Goal: Communication & Community: Answer question/provide support

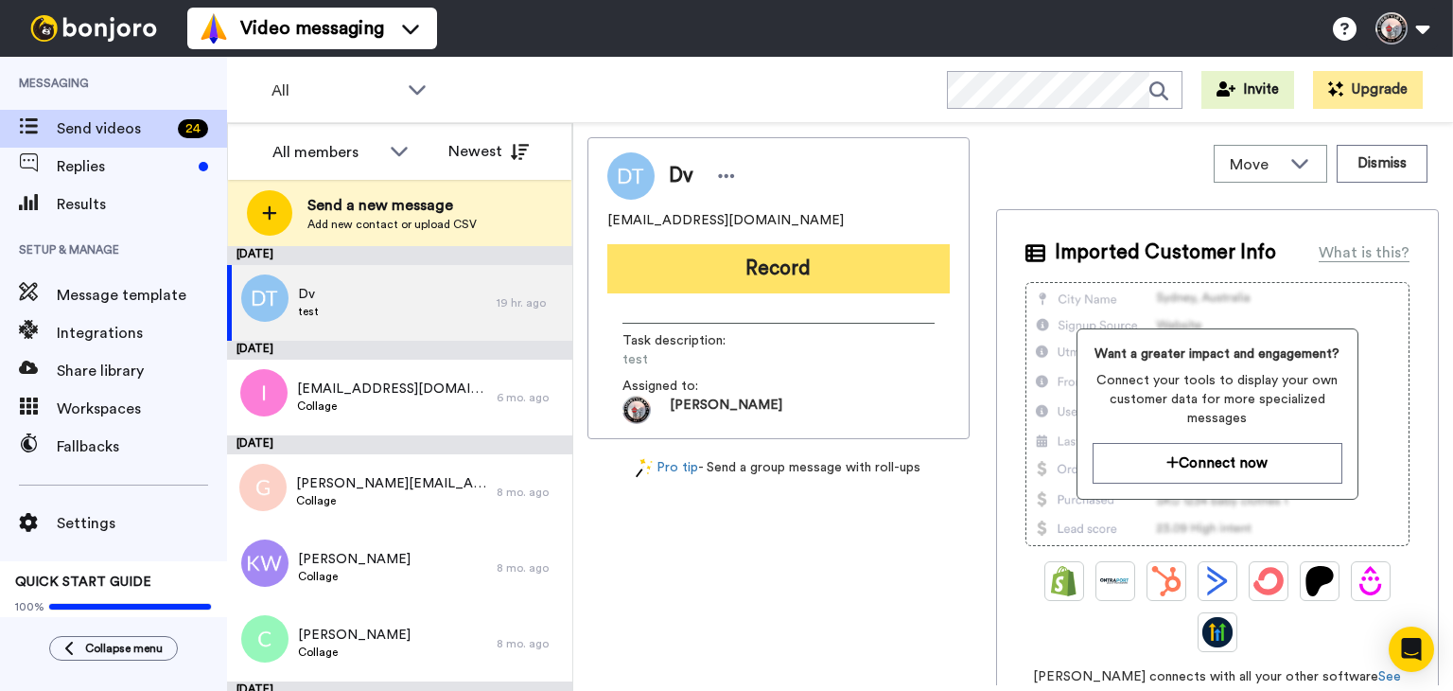
click at [803, 261] on button "Record" at bounding box center [778, 268] width 342 height 49
click at [837, 258] on button "Record" at bounding box center [778, 268] width 342 height 49
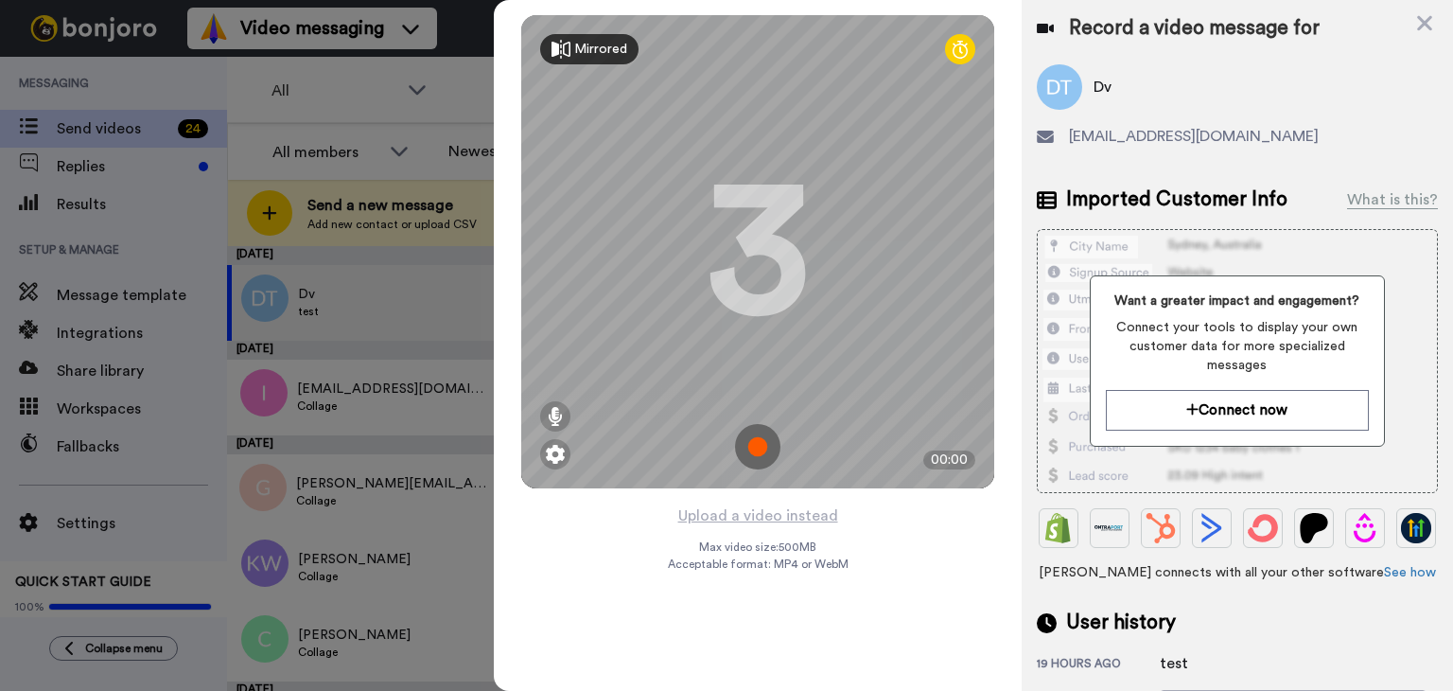
click at [560, 42] on icon at bounding box center [561, 49] width 19 height 19
click at [957, 50] on icon at bounding box center [960, 49] width 15 height 19
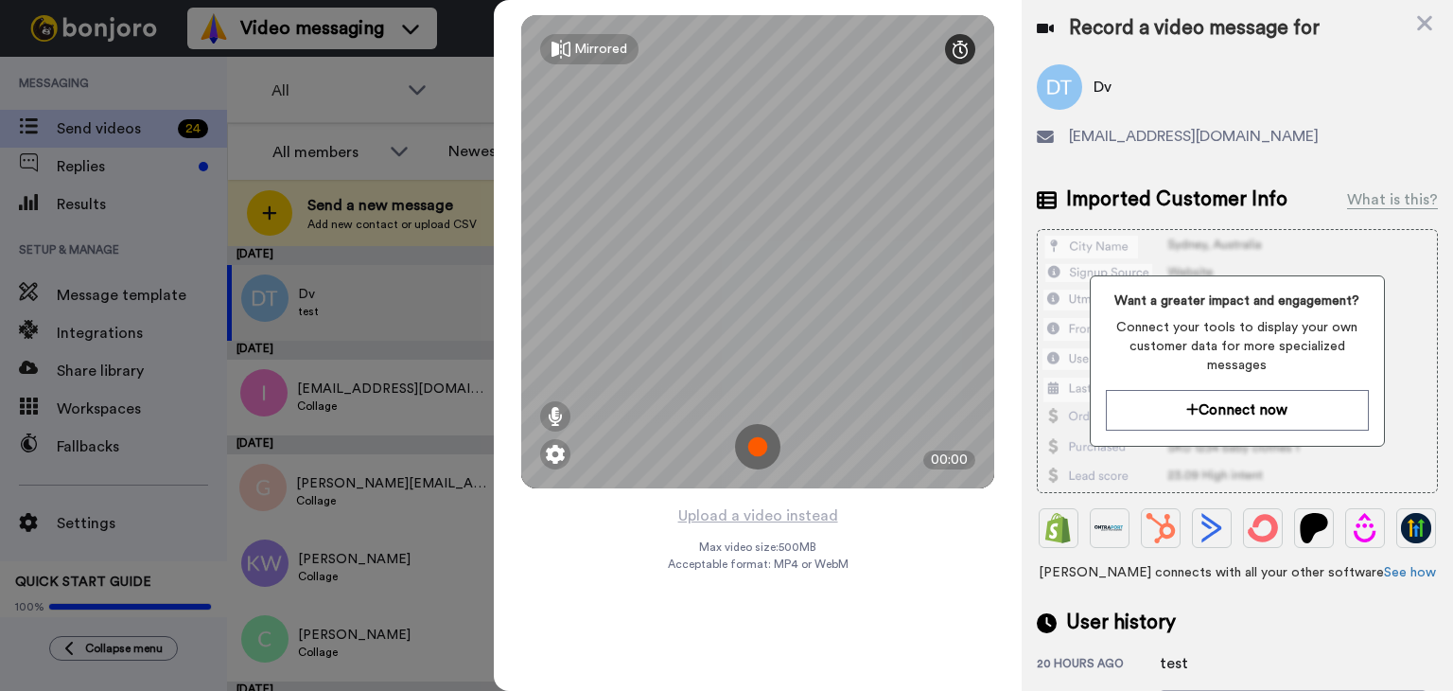
click at [962, 45] on icon at bounding box center [960, 49] width 15 height 19
click at [561, 461] on img at bounding box center [555, 454] width 19 height 19
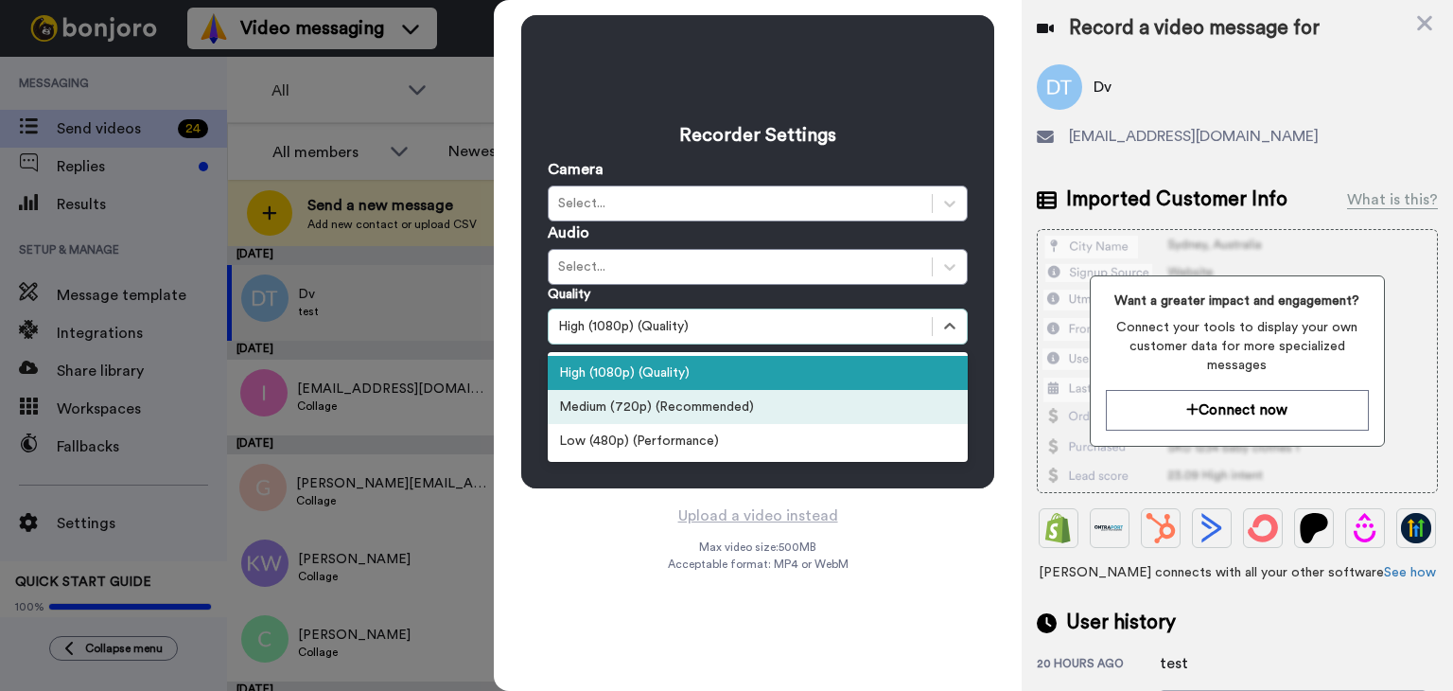
click at [689, 406] on div "Medium (720p) (Recommended)" at bounding box center [758, 407] width 420 height 34
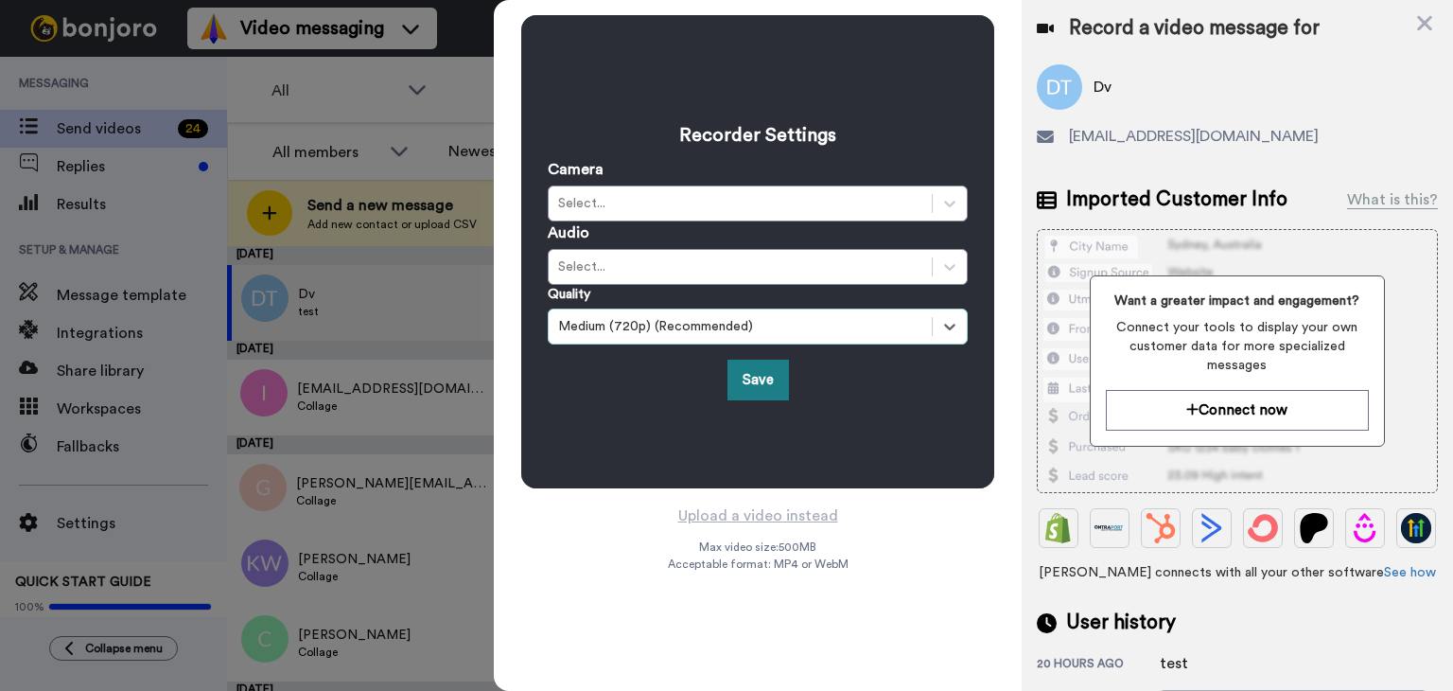
click at [763, 372] on button "Save" at bounding box center [758, 380] width 61 height 41
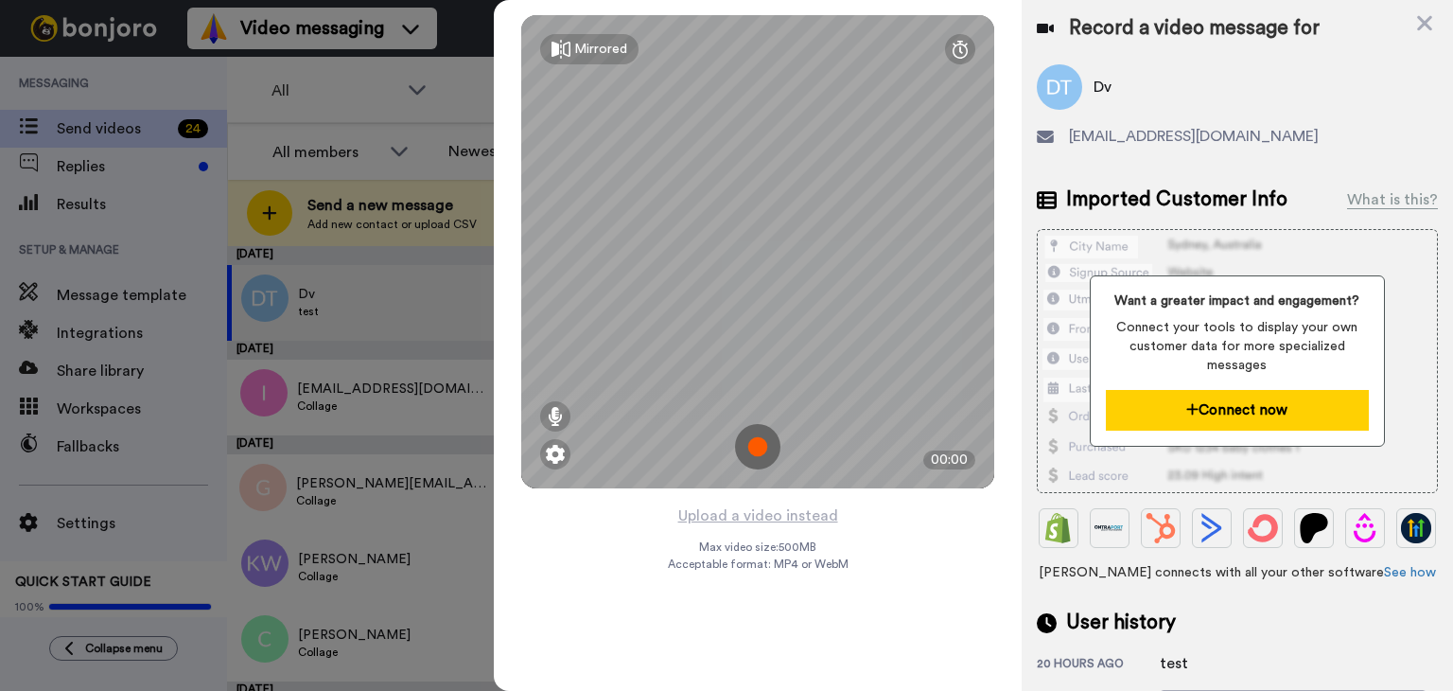
click at [1188, 395] on button "Connect now" at bounding box center [1237, 410] width 263 height 41
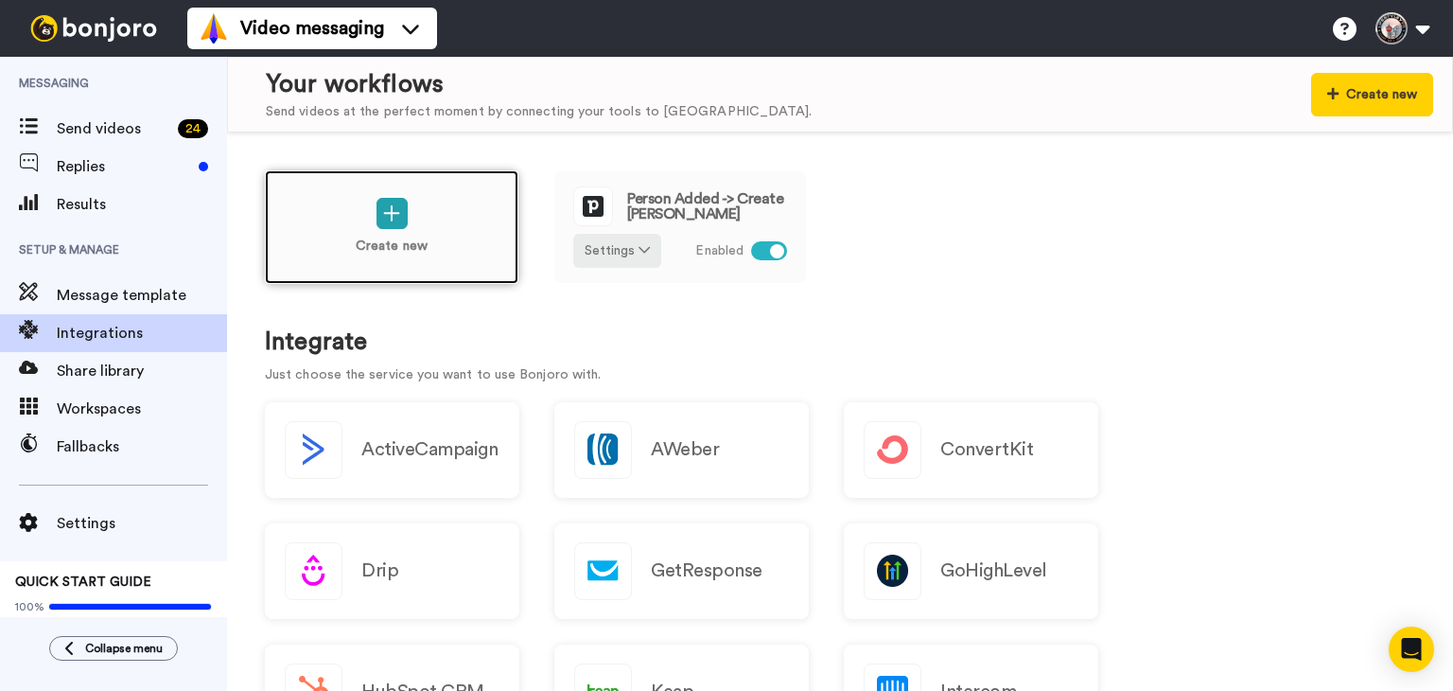
click at [415, 228] on div "Create new" at bounding box center [392, 227] width 254 height 114
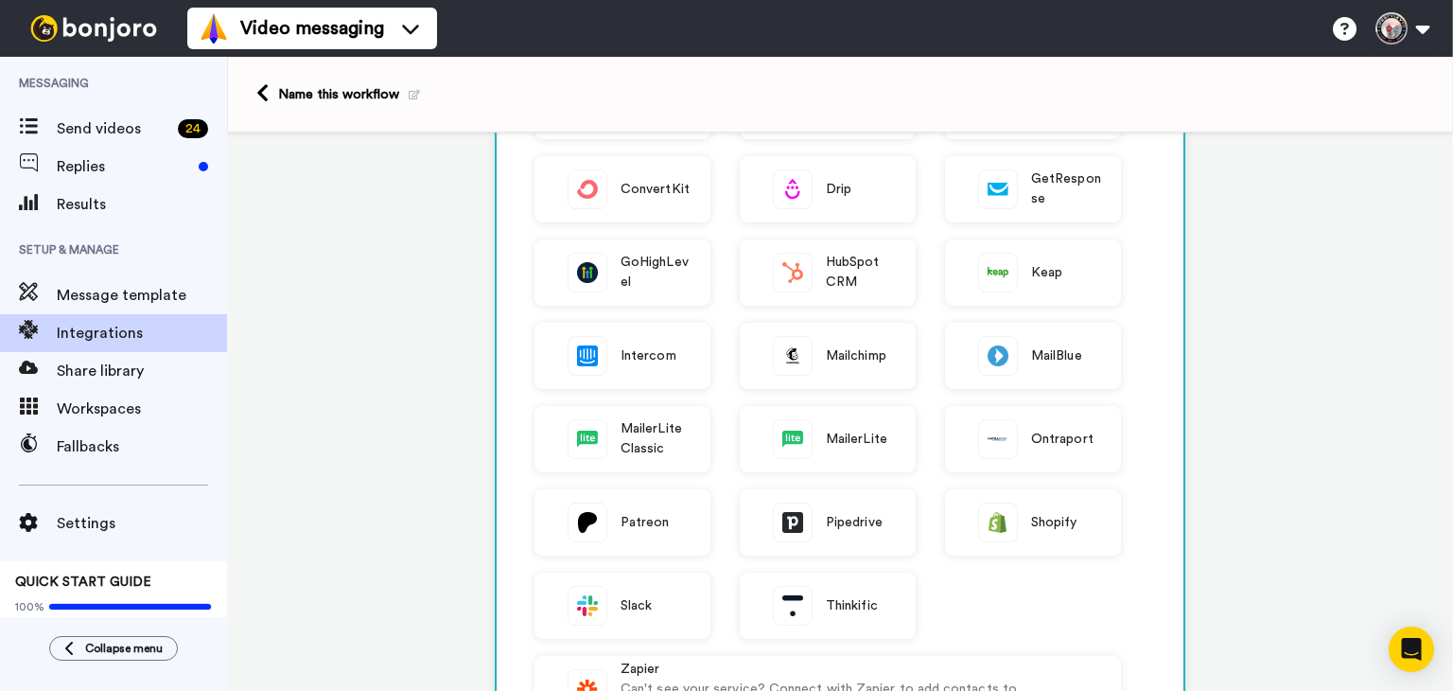
scroll to position [274, 0]
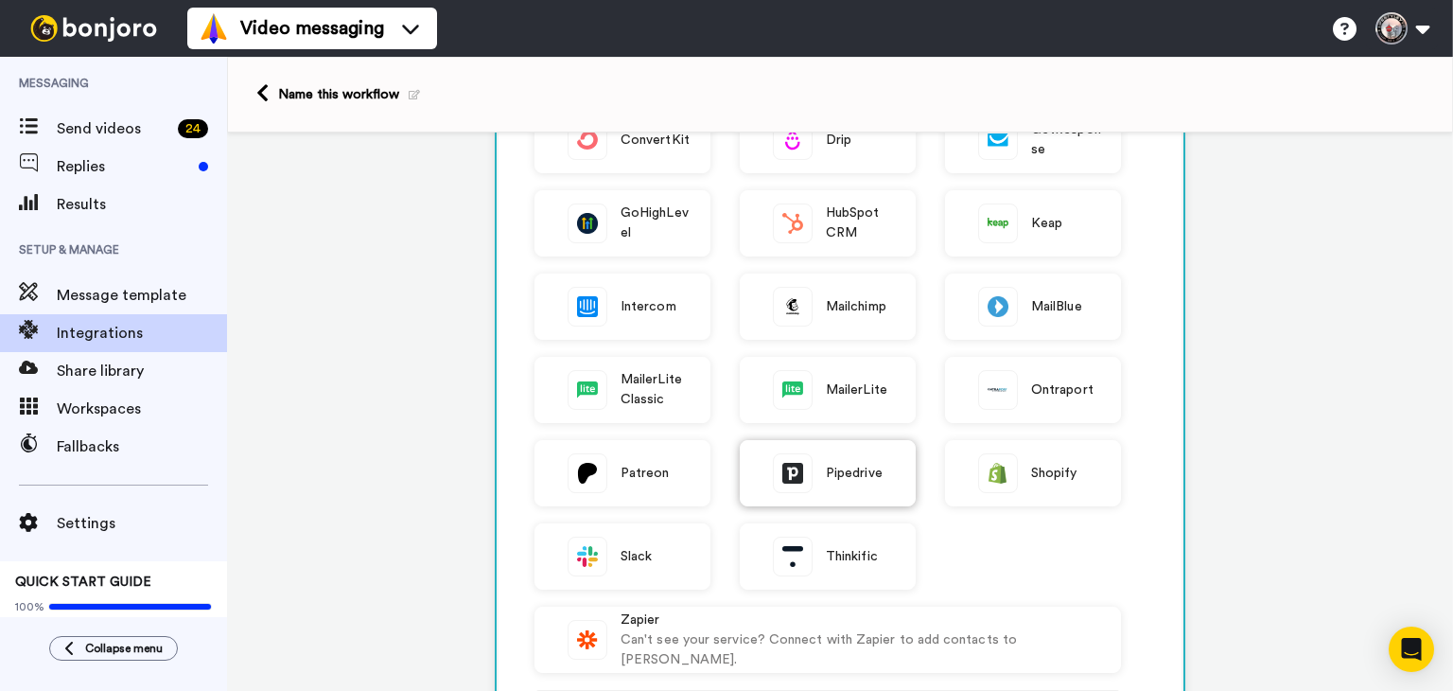
click at [851, 470] on span "Pipedrive" at bounding box center [854, 474] width 57 height 20
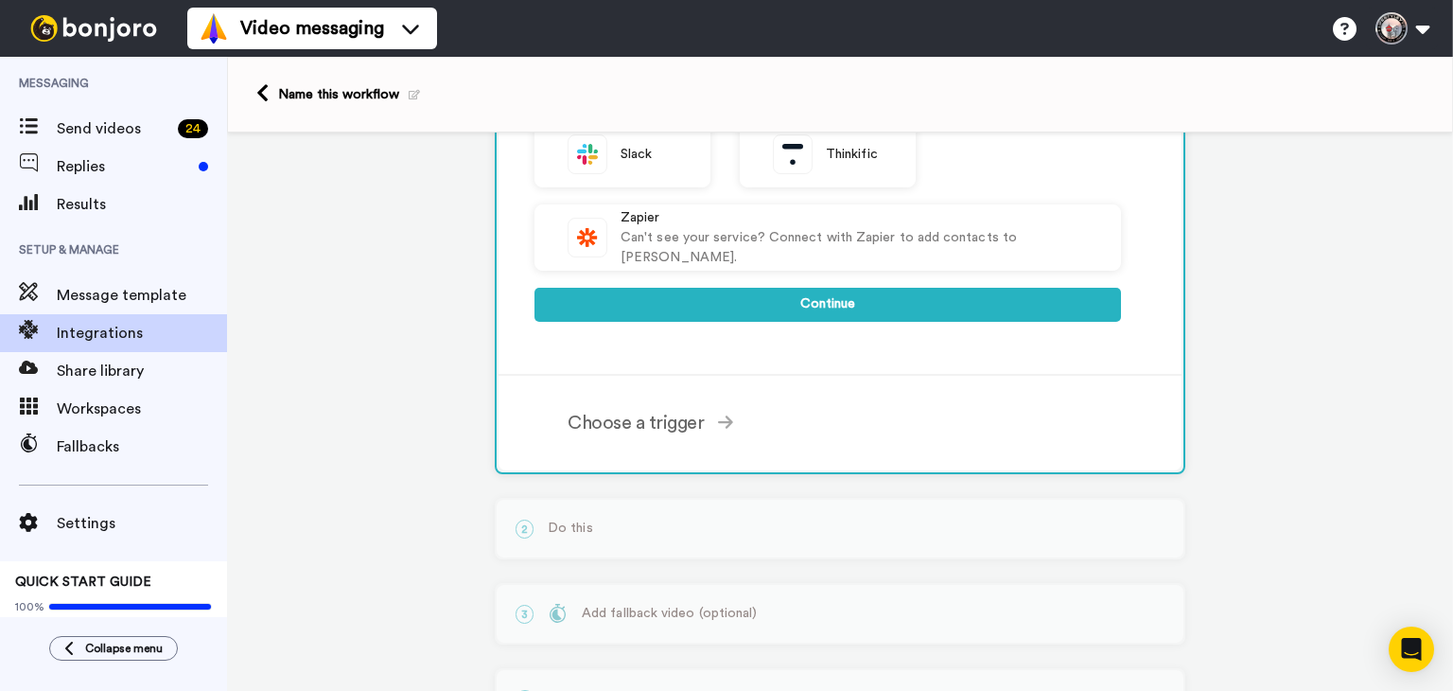
scroll to position [654, 0]
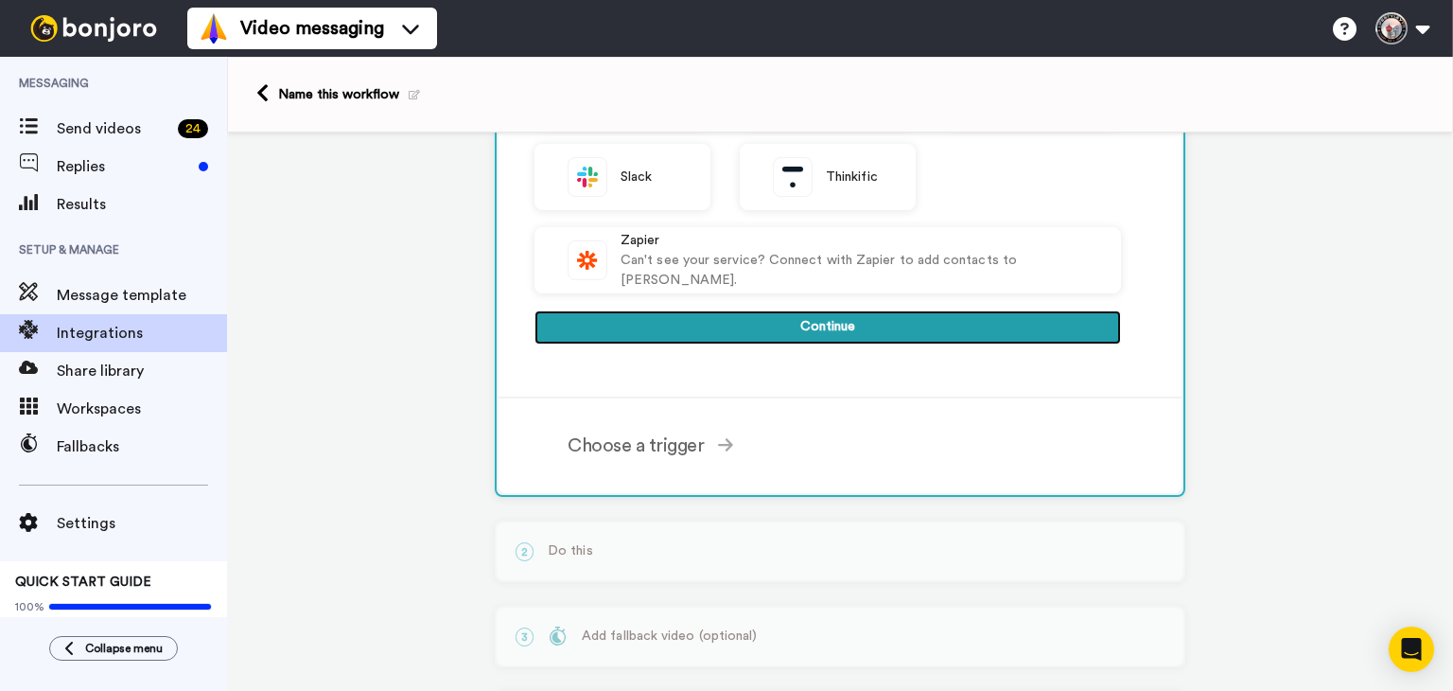
click at [816, 330] on button "Continue" at bounding box center [828, 327] width 587 height 34
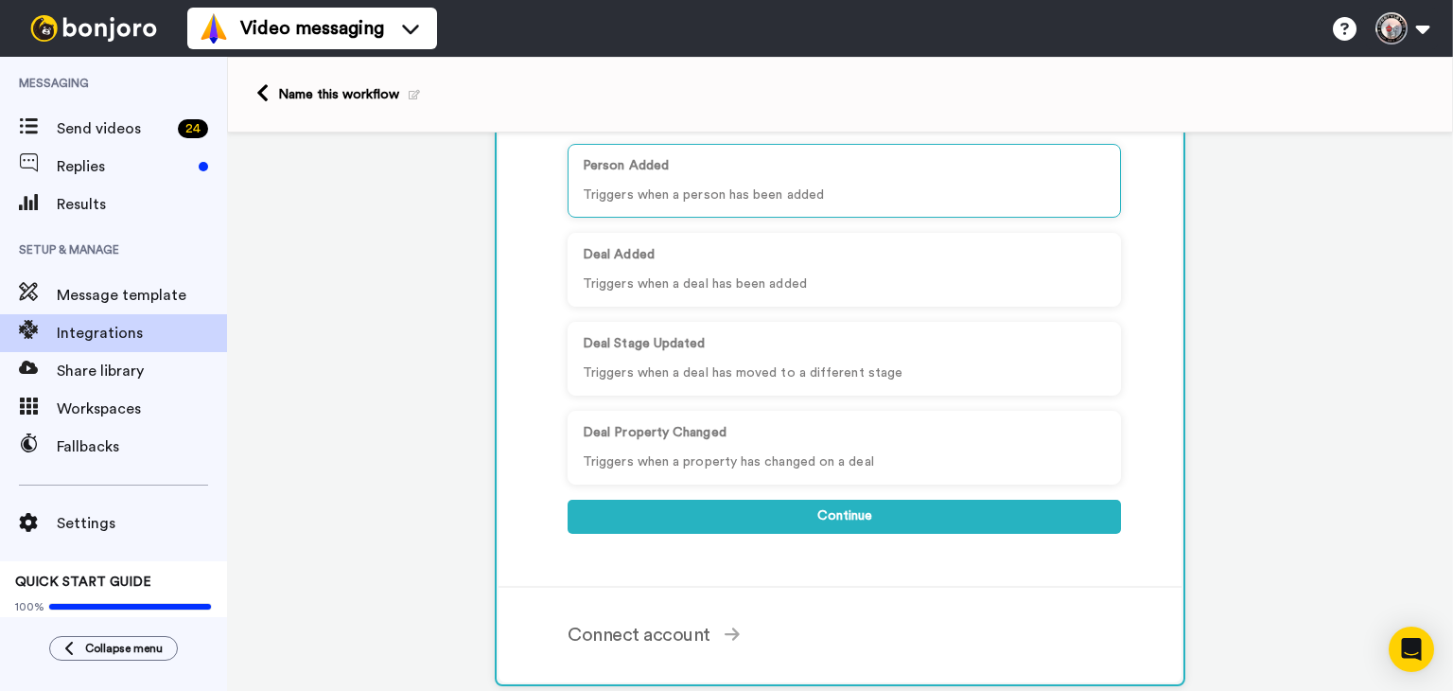
scroll to position [287, 0]
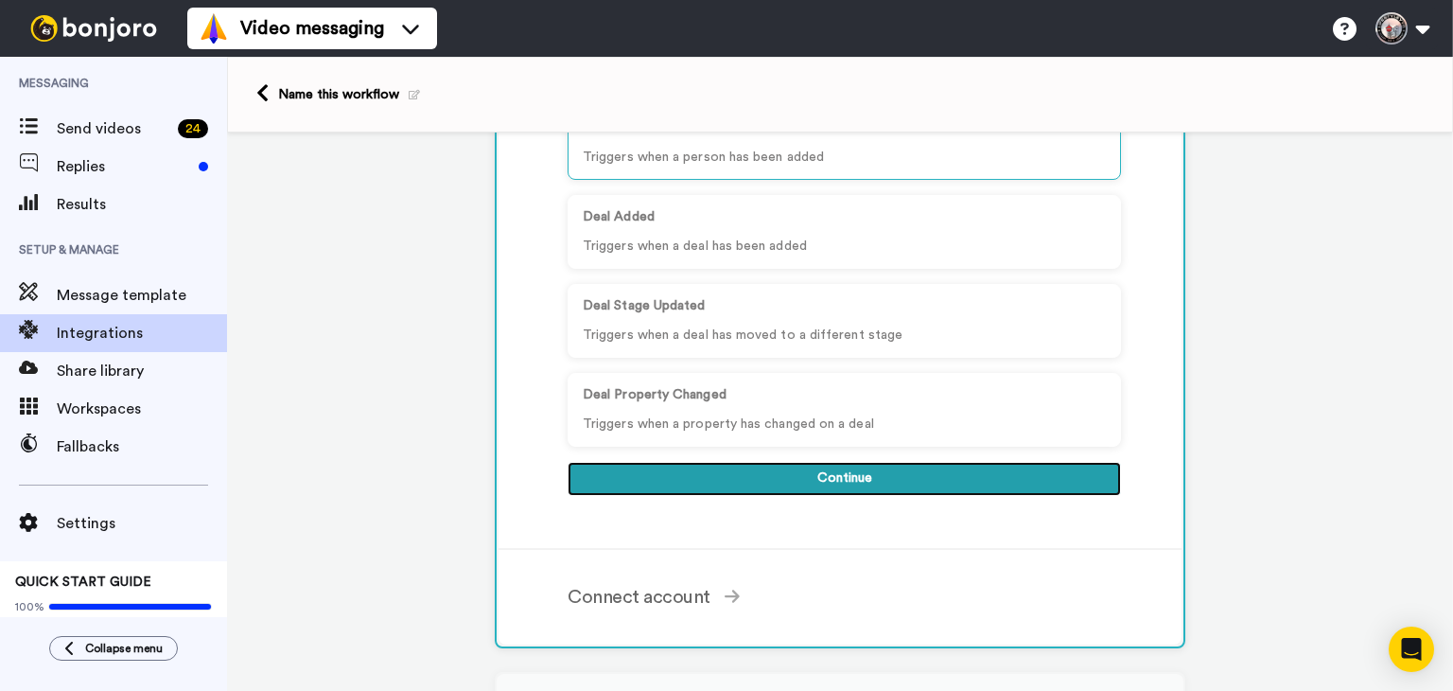
click at [862, 462] on button "Continue" at bounding box center [844, 479] width 553 height 34
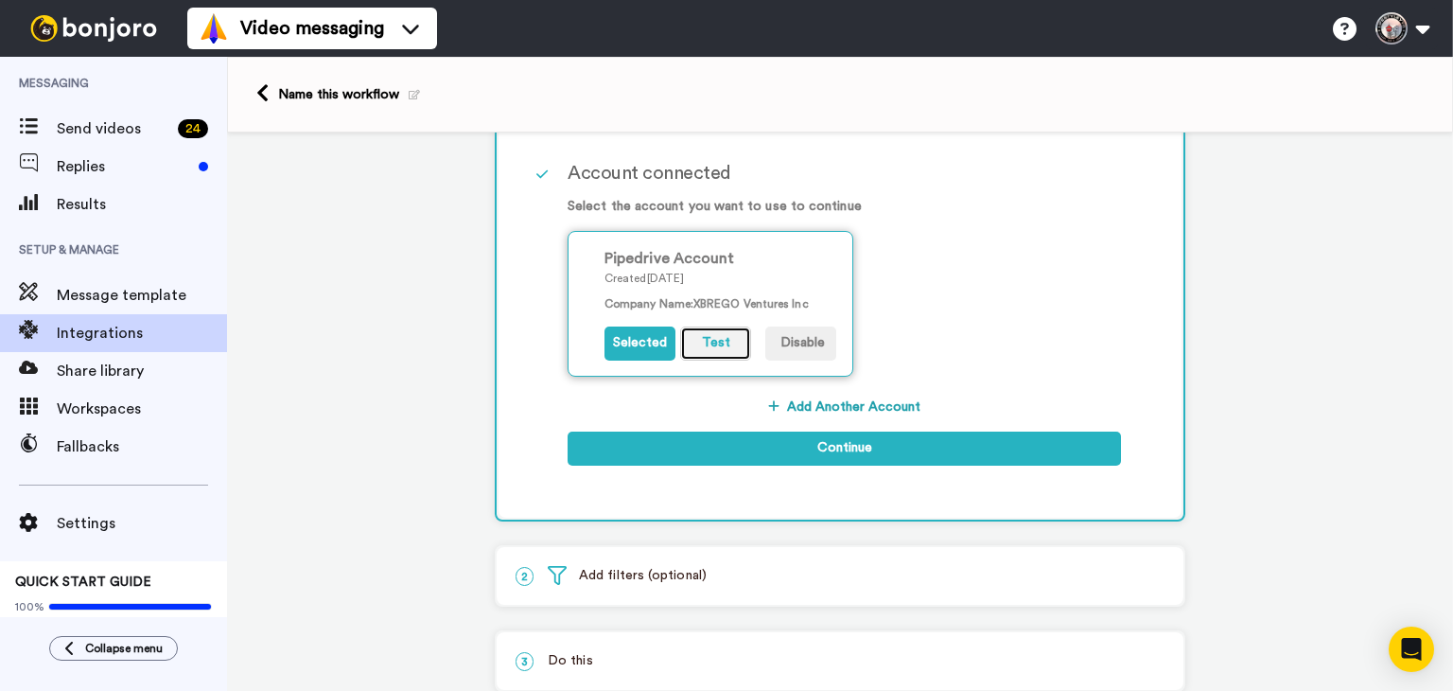
click at [711, 345] on button "Test" at bounding box center [715, 343] width 71 height 34
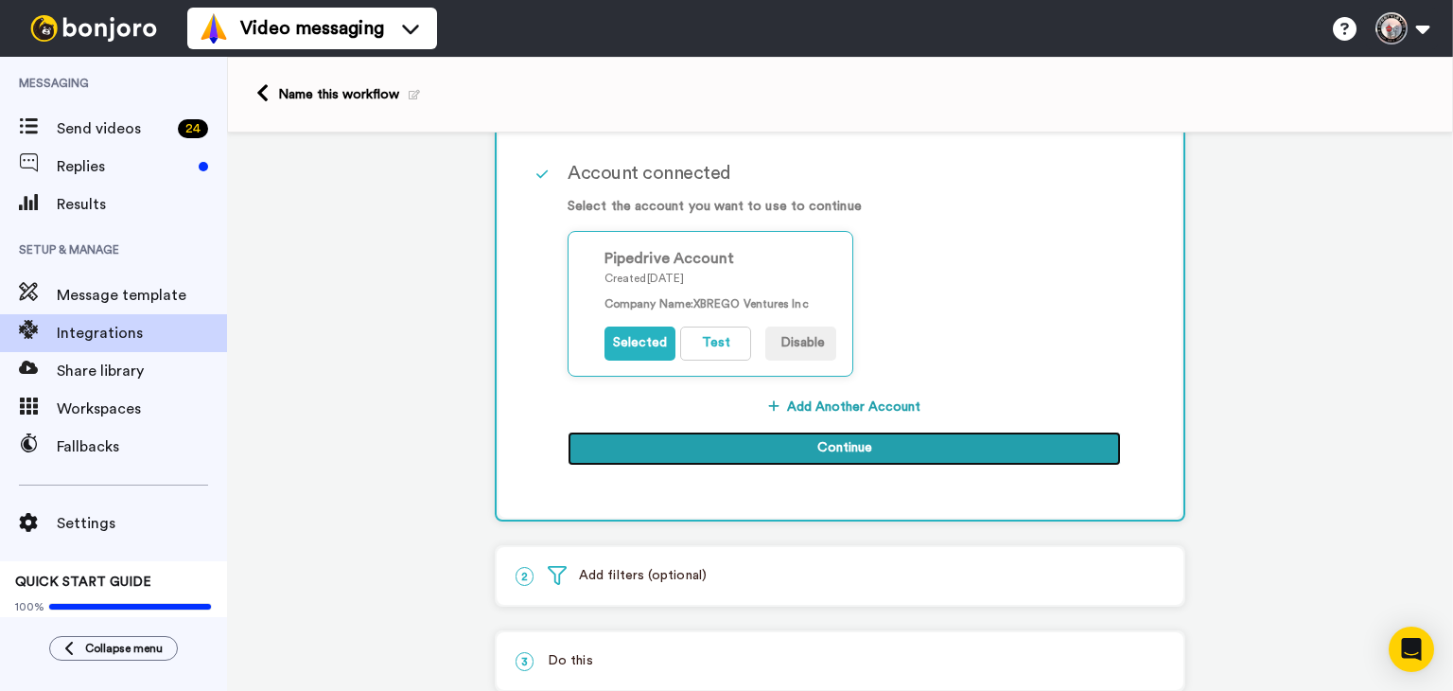
click at [798, 447] on button "Continue" at bounding box center [844, 448] width 553 height 34
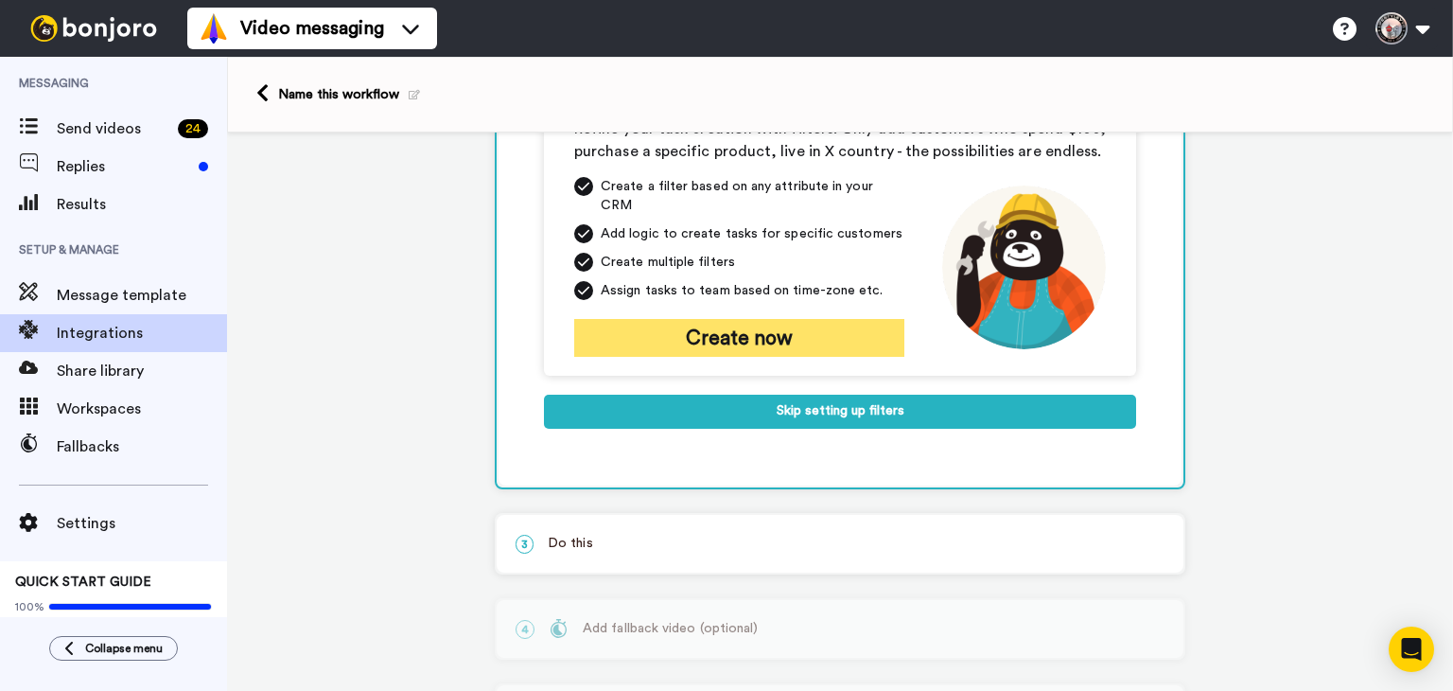
click at [757, 321] on button "Create now" at bounding box center [739, 338] width 330 height 38
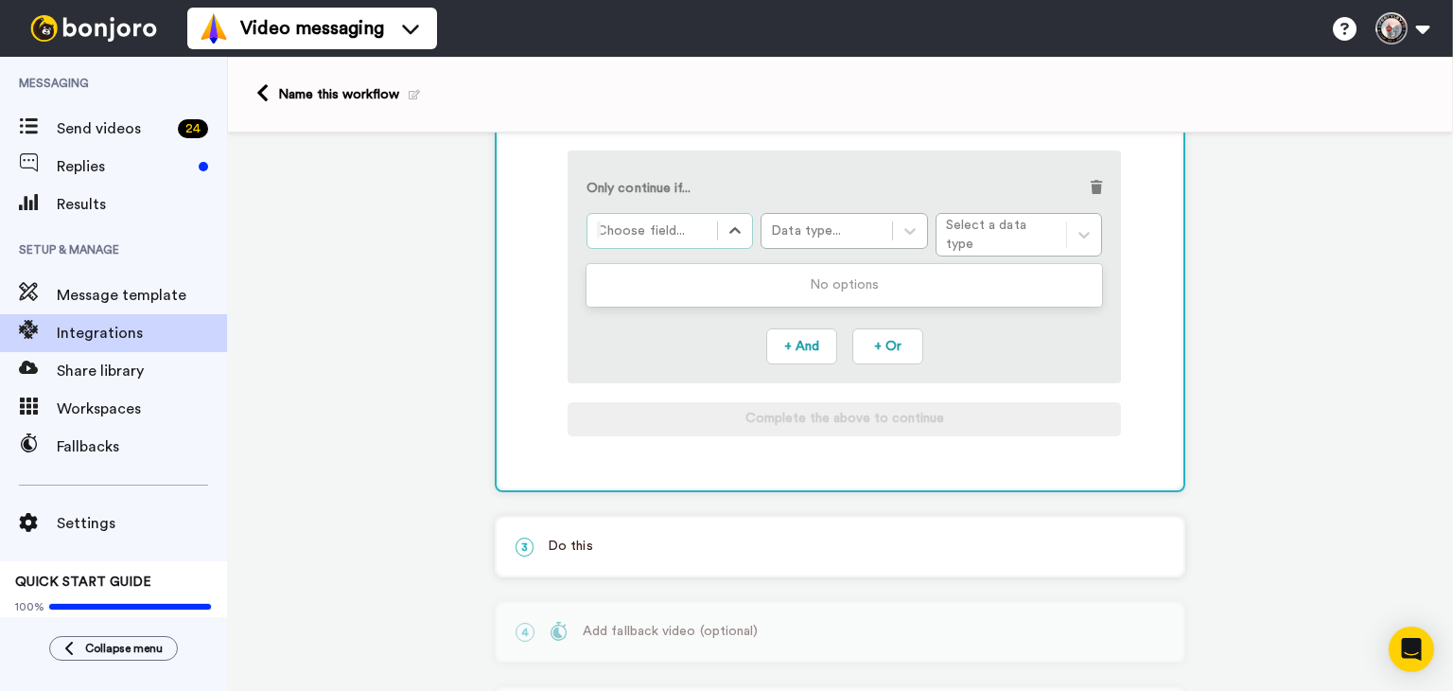
click at [686, 236] on div at bounding box center [652, 230] width 111 height 23
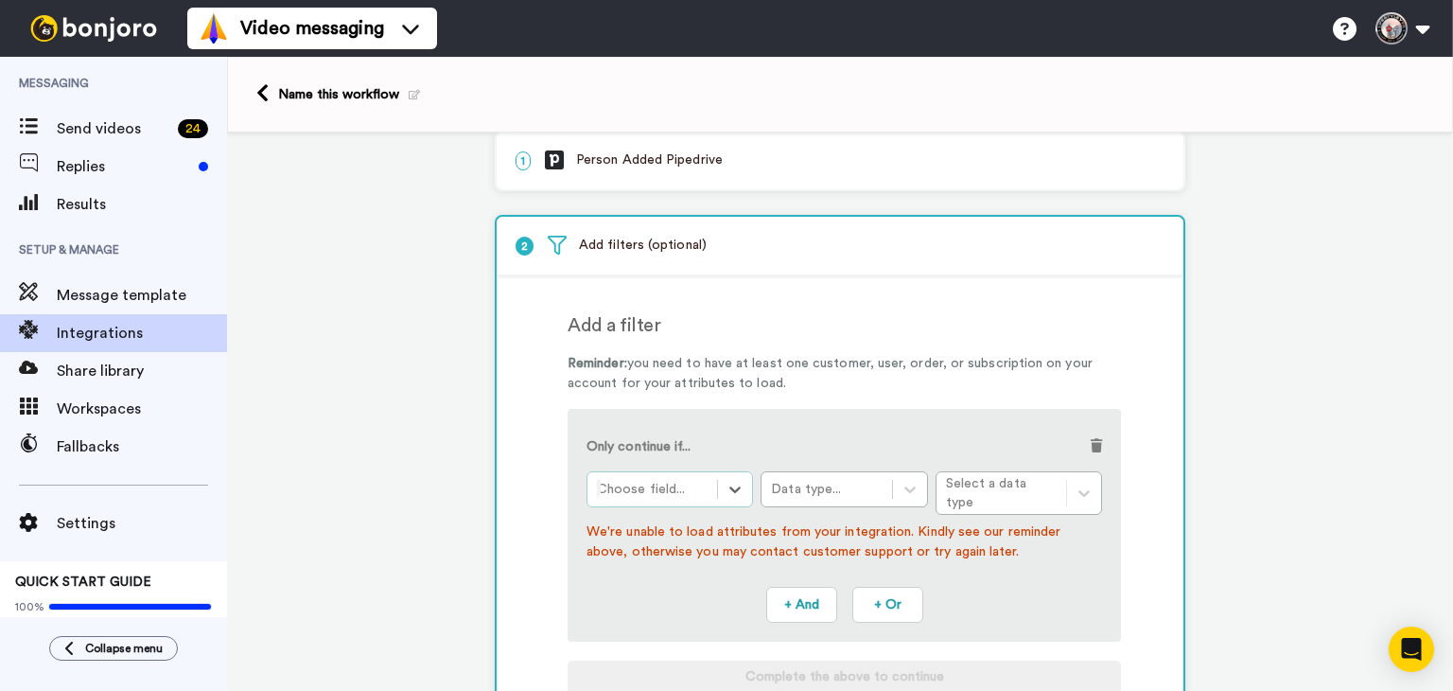
scroll to position [0, 0]
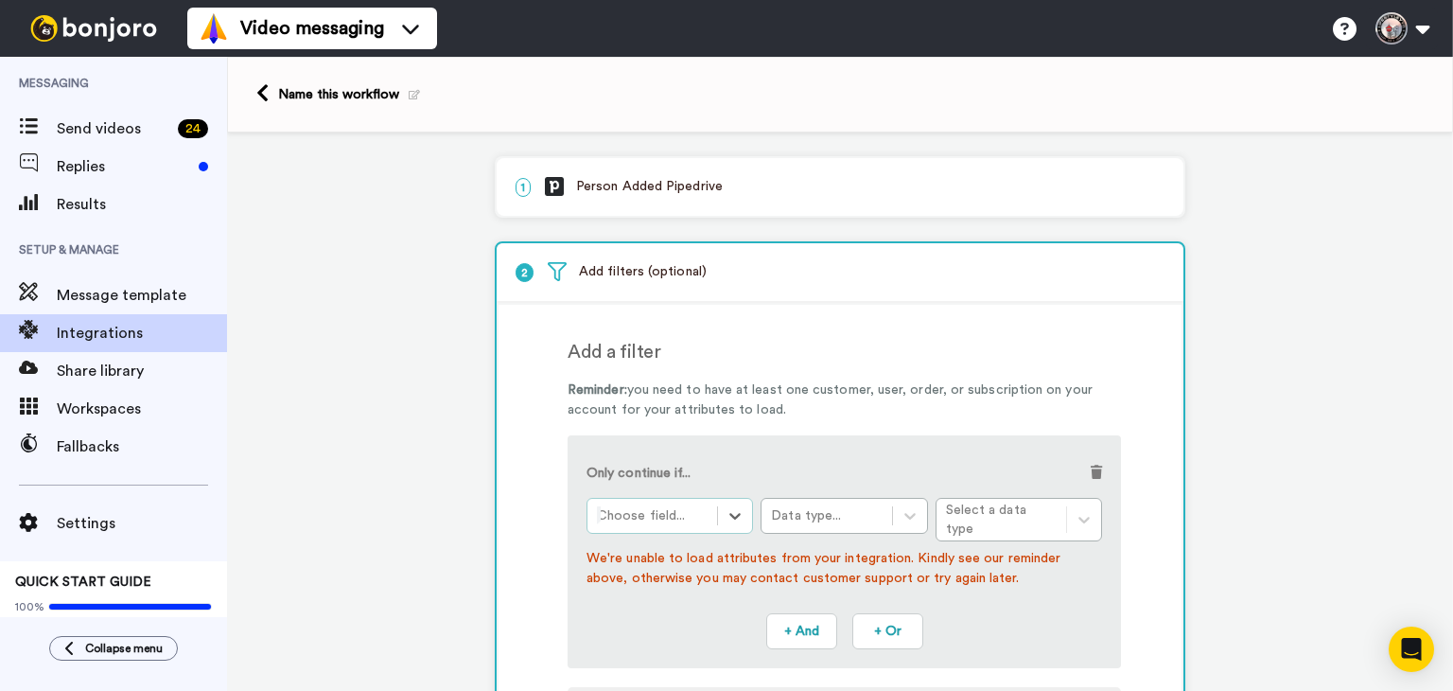
click at [677, 190] on p "1 Person Added Pipedrive" at bounding box center [840, 187] width 649 height 20
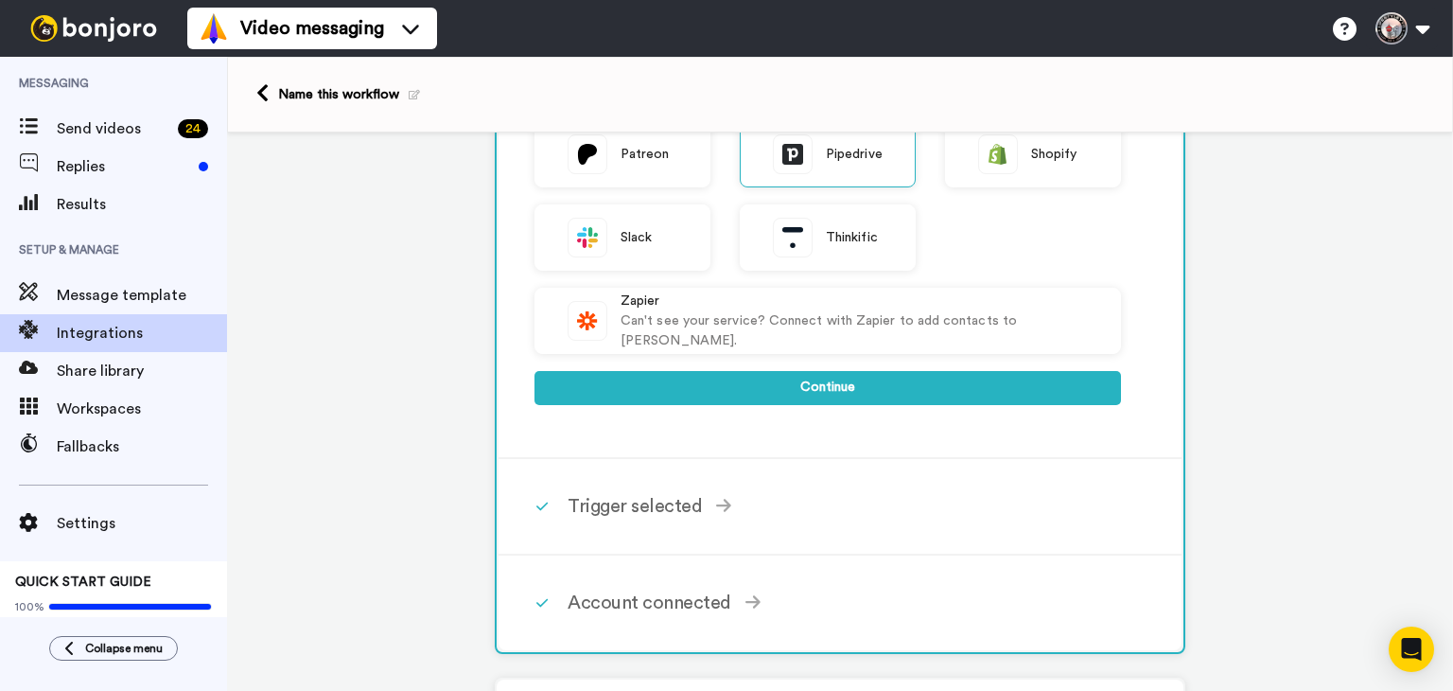
scroll to position [605, 0]
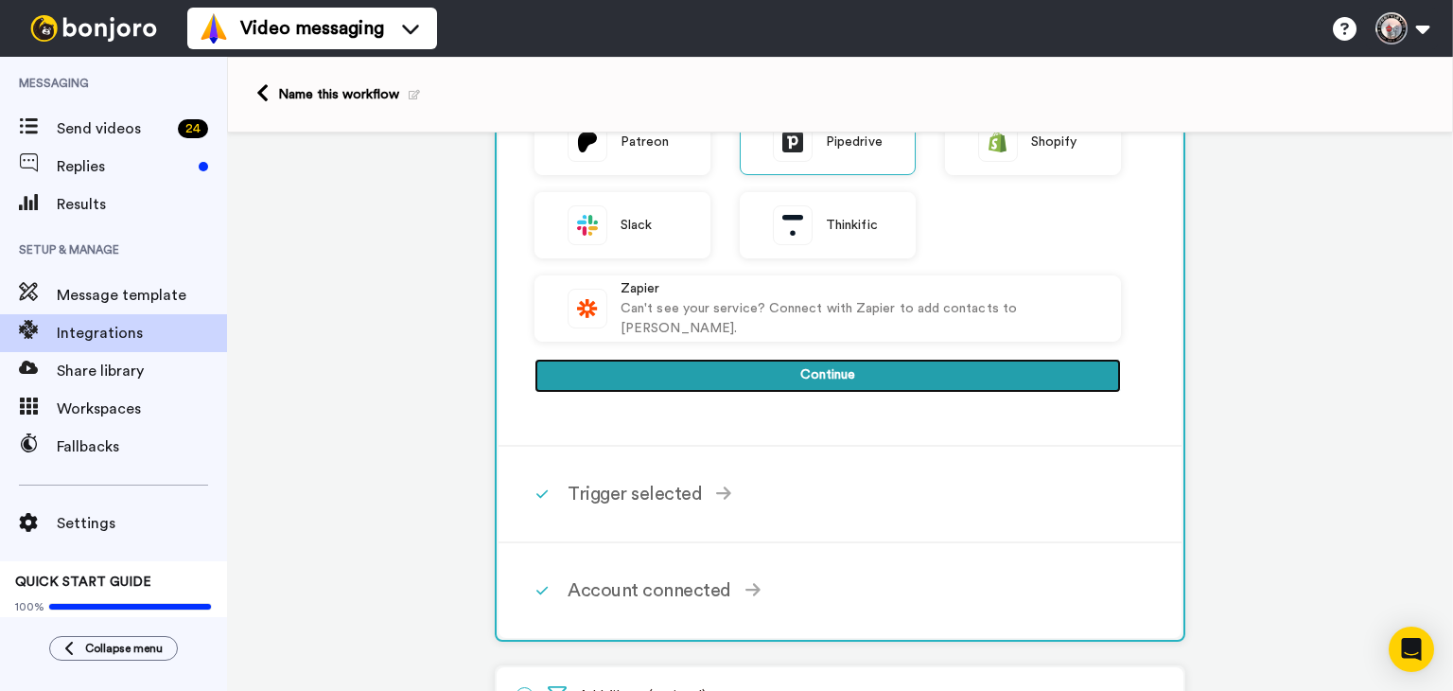
click at [825, 373] on button "Continue" at bounding box center [828, 376] width 587 height 34
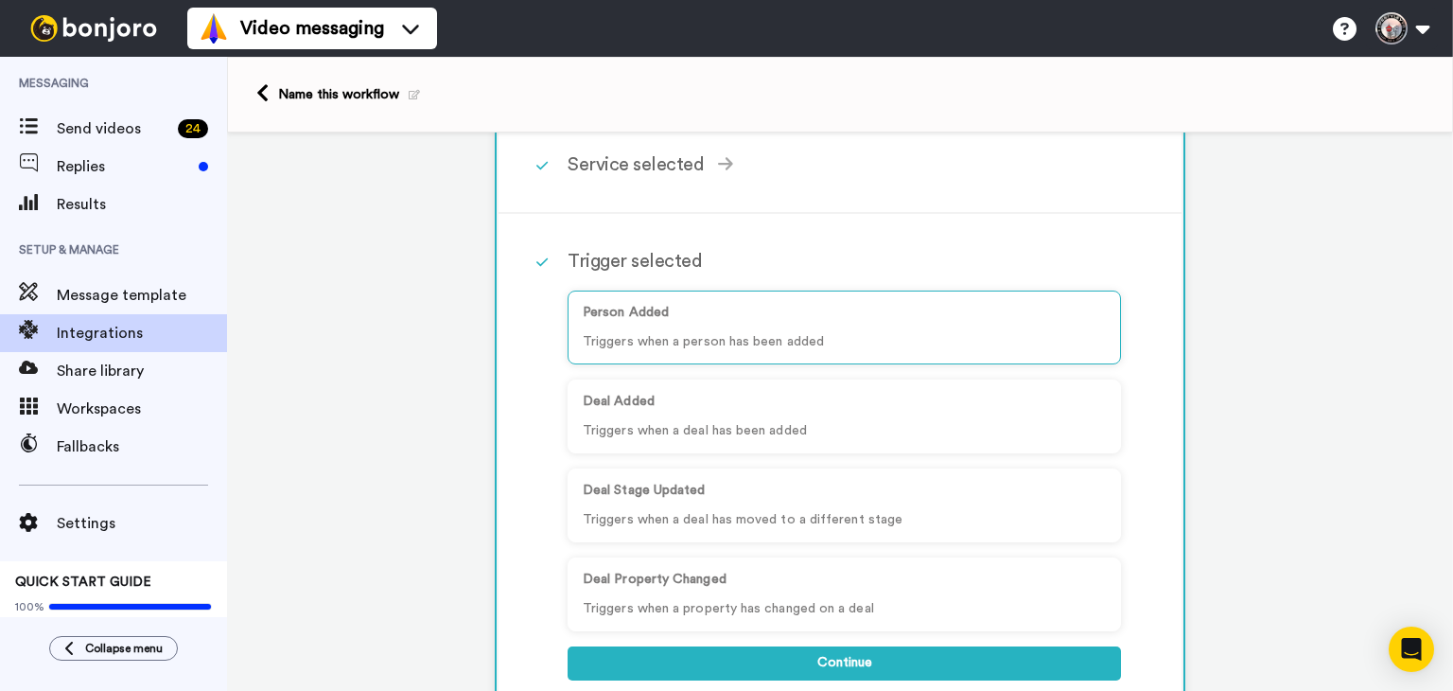
scroll to position [304, 0]
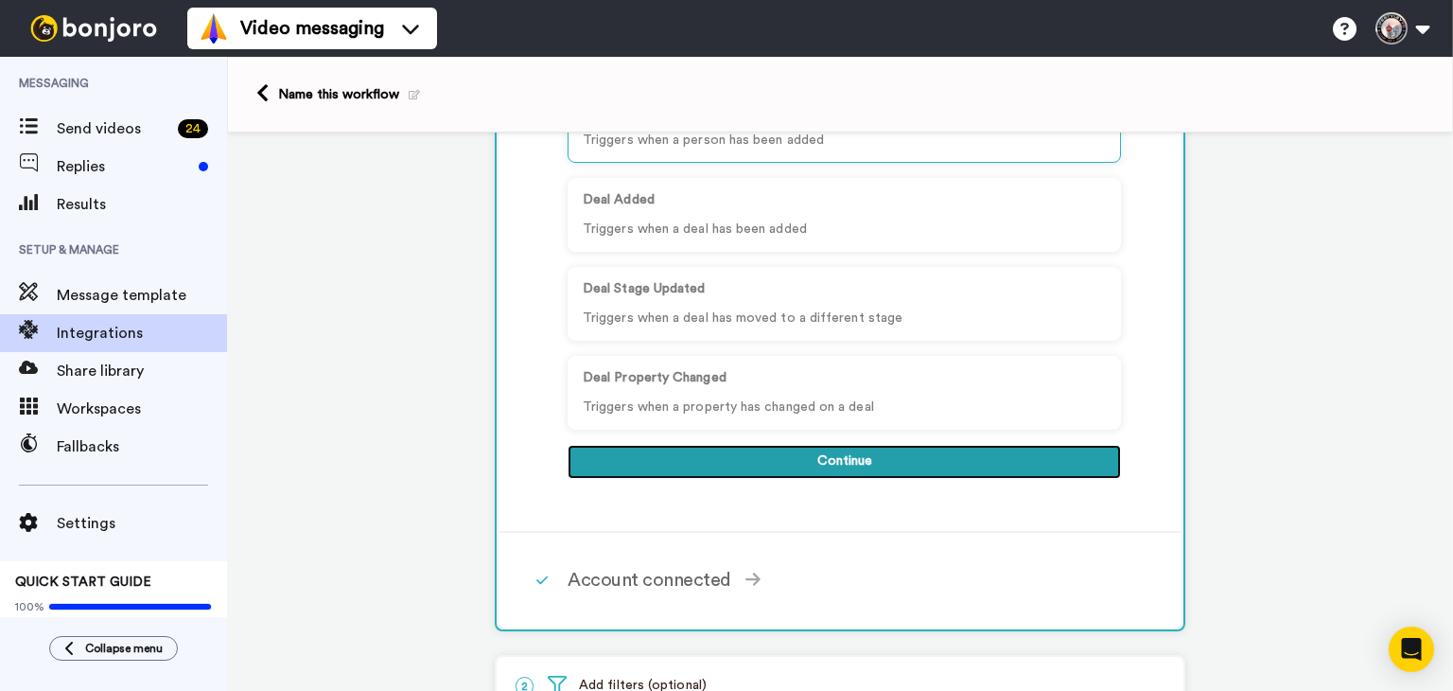
click at [821, 466] on button "Continue" at bounding box center [844, 462] width 553 height 34
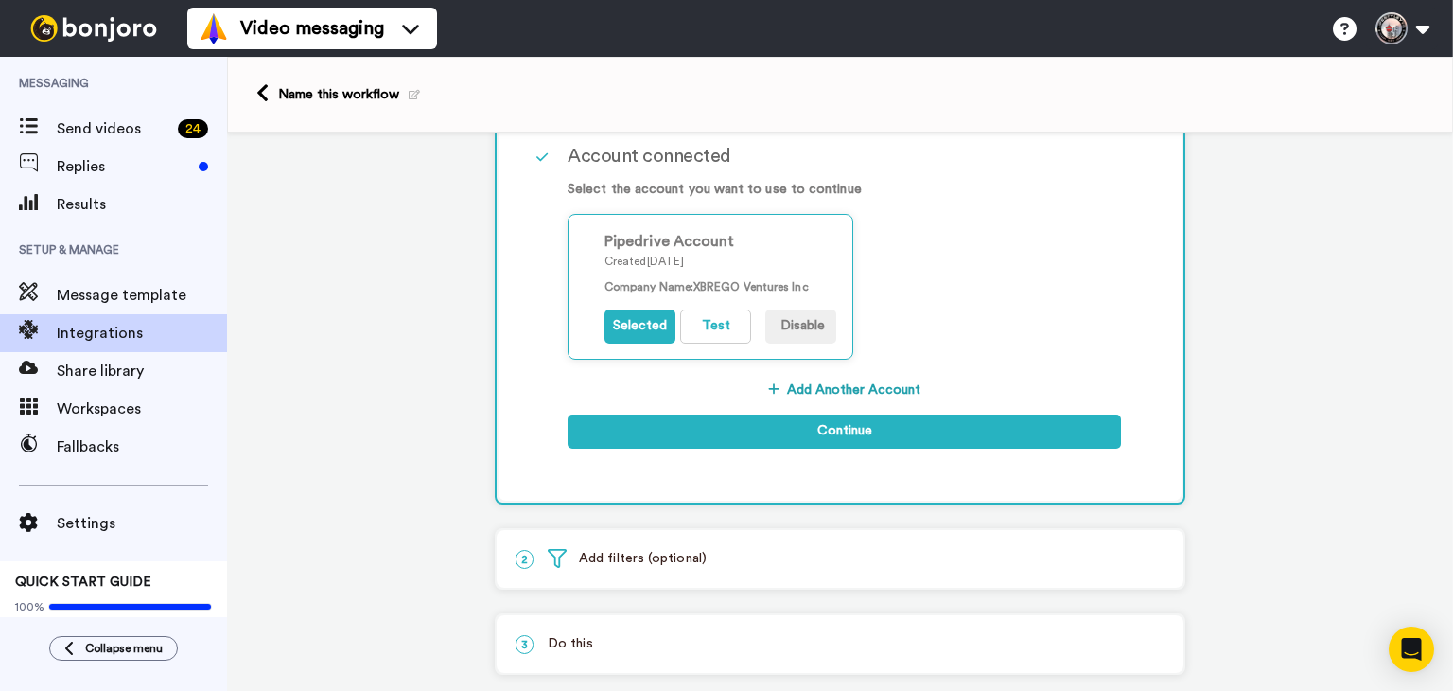
scroll to position [285, 0]
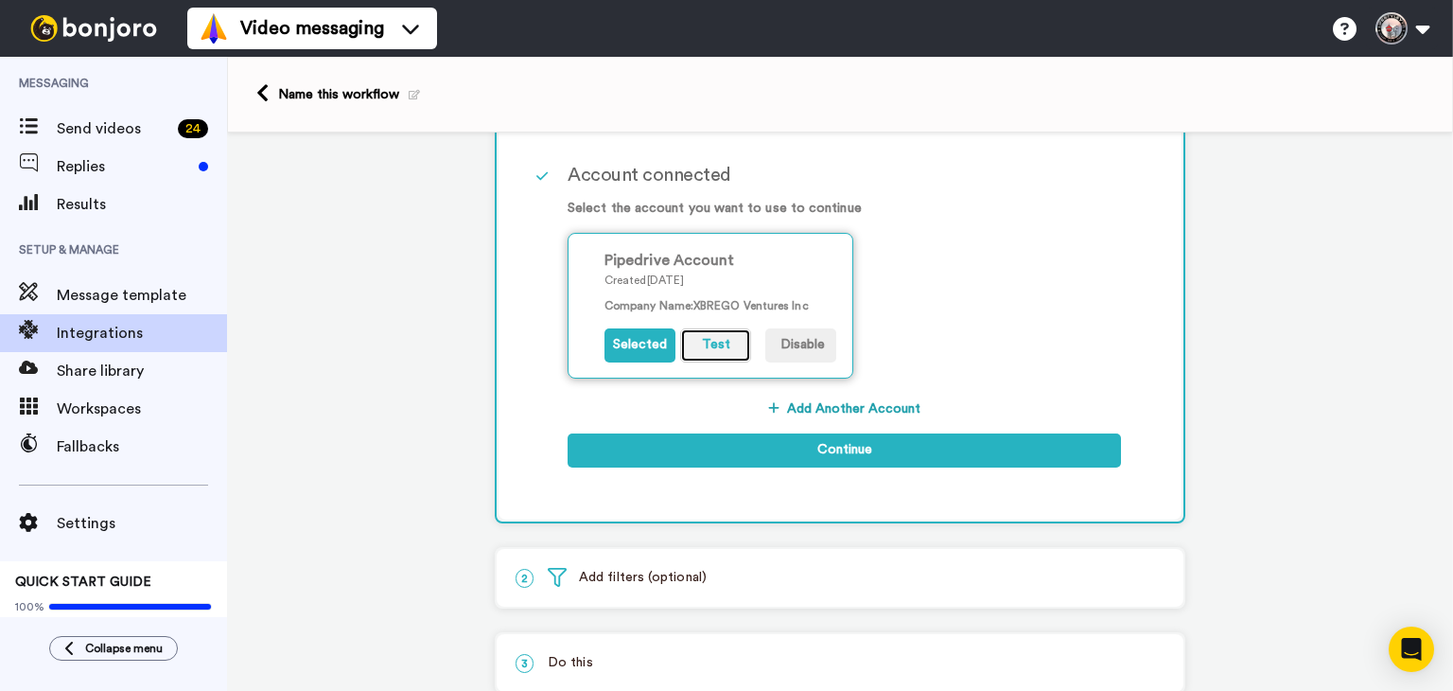
click at [710, 346] on button "Test" at bounding box center [715, 345] width 71 height 34
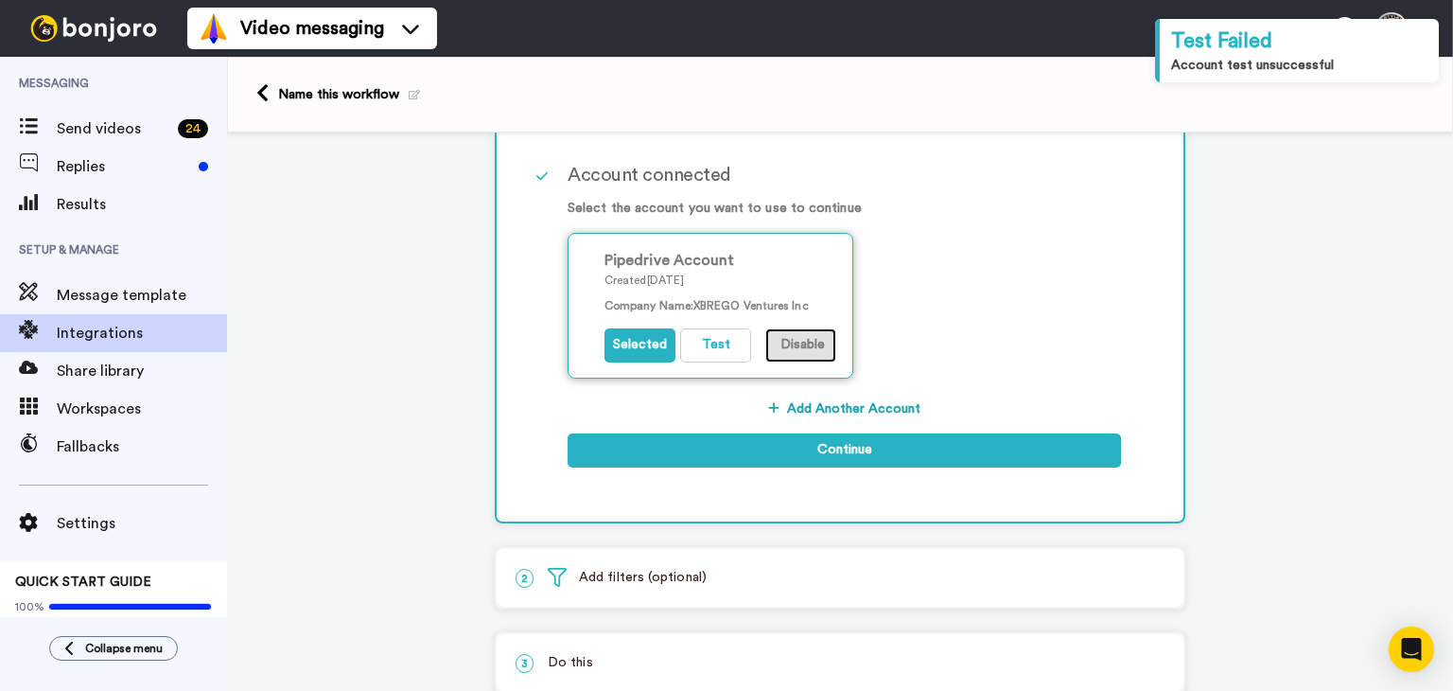
click at [787, 343] on button "Disable" at bounding box center [800, 345] width 71 height 34
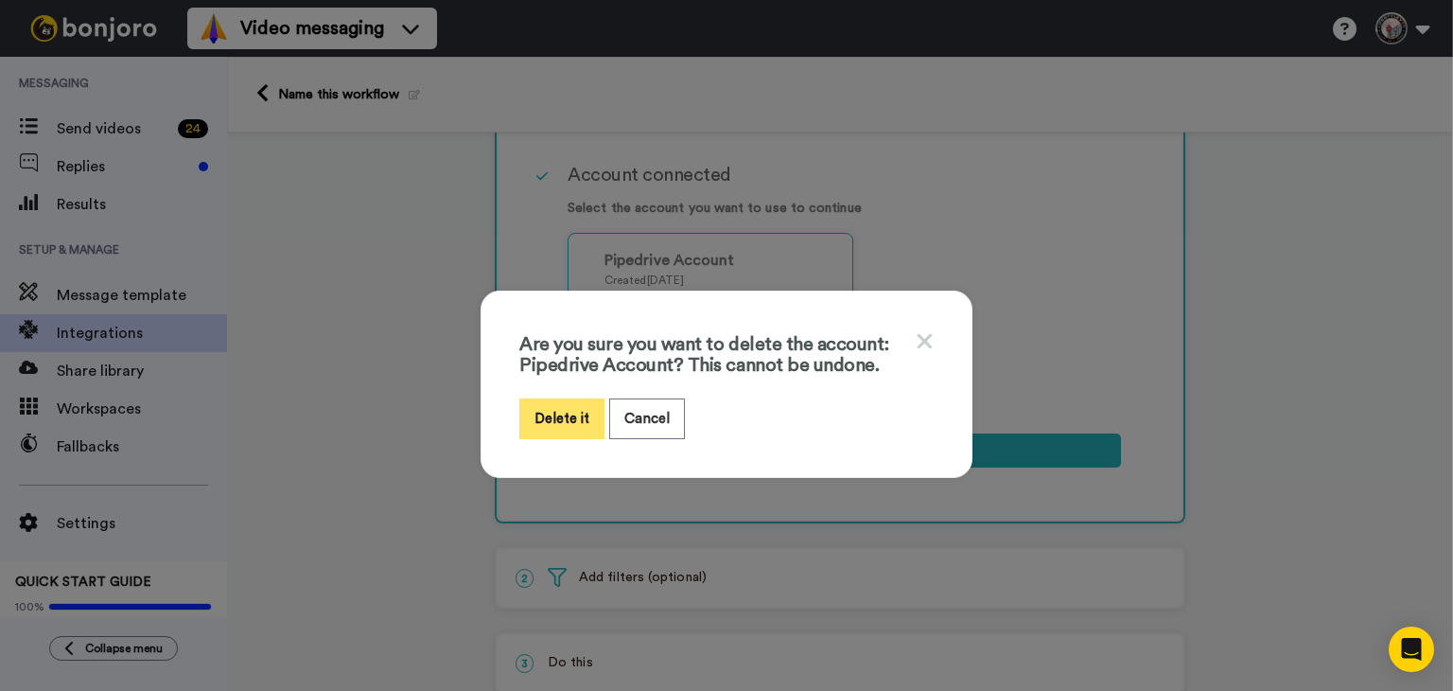
click at [542, 423] on button "Delete it" at bounding box center [561, 418] width 85 height 41
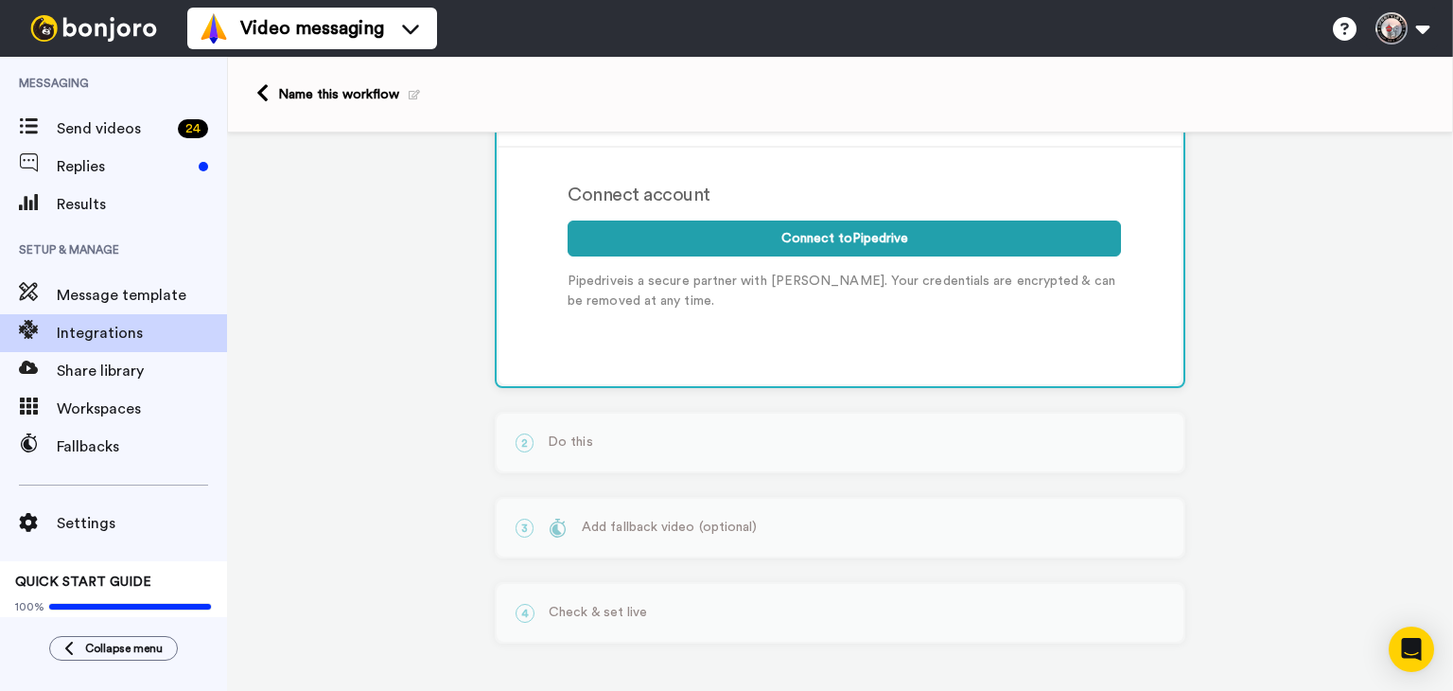
scroll to position [260, 0]
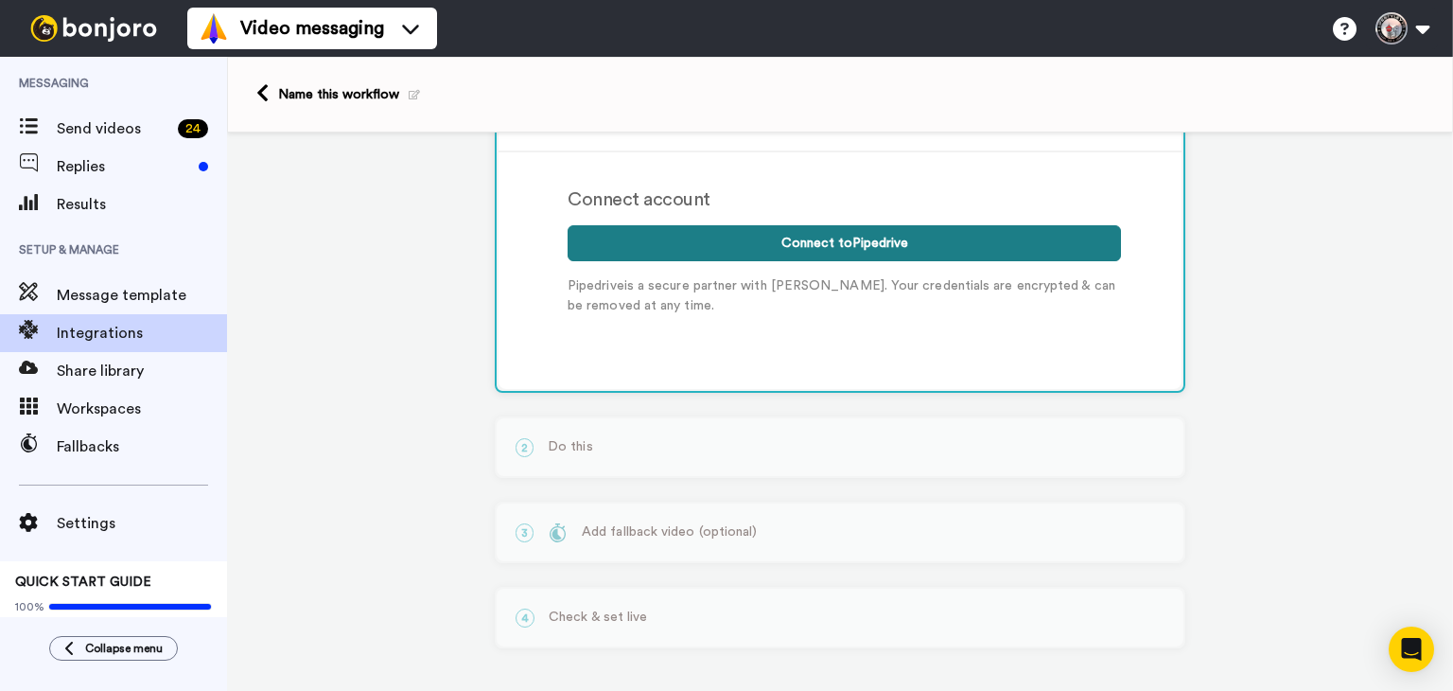
click at [879, 228] on button "Connect to Pipedrive" at bounding box center [844, 243] width 553 height 36
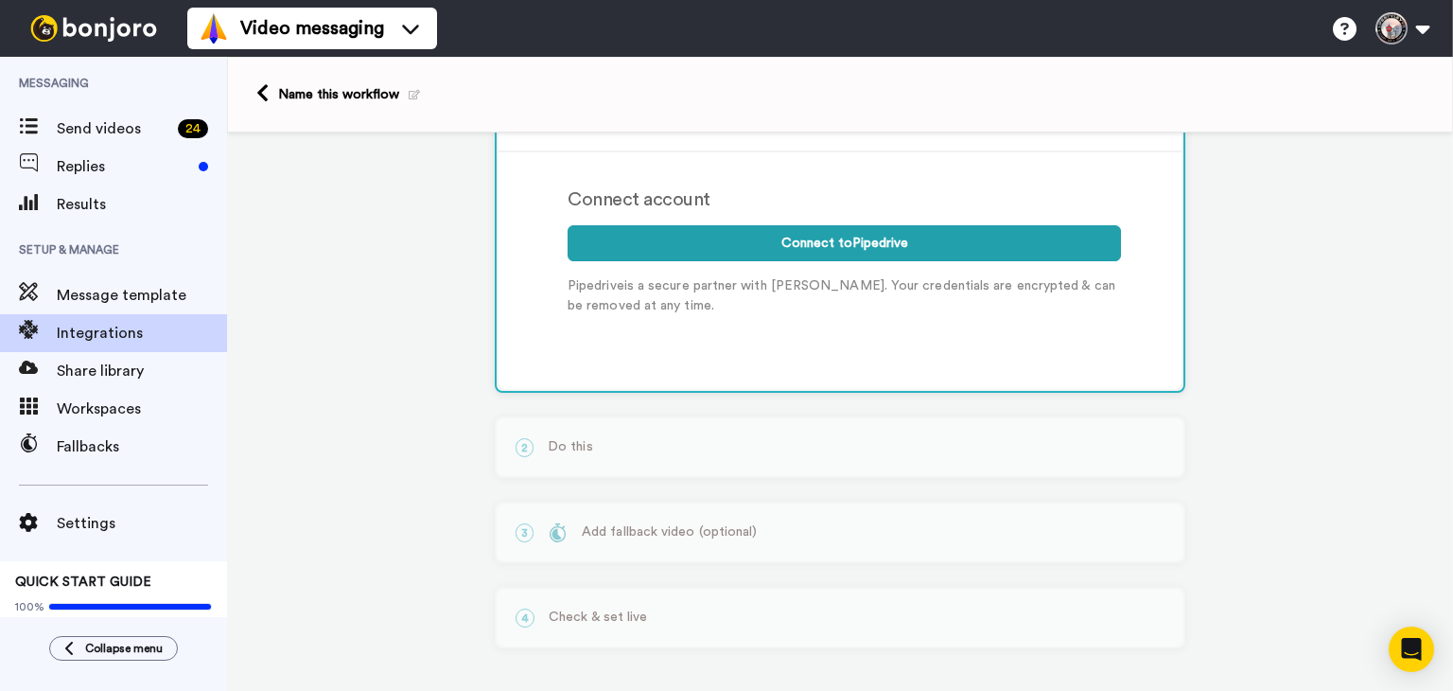
click at [570, 501] on div "3 Add fallback video (optional) New Feature: Fallback videos Too busy to record…" at bounding box center [840, 531] width 691 height 61
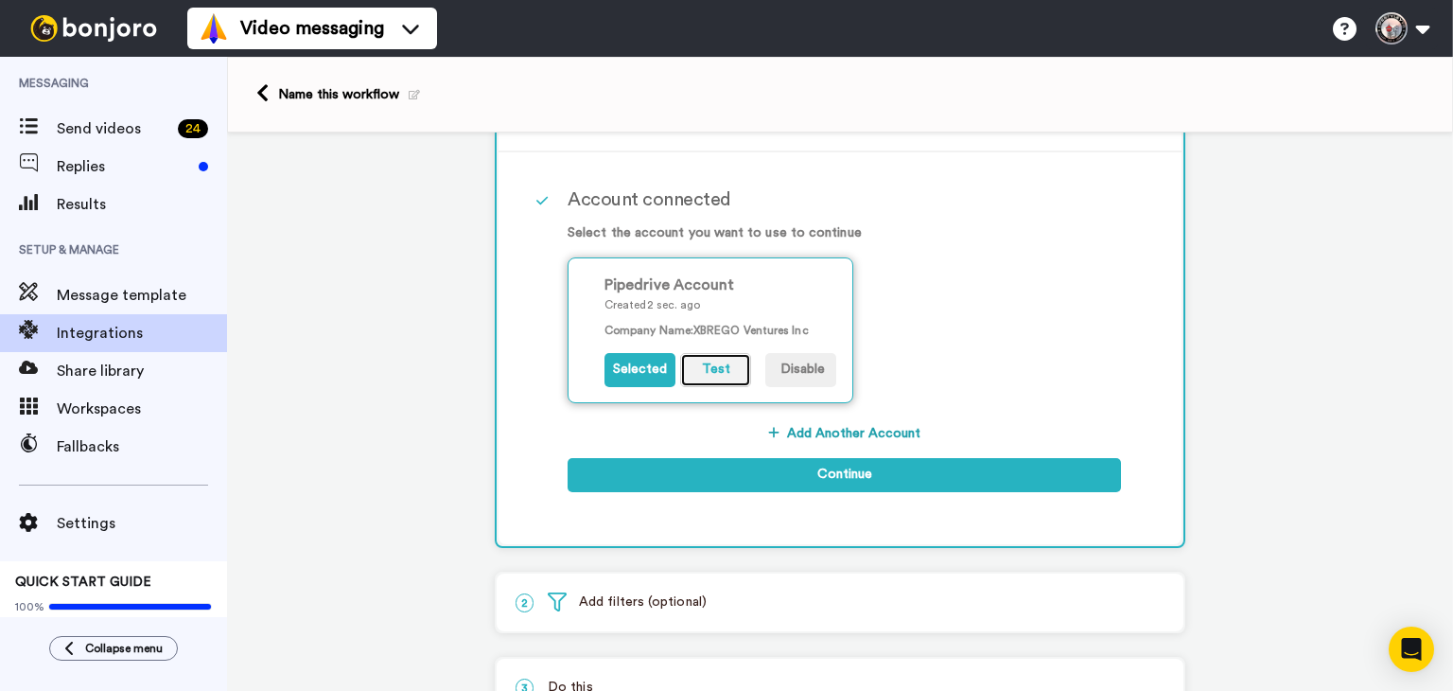
click at [691, 364] on button "Test" at bounding box center [715, 370] width 71 height 34
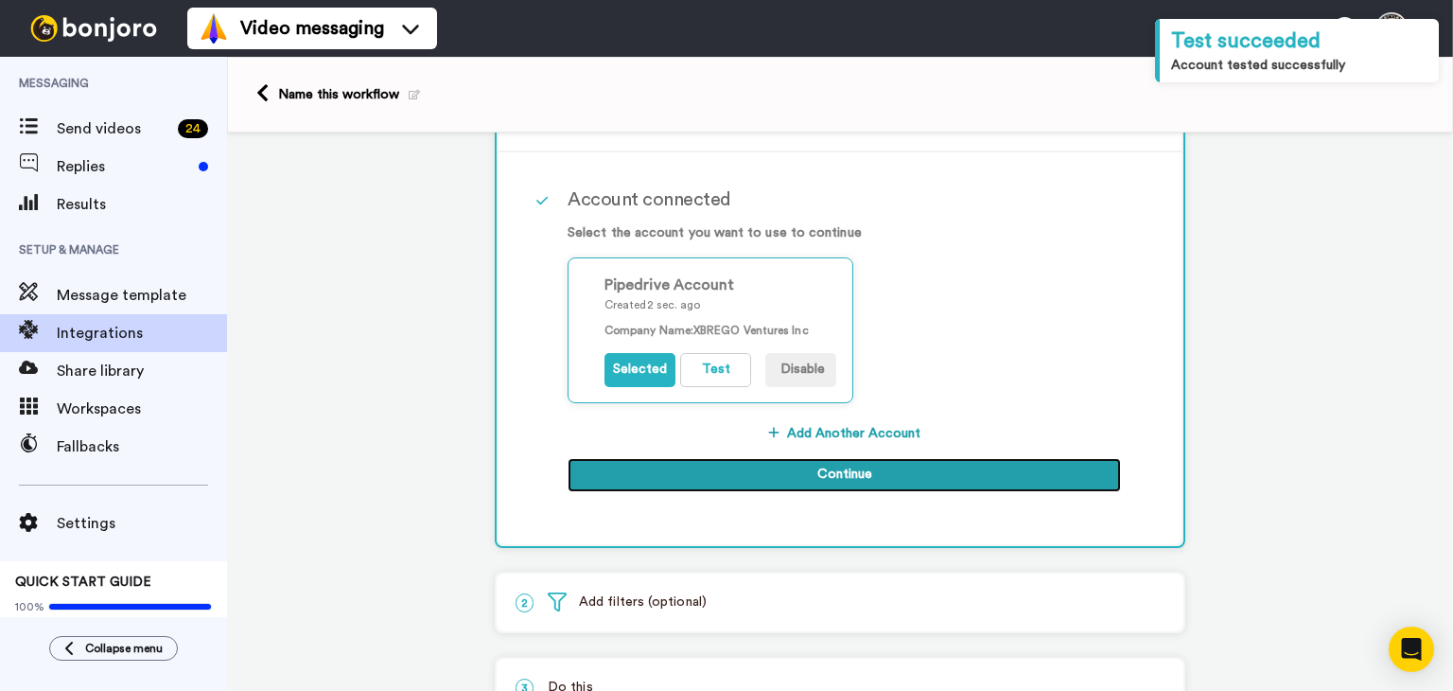
click at [874, 474] on button "Continue" at bounding box center [844, 475] width 553 height 34
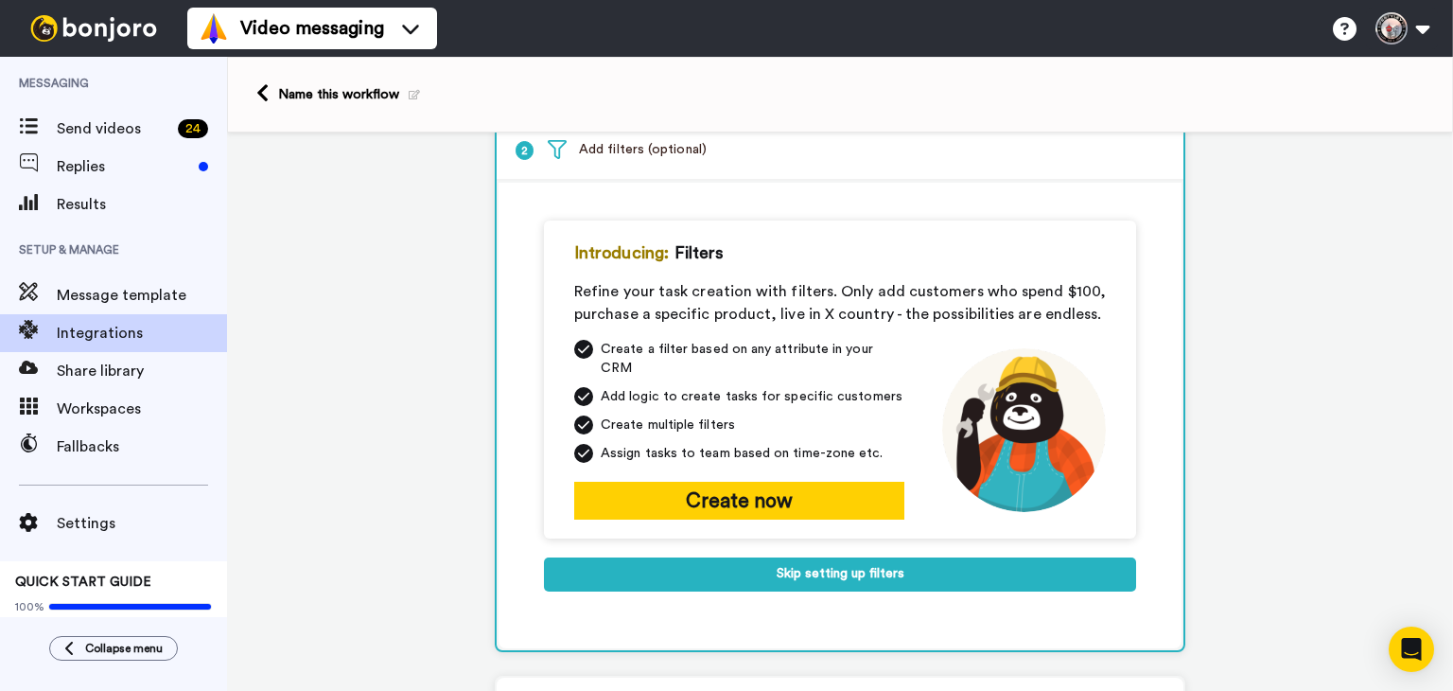
scroll to position [219, 0]
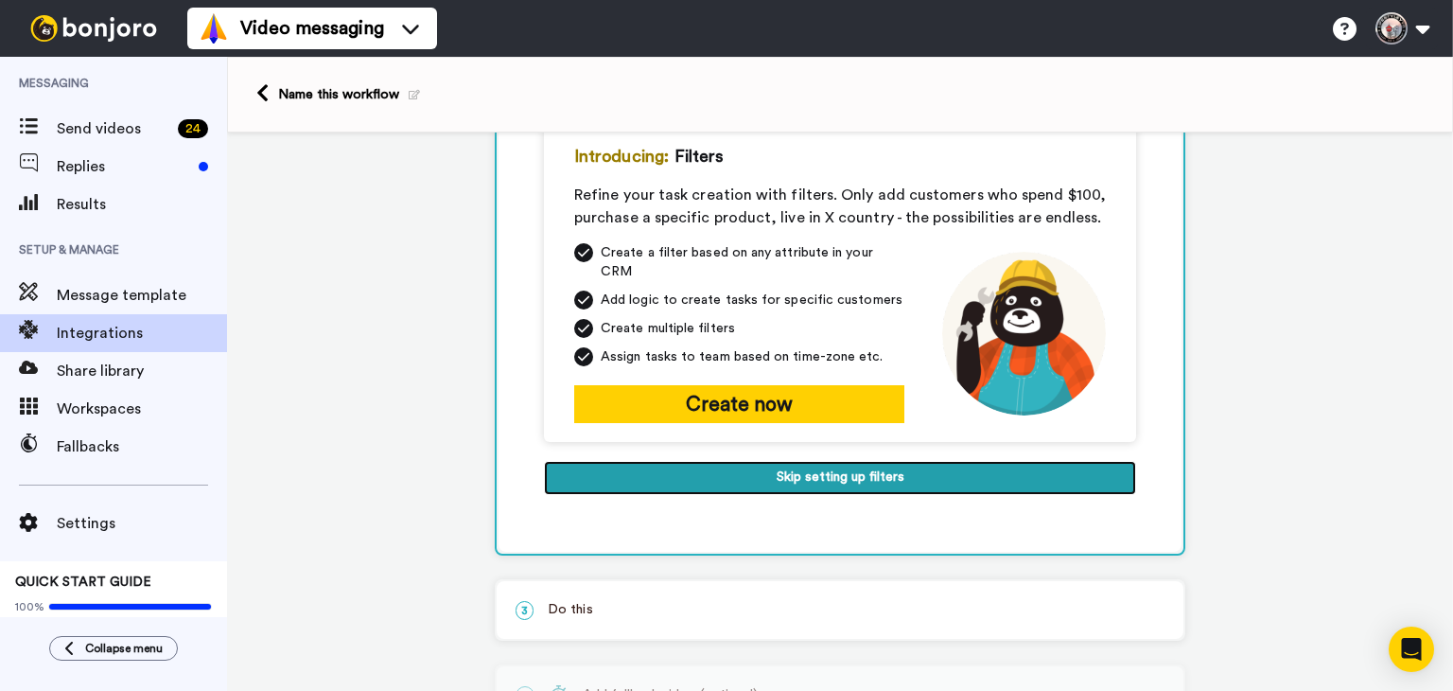
click at [809, 464] on button "Skip setting up filters" at bounding box center [840, 478] width 592 height 34
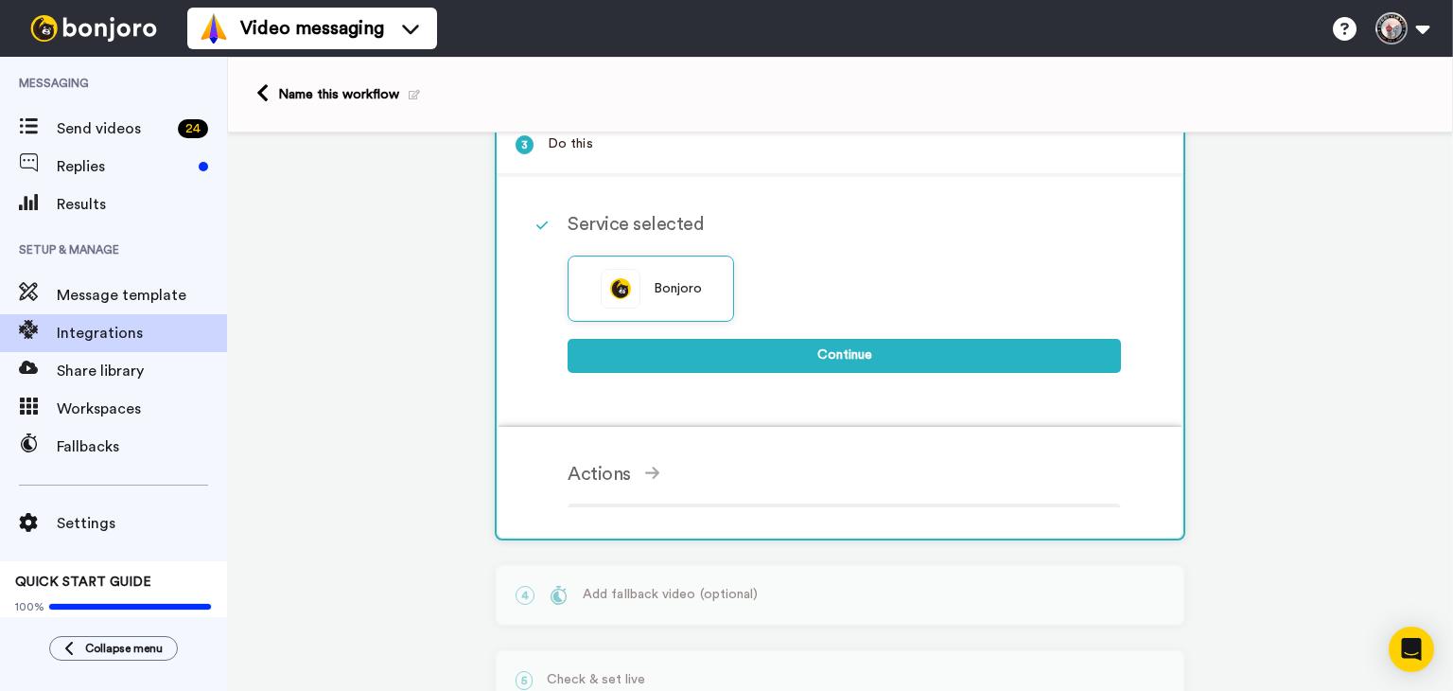
scroll to position [212, 0]
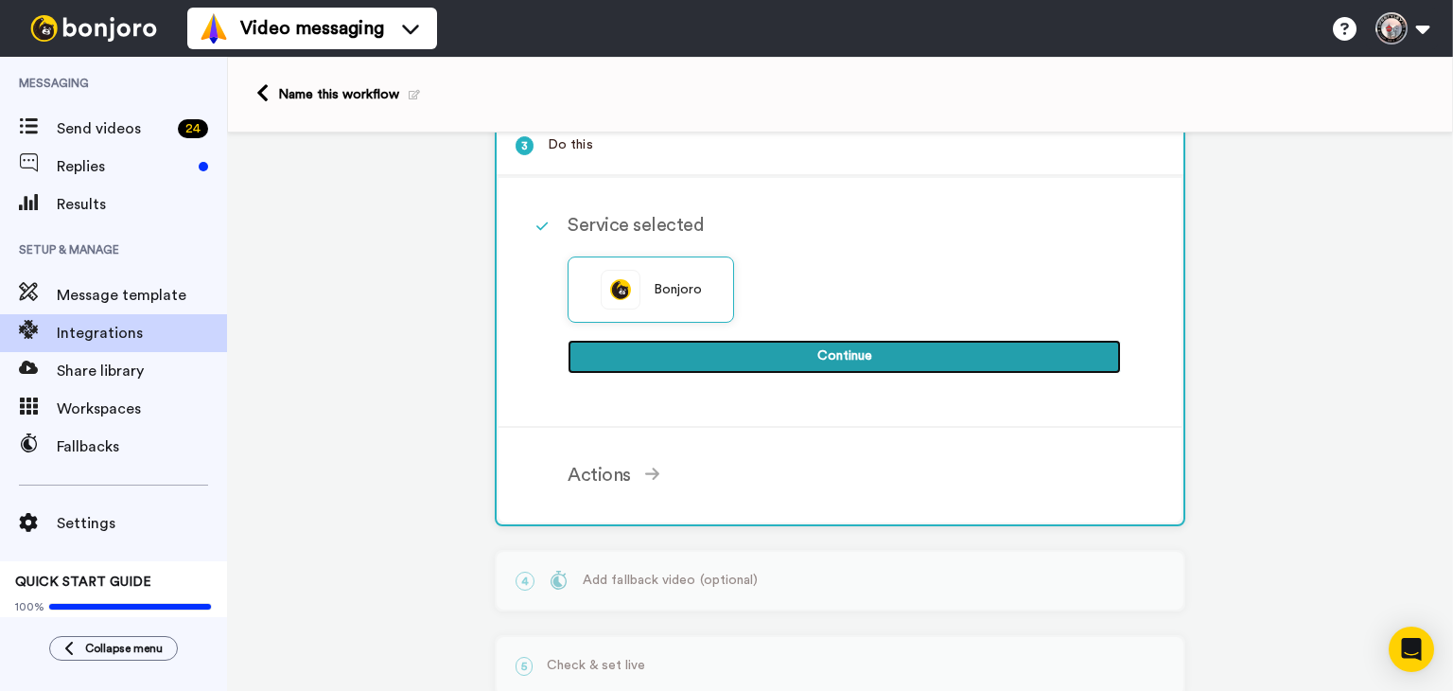
click at [795, 355] on button "Continue" at bounding box center [844, 357] width 553 height 34
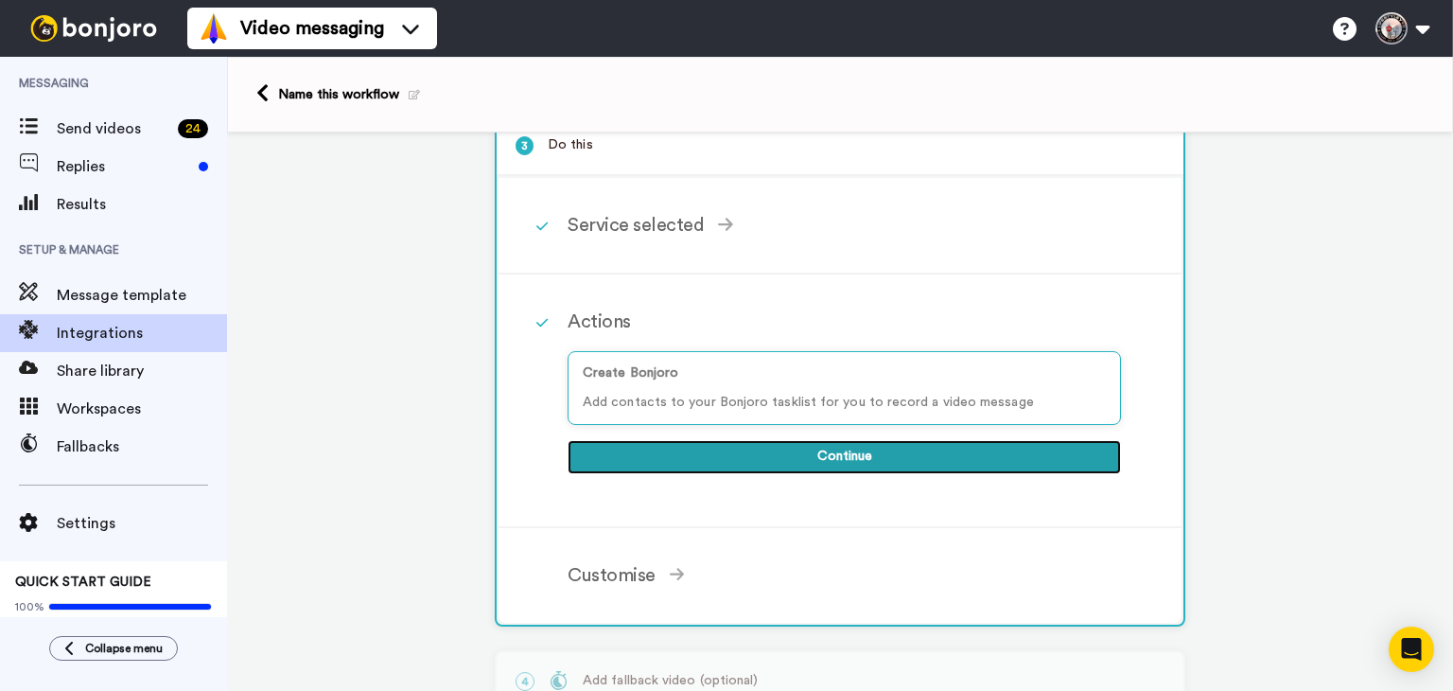
click at [874, 453] on button "Continue" at bounding box center [844, 457] width 553 height 34
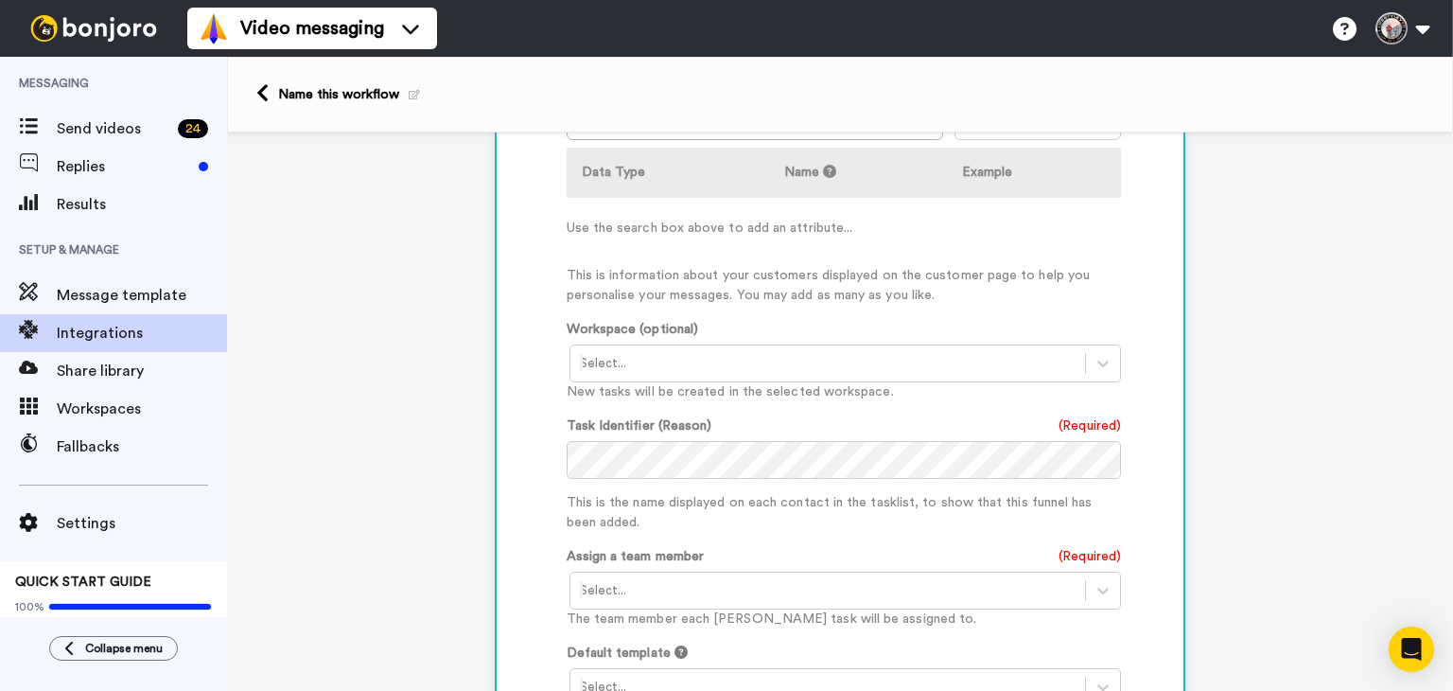
scroll to position [615, 0]
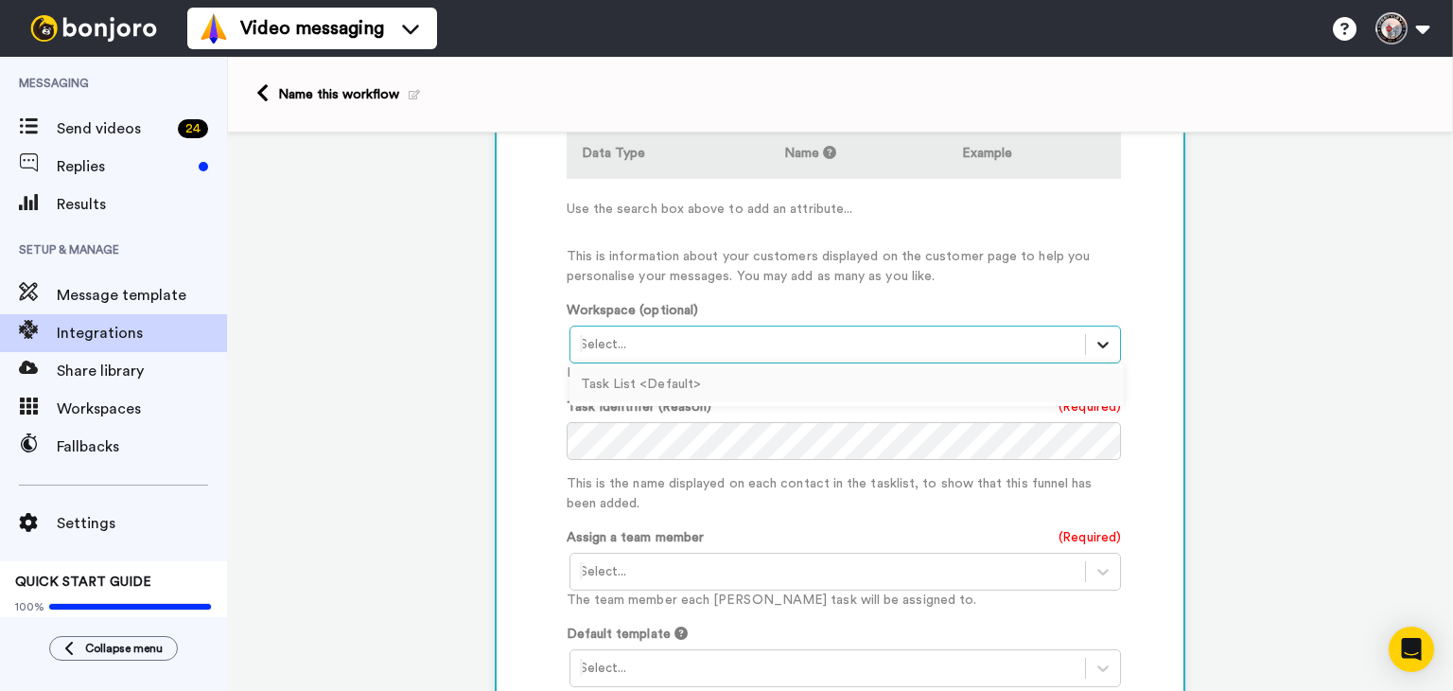
click at [1089, 352] on div at bounding box center [1103, 344] width 34 height 34
click at [786, 376] on div "Task List <Default>" at bounding box center [847, 384] width 555 height 35
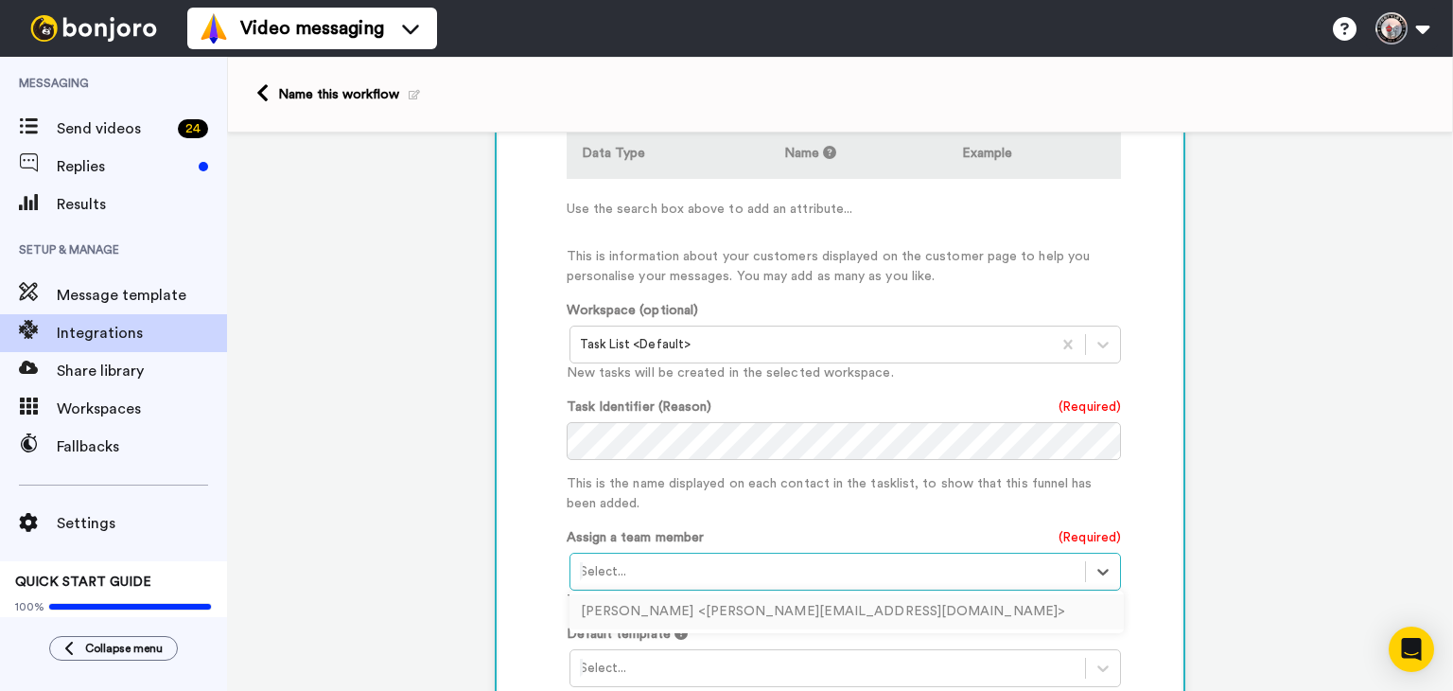
click at [1074, 565] on div "Select..." at bounding box center [828, 571] width 516 height 30
click at [781, 604] on div "David Vasas <david@collagead.com>" at bounding box center [847, 611] width 555 height 35
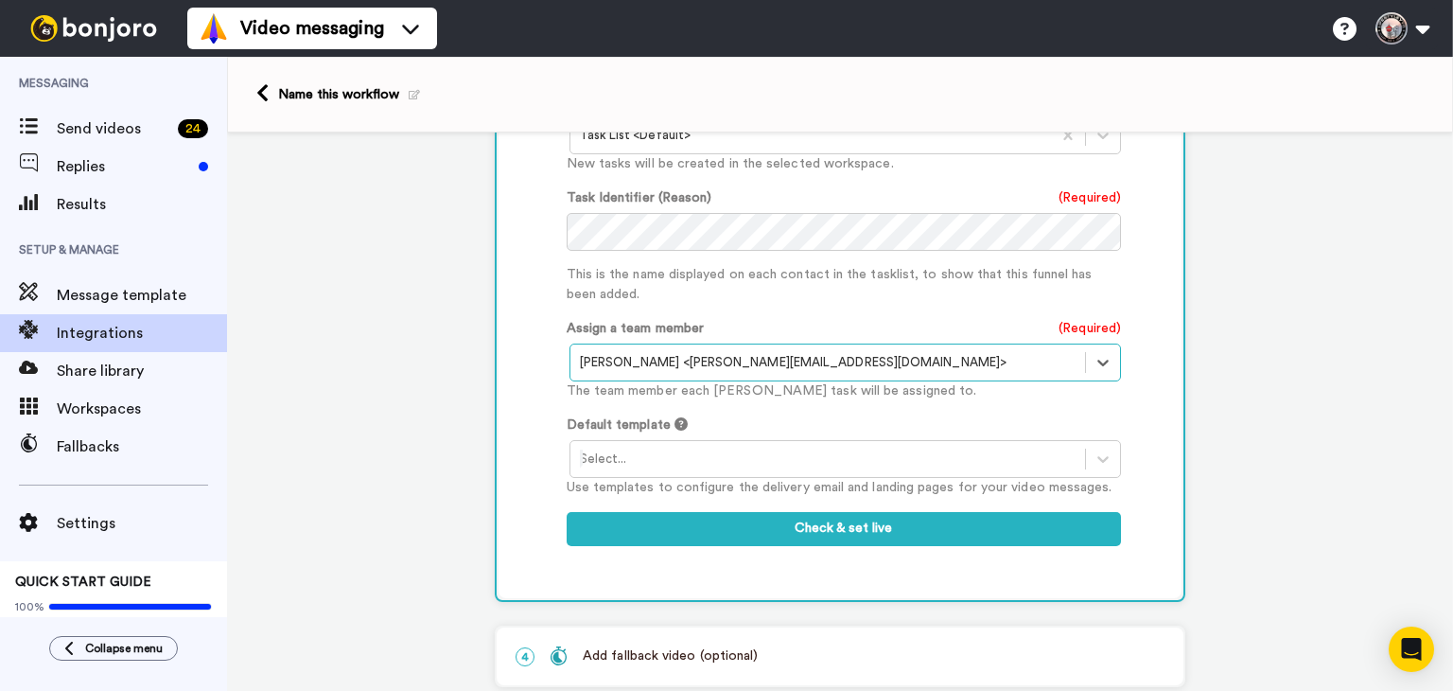
scroll to position [946, 0]
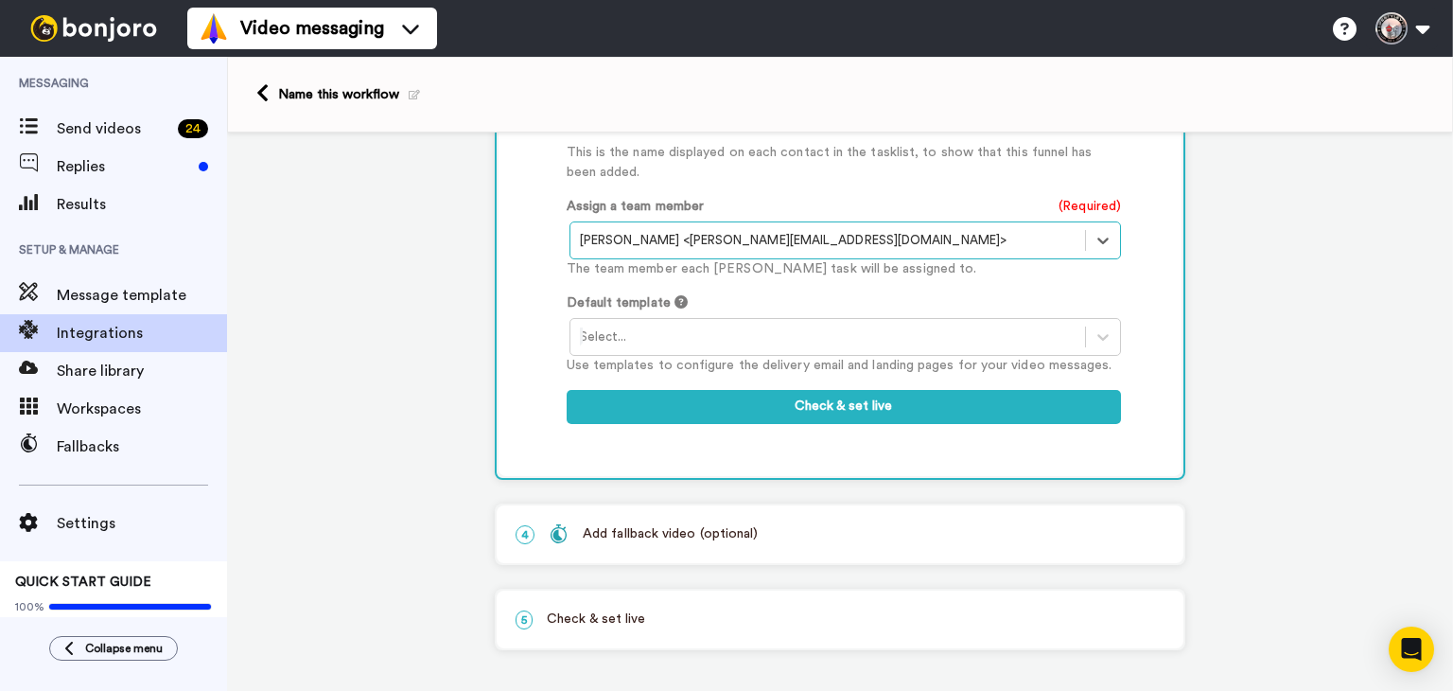
click at [711, 325] on div at bounding box center [828, 336] width 497 height 23
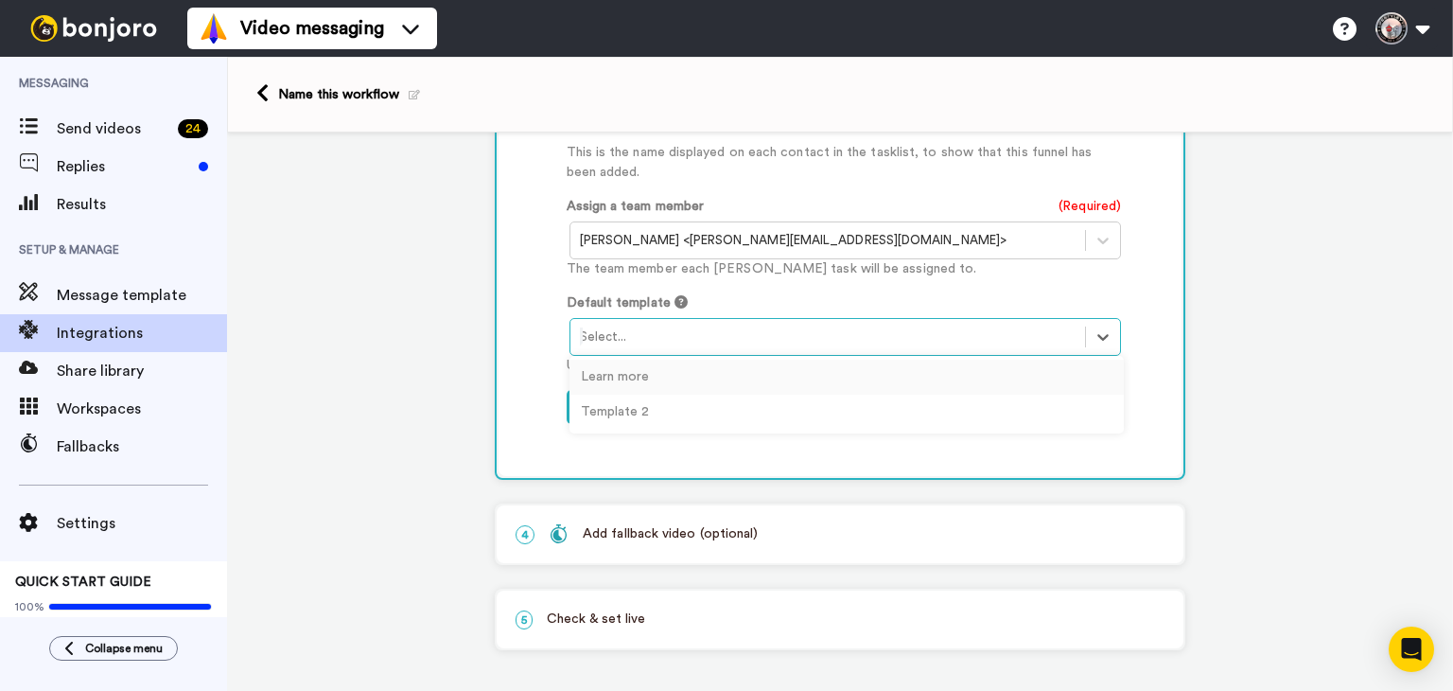
click at [673, 372] on div "Learn more" at bounding box center [847, 377] width 555 height 35
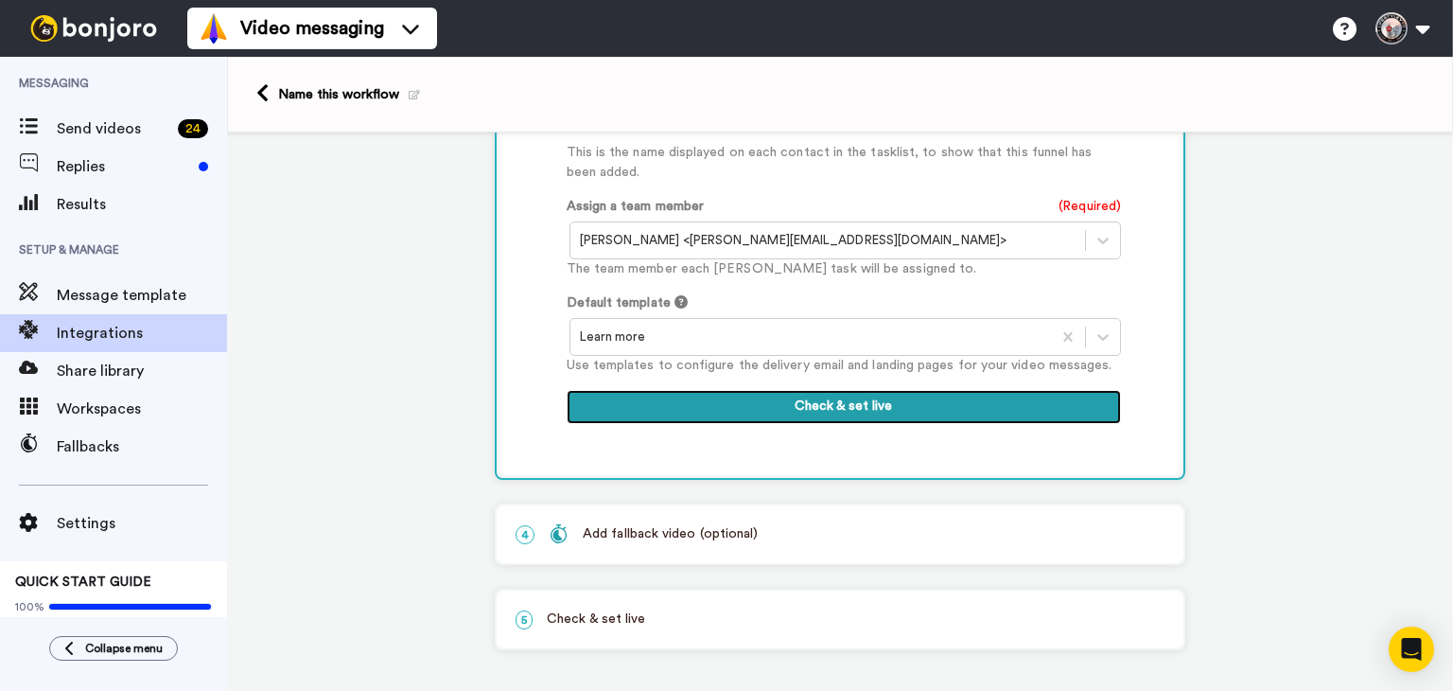
click at [810, 406] on button "Check & set live" at bounding box center [844, 407] width 555 height 34
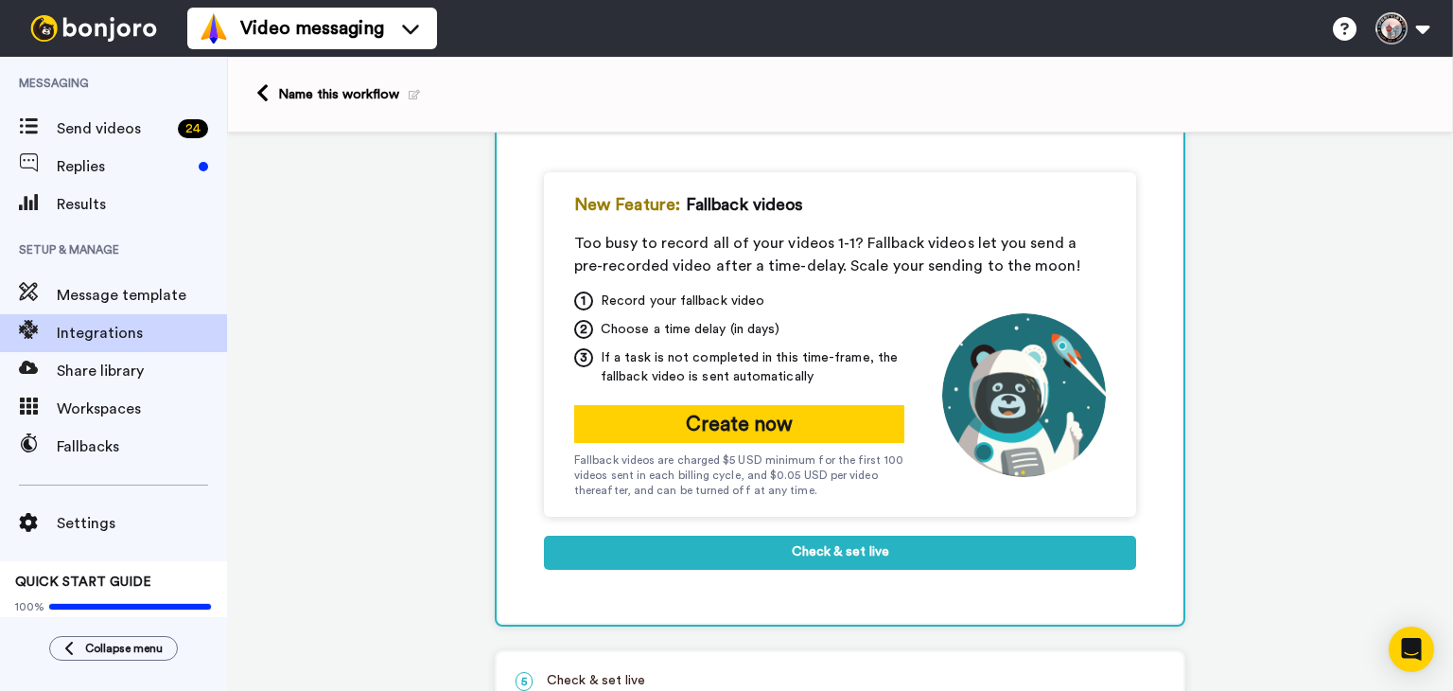
scroll to position [268, 0]
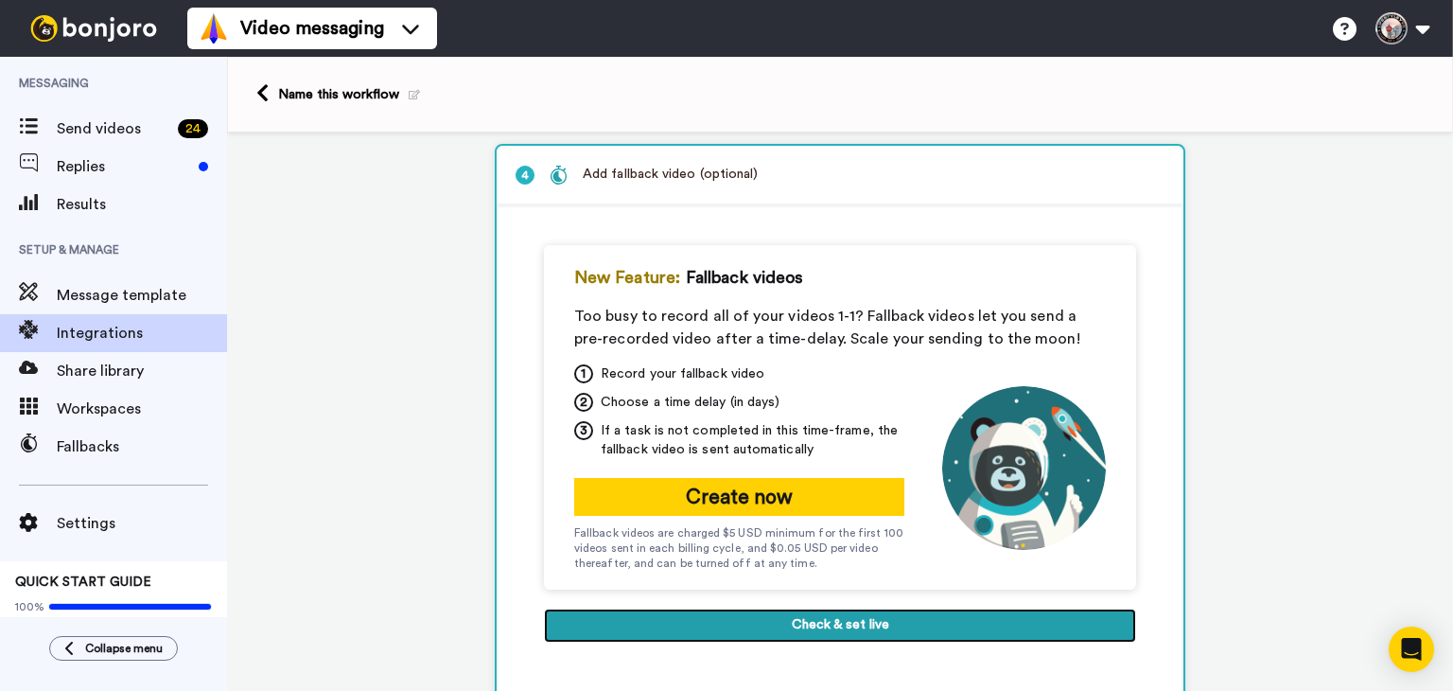
click at [822, 609] on button "Check & set live" at bounding box center [840, 625] width 592 height 34
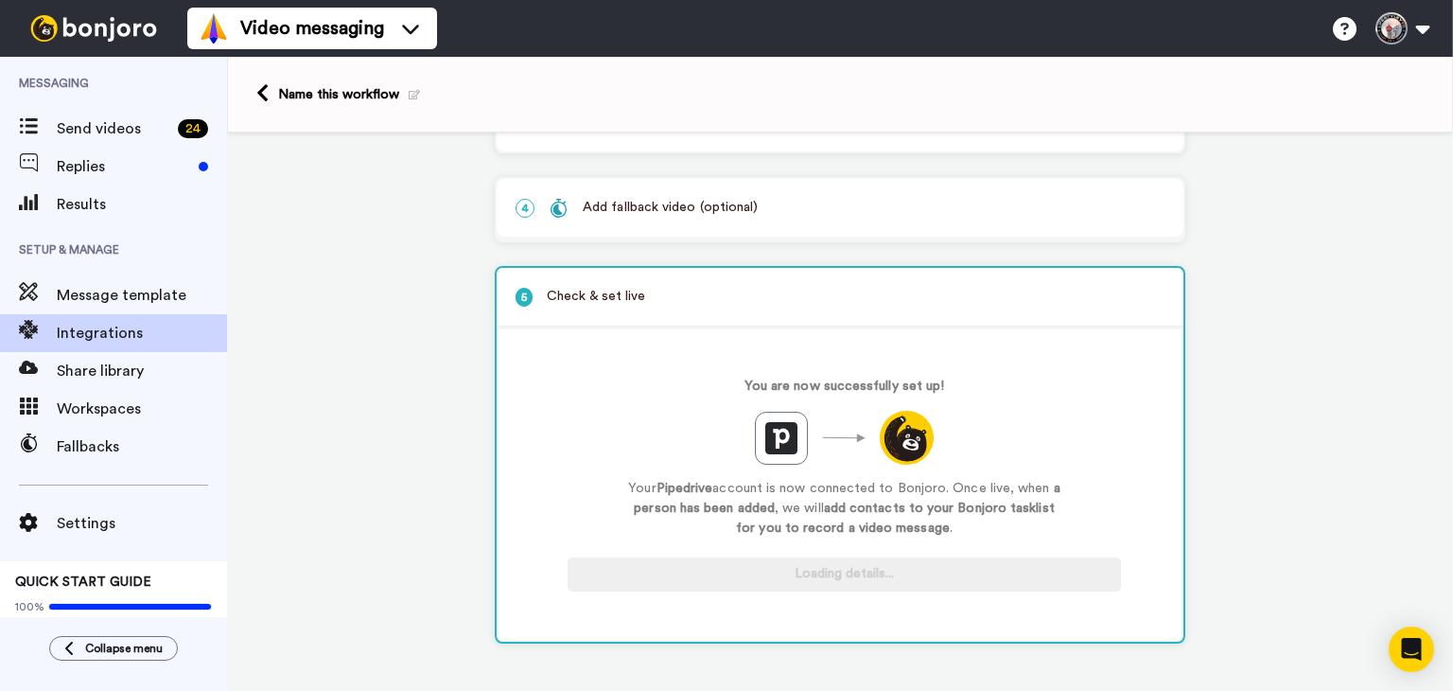
scroll to position [230, 0]
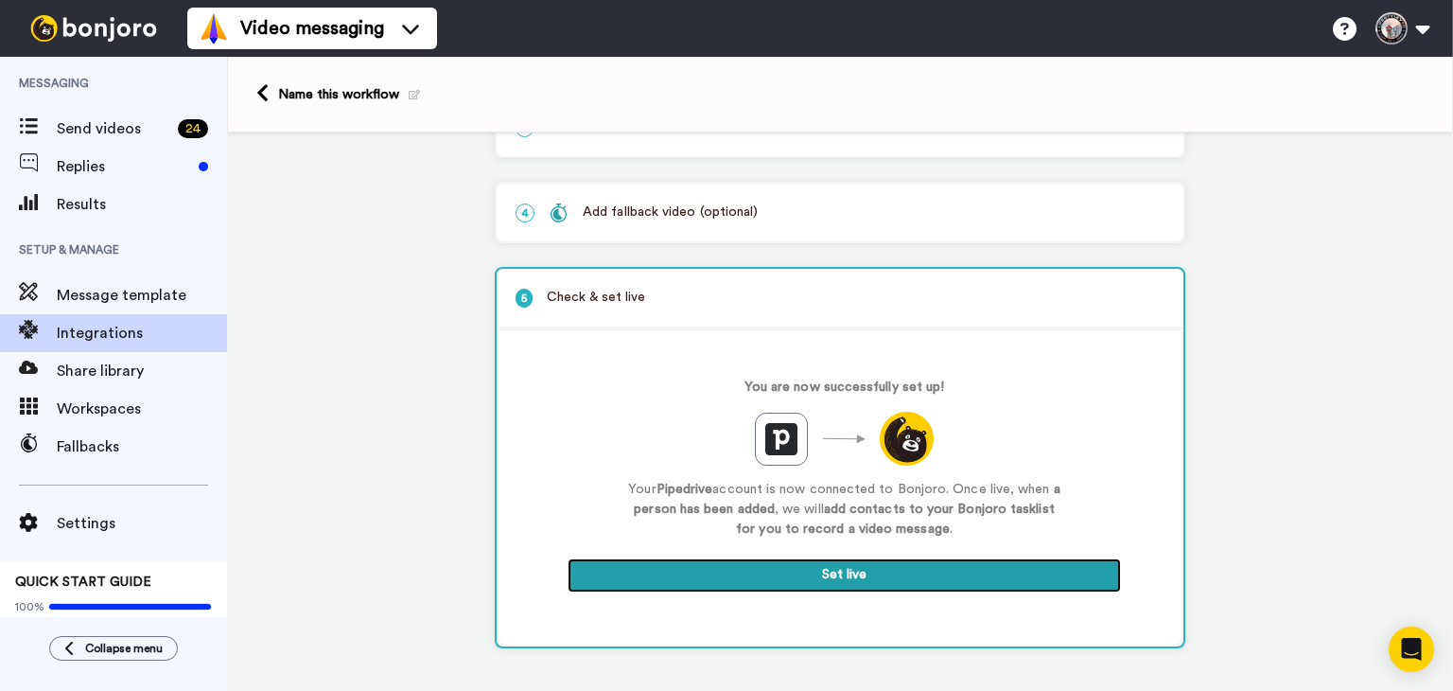
click at [816, 569] on button "Set live" at bounding box center [844, 575] width 553 height 34
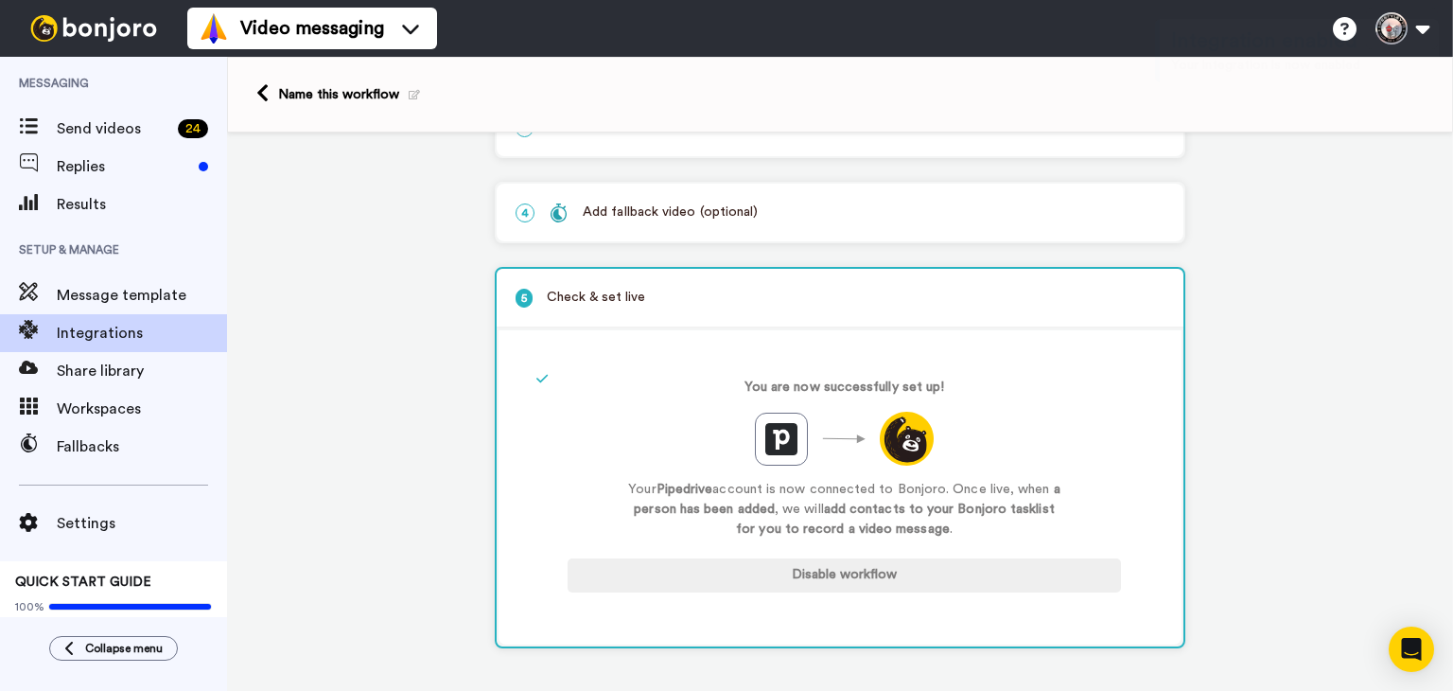
drag, startPoint x: 1437, startPoint y: 378, endPoint x: 1438, endPoint y: 395, distance: 16.1
click at [1438, 395] on div "1 Person Added Pipedrive Service selected ActiveCampaign AWeber Bonjoro Convert…" at bounding box center [840, 411] width 1226 height 558
click at [81, 115] on div "Send videos 24" at bounding box center [113, 129] width 227 height 38
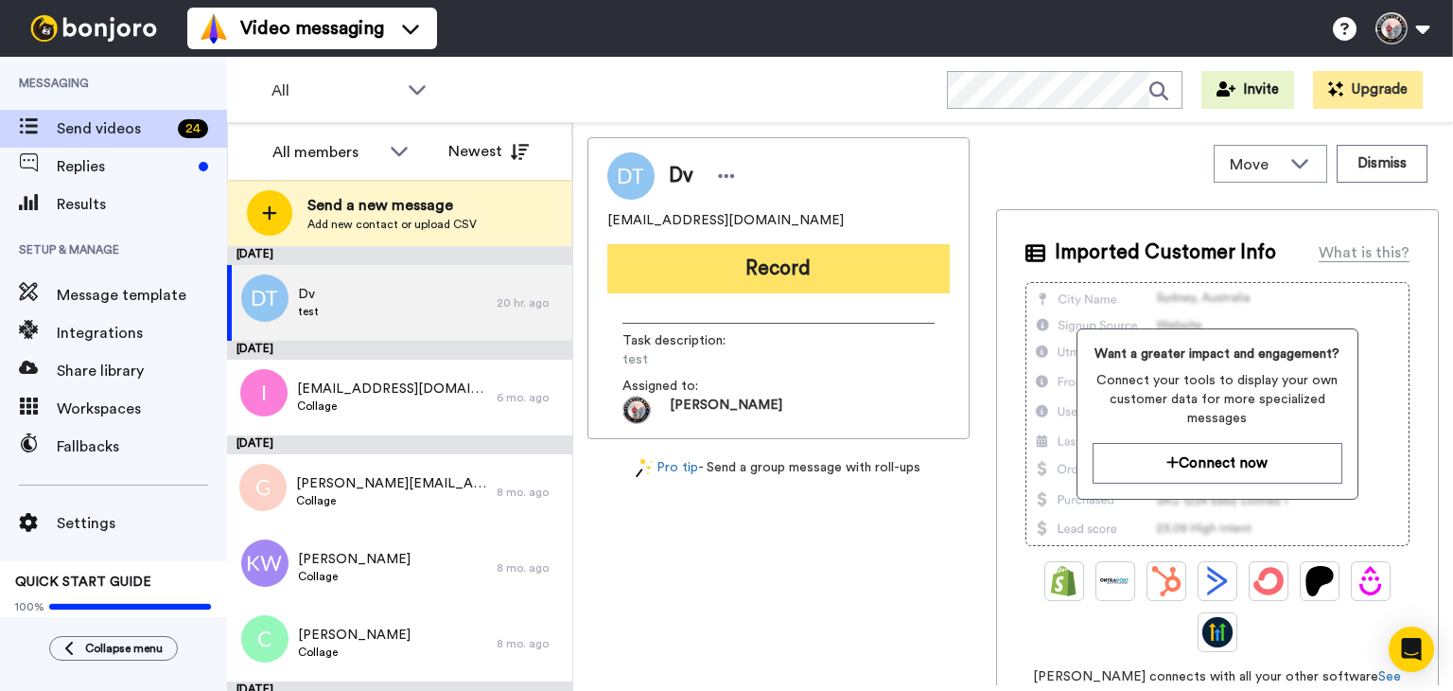
click at [780, 275] on button "Record" at bounding box center [778, 268] width 342 height 49
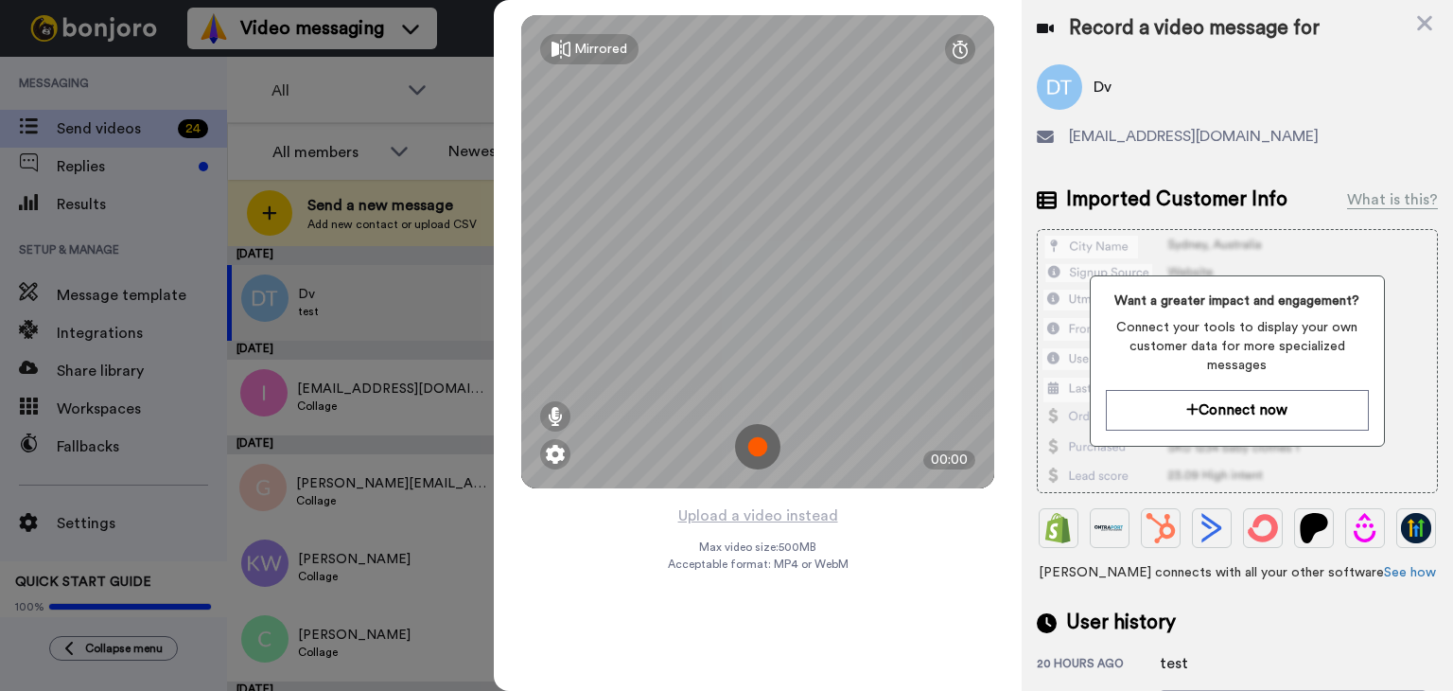
click at [749, 433] on img at bounding box center [757, 446] width 45 height 45
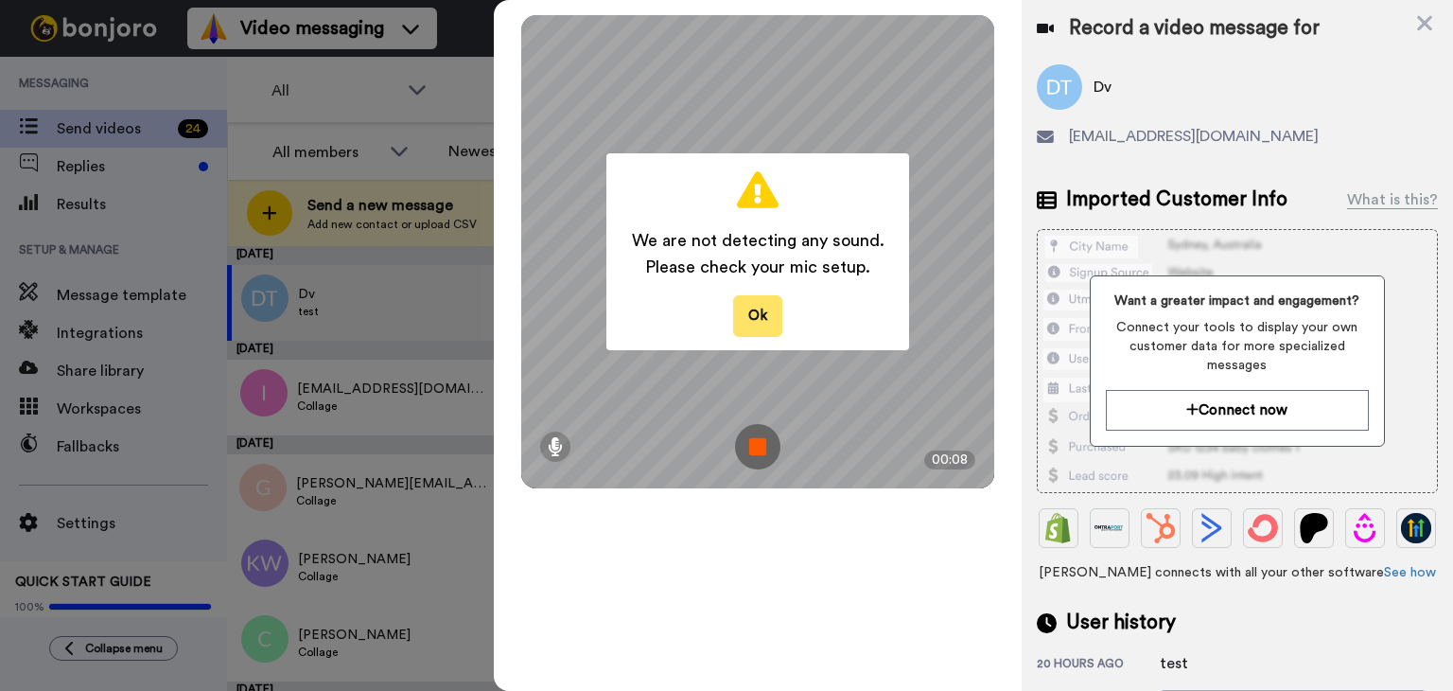
click at [760, 308] on button "Ok" at bounding box center [757, 315] width 49 height 41
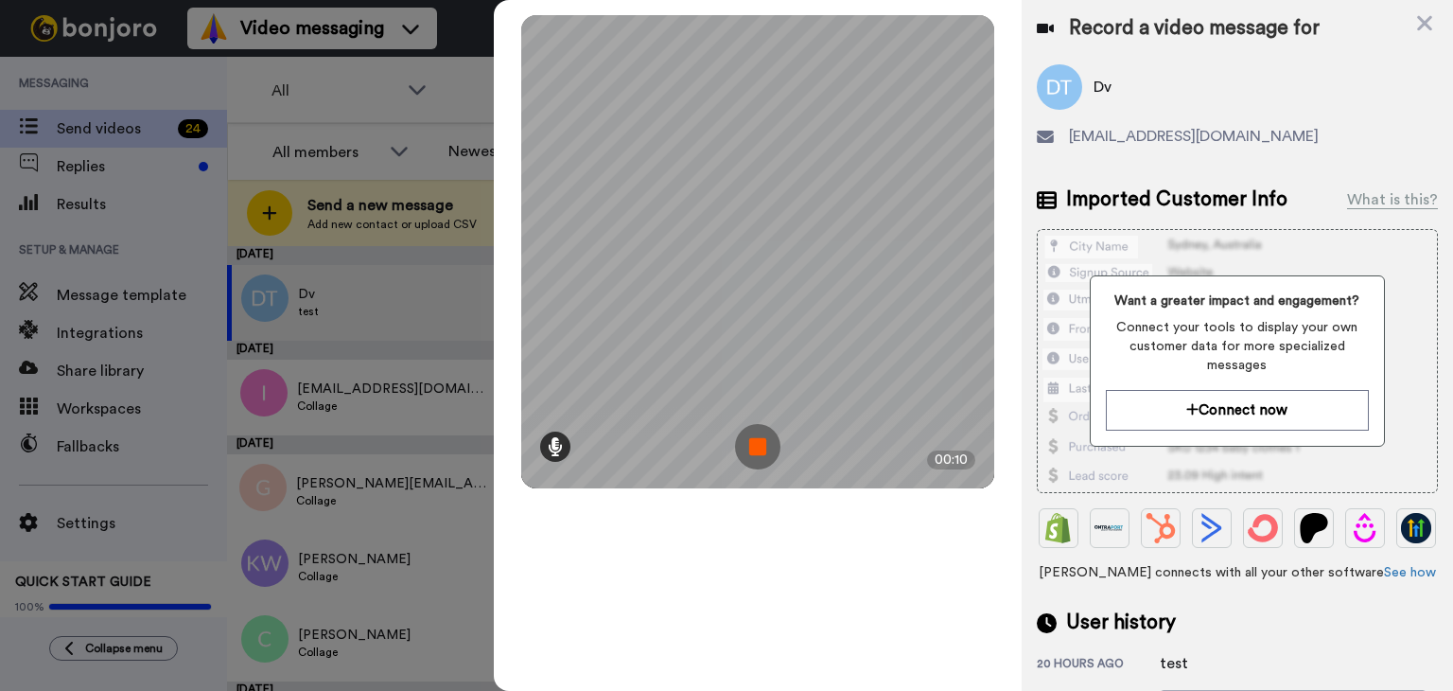
click at [556, 444] on icon at bounding box center [555, 446] width 15 height 19
click at [556, 380] on icon at bounding box center [555, 375] width 13 height 15
click at [751, 442] on img at bounding box center [757, 446] width 45 height 45
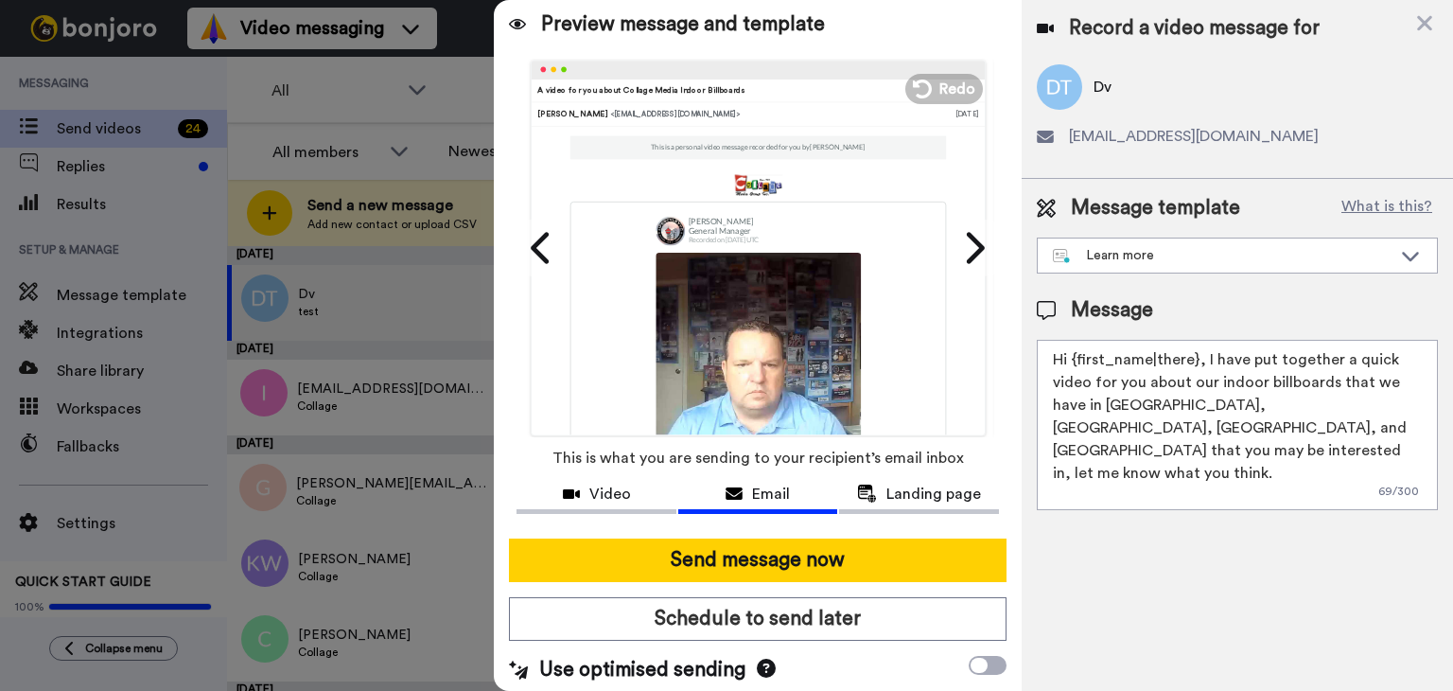
scroll to position [12, 0]
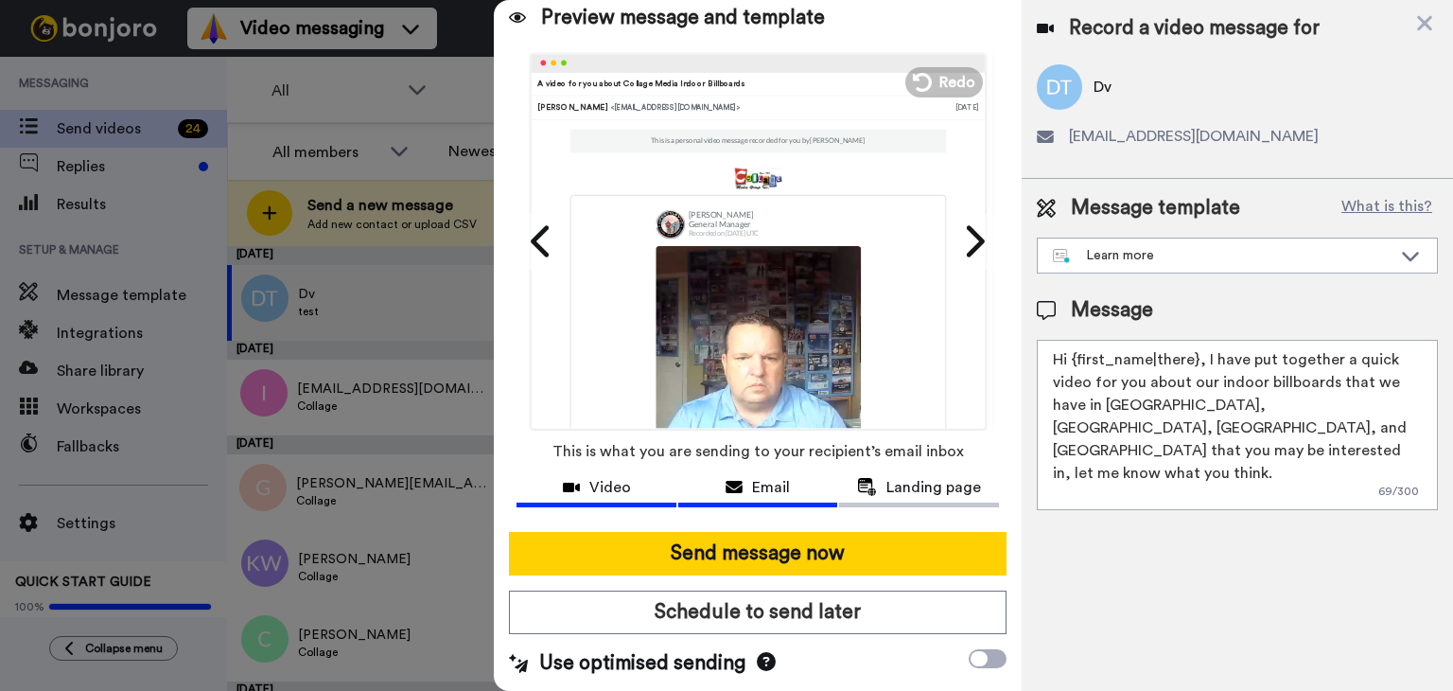
click at [602, 486] on span "Video" at bounding box center [610, 487] width 42 height 23
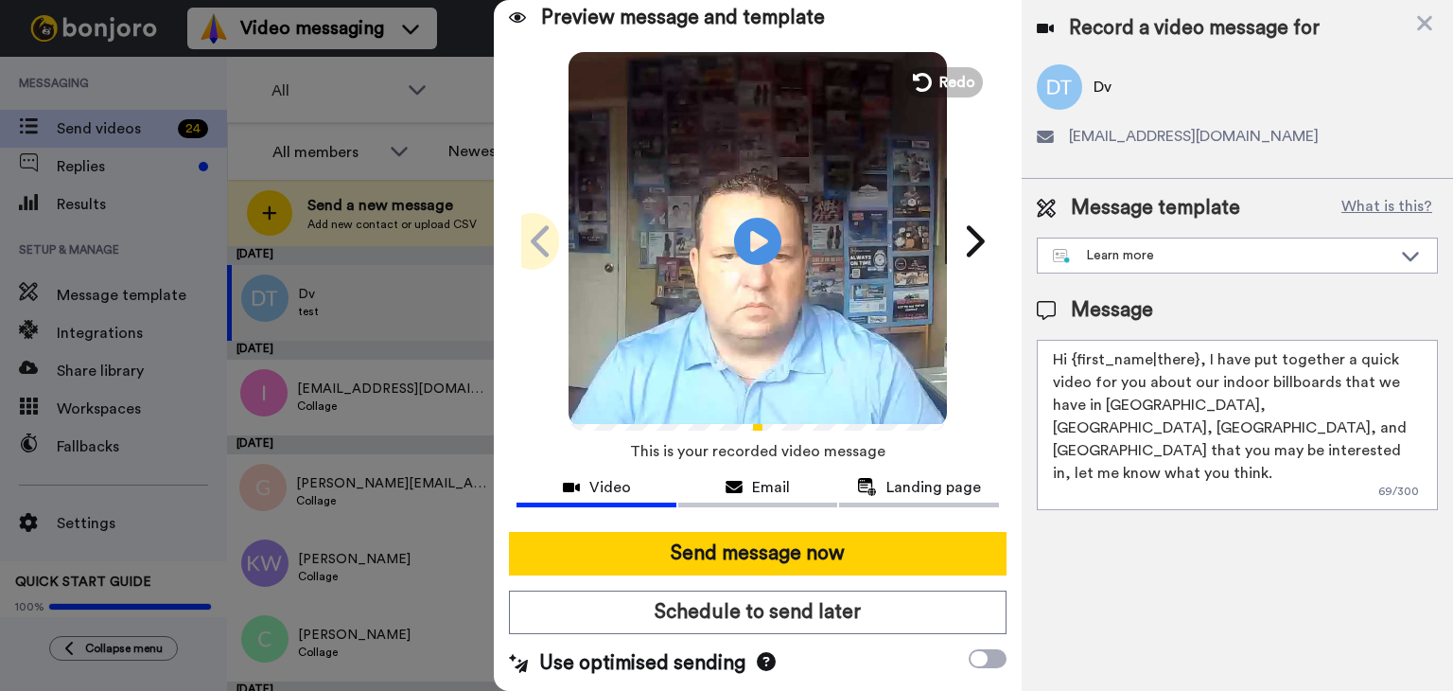
click at [541, 242] on icon at bounding box center [542, 241] width 30 height 36
click at [531, 245] on icon at bounding box center [540, 240] width 18 height 31
click at [926, 75] on button "Redo" at bounding box center [944, 81] width 85 height 33
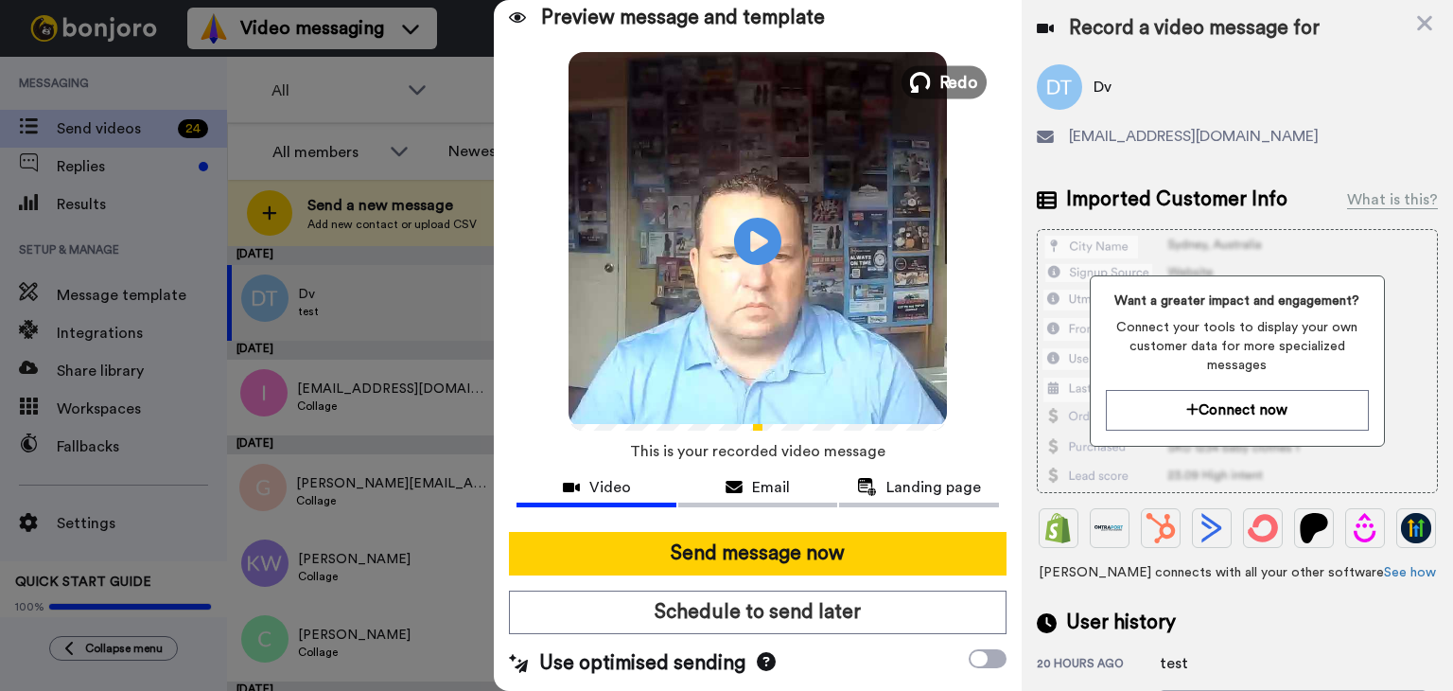
scroll to position [0, 0]
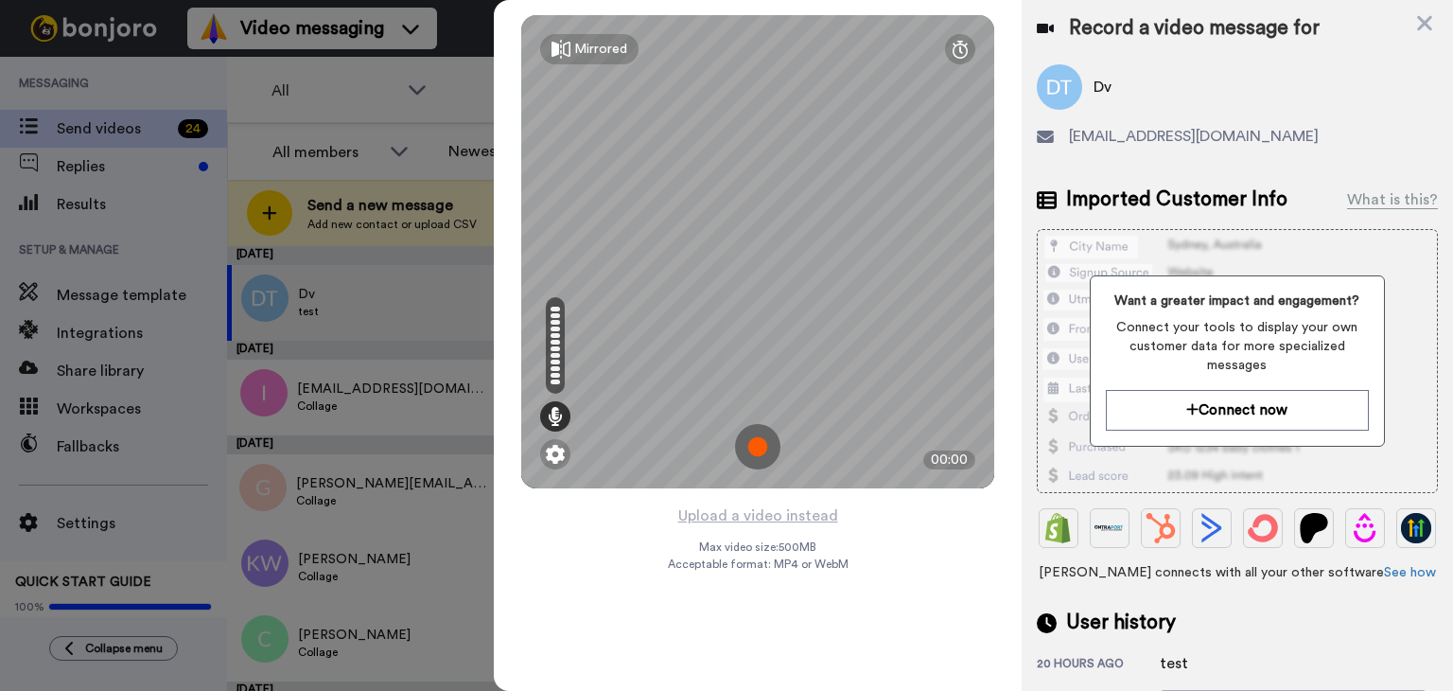
click at [762, 440] on img at bounding box center [757, 446] width 45 height 45
click at [751, 444] on img at bounding box center [757, 446] width 45 height 45
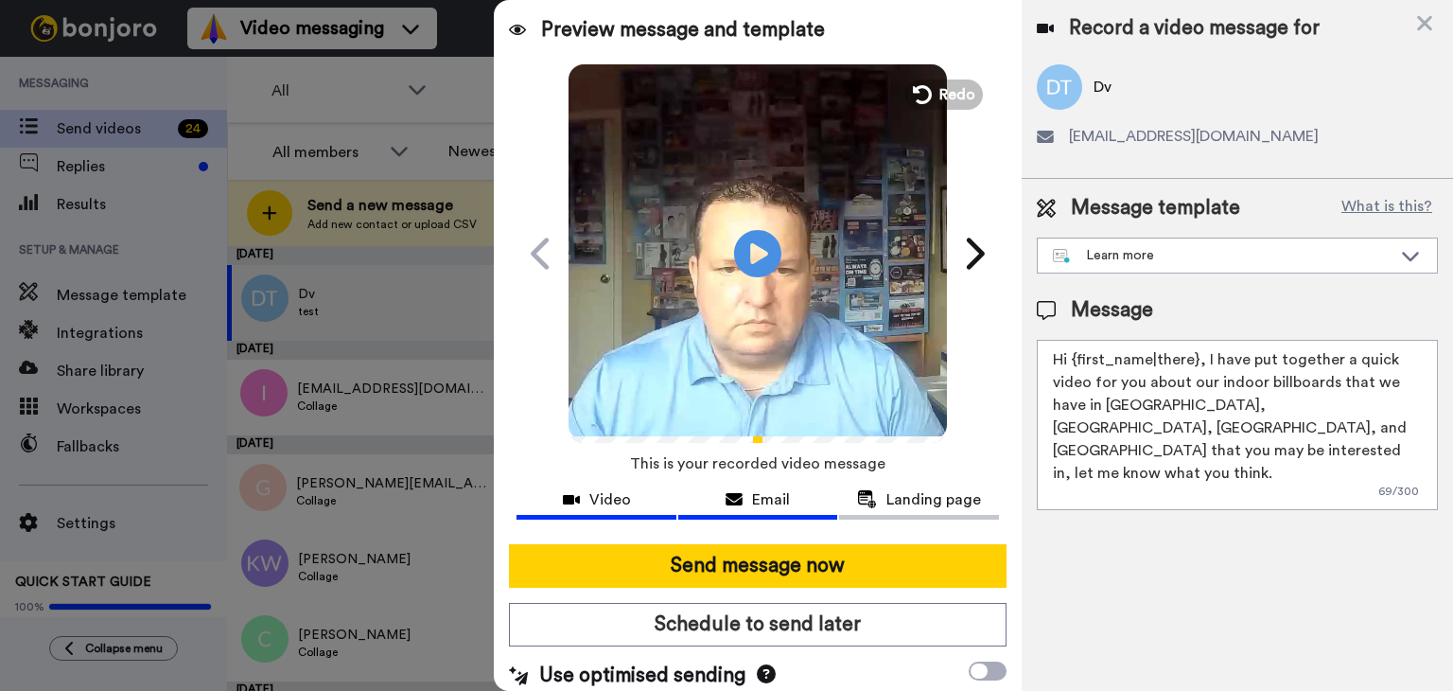
click at [774, 497] on span "Email" at bounding box center [771, 499] width 38 height 23
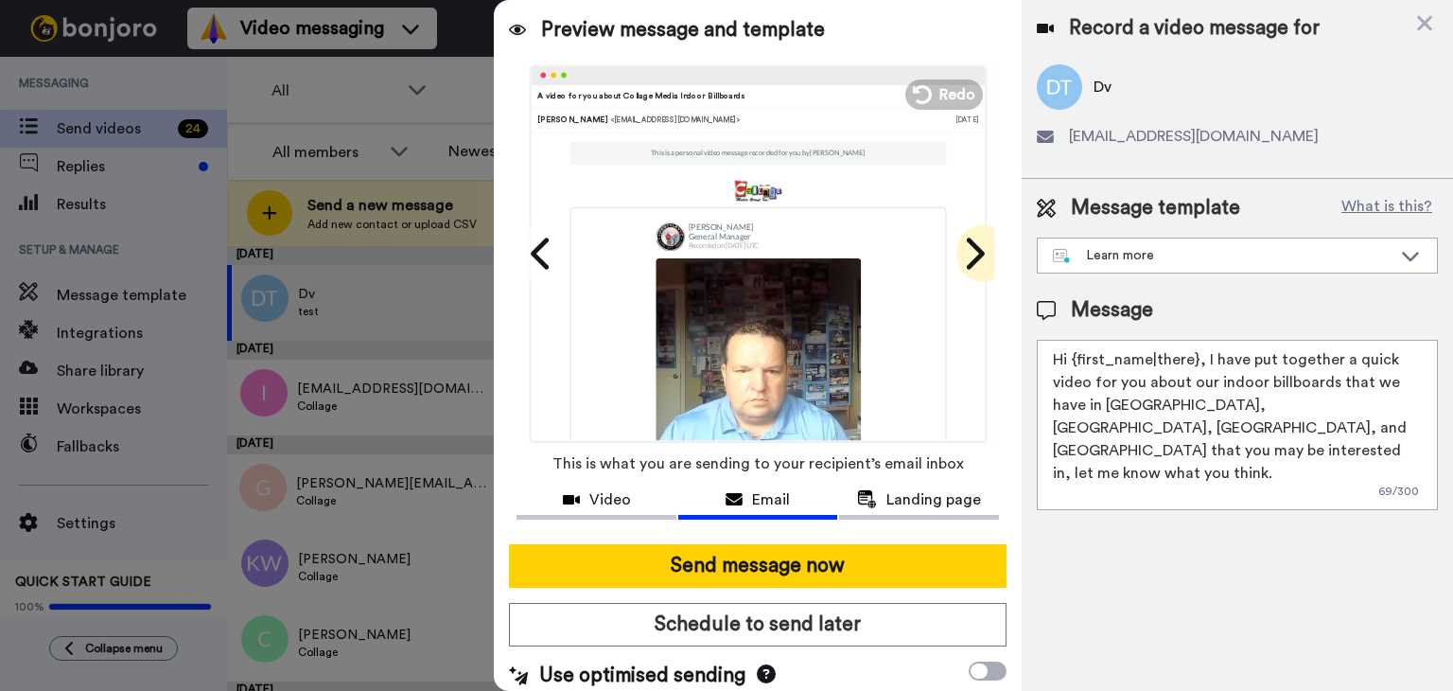
drag, startPoint x: 965, startPoint y: 195, endPoint x: 972, endPoint y: 251, distance: 56.2
click at [972, 251] on div "Play/Pause A video for you about Collage Media Indoor Billboards David Vasas <s…" at bounding box center [757, 253] width 473 height 378
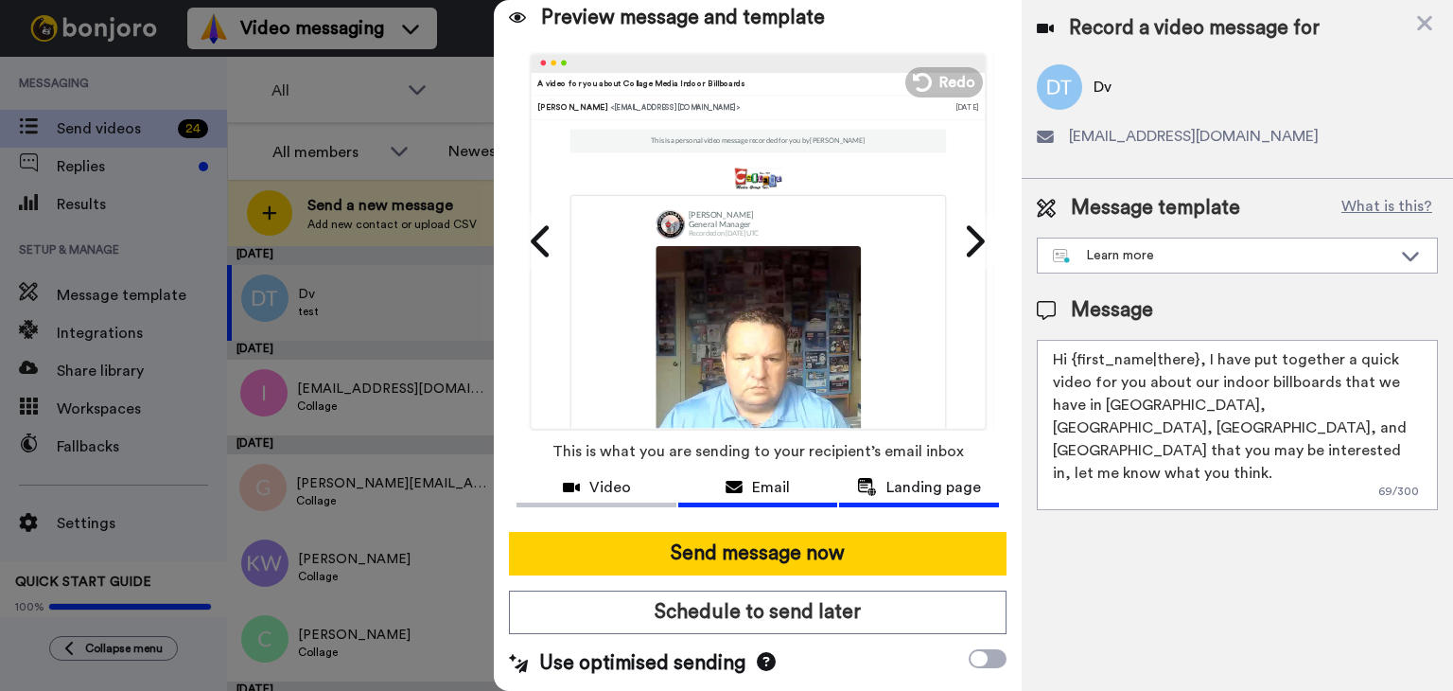
click at [916, 487] on span "Landing page" at bounding box center [933, 487] width 95 height 23
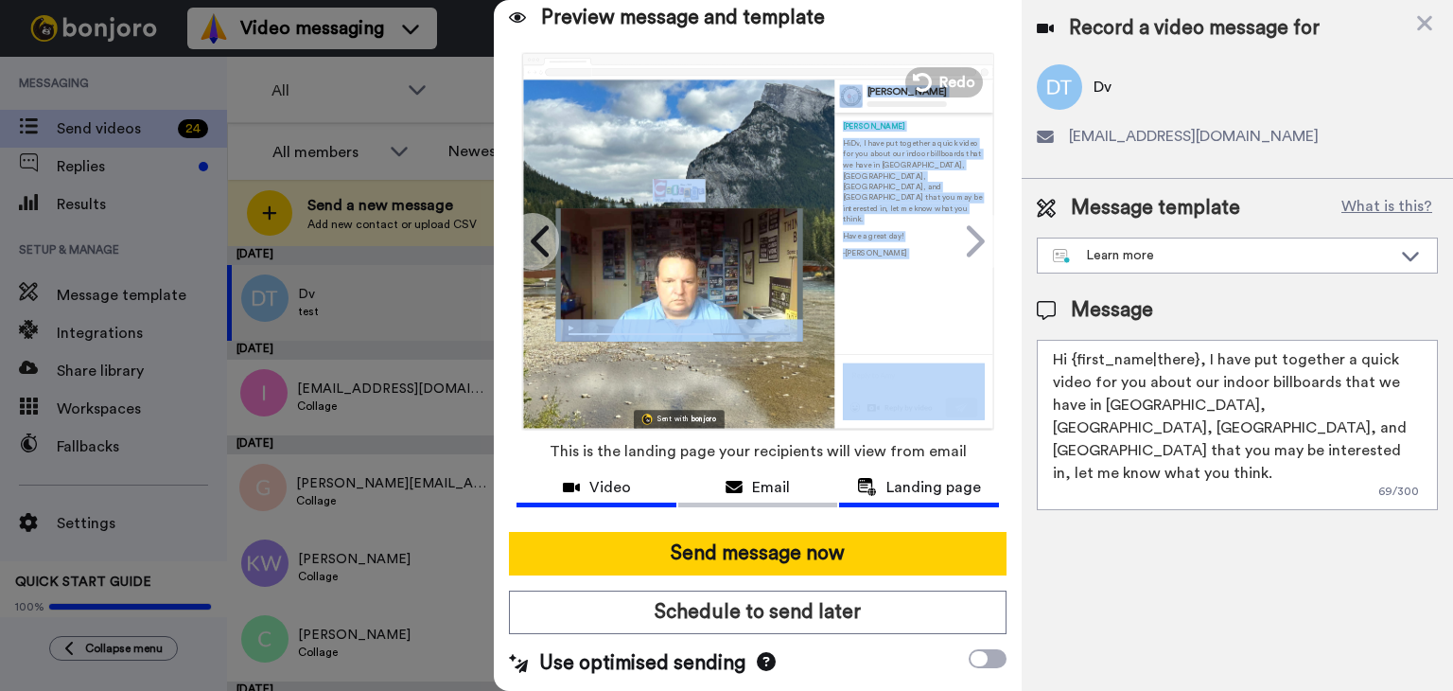
click at [635, 483] on div "Video" at bounding box center [597, 487] width 160 height 23
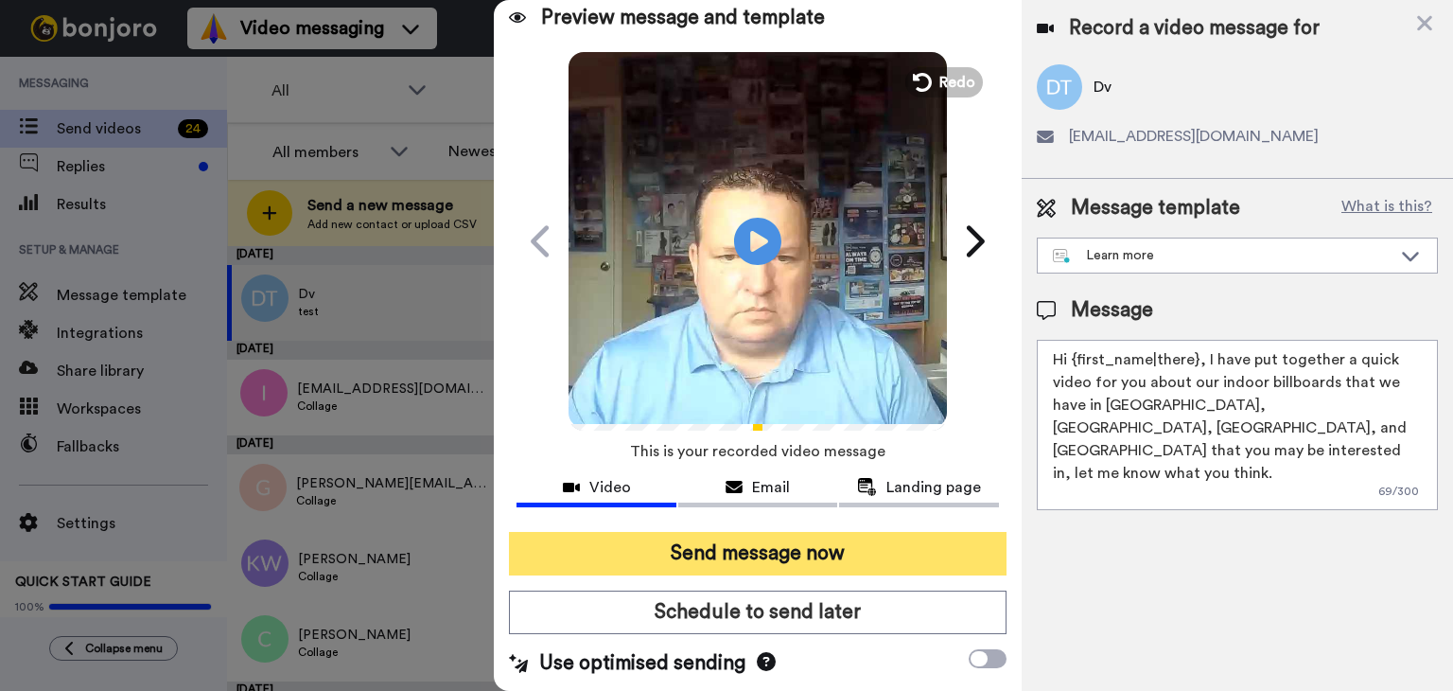
click at [737, 562] on button "Send message now" at bounding box center [758, 554] width 498 height 44
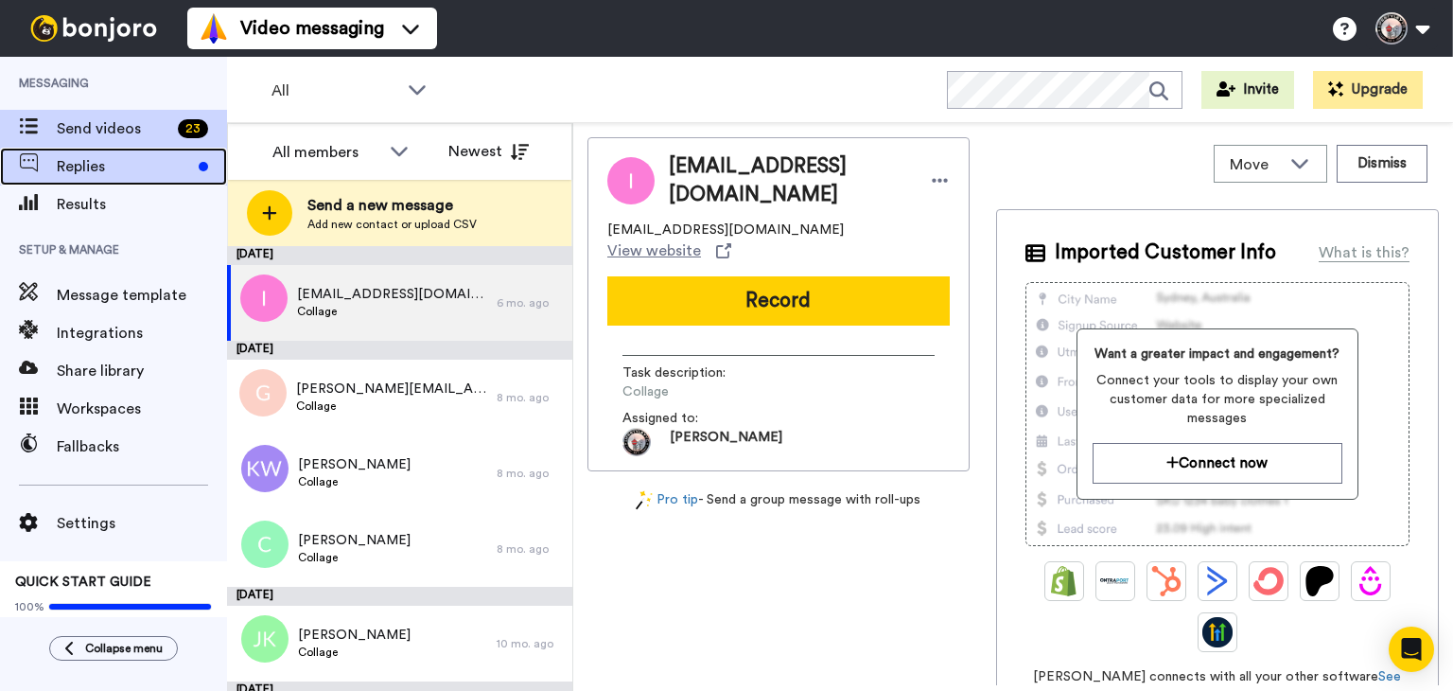
click at [132, 175] on span "Replies" at bounding box center [124, 166] width 134 height 23
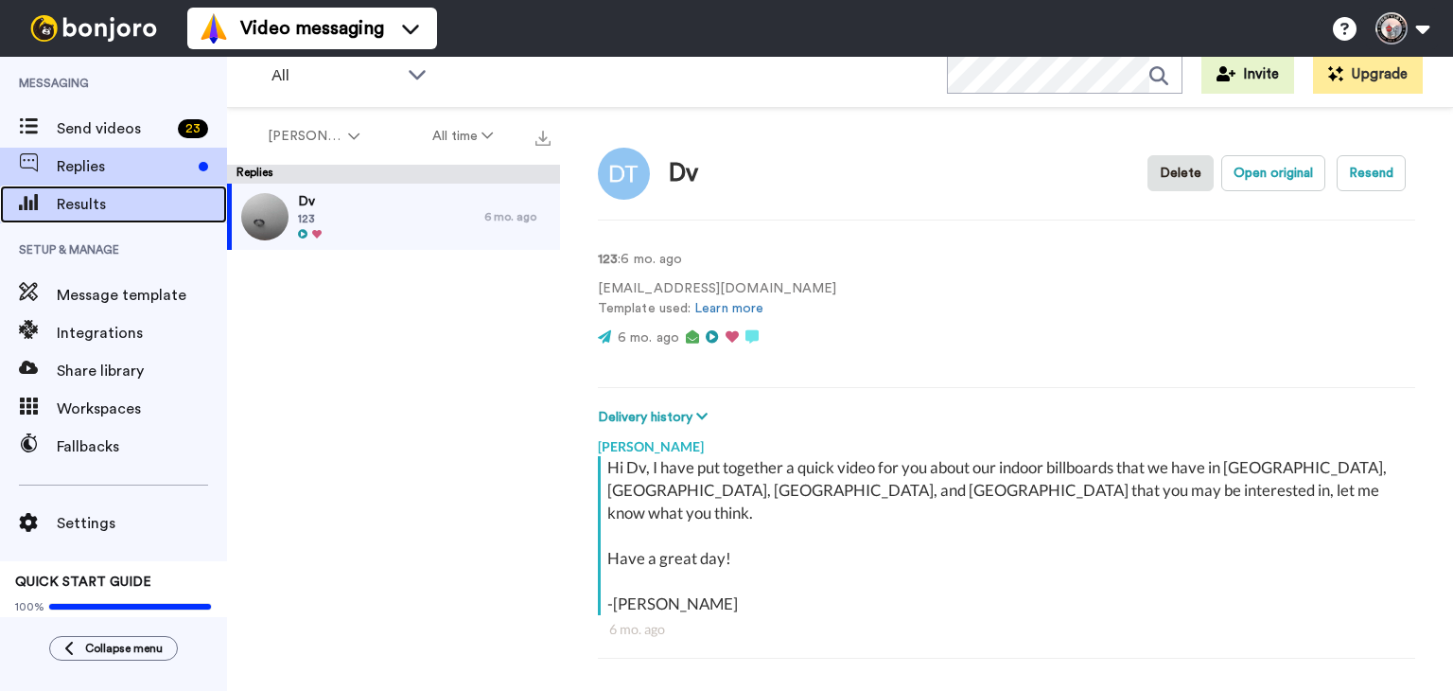
click at [81, 215] on span "Results" at bounding box center [142, 204] width 170 height 23
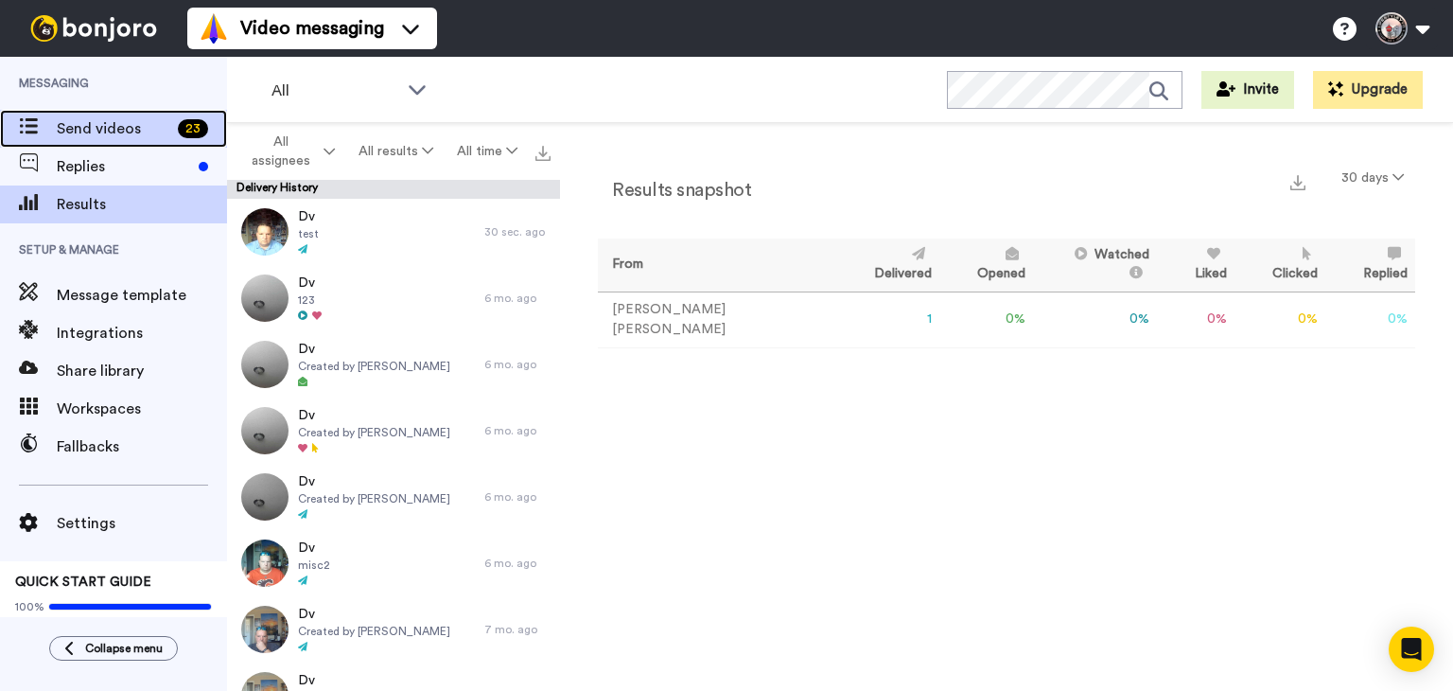
click at [49, 125] on span at bounding box center [28, 128] width 57 height 19
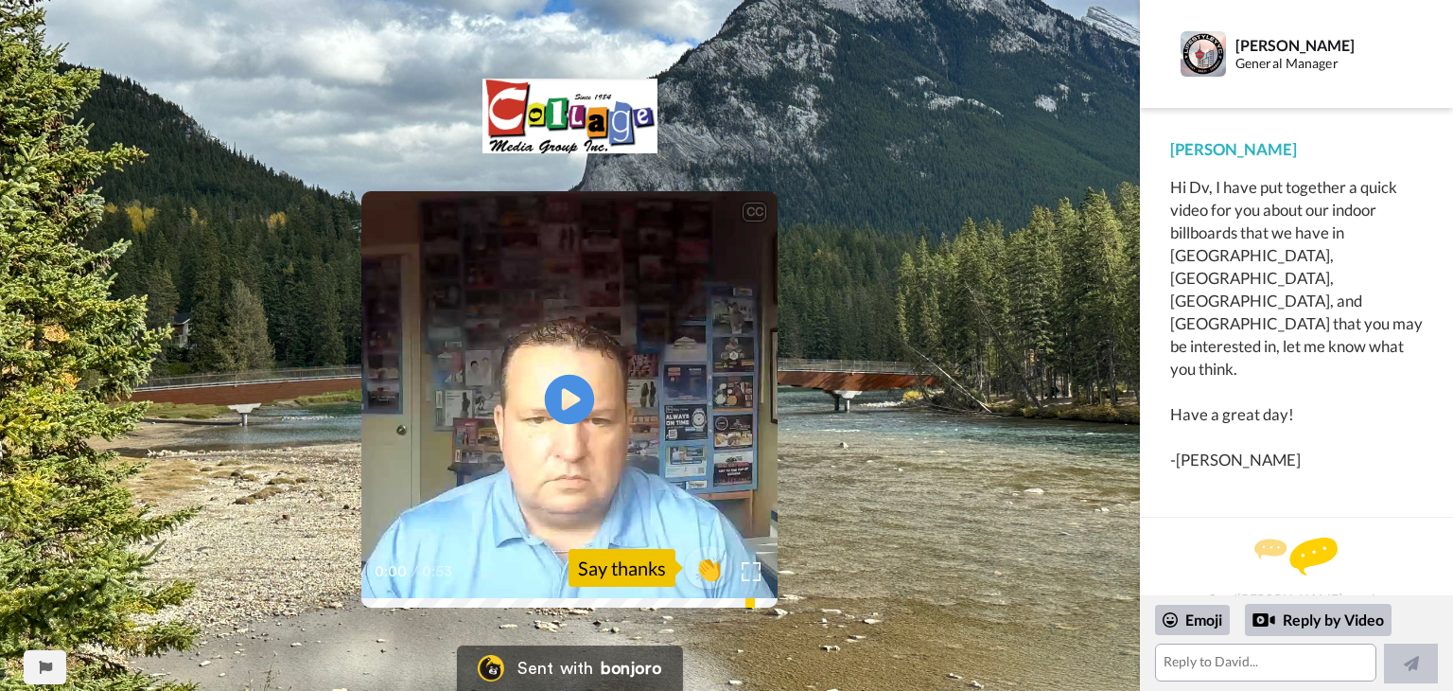
click at [558, 385] on icon at bounding box center [570, 400] width 50 height 50
click at [448, 504] on video at bounding box center [569, 399] width 416 height 416
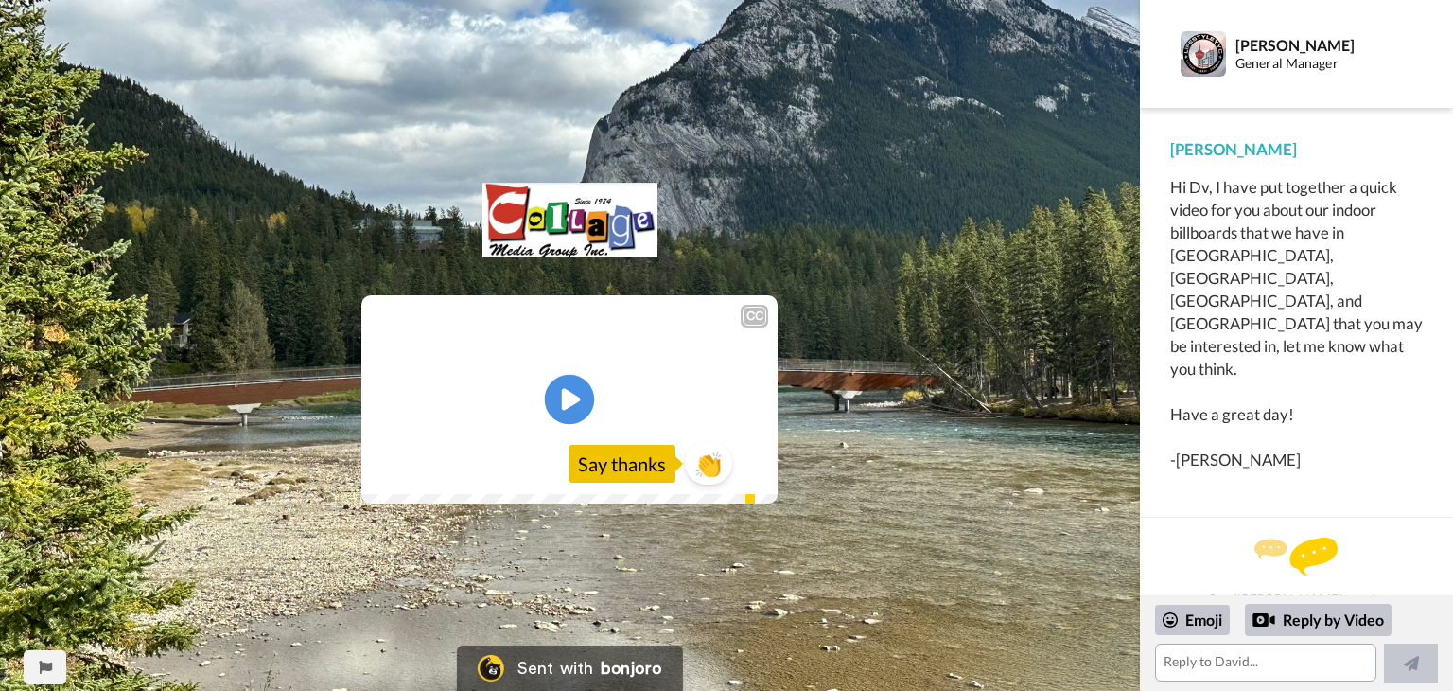
click at [571, 406] on icon "Play/Pause" at bounding box center [570, 400] width 50 height 90
click at [1267, 669] on textarea at bounding box center [1265, 662] width 221 height 38
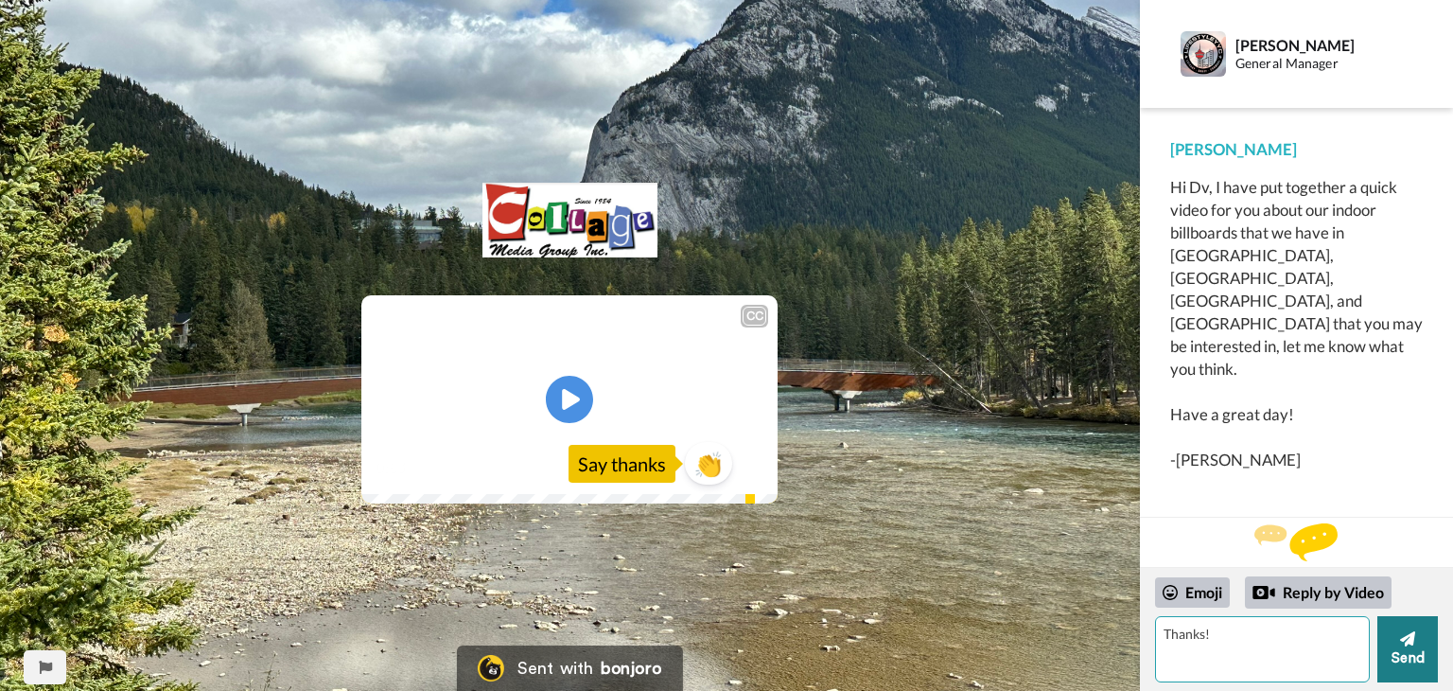
type textarea "Thanks!"
click at [1394, 662] on button "Send" at bounding box center [1407, 649] width 61 height 66
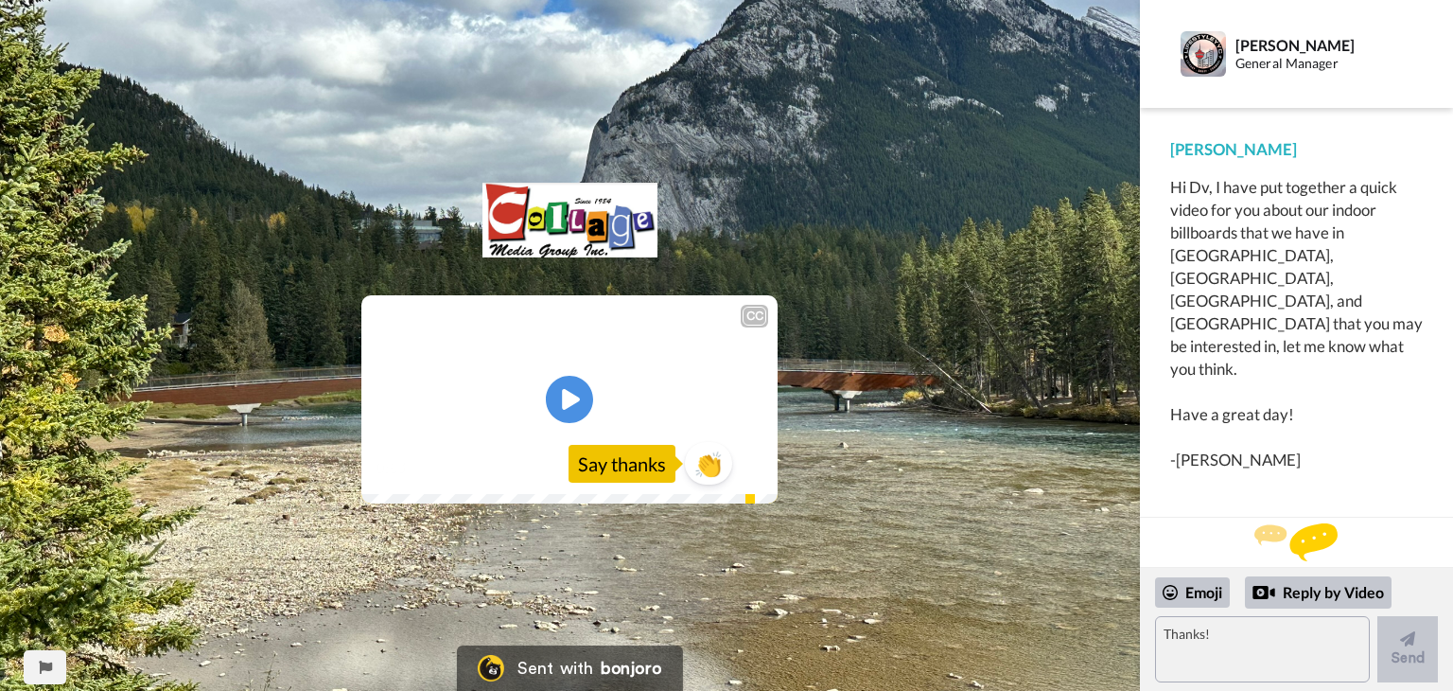
scroll to position [33, 0]
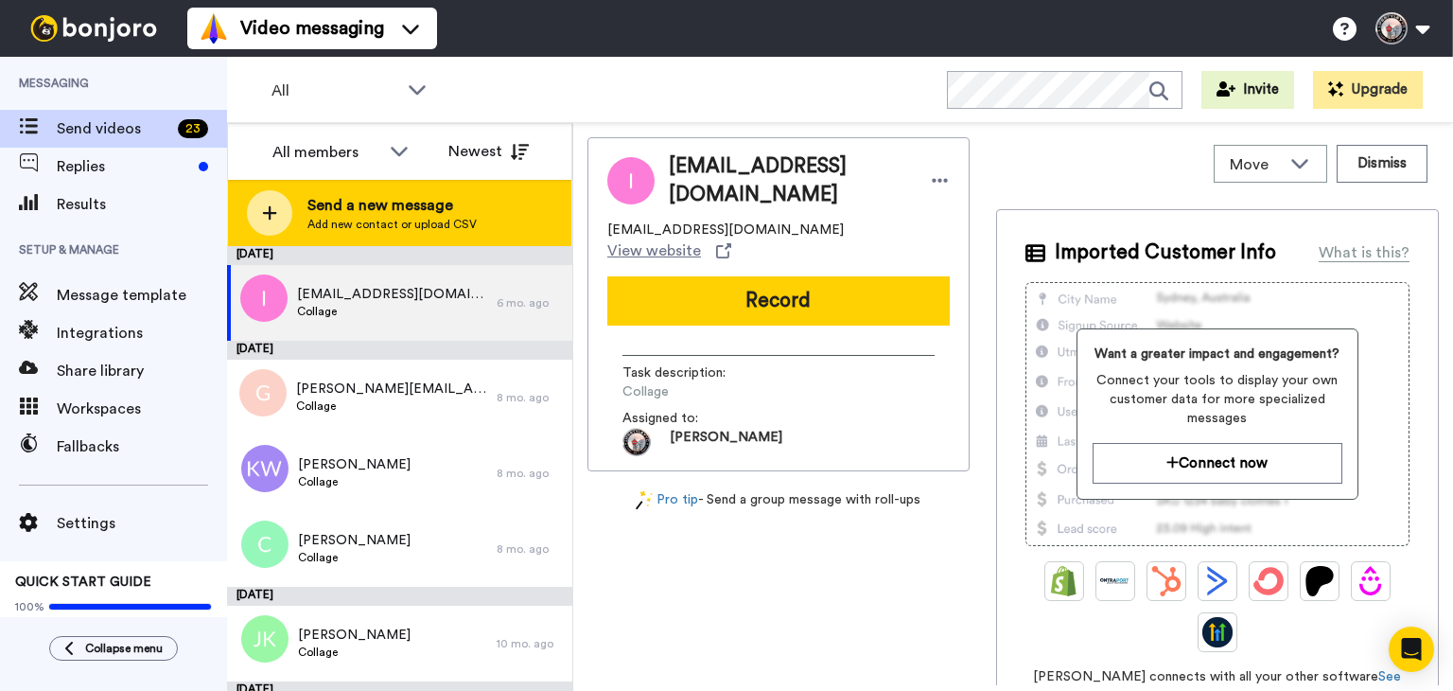
click at [444, 214] on span "Send a new message" at bounding box center [391, 205] width 169 height 23
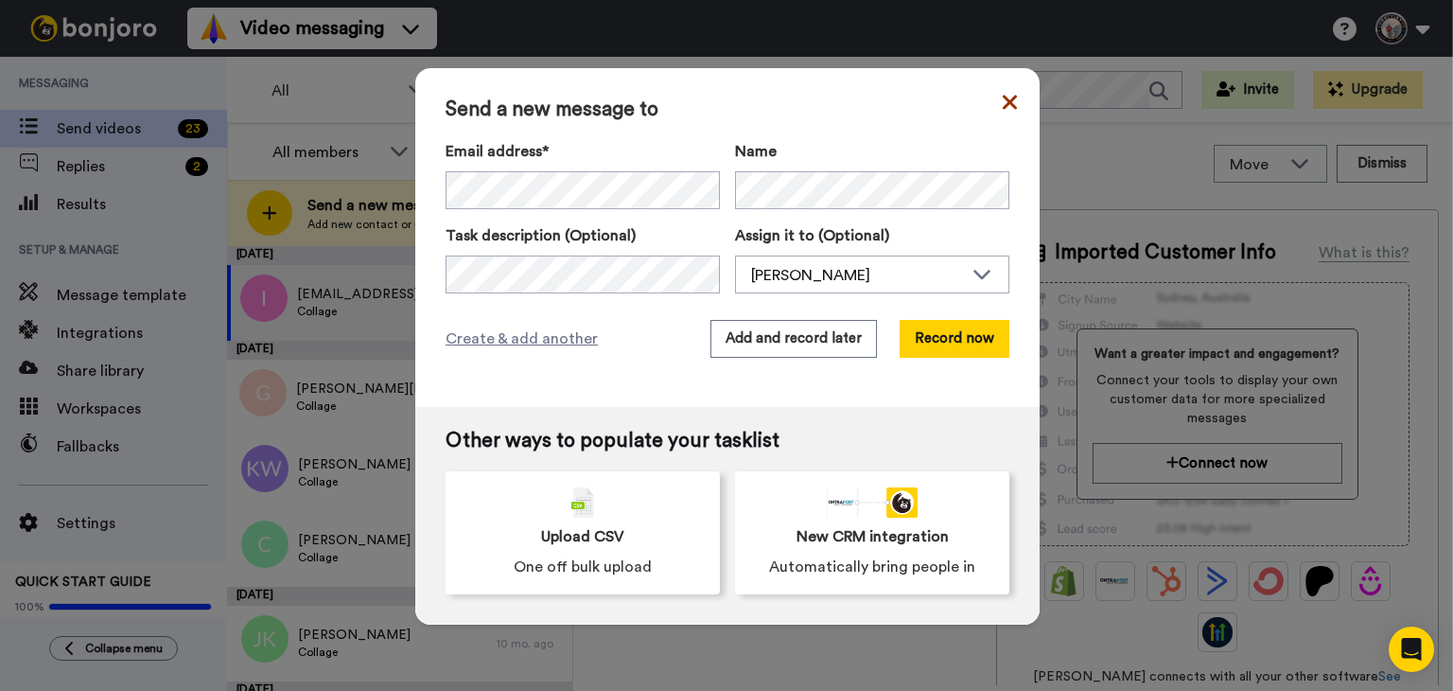
click at [1003, 105] on icon at bounding box center [1010, 102] width 14 height 23
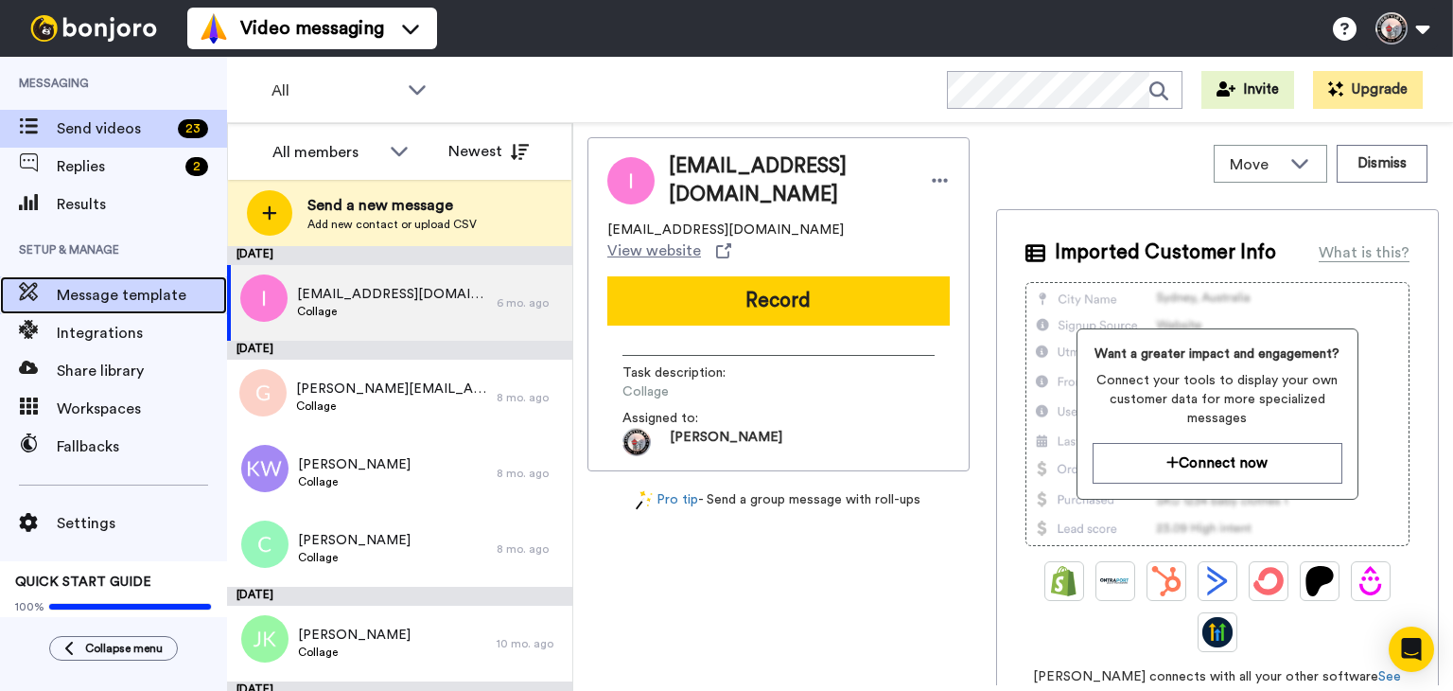
click at [126, 304] on span "Message template" at bounding box center [142, 295] width 170 height 23
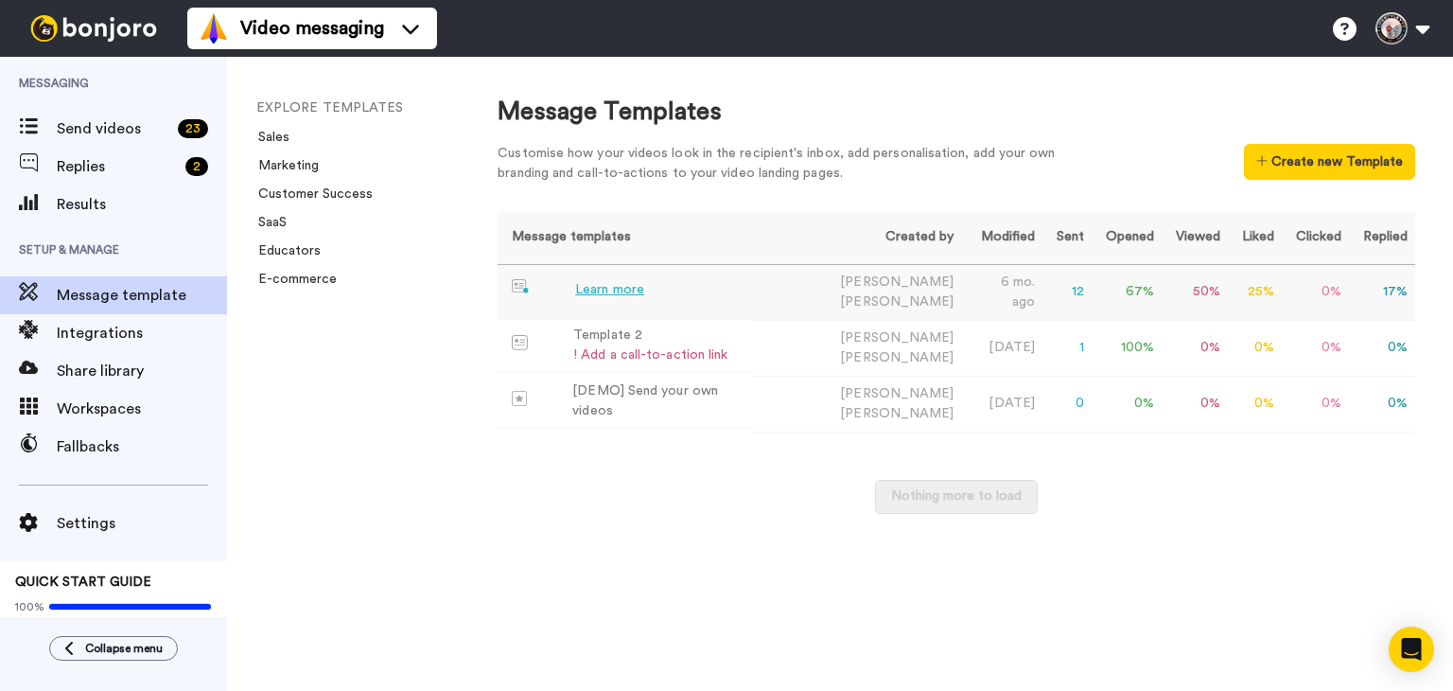
click at [636, 289] on div "Learn more" at bounding box center [609, 290] width 69 height 20
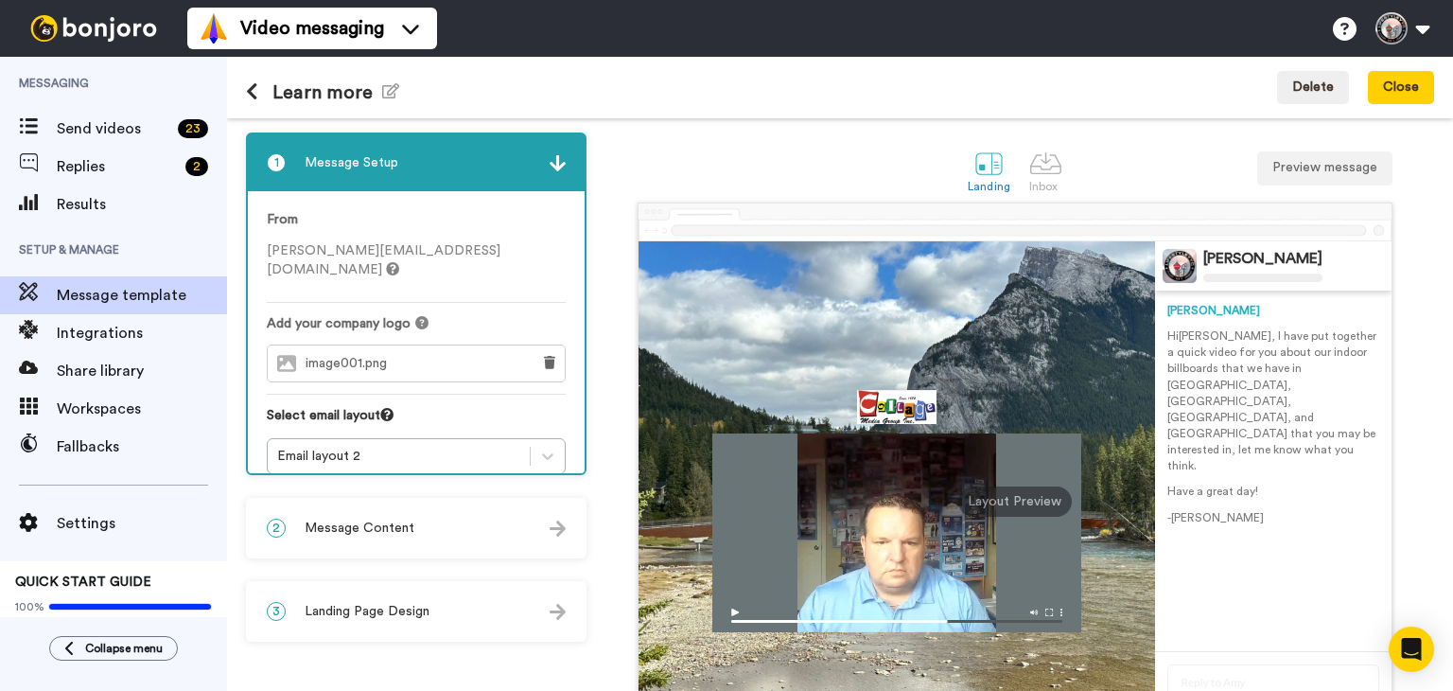
click at [1264, 483] on p "Have a great day!" at bounding box center [1273, 491] width 212 height 16
click at [1305, 404] on p "Hi Tom , I have put together a quick video for you about our indoor billboards …" at bounding box center [1273, 401] width 212 height 146
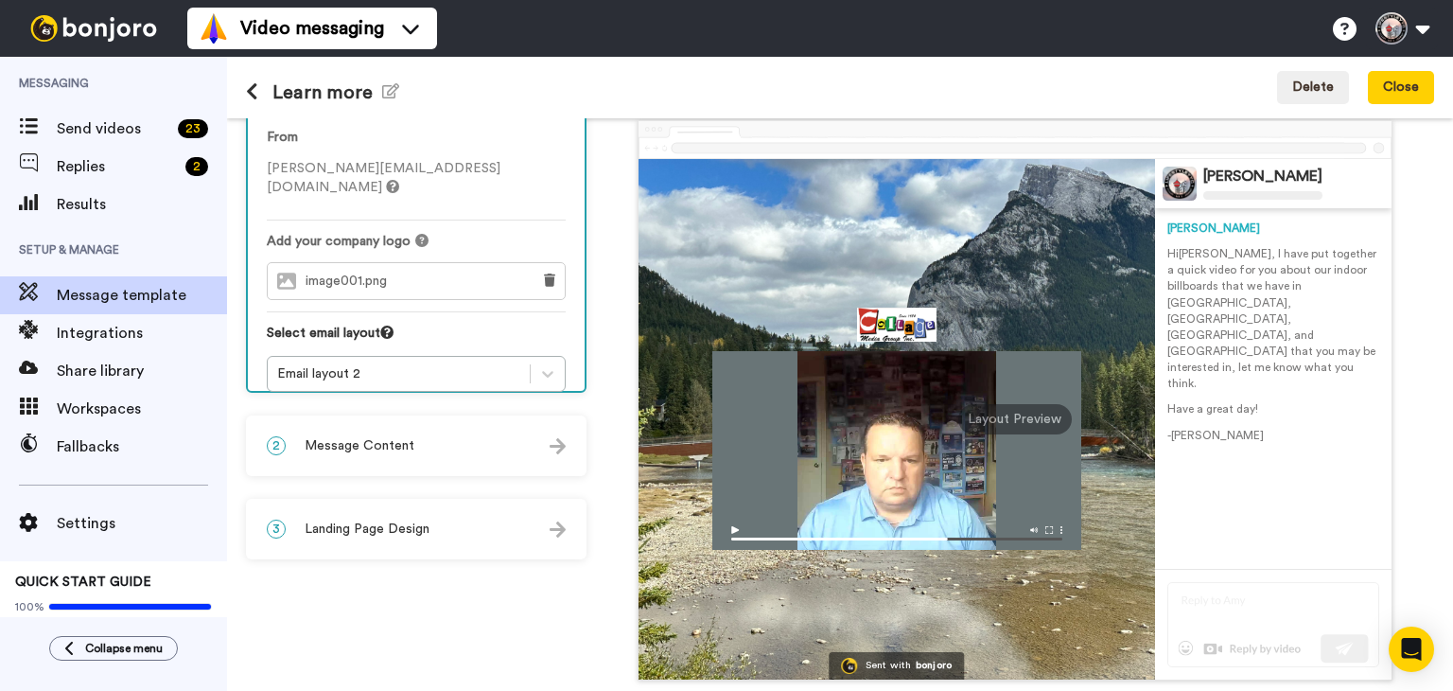
scroll to position [74, 0]
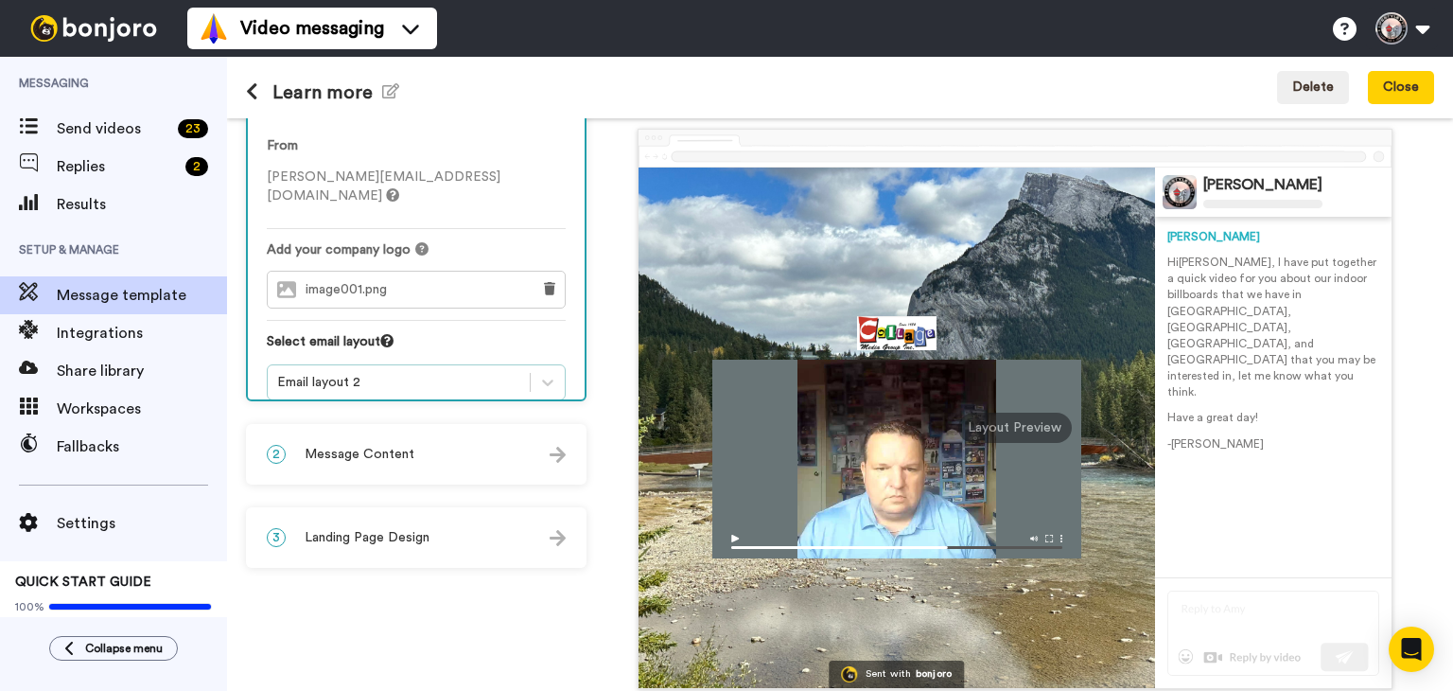
click at [374, 373] on div "Email layout 2" at bounding box center [398, 382] width 243 height 19
click at [354, 448] on span "Message Content" at bounding box center [360, 454] width 110 height 19
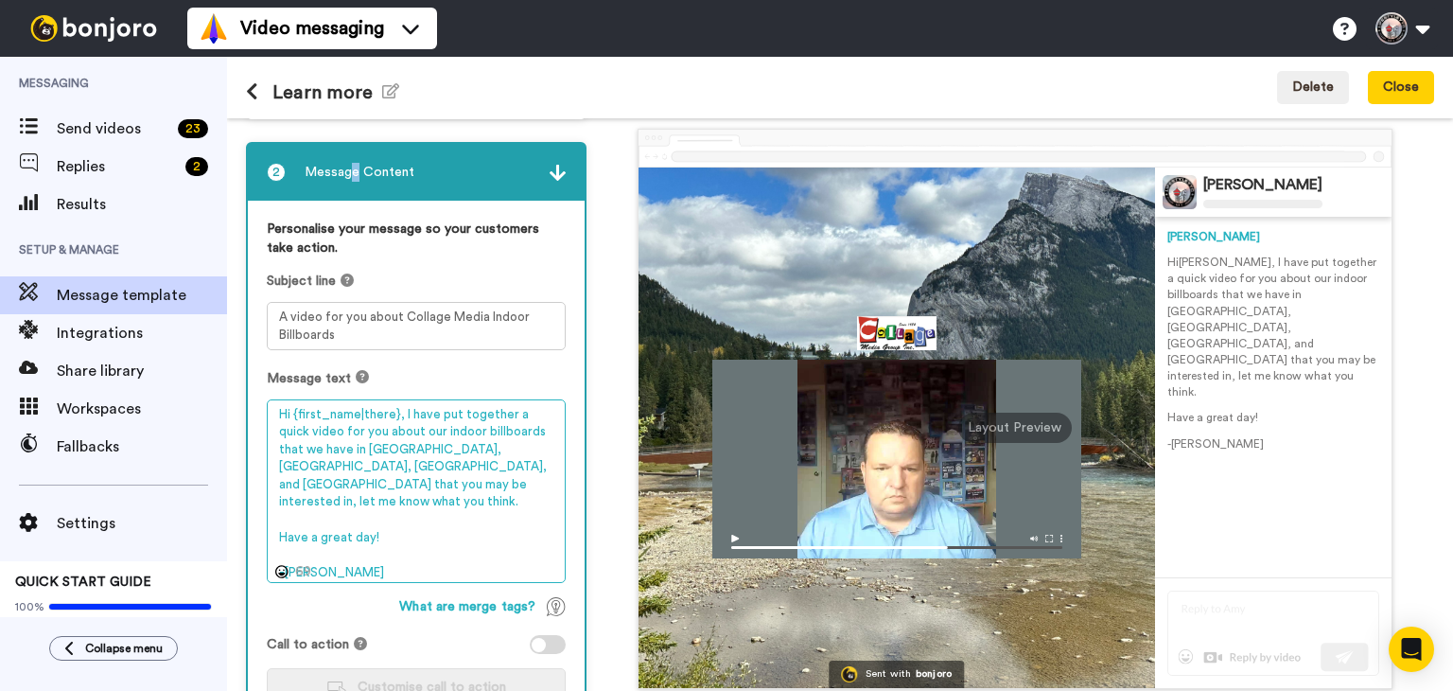
click at [382, 489] on textarea "Hi {first_name|there}, I have put together a quick video for you about our indo…" at bounding box center [416, 491] width 299 height 184
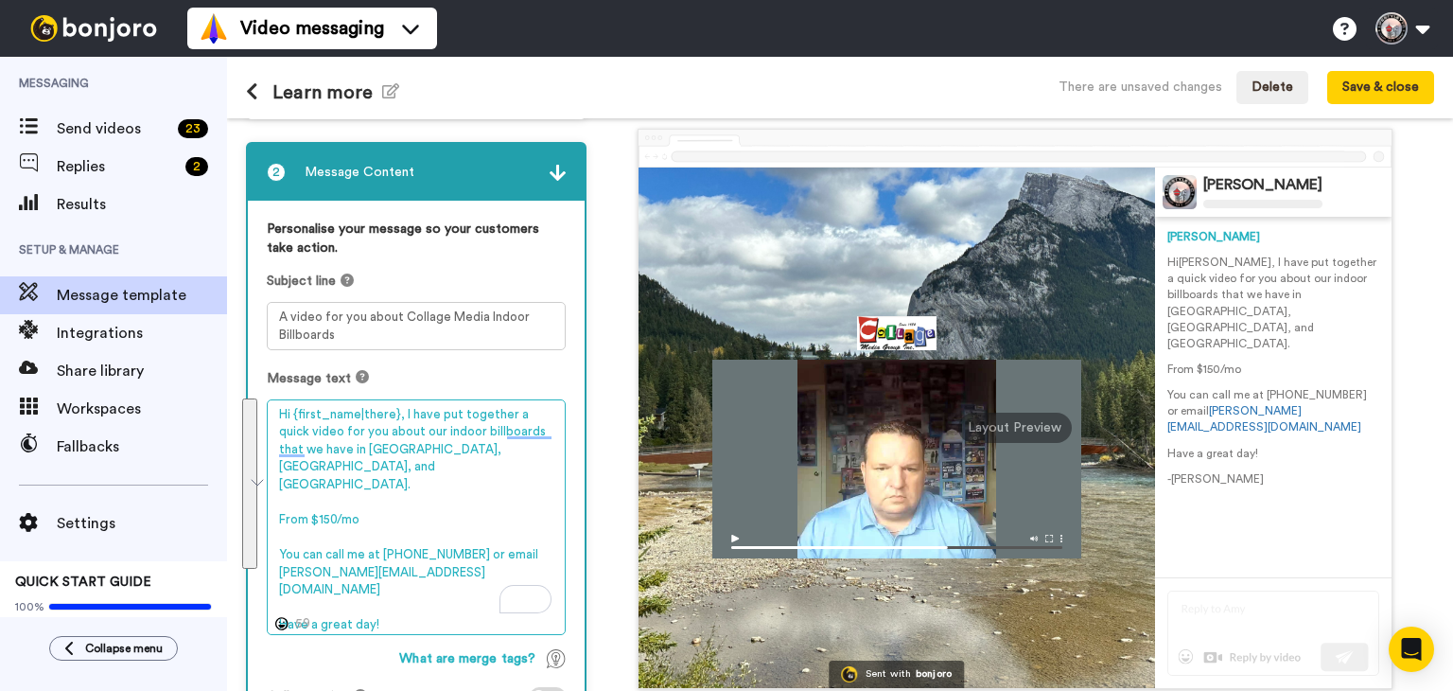
click at [382, 552] on textarea "Hi {first_name|there}, I have put together a quick video for you about our indo…" at bounding box center [416, 517] width 299 height 237
click at [405, 417] on textarea "Hi {first_name|there}, I have put together a quick video for you about our indo…" at bounding box center [416, 517] width 299 height 237
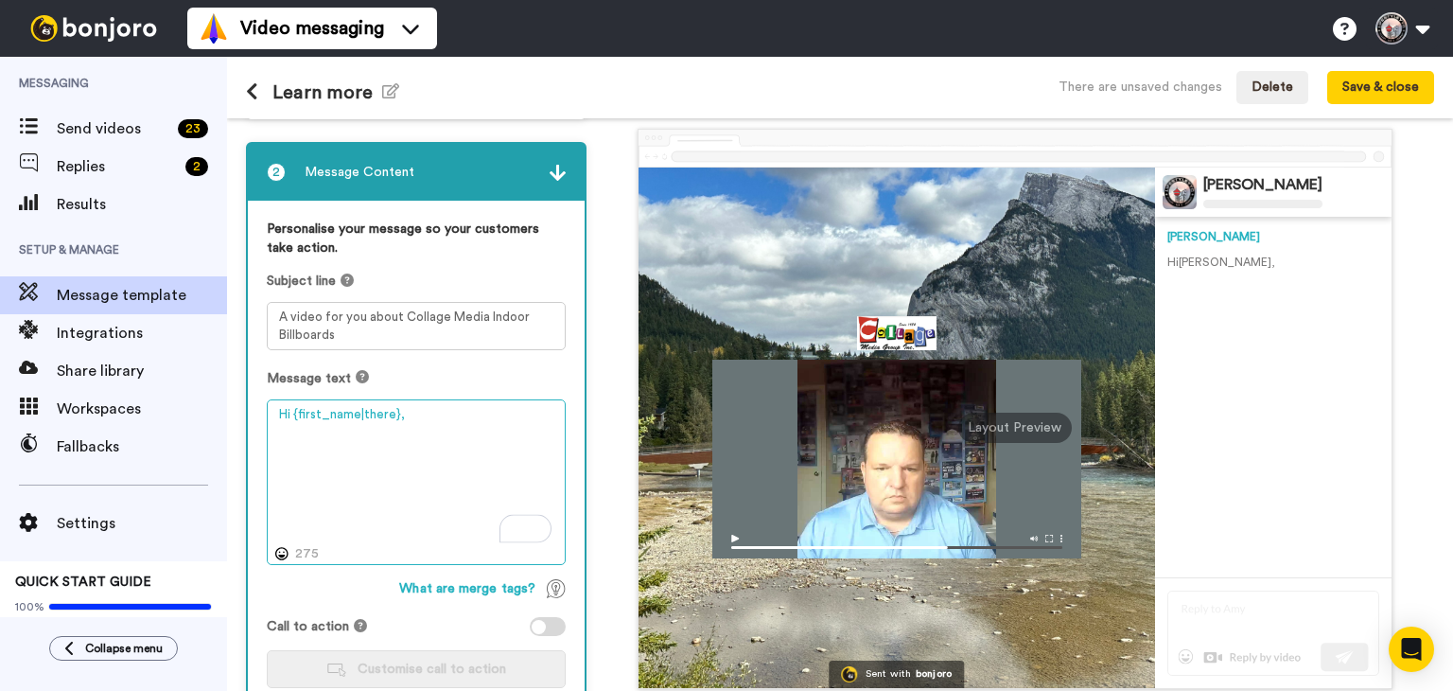
paste textarea "I’ve put together a short video to show how our indoor billboards work in Calga…"
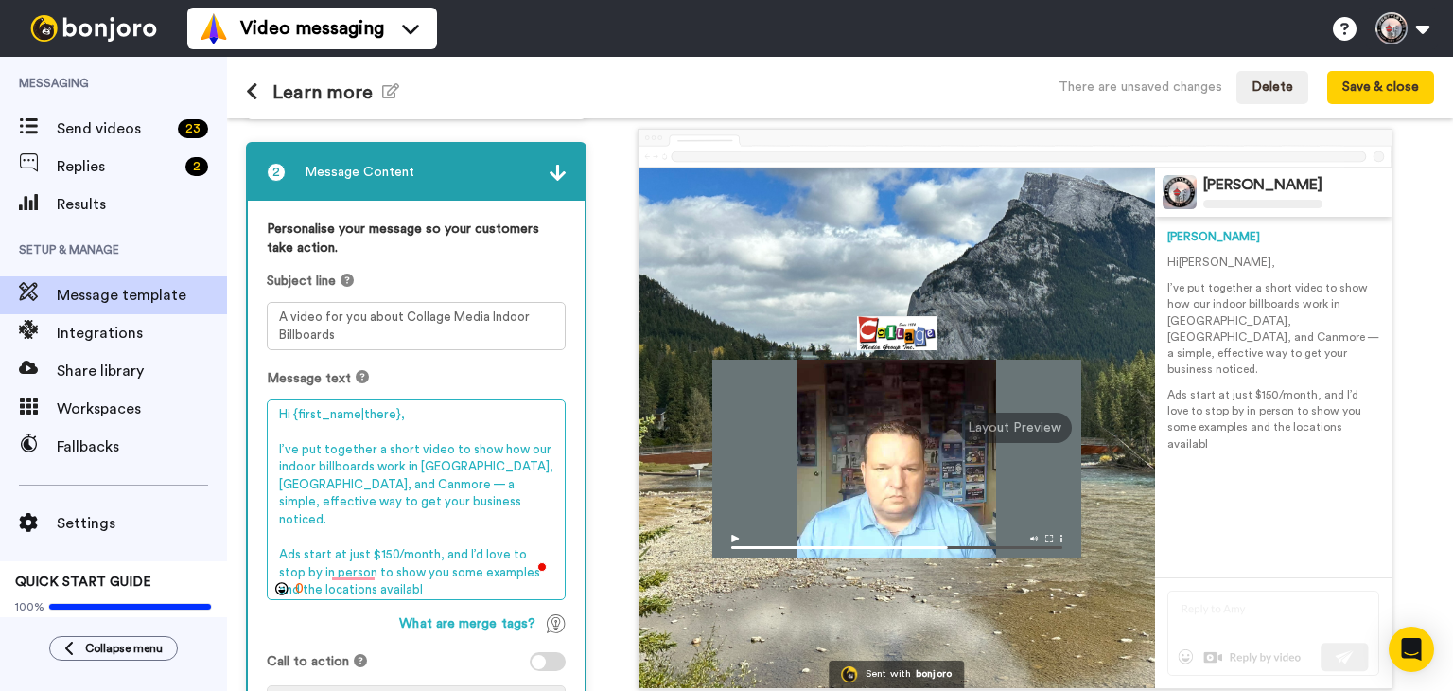
click at [380, 575] on textarea "Hi {first_name|there}, I’ve put together a short video to show how our indoor b…" at bounding box center [416, 500] width 299 height 202
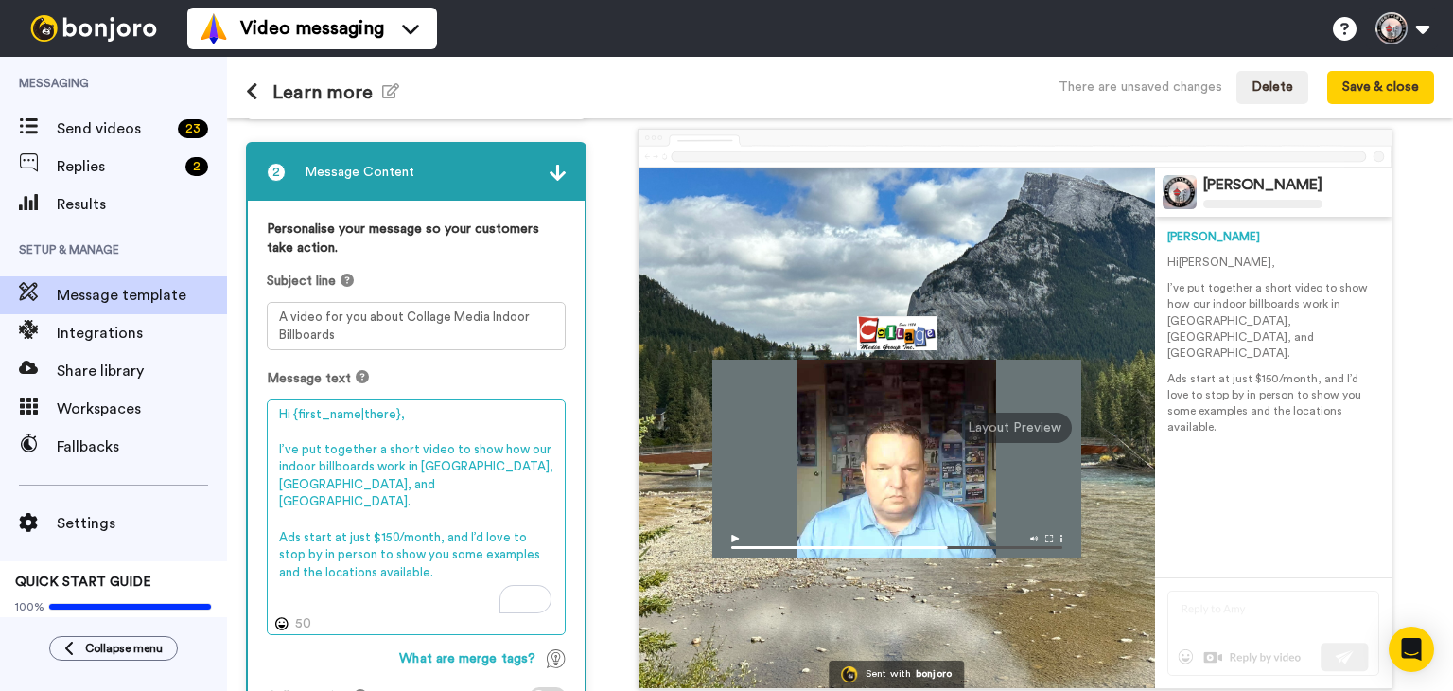
paste textarea "Cheers, David Vasas Owner, Collage Media Group 📞"
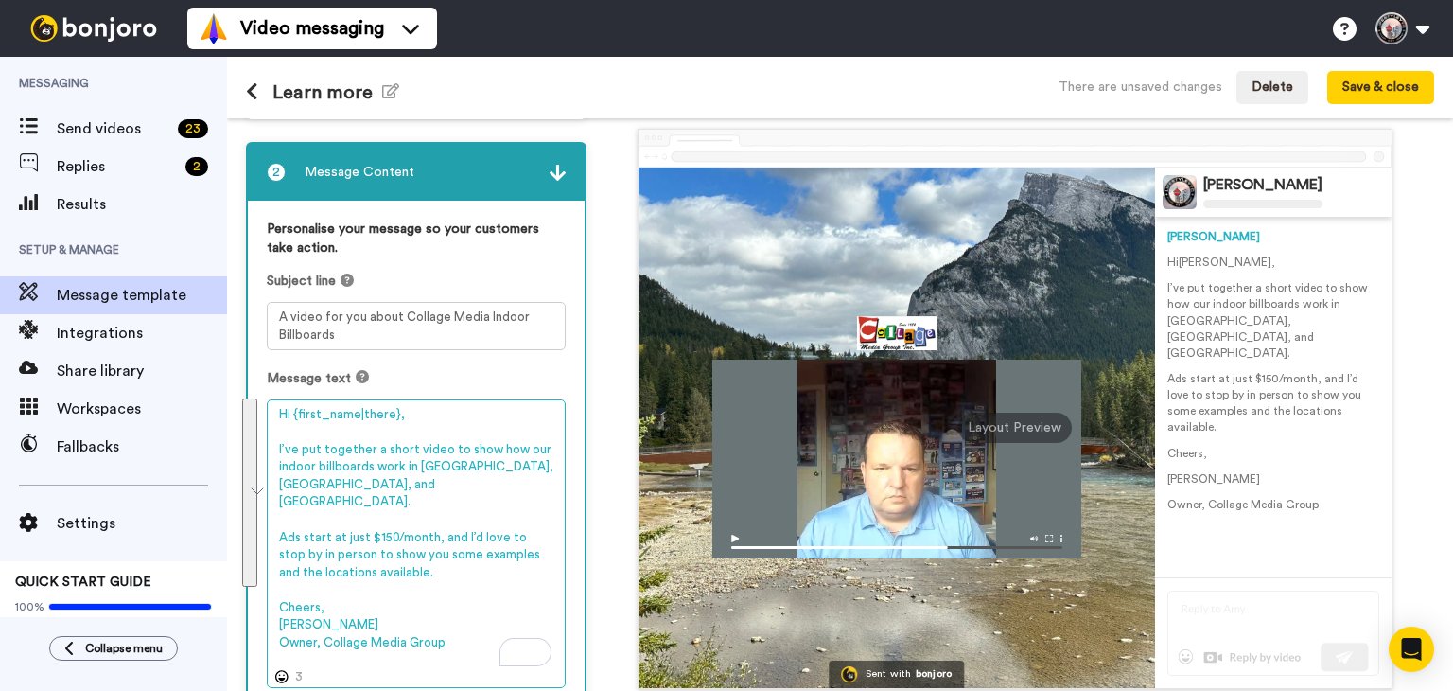
drag, startPoint x: 450, startPoint y: 619, endPoint x: 275, endPoint y: 445, distance: 246.9
click at [275, 445] on textarea "Hi {first_name|there}, I’ve put together a short video to show how our indoor b…" at bounding box center [416, 543] width 299 height 289
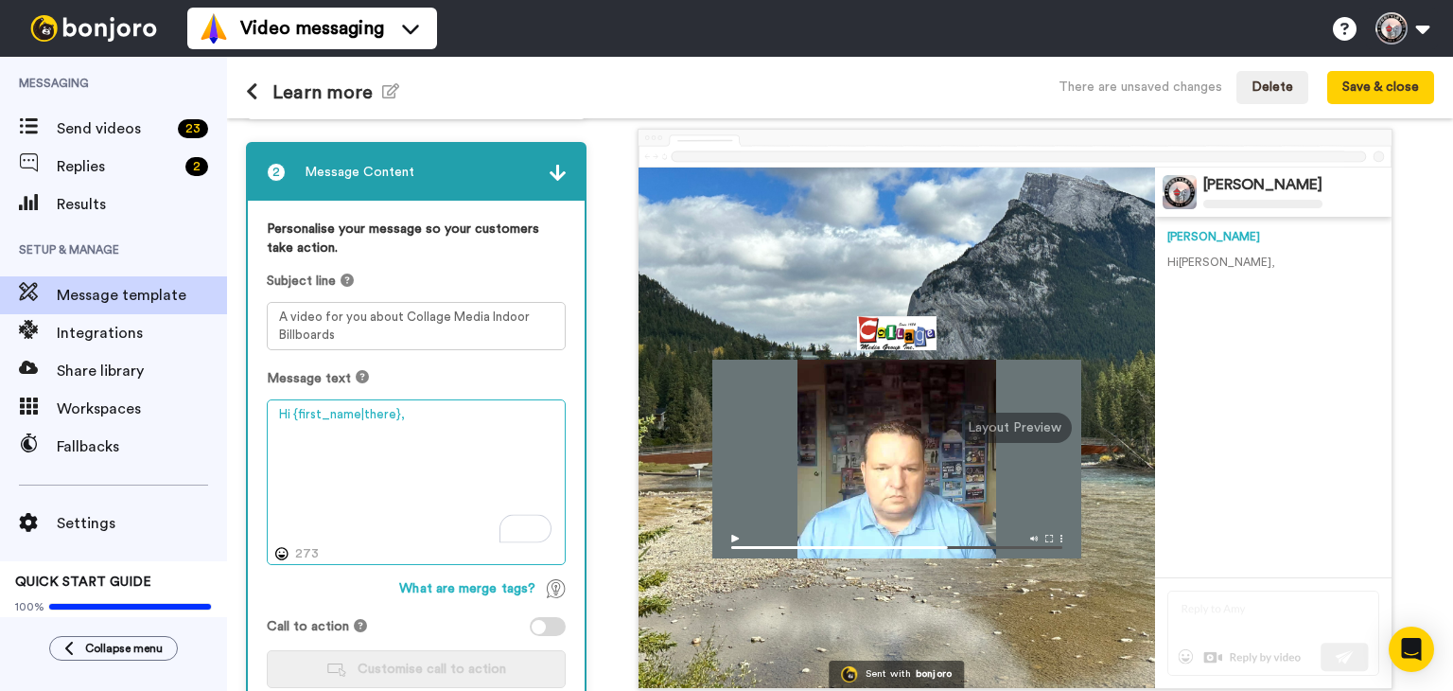
paste textarea "I made a short video showing how our indoor billboards in Calgary, Banff, and C…"
paste textarea "Here’s a quick video about our indoor billboards in Calgary, Banff, and Canmore…"
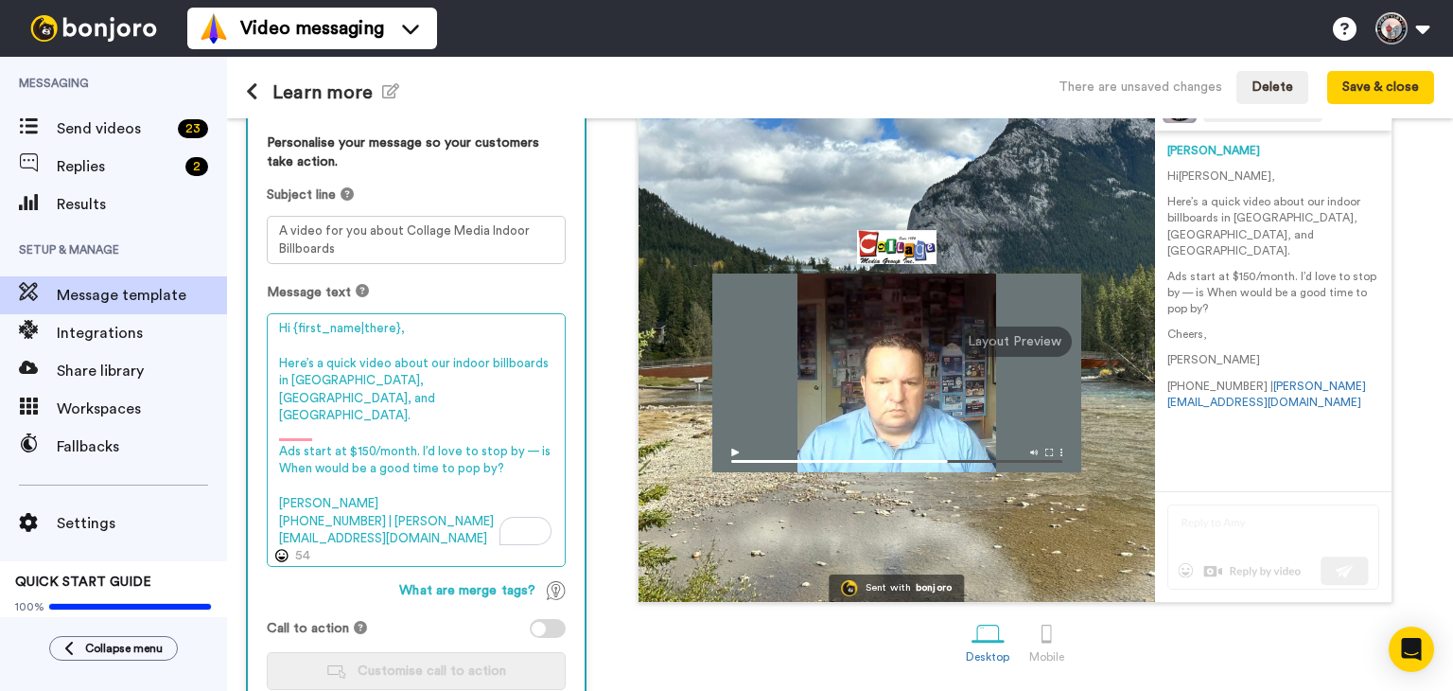
scroll to position [147, 0]
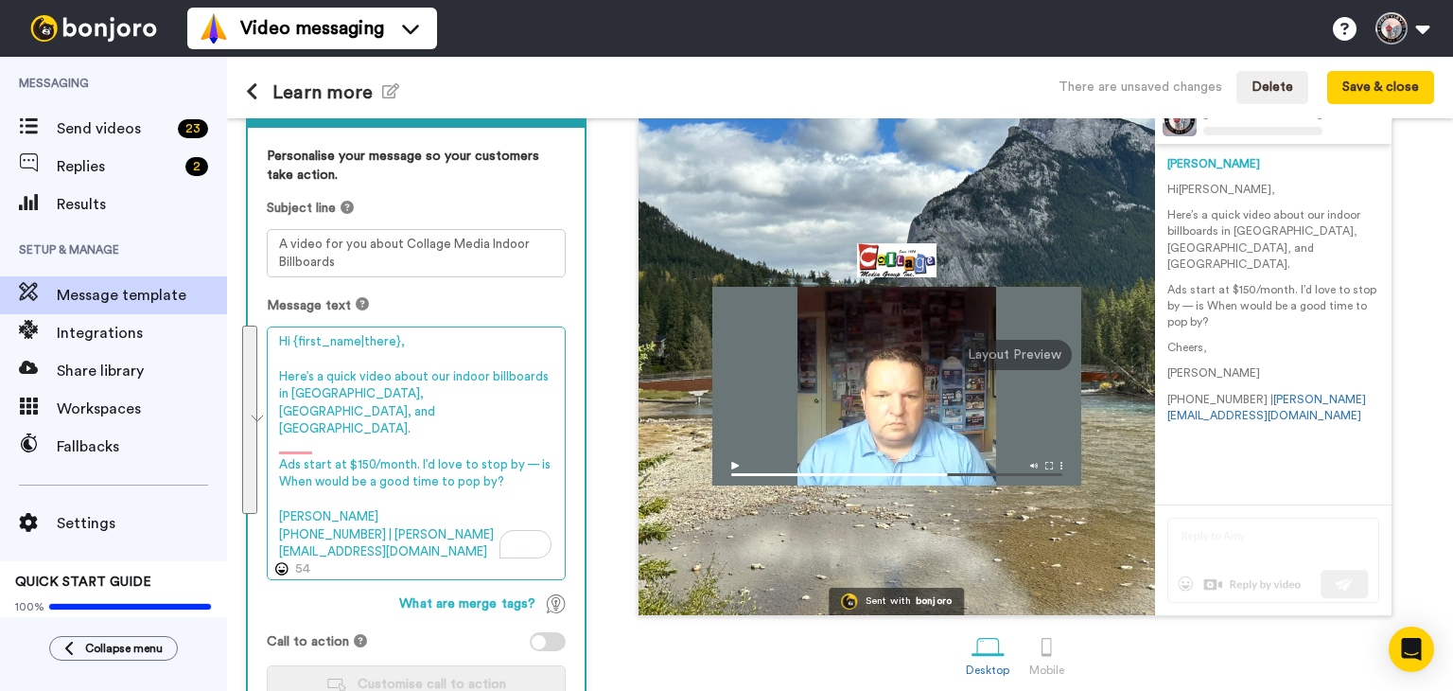
drag, startPoint x: 485, startPoint y: 509, endPoint x: 269, endPoint y: 338, distance: 276.2
click at [269, 338] on div "1 Message Setup From david@collagead.com Add your company logo image001.png Sel…" at bounding box center [840, 404] width 1226 height 572
type textarea "Hi {first_name|there}, Here’s a quick video about our indoor billboards in Calg…"
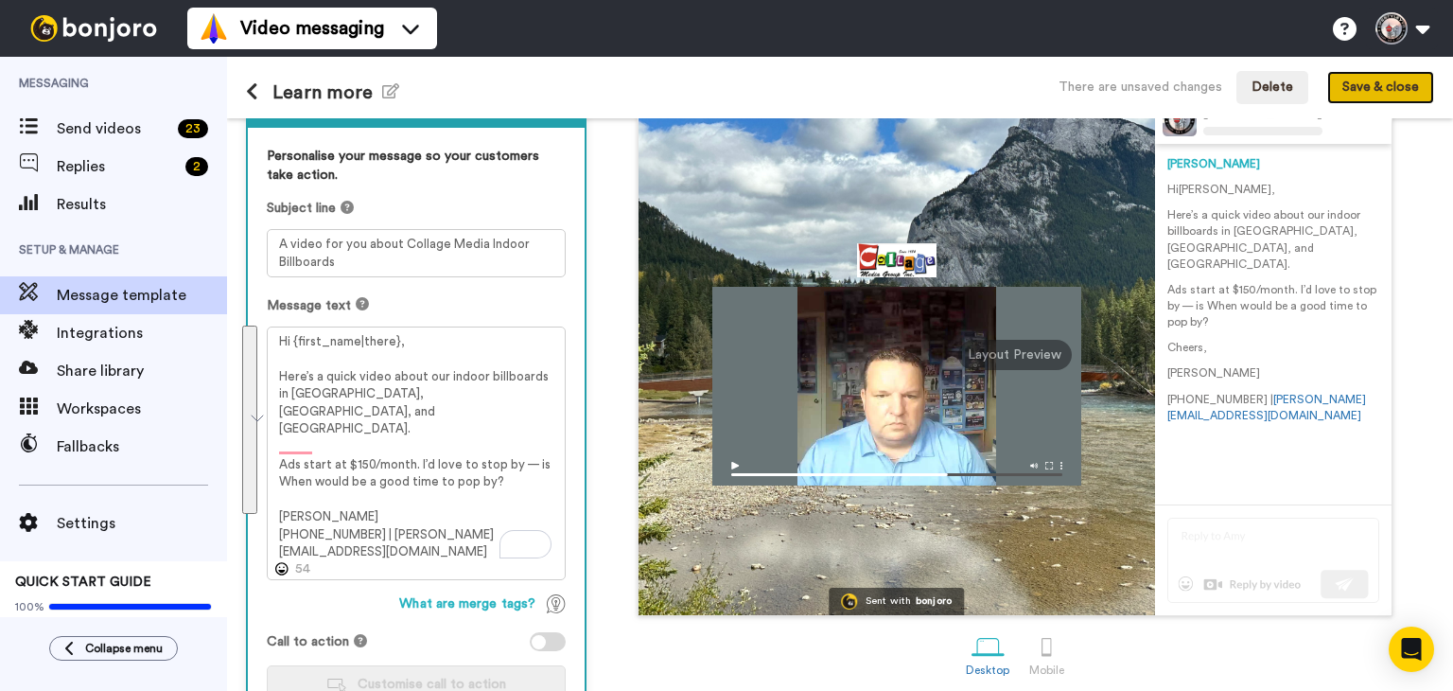
click at [1351, 83] on button "Save & close" at bounding box center [1380, 88] width 107 height 34
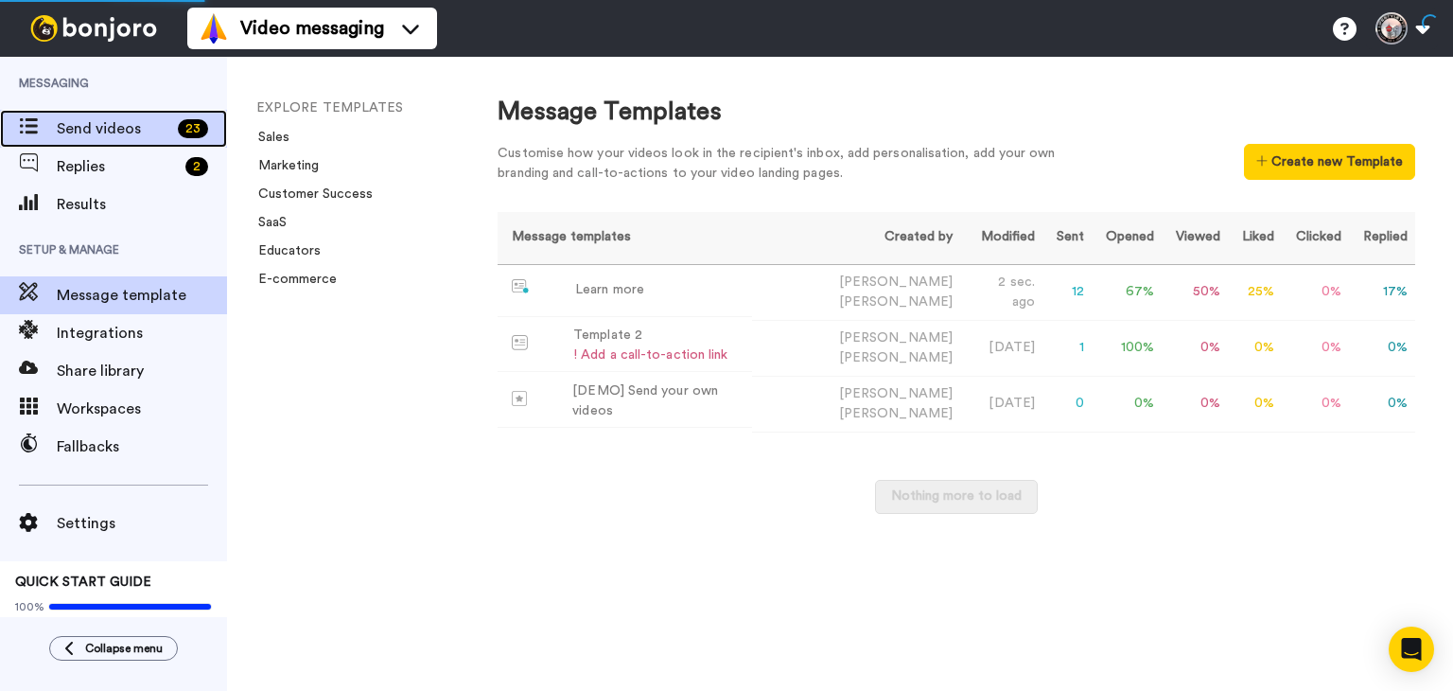
click at [85, 131] on span "Send videos" at bounding box center [114, 128] width 114 height 23
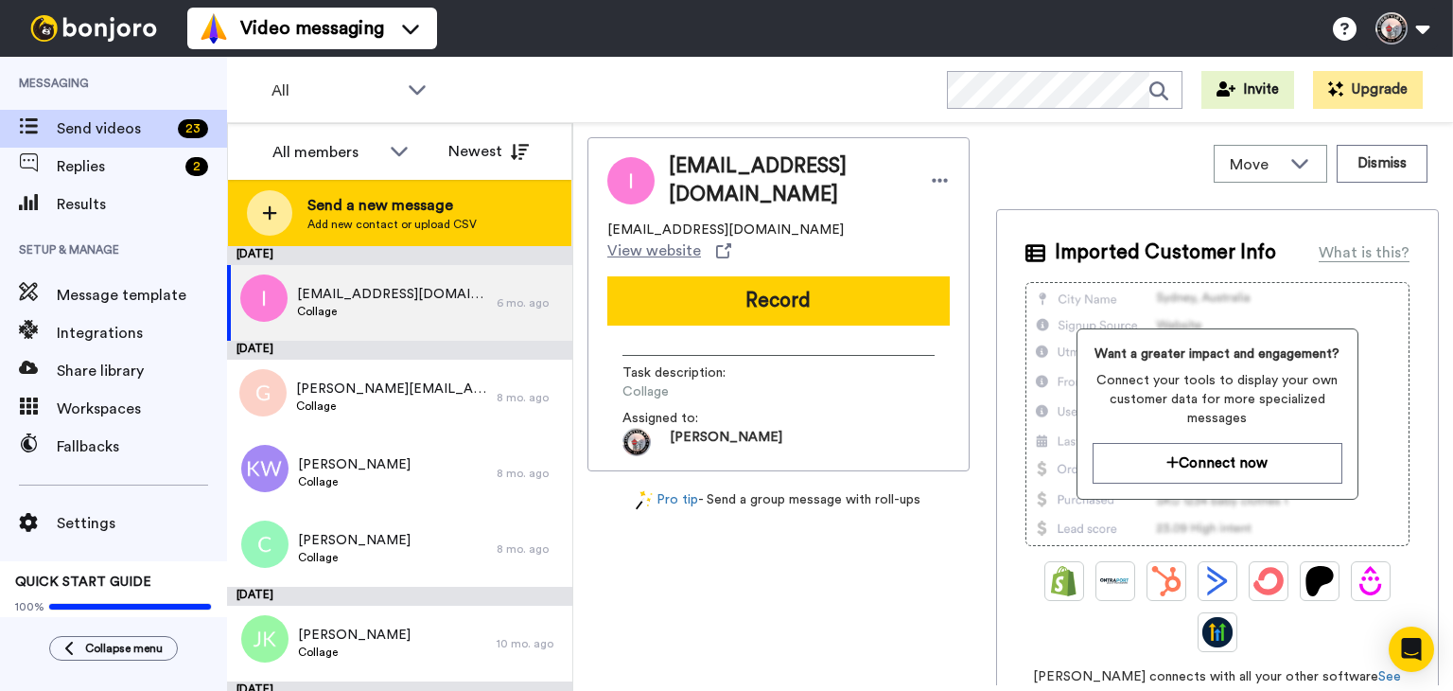
click at [352, 205] on span "Send a new message" at bounding box center [391, 205] width 169 height 23
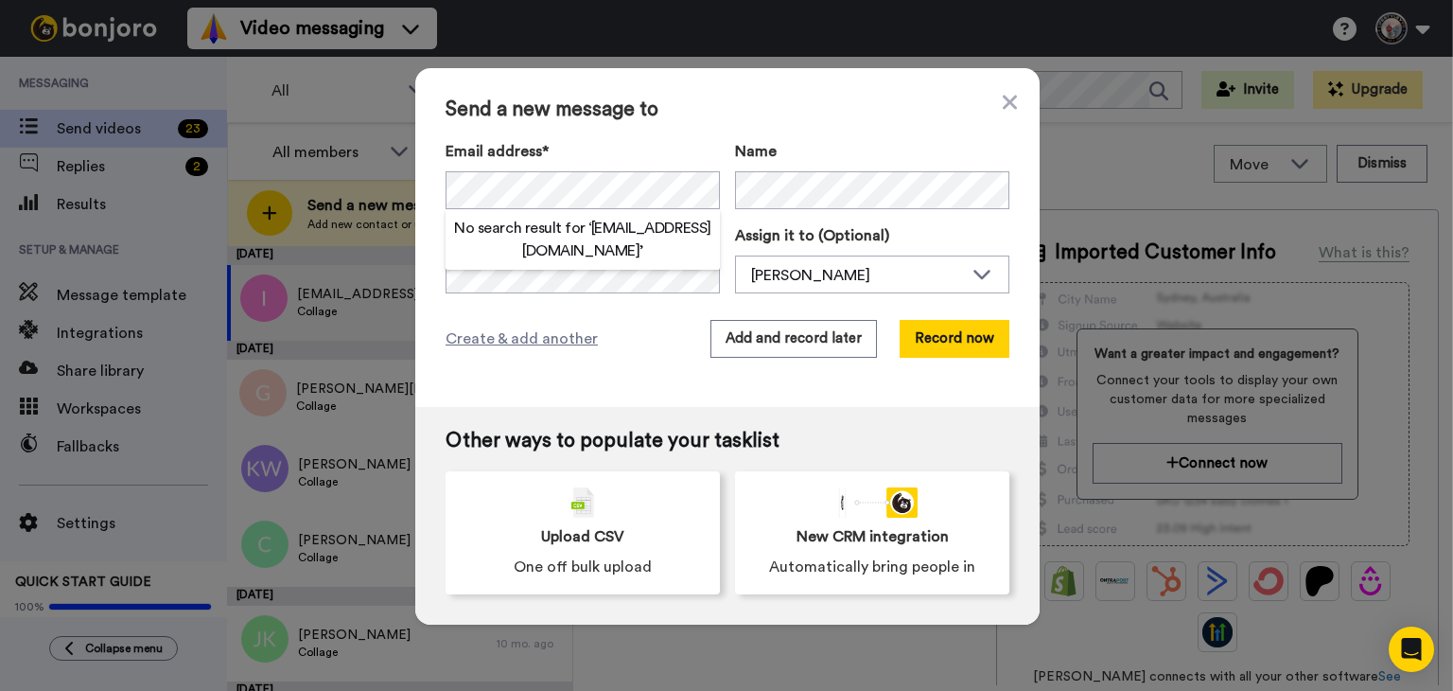
click at [644, 141] on label "Email address*" at bounding box center [583, 151] width 274 height 23
click at [609, 314] on div "Send a new message to Email address* No search result for ‘ [EMAIL_ADDRESS][DOM…" at bounding box center [727, 237] width 624 height 339
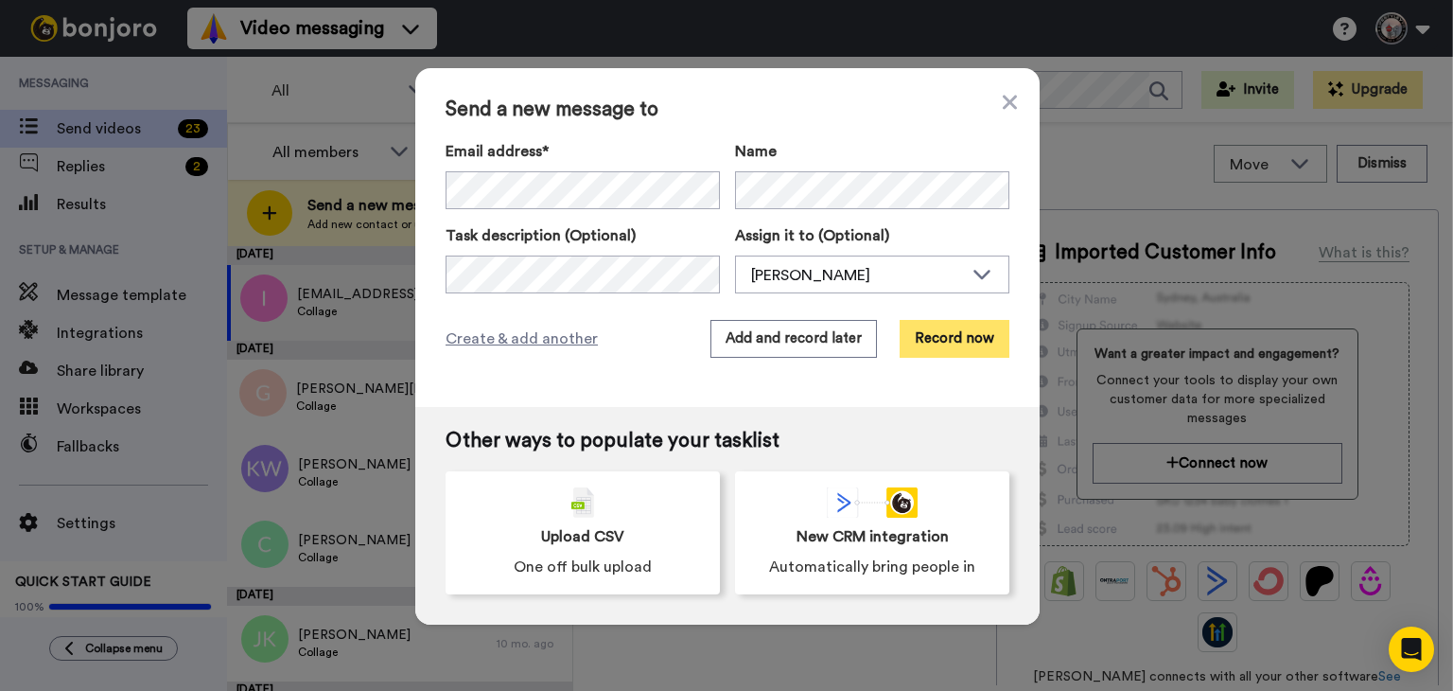
click at [950, 346] on button "Record now" at bounding box center [955, 339] width 110 height 38
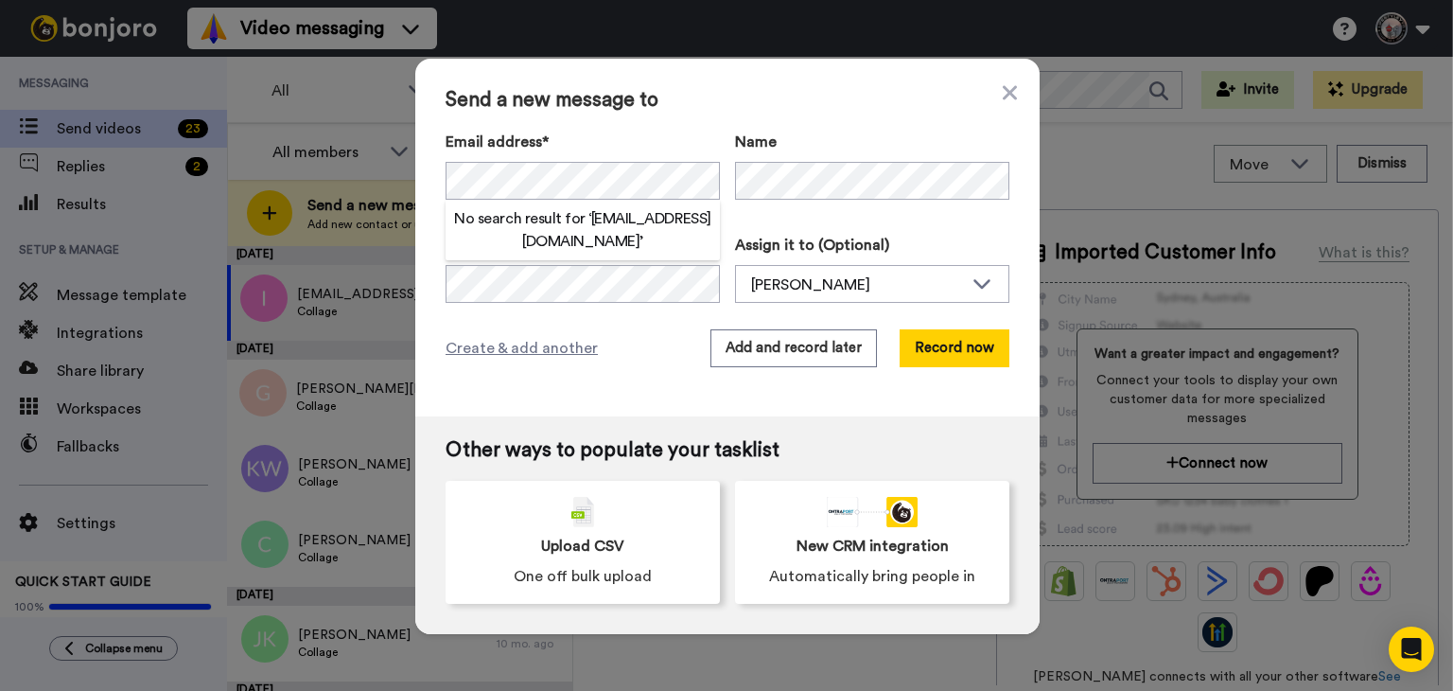
click at [605, 139] on label "Email address*" at bounding box center [583, 142] width 274 height 23
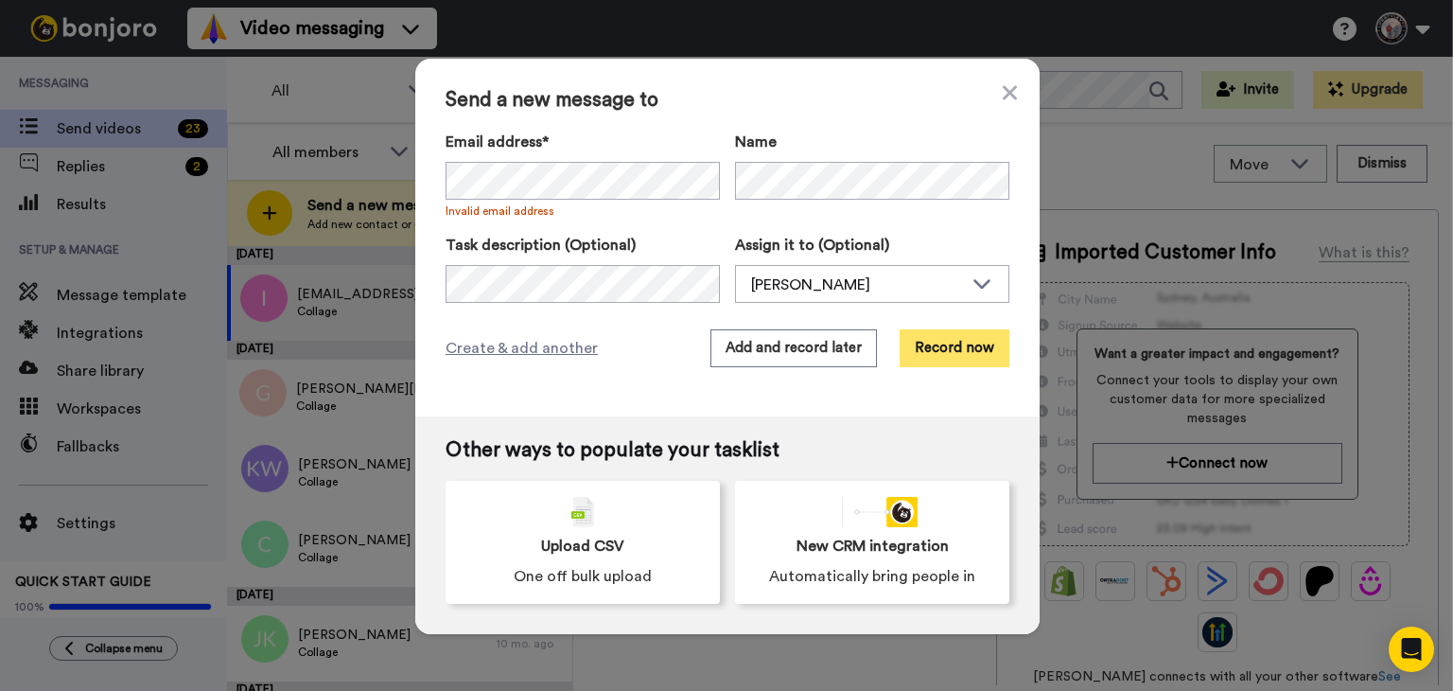
click at [940, 355] on button "Record now" at bounding box center [955, 348] width 110 height 38
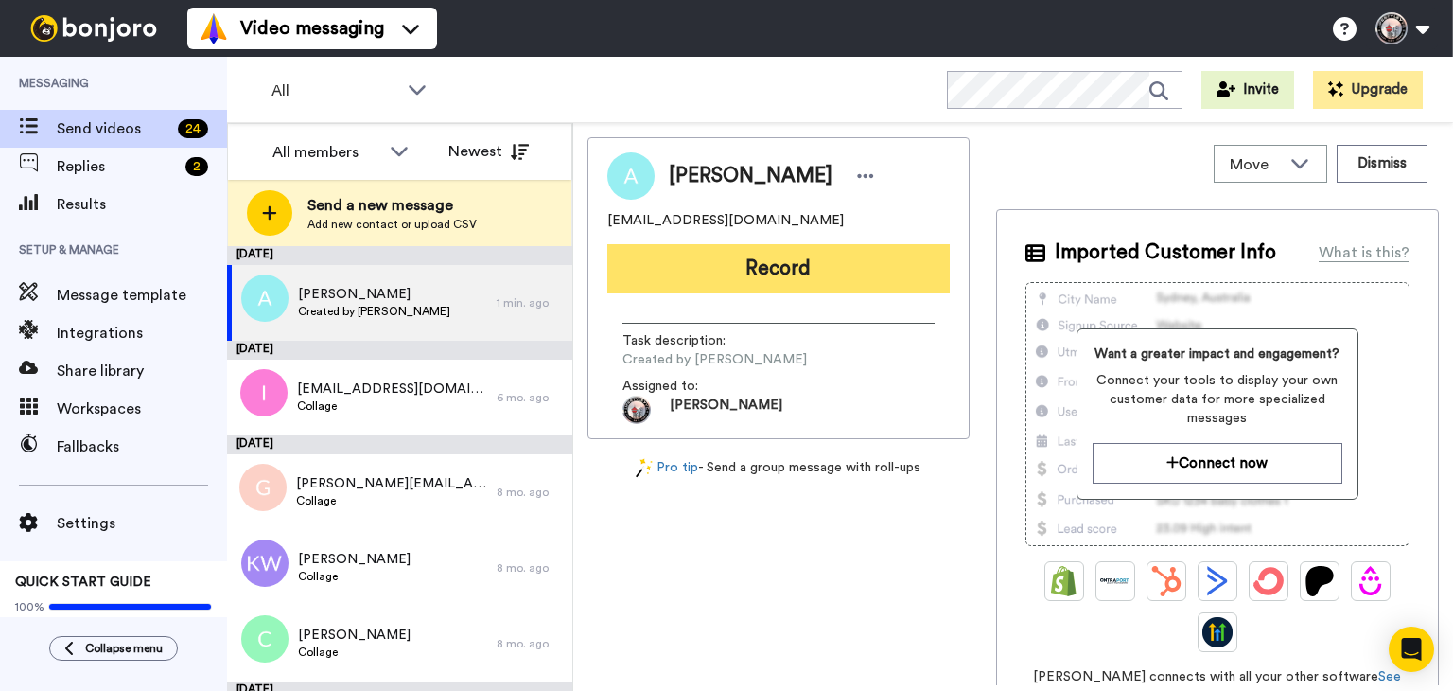
click at [787, 257] on button "Record" at bounding box center [778, 268] width 342 height 49
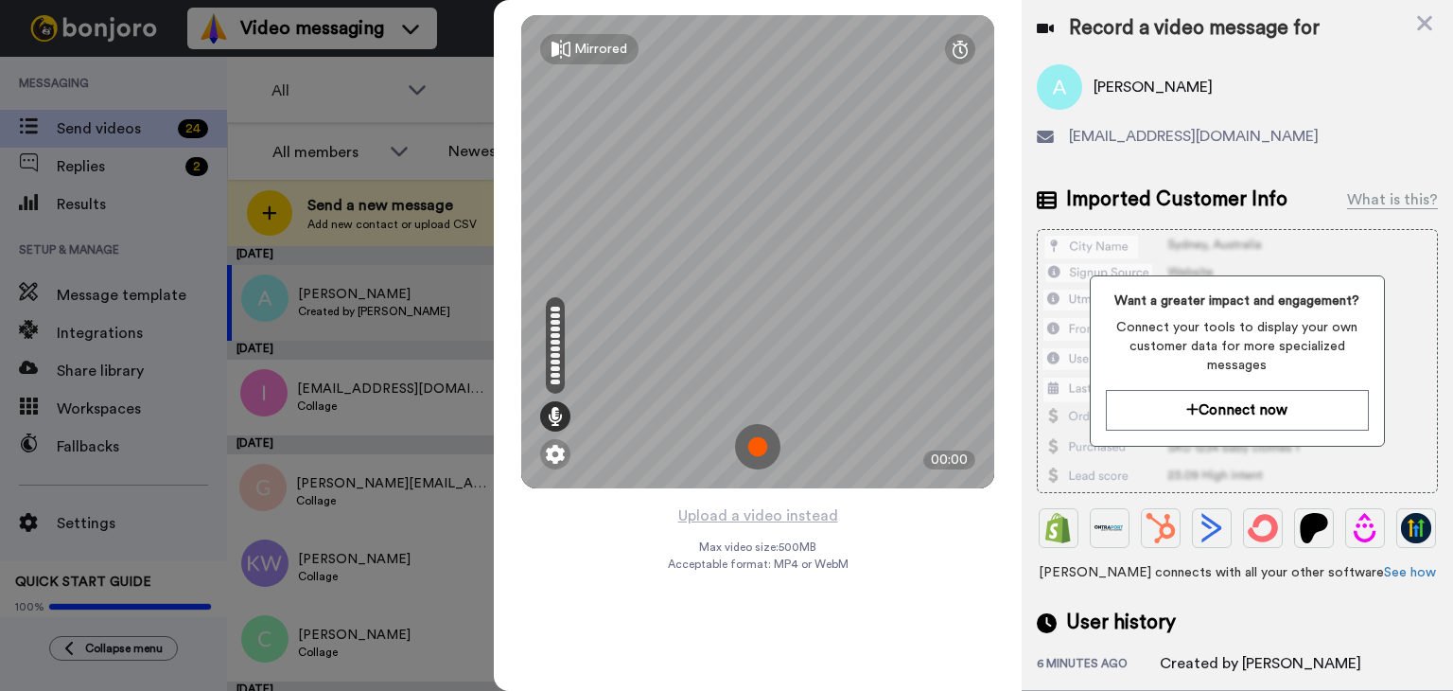
click at [1149, 85] on div "[PERSON_NAME]" at bounding box center [1237, 86] width 401 height 45
click at [1430, 16] on icon at bounding box center [1424, 23] width 19 height 24
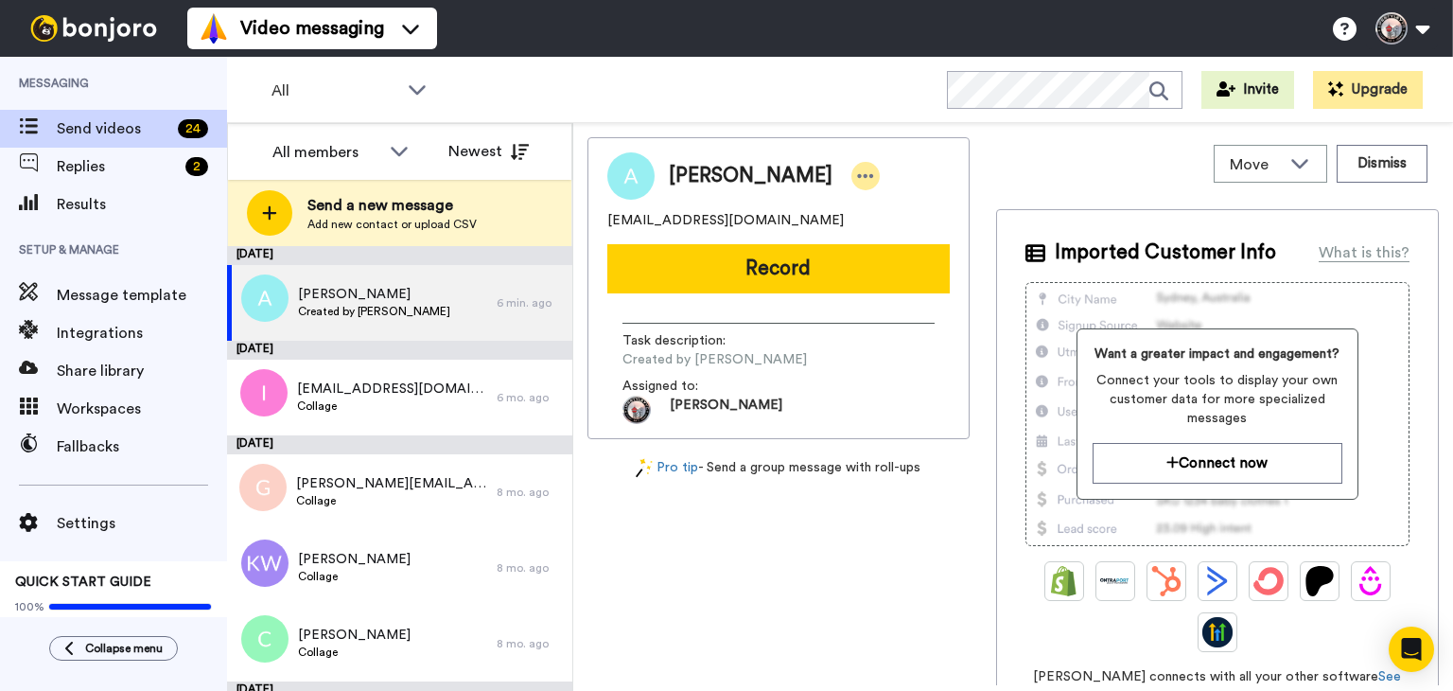
click at [857, 171] on icon at bounding box center [865, 176] width 17 height 19
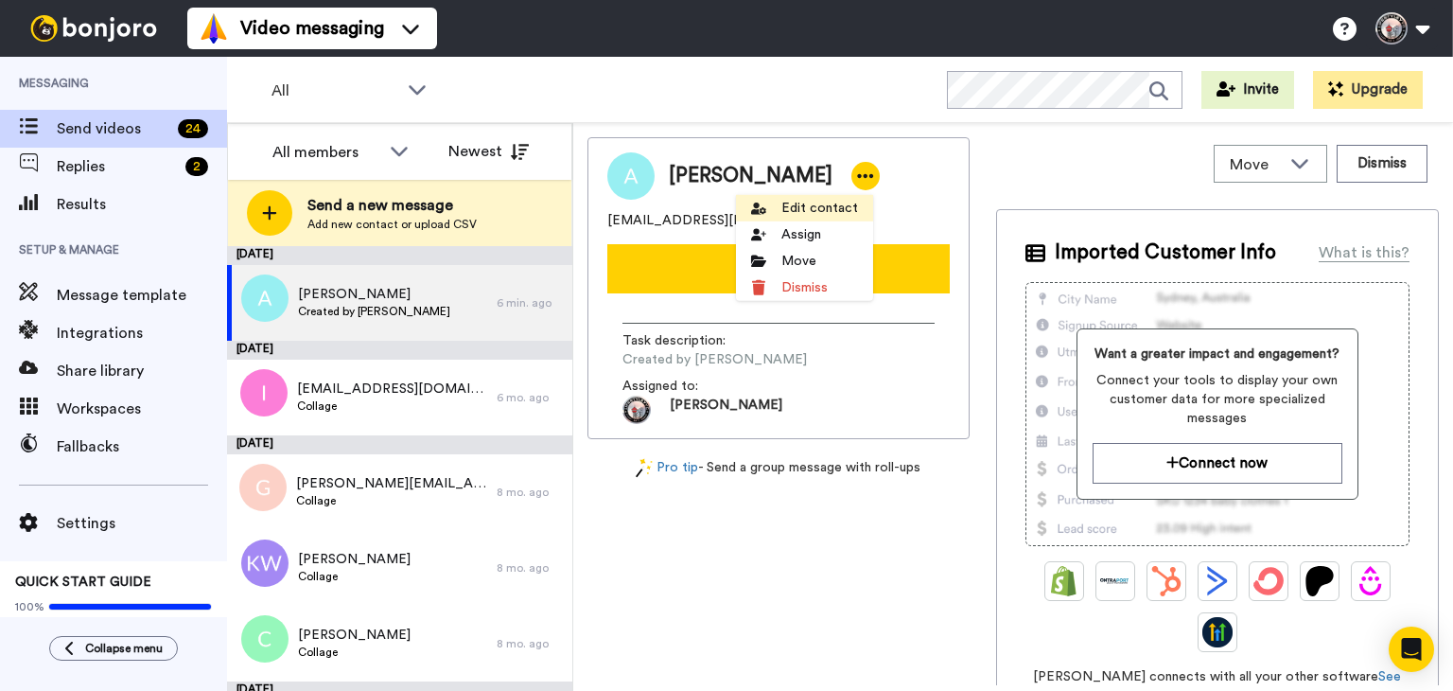
click at [785, 200] on li "Edit contact" at bounding box center [804, 208] width 137 height 26
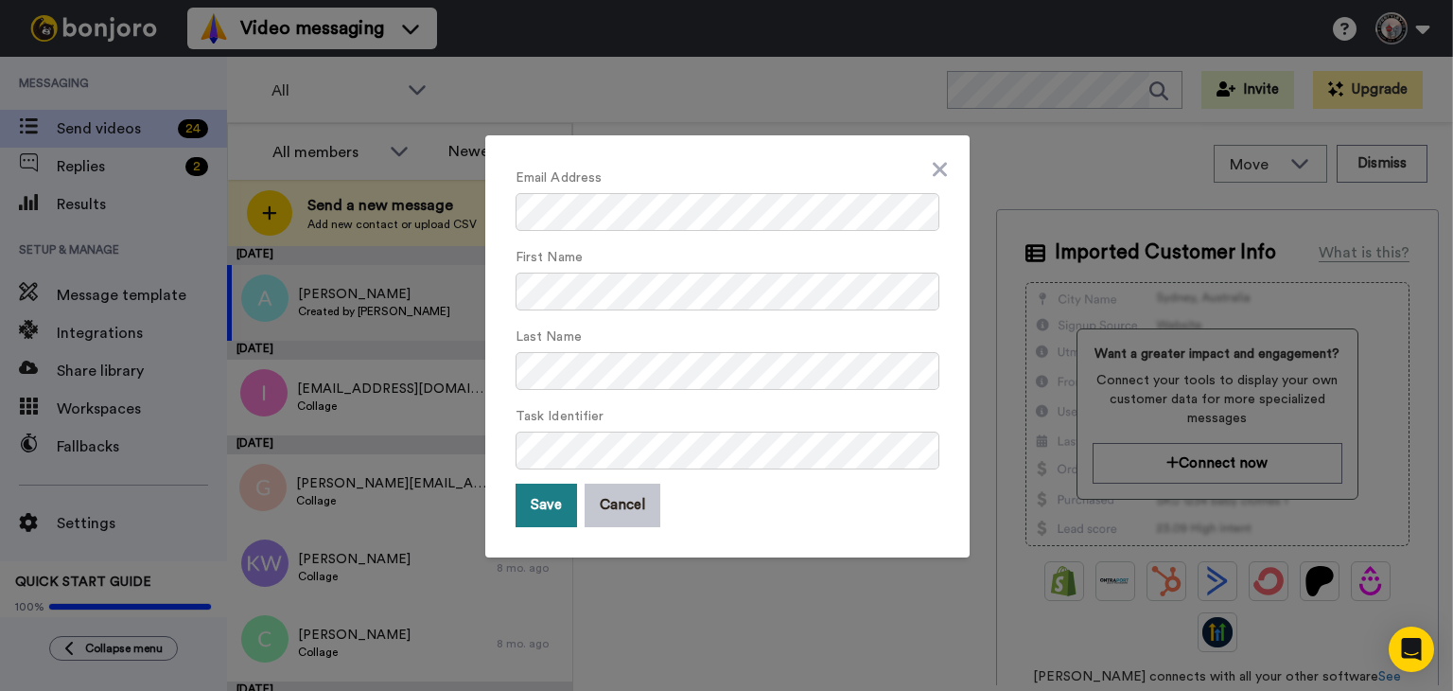
click at [532, 494] on button "Save" at bounding box center [546, 505] width 61 height 44
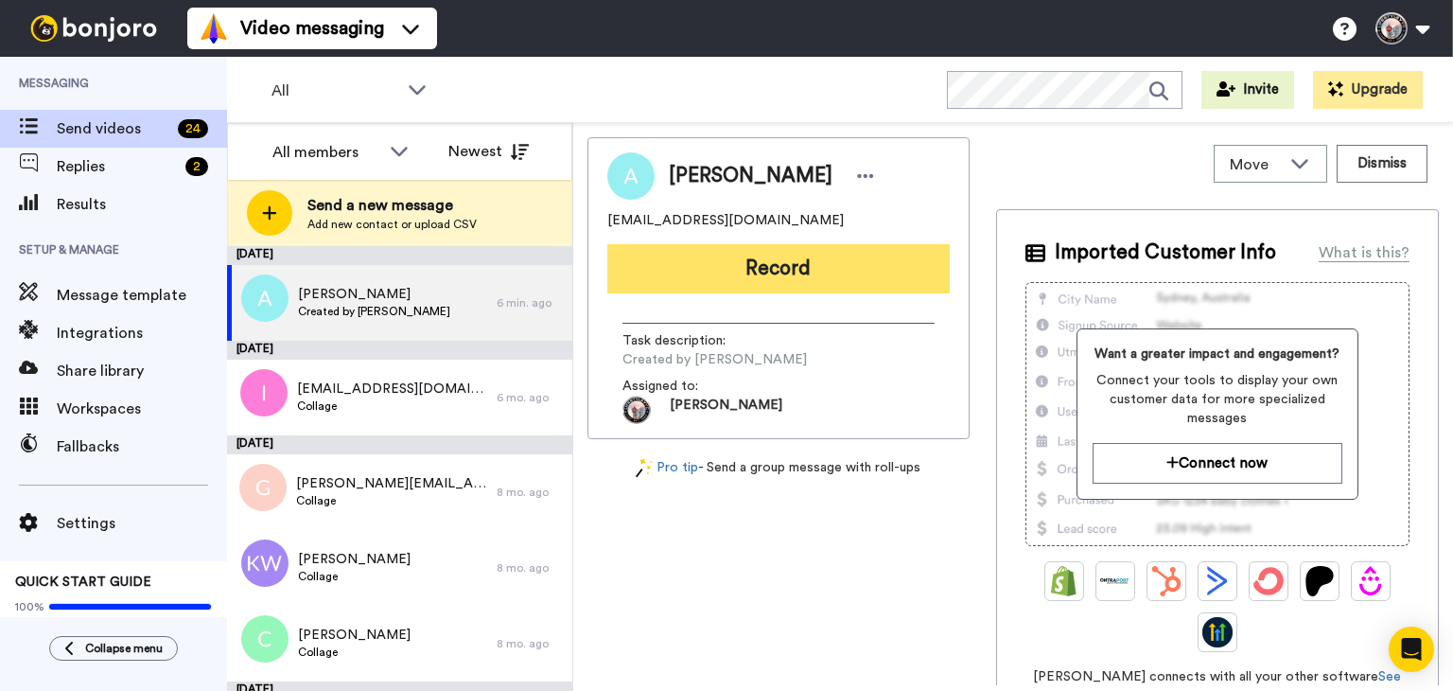
click at [765, 261] on button "Record" at bounding box center [778, 268] width 342 height 49
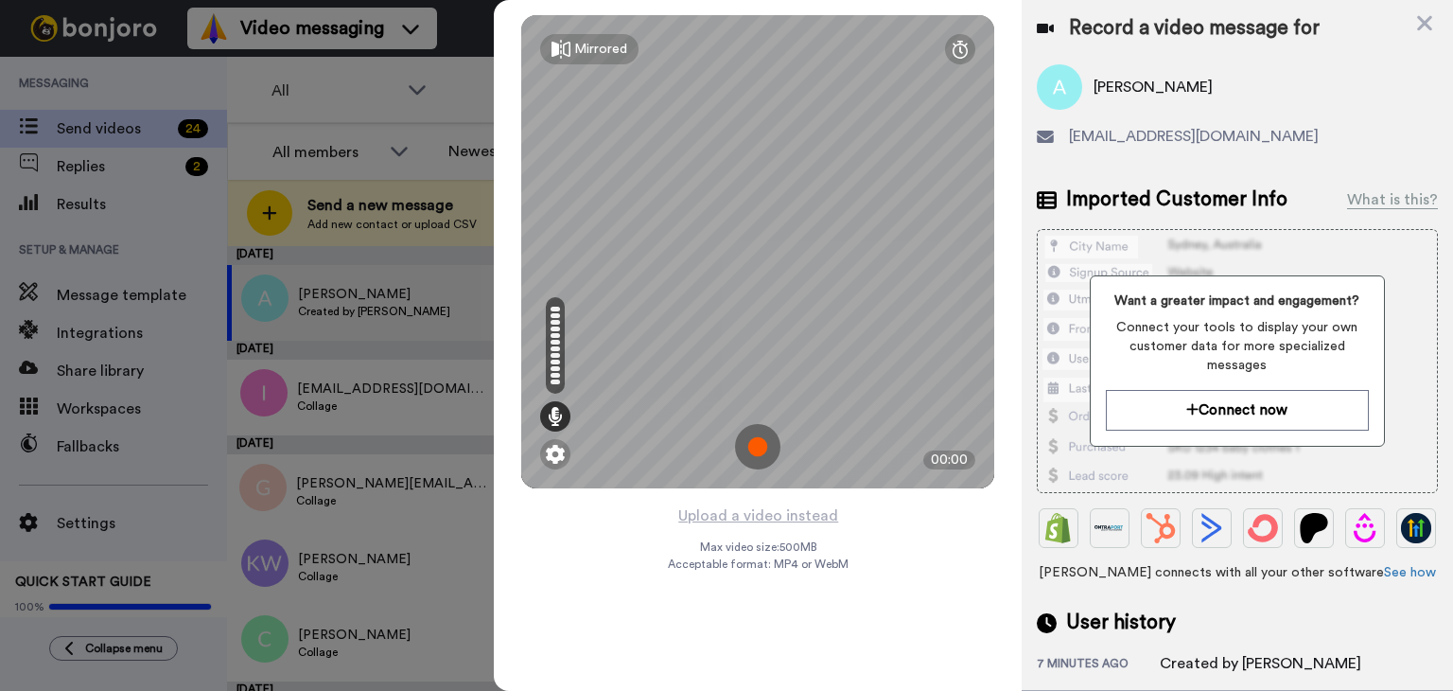
click at [750, 451] on img at bounding box center [757, 446] width 45 height 45
click at [750, 441] on img at bounding box center [757, 446] width 45 height 45
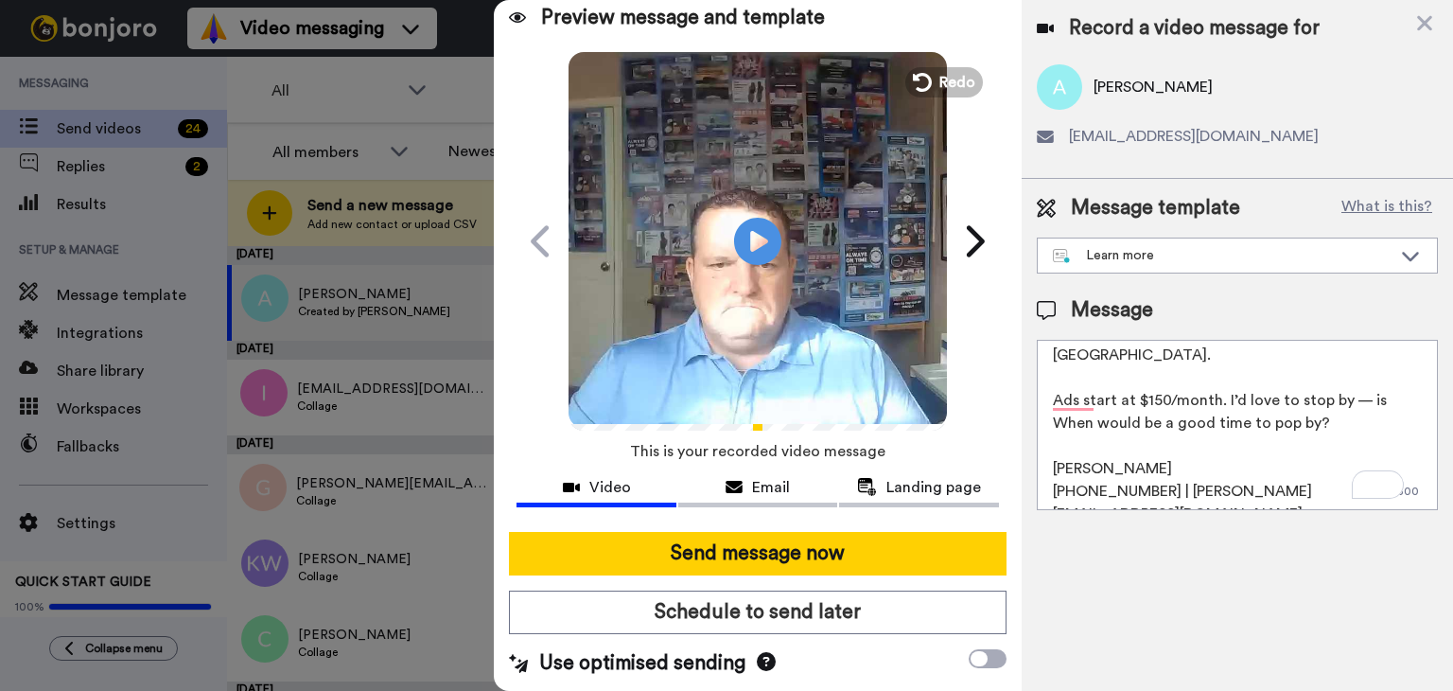
scroll to position [96, 0]
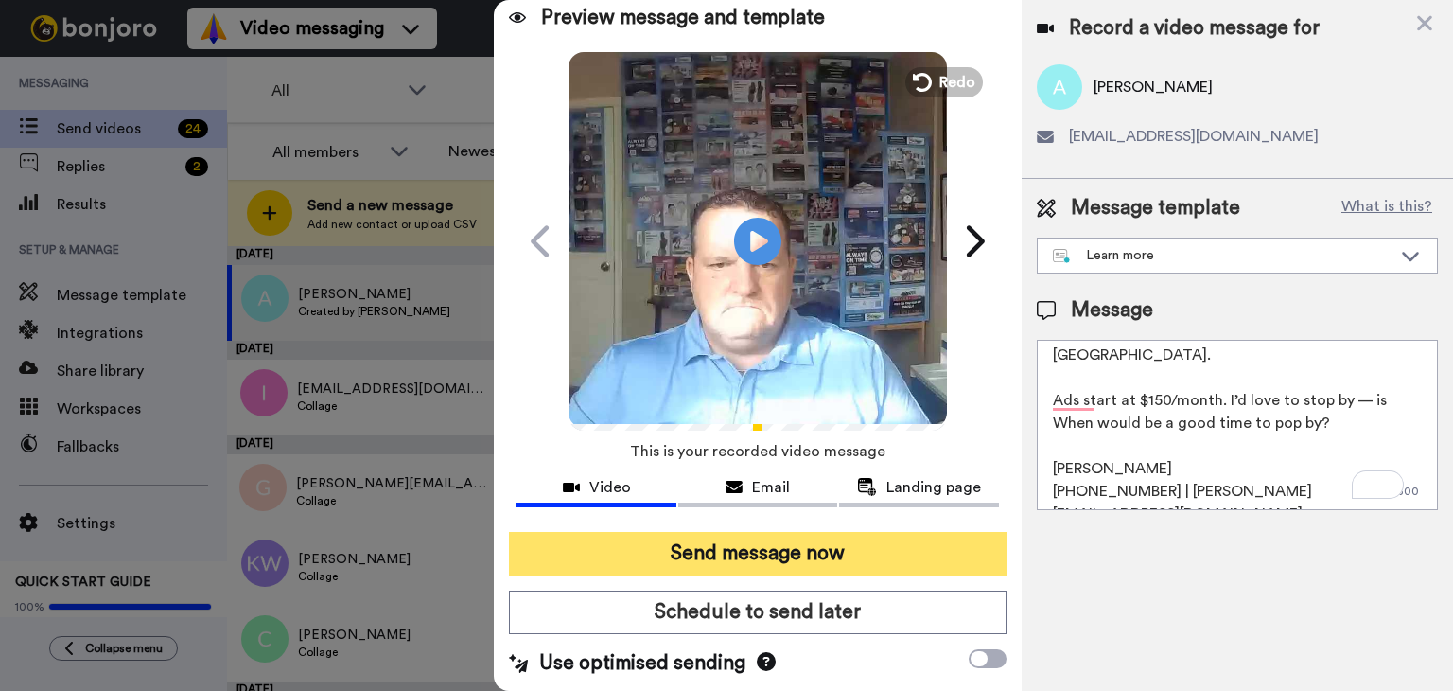
click at [732, 551] on button "Send message now" at bounding box center [758, 554] width 498 height 44
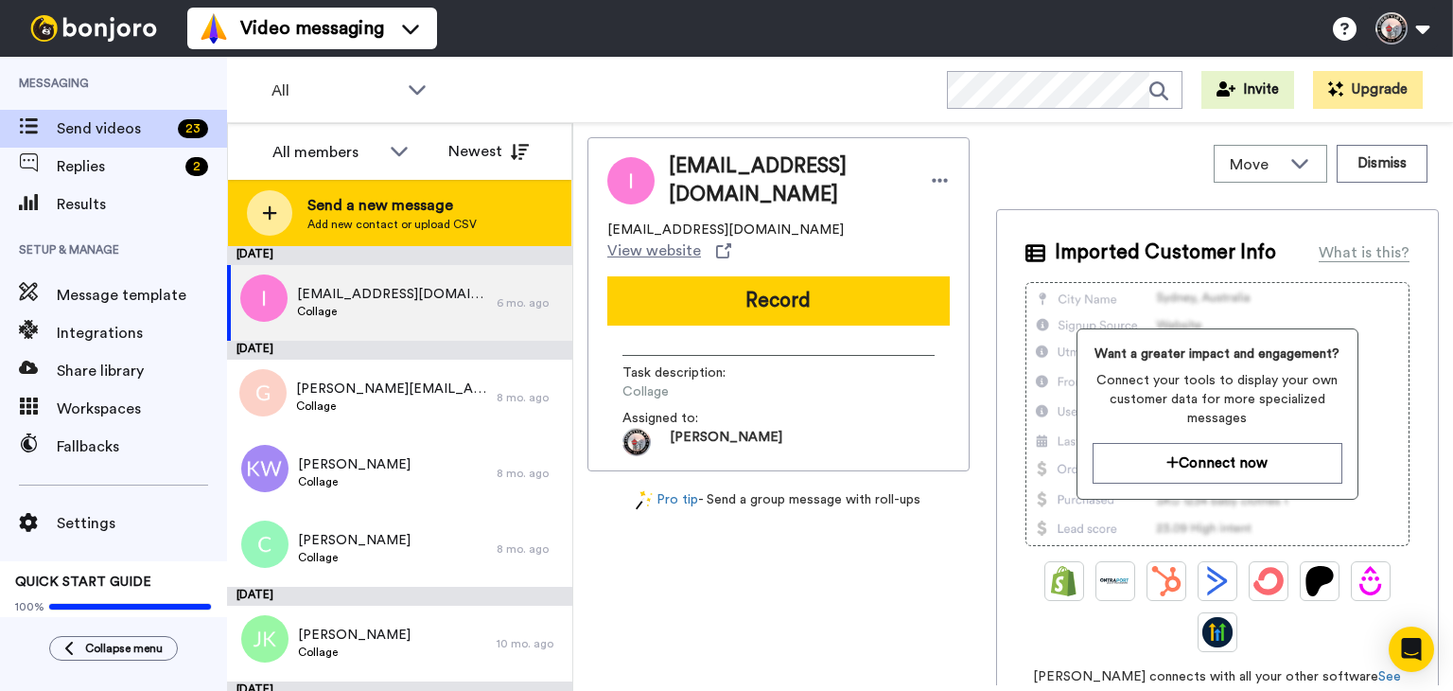
click at [364, 202] on span "Send a new message" at bounding box center [391, 205] width 169 height 23
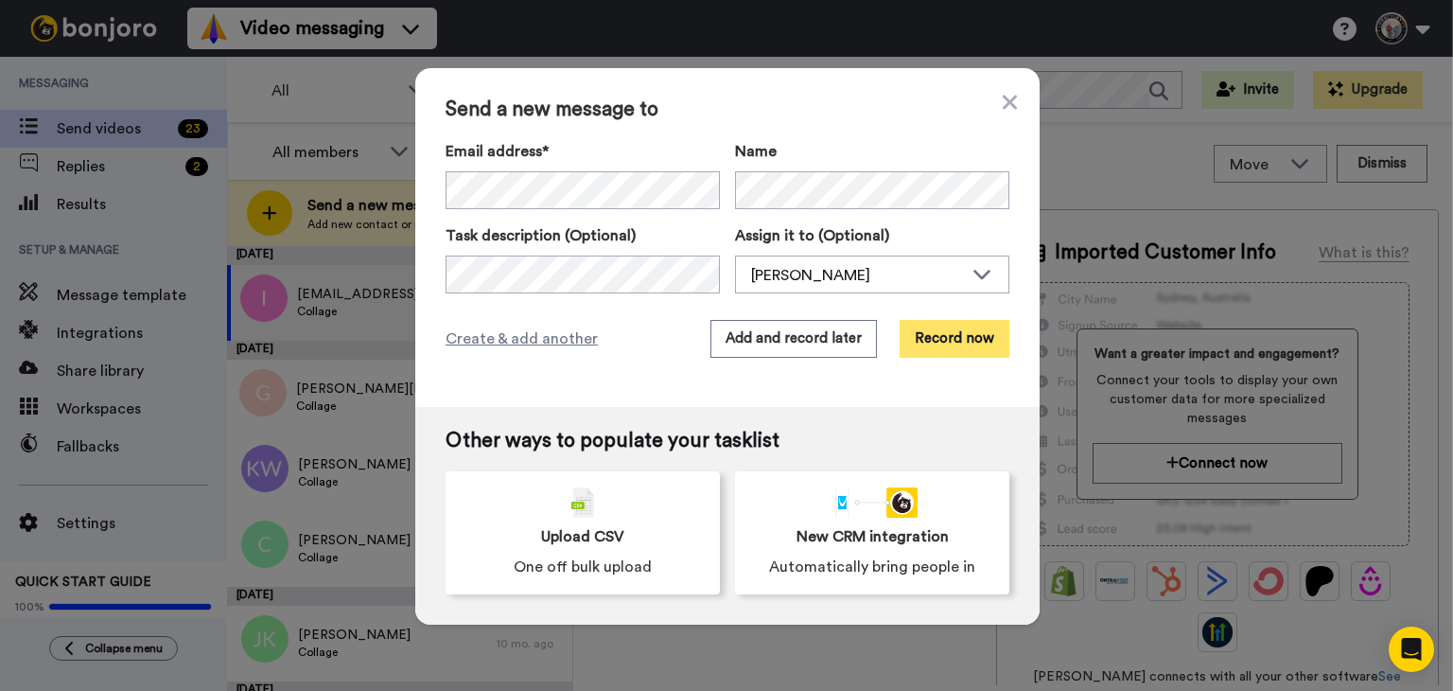
click at [929, 333] on button "Record now" at bounding box center [955, 339] width 110 height 38
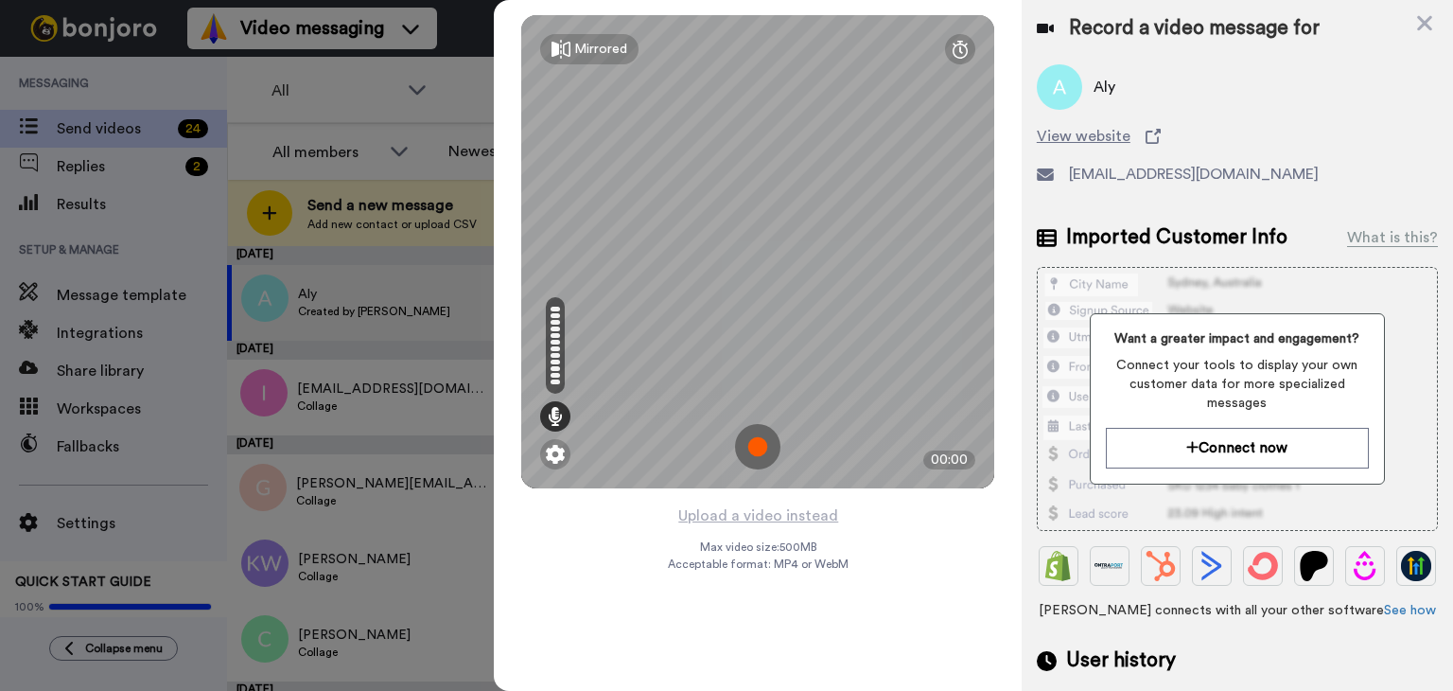
click at [753, 431] on img at bounding box center [757, 446] width 45 height 45
click at [751, 440] on img at bounding box center [757, 446] width 45 height 45
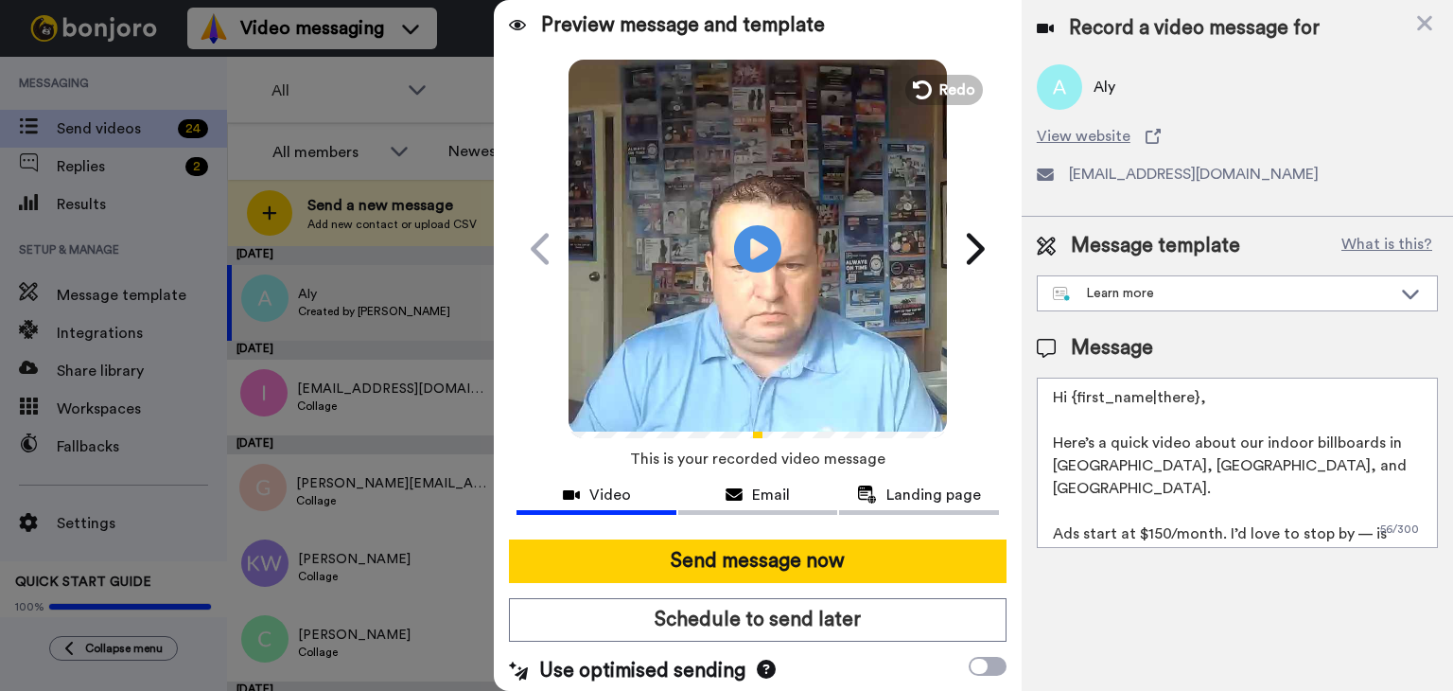
scroll to position [12, 0]
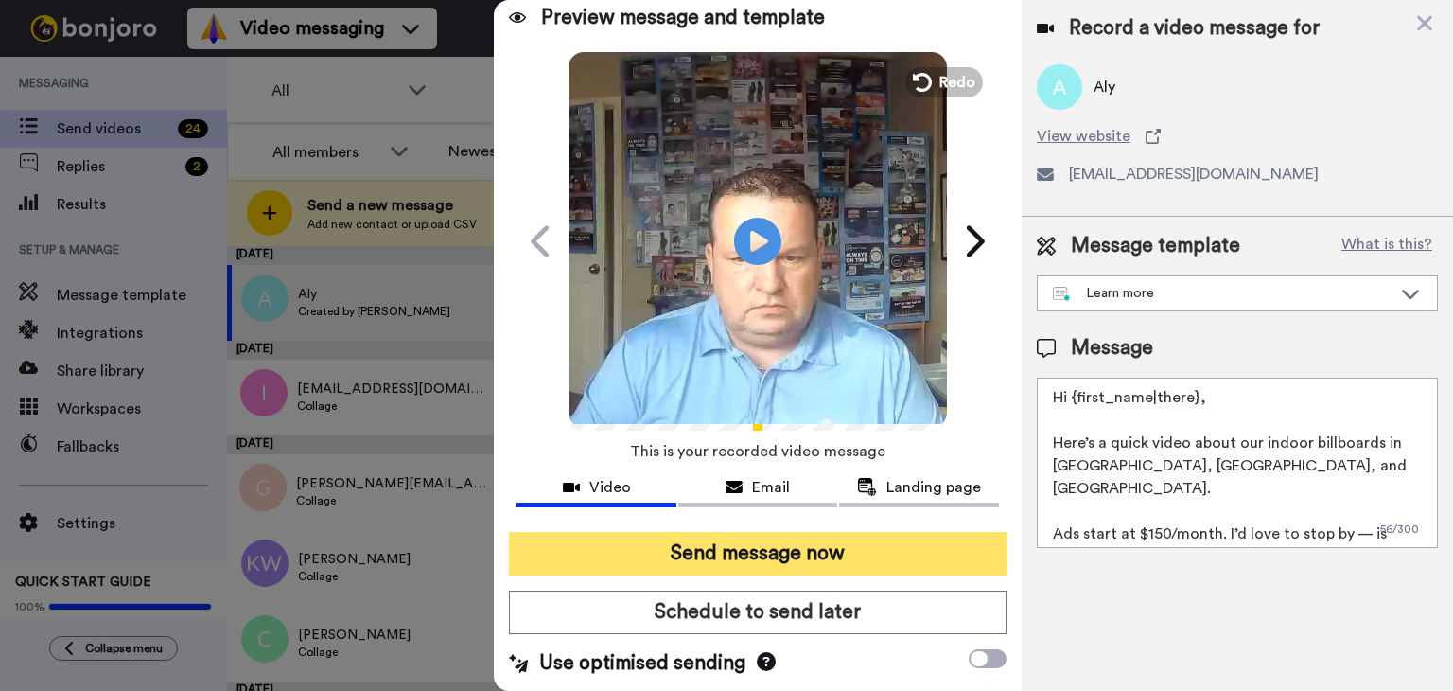
click at [728, 546] on button "Send message now" at bounding box center [758, 554] width 498 height 44
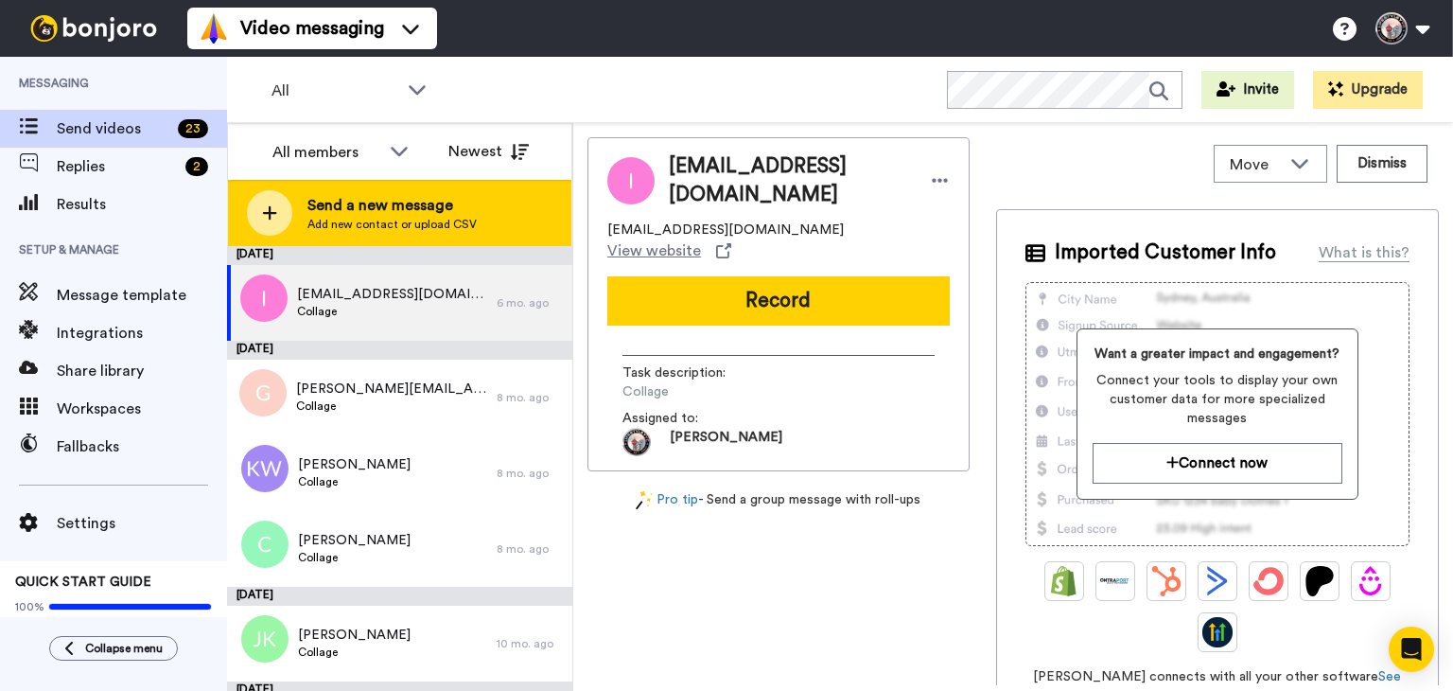
click at [476, 202] on div "Send a new message Add new contact or upload CSV" at bounding box center [399, 213] width 343 height 66
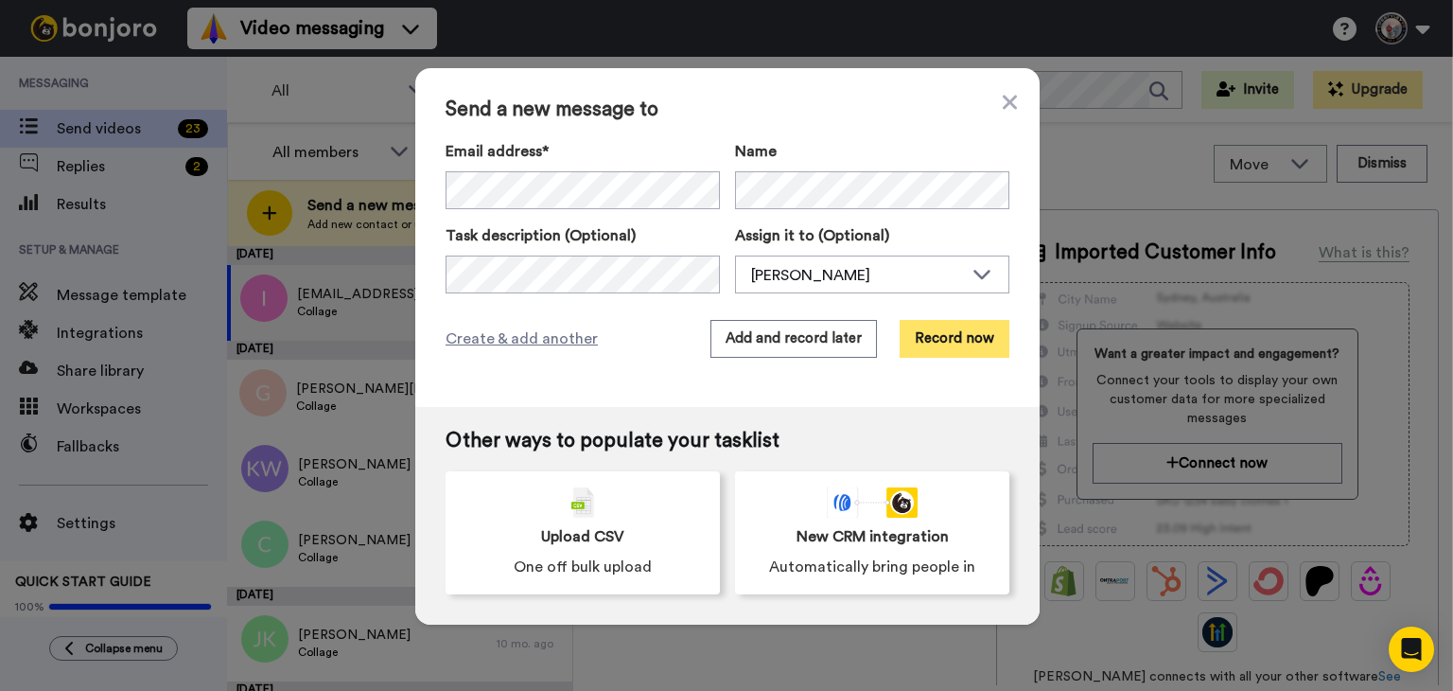
click at [957, 332] on button "Record now" at bounding box center [955, 339] width 110 height 38
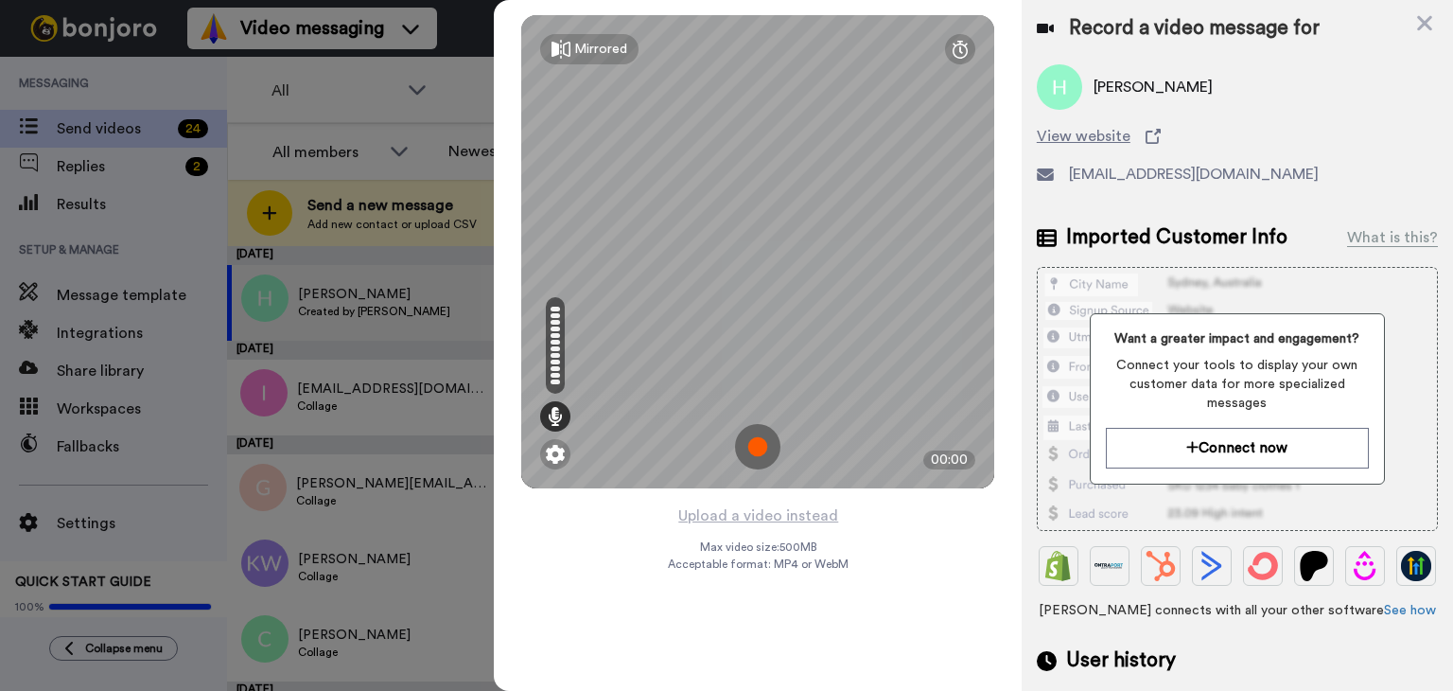
click at [94, 208] on div at bounding box center [726, 345] width 1453 height 691
click at [1419, 31] on icon at bounding box center [1424, 23] width 19 height 24
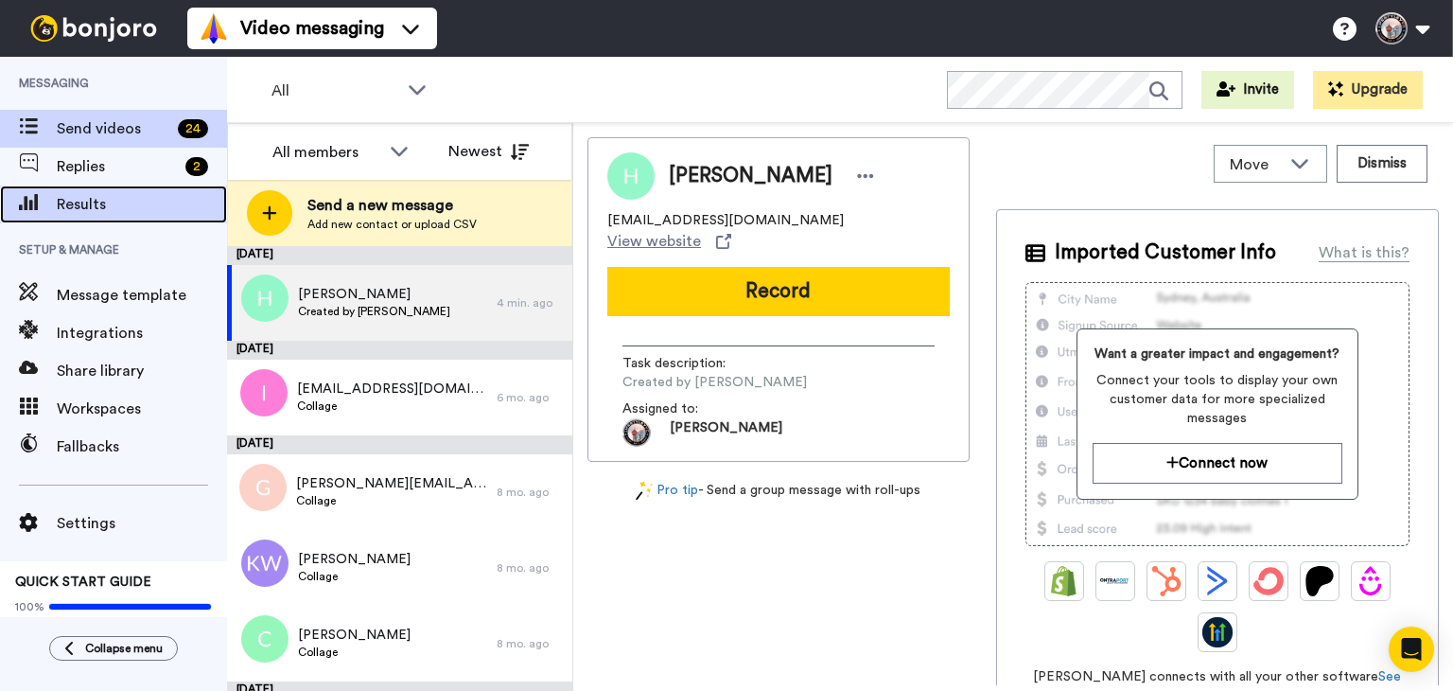
click at [91, 217] on div "Results" at bounding box center [113, 204] width 227 height 38
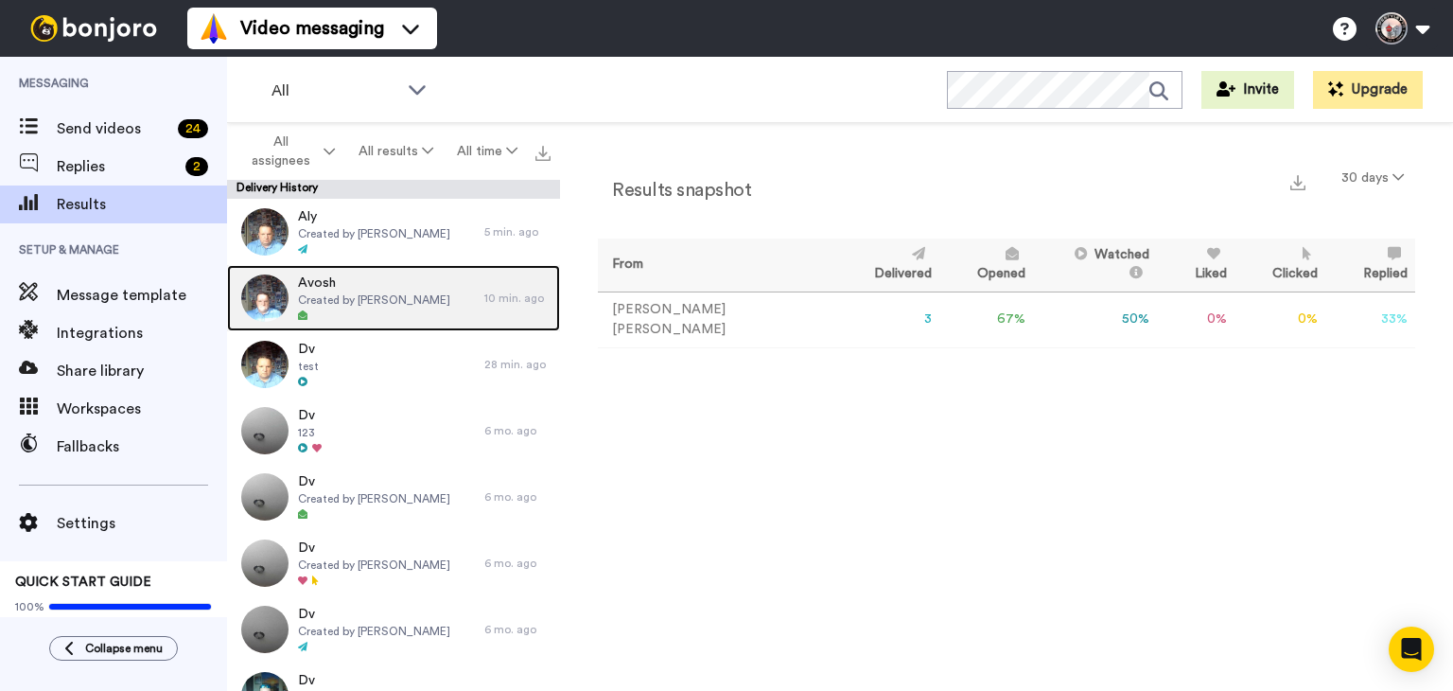
click at [377, 289] on span "Avosh" at bounding box center [374, 282] width 152 height 19
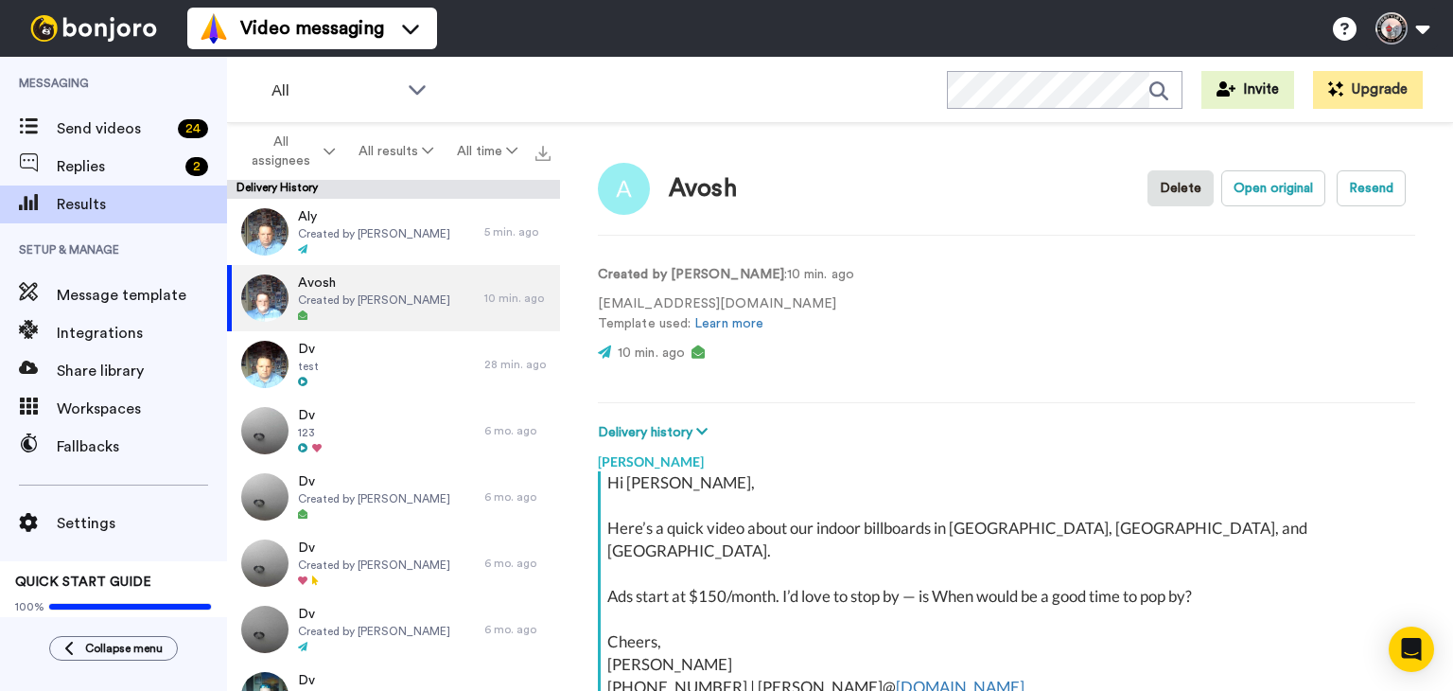
scroll to position [219, 0]
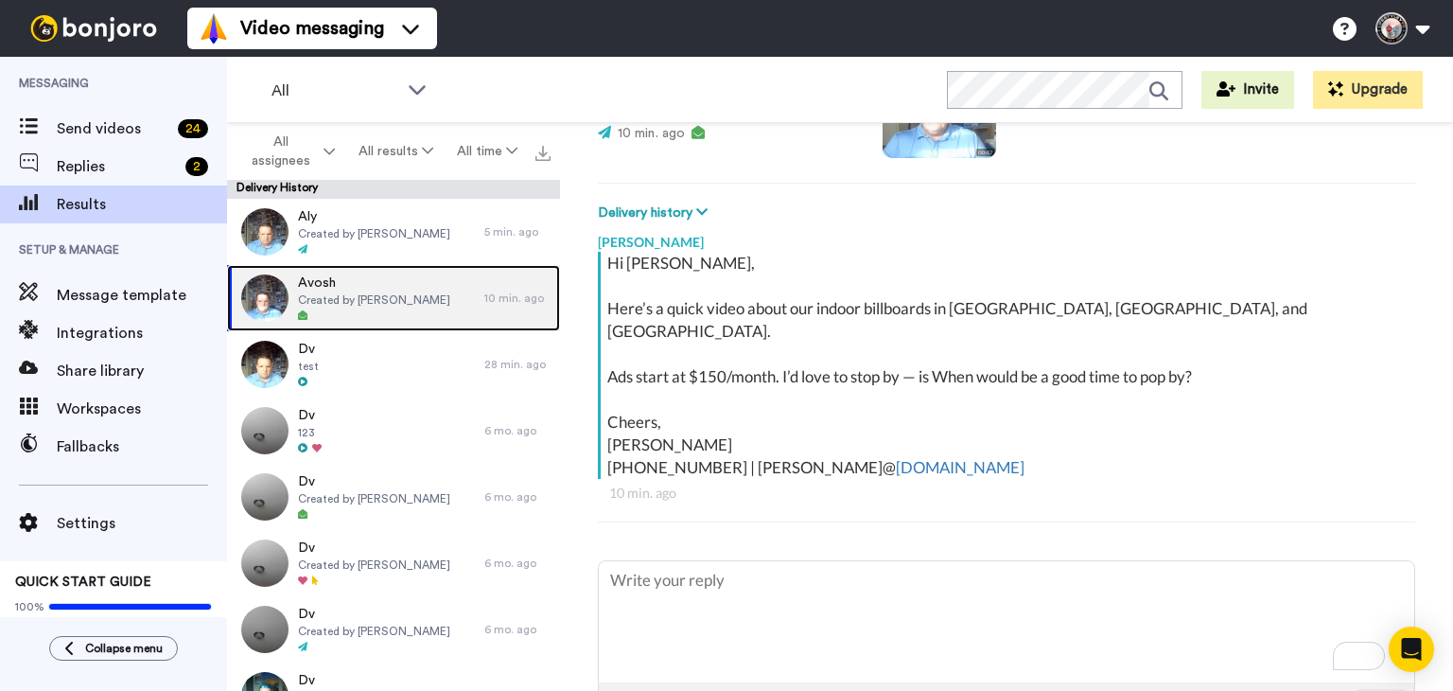
click at [305, 315] on icon at bounding box center [302, 314] width 9 height 9
type textarea "x"
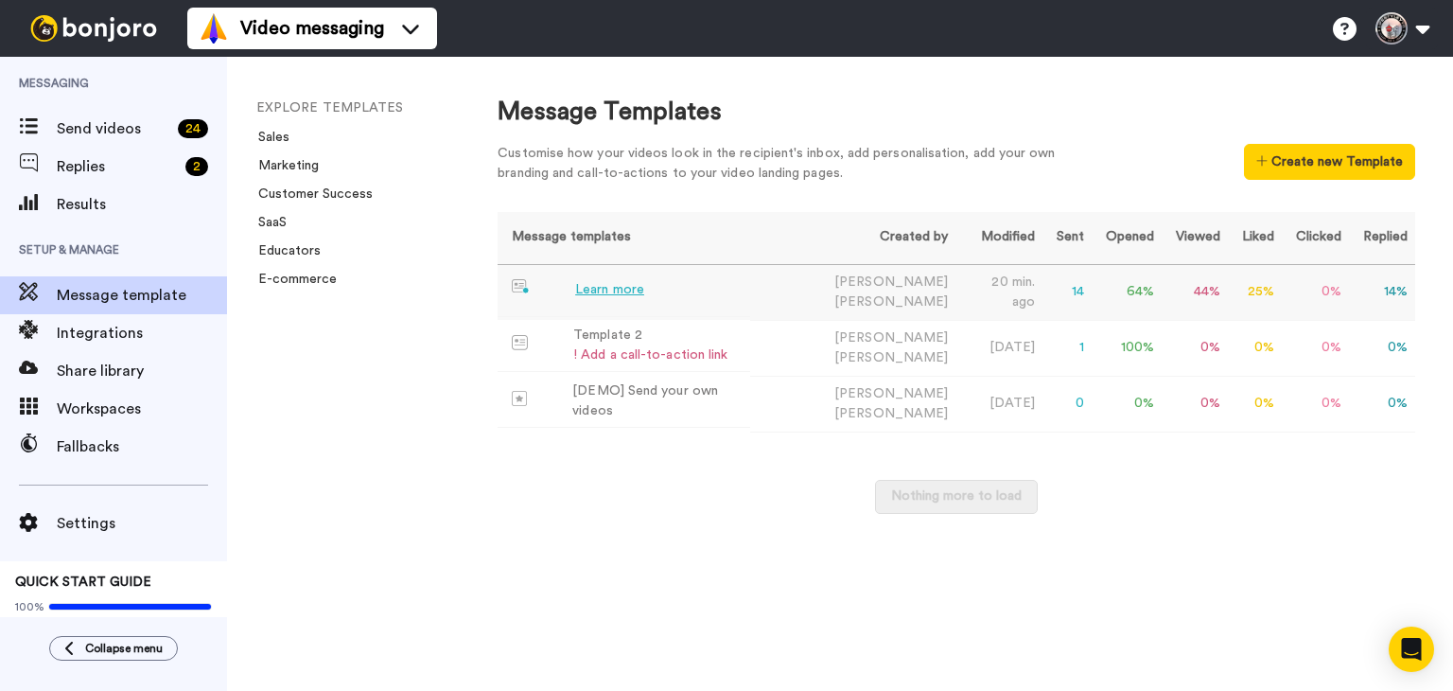
click at [804, 288] on td "David Vasas" at bounding box center [852, 292] width 205 height 56
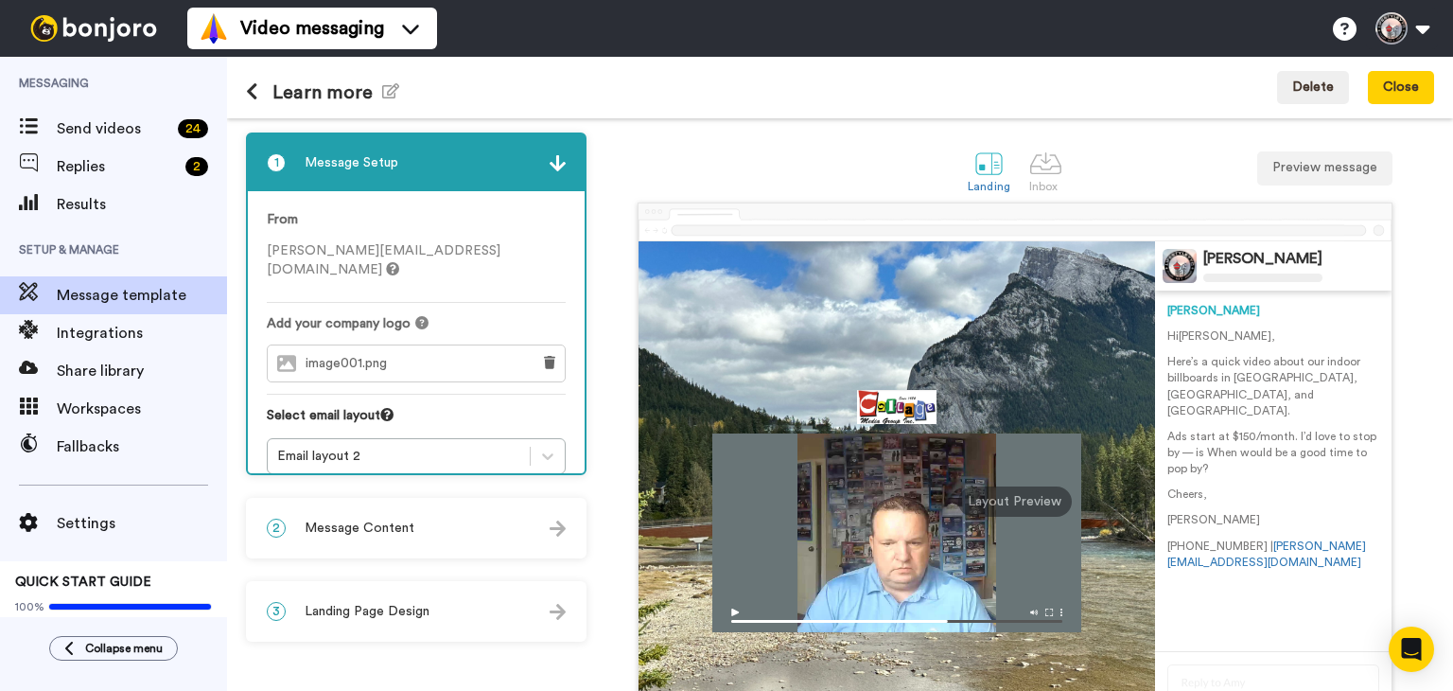
click at [1191, 436] on p "Ads start at $150/month. I’d love to stop by — is When would be a good time to …" at bounding box center [1273, 453] width 212 height 48
click at [1188, 439] on p "Ads start at $150/month. I’d love to stop by — is When would be a good time to …" at bounding box center [1273, 453] width 212 height 48
click at [459, 509] on div "2 Message Content" at bounding box center [416, 528] width 337 height 57
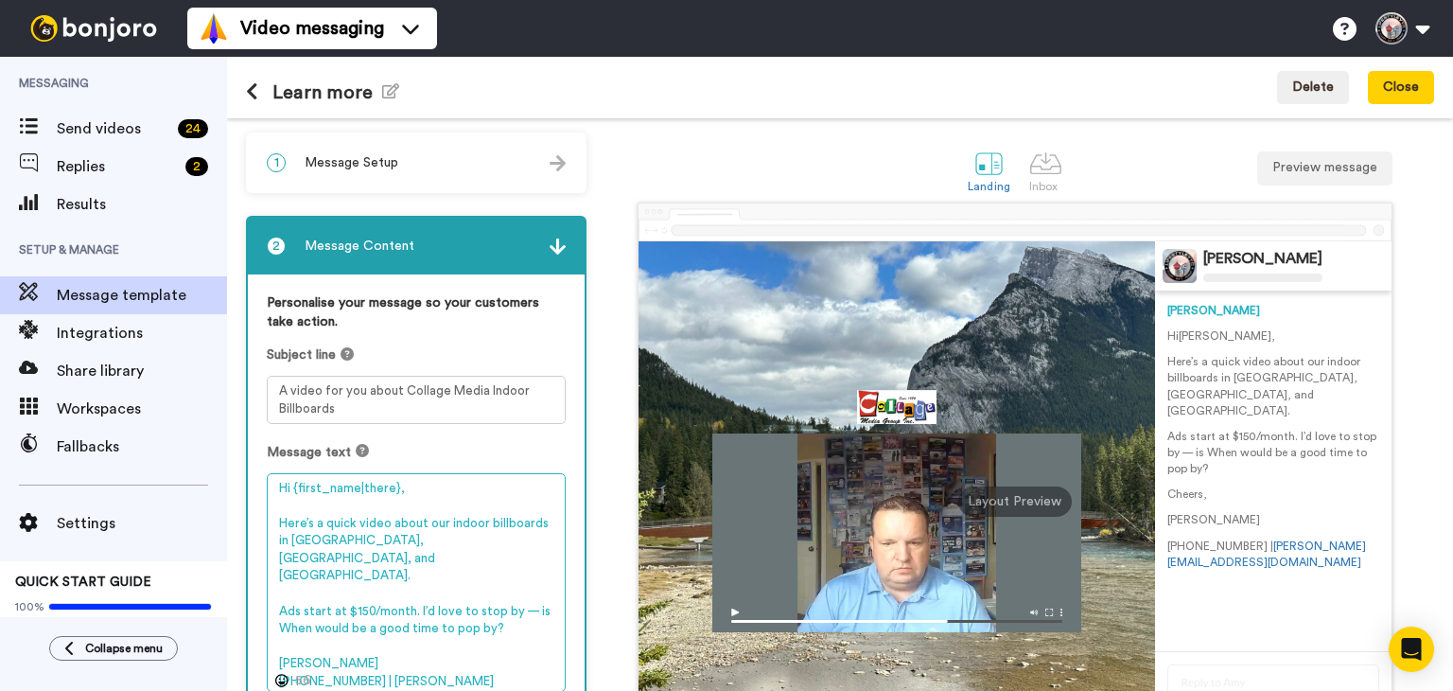
click at [526, 575] on textarea "Hi {first_name|there}, Here’s a quick video about our indoor billboards in Calg…" at bounding box center [416, 582] width 299 height 219
type textarea "Hi {first_name|there}, Here’s a quick video about our indoor billboards in Calg…"
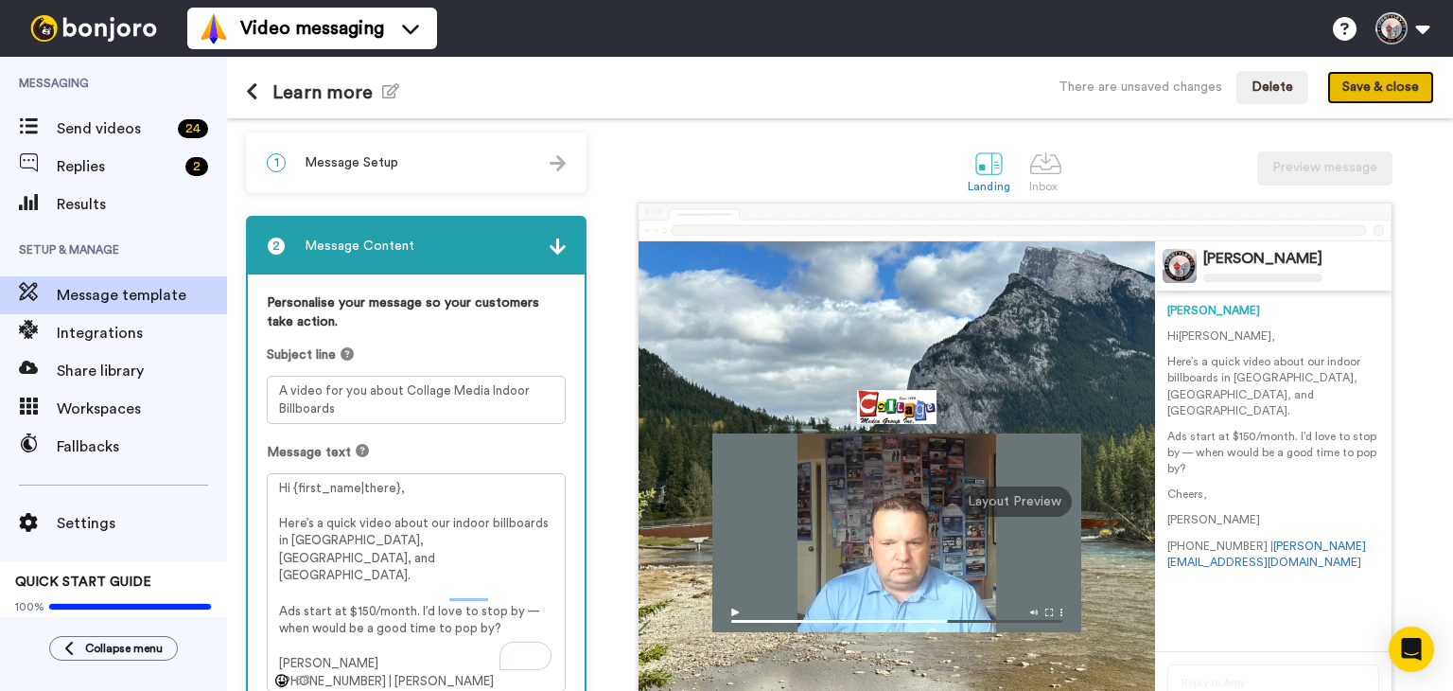
click at [1376, 94] on button "Save & close" at bounding box center [1380, 88] width 107 height 34
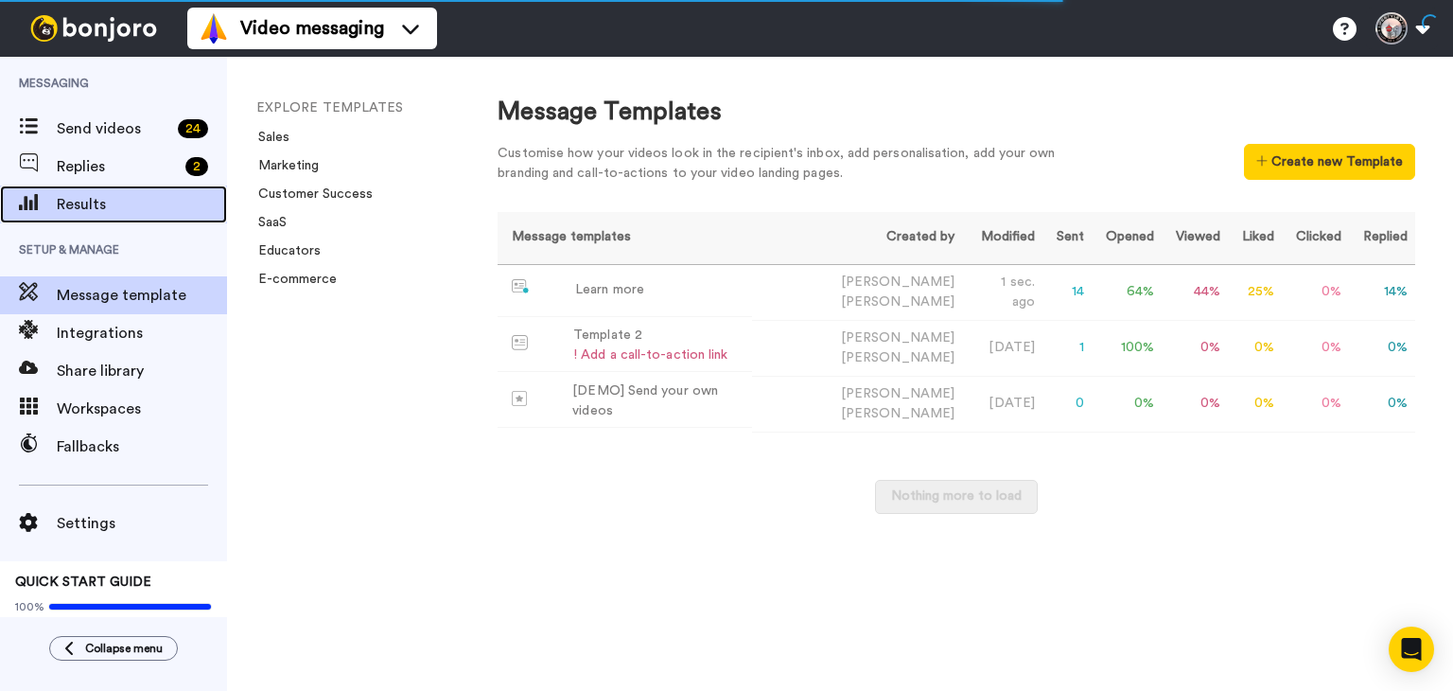
click at [102, 209] on span "Results" at bounding box center [142, 204] width 170 height 23
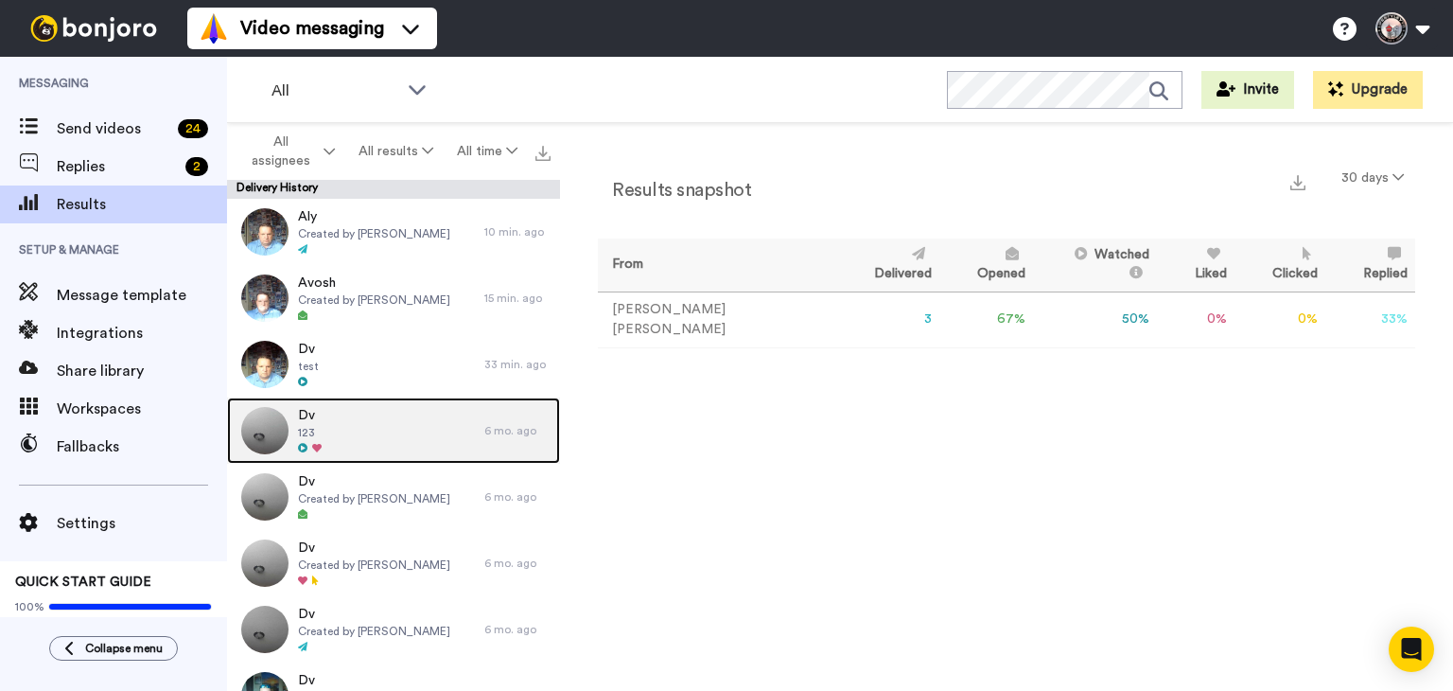
click at [360, 431] on div "Dv 123" at bounding box center [355, 430] width 257 height 66
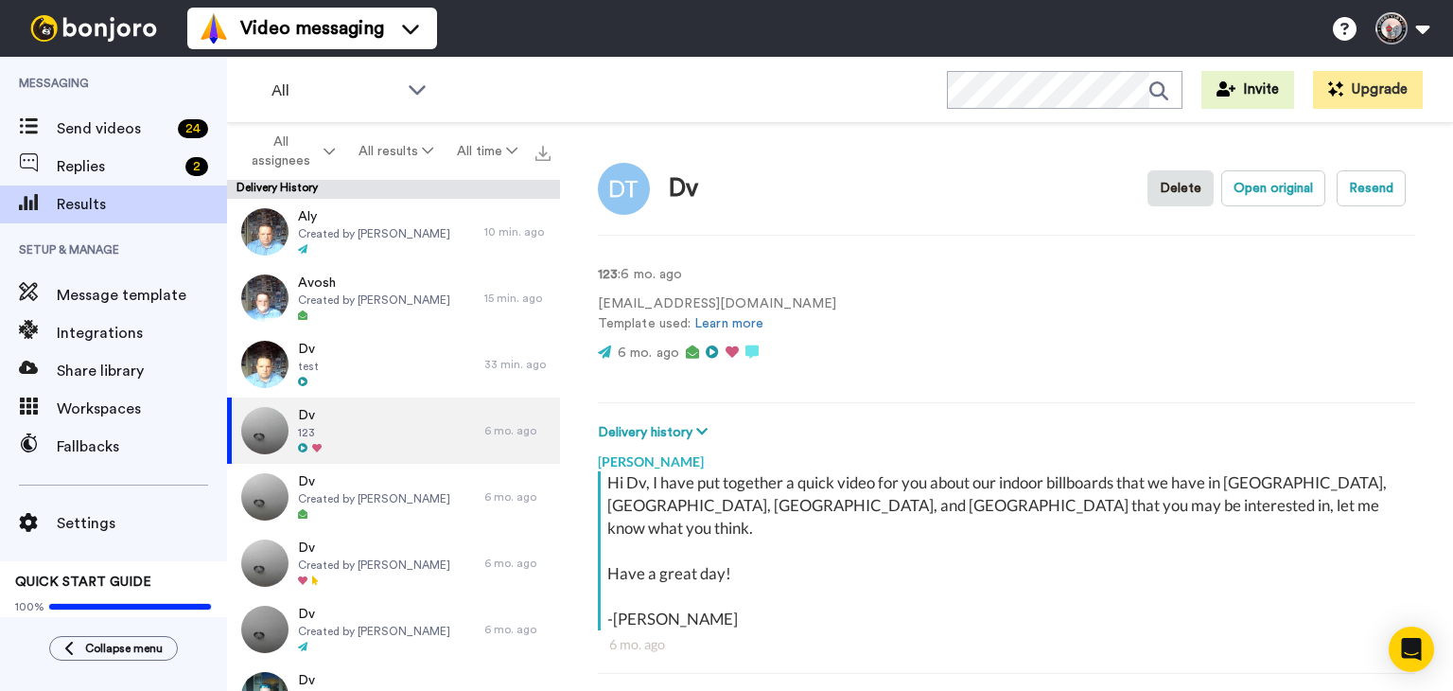
scroll to position [9, 0]
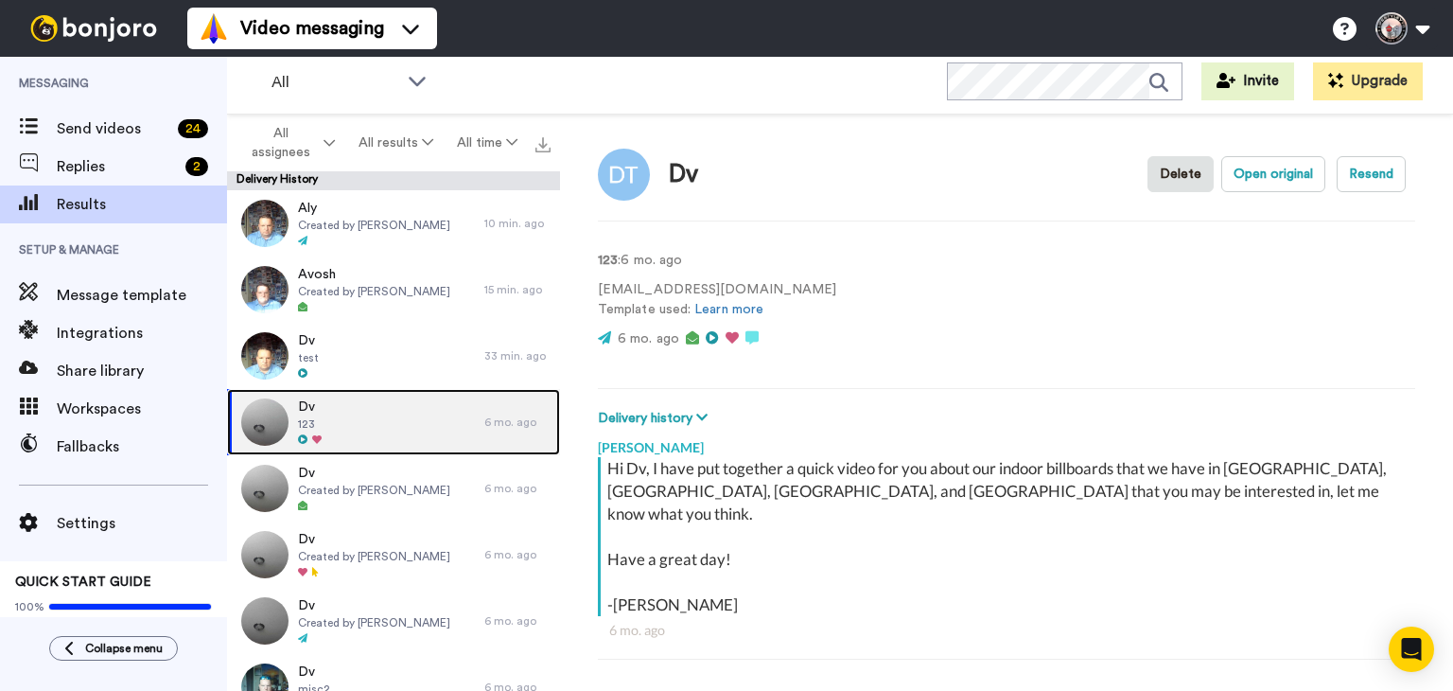
click at [360, 431] on div "Dv 123" at bounding box center [355, 422] width 257 height 66
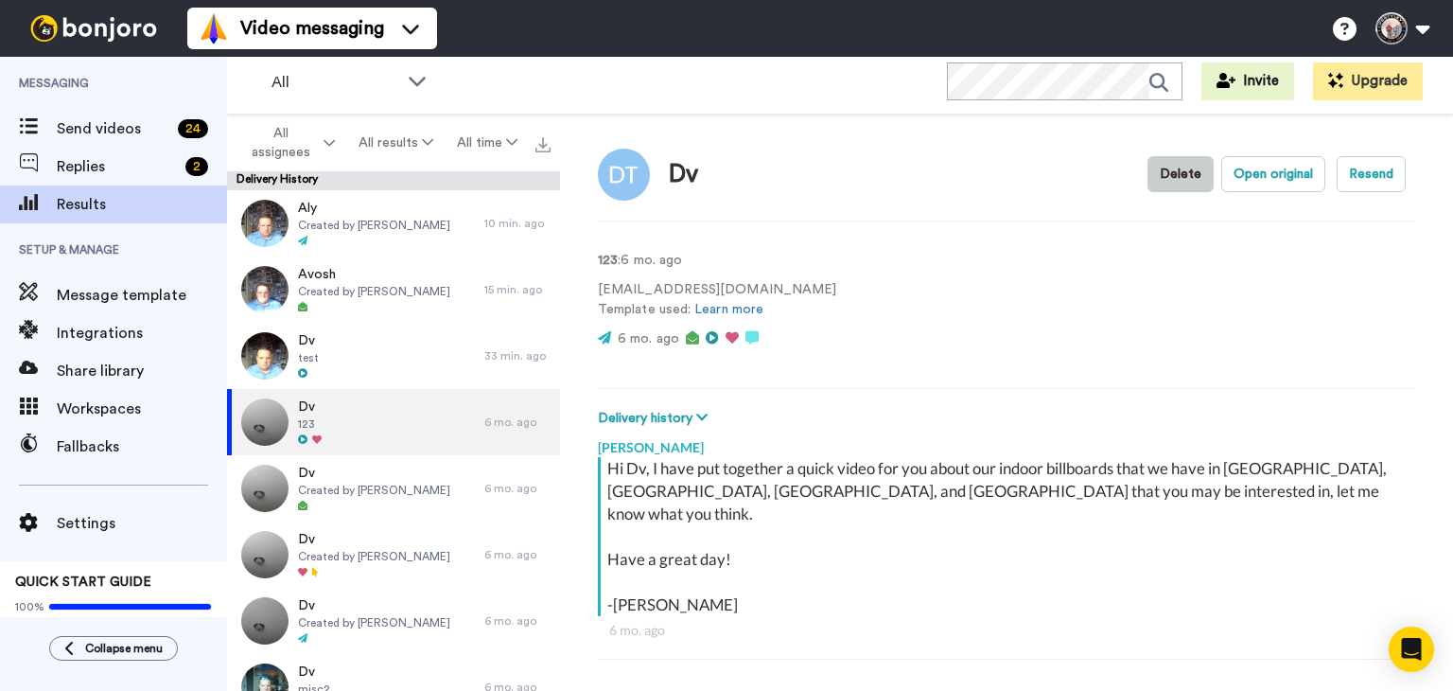
click at [1150, 183] on button "Delete" at bounding box center [1181, 174] width 66 height 36
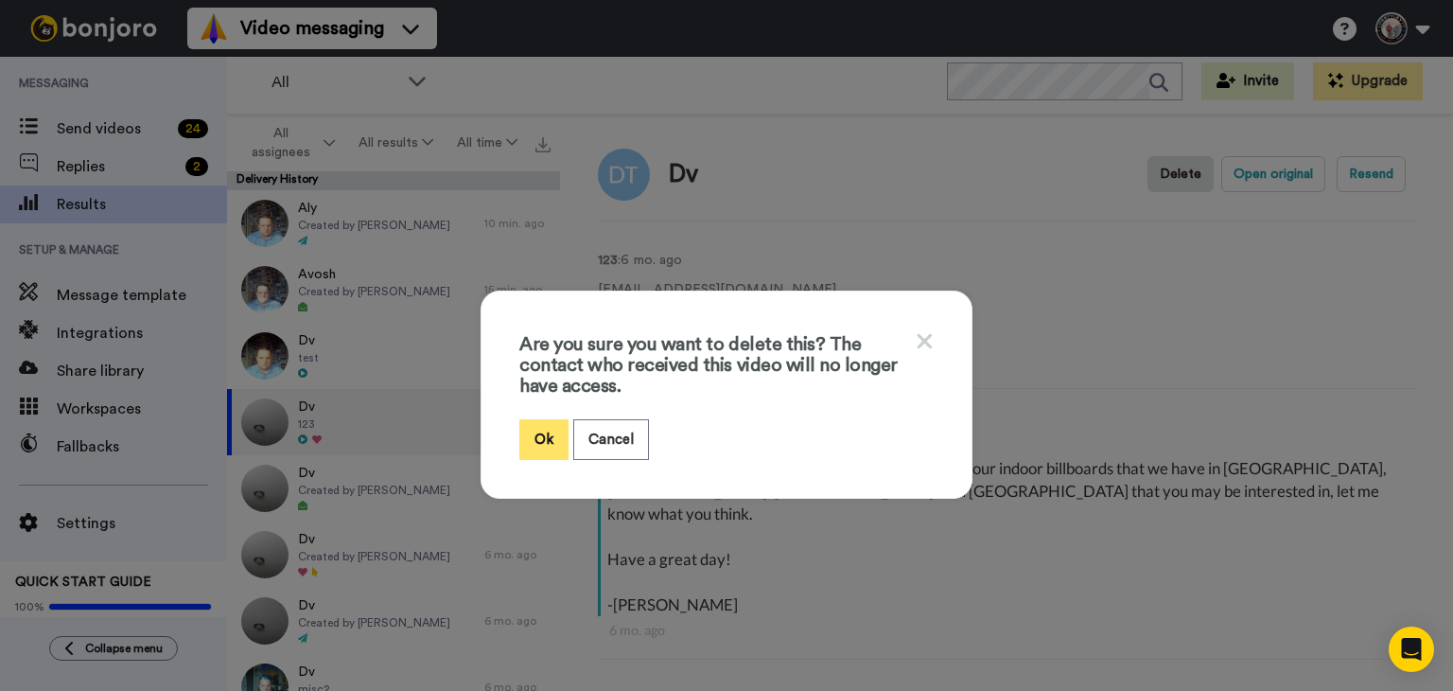
click at [541, 436] on button "Ok" at bounding box center [543, 439] width 49 height 41
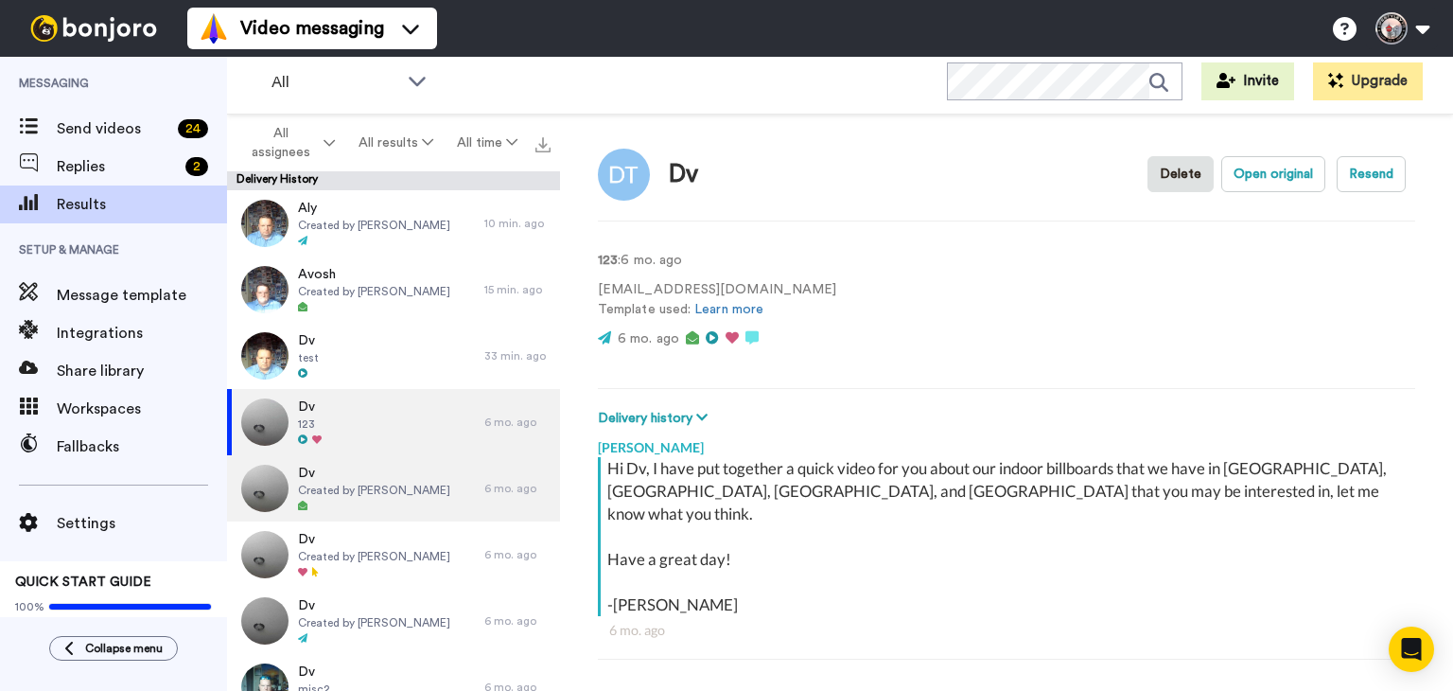
type textarea "x"
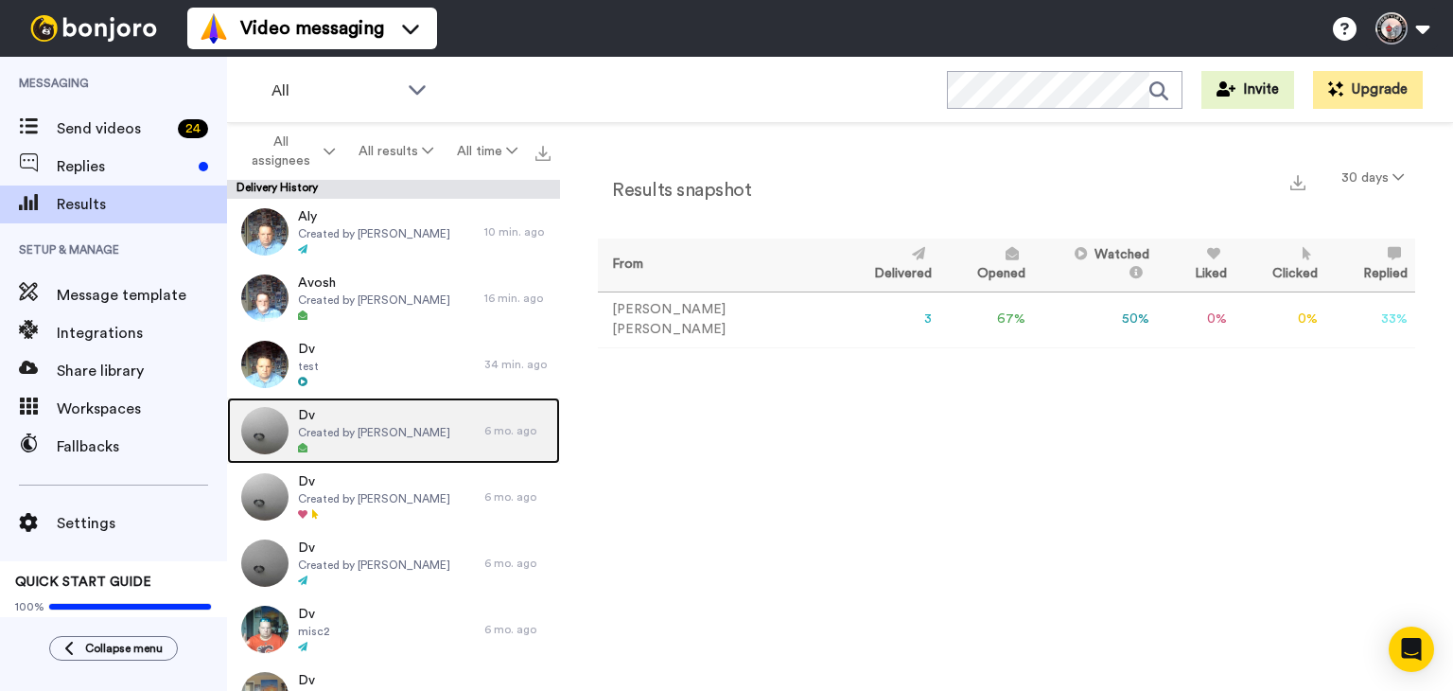
click at [367, 430] on span "Created by [PERSON_NAME]" at bounding box center [374, 432] width 152 height 15
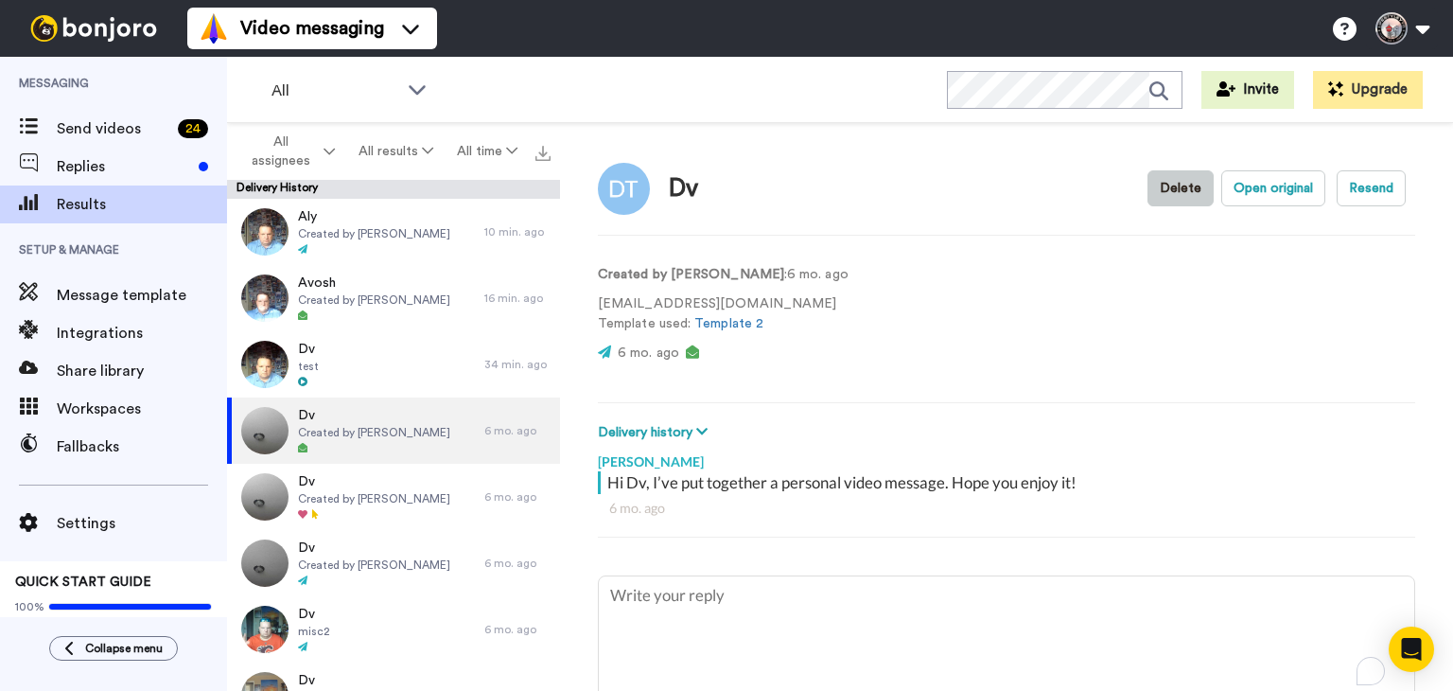
click at [1176, 196] on button "Delete" at bounding box center [1181, 188] width 66 height 36
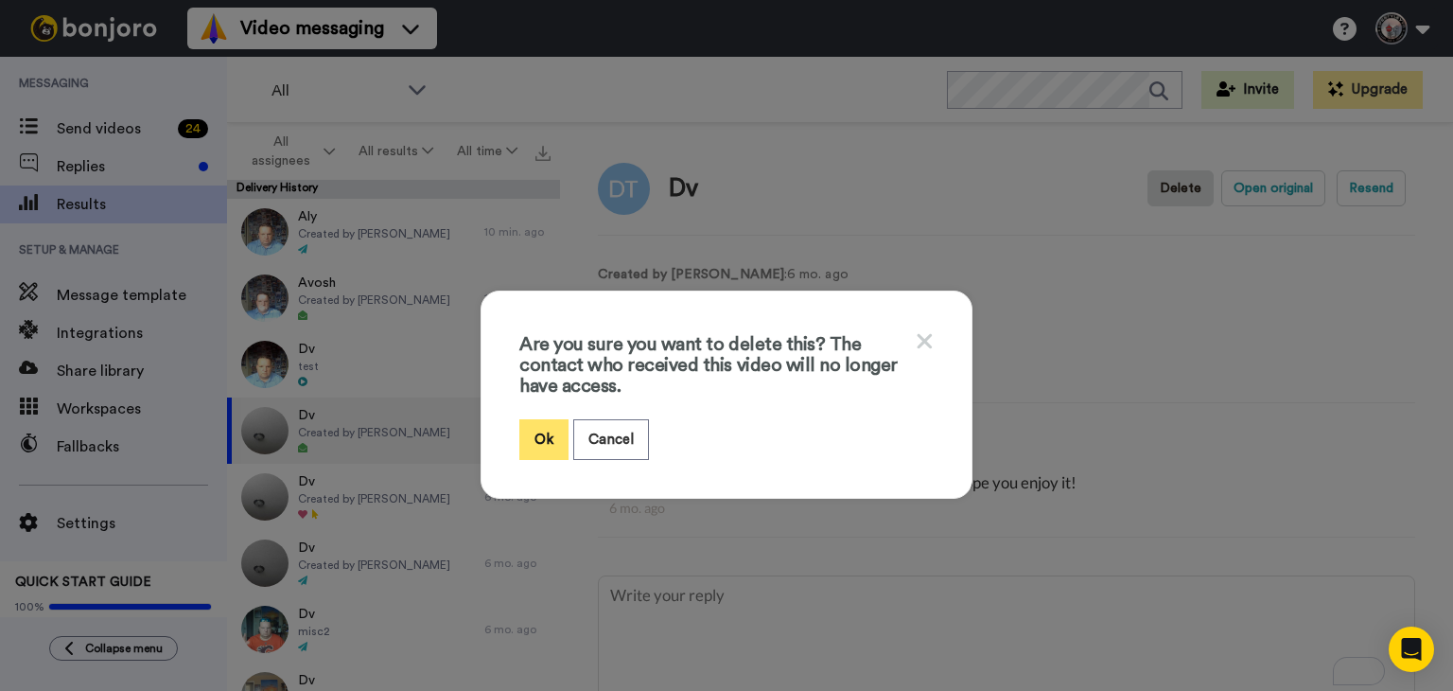
click at [534, 439] on button "Ok" at bounding box center [543, 439] width 49 height 41
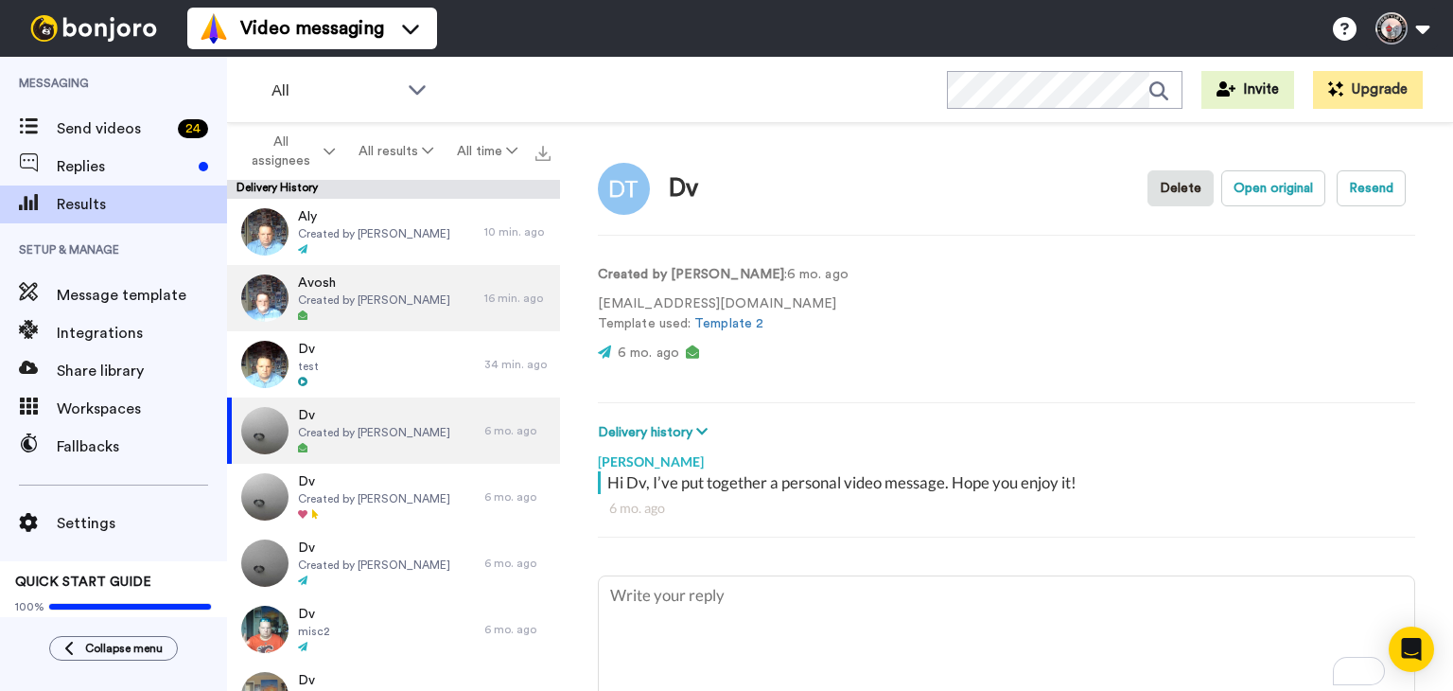
type textarea "x"
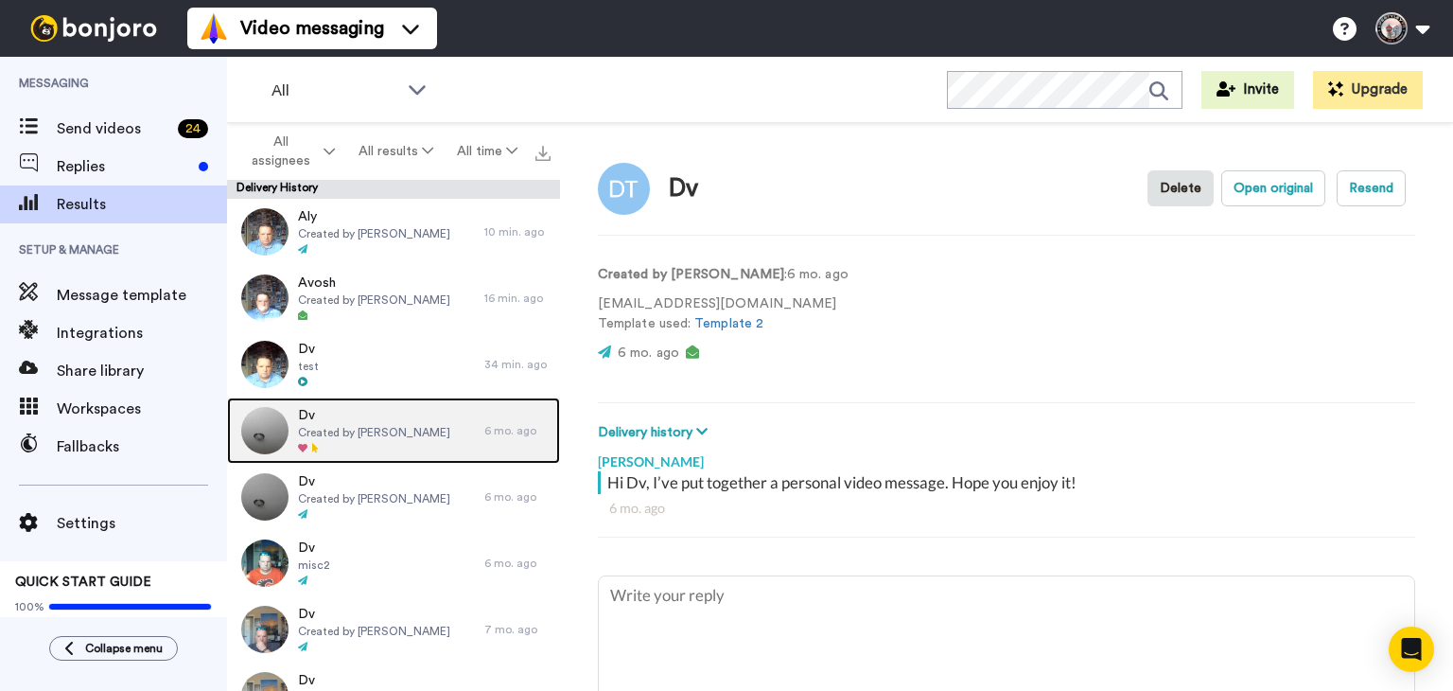
click at [412, 411] on span "Dv" at bounding box center [374, 415] width 152 height 19
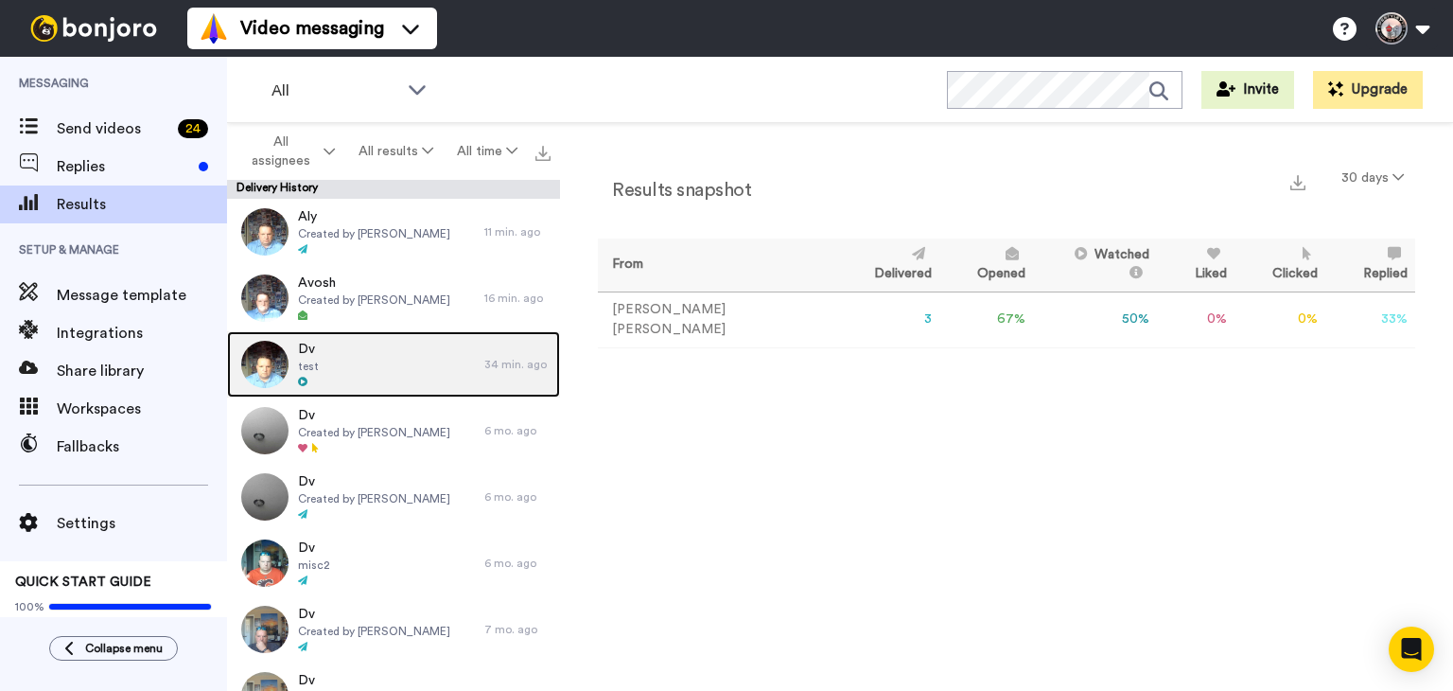
click at [403, 372] on div "Dv test" at bounding box center [355, 364] width 257 height 66
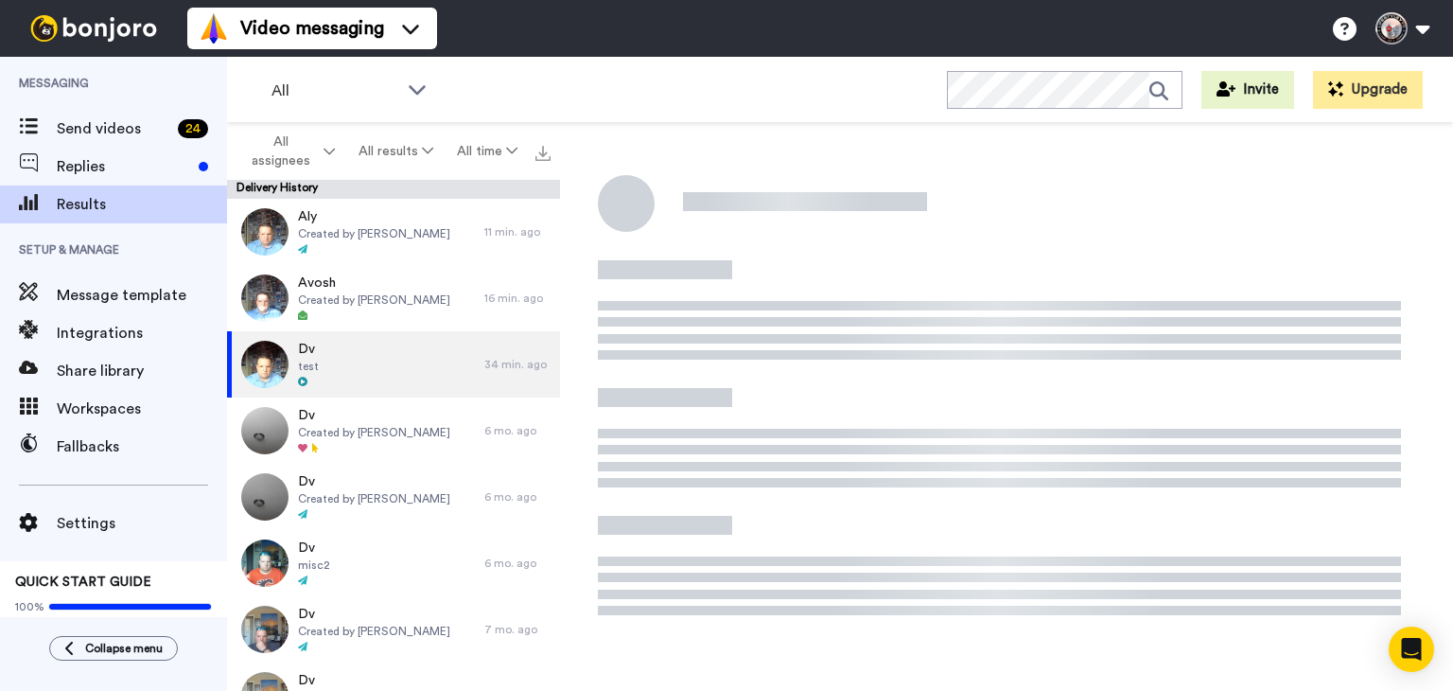
scroll to position [9, 0]
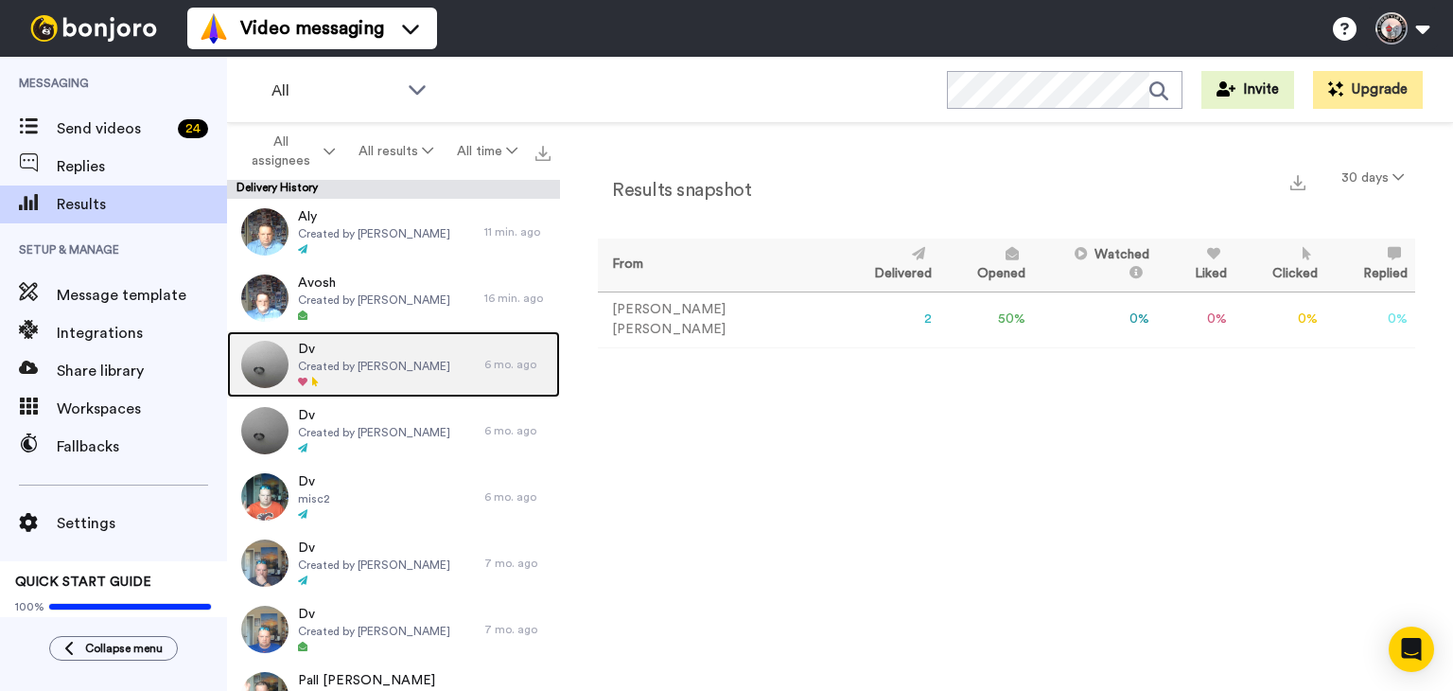
click at [398, 365] on span "Created by [PERSON_NAME]" at bounding box center [374, 366] width 152 height 15
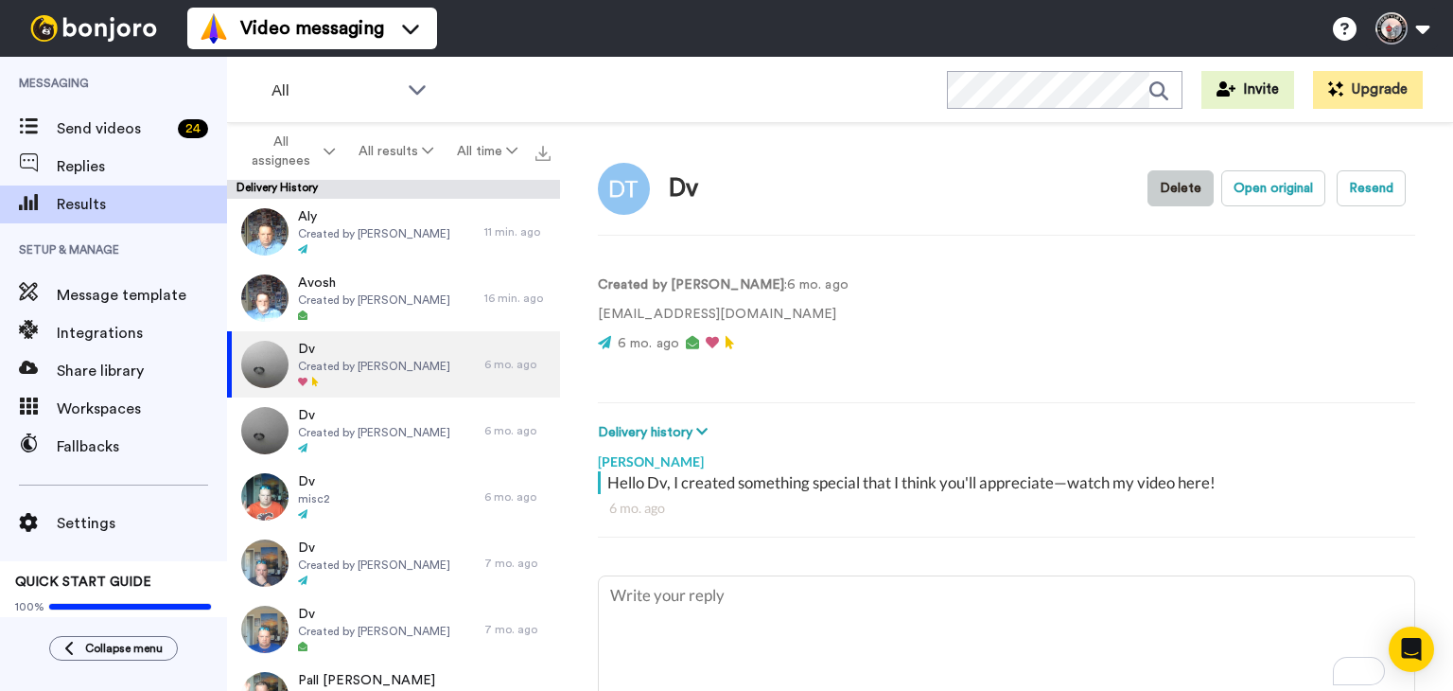
click at [1151, 193] on button "Delete" at bounding box center [1181, 188] width 66 height 36
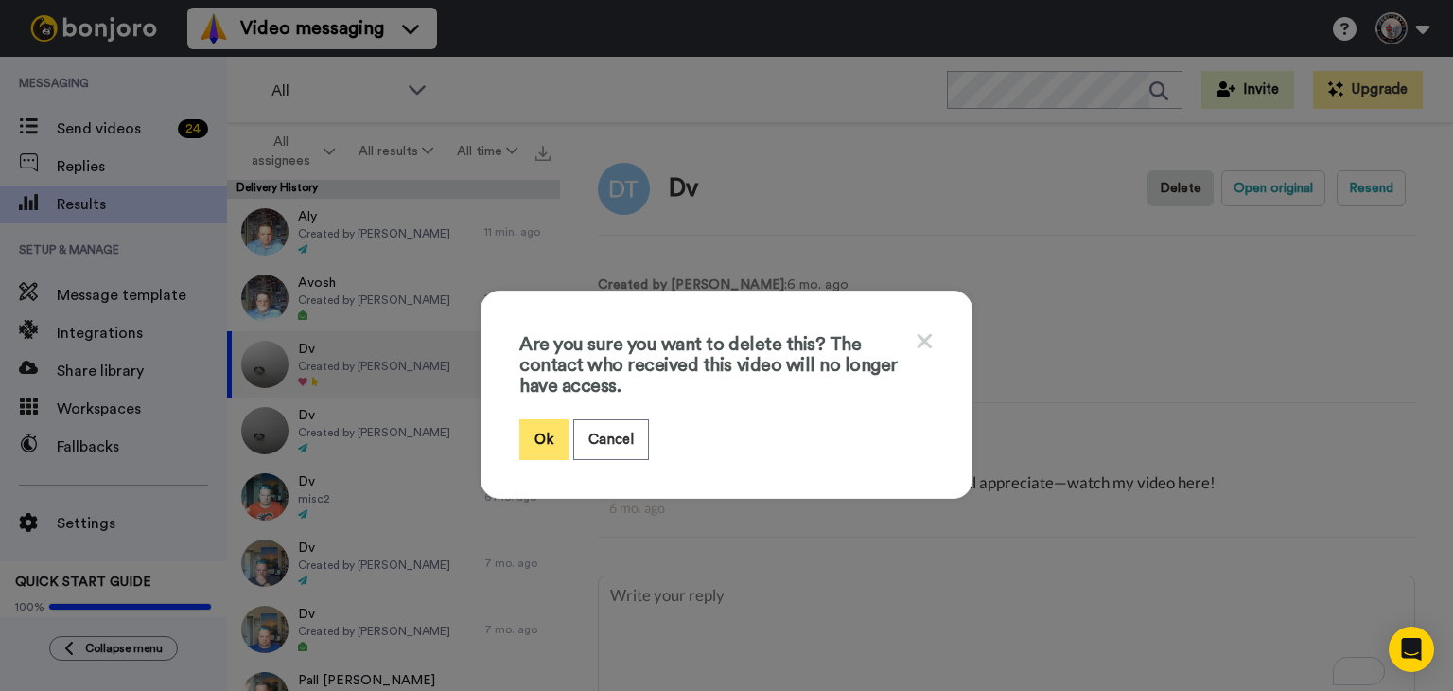
click at [543, 436] on button "Ok" at bounding box center [543, 439] width 49 height 41
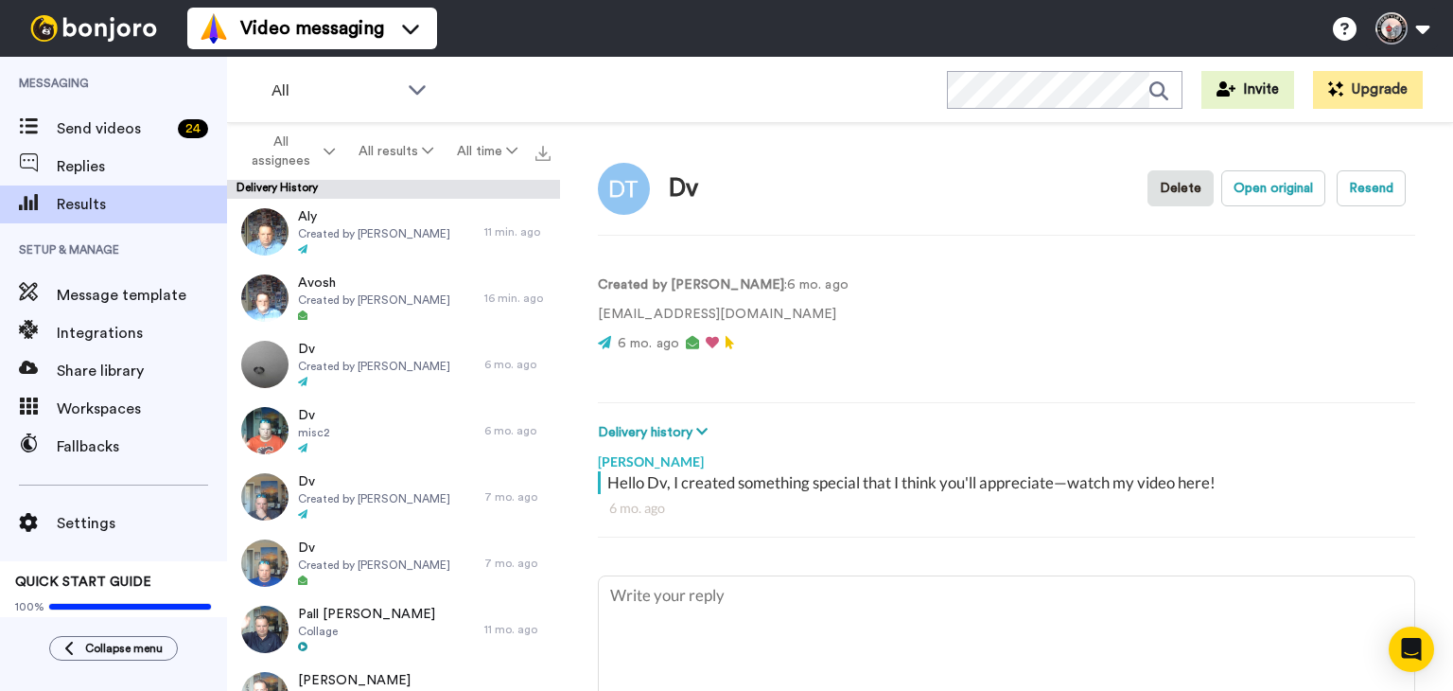
type textarea "x"
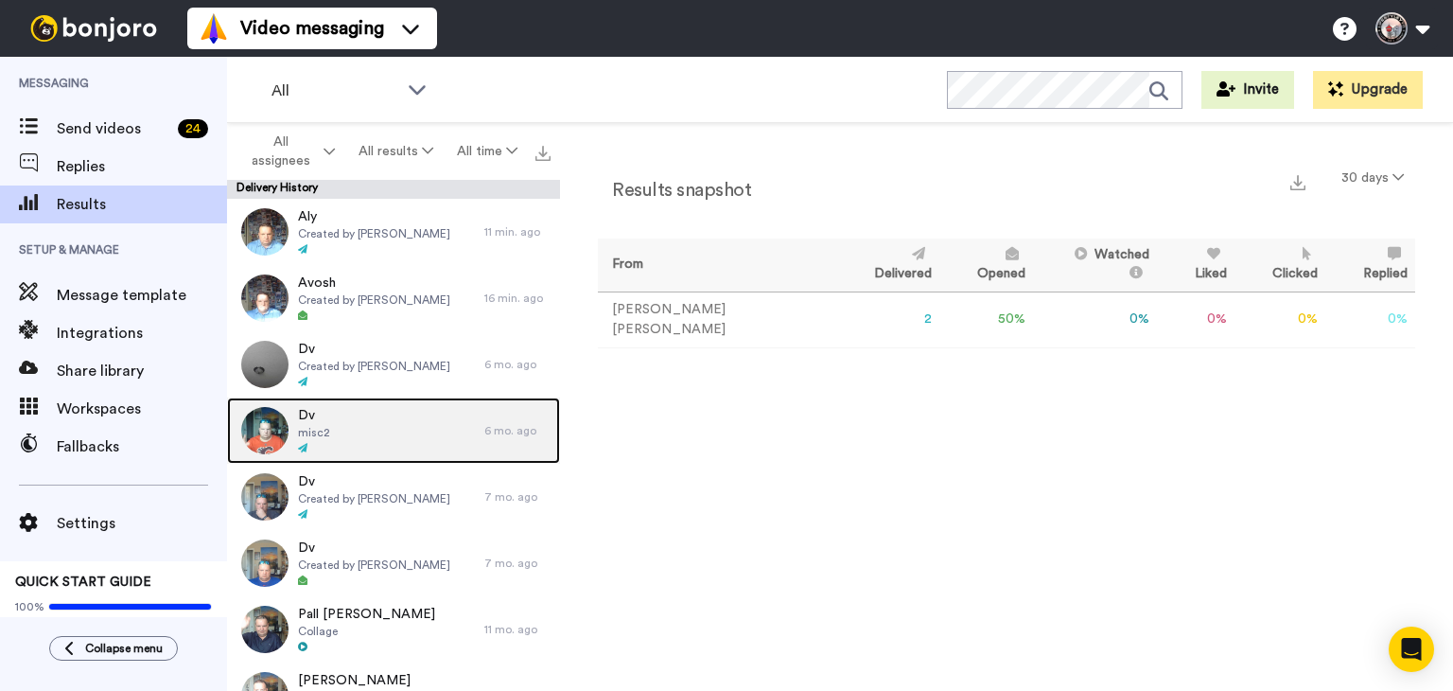
click at [367, 444] on div "Dv misc2" at bounding box center [355, 430] width 257 height 66
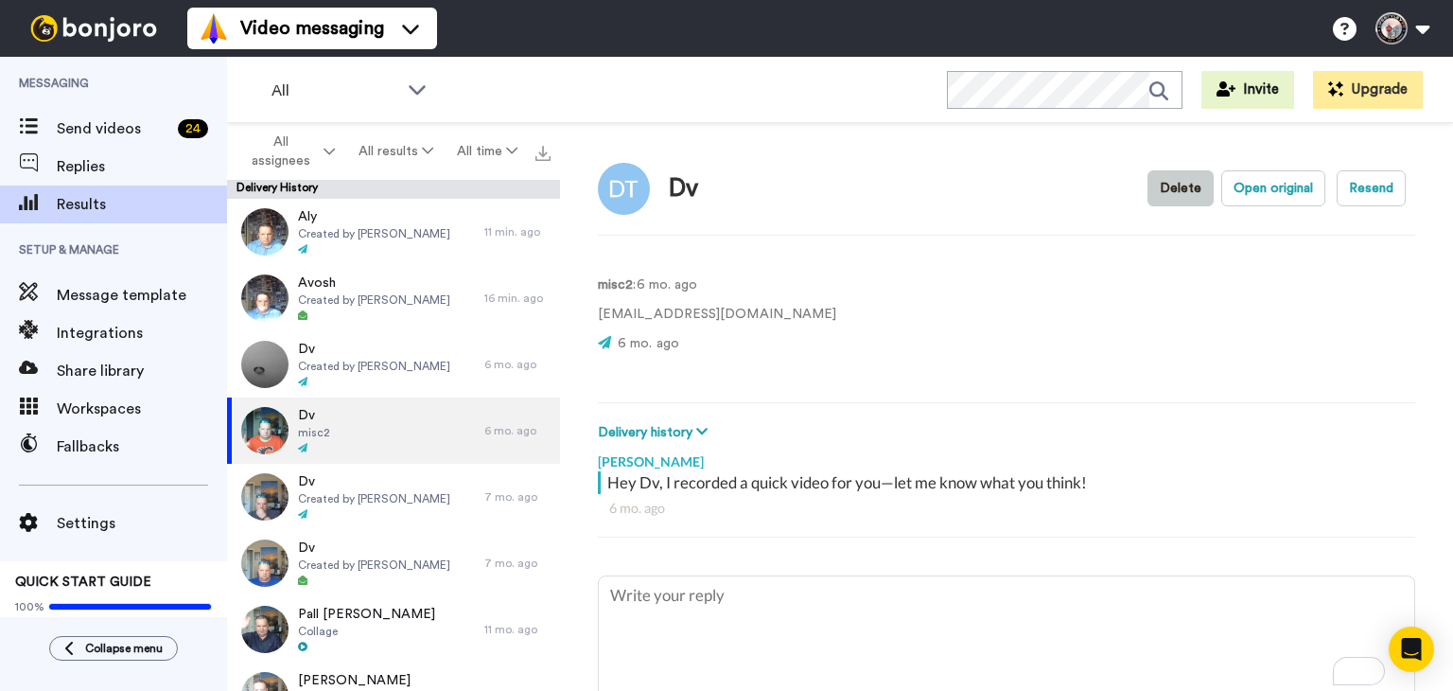
click at [1169, 191] on button "Delete" at bounding box center [1181, 188] width 66 height 36
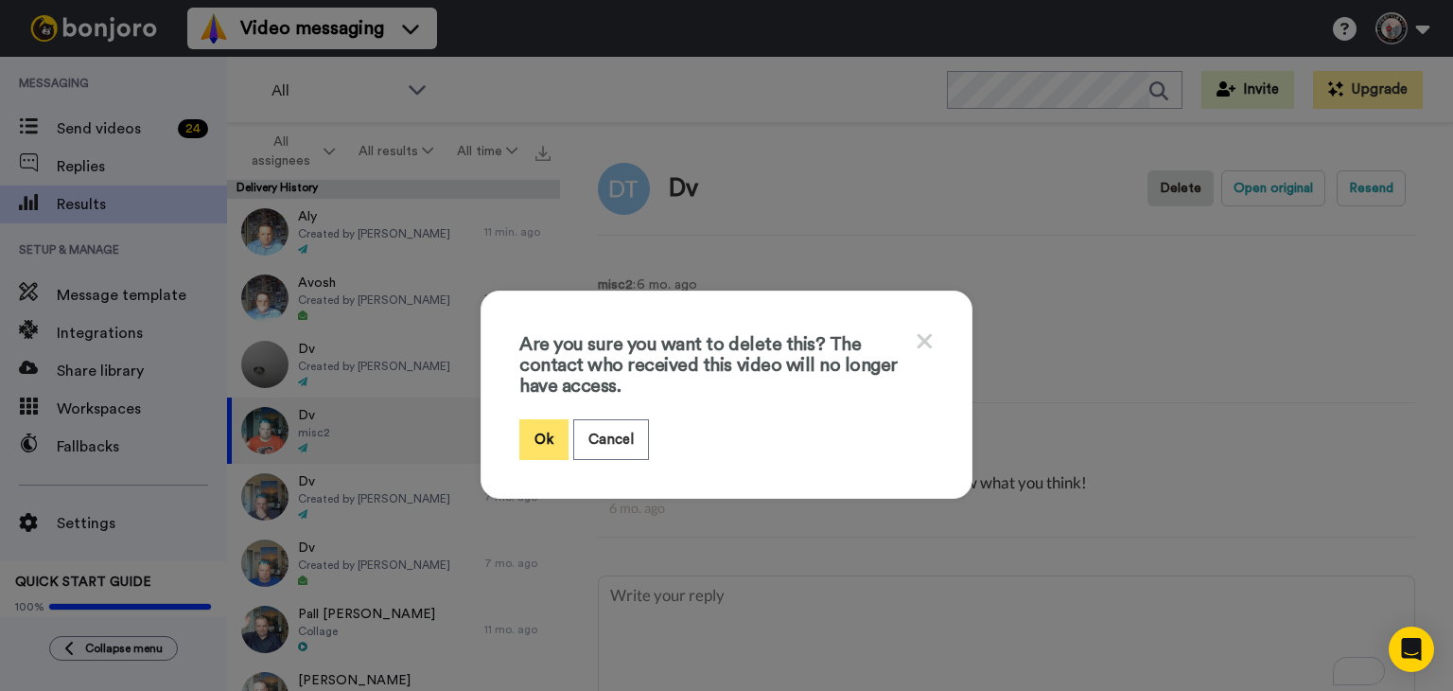
click at [541, 430] on button "Ok" at bounding box center [543, 439] width 49 height 41
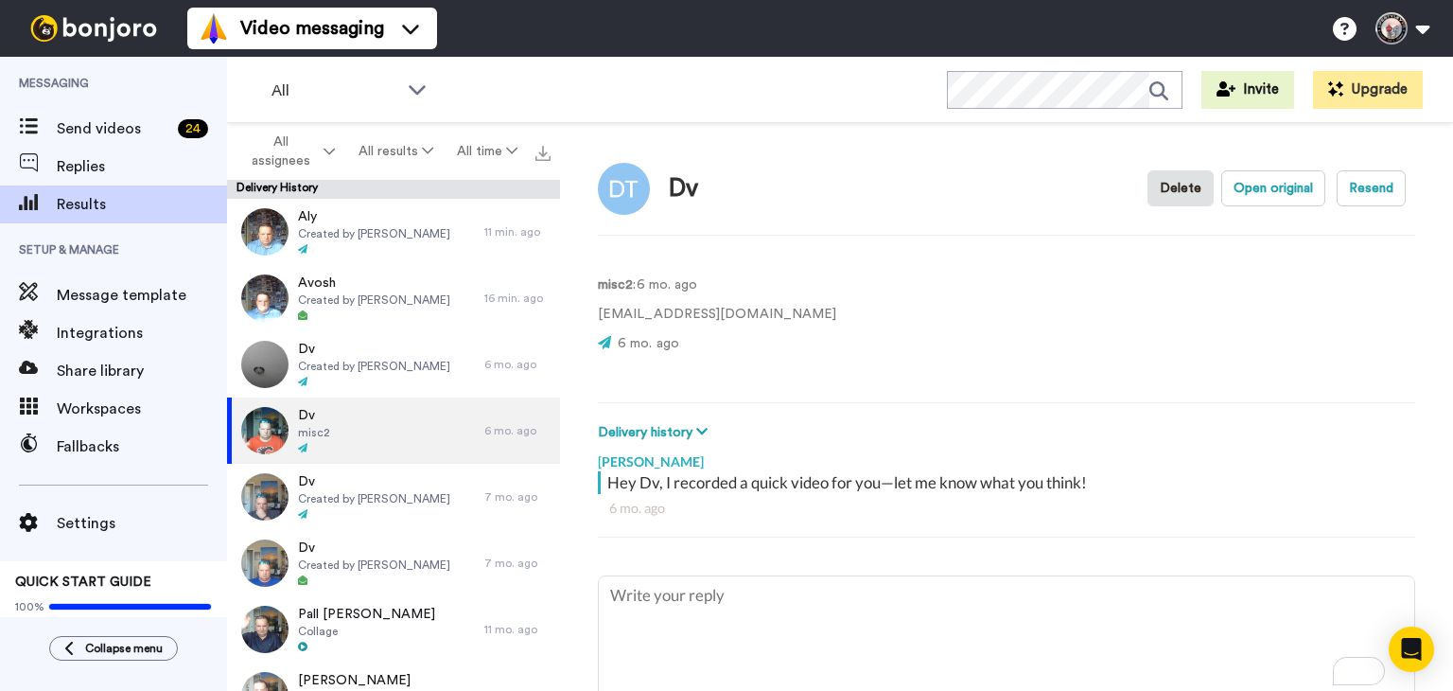
type textarea "x"
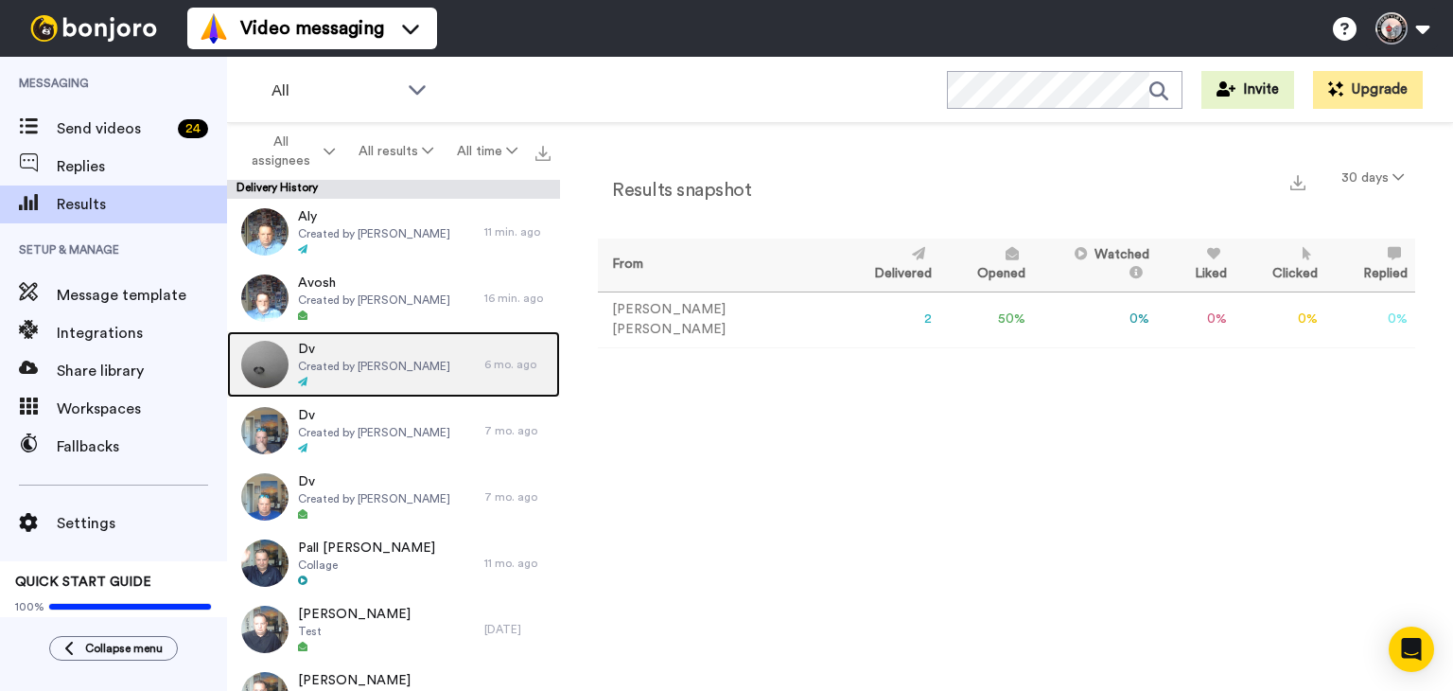
click at [400, 356] on span "Dv" at bounding box center [374, 349] width 152 height 19
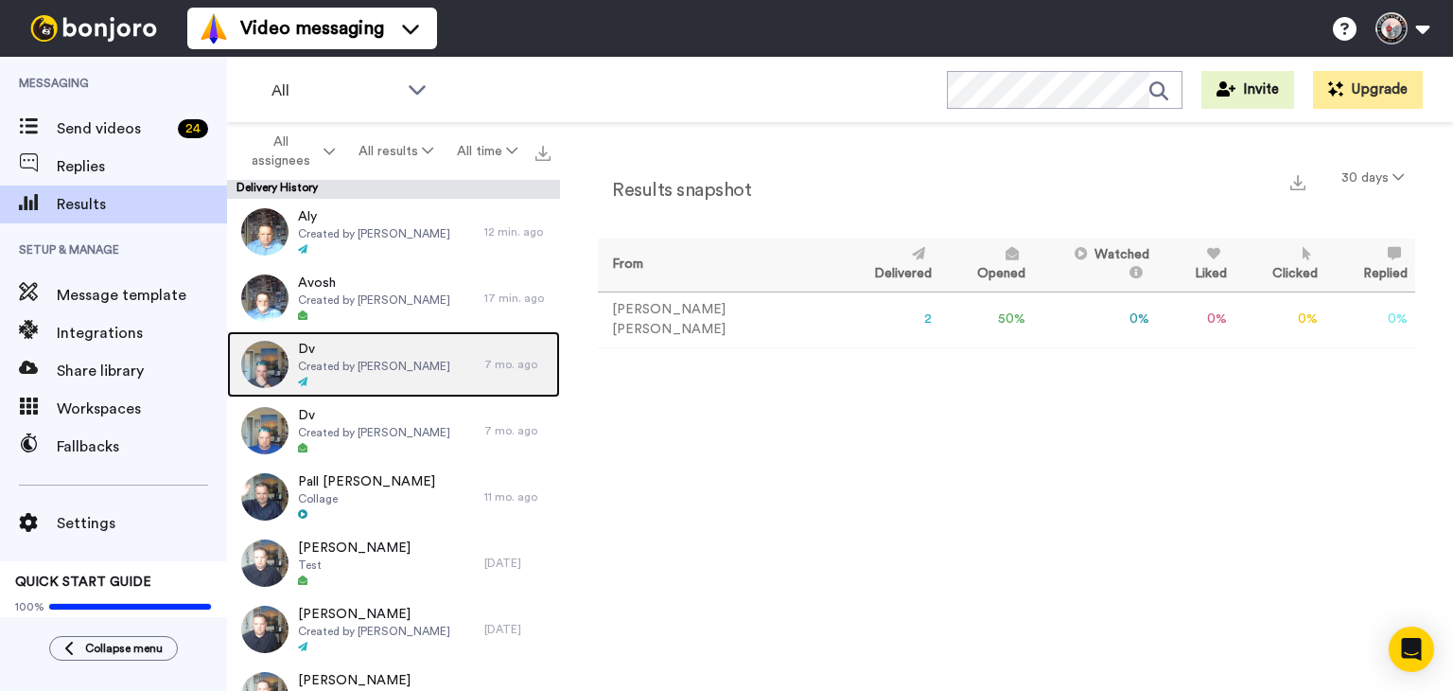
click at [394, 360] on span "Created by [PERSON_NAME]" at bounding box center [374, 366] width 152 height 15
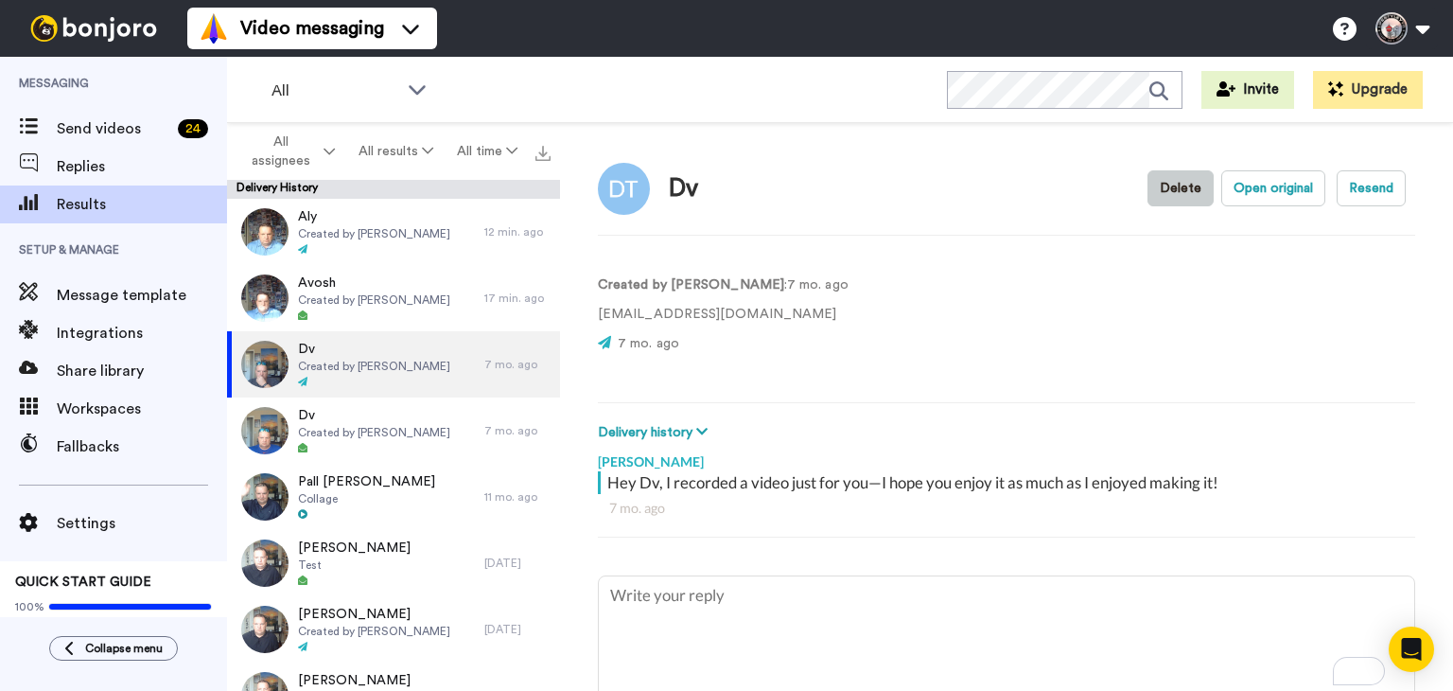
click at [1180, 190] on button "Delete" at bounding box center [1181, 188] width 66 height 36
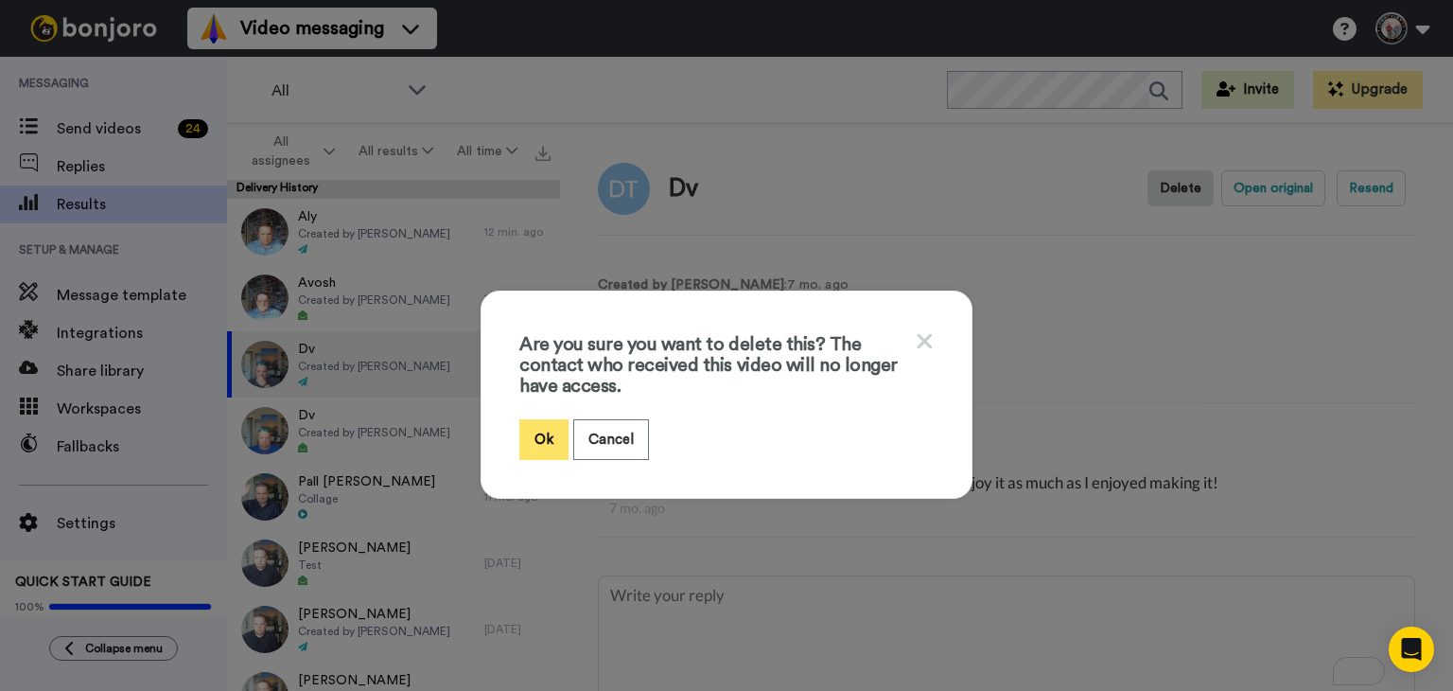
click at [549, 430] on button "Ok" at bounding box center [543, 439] width 49 height 41
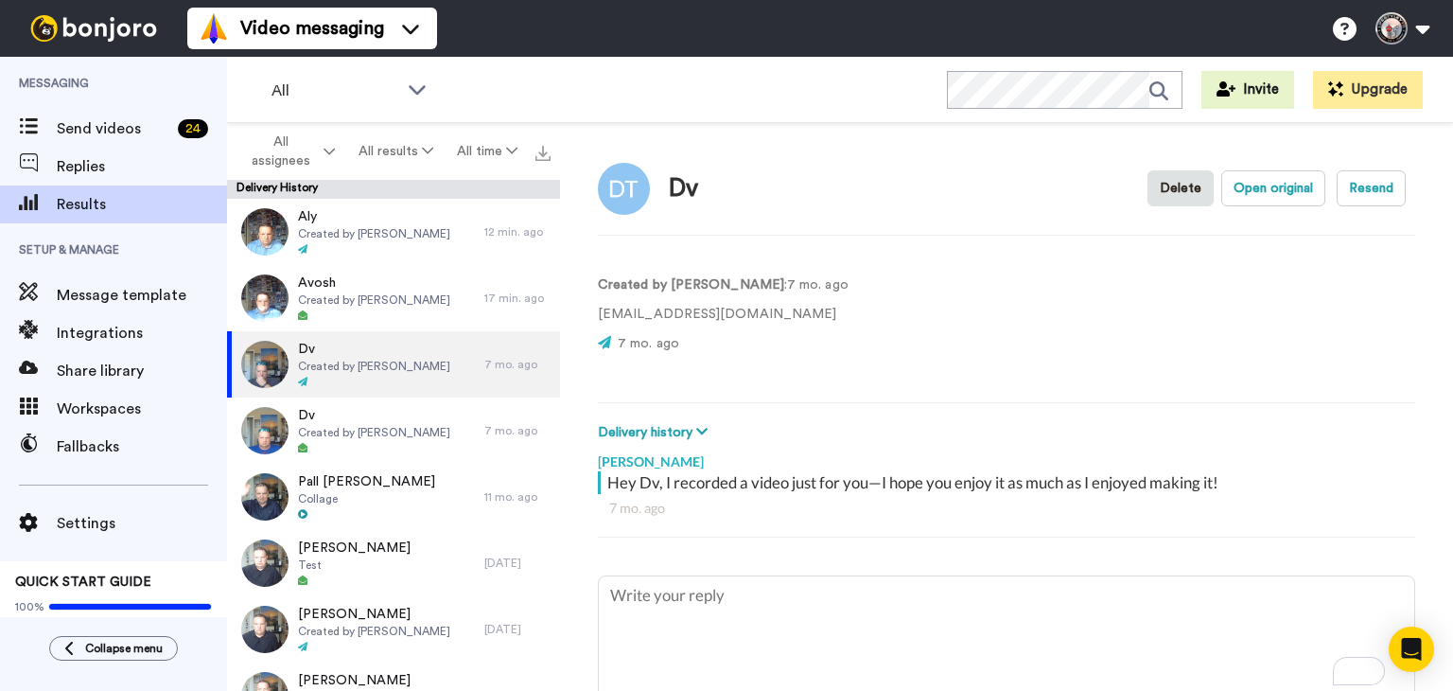
type textarea "x"
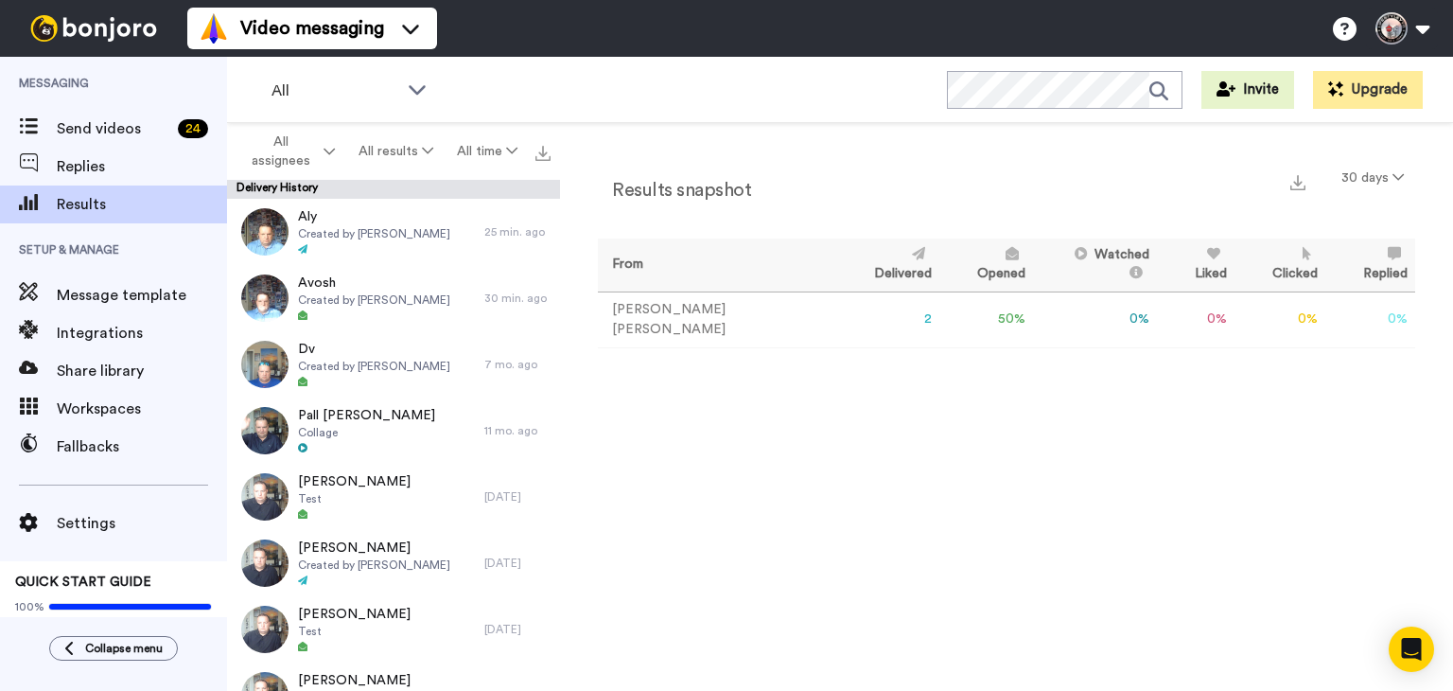
click at [700, 134] on div "Results snapshot 30 days From Delivered Opened Watched Liked Clicked Replied Fa…" at bounding box center [1006, 411] width 893 height 577
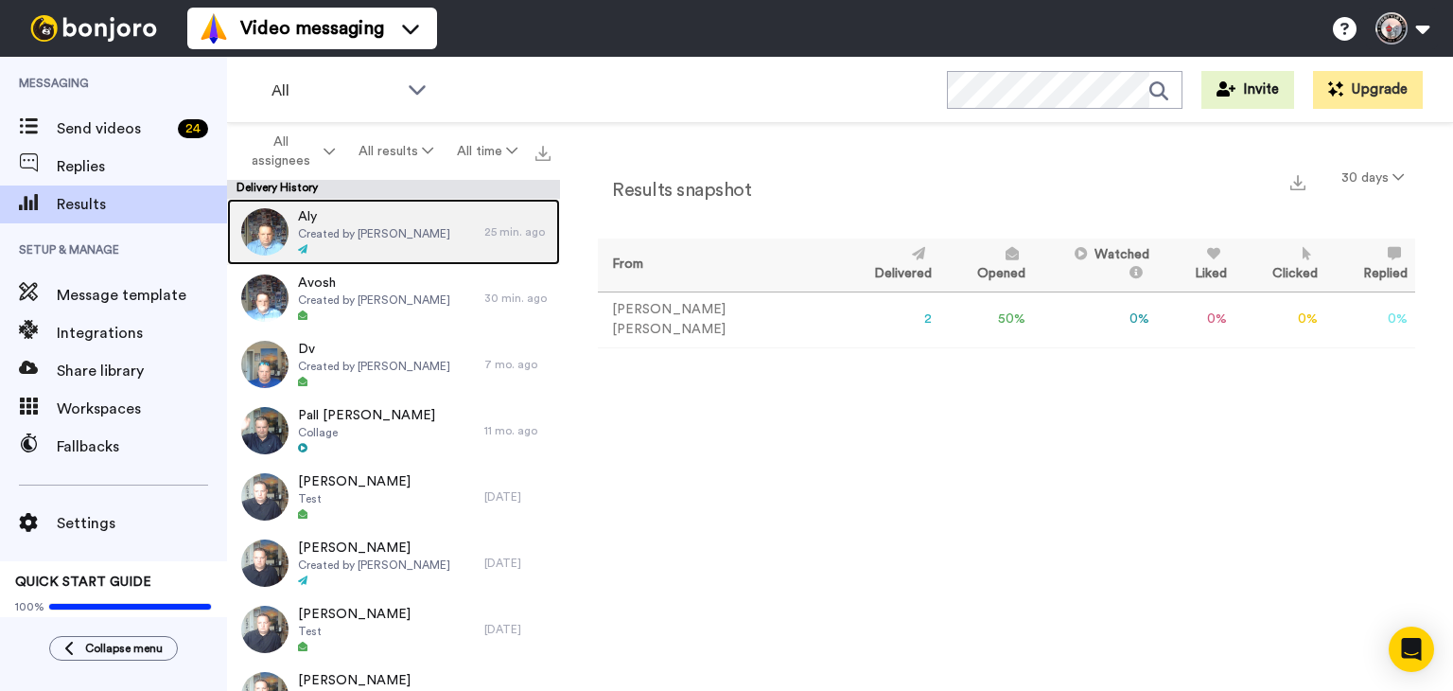
click at [424, 224] on div "Aly Created by [PERSON_NAME]" at bounding box center [355, 232] width 257 height 66
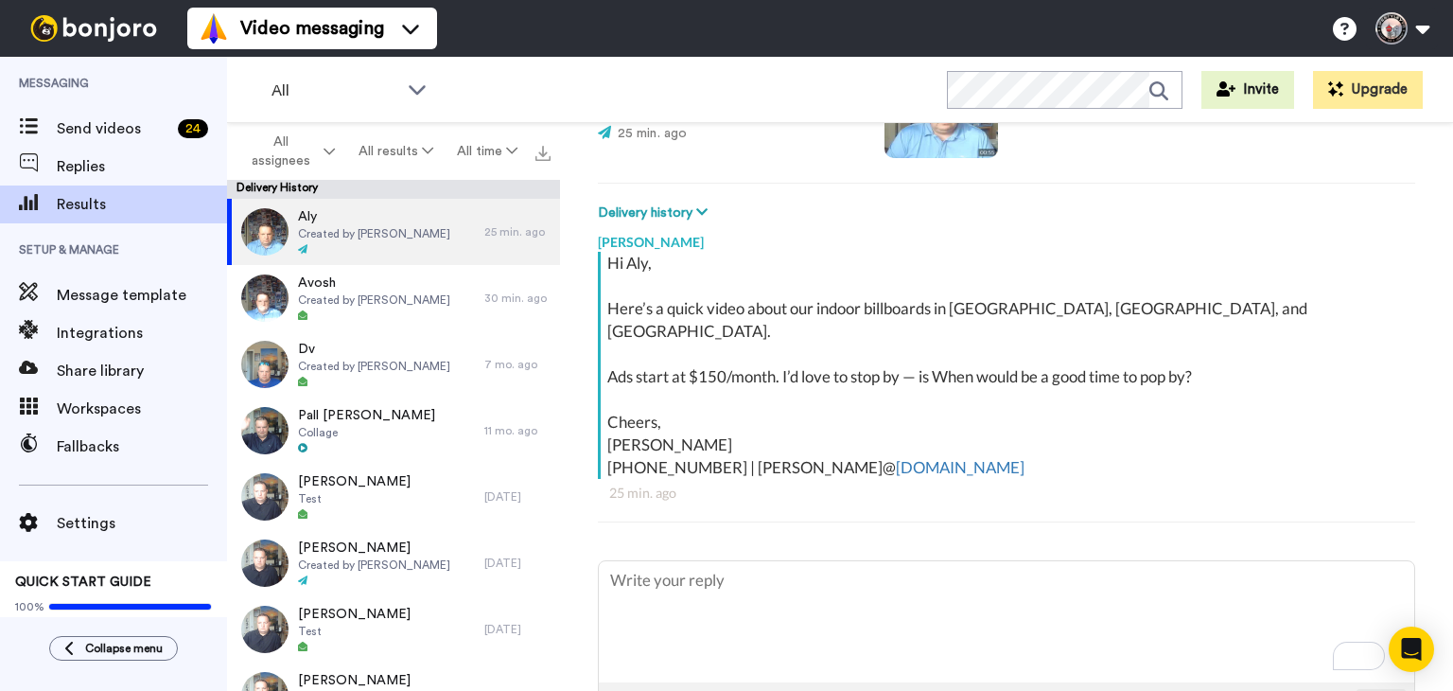
scroll to position [219, 0]
type textarea "x"
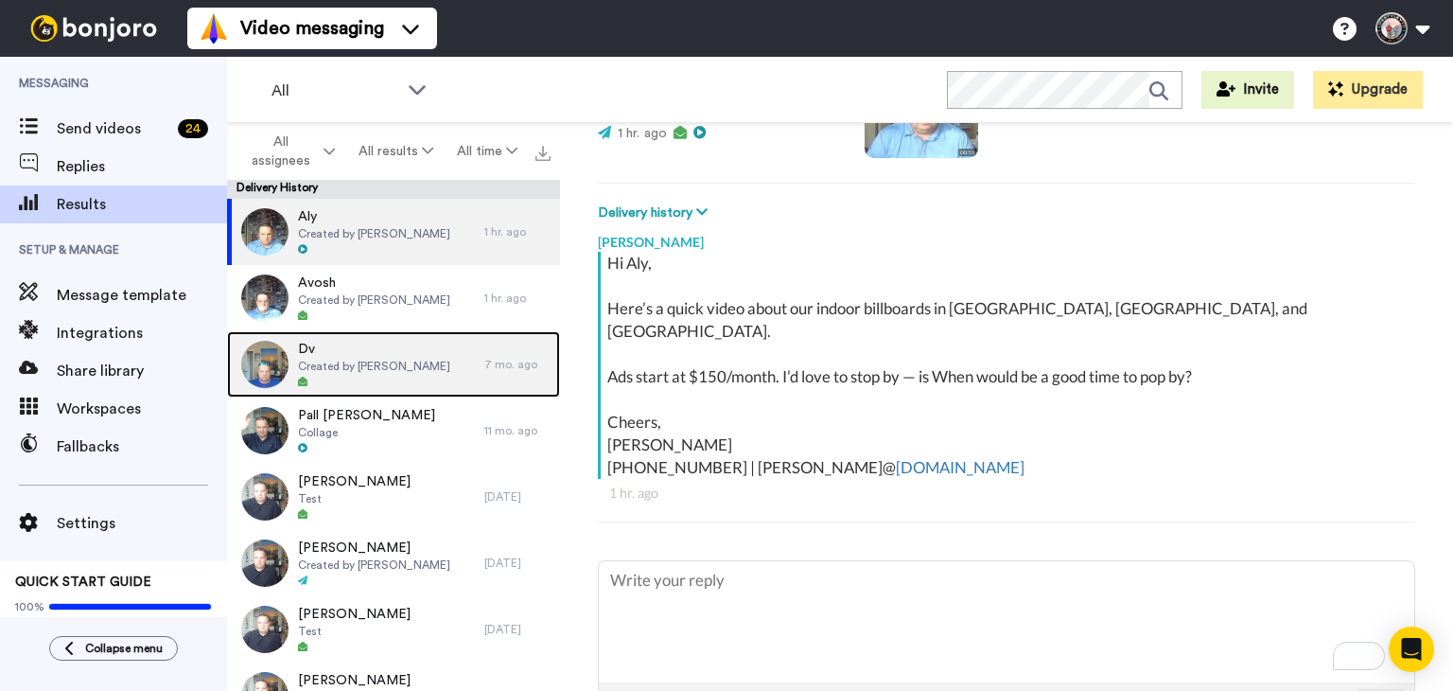
click at [393, 372] on span "Created by [PERSON_NAME]" at bounding box center [374, 366] width 152 height 15
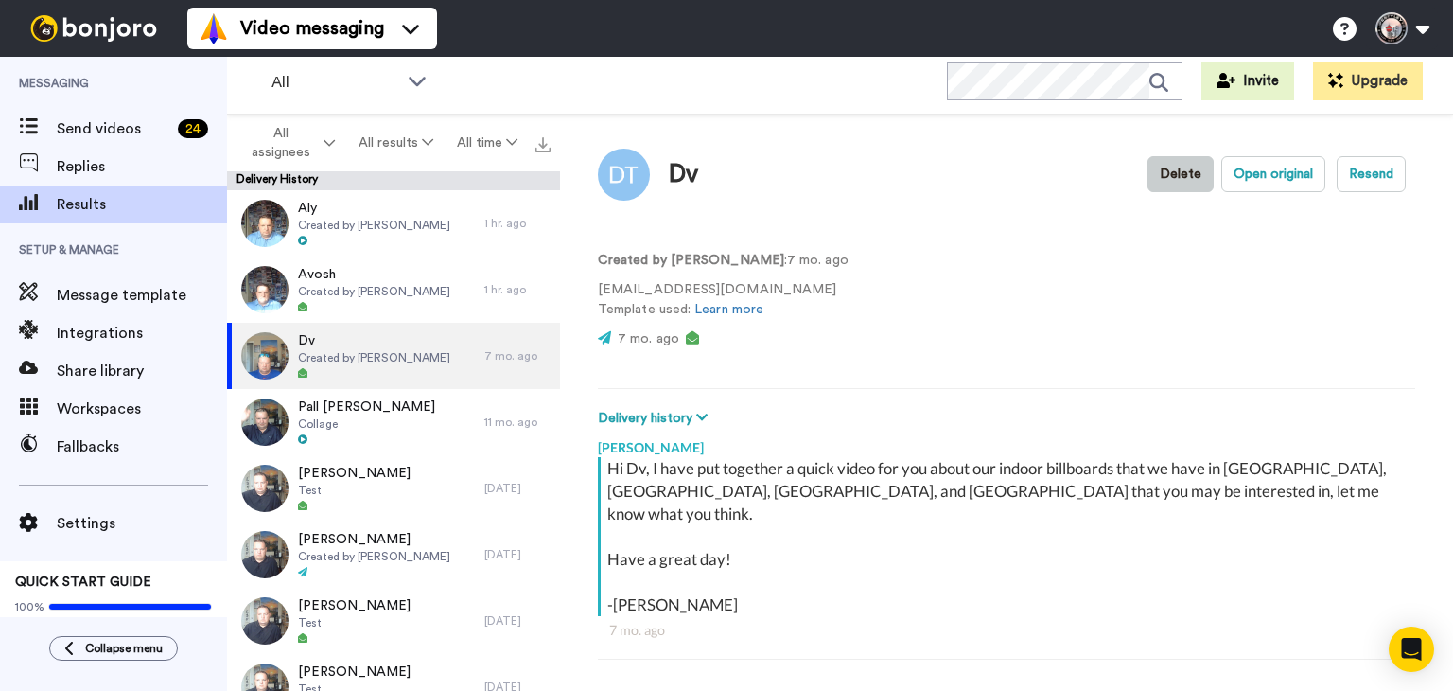
scroll to position [6, 0]
click at [1169, 181] on button "Delete" at bounding box center [1181, 174] width 66 height 36
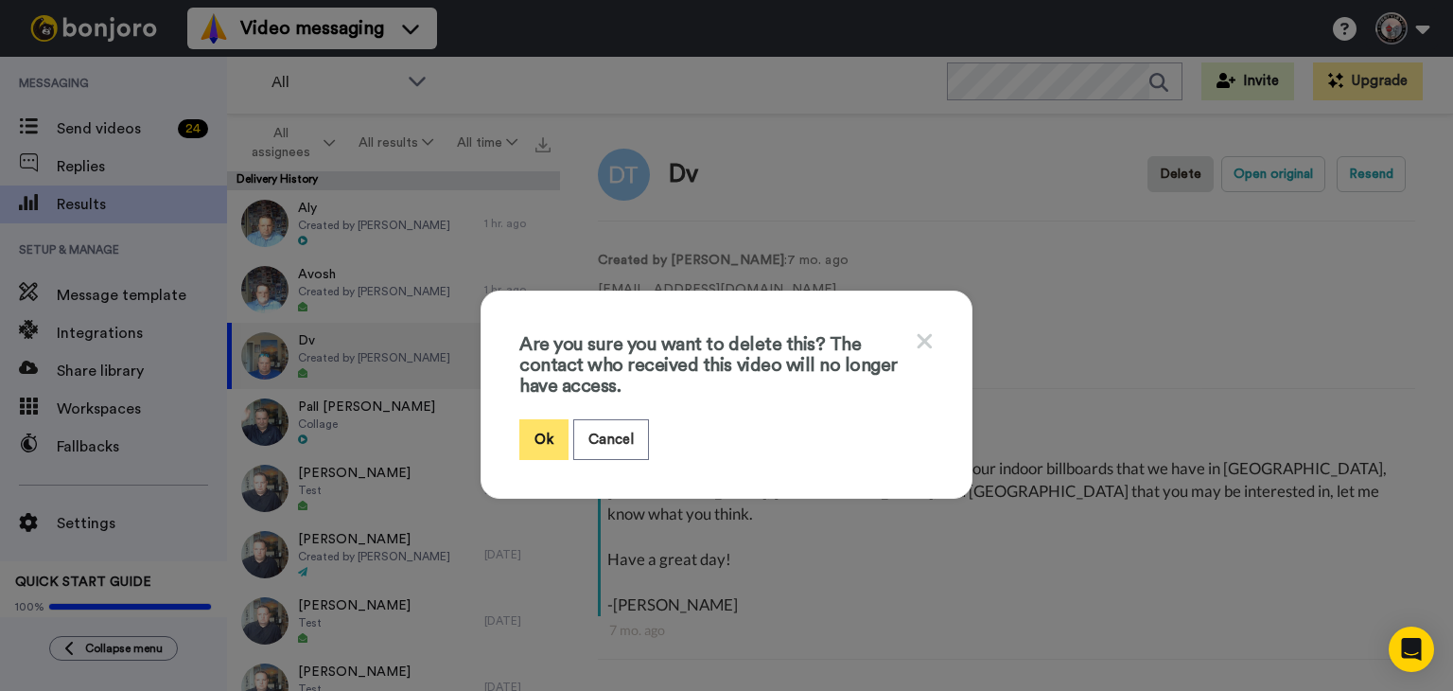
click at [527, 432] on button "Ok" at bounding box center [543, 439] width 49 height 41
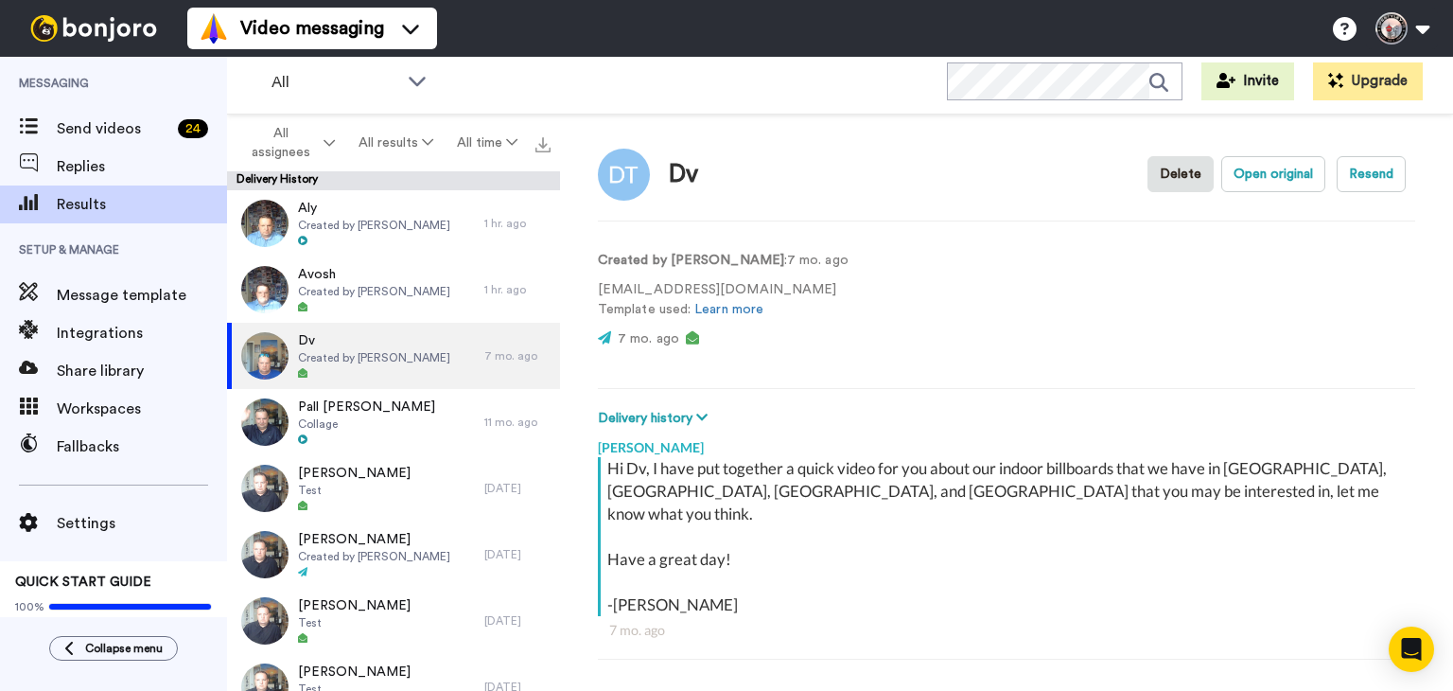
type textarea "x"
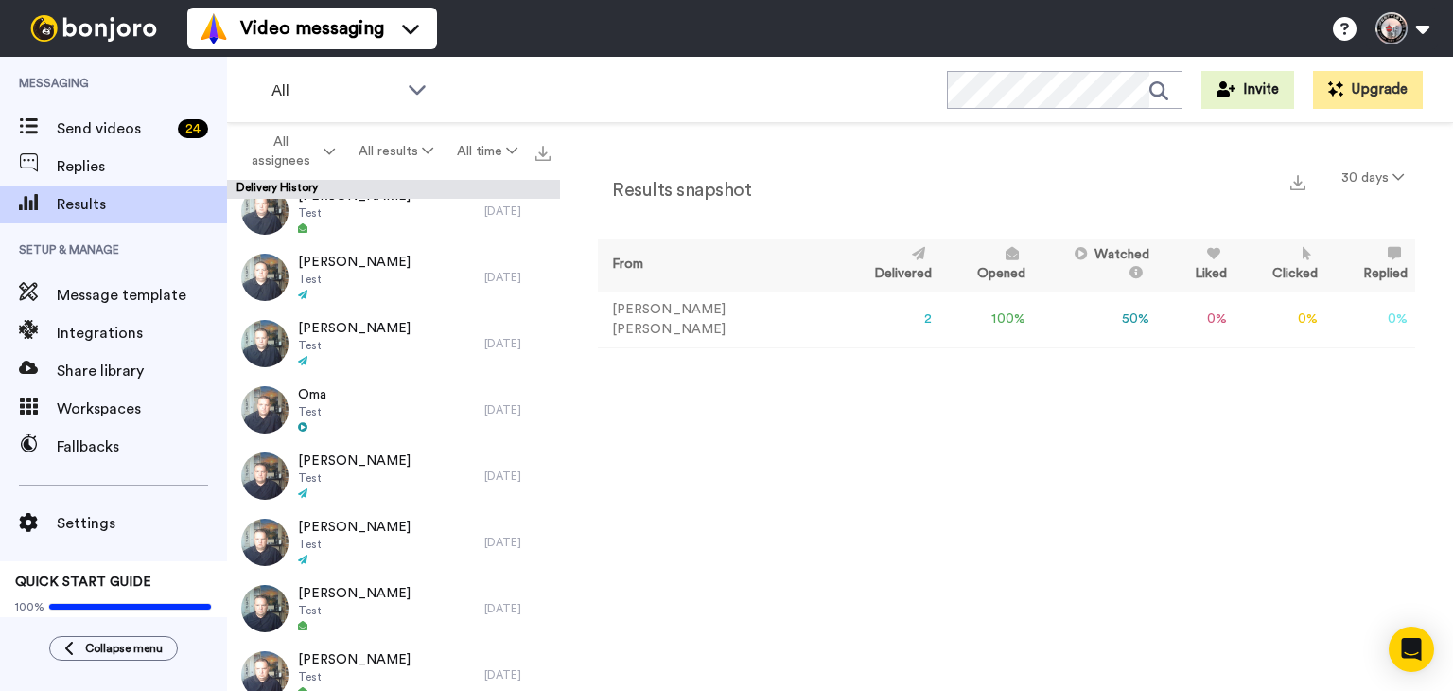
scroll to position [424, 0]
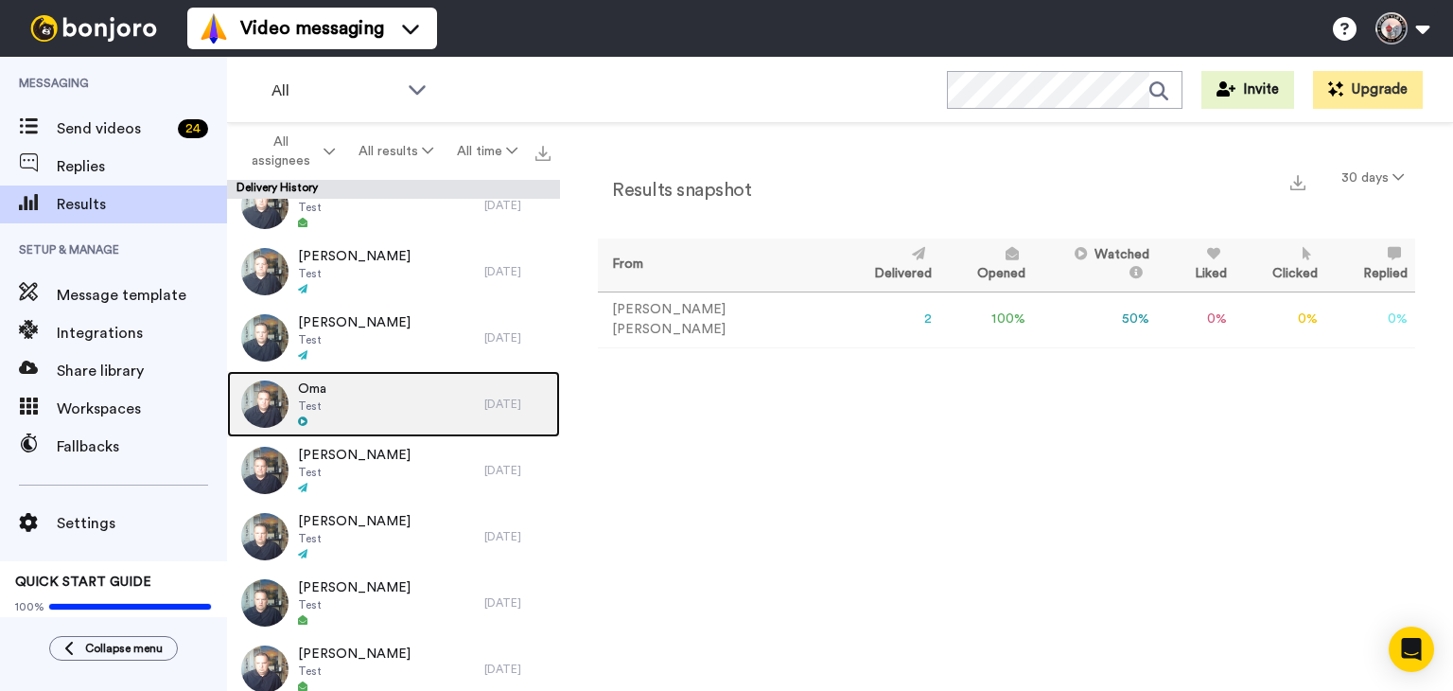
click at [414, 409] on div "Oma Test" at bounding box center [355, 404] width 257 height 66
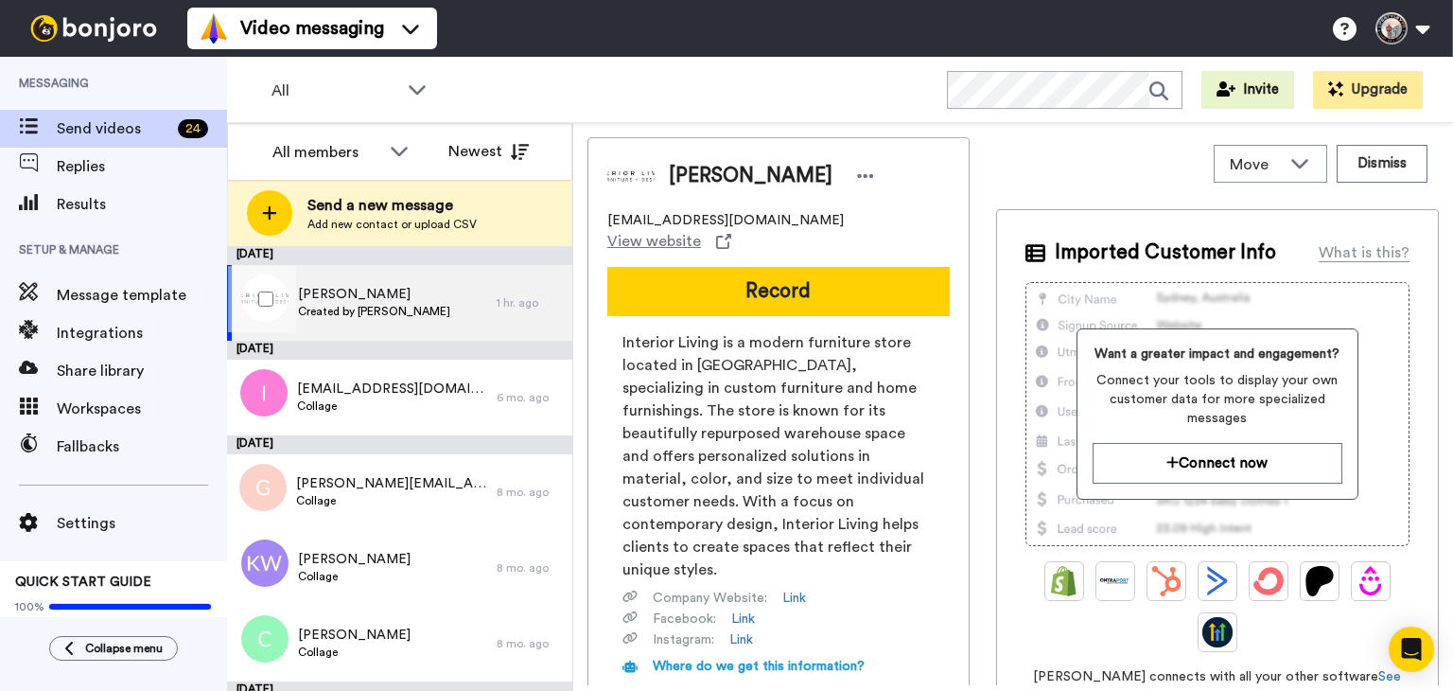
click at [365, 297] on span "[PERSON_NAME]" at bounding box center [374, 294] width 152 height 19
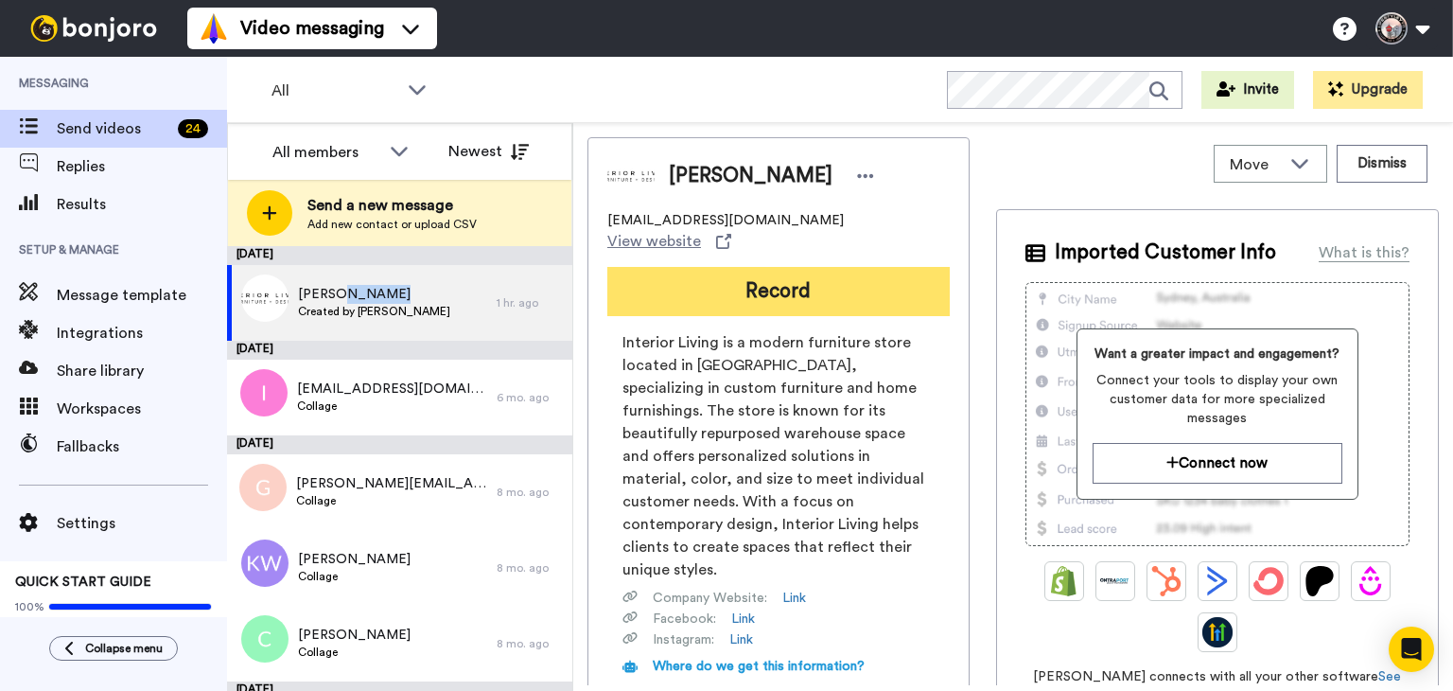
click at [798, 274] on button "Record" at bounding box center [778, 291] width 342 height 49
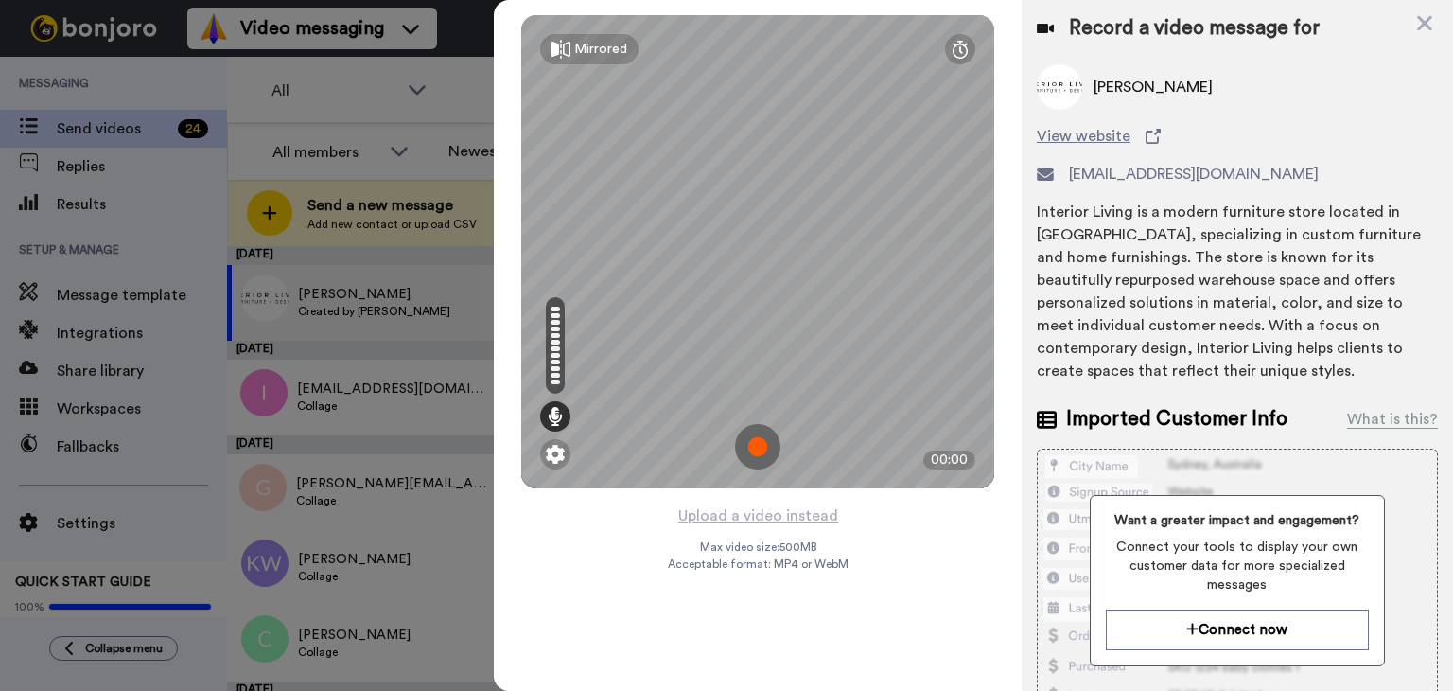
click at [1172, 228] on div "Interior Living is a modern furniture store located in [GEOGRAPHIC_DATA], speci…" at bounding box center [1237, 292] width 401 height 182
click at [758, 431] on img at bounding box center [757, 446] width 45 height 45
click at [745, 444] on img at bounding box center [757, 446] width 45 height 45
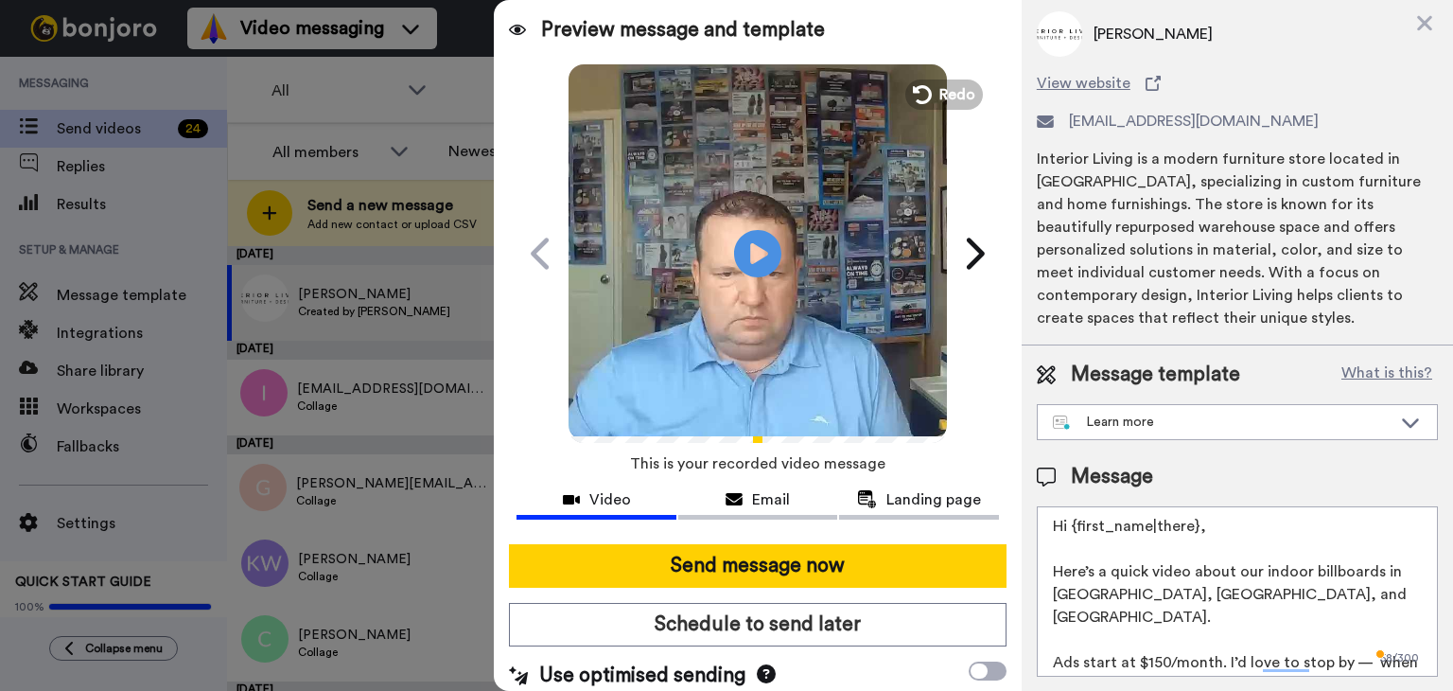
scroll to position [53, 0]
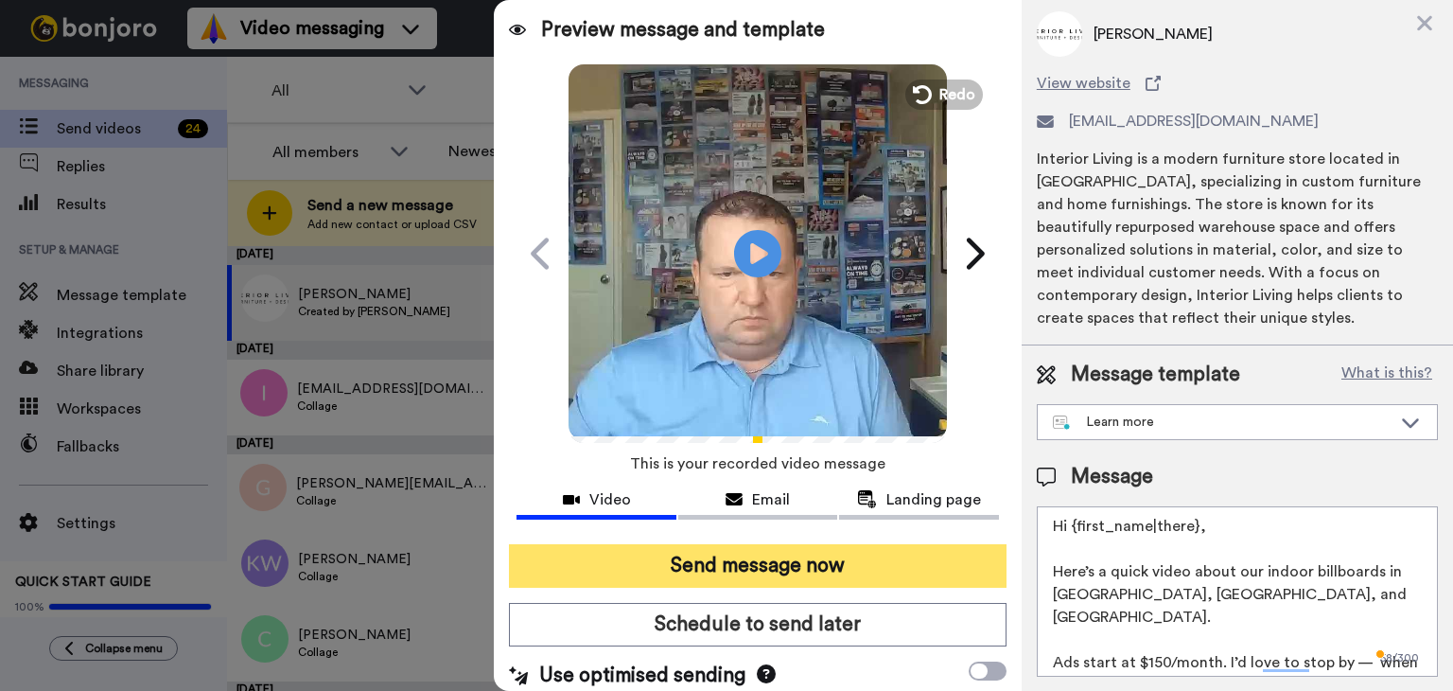
click at [745, 558] on button "Send message now" at bounding box center [758, 566] width 498 height 44
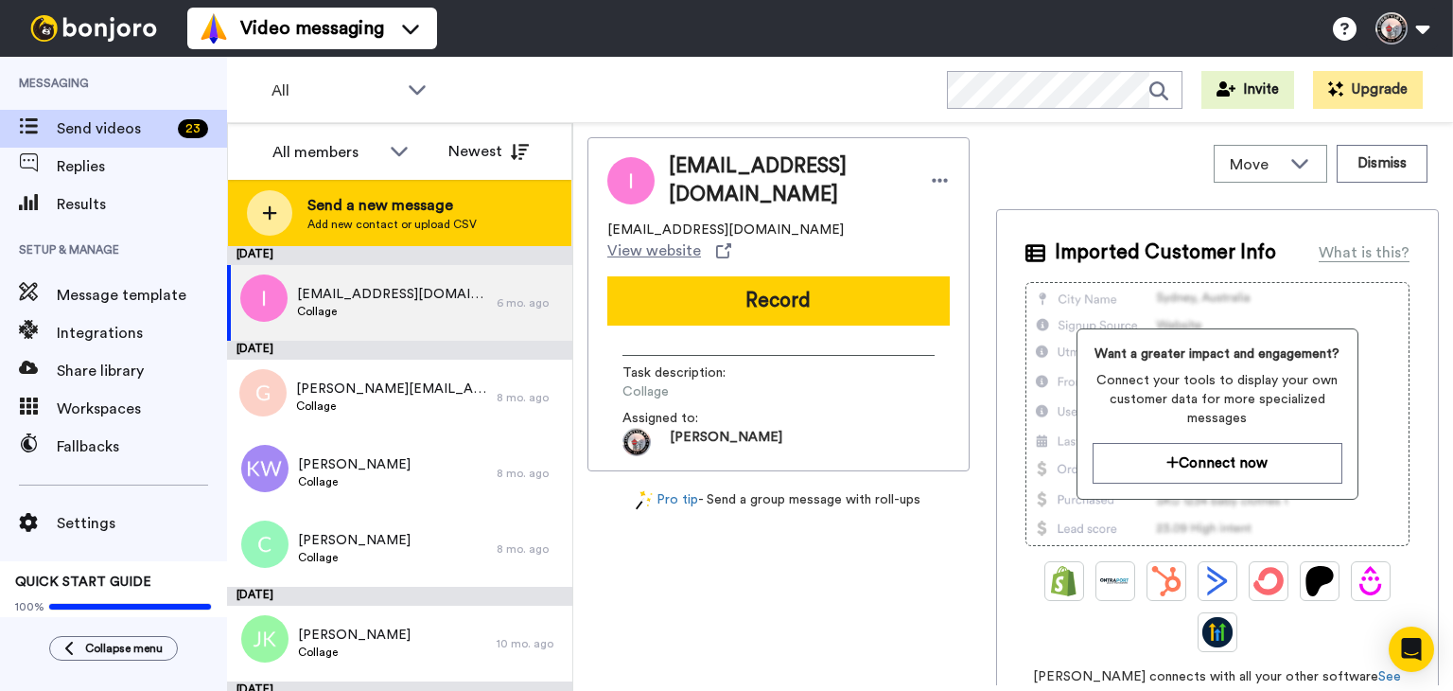
click at [420, 208] on span "Send a new message" at bounding box center [391, 205] width 169 height 23
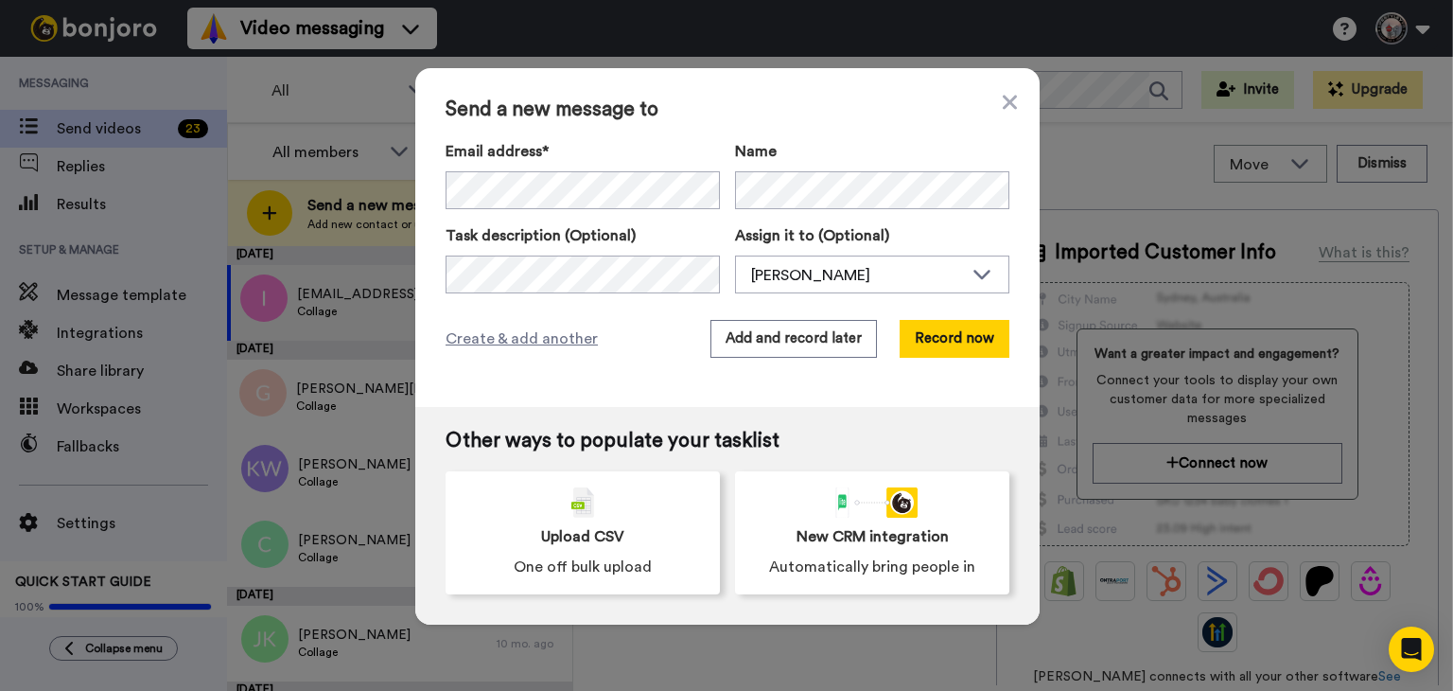
click at [685, 149] on label "Email address*" at bounding box center [583, 151] width 274 height 23
click at [632, 337] on div "Create & add another Add and record later Record now" at bounding box center [728, 339] width 564 height 38
click at [931, 345] on button "Record now" at bounding box center [955, 339] width 110 height 38
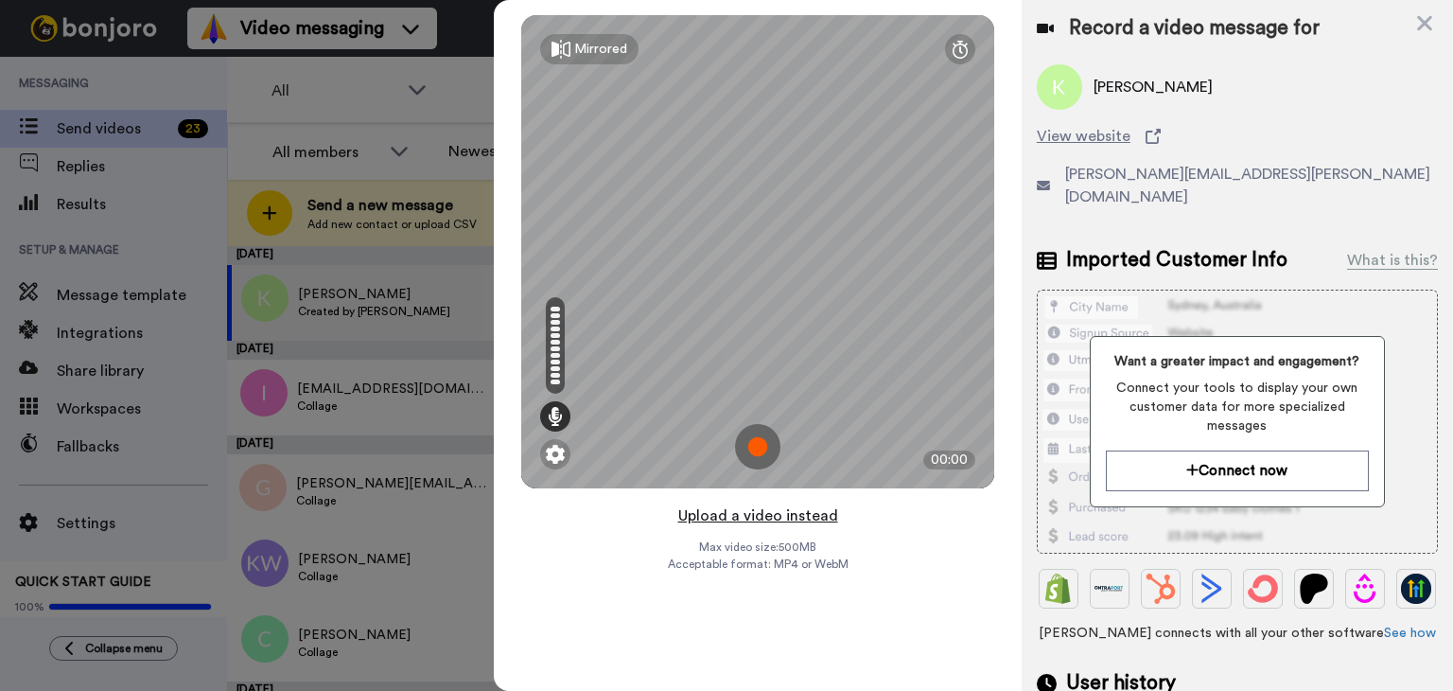
click at [728, 508] on button "Upload a video instead" at bounding box center [758, 515] width 171 height 25
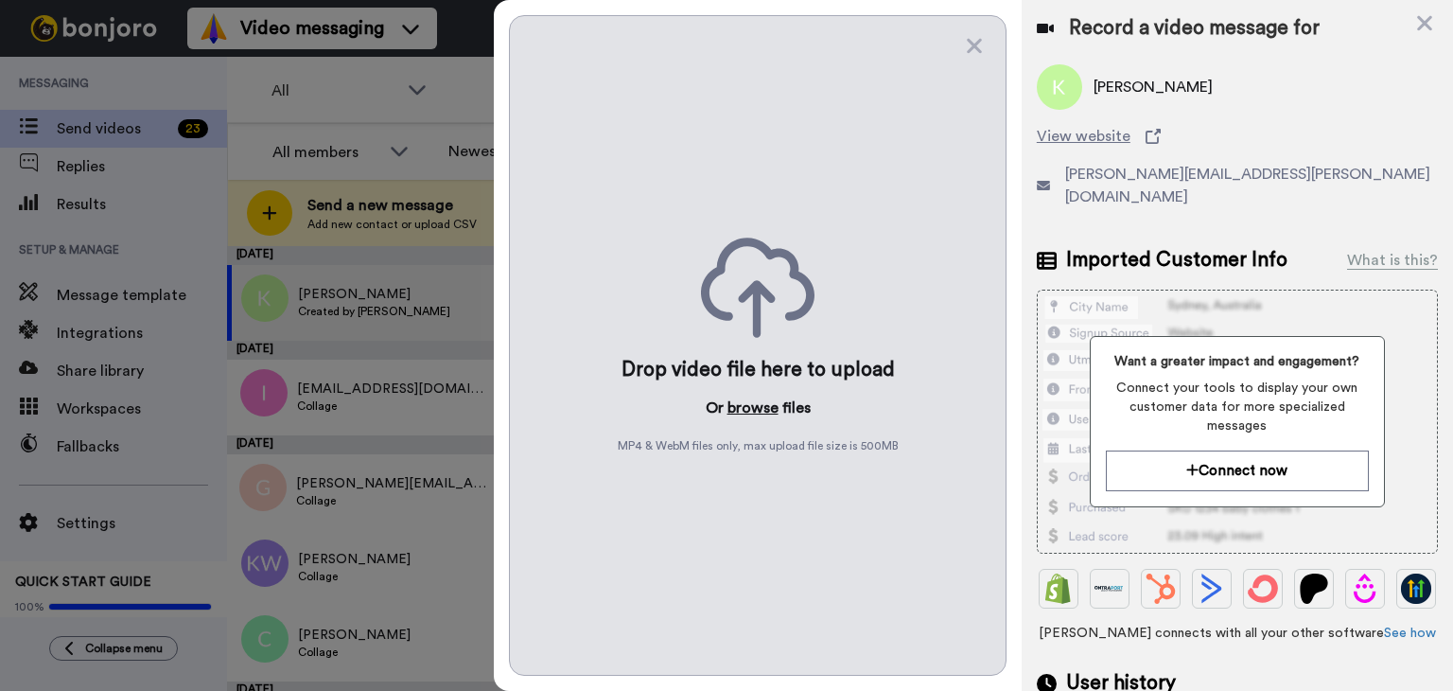
click at [743, 417] on button "browse" at bounding box center [753, 407] width 51 height 23
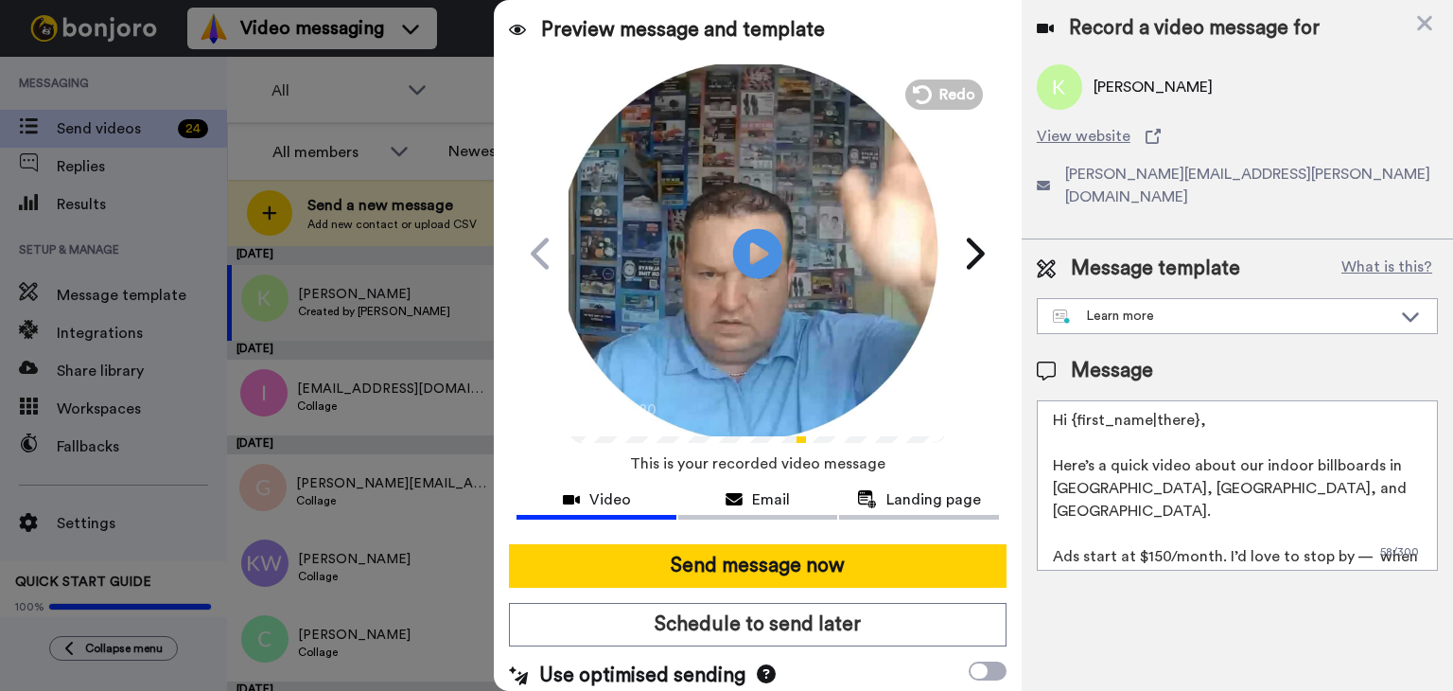
click at [755, 254] on icon "Play/Pause" at bounding box center [758, 253] width 50 height 90
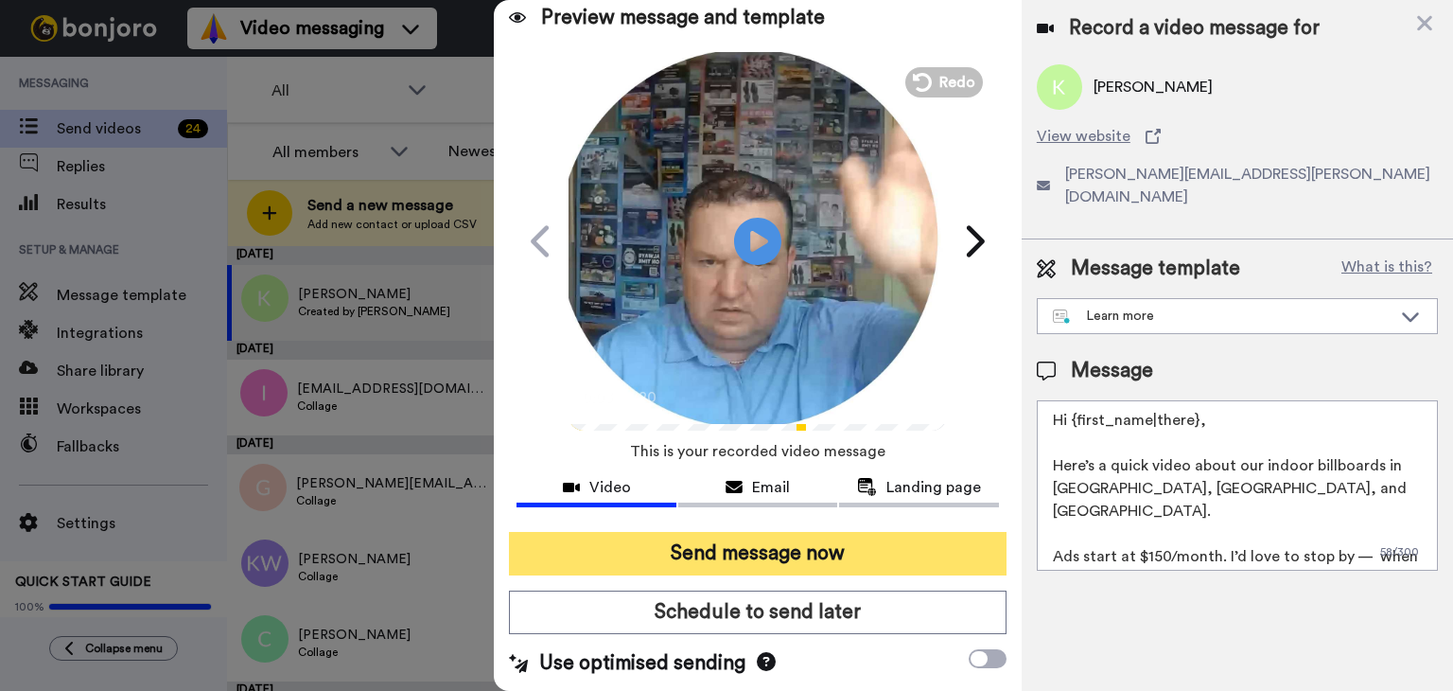
click at [752, 553] on button "Send message now" at bounding box center [758, 554] width 498 height 44
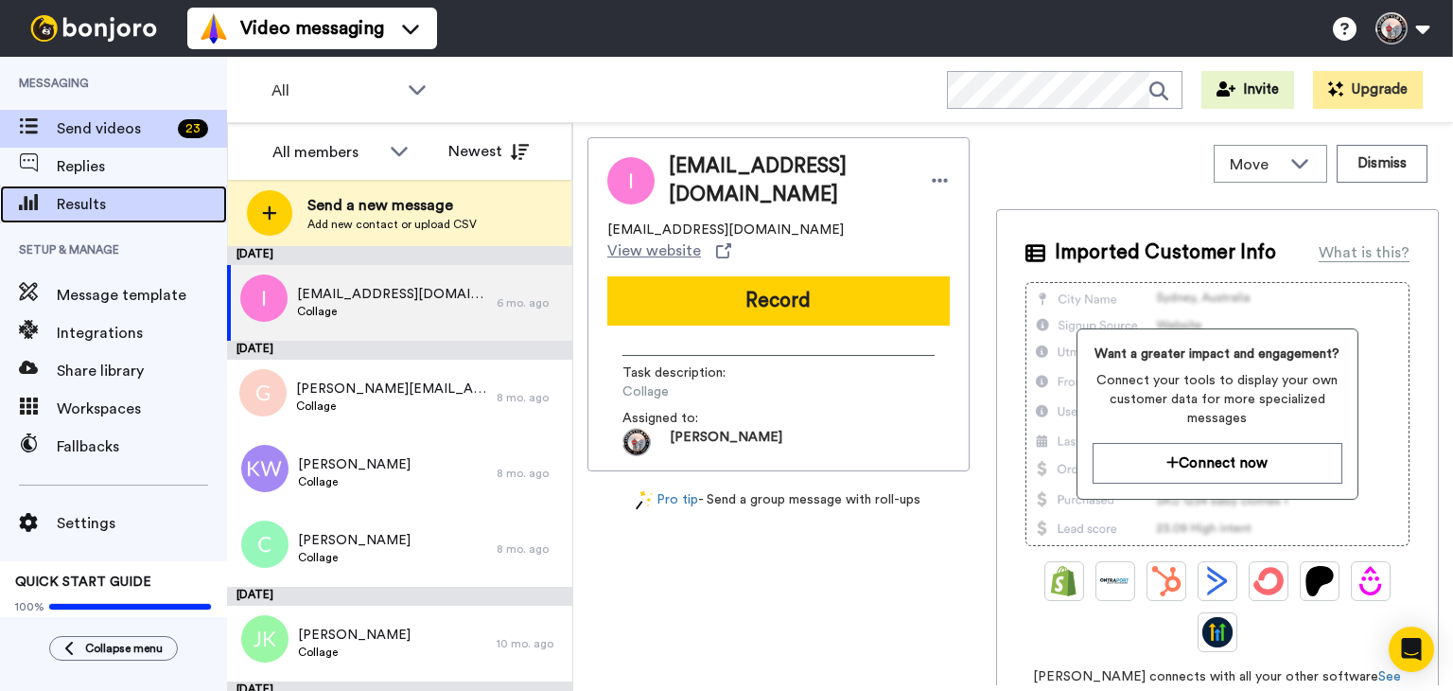
click at [137, 205] on span "Results" at bounding box center [142, 204] width 170 height 23
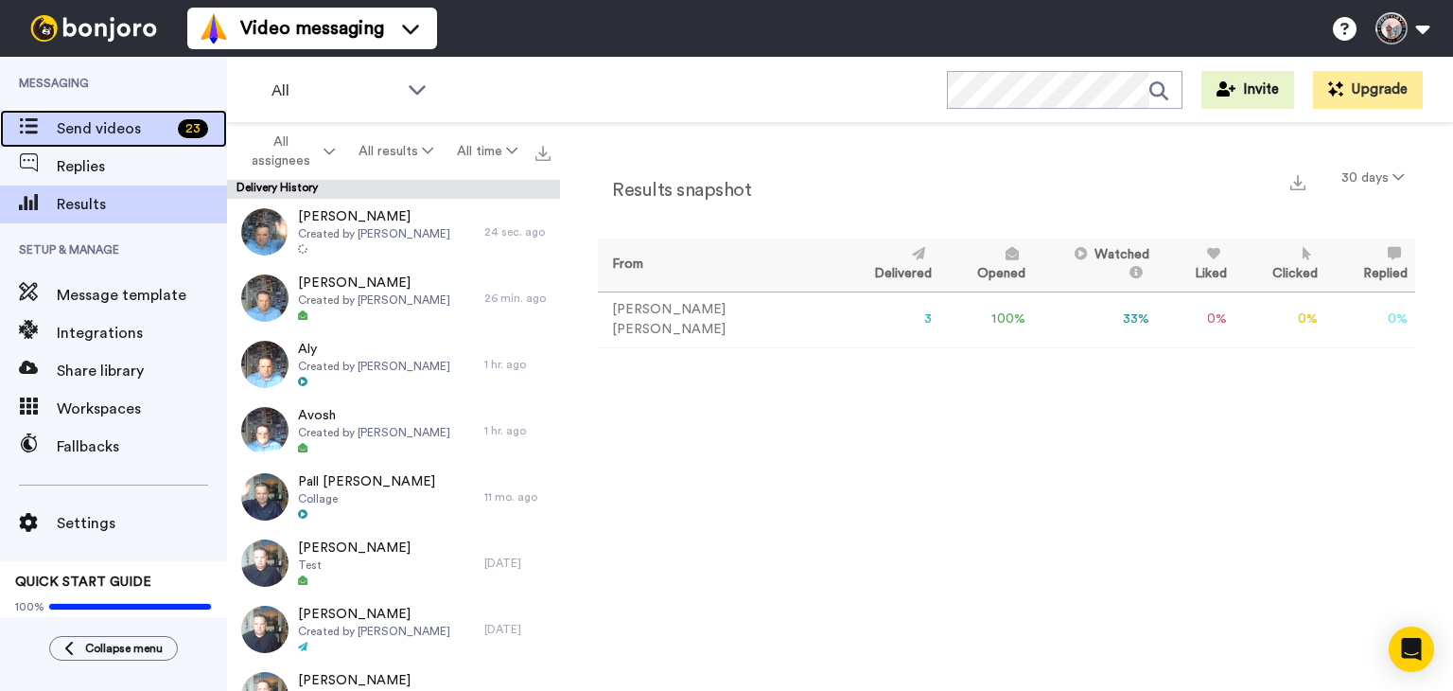
click at [91, 130] on span "Send videos" at bounding box center [114, 128] width 114 height 23
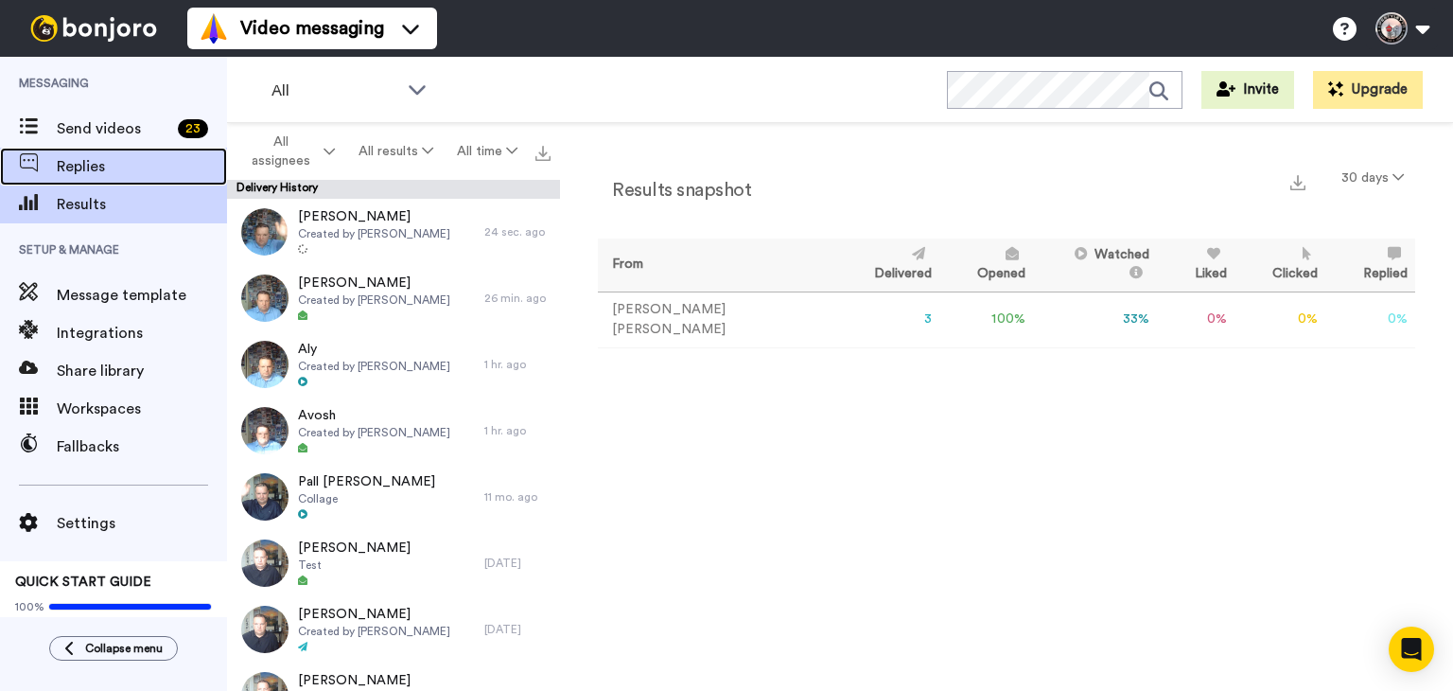
click at [82, 167] on span "Replies" at bounding box center [142, 166] width 170 height 23
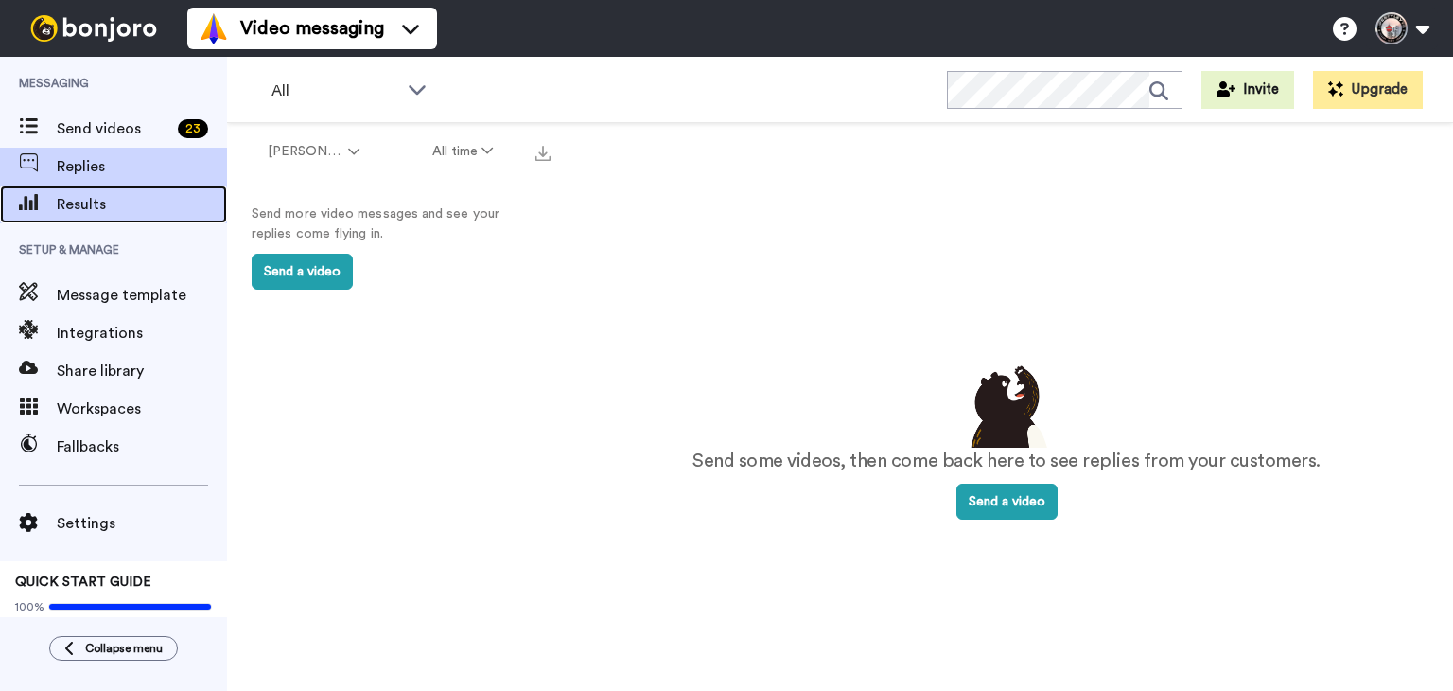
click at [95, 204] on span "Results" at bounding box center [142, 204] width 170 height 23
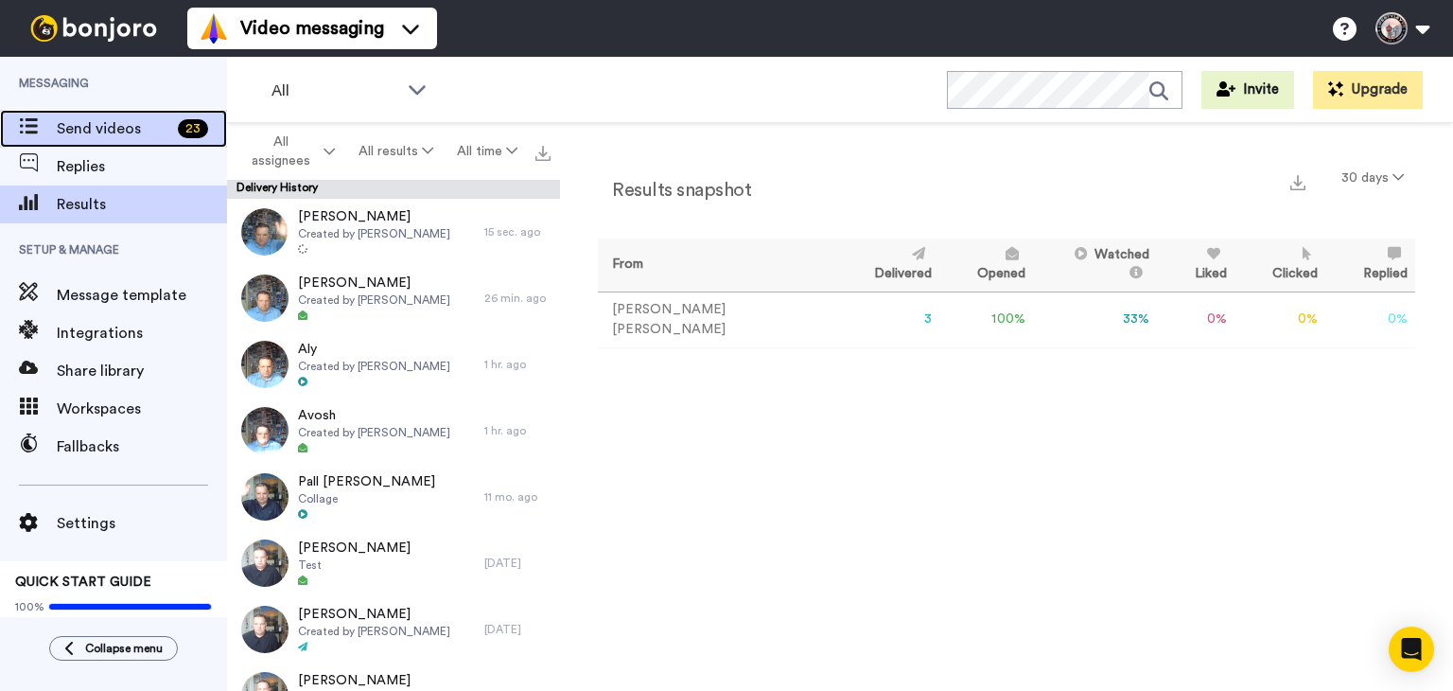
click at [110, 133] on span "Send videos" at bounding box center [114, 128] width 114 height 23
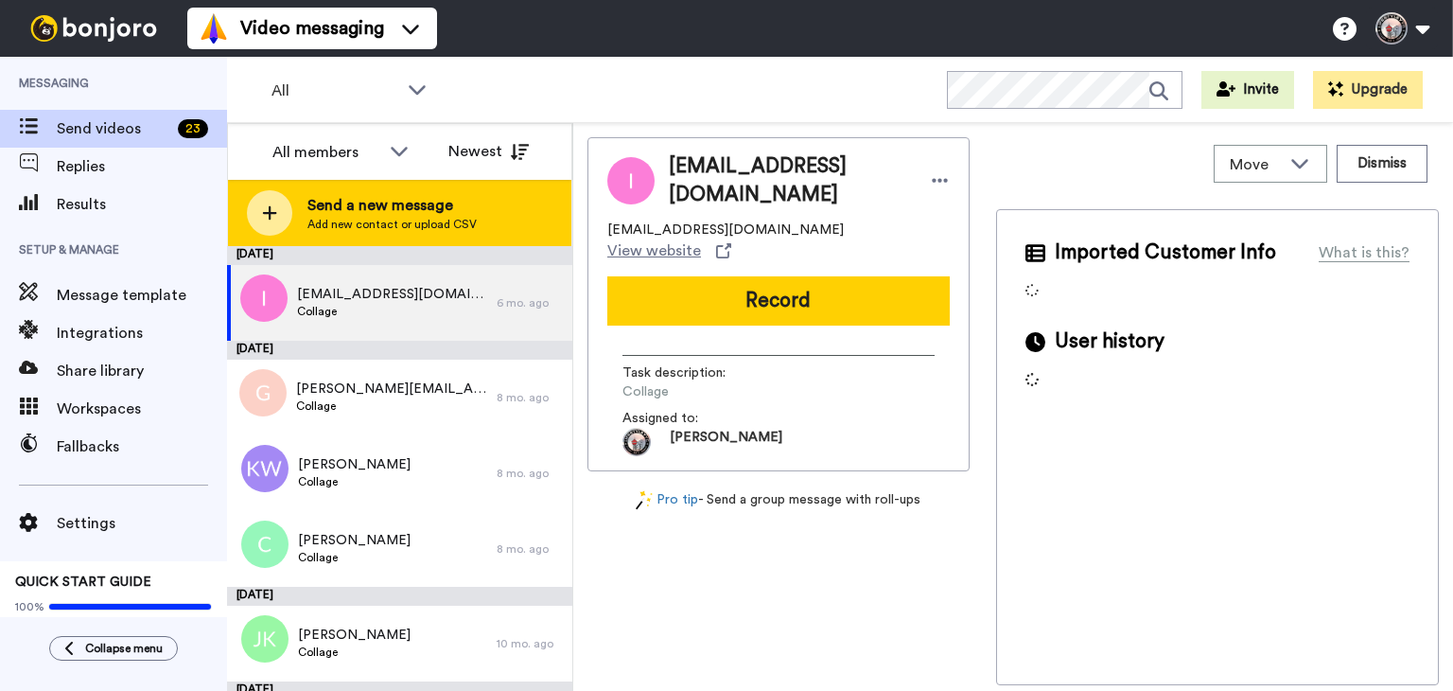
click at [356, 202] on span "Send a new message" at bounding box center [391, 205] width 169 height 23
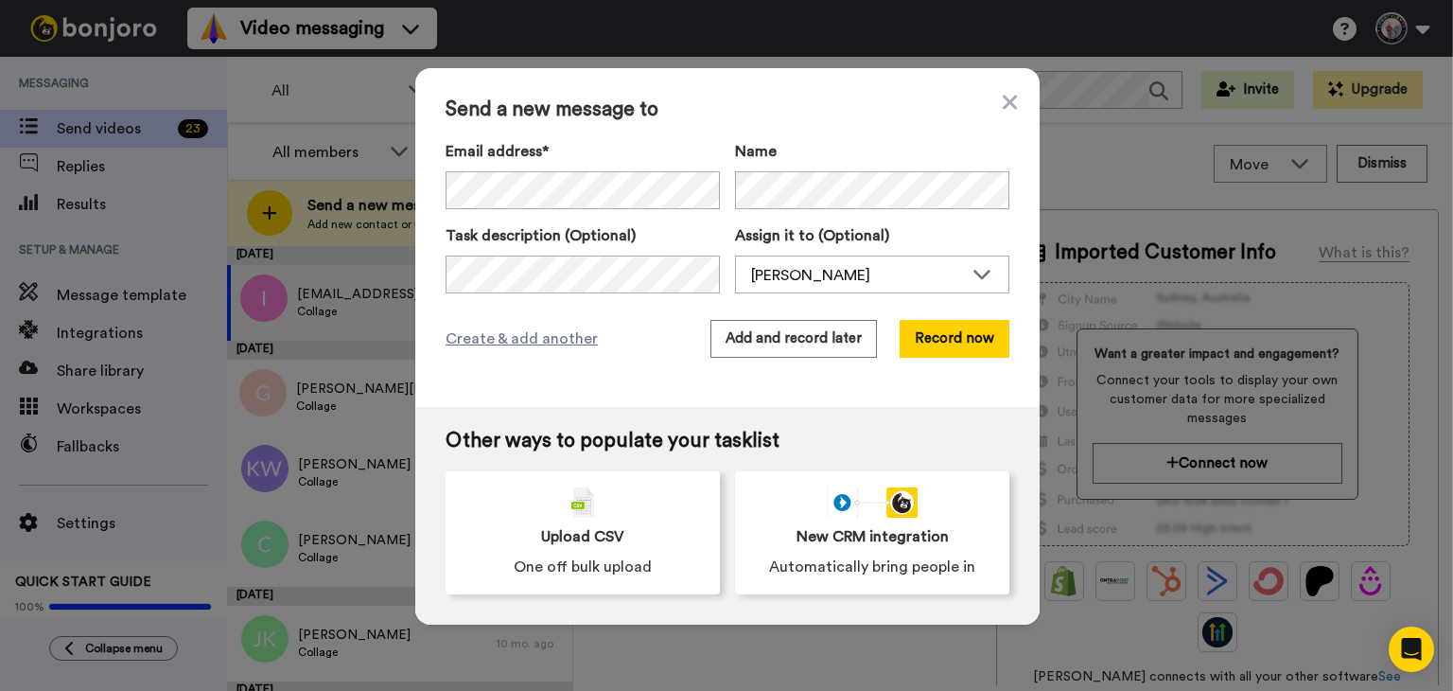
click at [649, 137] on div "Send a new message to Email address* No search result for ‘ [EMAIL_ADDRESS][DOM…" at bounding box center [727, 237] width 624 height 339
click at [947, 338] on button "Record now" at bounding box center [955, 339] width 110 height 38
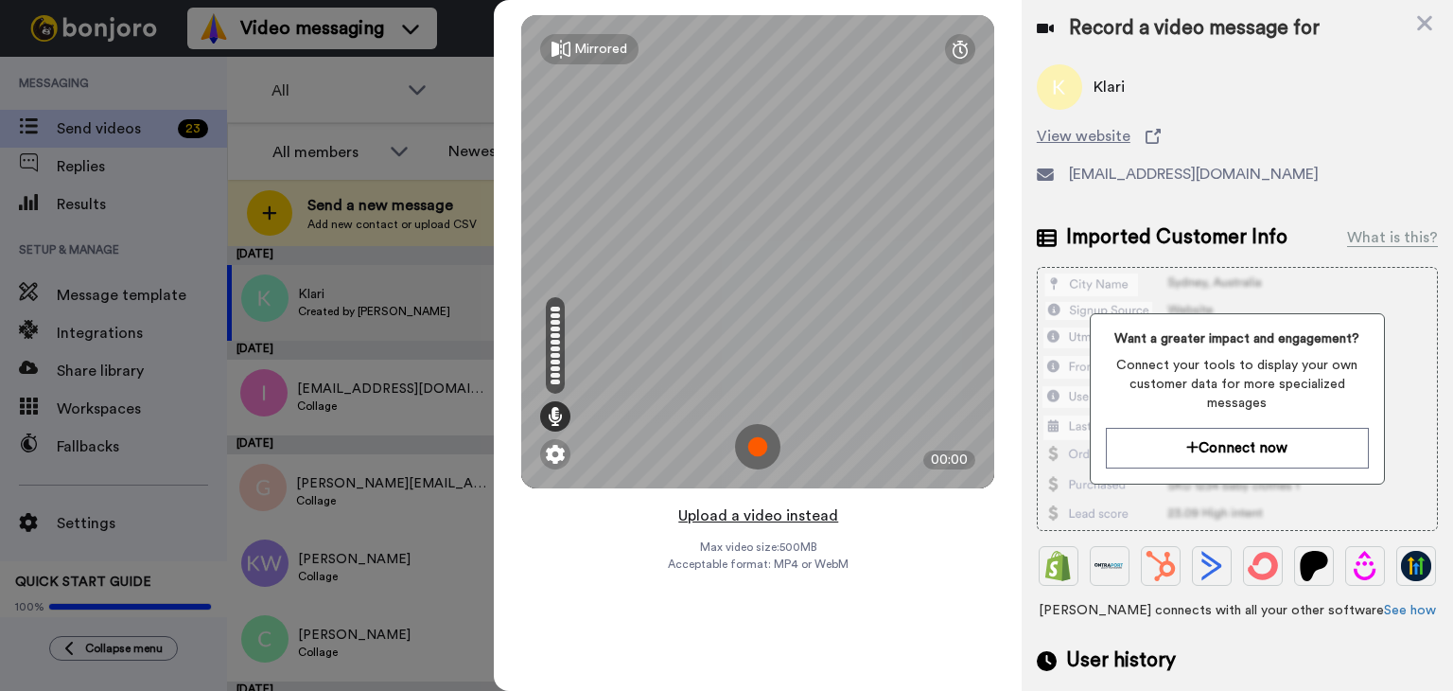
click at [763, 514] on button "Upload a video instead" at bounding box center [758, 515] width 171 height 25
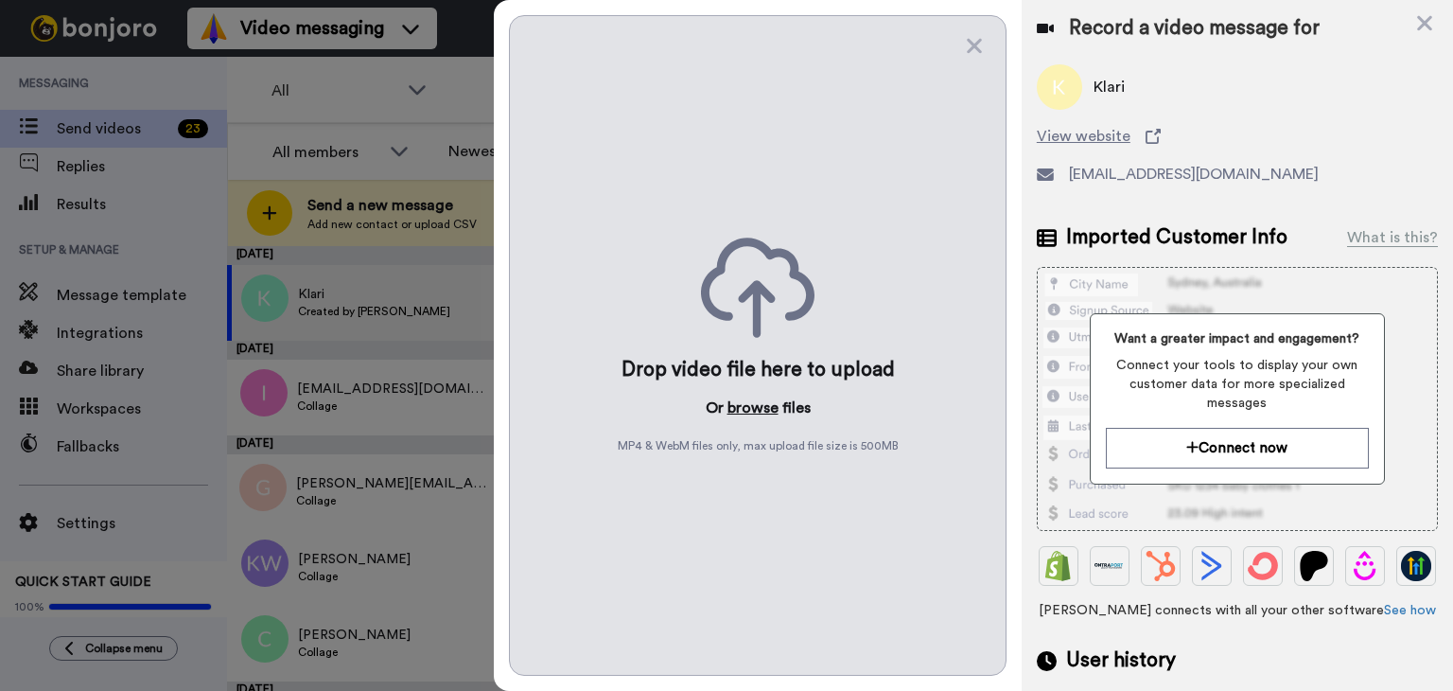
click at [745, 410] on button "browse" at bounding box center [753, 407] width 51 height 23
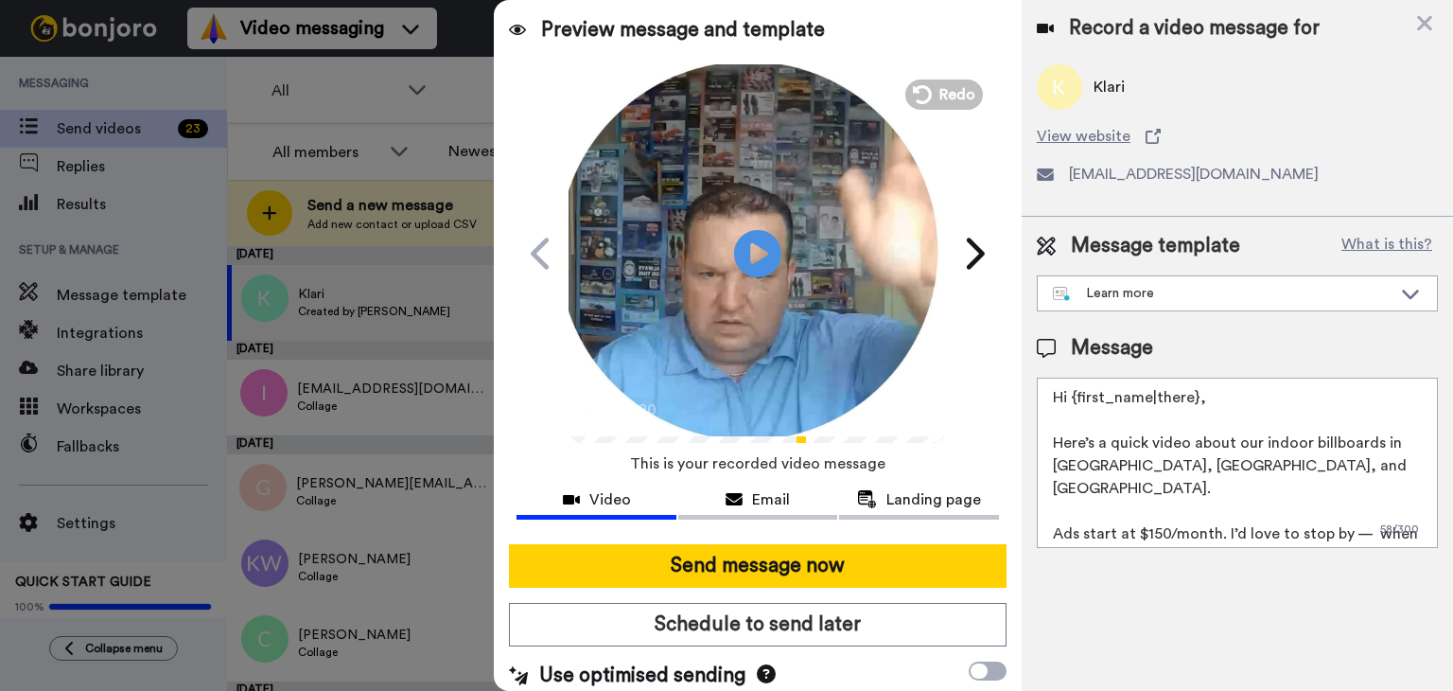
scroll to position [12, 0]
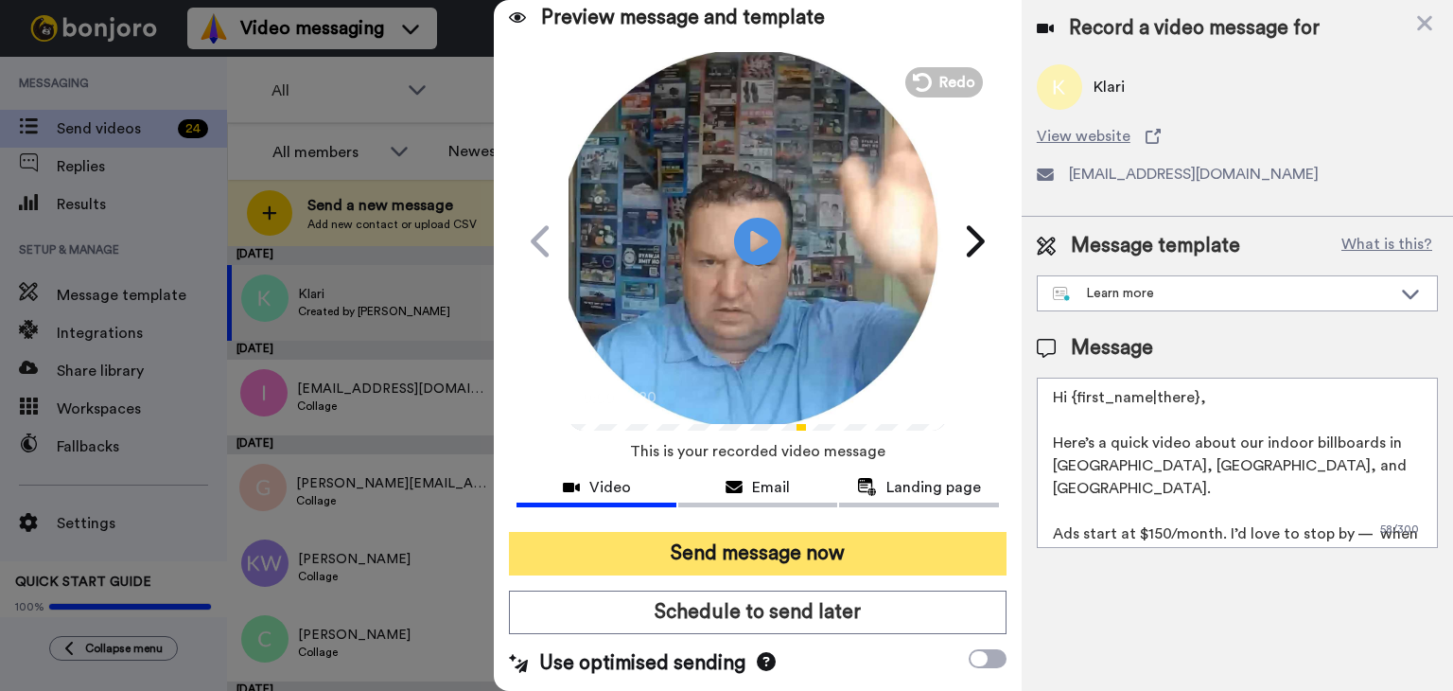
click at [748, 545] on button "Send message now" at bounding box center [758, 554] width 498 height 44
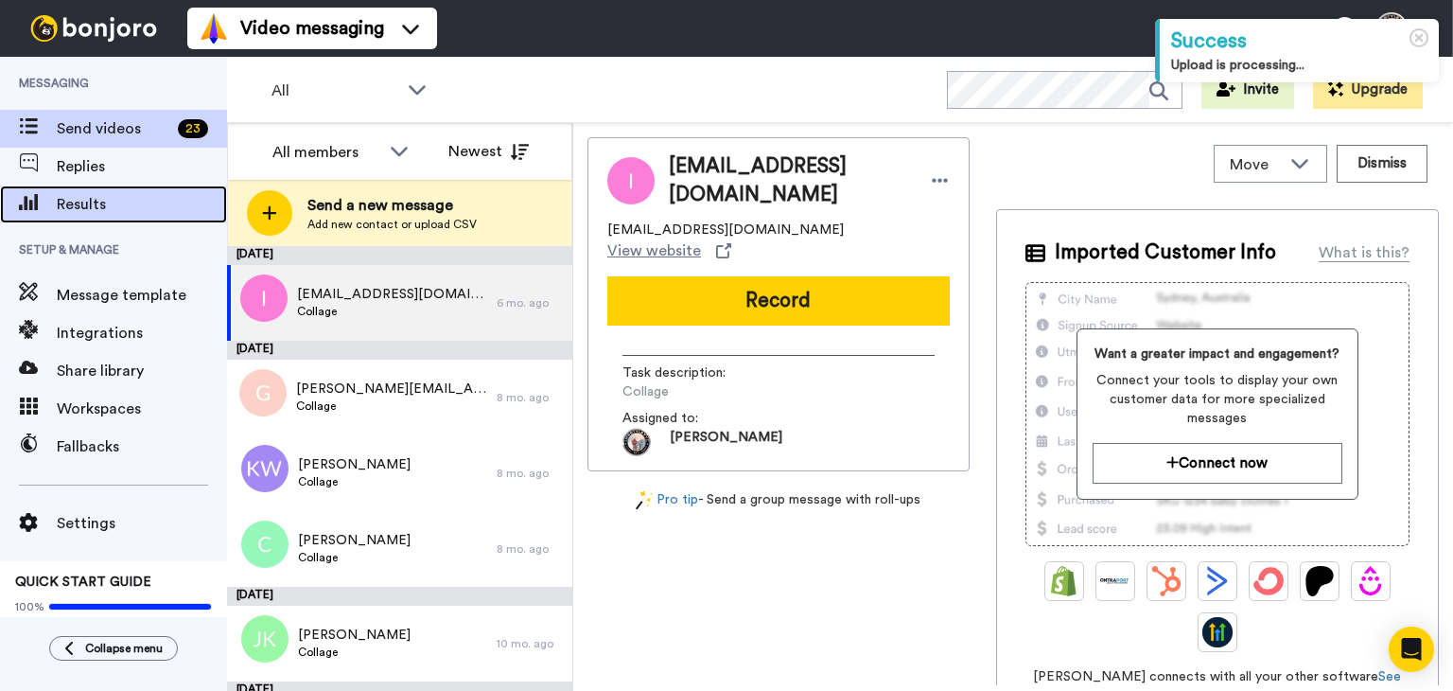
click at [87, 202] on span "Results" at bounding box center [142, 204] width 170 height 23
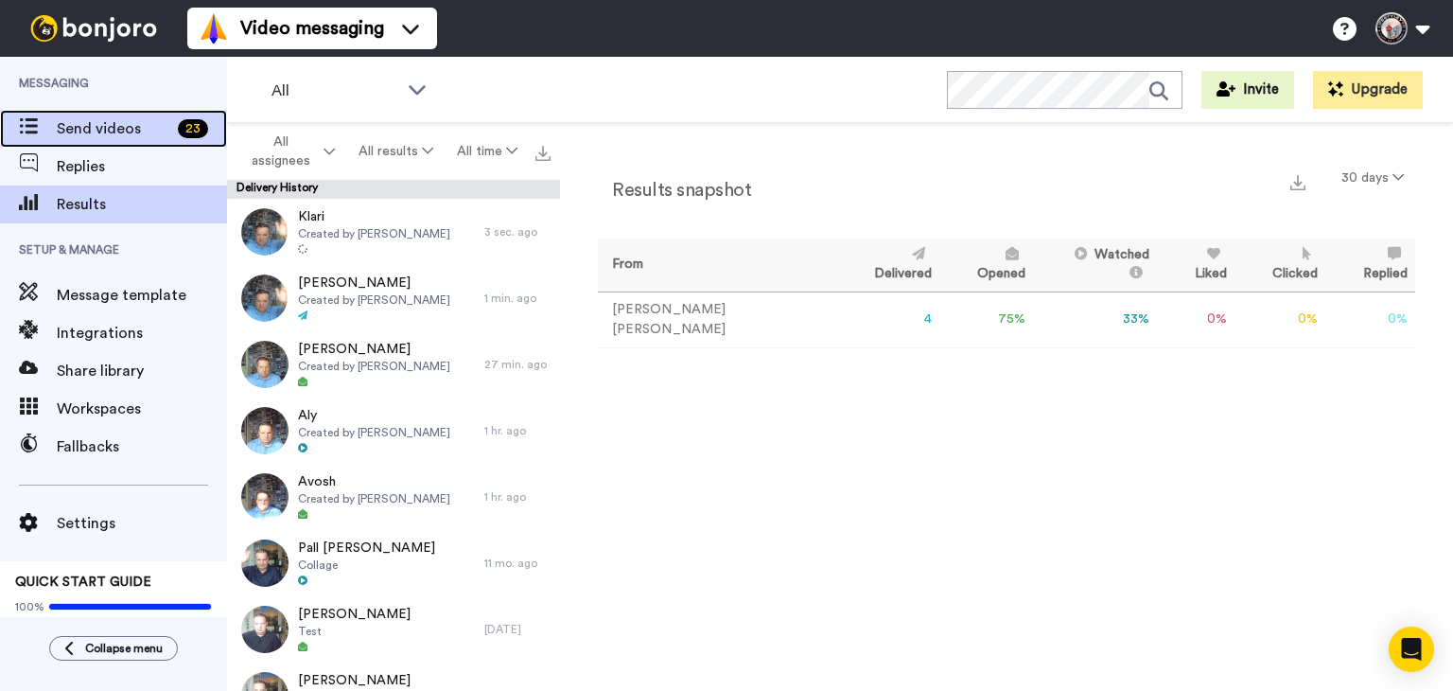
click at [100, 130] on span "Send videos" at bounding box center [114, 128] width 114 height 23
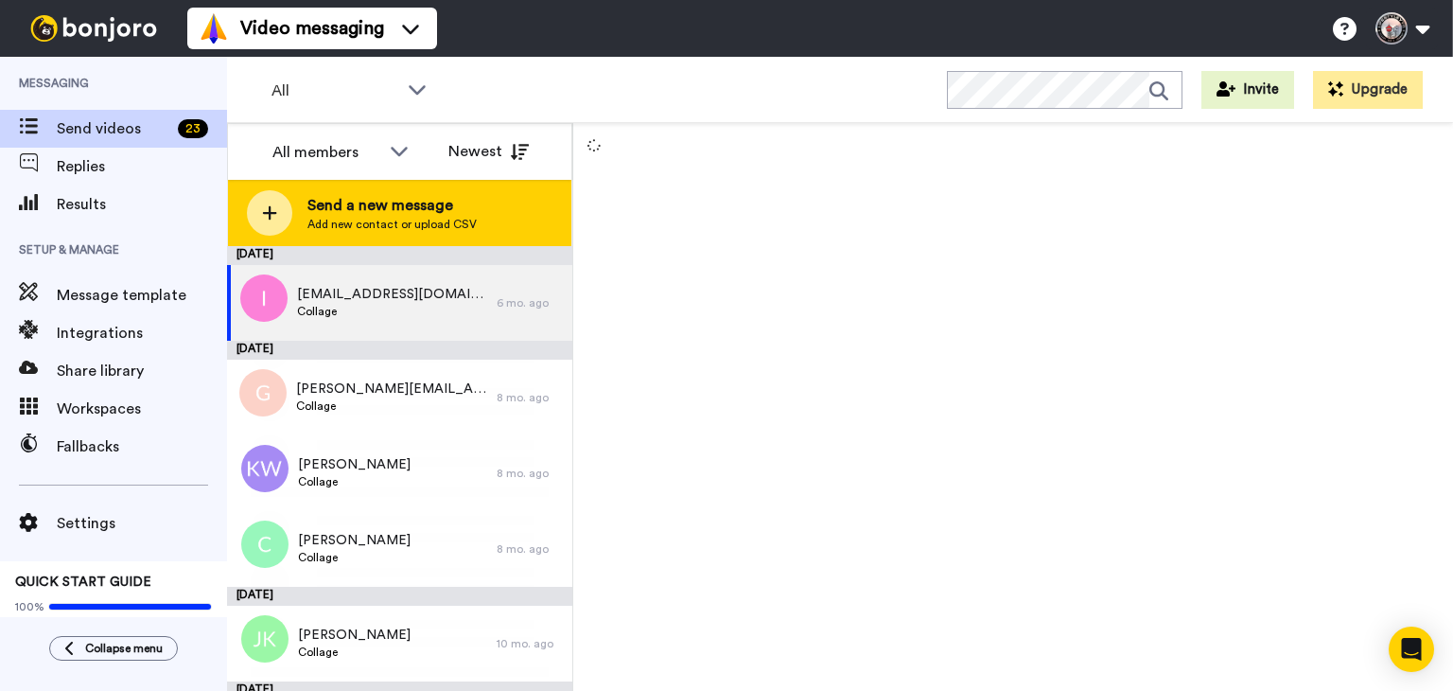
click at [343, 202] on span "Send a new message" at bounding box center [391, 205] width 169 height 23
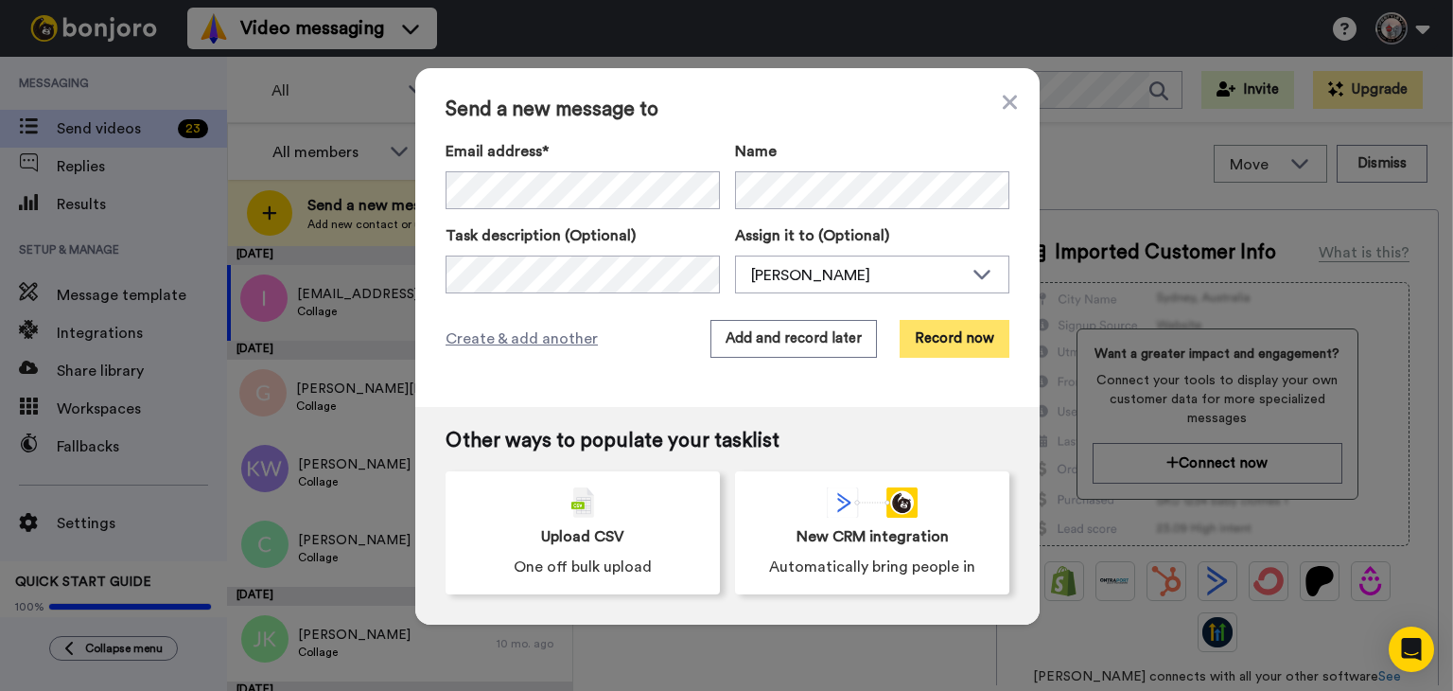
click at [924, 346] on button "Record now" at bounding box center [955, 339] width 110 height 38
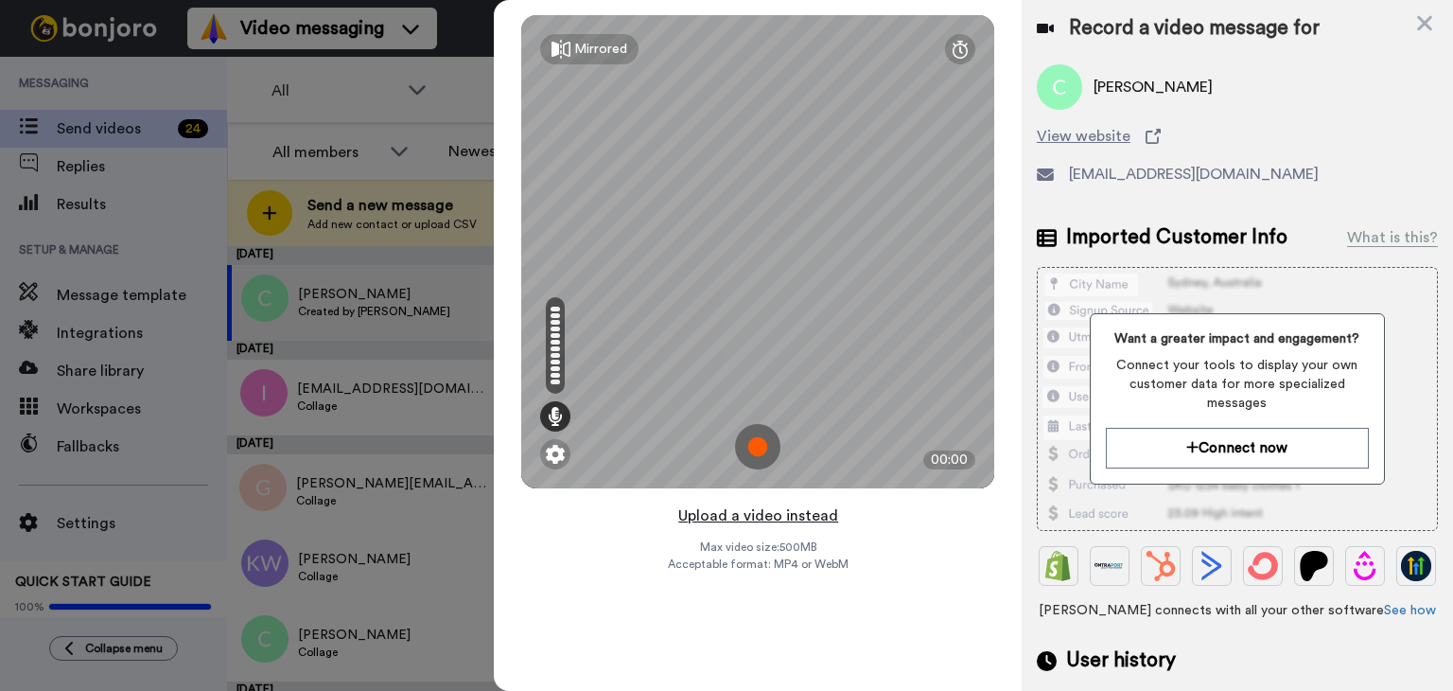
click at [749, 517] on button "Upload a video instead" at bounding box center [758, 515] width 171 height 25
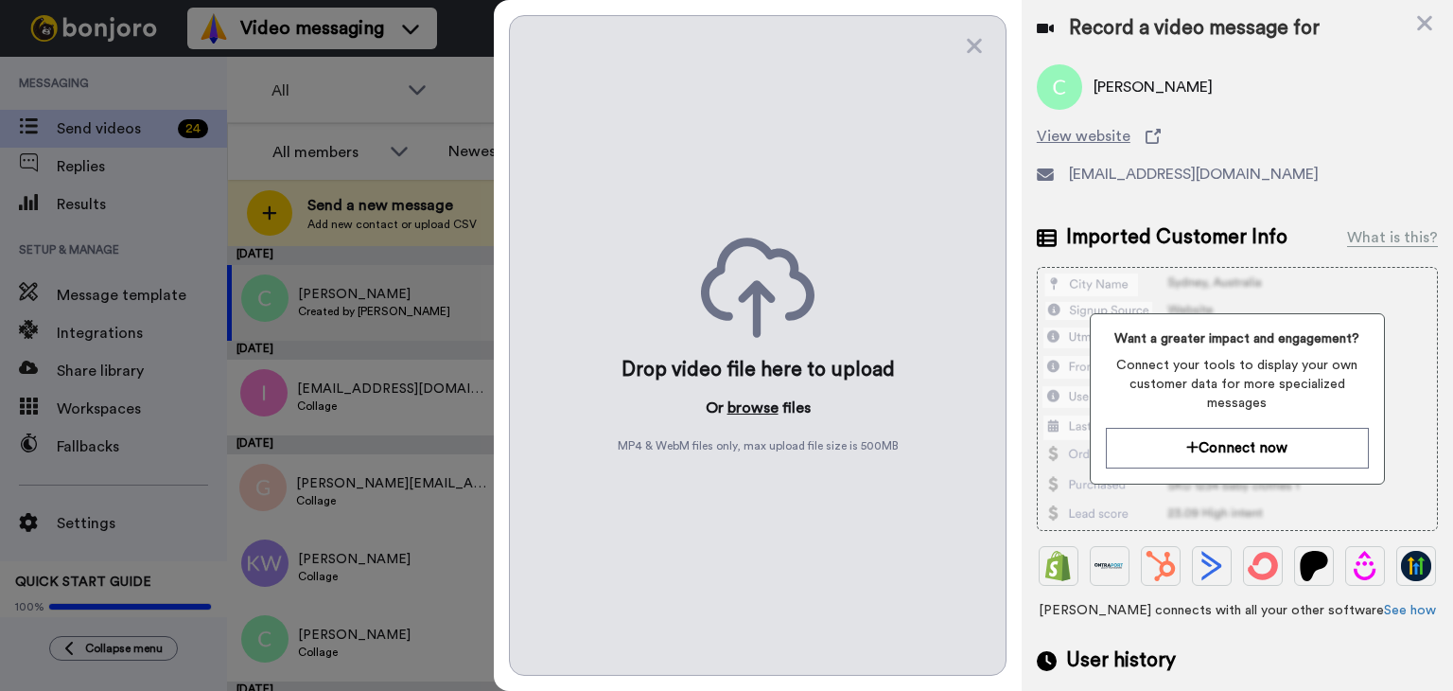
click at [742, 400] on button "browse" at bounding box center [753, 407] width 51 height 23
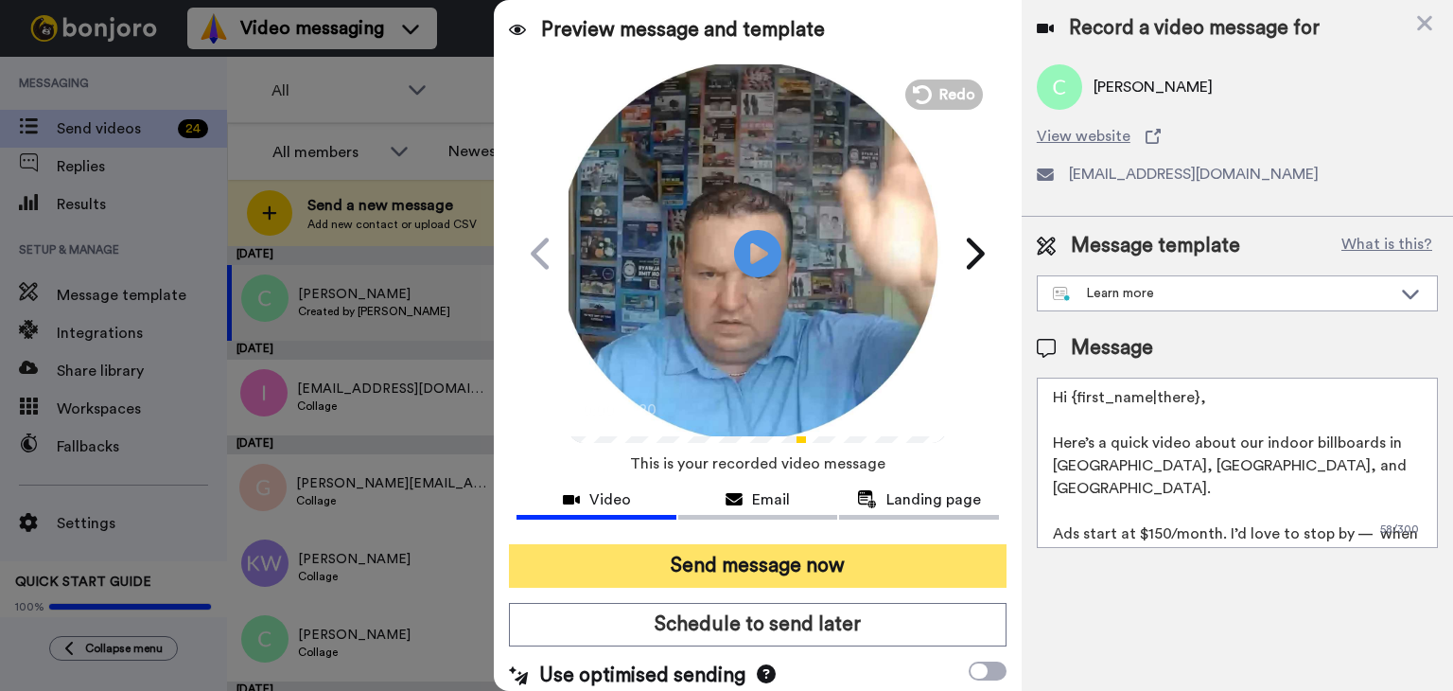
click at [798, 576] on button "Send message now" at bounding box center [758, 566] width 498 height 44
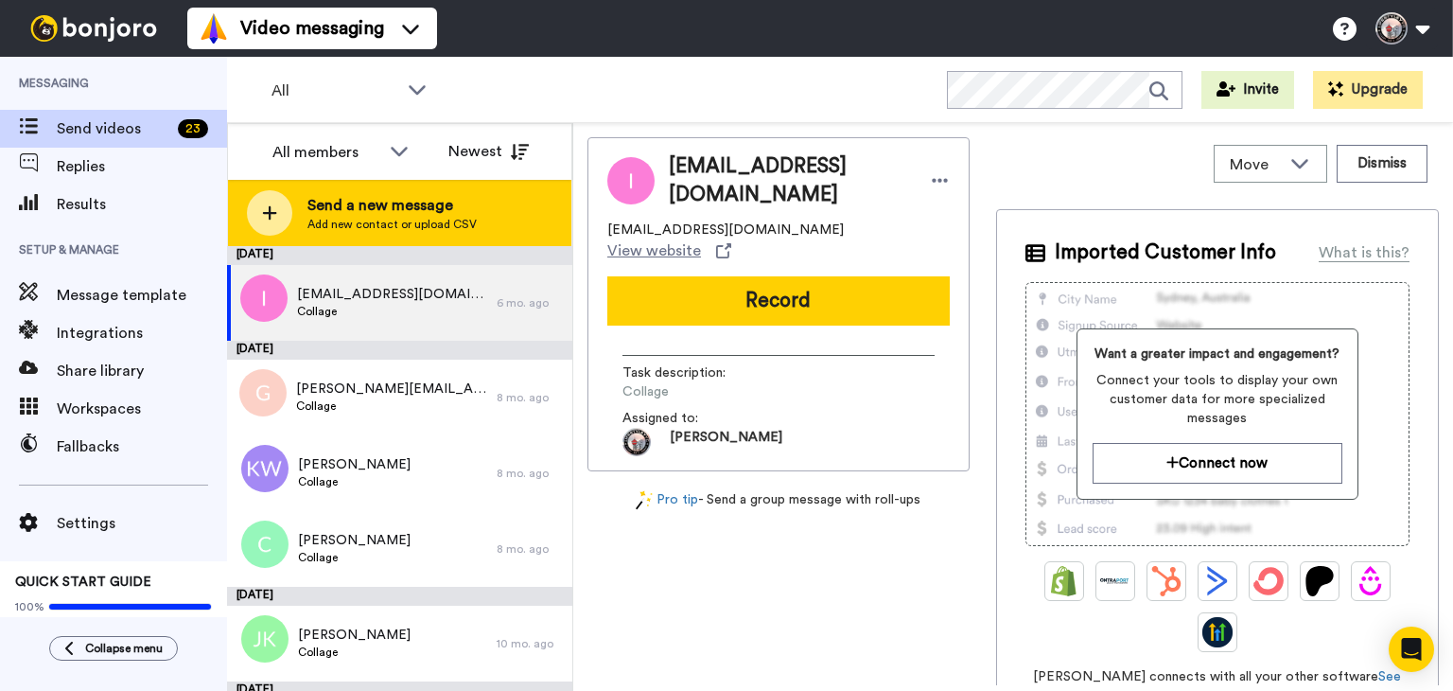
click at [443, 225] on span "Add new contact or upload CSV" at bounding box center [391, 224] width 169 height 15
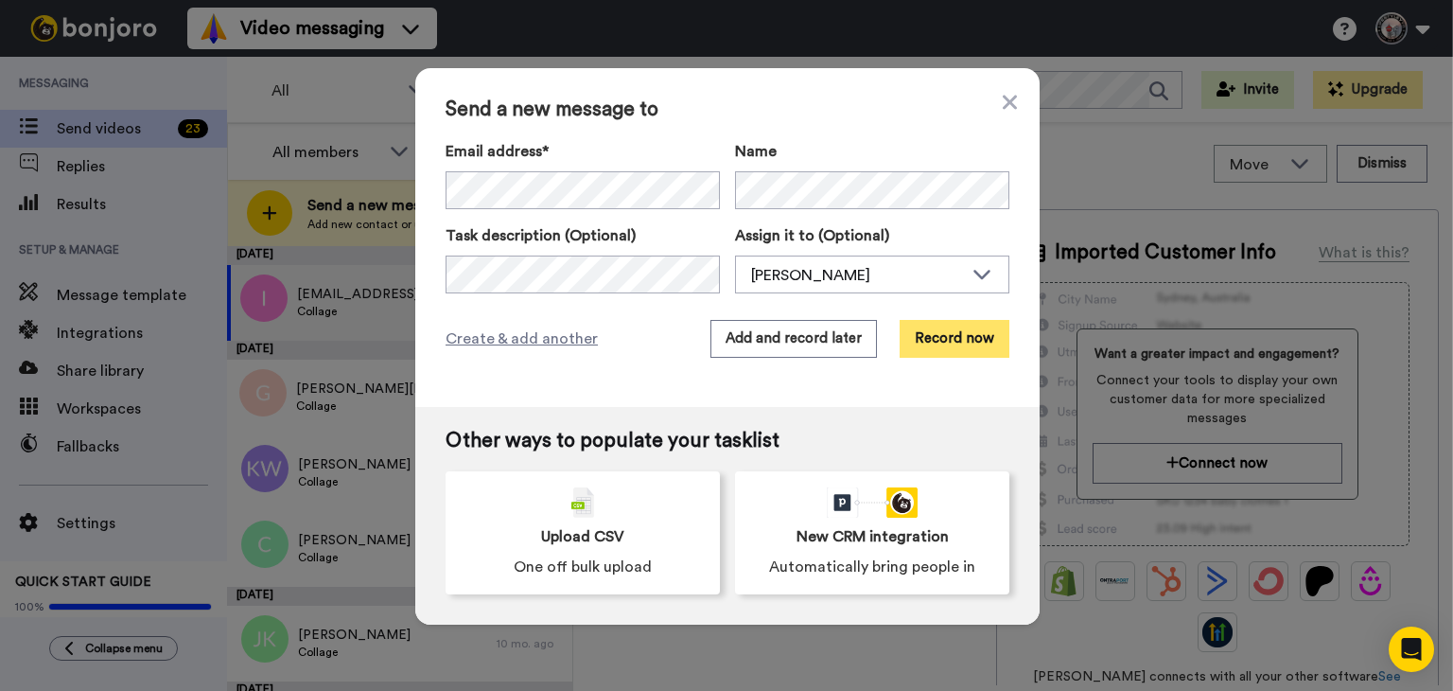
click at [943, 331] on button "Record now" at bounding box center [955, 339] width 110 height 38
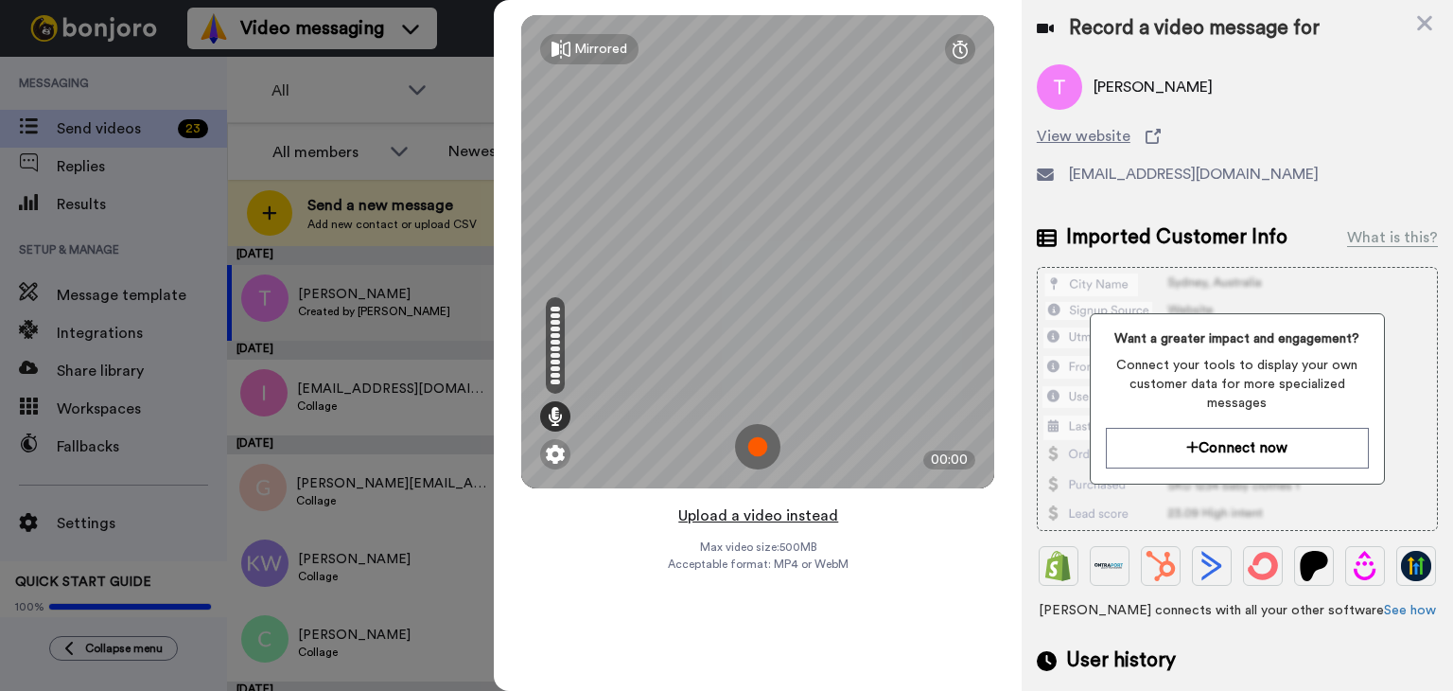
click at [736, 514] on button "Upload a video instead" at bounding box center [758, 515] width 171 height 25
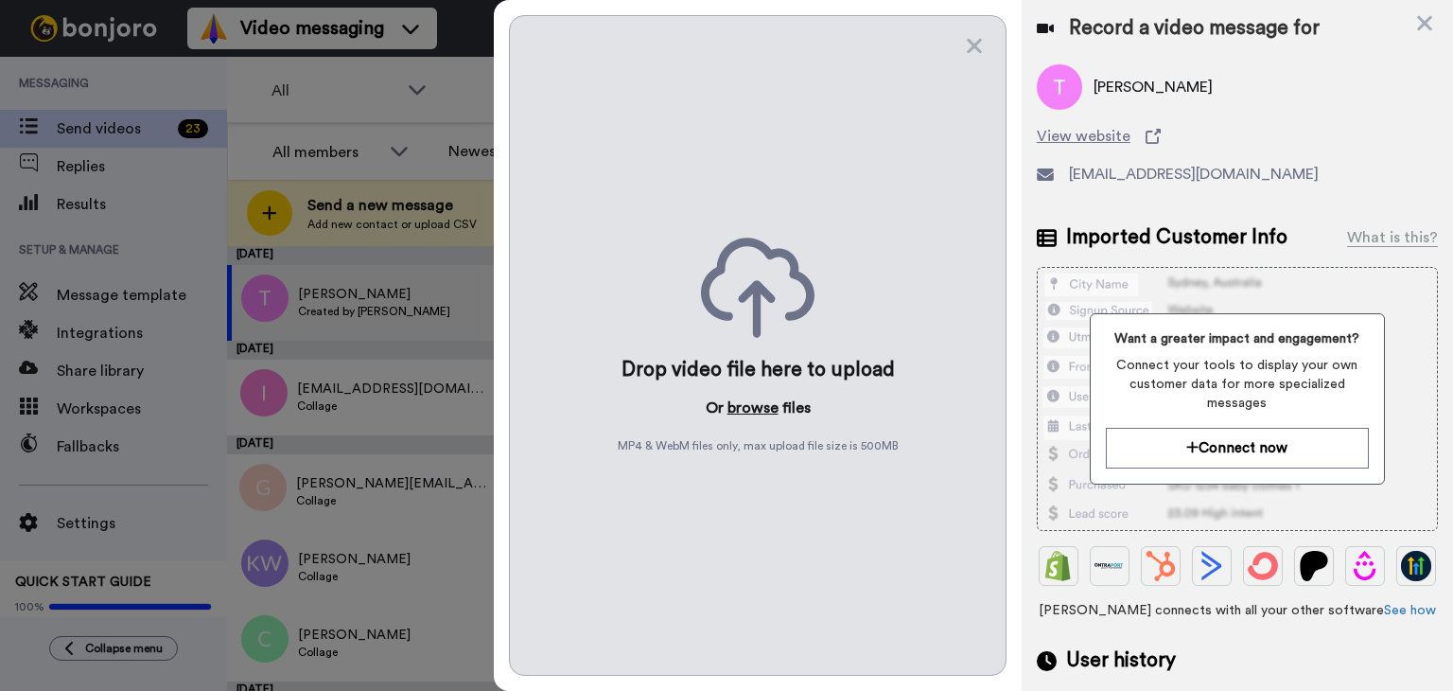
click at [757, 413] on button "browse" at bounding box center [753, 407] width 51 height 23
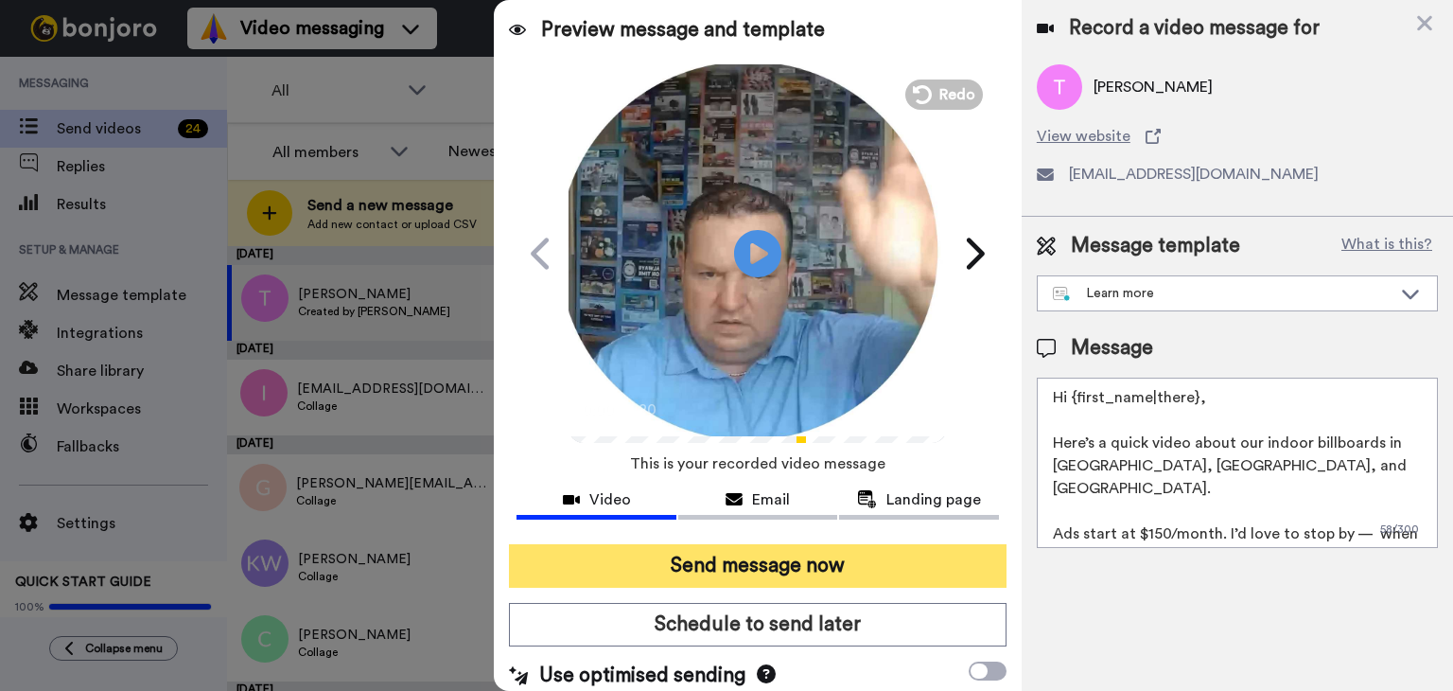
click at [749, 557] on button "Send message now" at bounding box center [758, 566] width 498 height 44
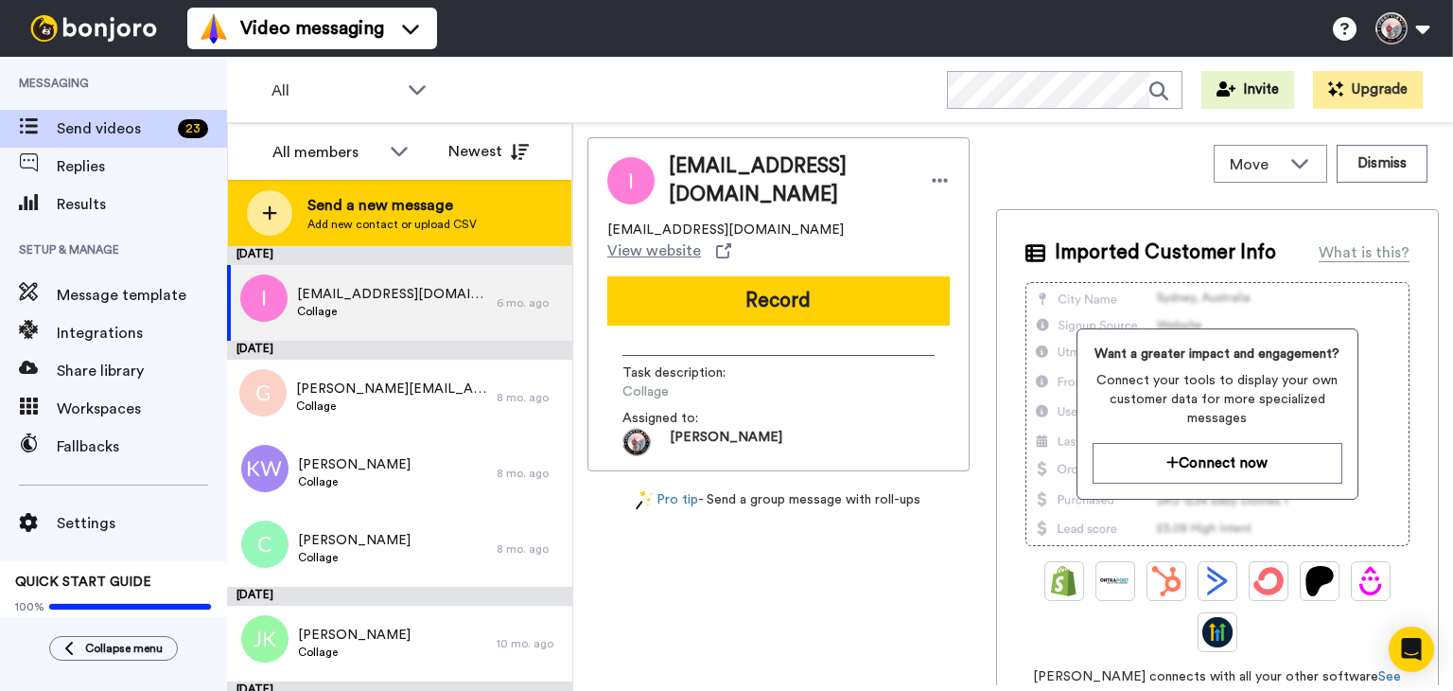
click at [464, 203] on span "Send a new message" at bounding box center [391, 205] width 169 height 23
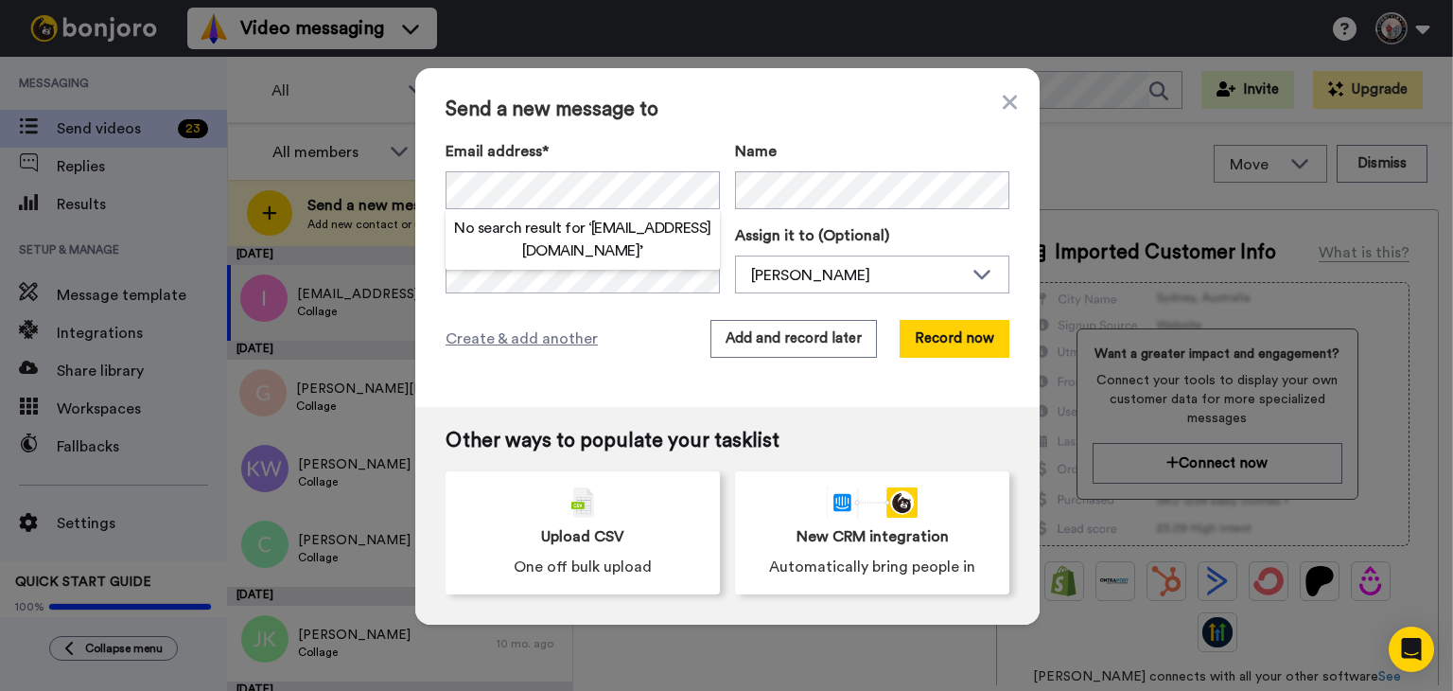
click at [658, 148] on label "Email address*" at bounding box center [583, 151] width 274 height 23
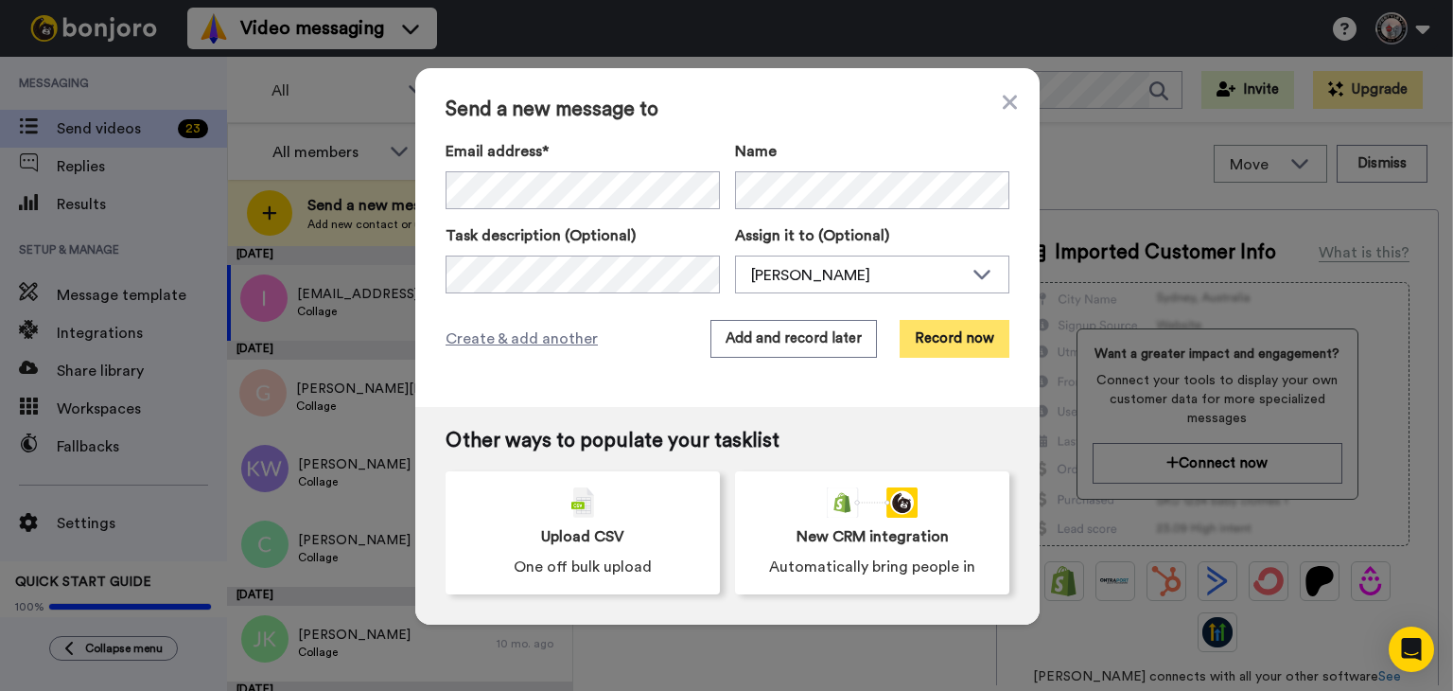
click at [961, 343] on button "Record now" at bounding box center [955, 339] width 110 height 38
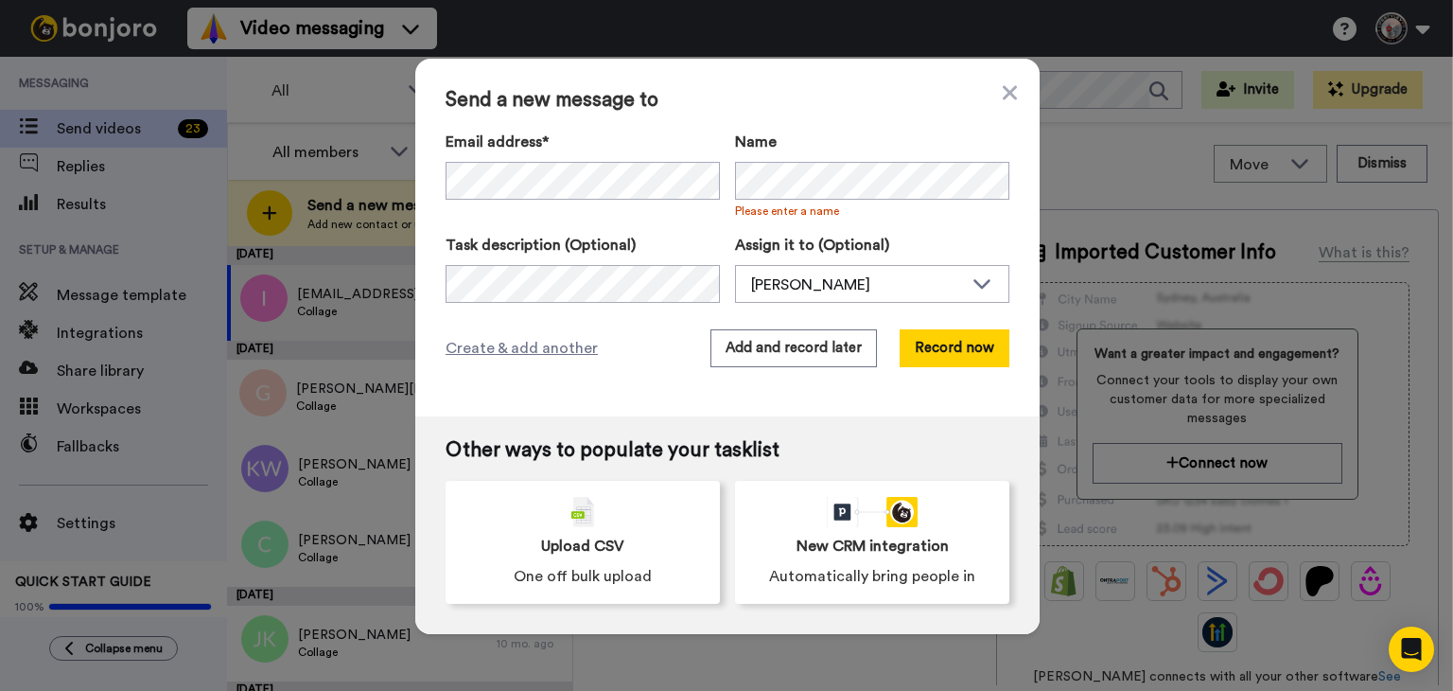
click at [780, 218] on span "Please enter a name" at bounding box center [872, 210] width 274 height 15
click at [757, 228] on div "Email address* No search result for ‘ info@canvasandloft.ca ’ Name Please enter…" at bounding box center [728, 217] width 564 height 172
click at [940, 353] on button "Record now" at bounding box center [955, 348] width 110 height 38
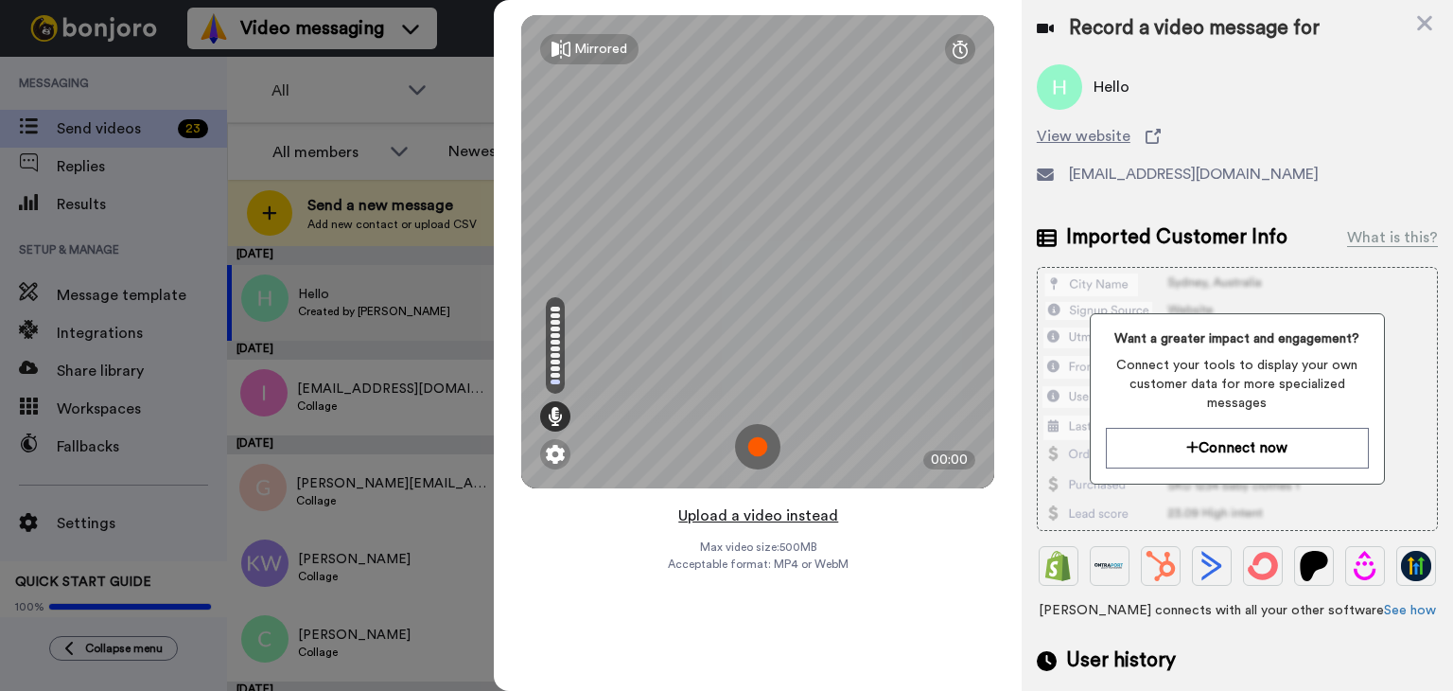
click at [744, 517] on button "Upload a video instead" at bounding box center [758, 515] width 171 height 25
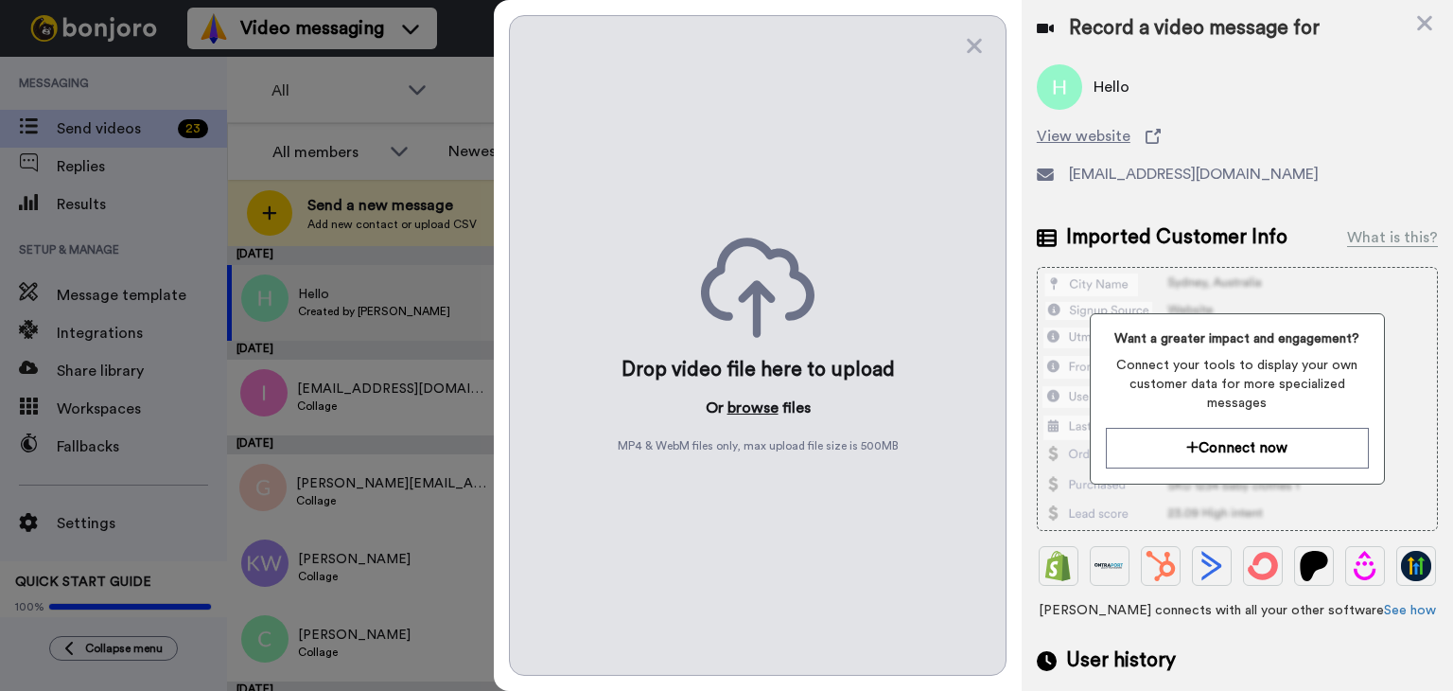
click at [753, 407] on button "browse" at bounding box center [753, 407] width 51 height 23
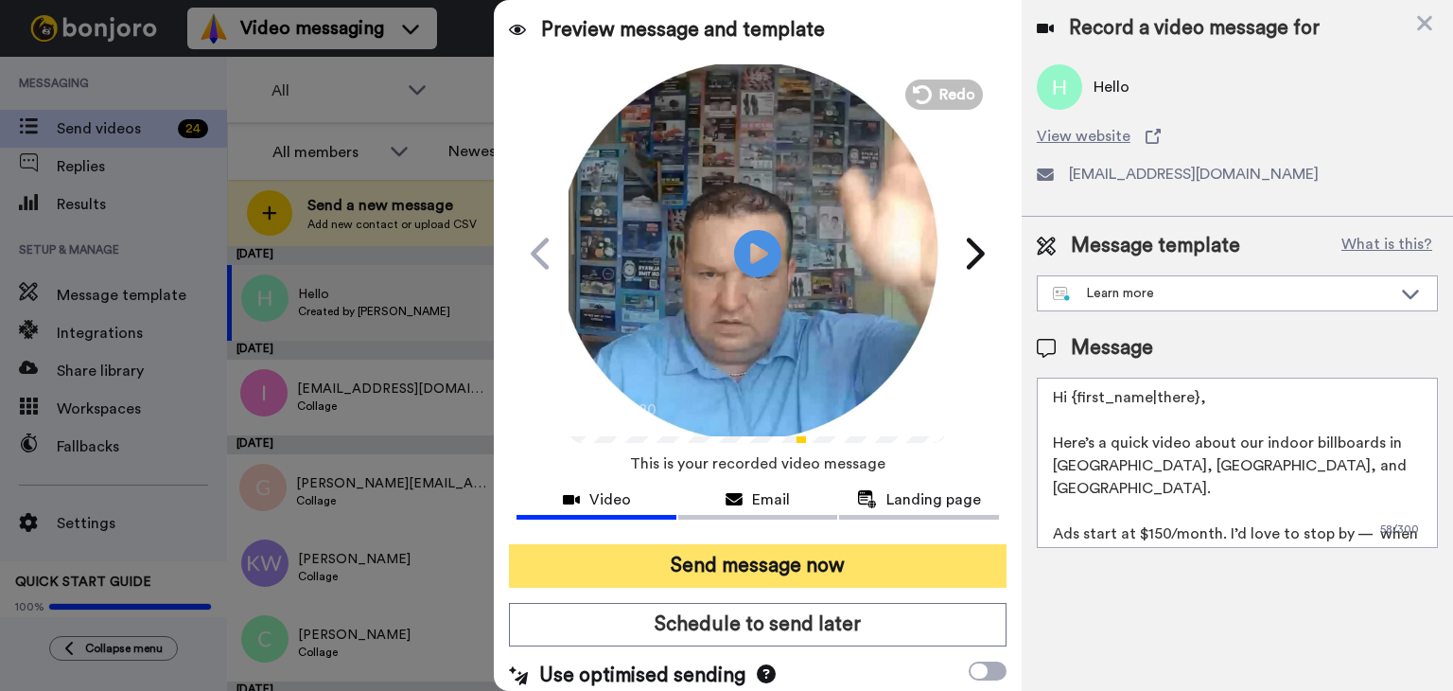
click at [785, 572] on button "Send message now" at bounding box center [758, 566] width 498 height 44
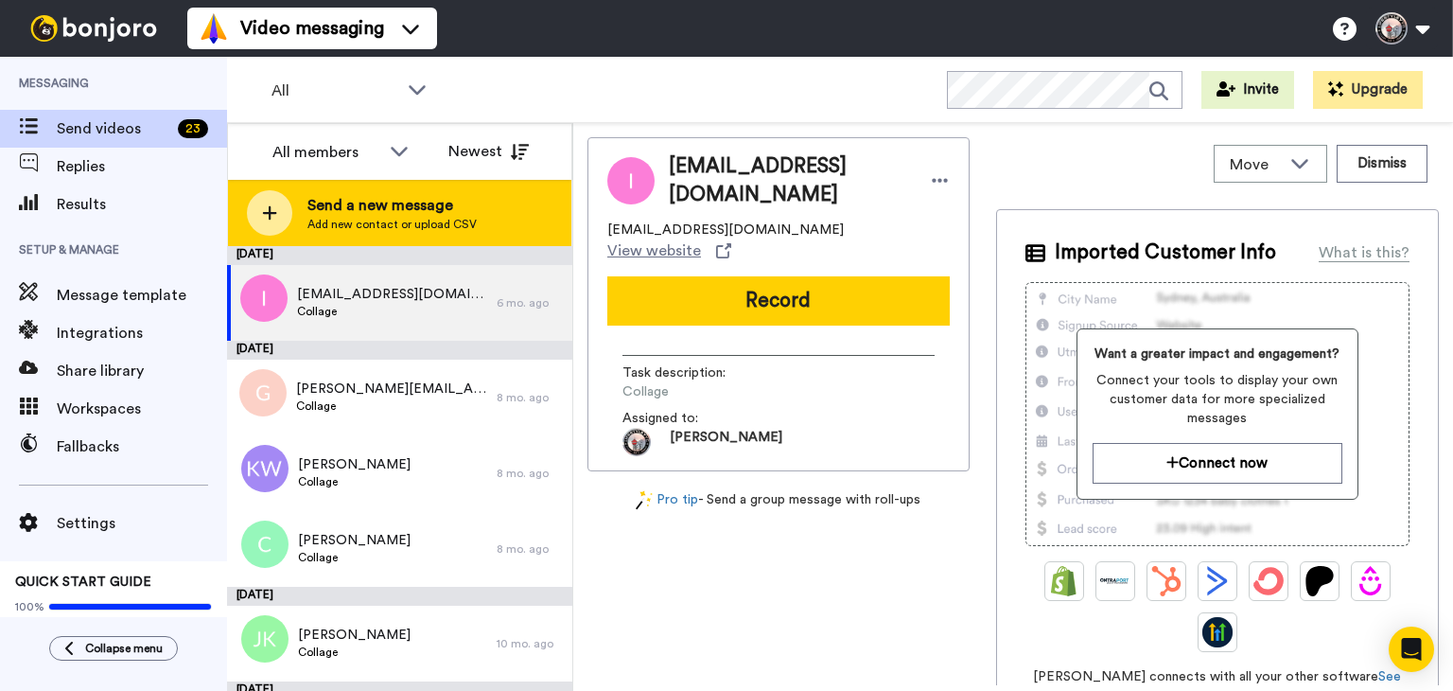
click at [429, 198] on span "Send a new message" at bounding box center [391, 205] width 169 height 23
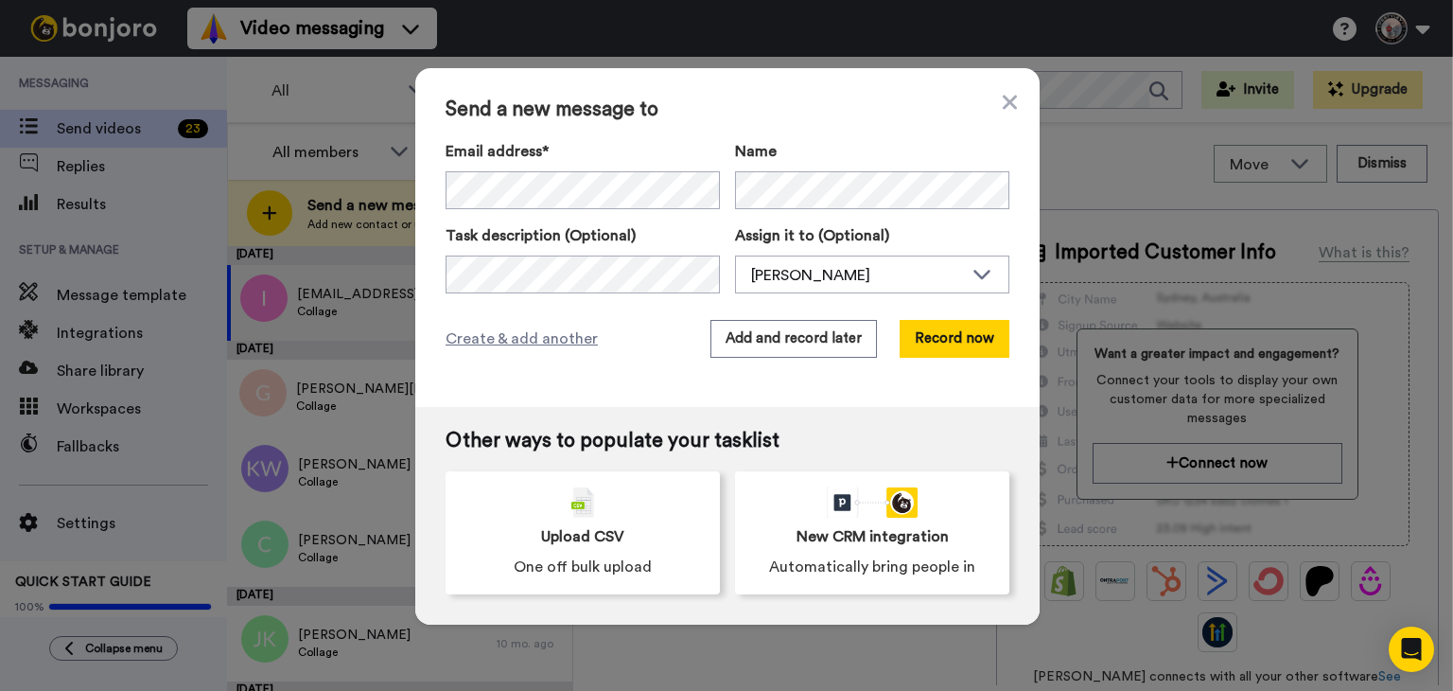
click at [772, 377] on div "Send a new message to Email address* No search result for ‘ info@wickerland.ca …" at bounding box center [727, 237] width 624 height 339
click at [926, 341] on button "Record now" at bounding box center [955, 339] width 110 height 38
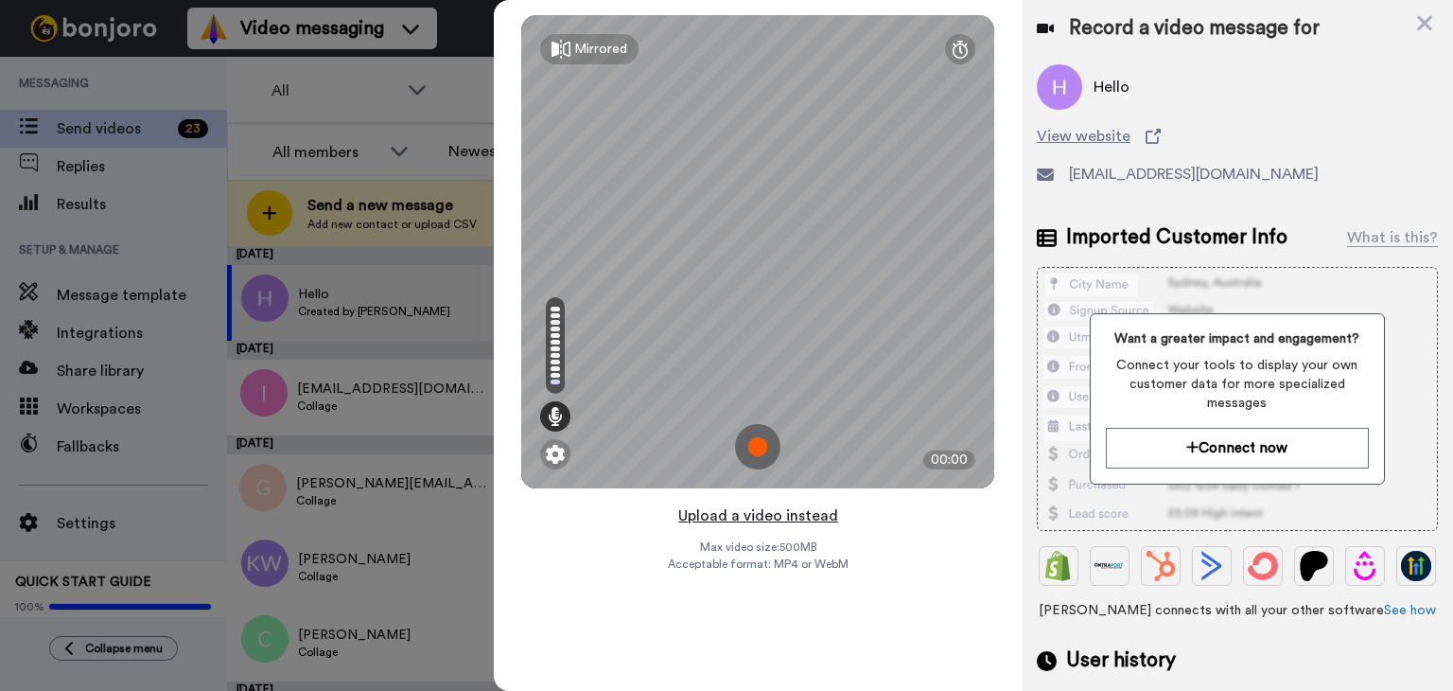
click at [750, 517] on button "Upload a video instead" at bounding box center [758, 515] width 171 height 25
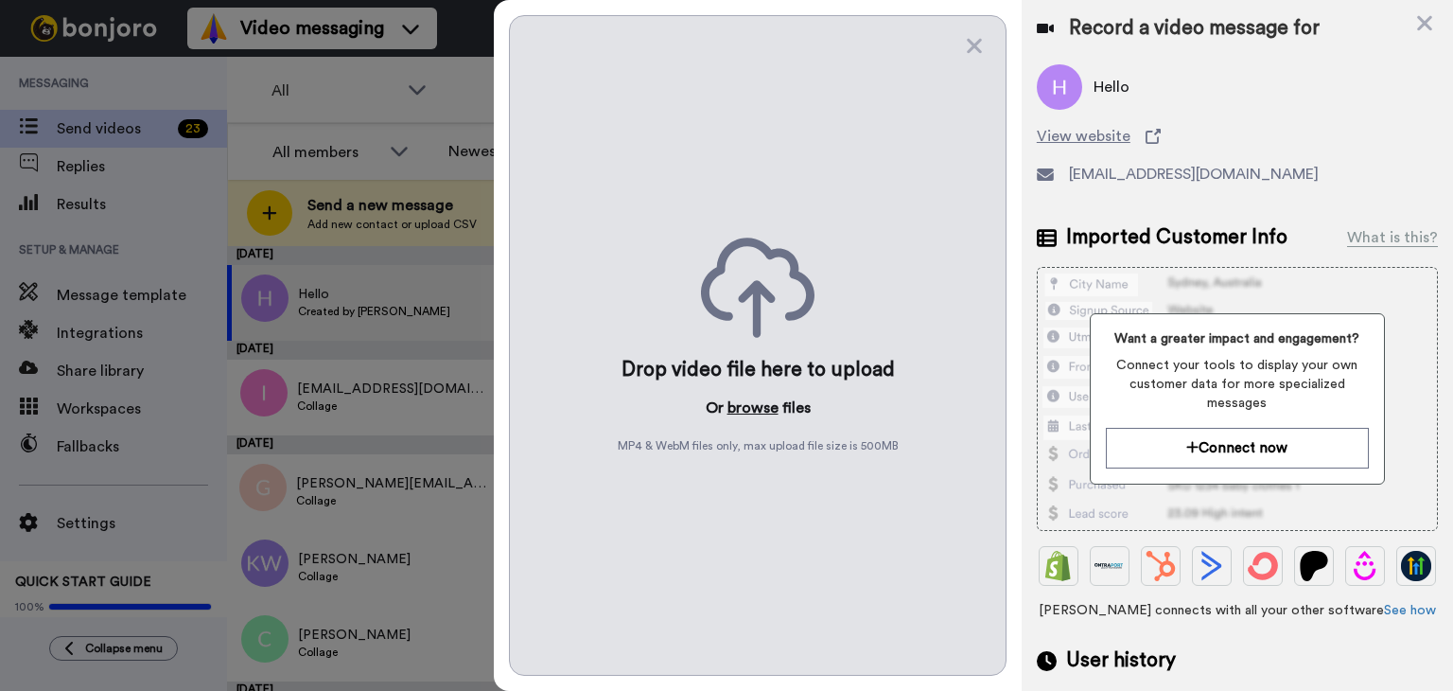
click at [749, 410] on button "browse" at bounding box center [753, 407] width 51 height 23
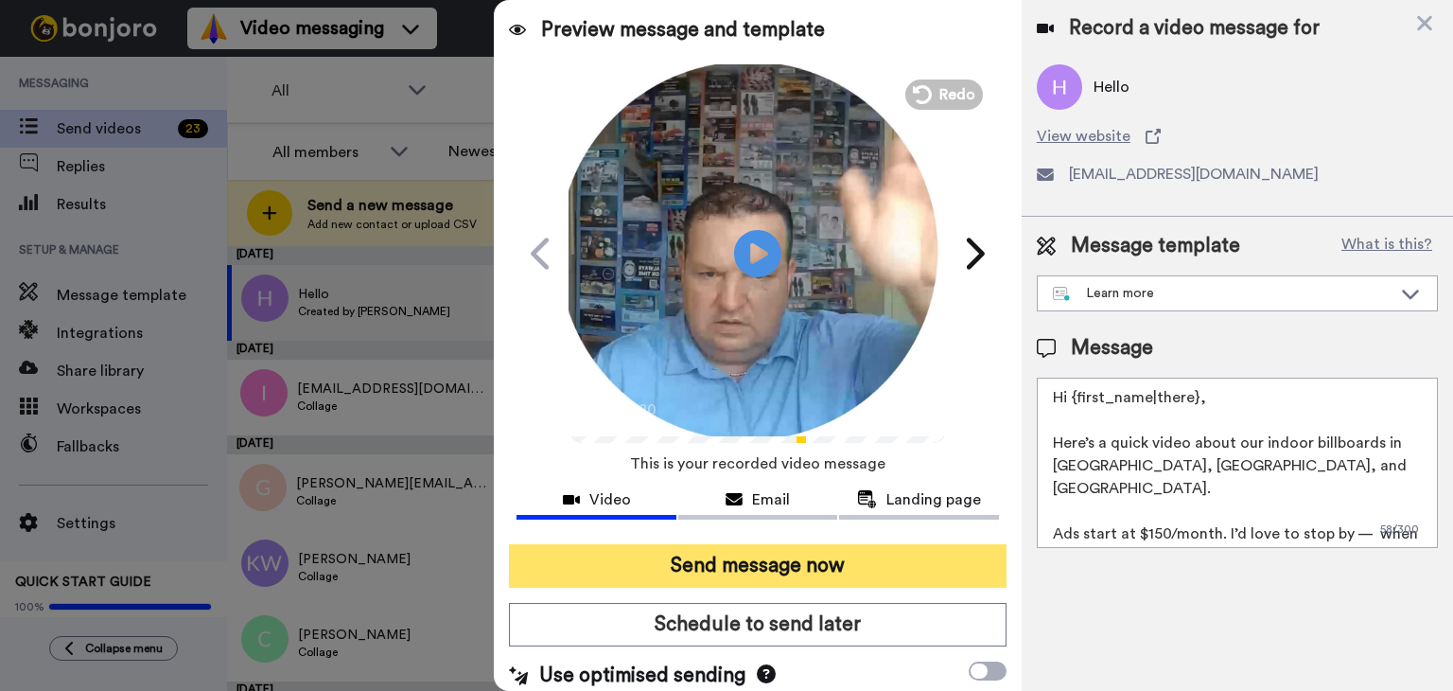
click at [730, 570] on button "Send message now" at bounding box center [758, 566] width 498 height 44
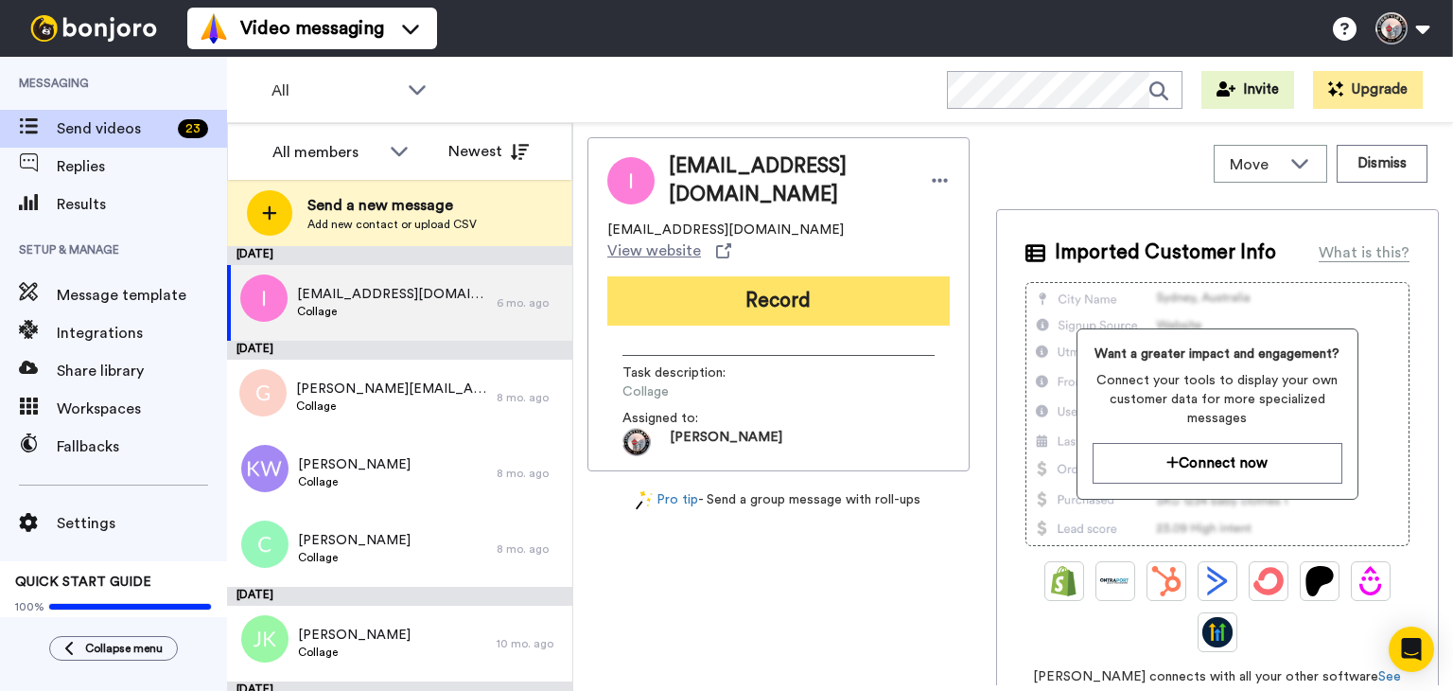
click at [668, 276] on button "Record" at bounding box center [778, 300] width 342 height 49
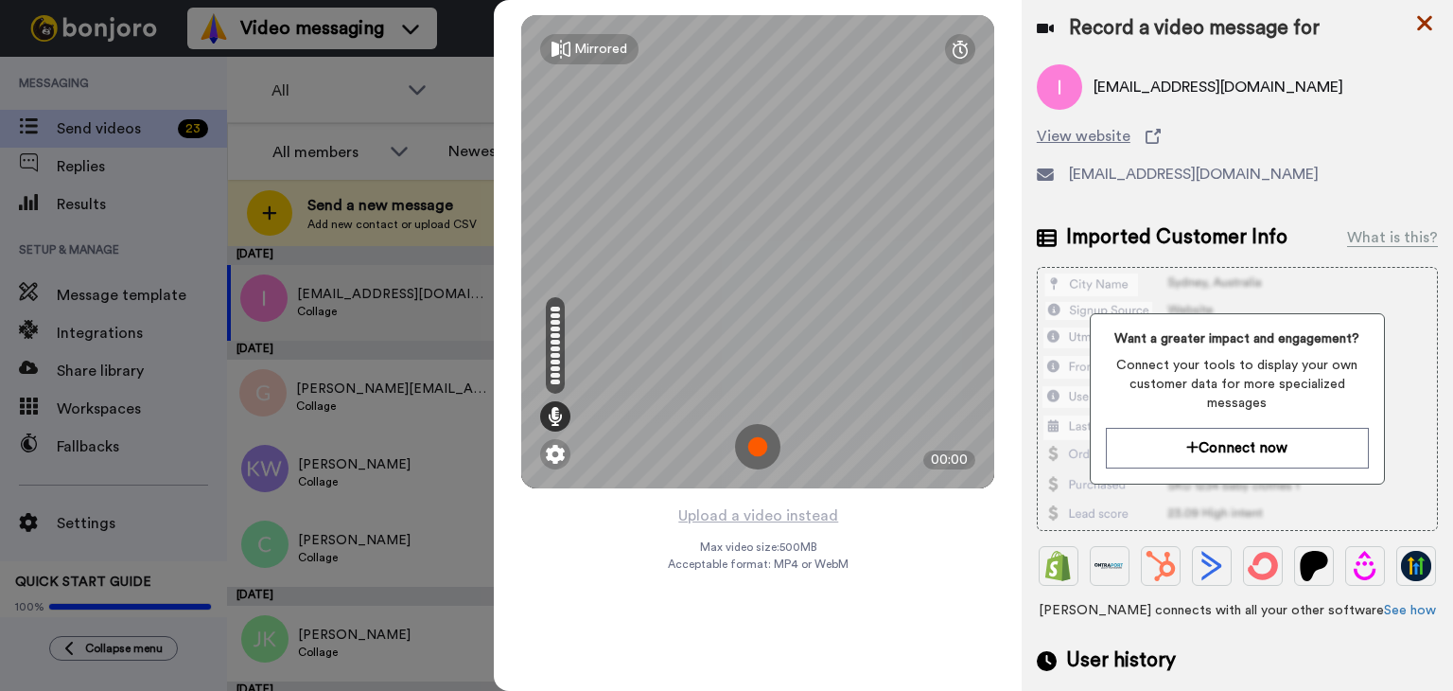
click at [1429, 15] on icon at bounding box center [1424, 23] width 19 height 24
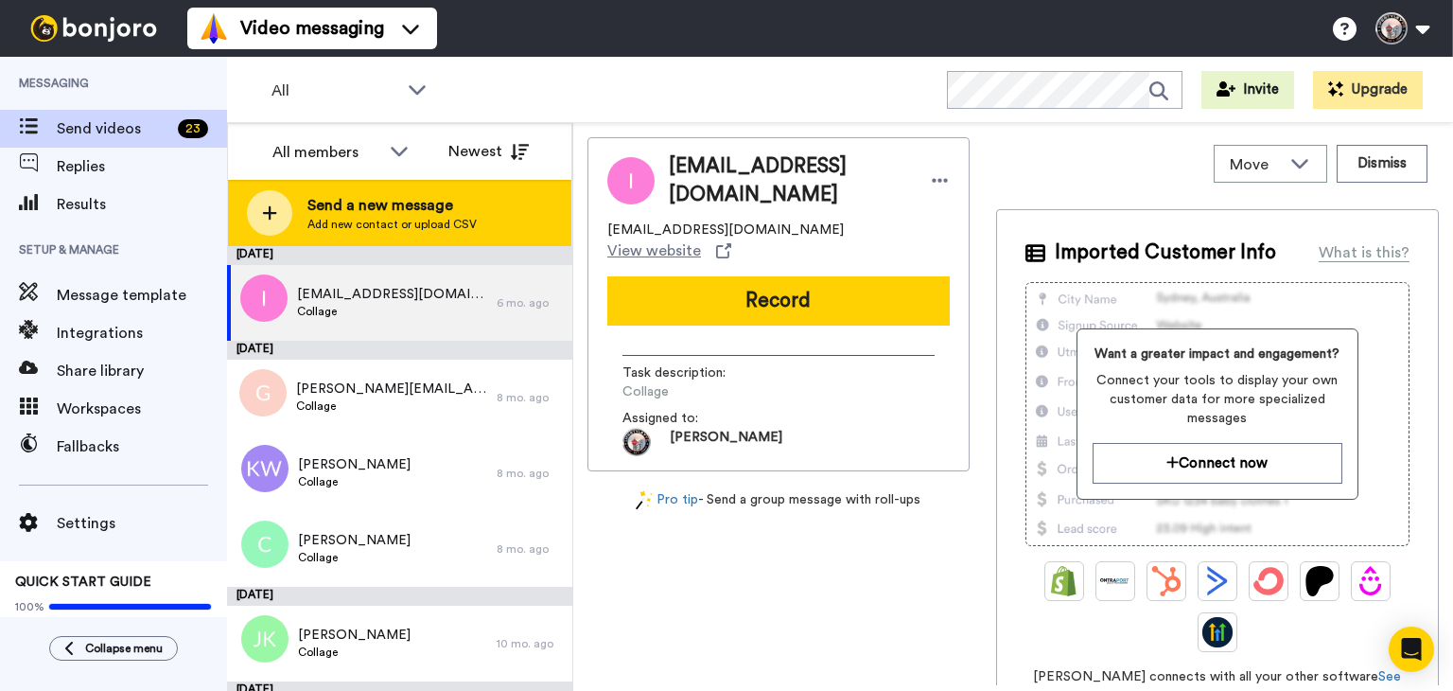
click at [369, 217] on span "Add new contact or upload CSV" at bounding box center [391, 224] width 169 height 15
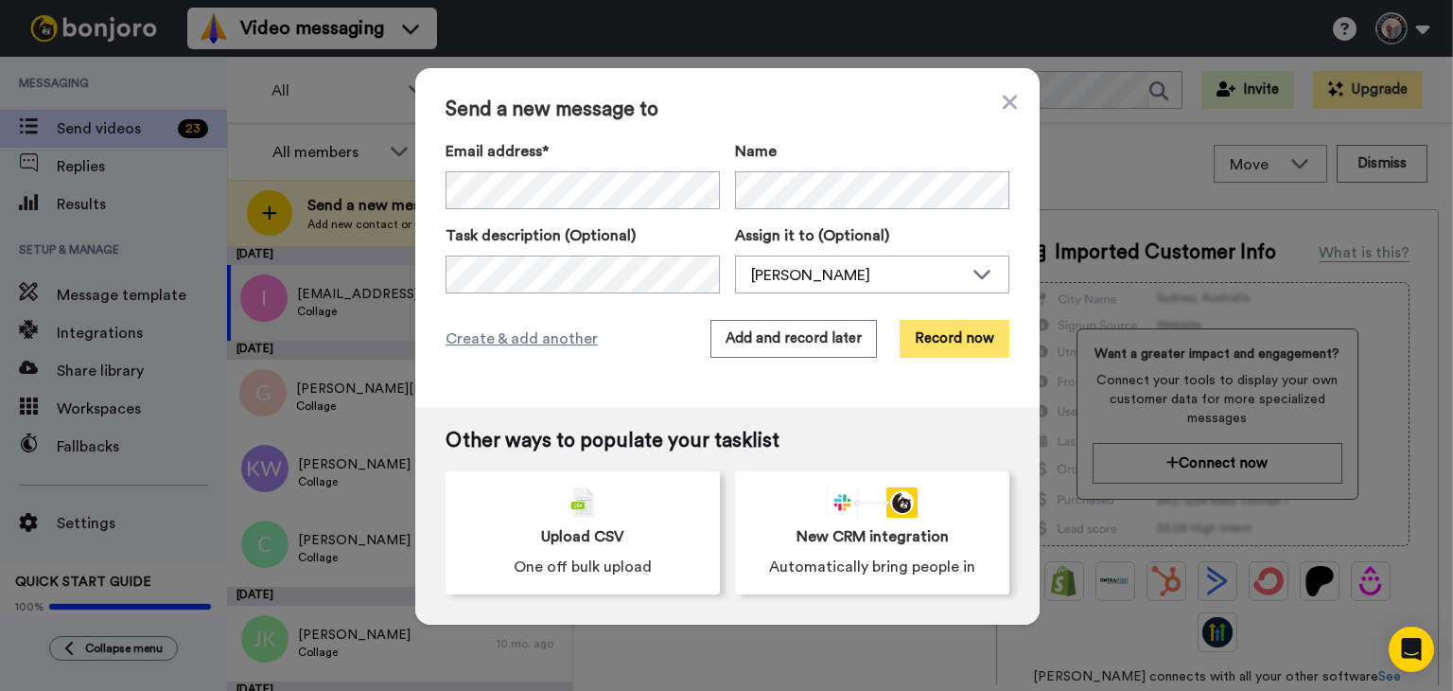
click at [952, 341] on button "Record now" at bounding box center [955, 339] width 110 height 38
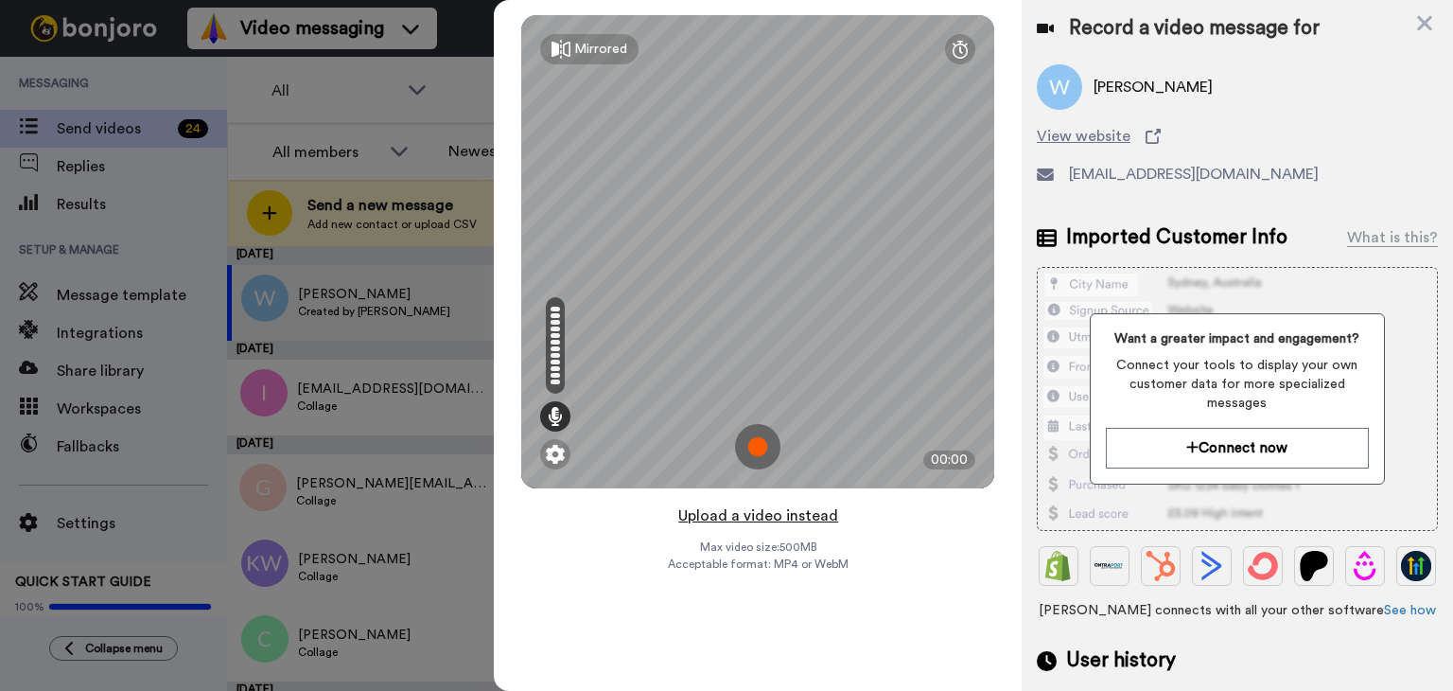
click at [750, 512] on button "Upload a video instead" at bounding box center [758, 515] width 171 height 25
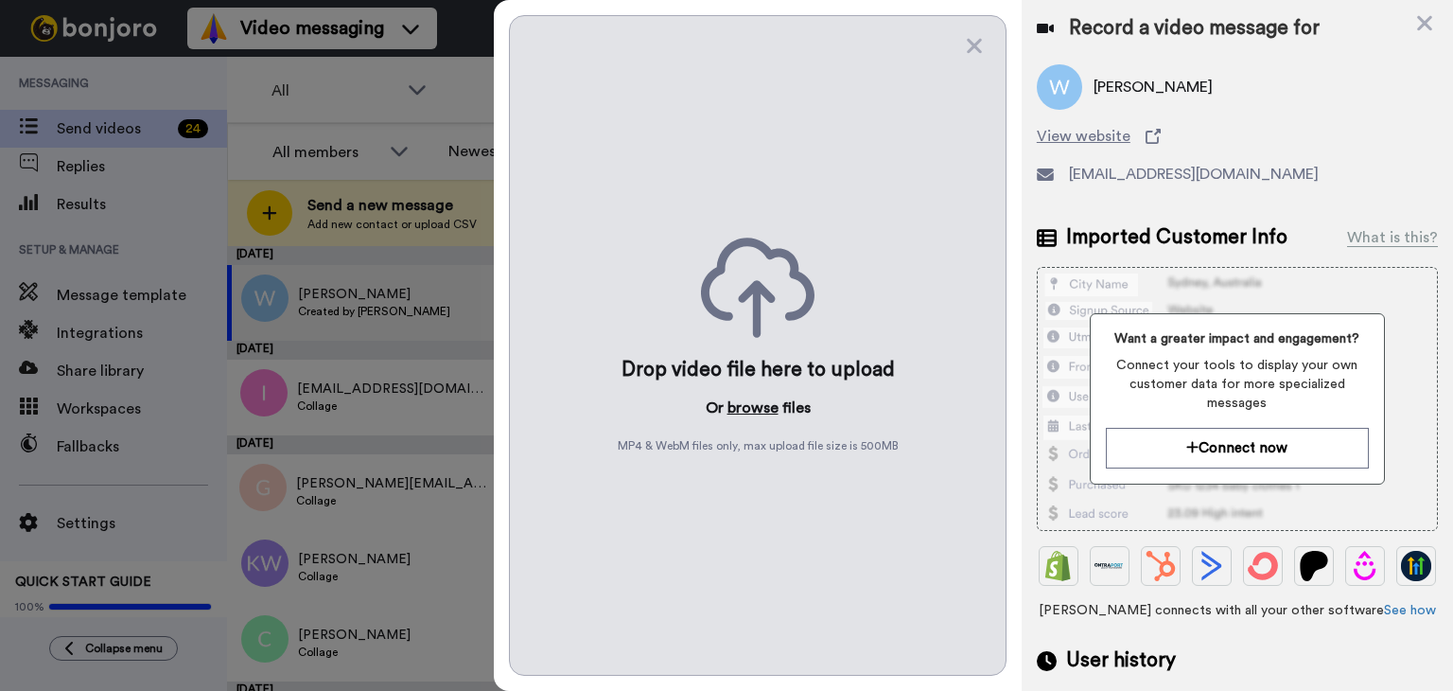
click at [750, 405] on button "browse" at bounding box center [753, 407] width 51 height 23
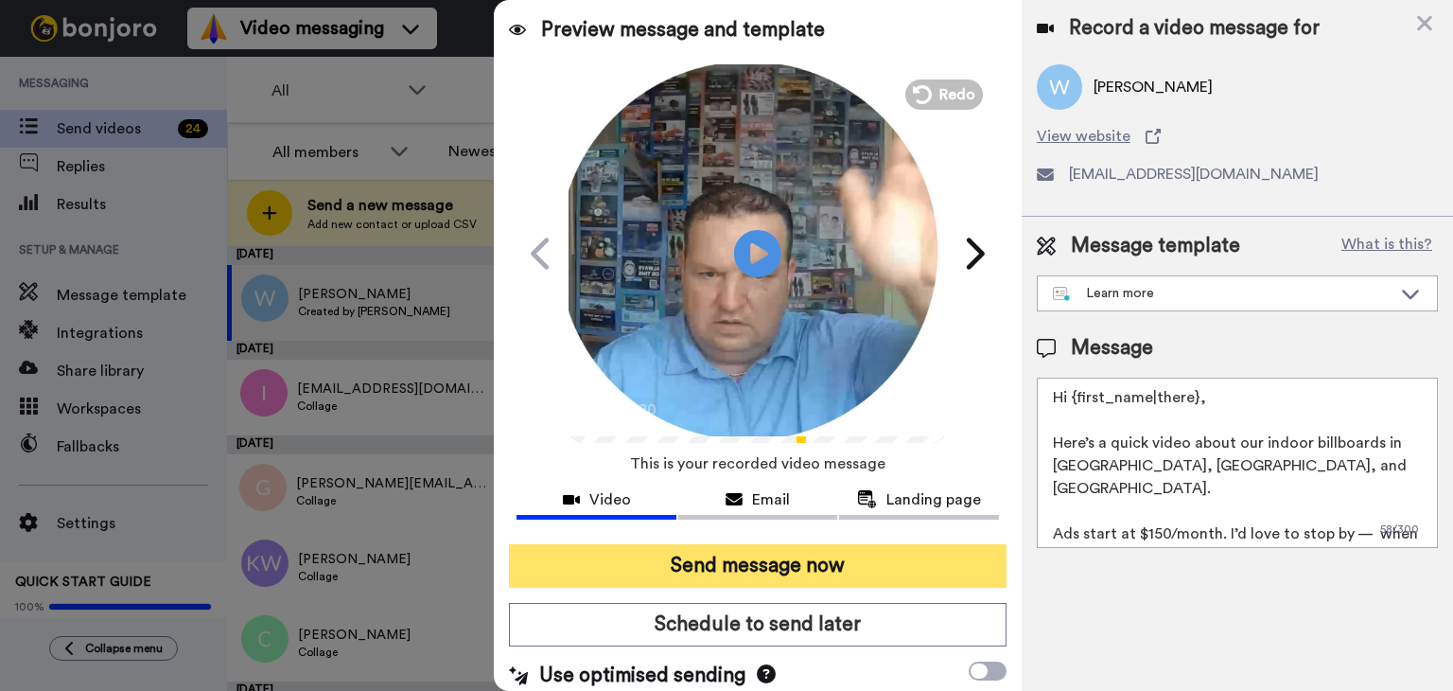
click at [787, 556] on button "Send message now" at bounding box center [758, 566] width 498 height 44
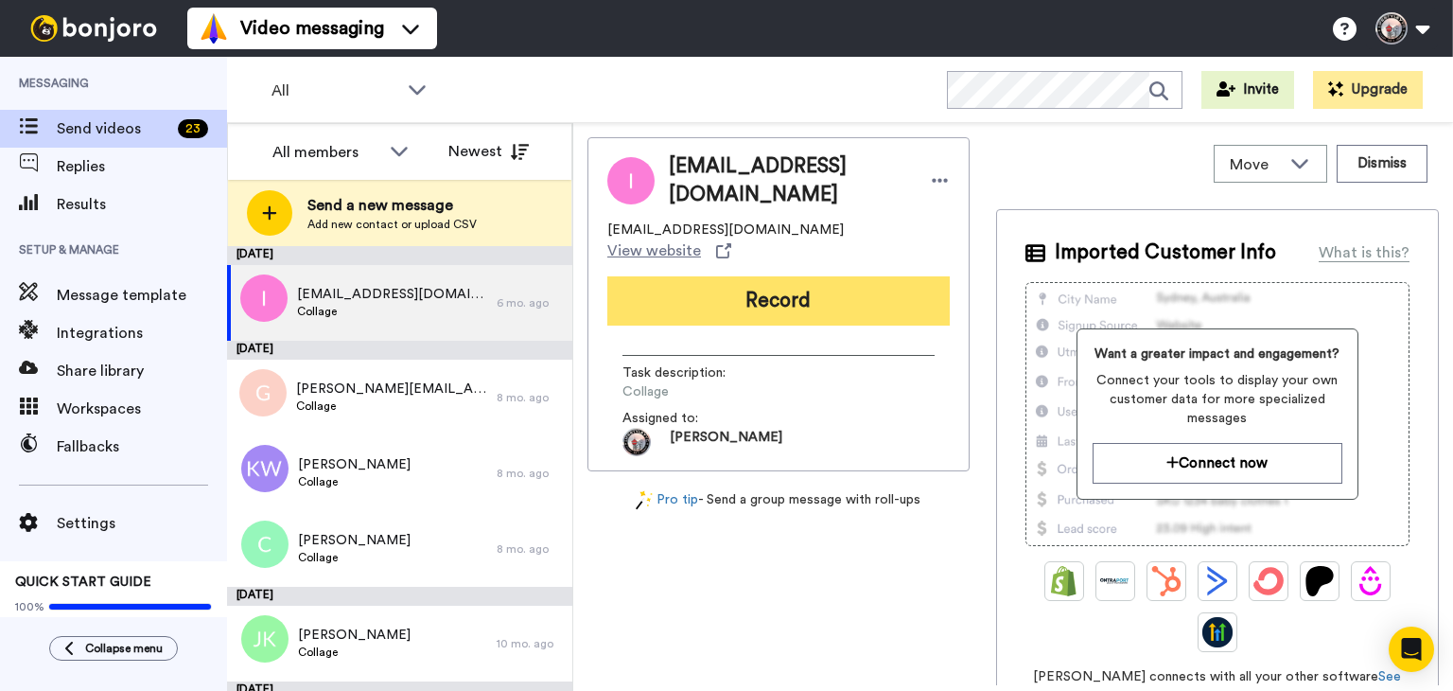
click at [756, 276] on button "Record" at bounding box center [778, 300] width 342 height 49
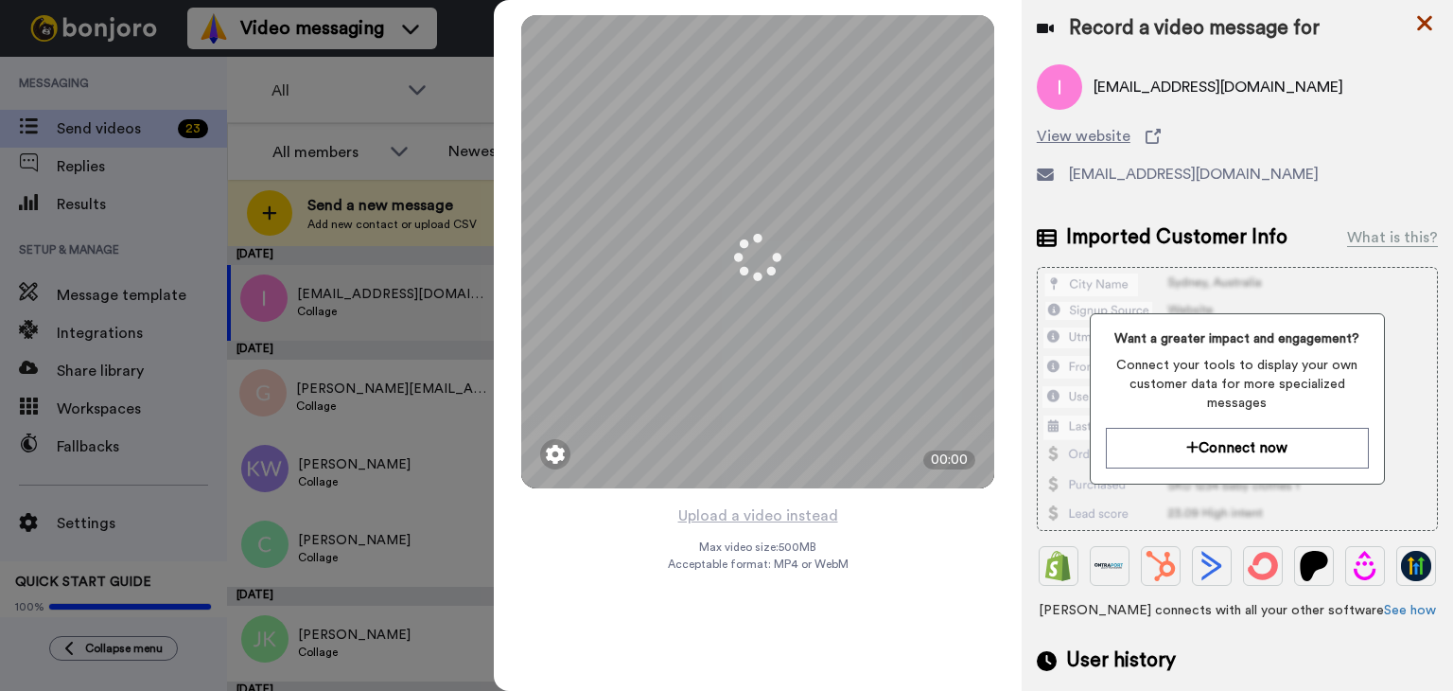
click at [1426, 26] on icon at bounding box center [1424, 23] width 19 height 24
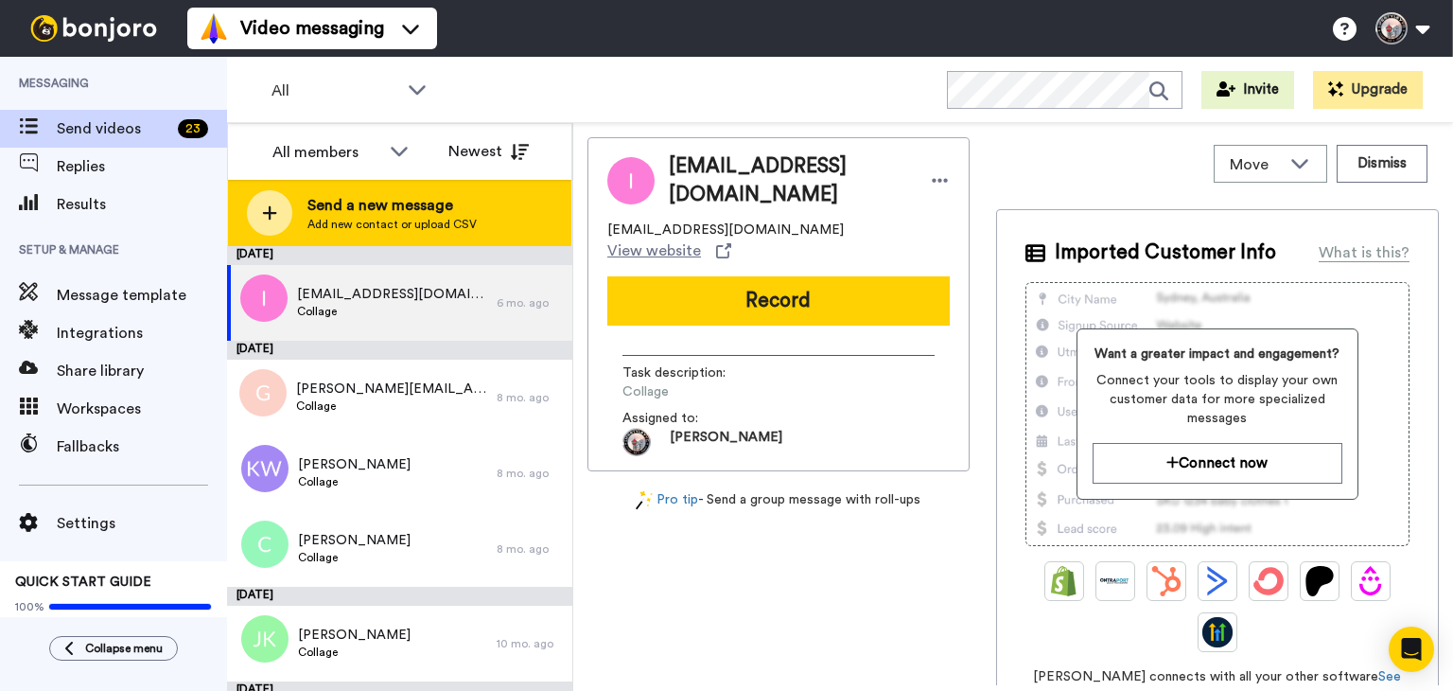
click at [422, 206] on span "Send a new message" at bounding box center [391, 205] width 169 height 23
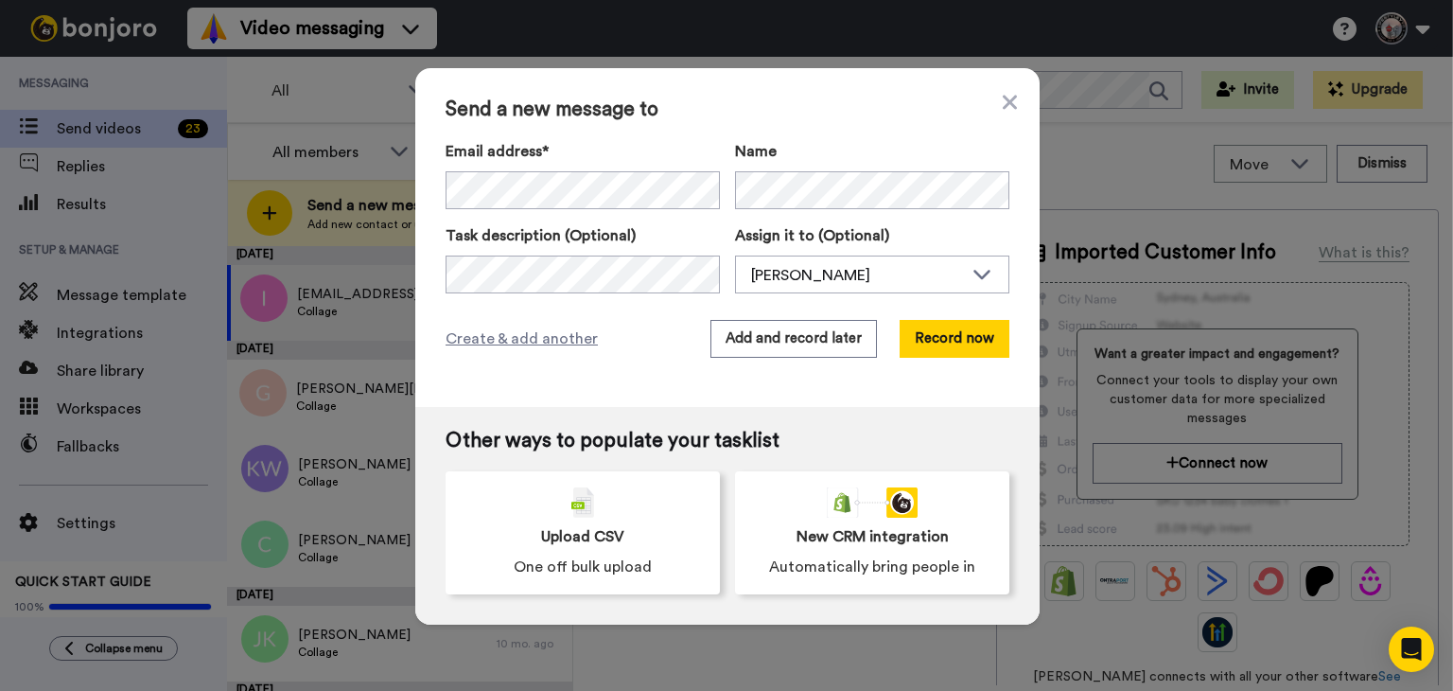
click at [647, 318] on div "Send a new message to Email address* No search result for ‘ info@executivediamo…" at bounding box center [727, 237] width 624 height 339
click at [921, 331] on button "Record now" at bounding box center [955, 339] width 110 height 38
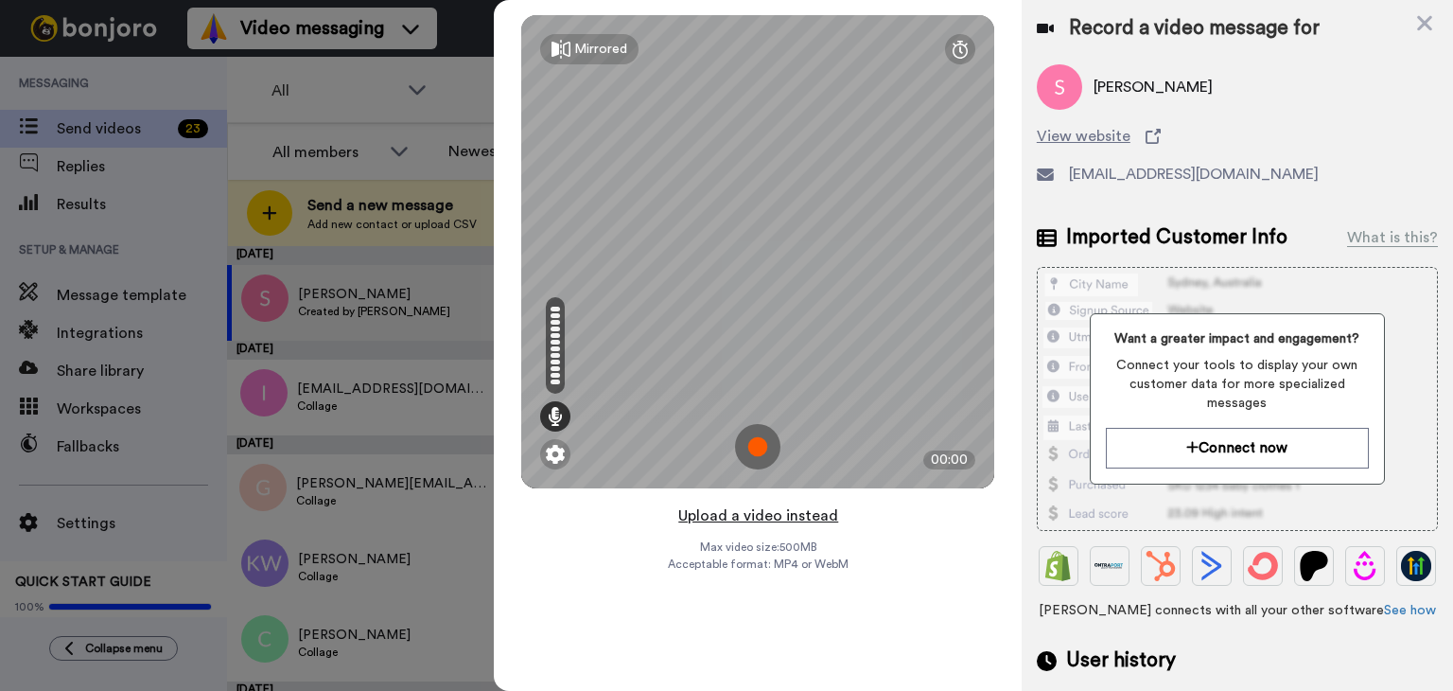
click at [744, 514] on button "Upload a video instead" at bounding box center [758, 515] width 171 height 25
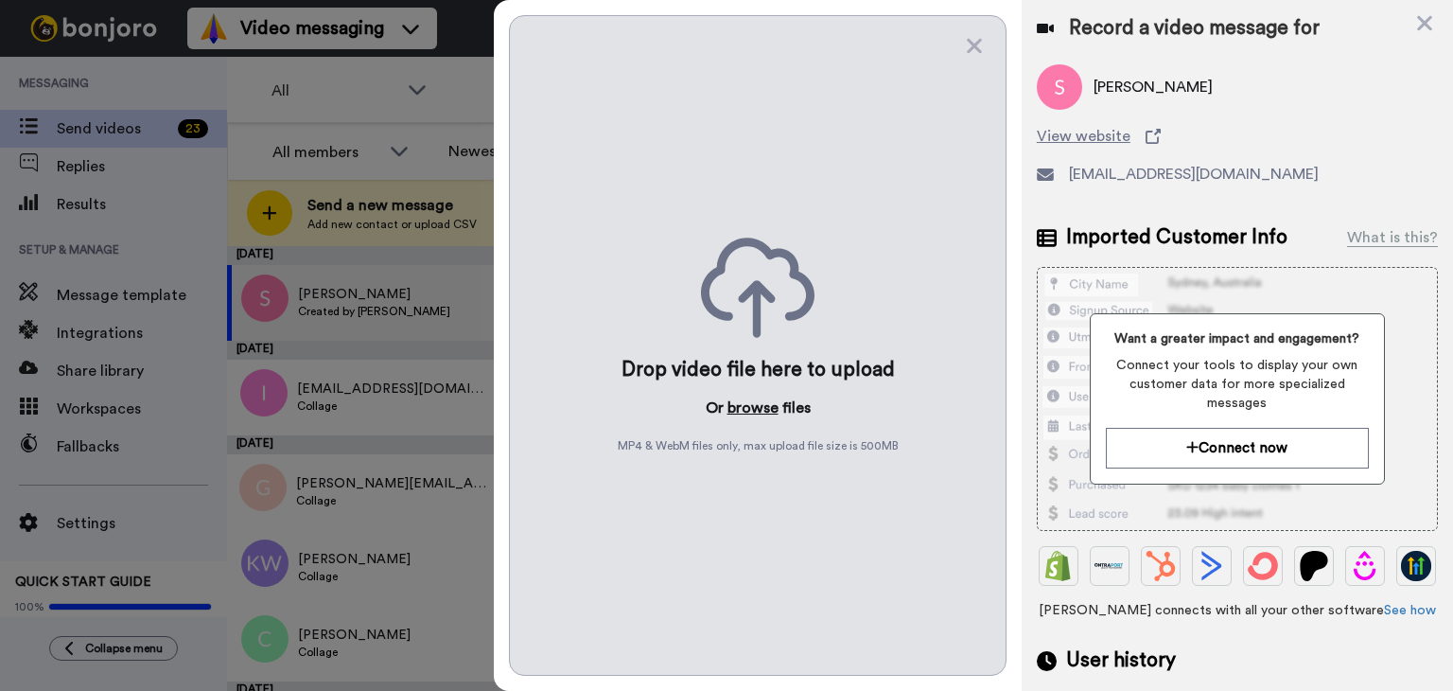
click at [748, 409] on button "browse" at bounding box center [753, 407] width 51 height 23
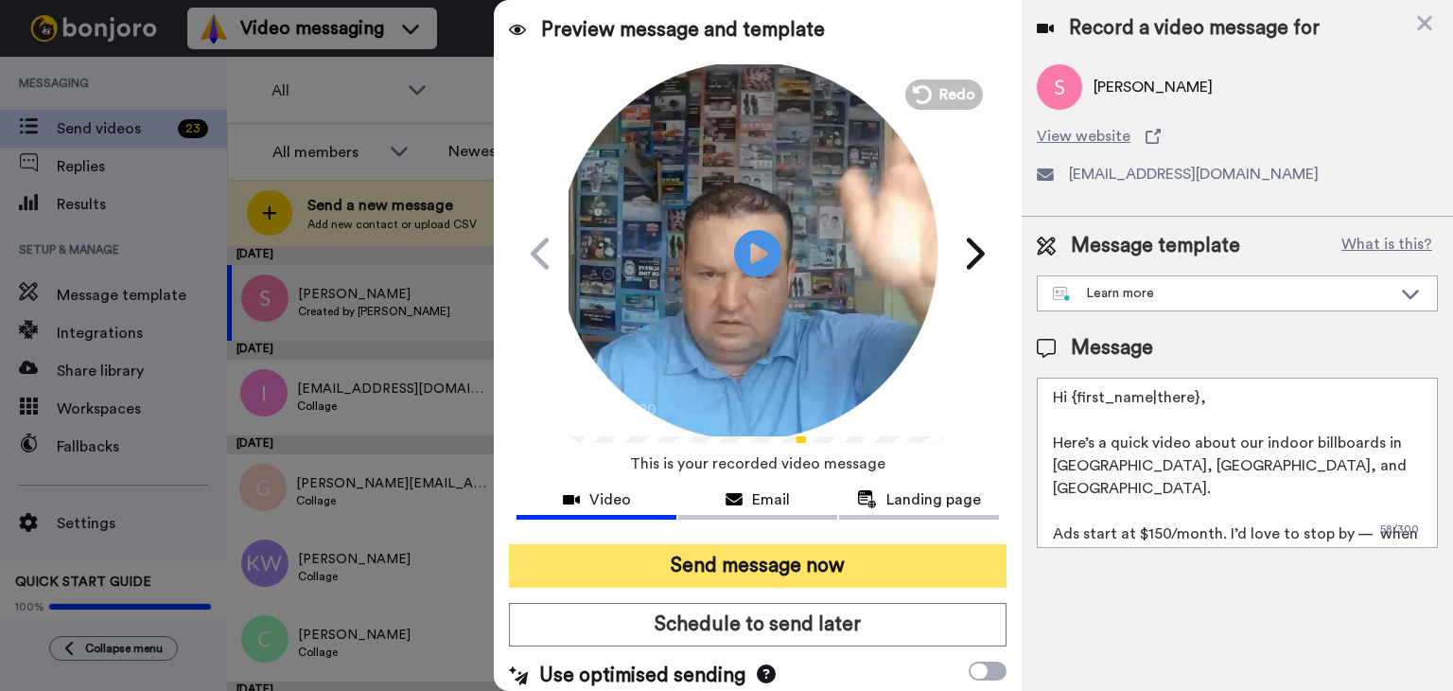
click at [799, 565] on button "Send message now" at bounding box center [758, 566] width 498 height 44
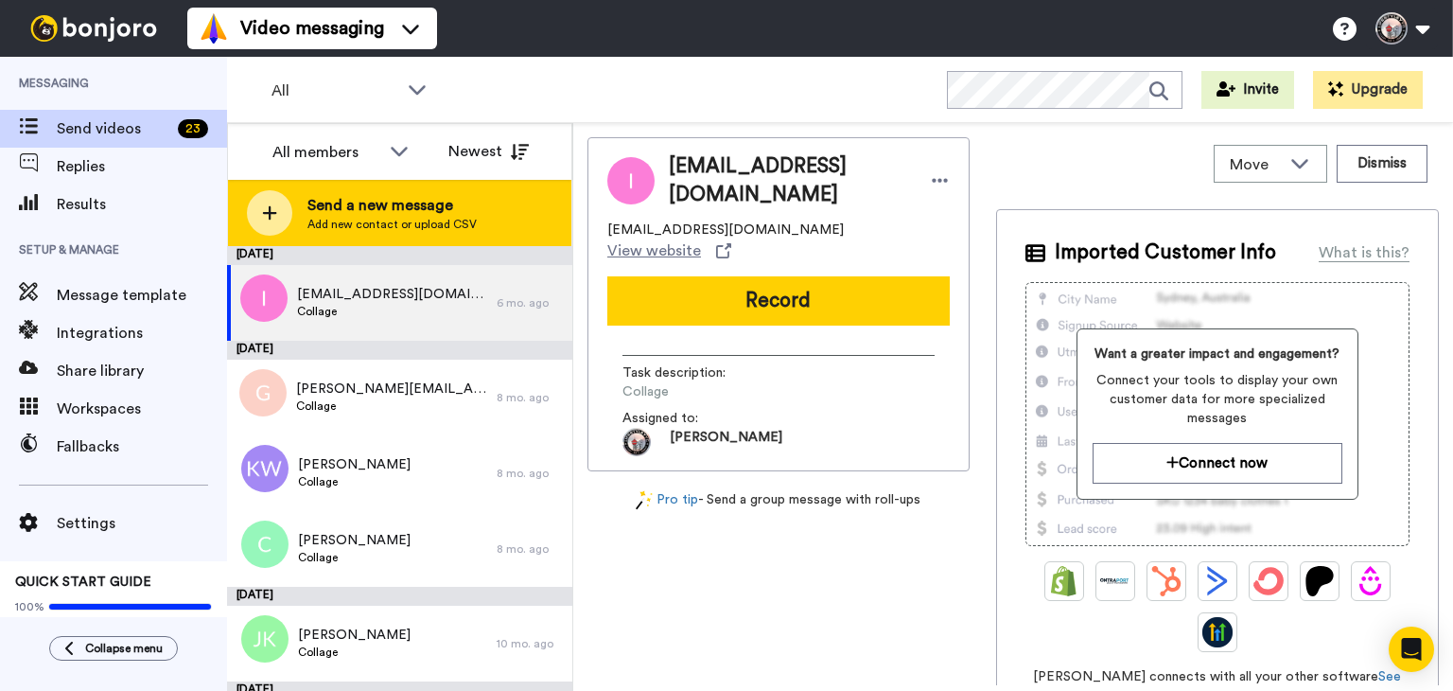
click at [408, 204] on span "Send a new message" at bounding box center [391, 205] width 169 height 23
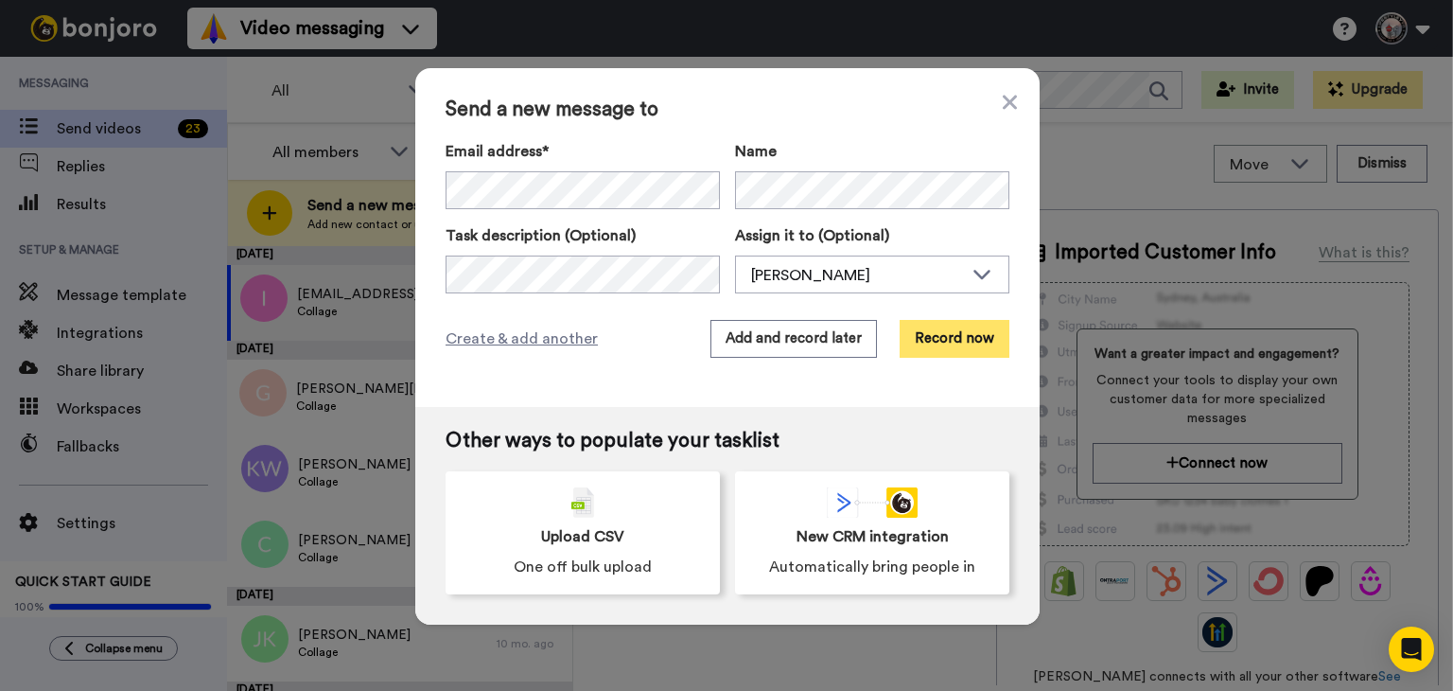
click at [944, 345] on button "Record now" at bounding box center [955, 339] width 110 height 38
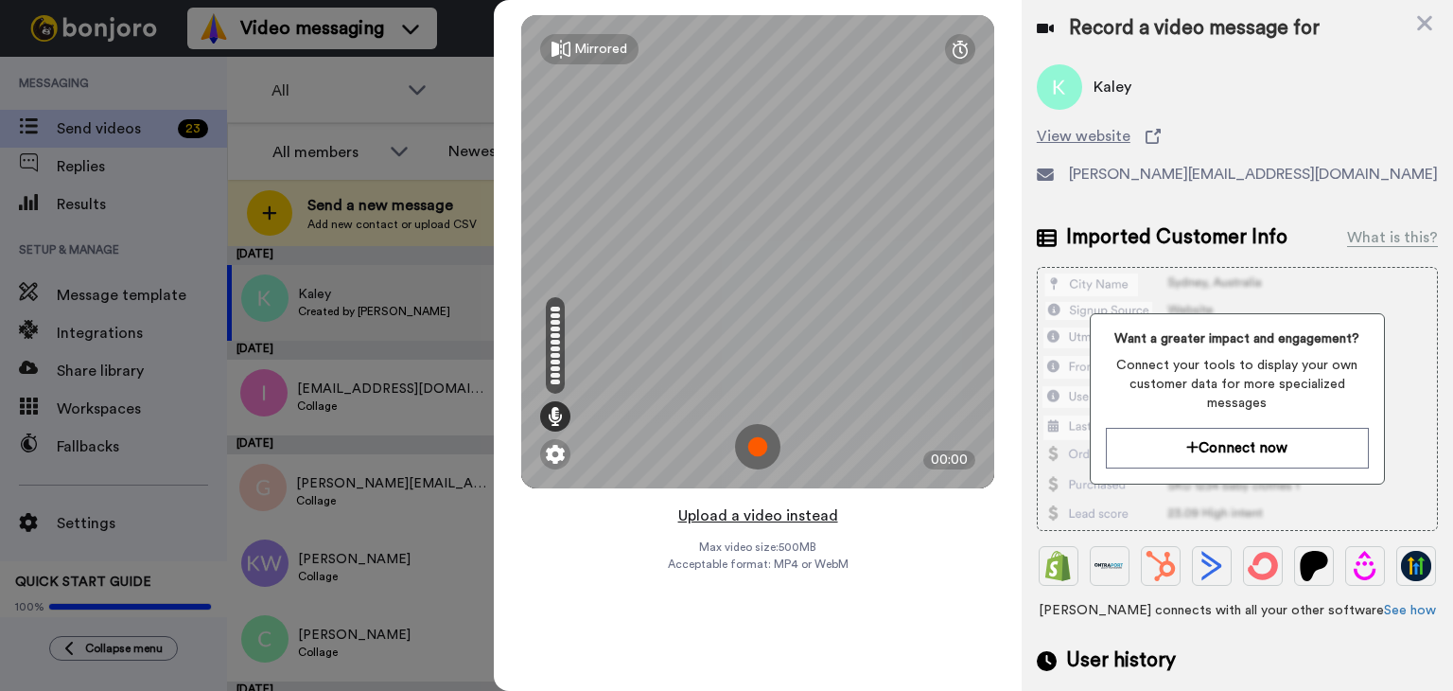
click at [756, 508] on button "Upload a video instead" at bounding box center [758, 515] width 171 height 25
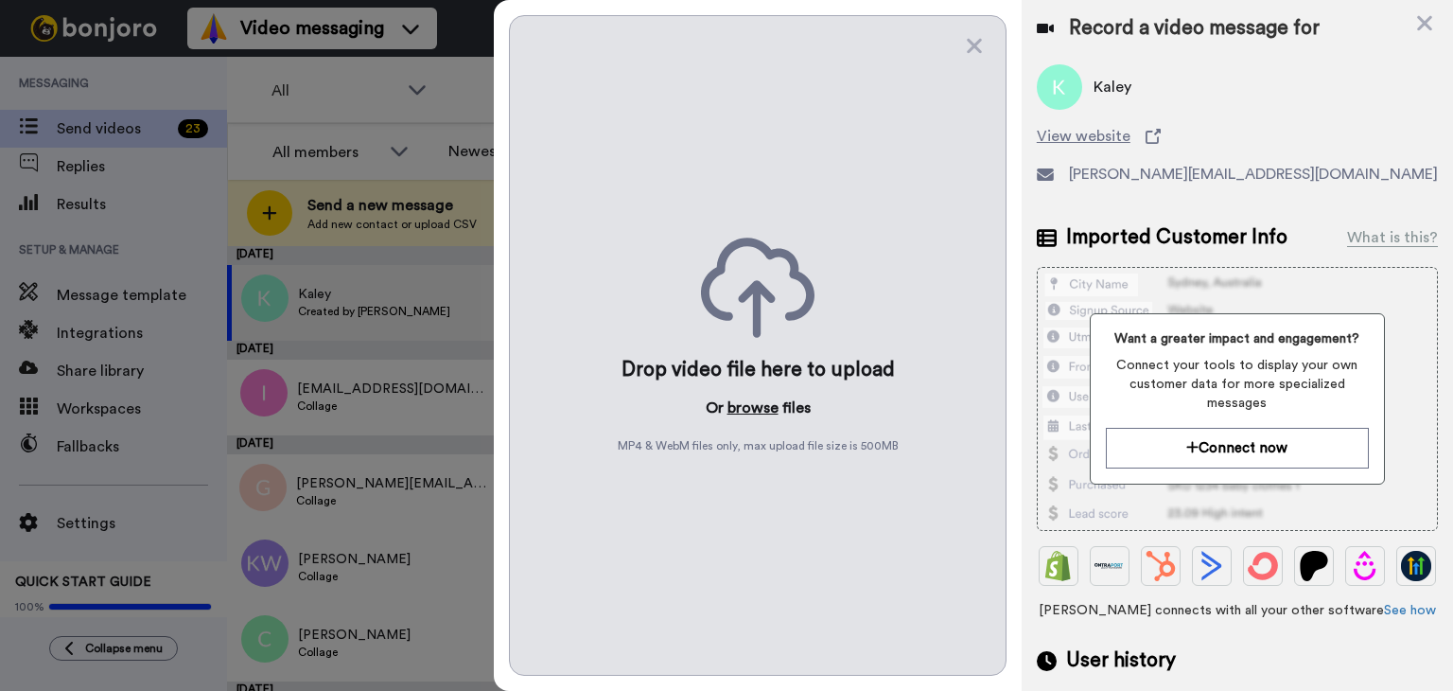
click at [747, 401] on button "browse" at bounding box center [753, 407] width 51 height 23
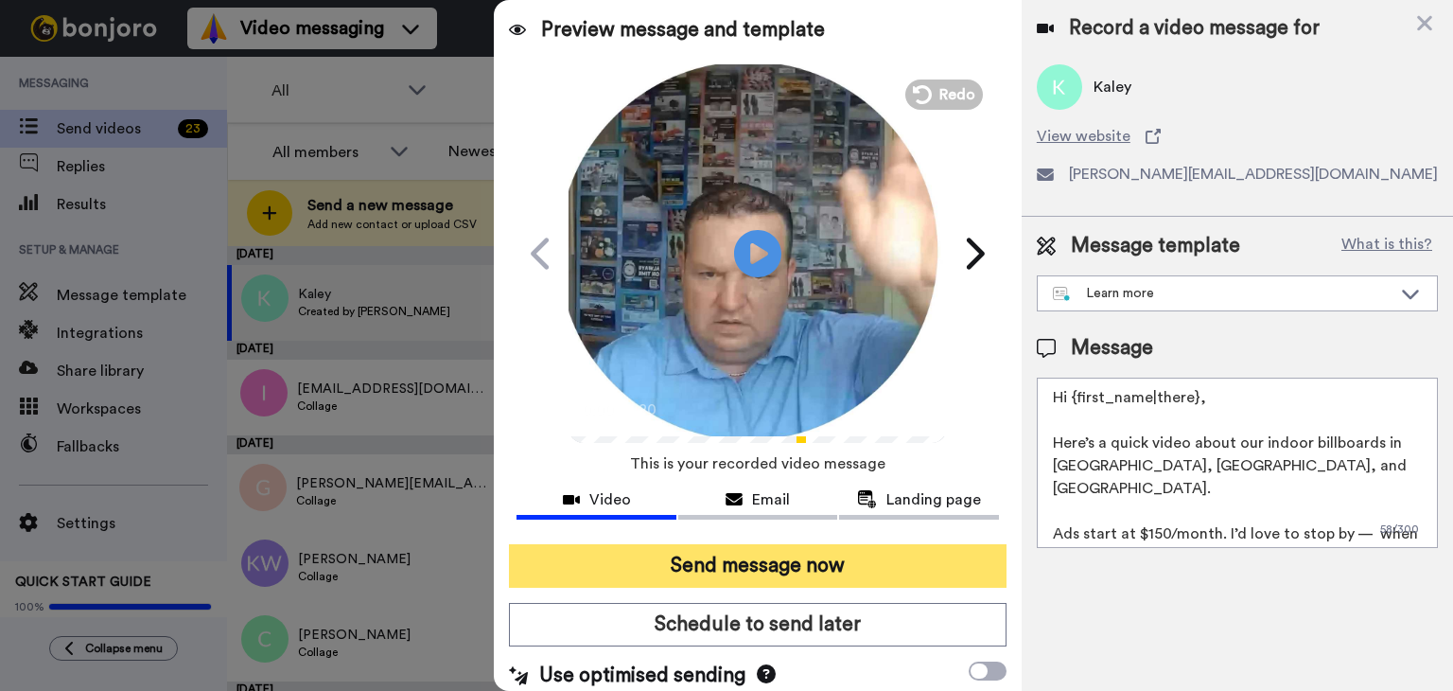
click at [797, 554] on button "Send message now" at bounding box center [758, 566] width 498 height 44
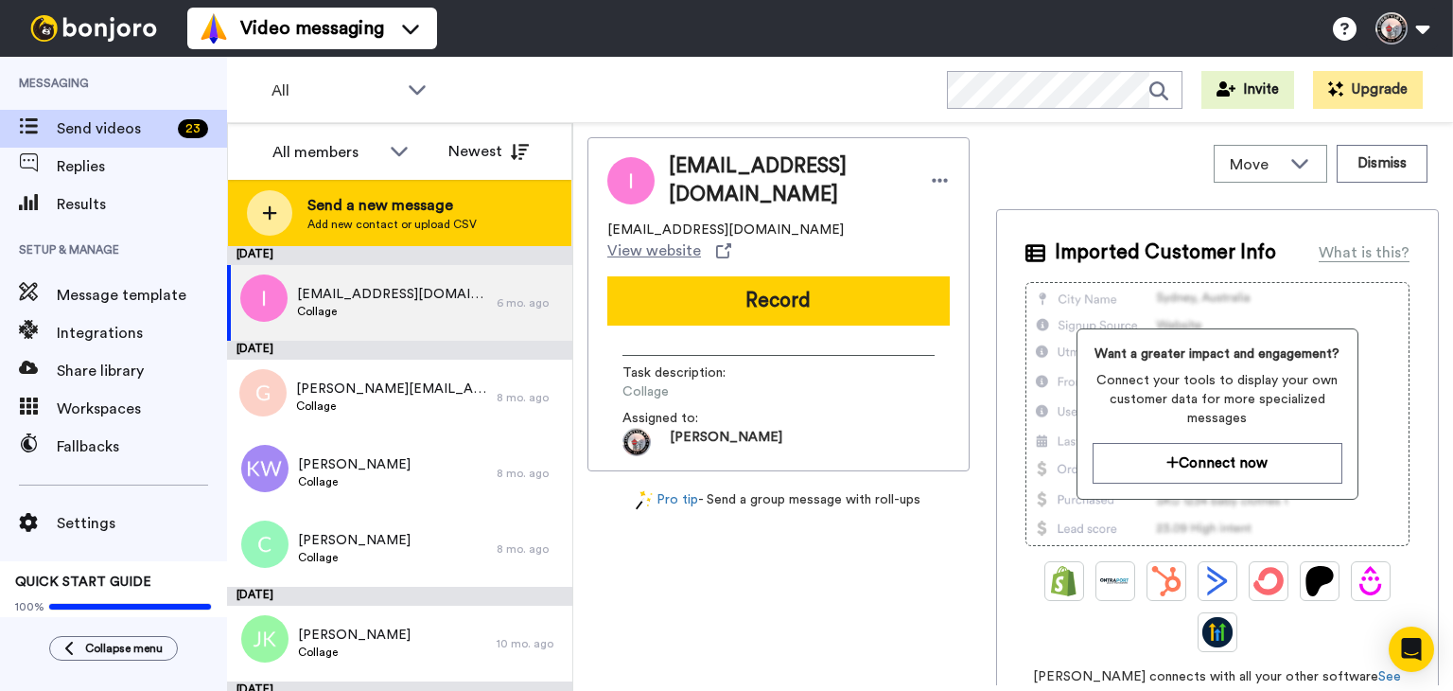
click at [482, 200] on div "Send a new message Add new contact or upload CSV" at bounding box center [399, 213] width 343 height 66
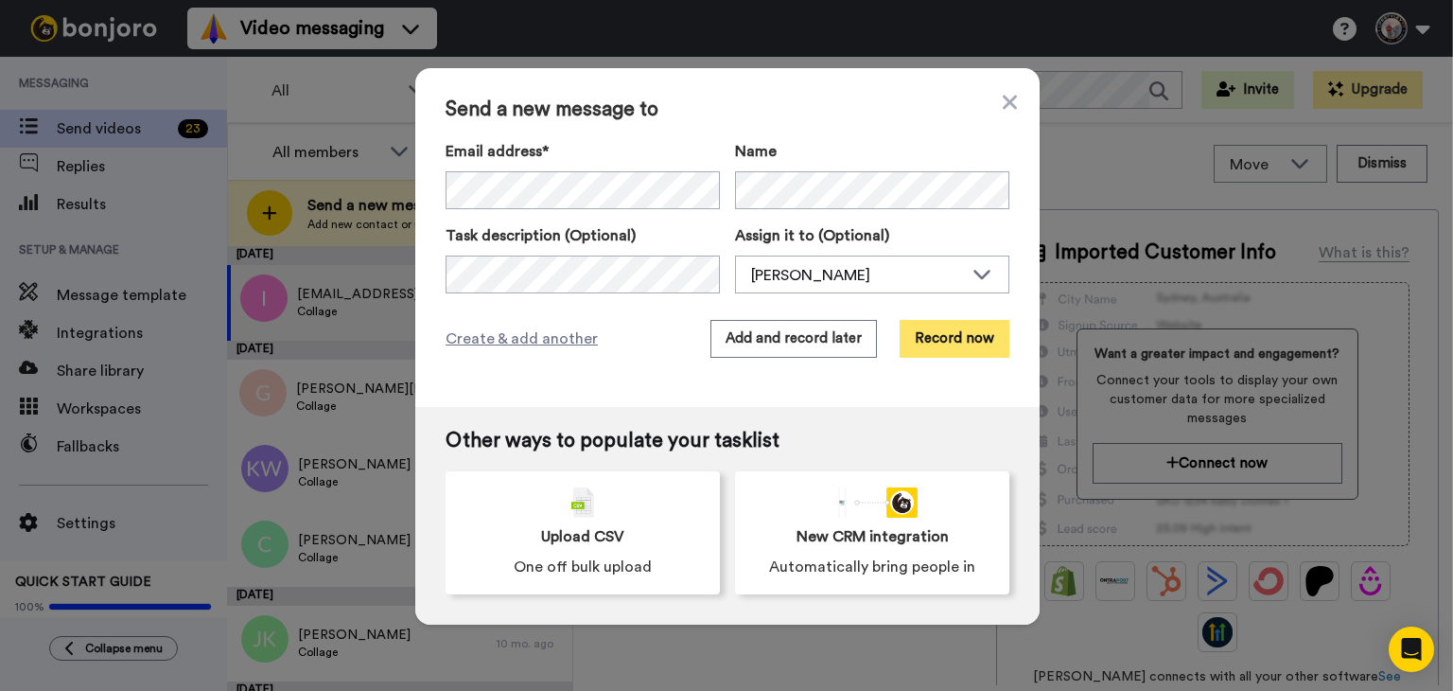
click at [918, 332] on button "Record now" at bounding box center [955, 339] width 110 height 38
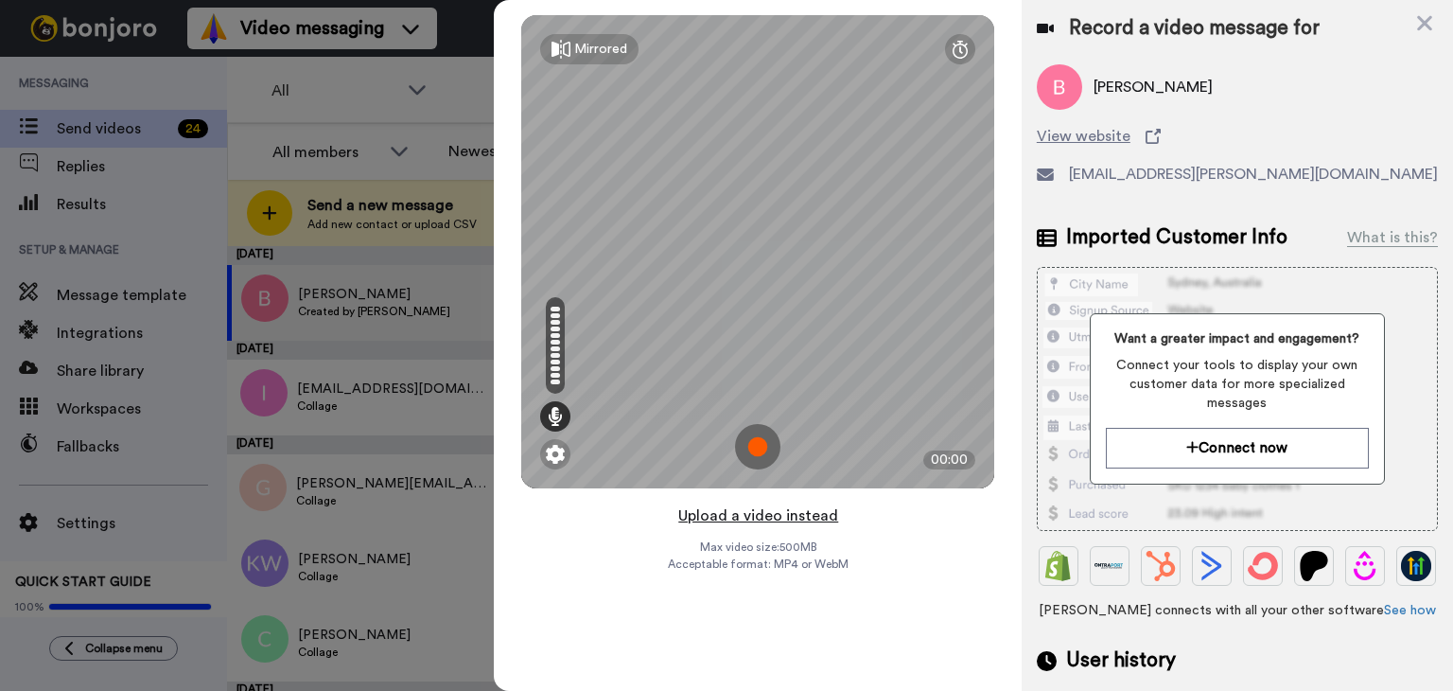
click at [746, 516] on button "Upload a video instead" at bounding box center [758, 515] width 171 height 25
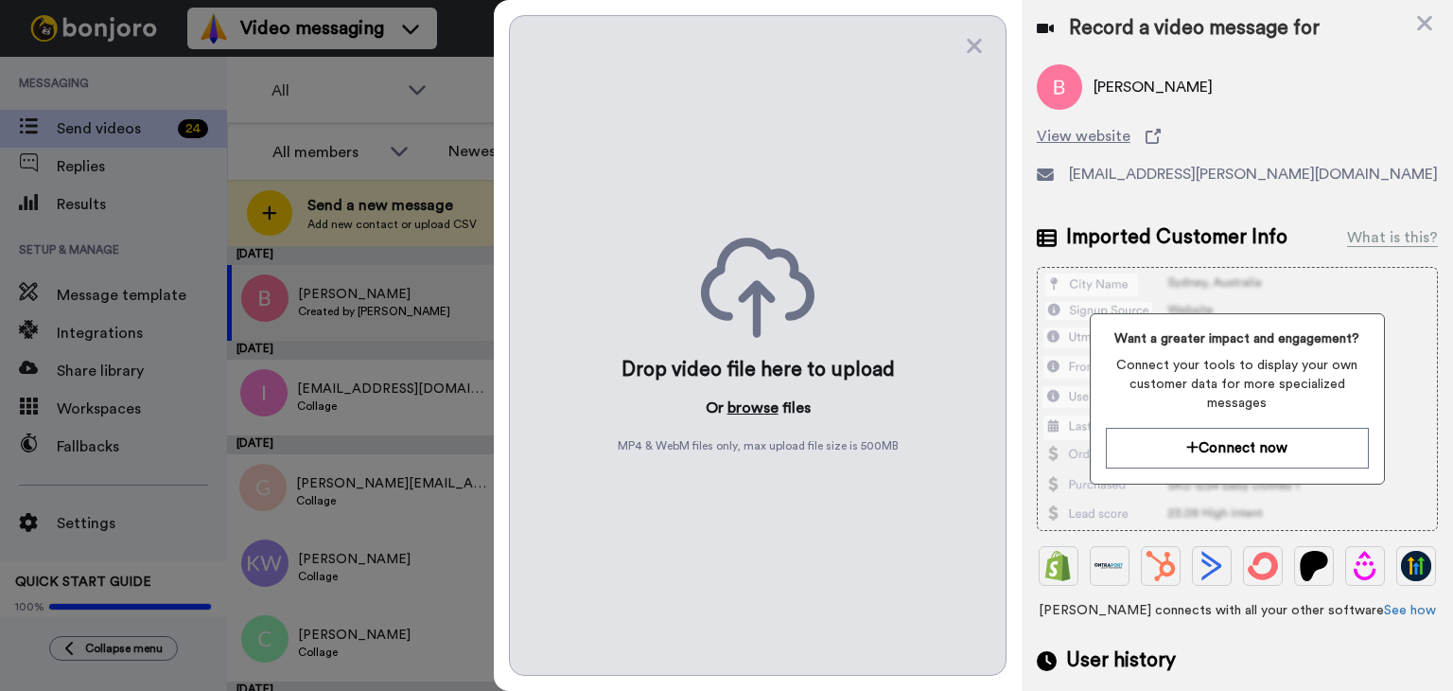
click at [757, 406] on button "browse" at bounding box center [753, 407] width 51 height 23
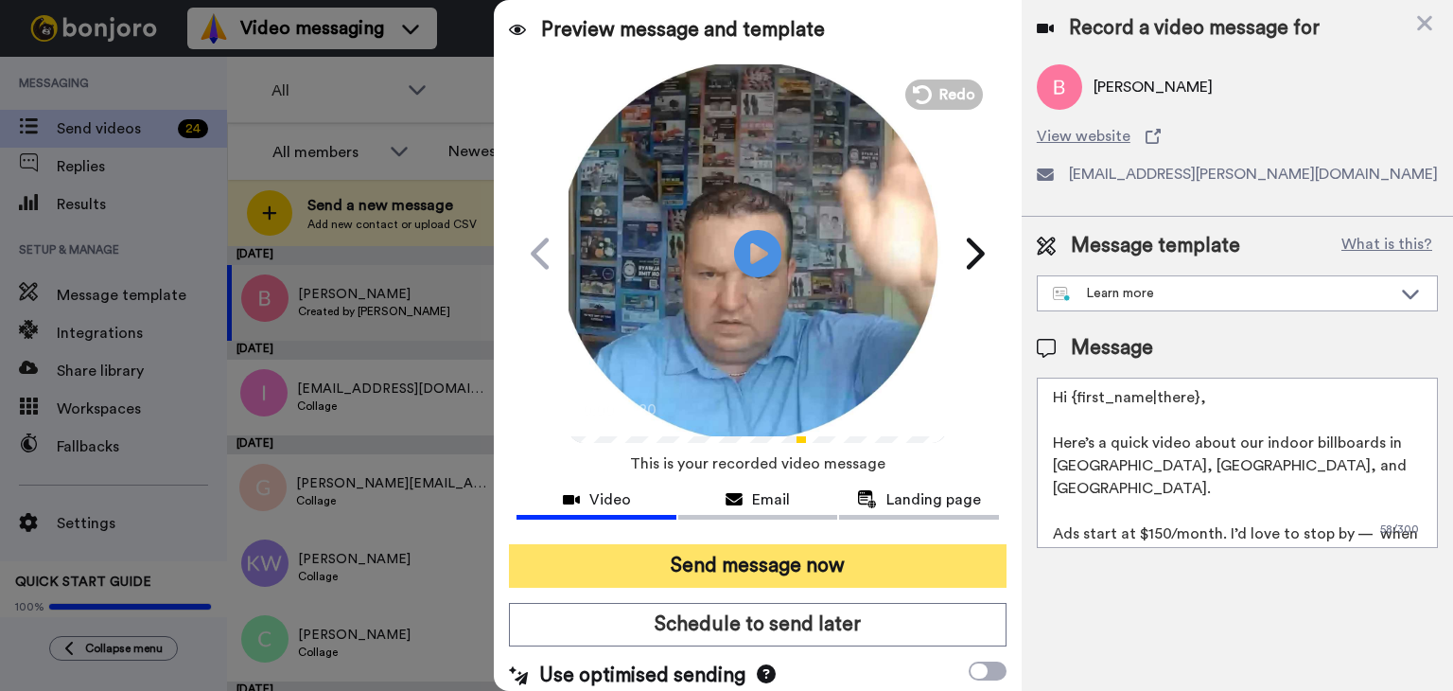
click at [784, 575] on button "Send message now" at bounding box center [758, 566] width 498 height 44
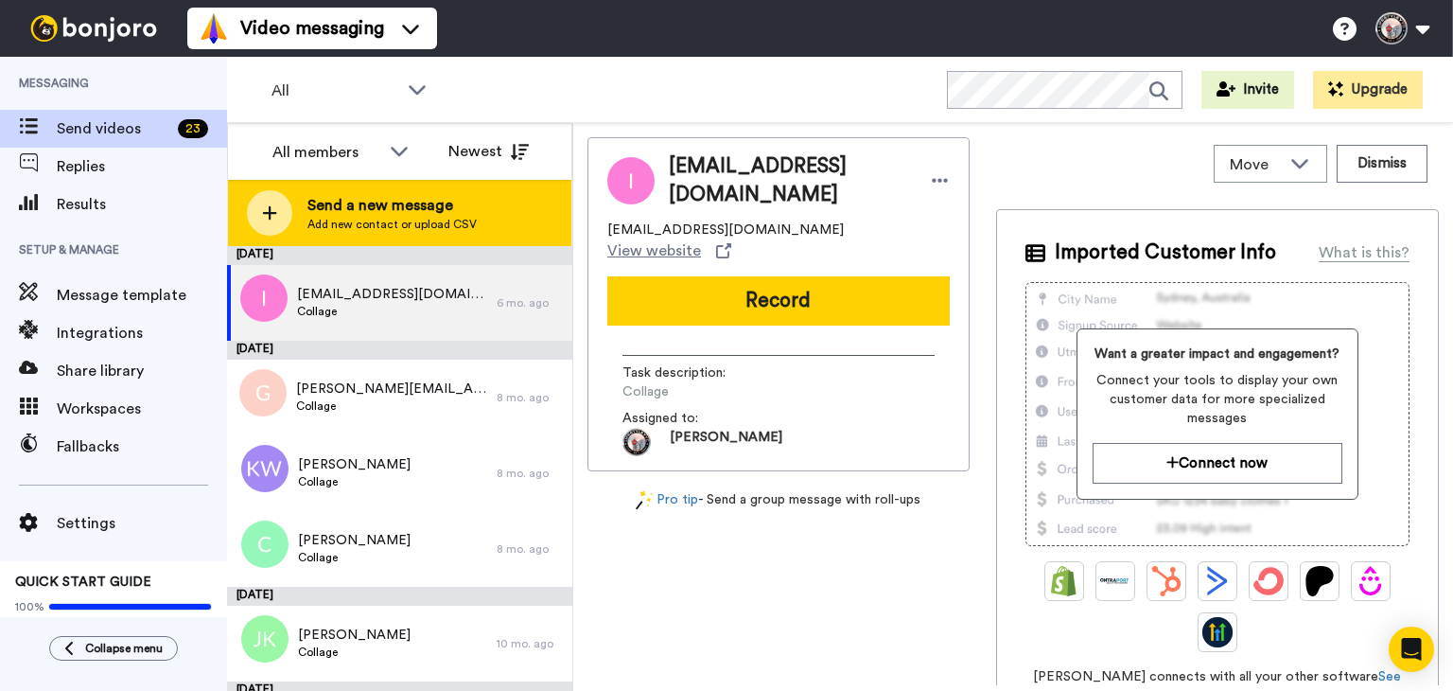
click at [476, 211] on div "Send a new message Add new contact or upload CSV" at bounding box center [399, 213] width 343 height 66
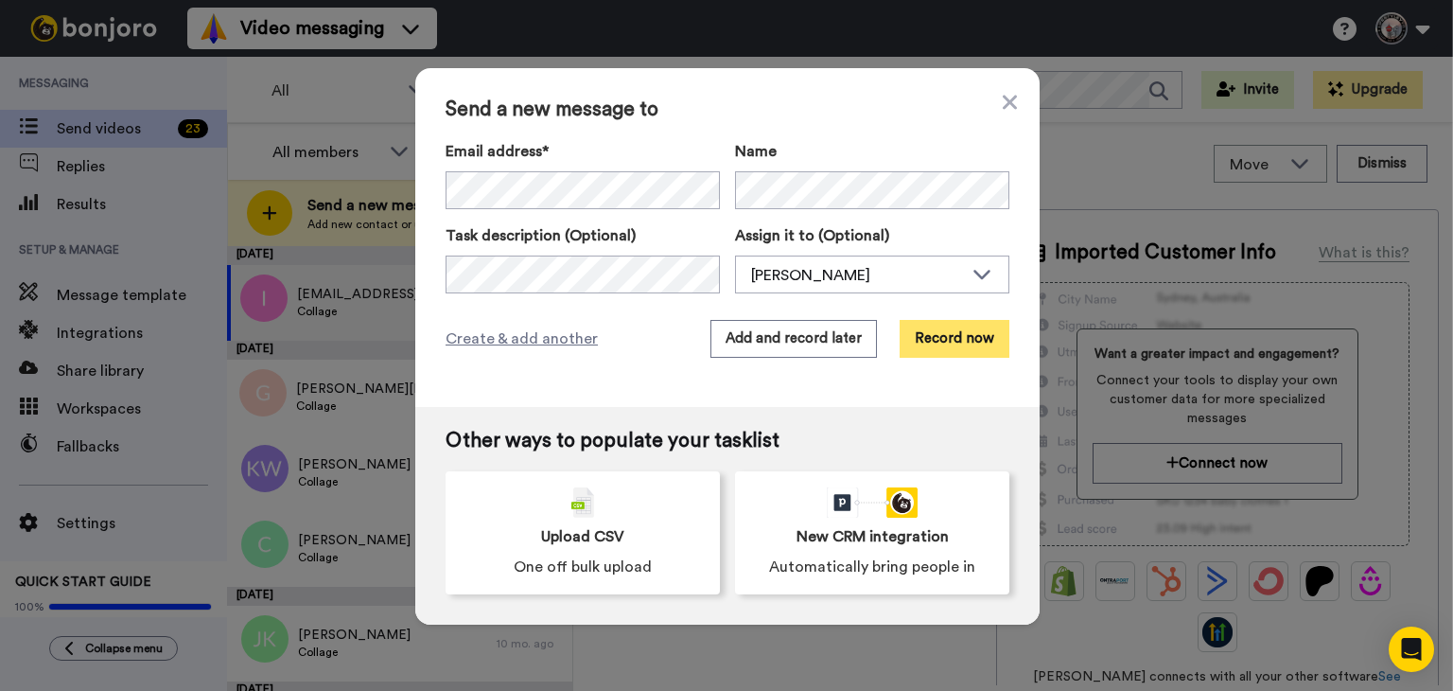
click at [923, 345] on button "Record now" at bounding box center [955, 339] width 110 height 38
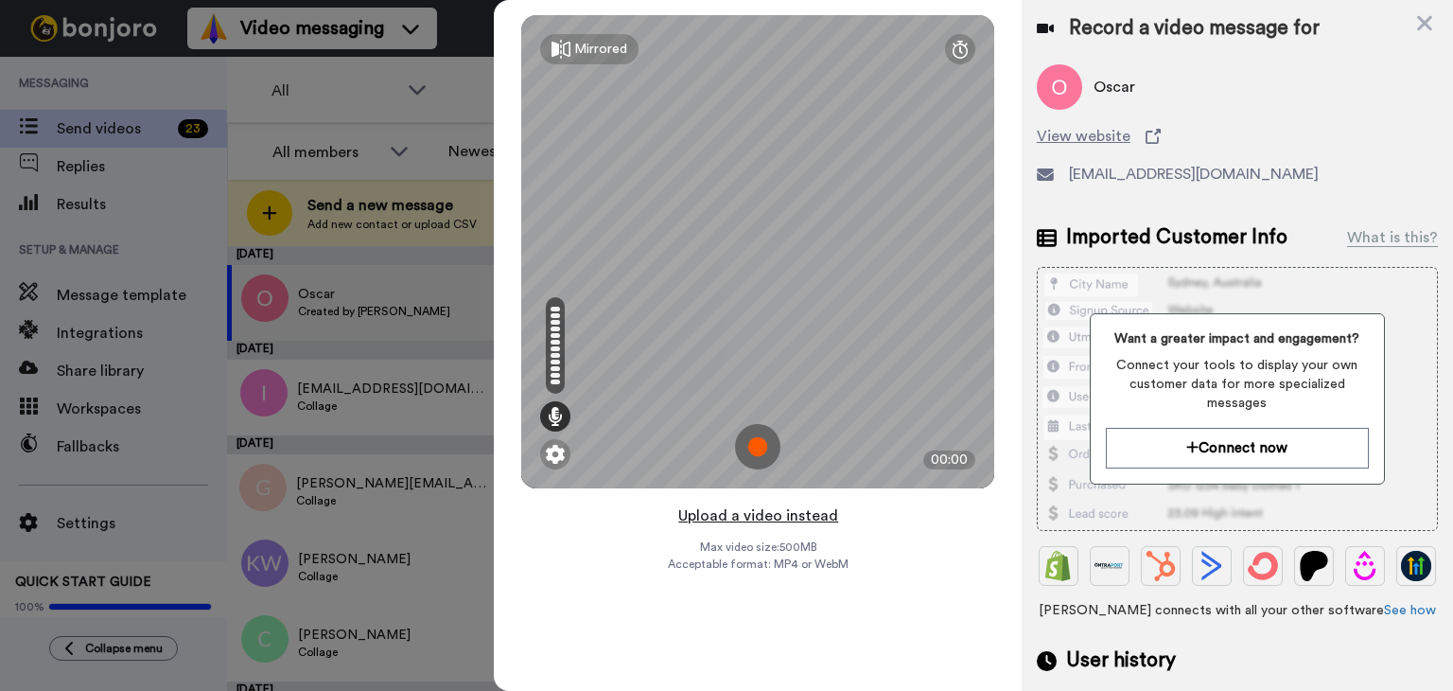
click at [739, 516] on button "Upload a video instead" at bounding box center [758, 515] width 171 height 25
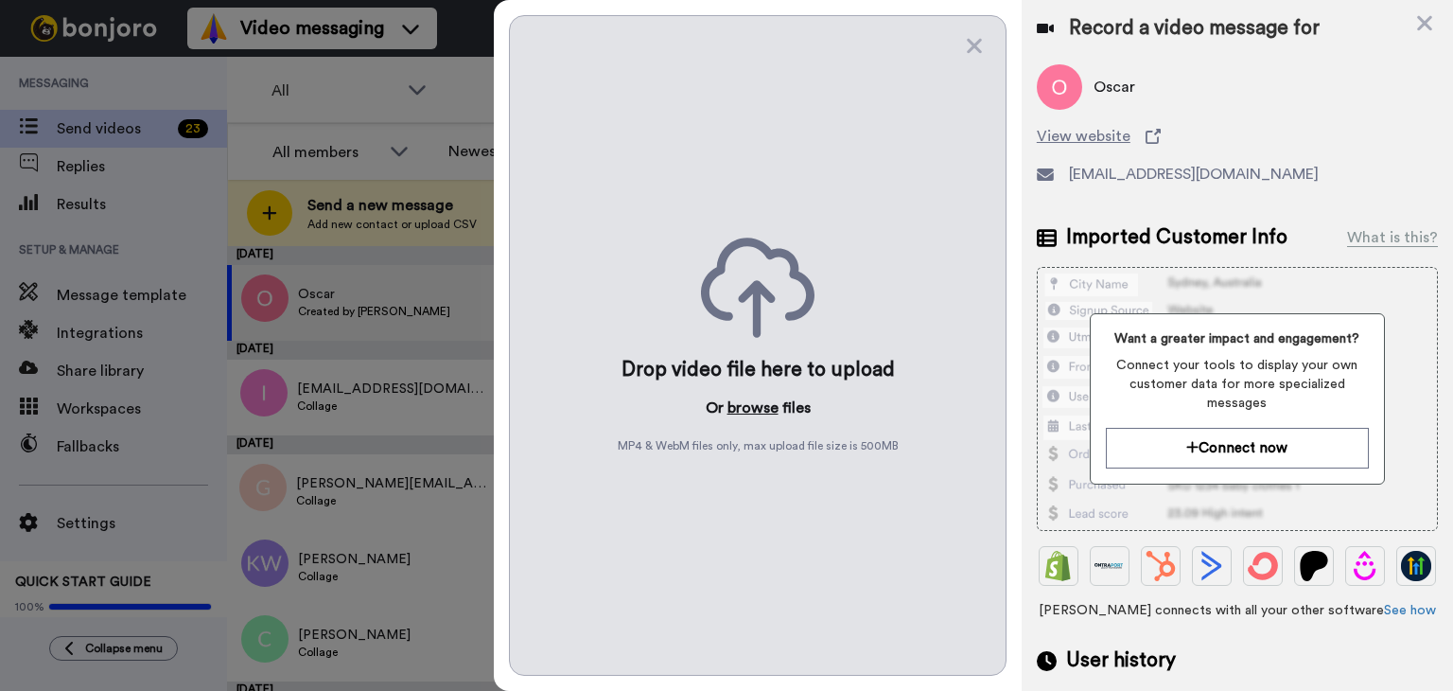
click at [746, 403] on button "browse" at bounding box center [753, 407] width 51 height 23
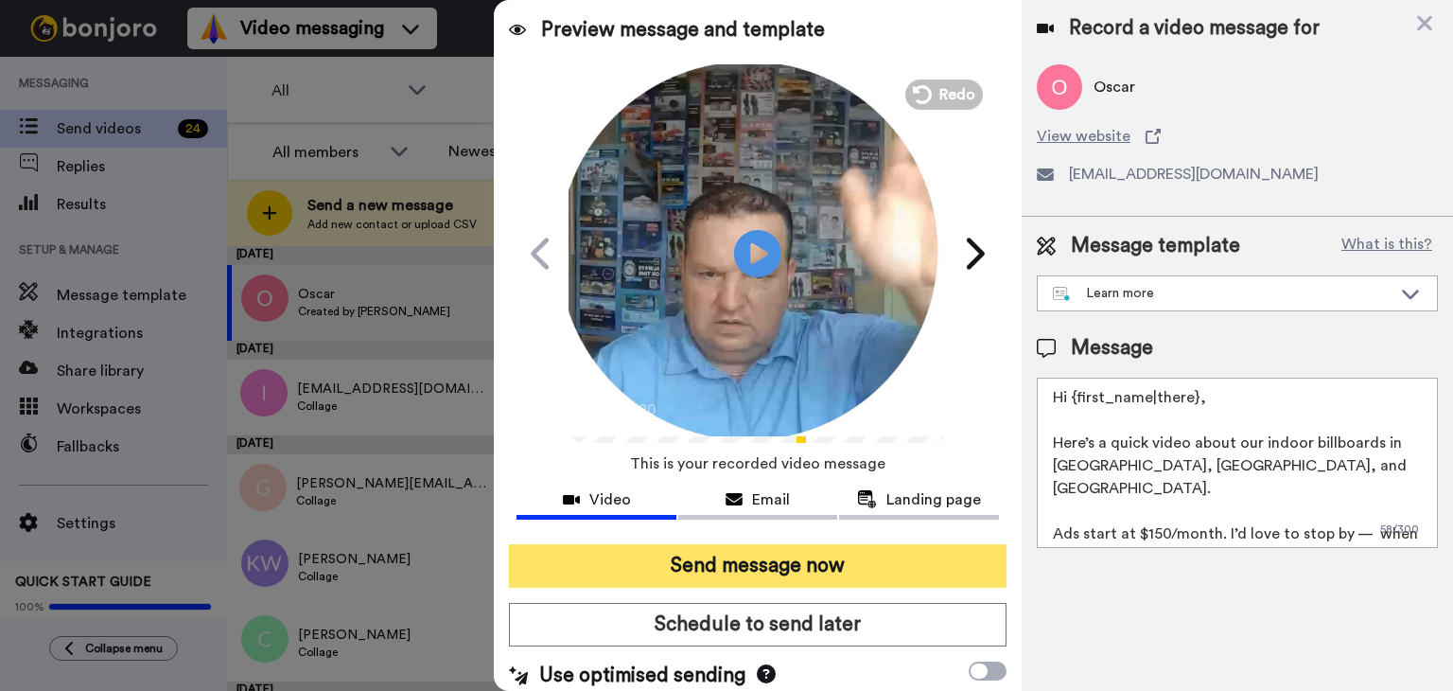
click at [711, 551] on button "Send message now" at bounding box center [758, 566] width 498 height 44
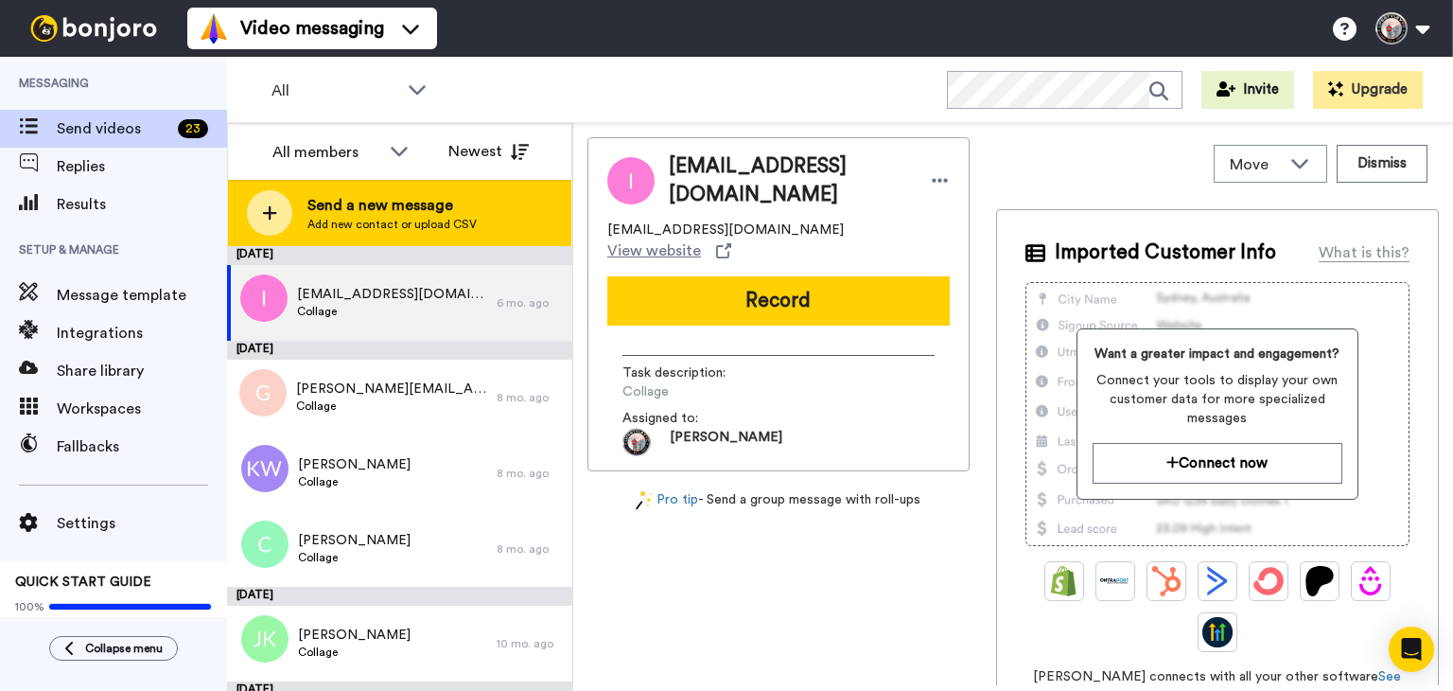
click at [495, 210] on div "Send a new message Add new contact or upload CSV" at bounding box center [399, 213] width 343 height 66
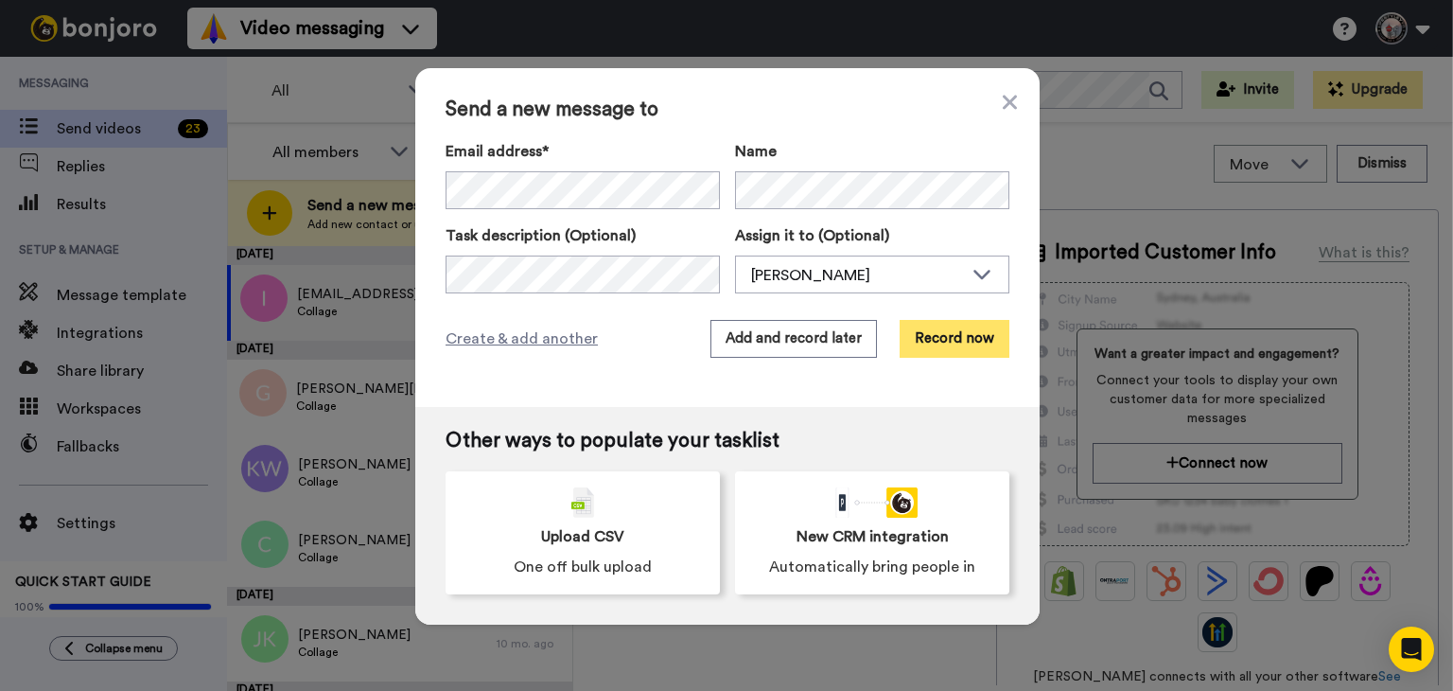
click at [929, 342] on button "Record now" at bounding box center [955, 339] width 110 height 38
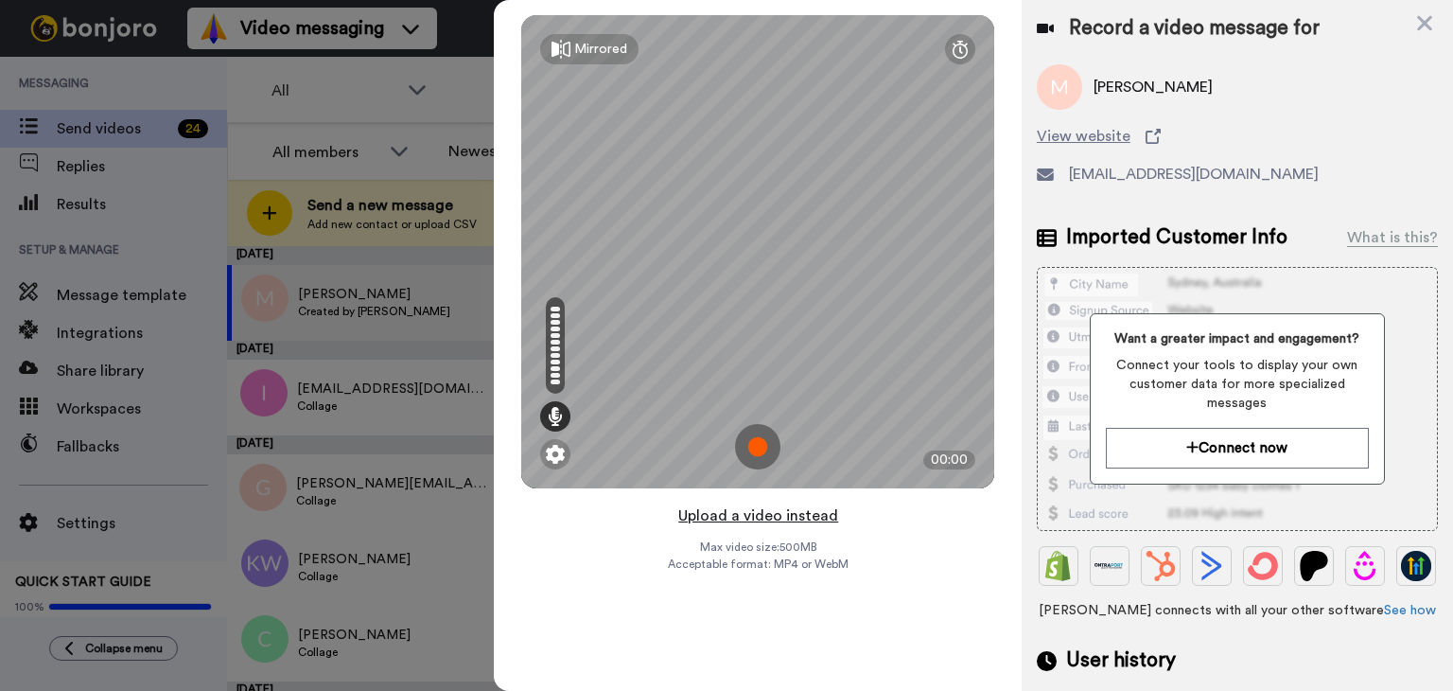
click at [757, 518] on button "Upload a video instead" at bounding box center [758, 515] width 171 height 25
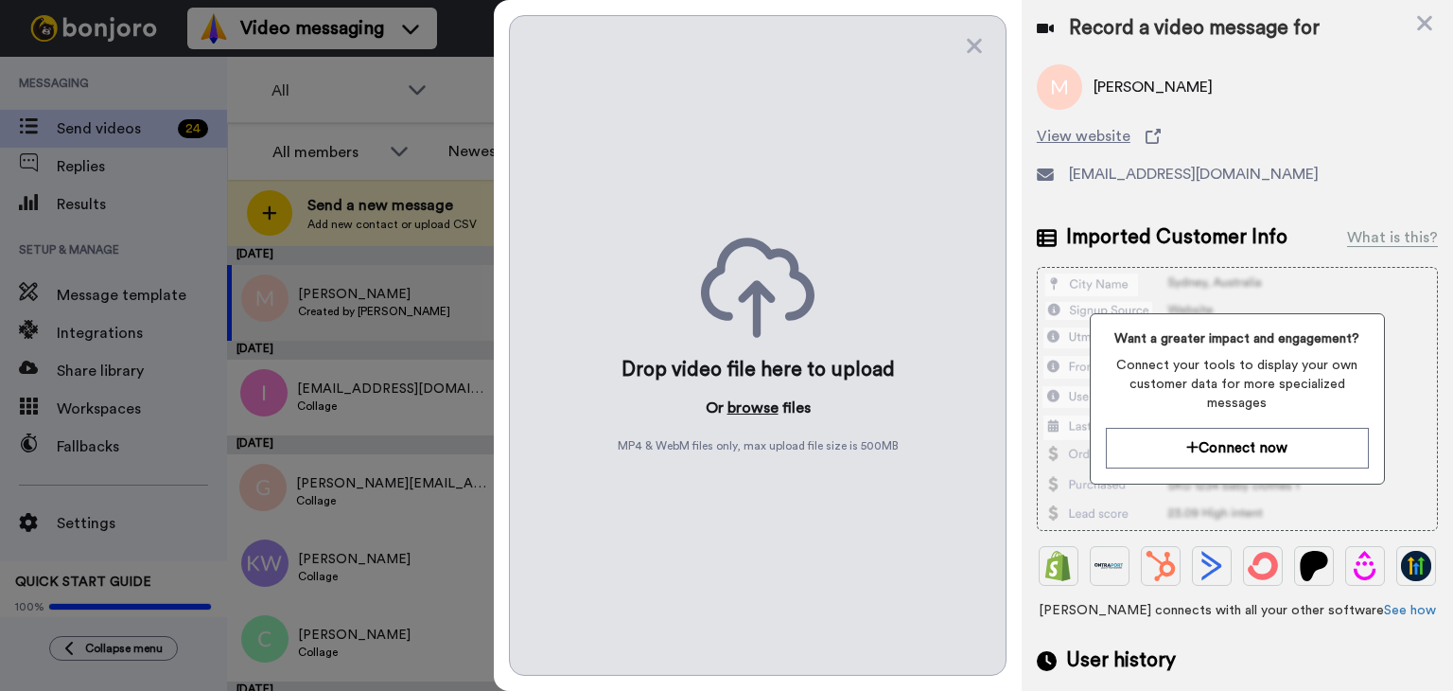
click at [743, 412] on button "browse" at bounding box center [753, 407] width 51 height 23
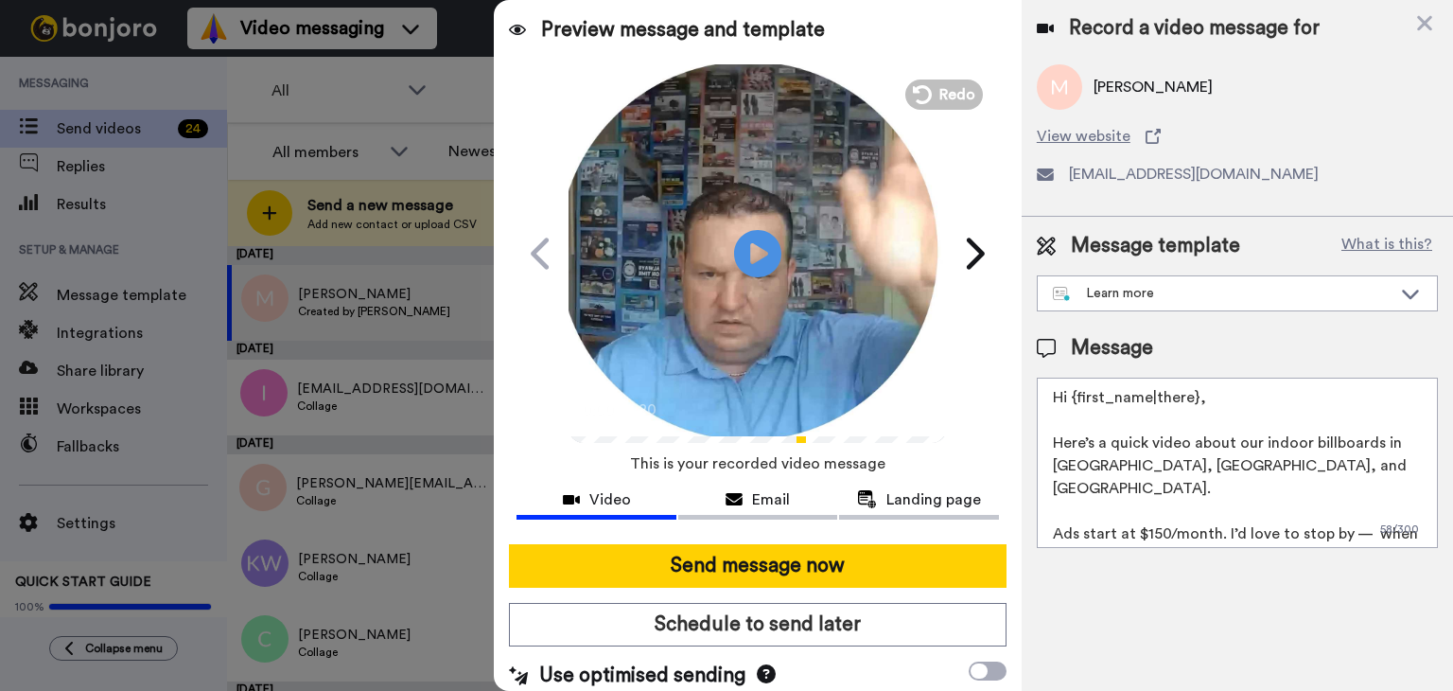
click at [1199, 397] on textarea "Hi {first_name|there}, Here’s a quick video about our indoor billboards in [GEO…" at bounding box center [1237, 462] width 401 height 170
drag, startPoint x: 1199, startPoint y: 397, endPoint x: 1044, endPoint y: 398, distance: 155.2
click at [1044, 398] on textarea "Hi {first_name|there}, Here’s a quick video about our indoor billboards in [GEO…" at bounding box center [1237, 462] width 401 height 170
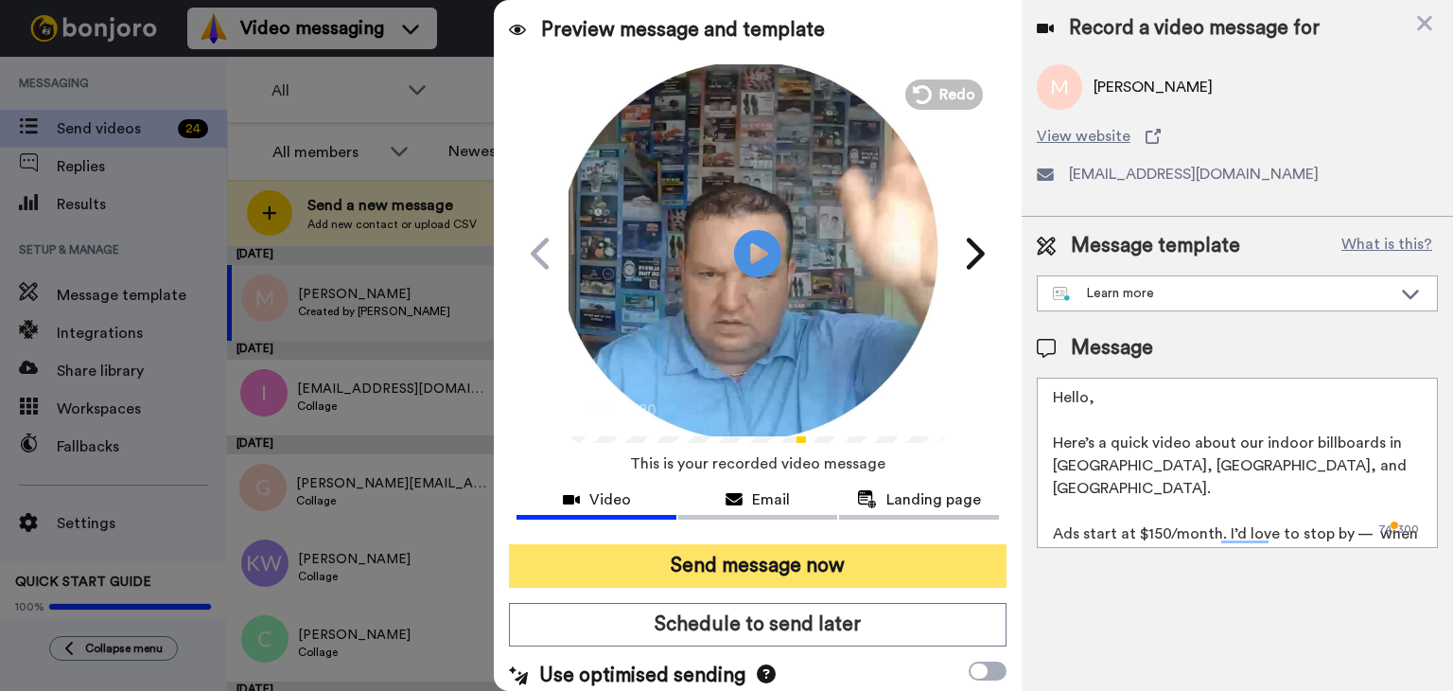
type textarea "Hello, Here’s a quick video about our indoor billboards in Calgary, Banff, and …"
click at [780, 555] on button "Send message now" at bounding box center [758, 566] width 498 height 44
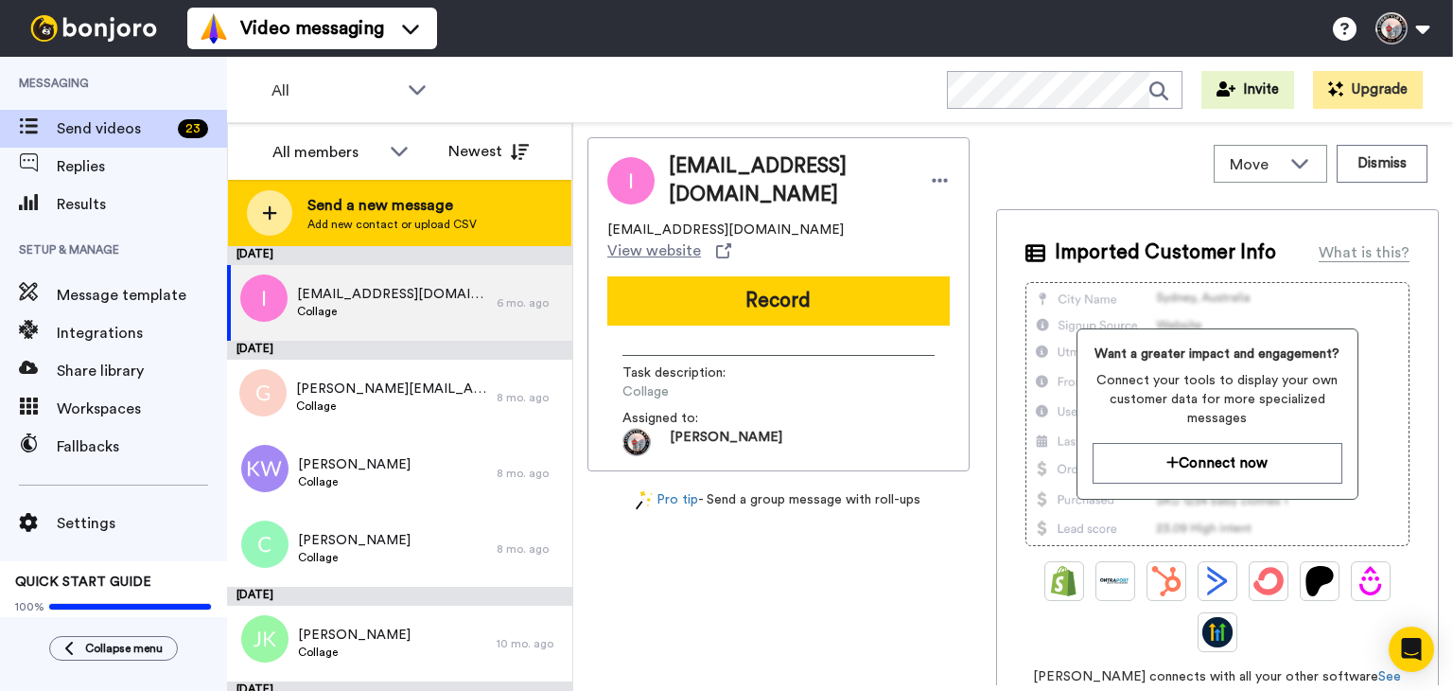
click at [431, 213] on span "Send a new message" at bounding box center [391, 205] width 169 height 23
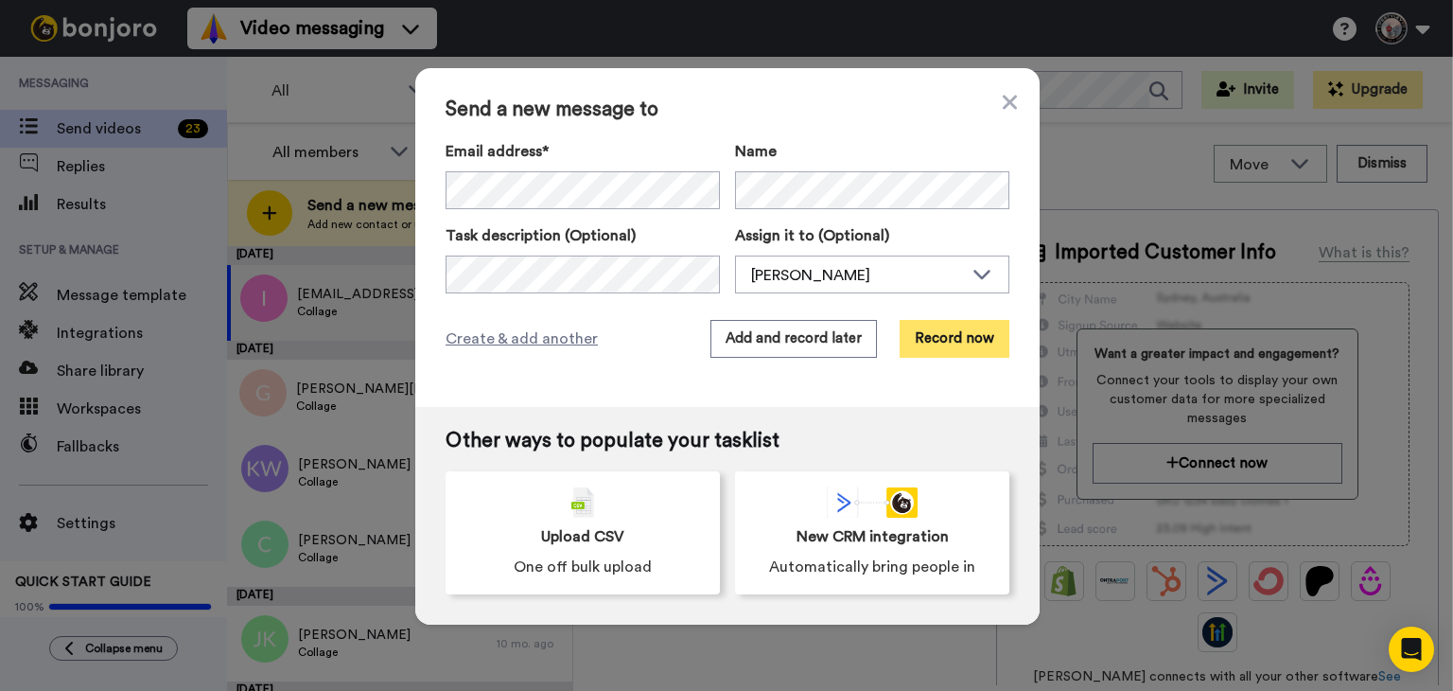
click at [945, 348] on button "Record now" at bounding box center [955, 339] width 110 height 38
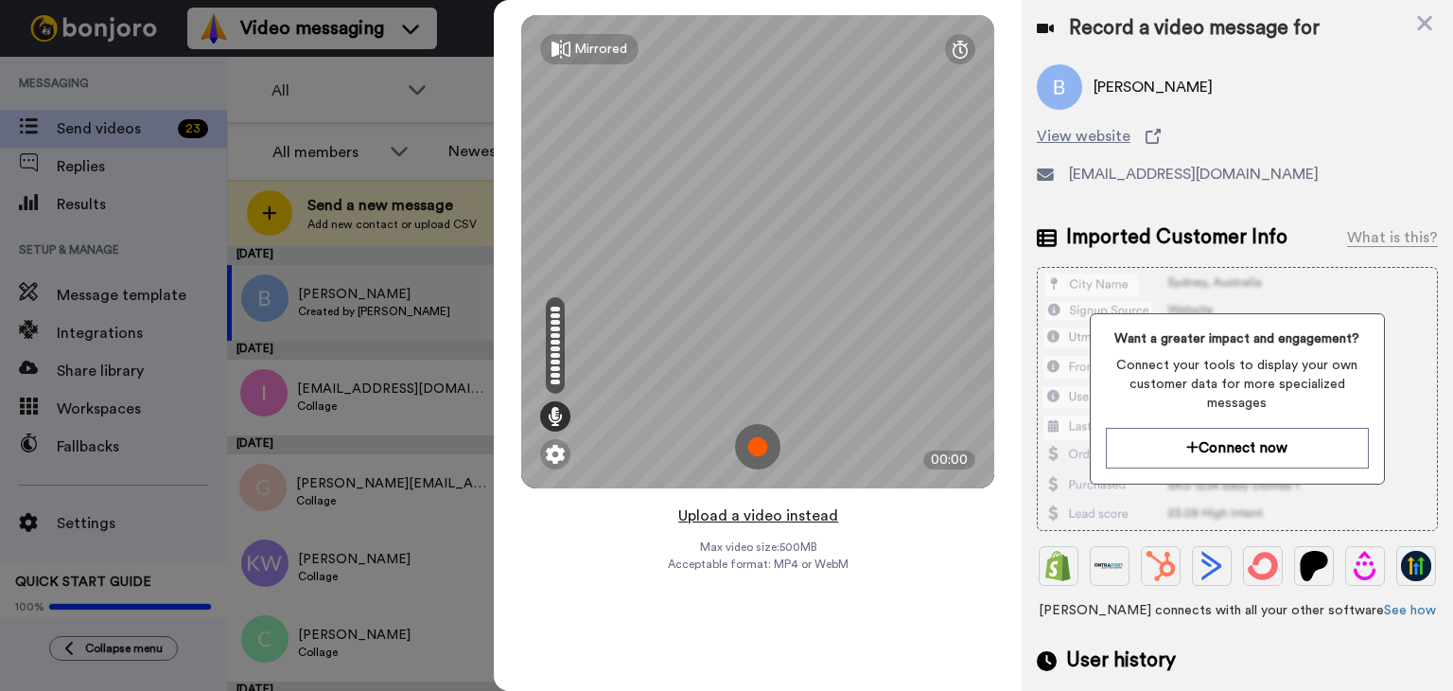
click at [753, 519] on button "Upload a video instead" at bounding box center [758, 515] width 171 height 25
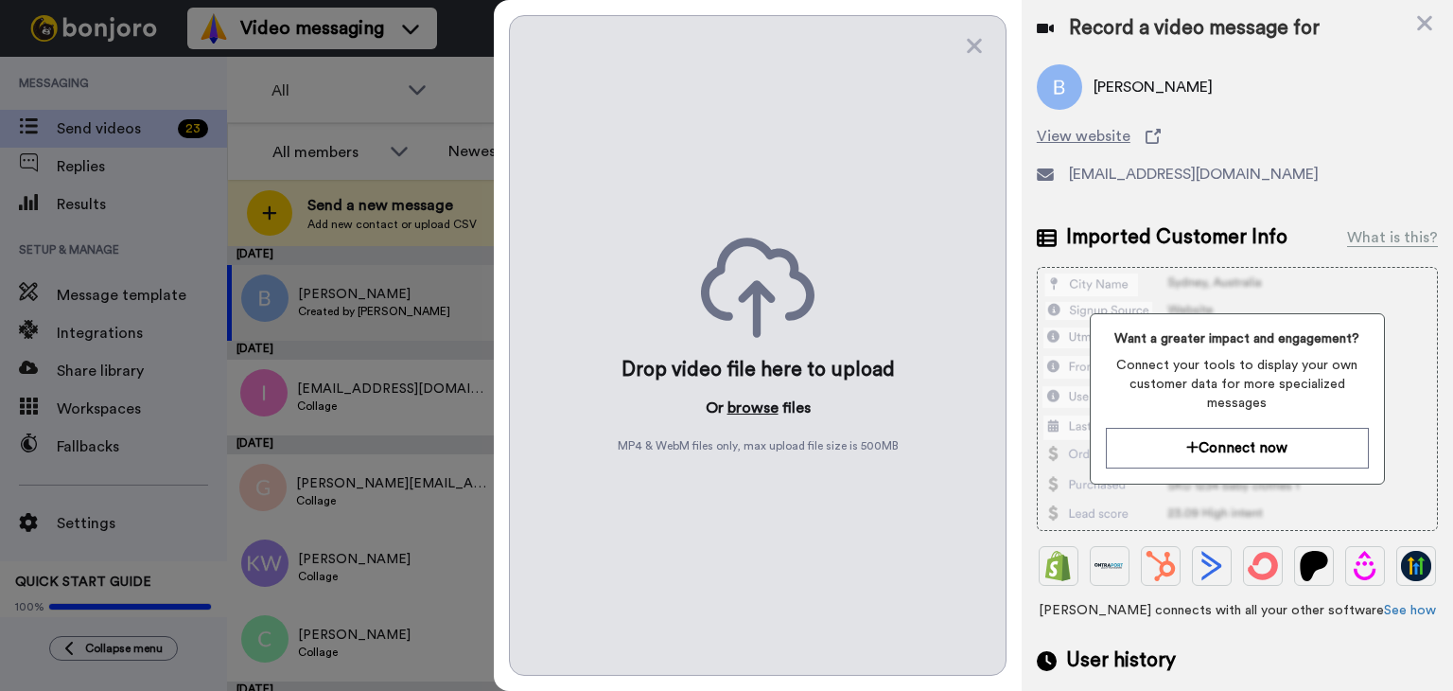
click at [746, 399] on button "browse" at bounding box center [753, 407] width 51 height 23
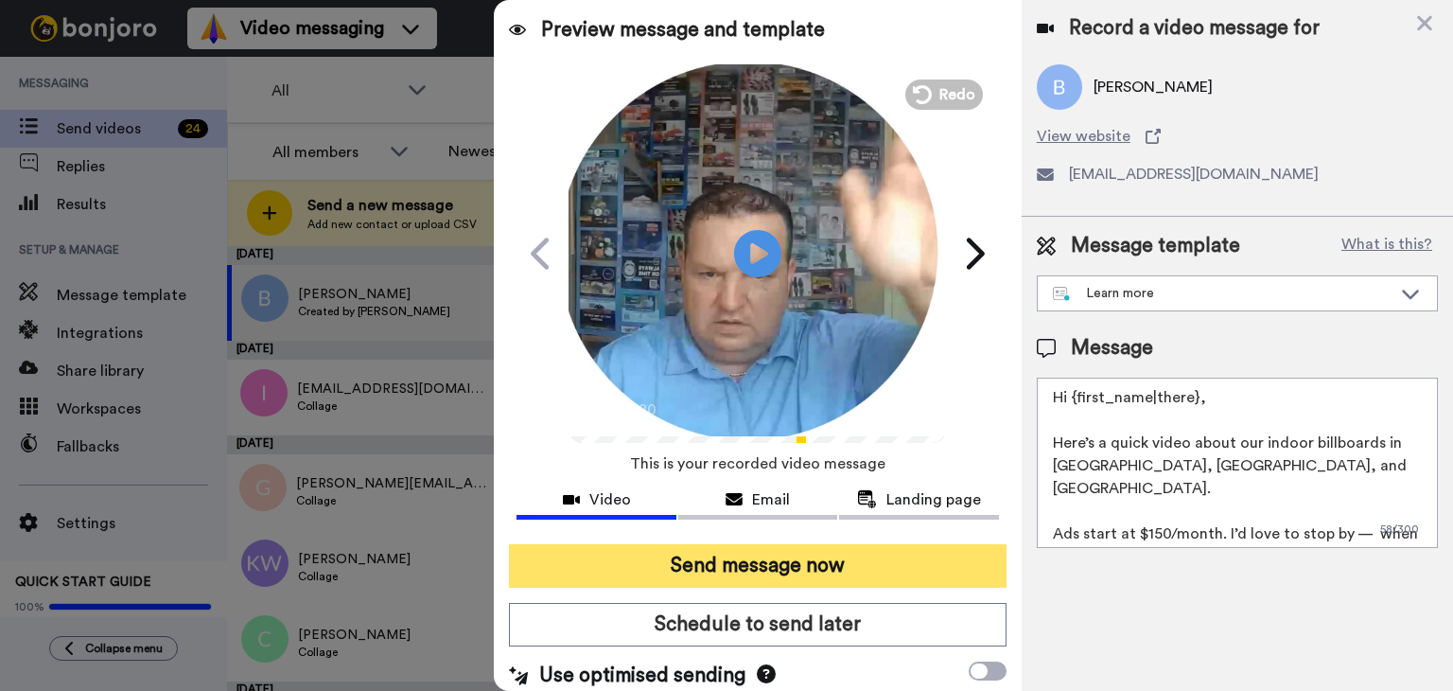
click at [746, 554] on button "Send message now" at bounding box center [758, 566] width 498 height 44
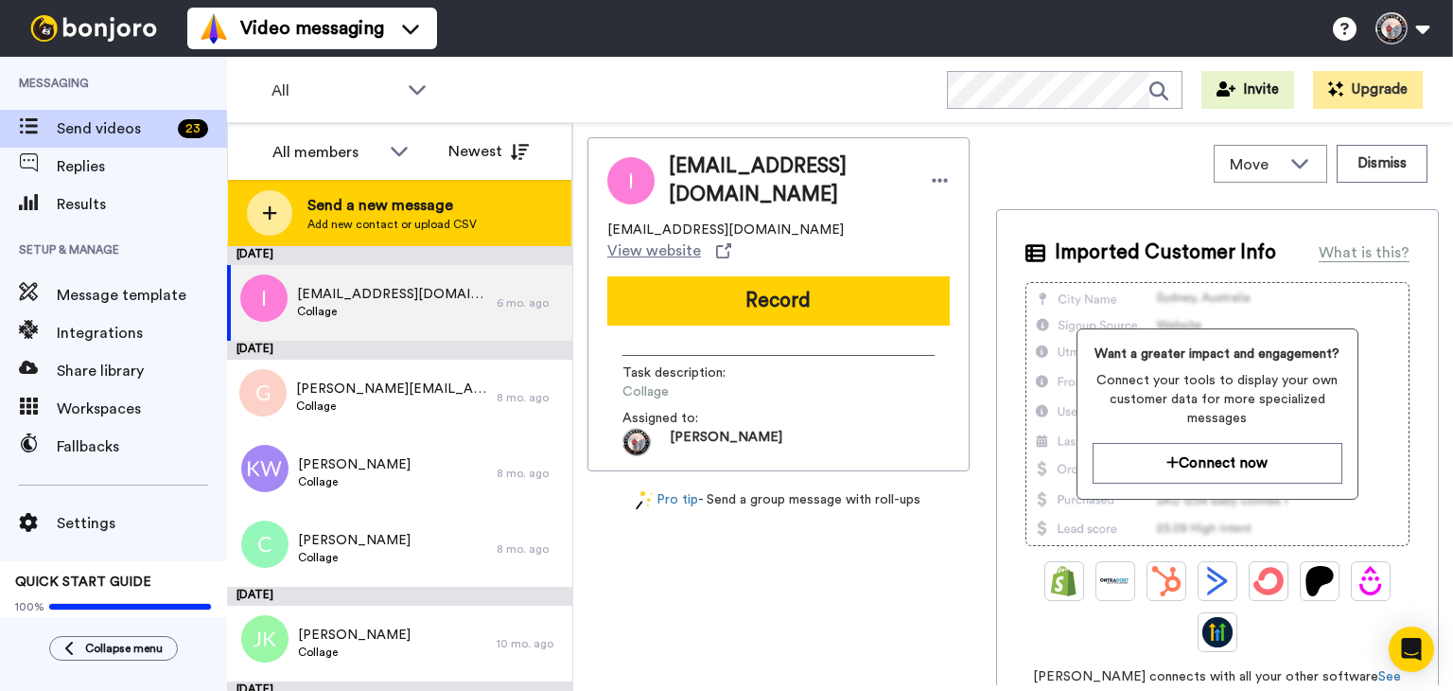
click at [455, 203] on span "Send a new message" at bounding box center [391, 205] width 169 height 23
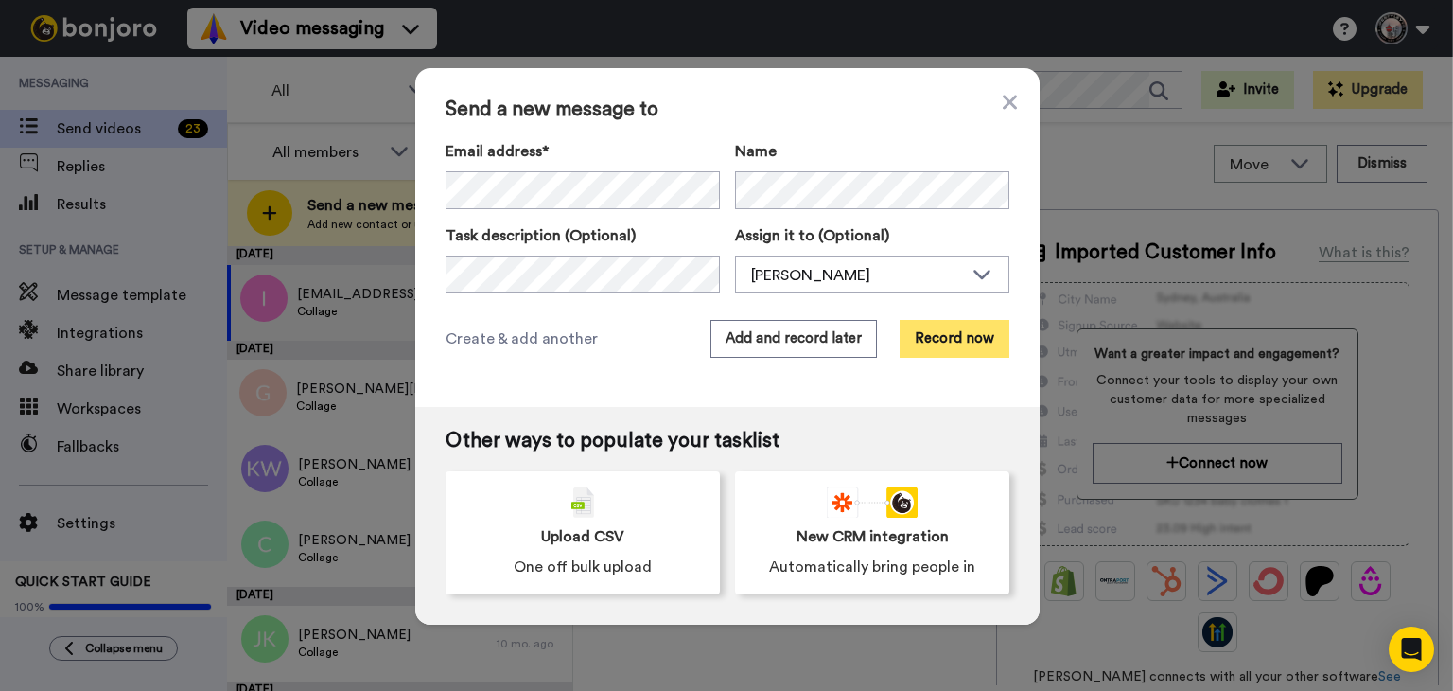
click at [921, 333] on button "Record now" at bounding box center [955, 339] width 110 height 38
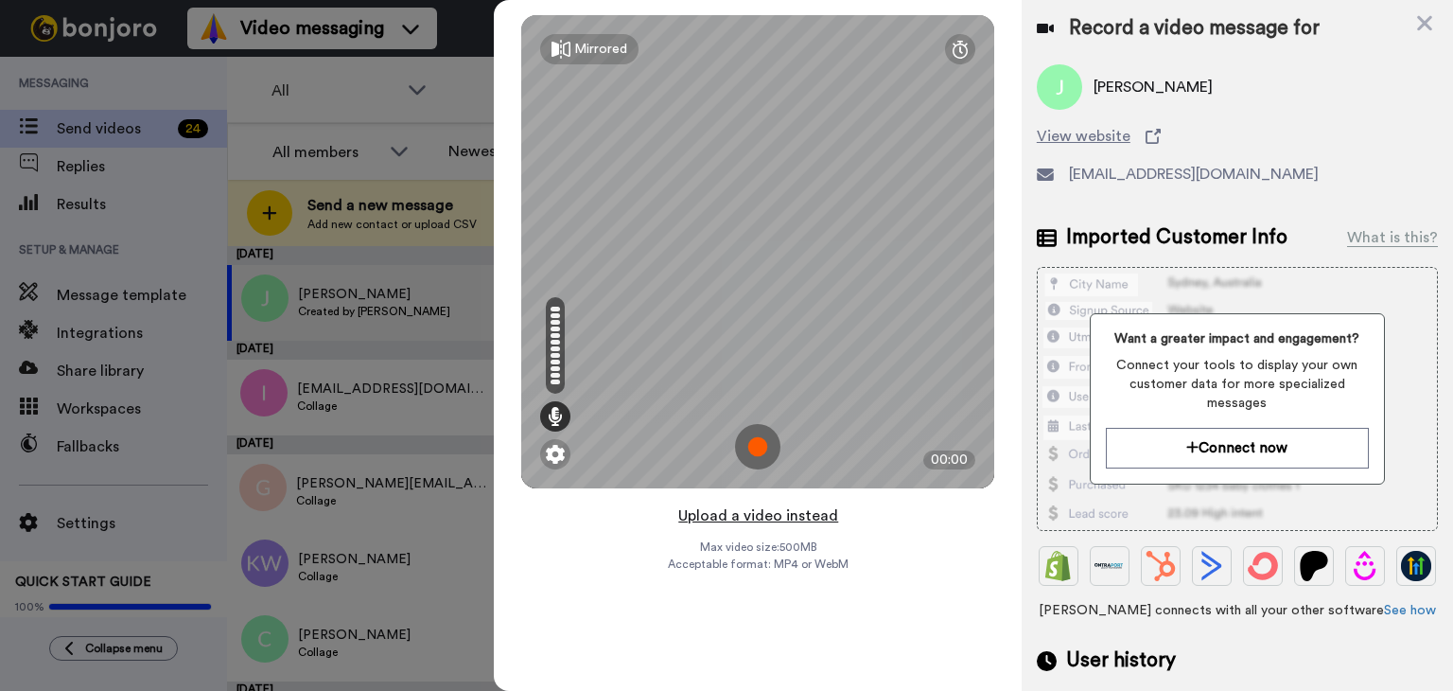
click at [751, 518] on button "Upload a video instead" at bounding box center [758, 515] width 171 height 25
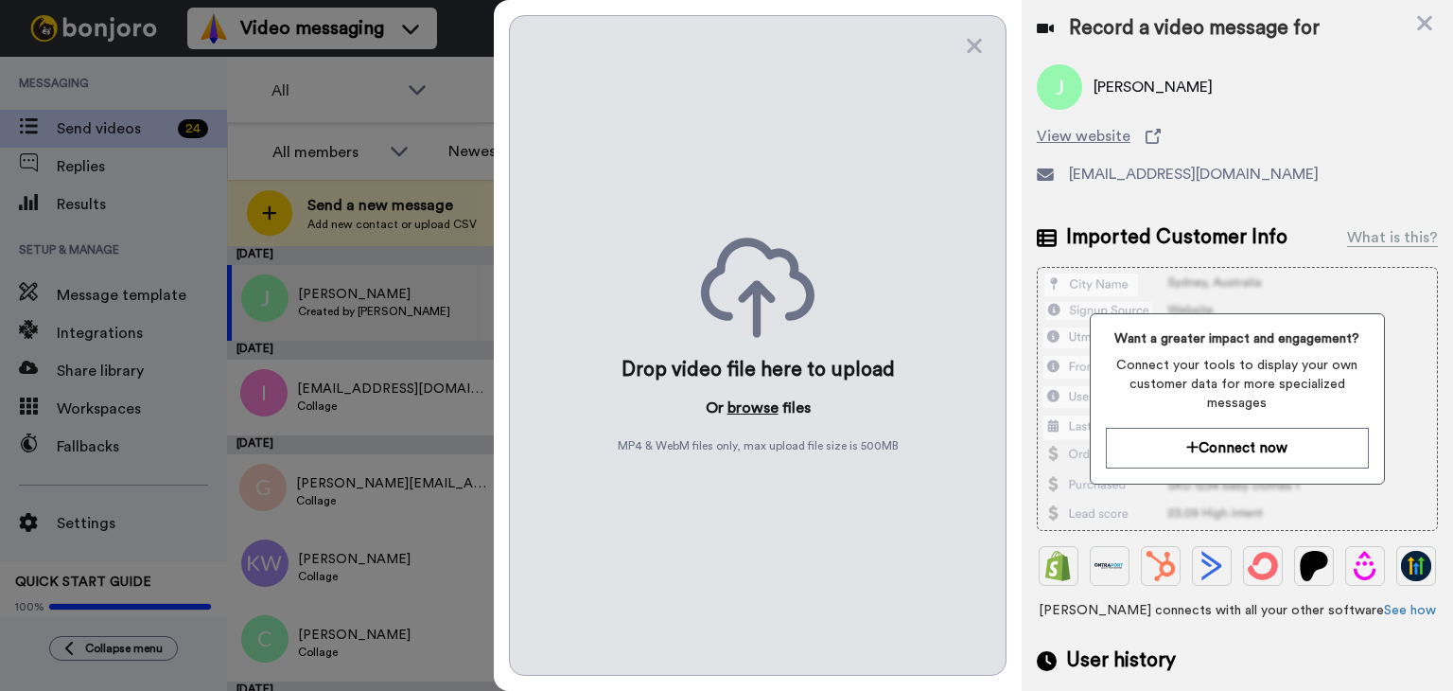
click at [744, 404] on button "browse" at bounding box center [753, 407] width 51 height 23
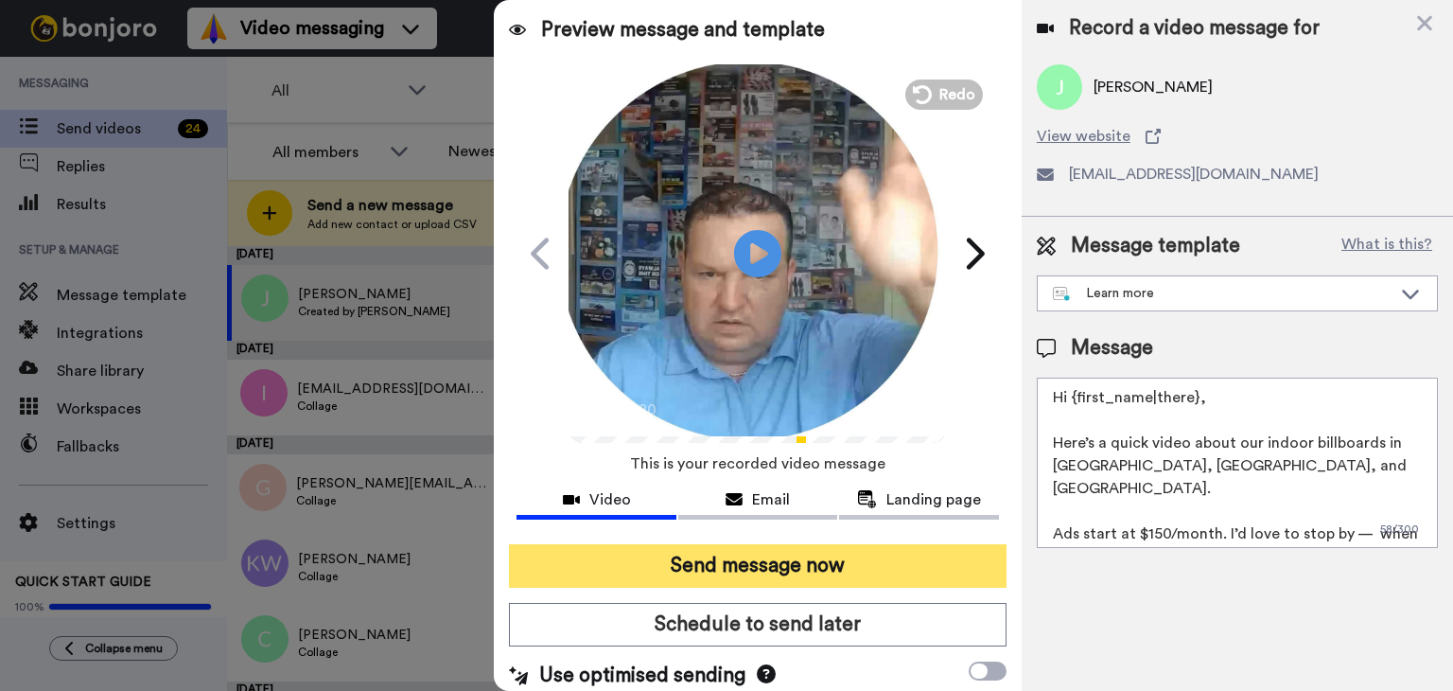
click at [730, 553] on button "Send message now" at bounding box center [758, 566] width 498 height 44
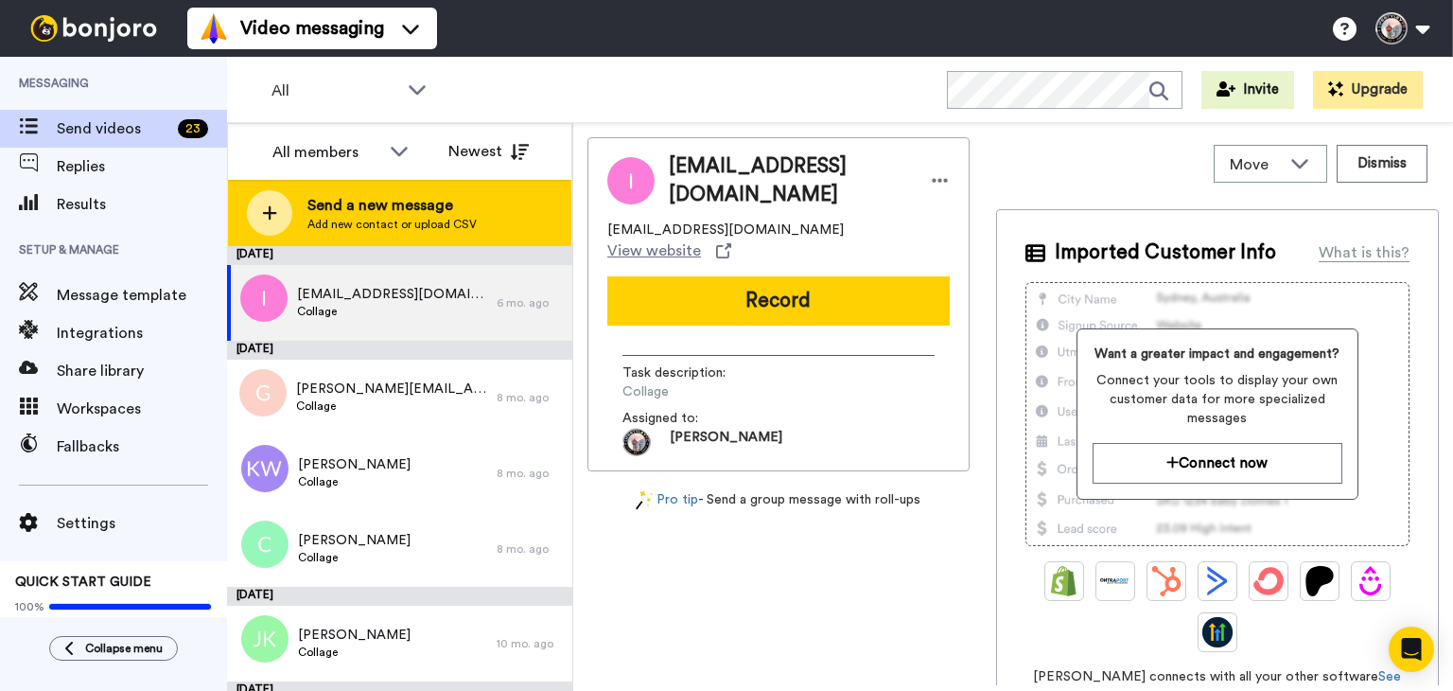
click at [481, 225] on div "Send a new message Add new contact or upload CSV" at bounding box center [399, 213] width 343 height 66
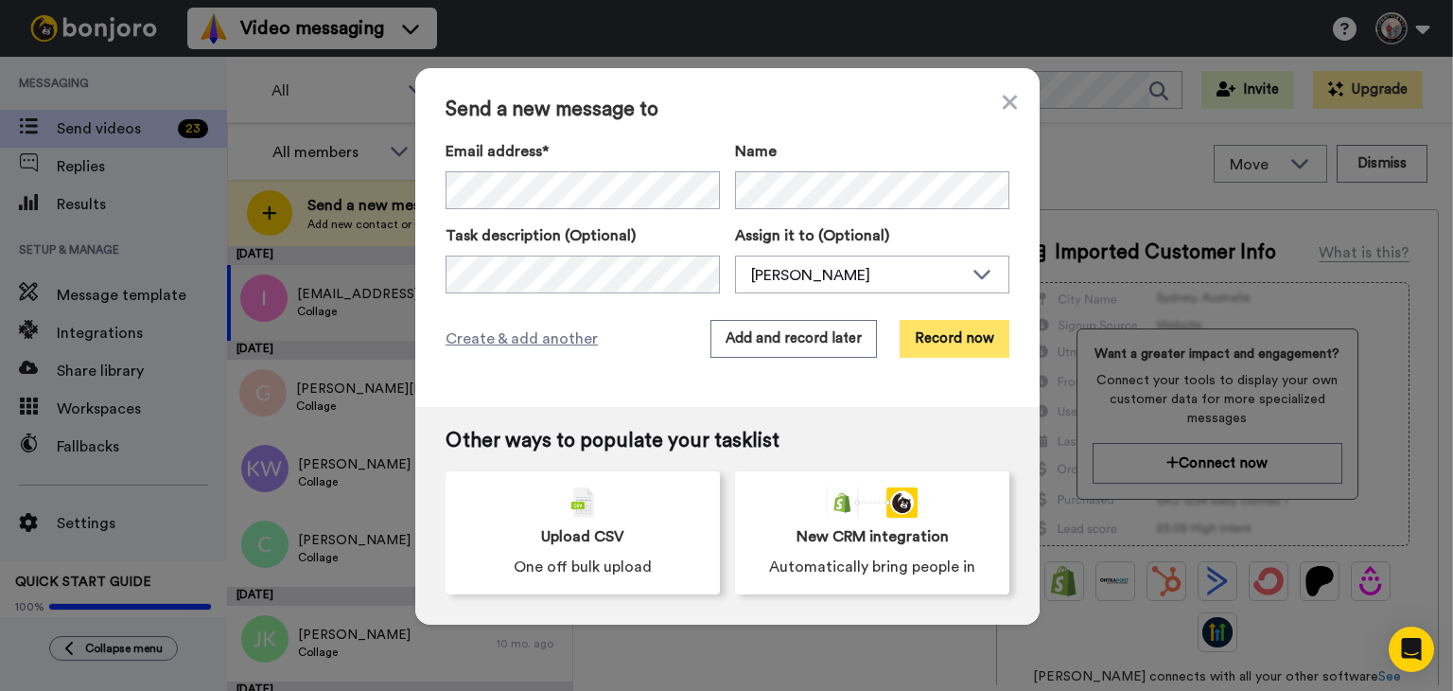
click at [917, 342] on button "Record now" at bounding box center [955, 339] width 110 height 38
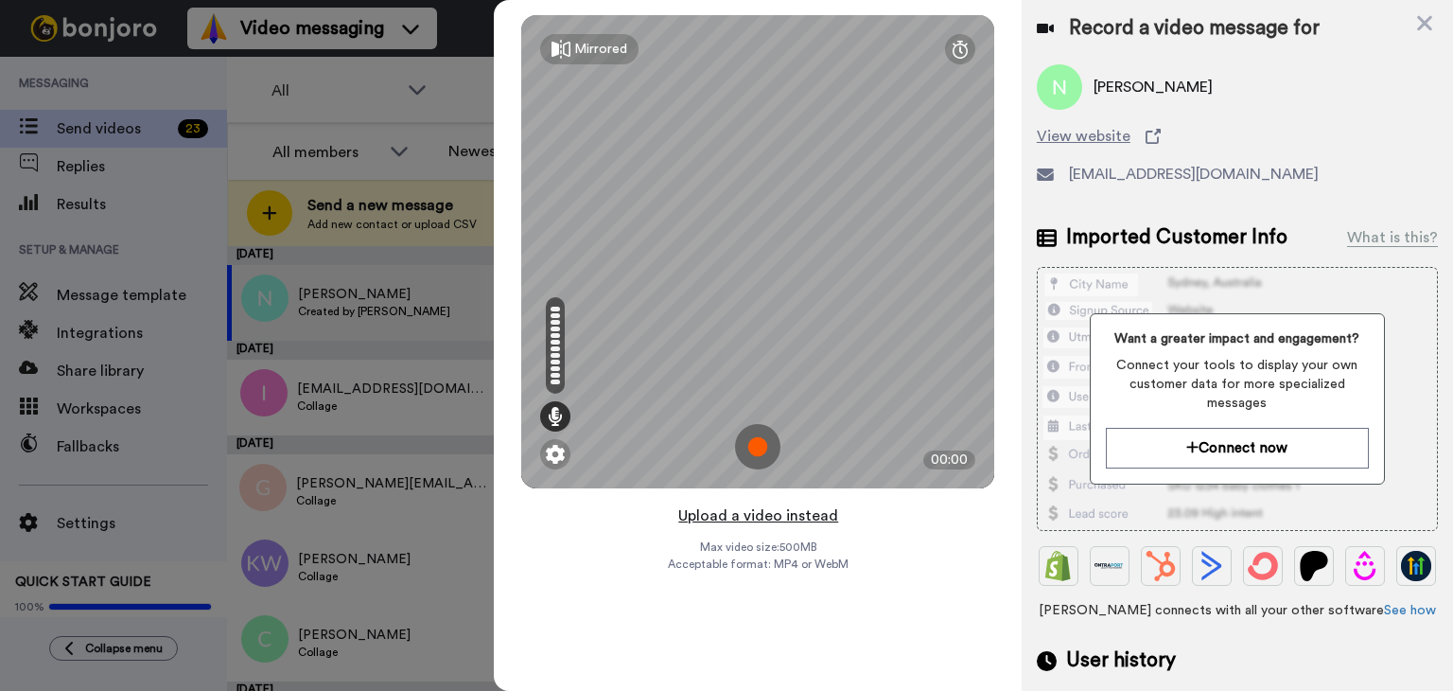
click at [737, 518] on button "Upload a video instead" at bounding box center [758, 515] width 171 height 25
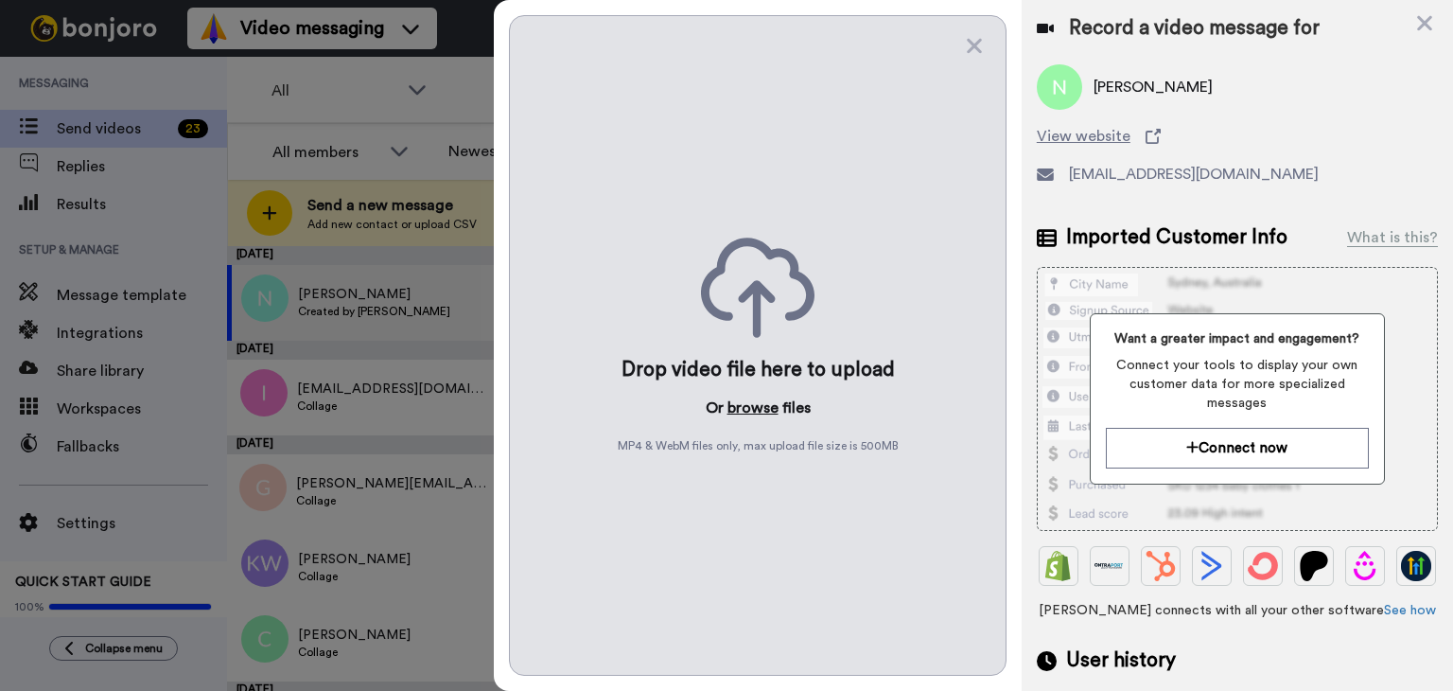
click at [743, 411] on button "browse" at bounding box center [753, 407] width 51 height 23
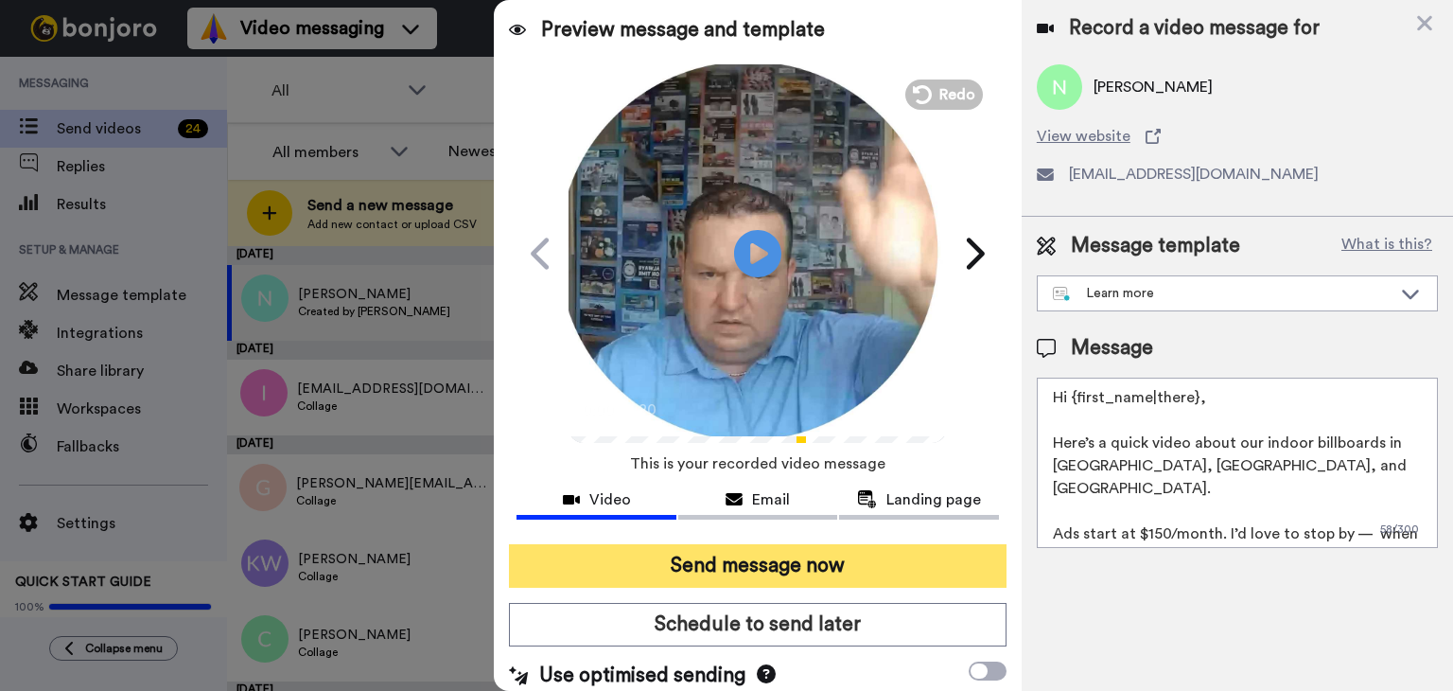
click at [770, 559] on button "Send message now" at bounding box center [758, 566] width 498 height 44
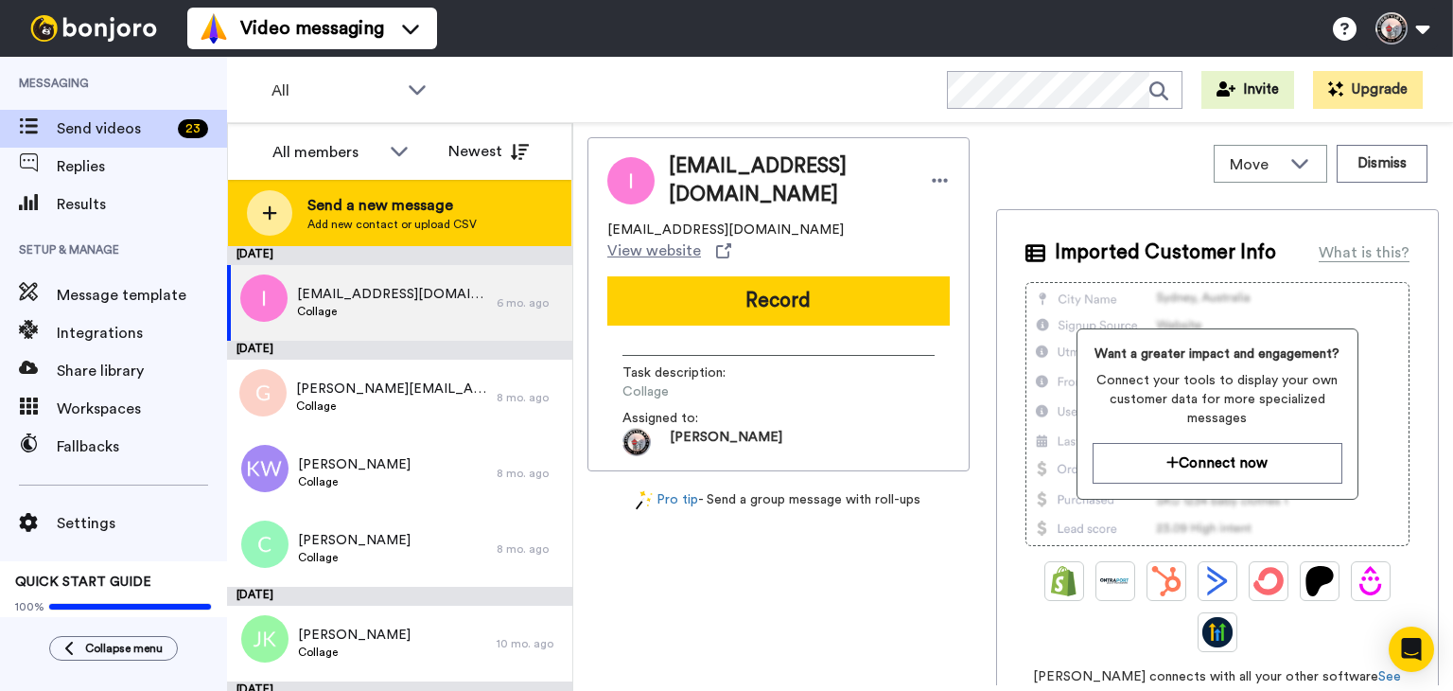
click at [440, 205] on span "Send a new message" at bounding box center [391, 205] width 169 height 23
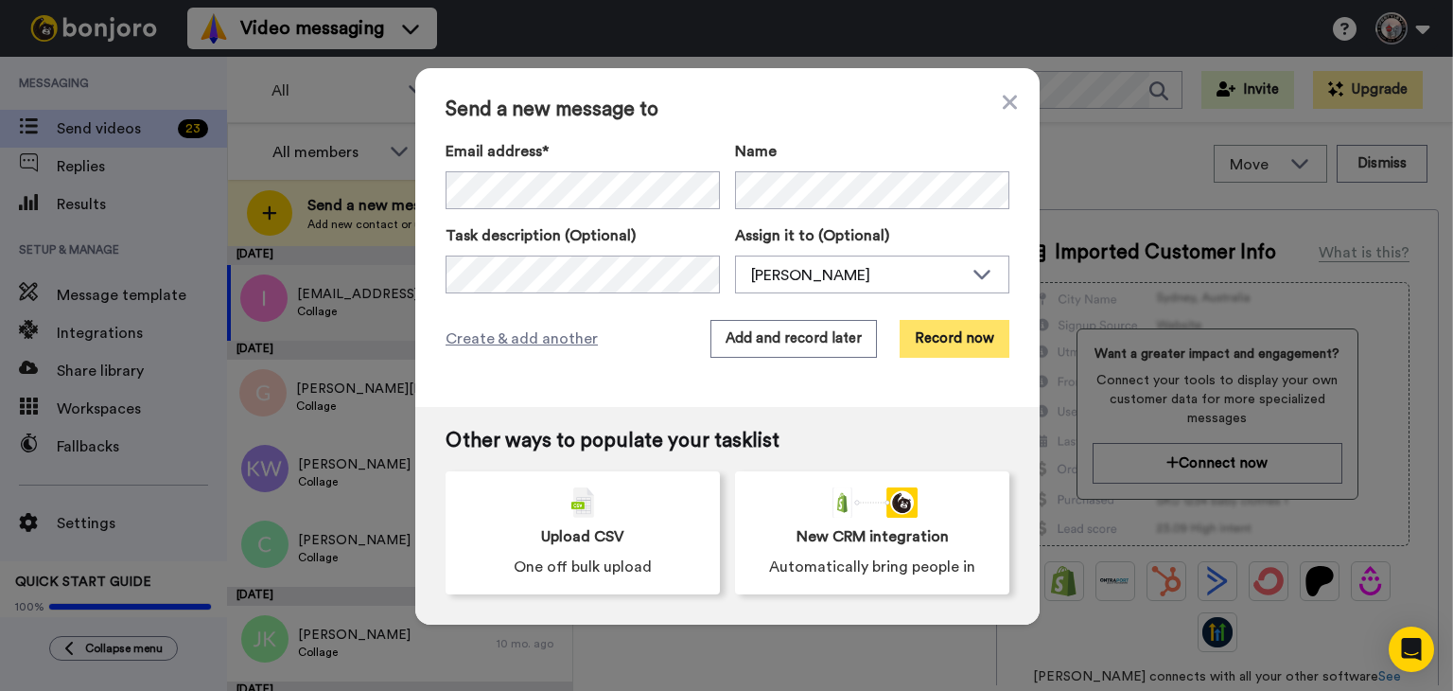
click at [936, 342] on button "Record now" at bounding box center [955, 339] width 110 height 38
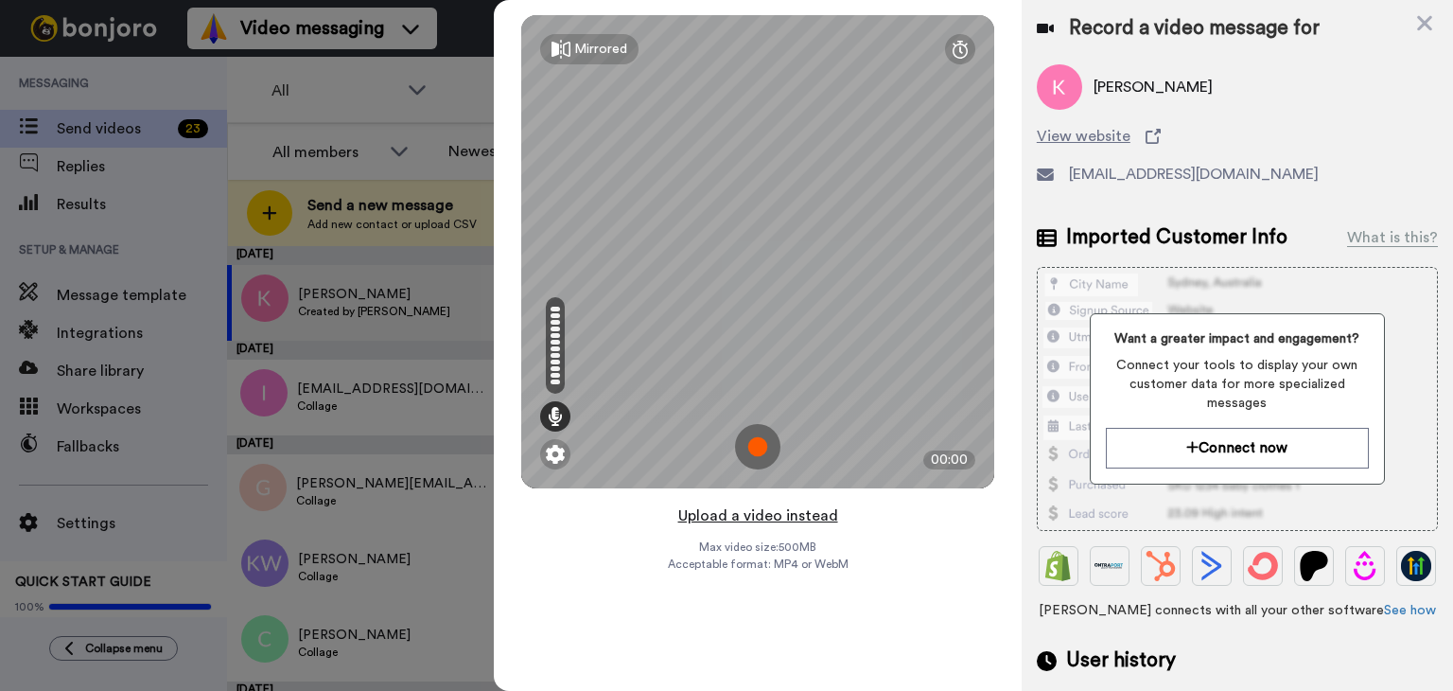
click at [746, 515] on button "Upload a video instead" at bounding box center [758, 515] width 171 height 25
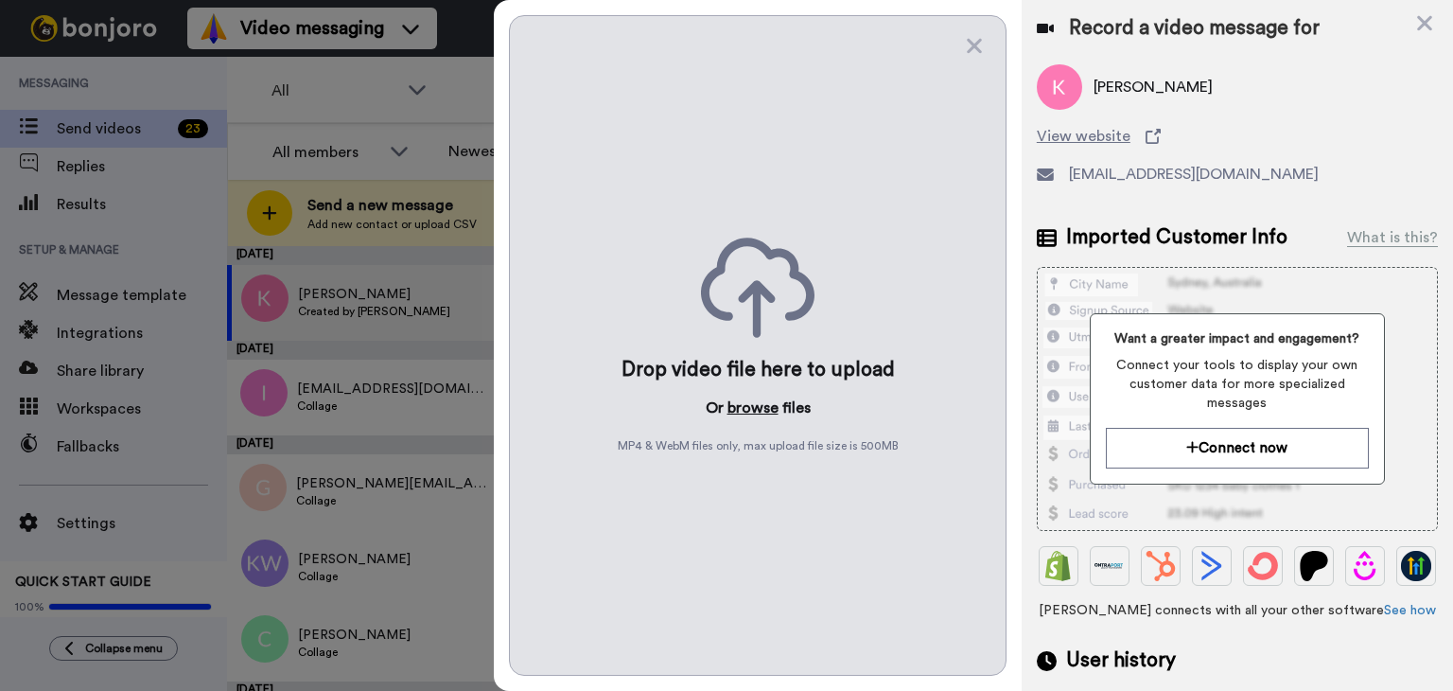
click at [763, 412] on button "browse" at bounding box center [753, 407] width 51 height 23
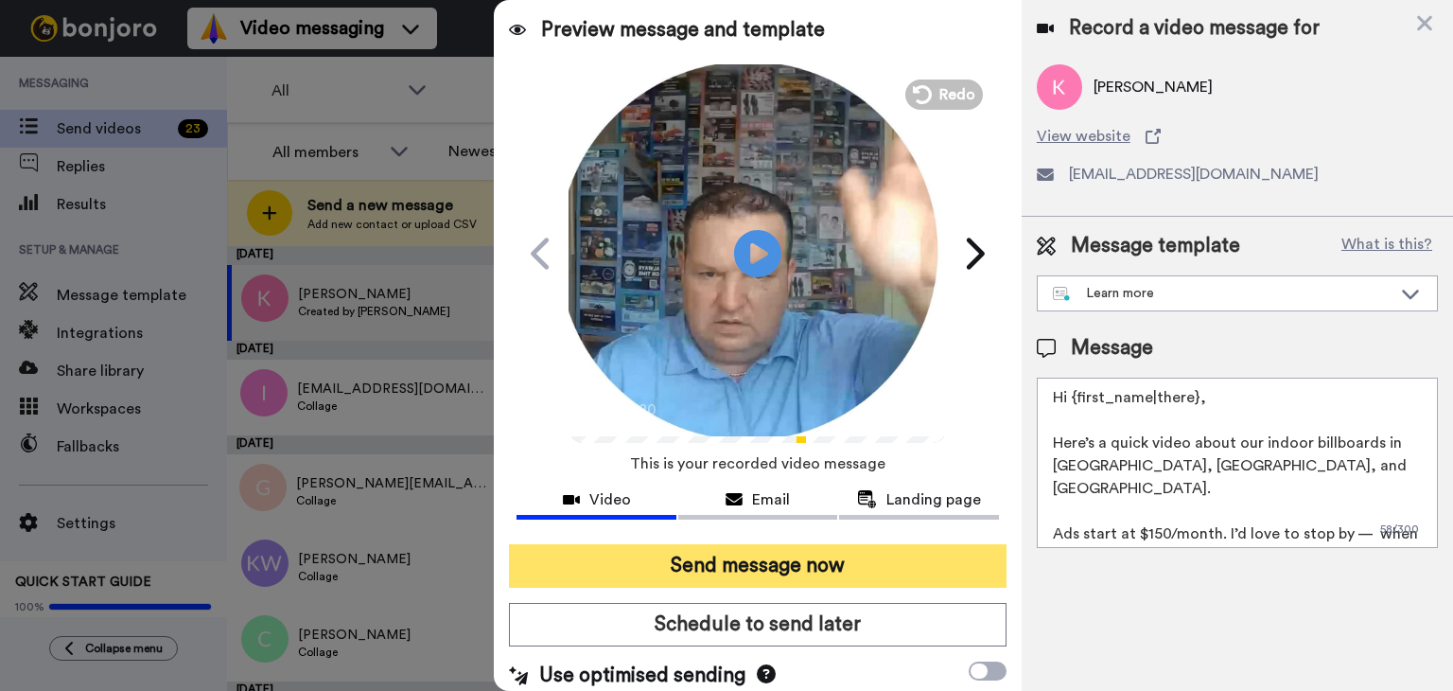
click at [717, 557] on button "Send message now" at bounding box center [758, 566] width 498 height 44
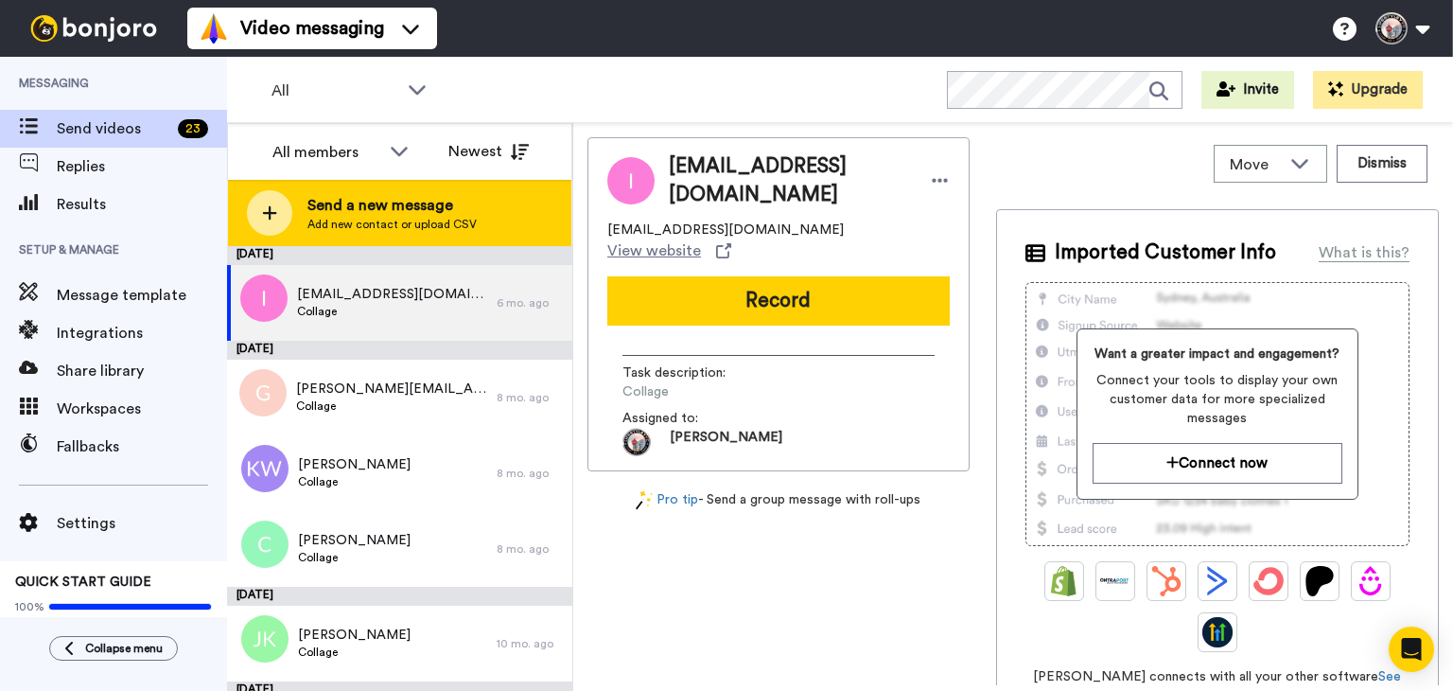
click at [461, 224] on span "Add new contact or upload CSV" at bounding box center [391, 224] width 169 height 15
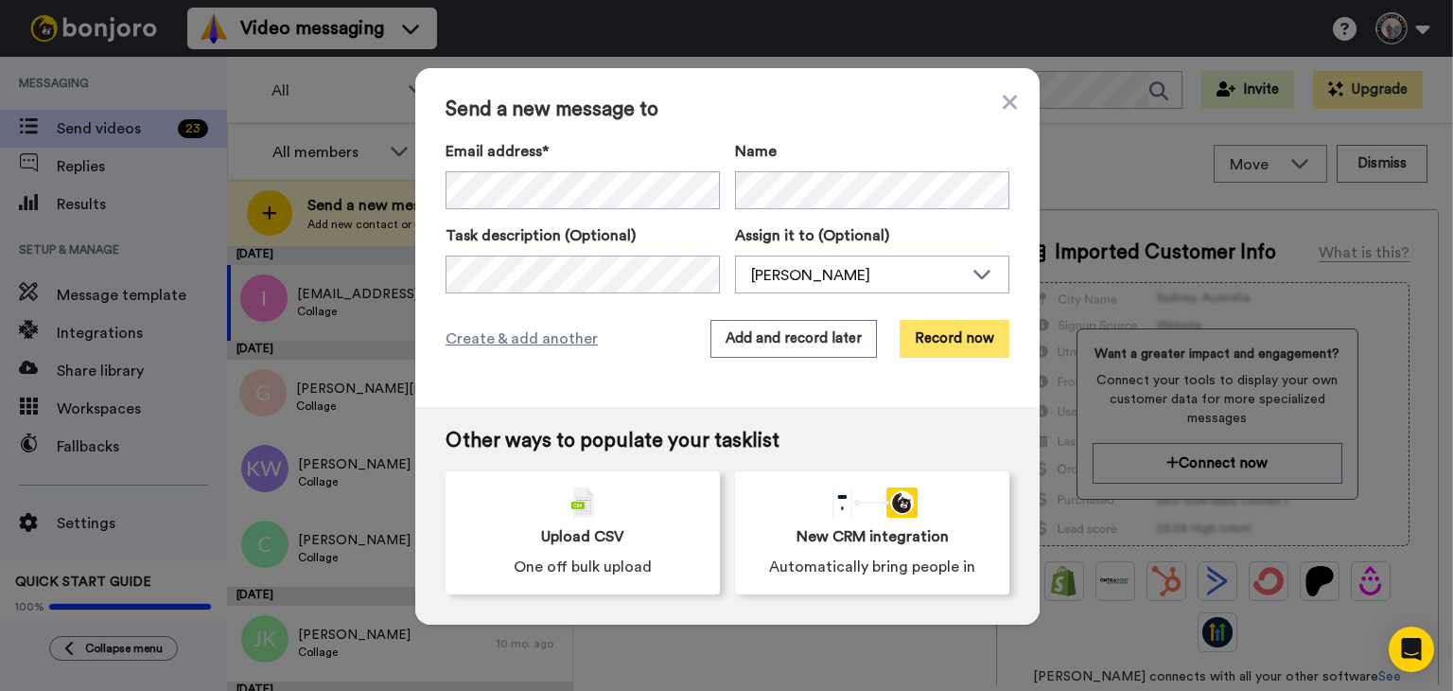
click at [961, 341] on button "Record now" at bounding box center [955, 339] width 110 height 38
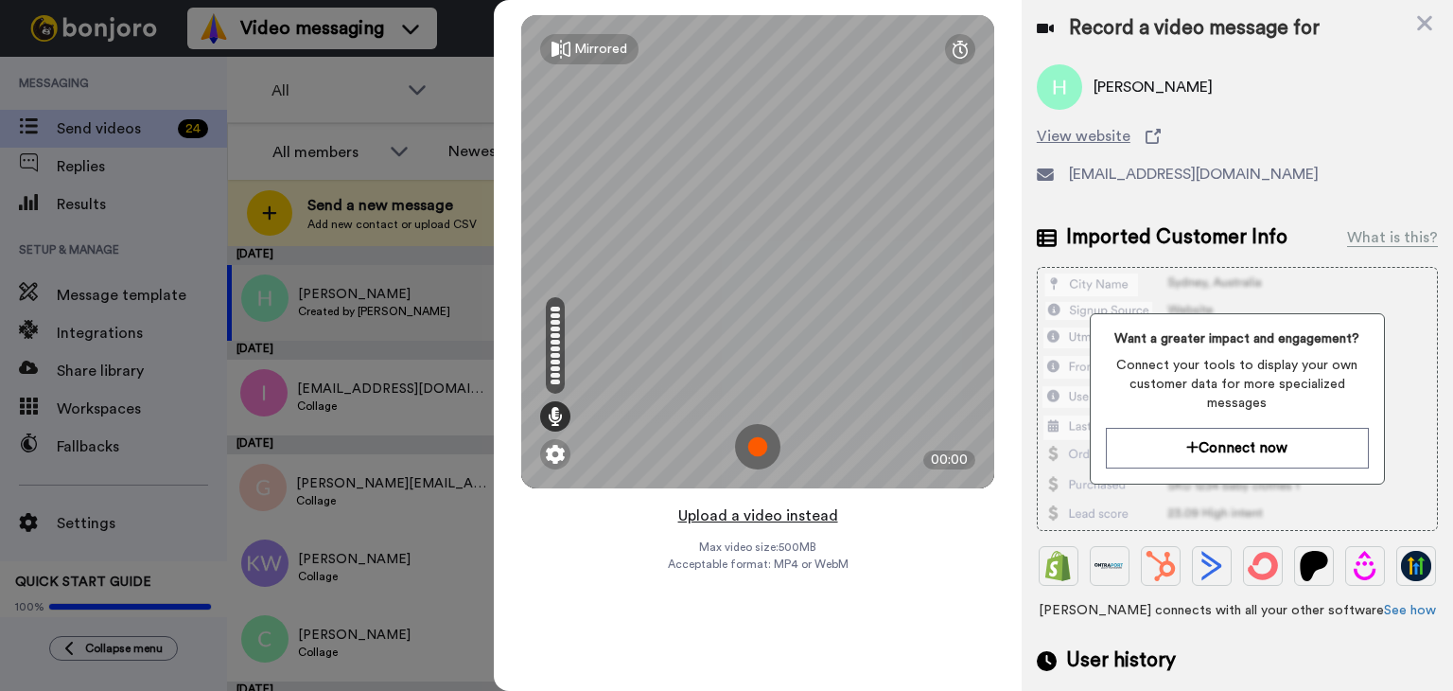
click at [743, 518] on button "Upload a video instead" at bounding box center [758, 515] width 171 height 25
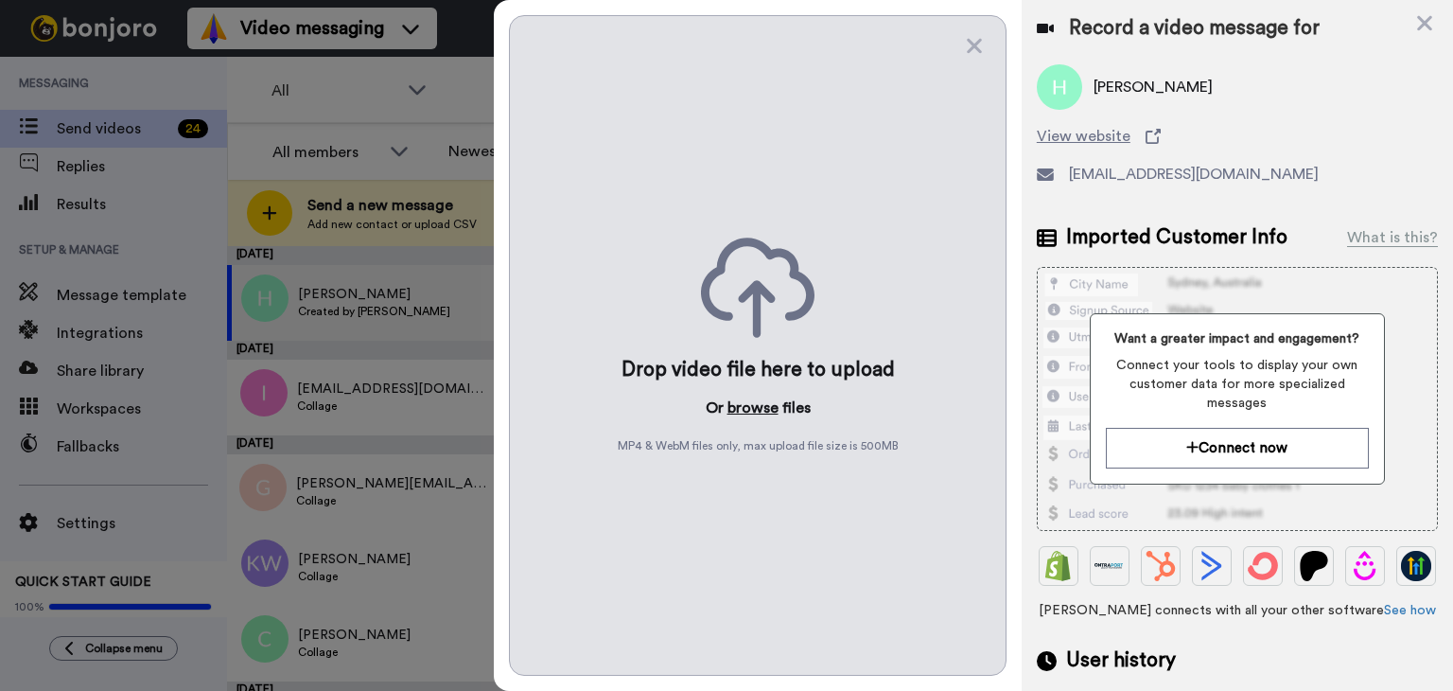
click at [757, 407] on button "browse" at bounding box center [753, 407] width 51 height 23
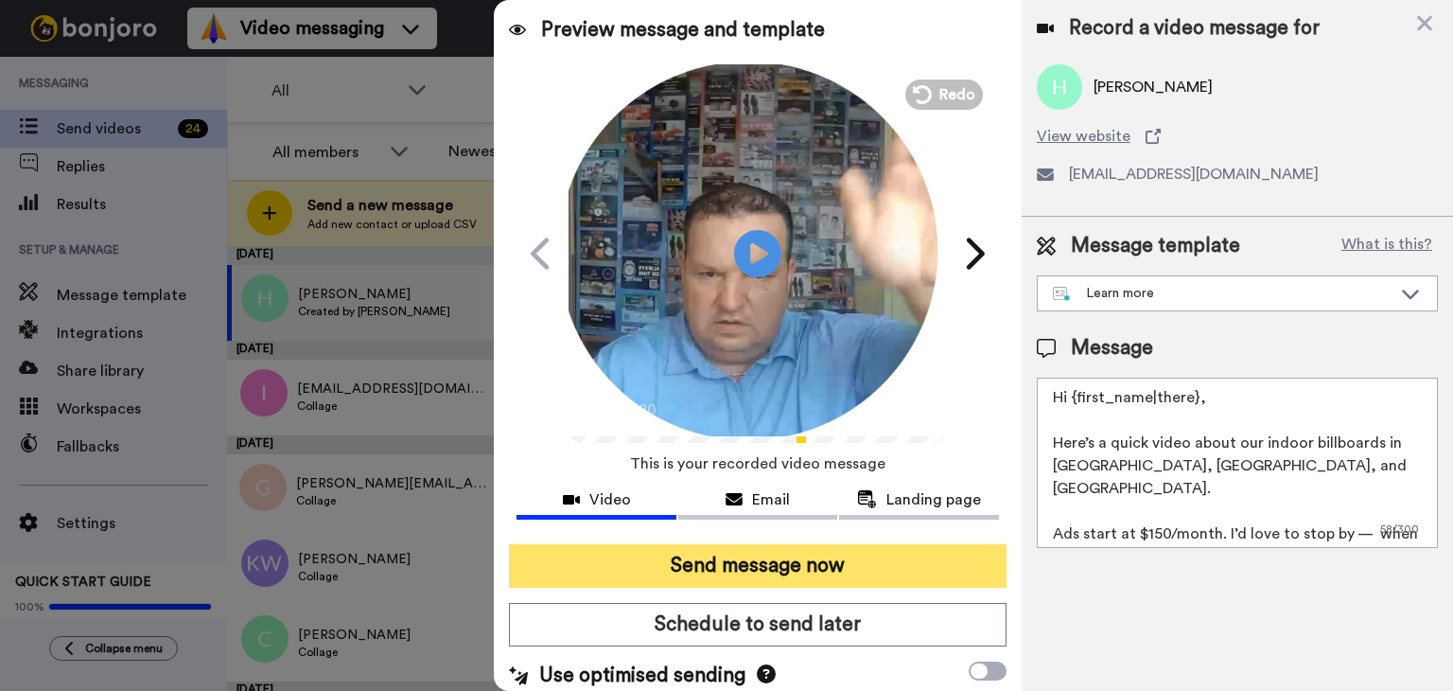
click at [755, 569] on button "Send message now" at bounding box center [758, 566] width 498 height 44
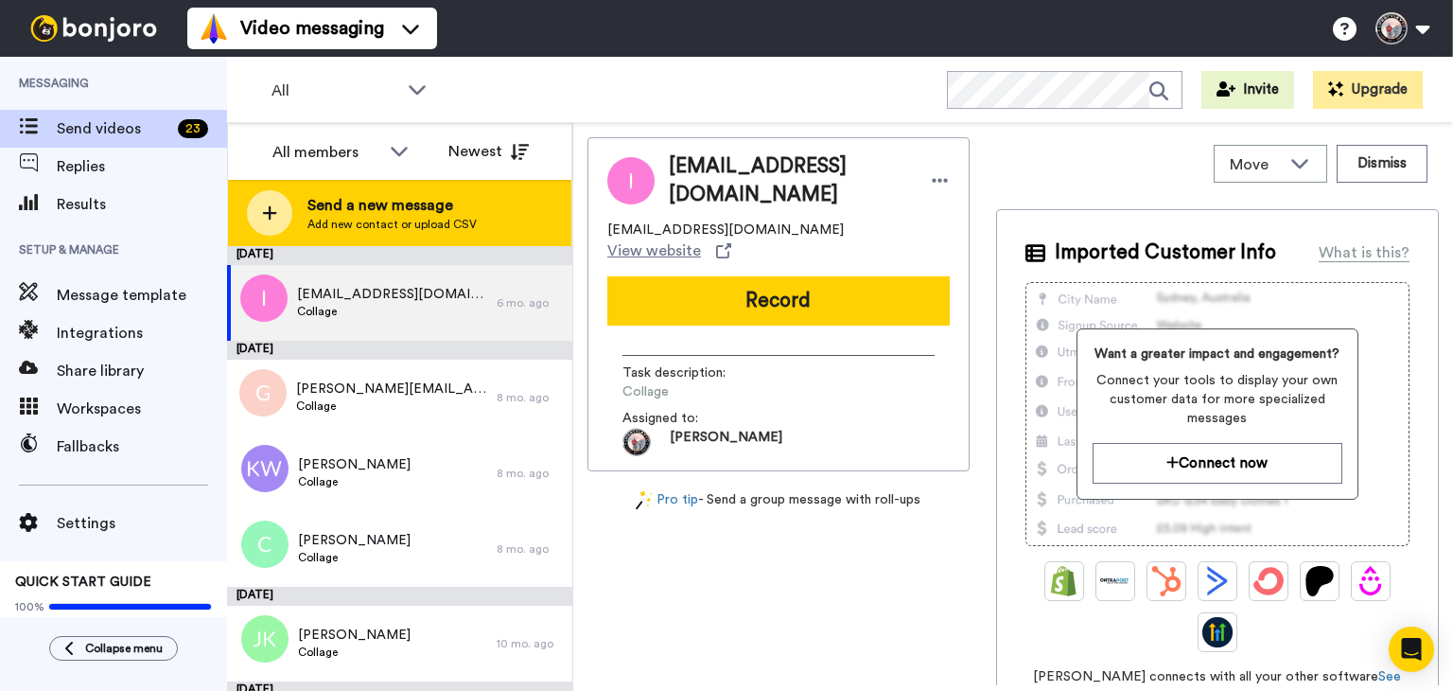
click at [518, 222] on div "Send a new message Add new contact or upload CSV" at bounding box center [399, 213] width 343 height 66
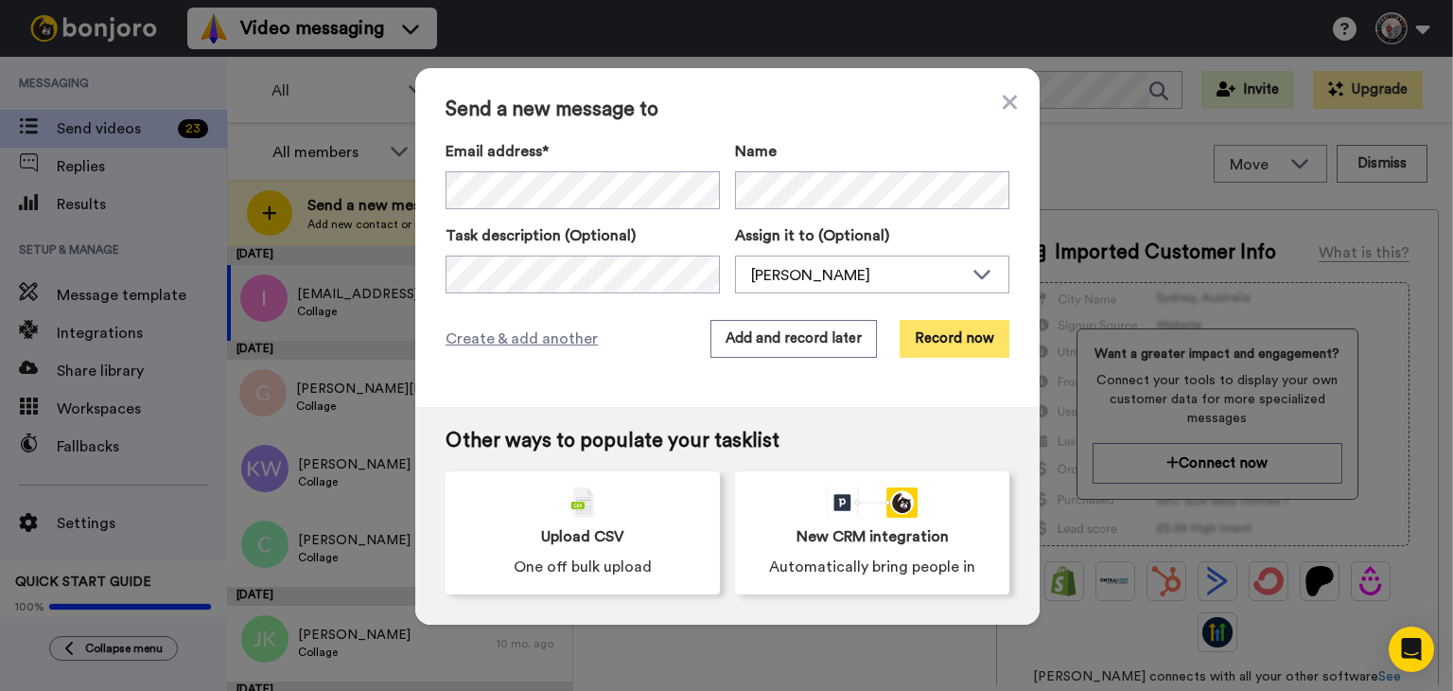
click at [937, 333] on button "Record now" at bounding box center [955, 339] width 110 height 38
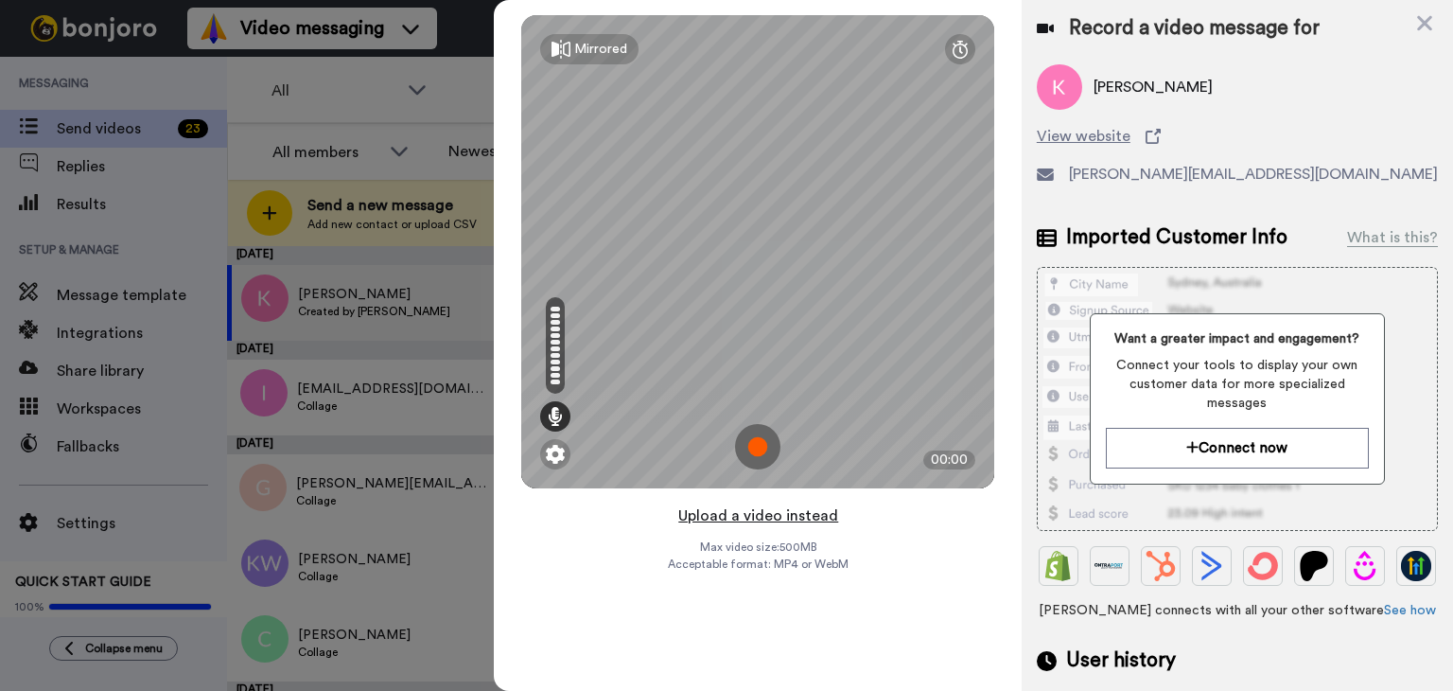
click at [757, 516] on button "Upload a video instead" at bounding box center [758, 515] width 171 height 25
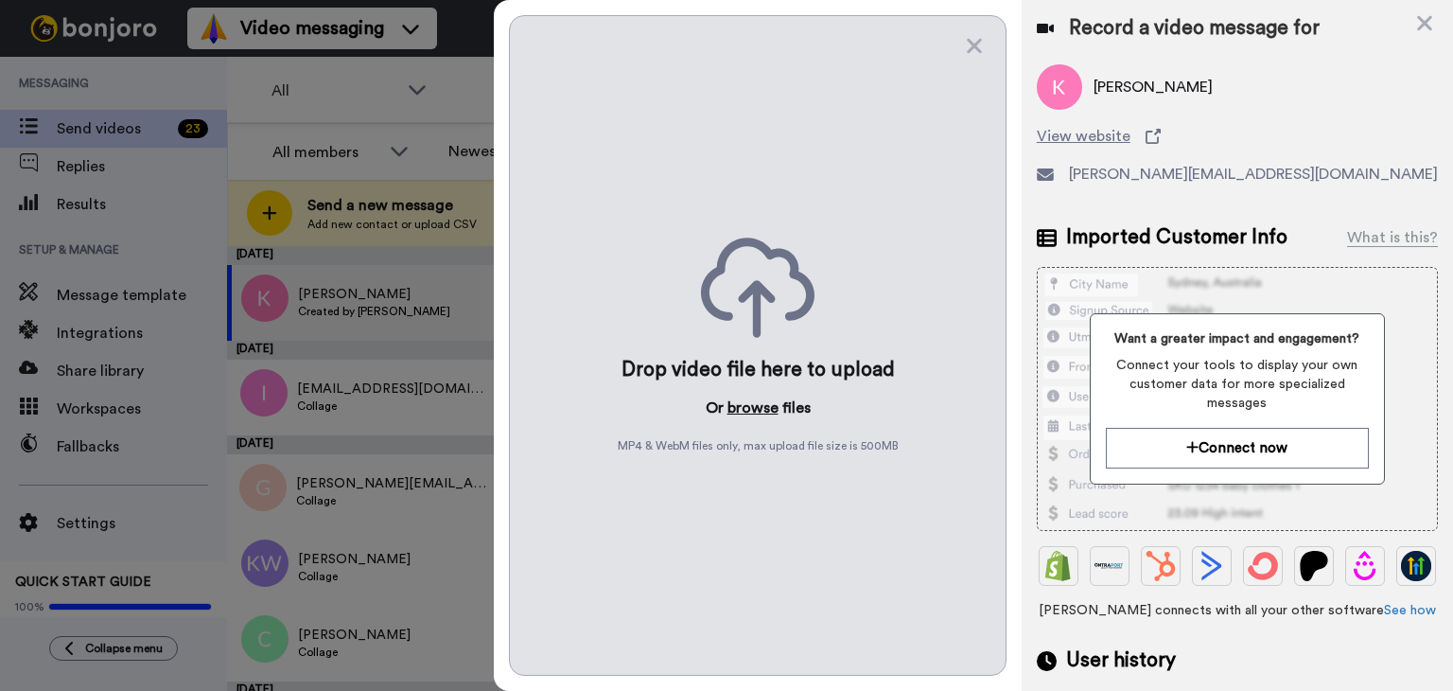
click at [742, 401] on button "browse" at bounding box center [753, 407] width 51 height 23
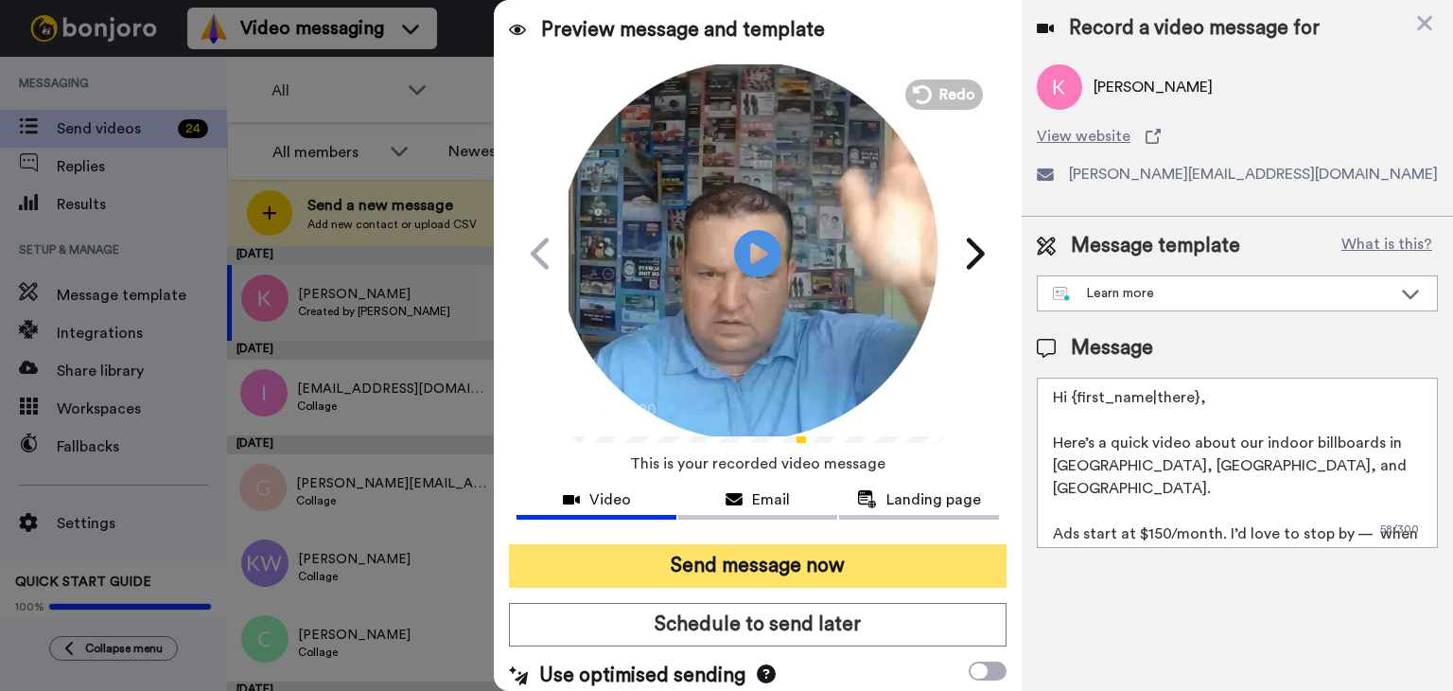
click at [764, 552] on button "Send message now" at bounding box center [758, 566] width 498 height 44
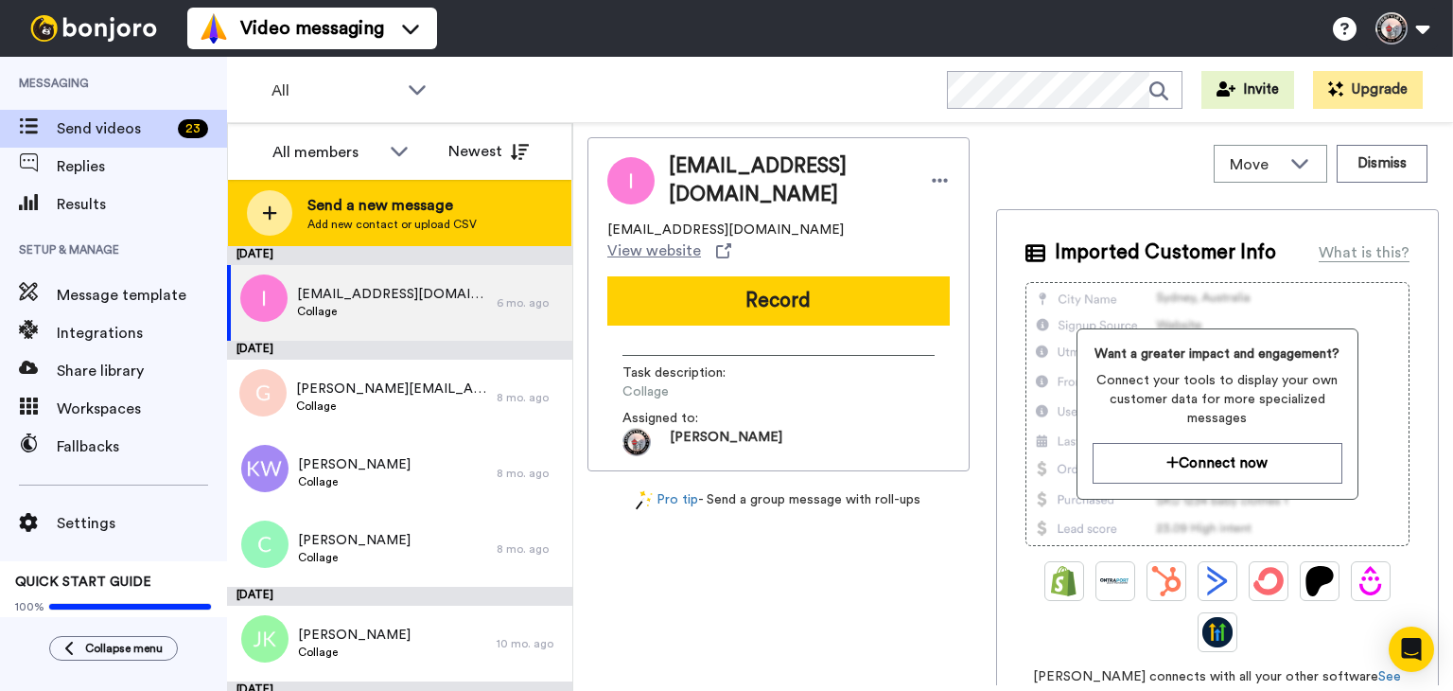
click at [419, 207] on span "Send a new message" at bounding box center [391, 205] width 169 height 23
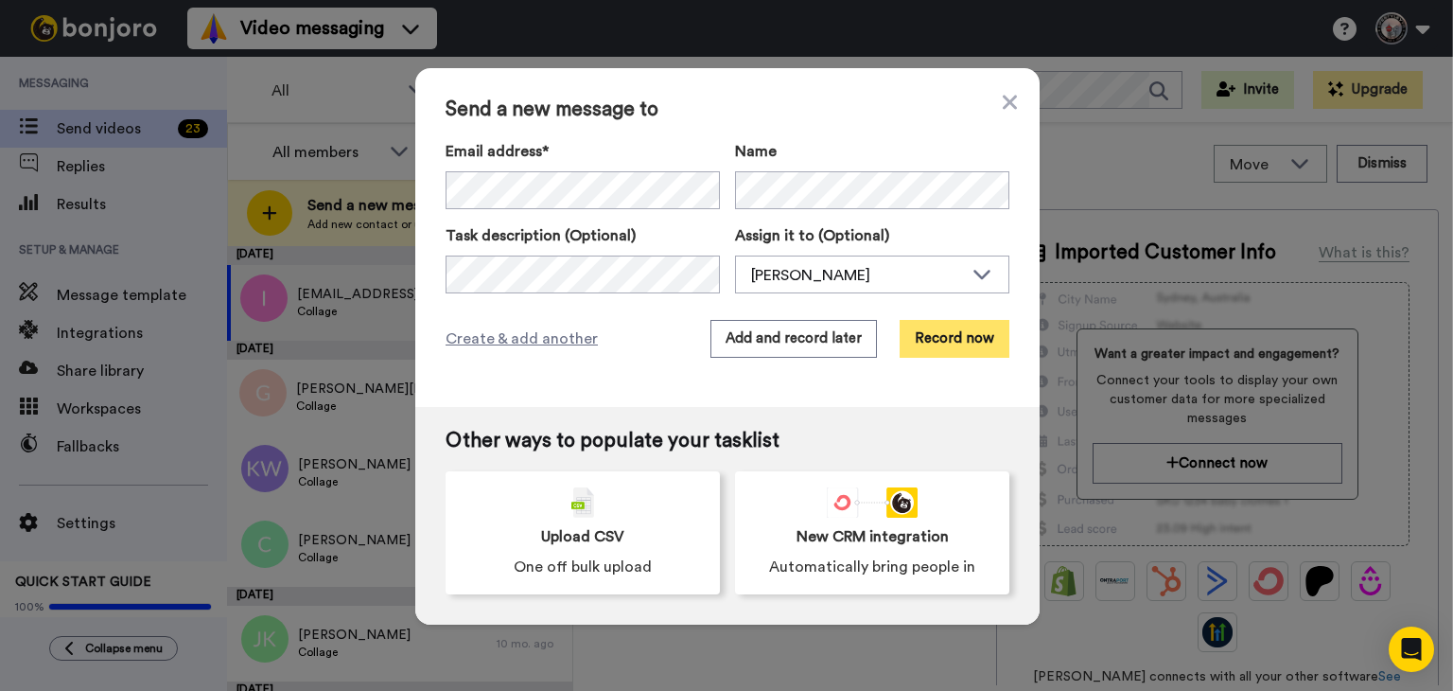
click at [917, 338] on button "Record now" at bounding box center [955, 339] width 110 height 38
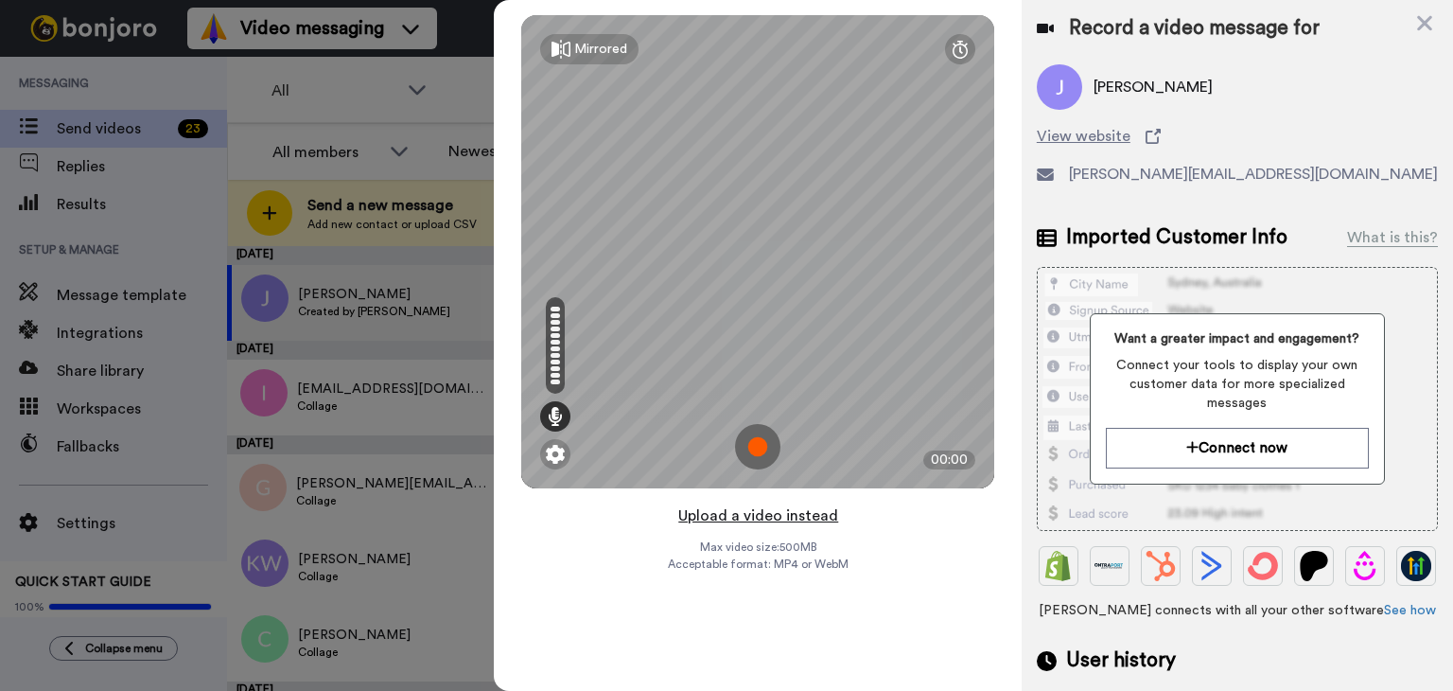
click at [767, 518] on button "Upload a video instead" at bounding box center [758, 515] width 171 height 25
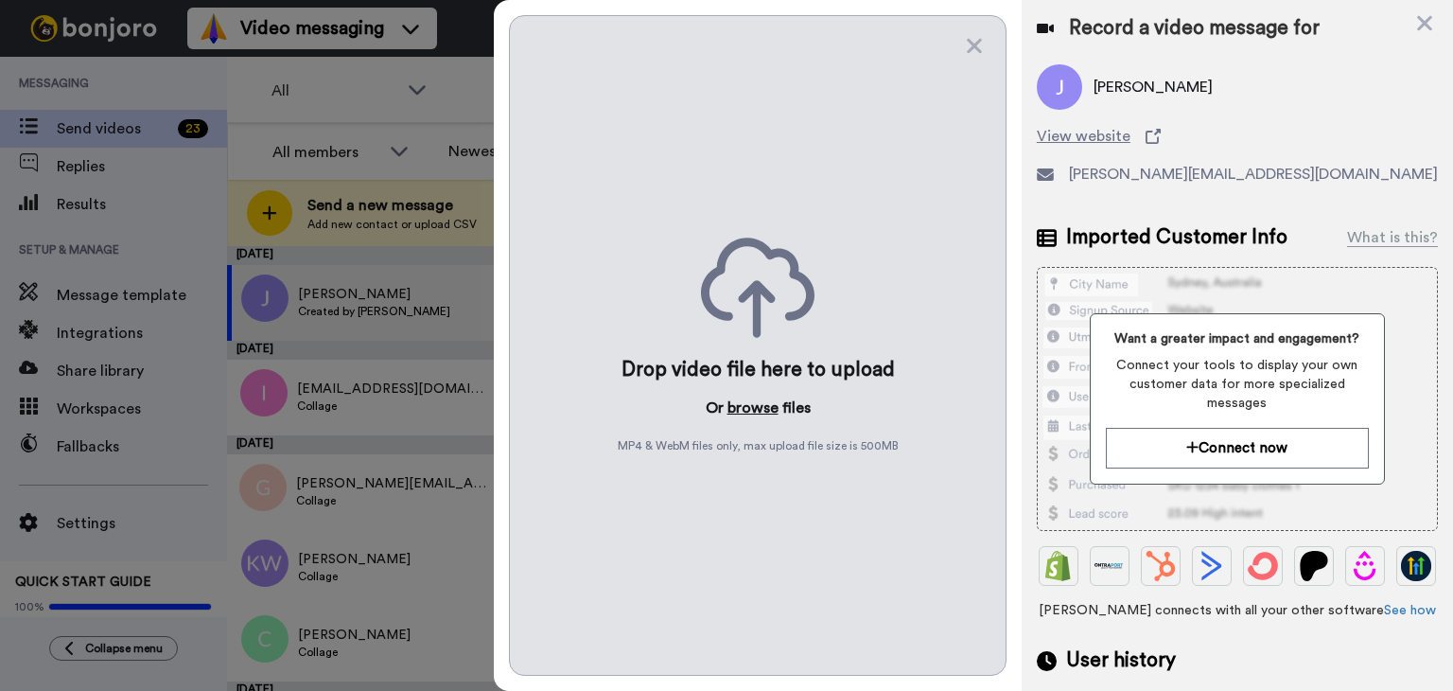
click at [749, 406] on button "browse" at bounding box center [753, 407] width 51 height 23
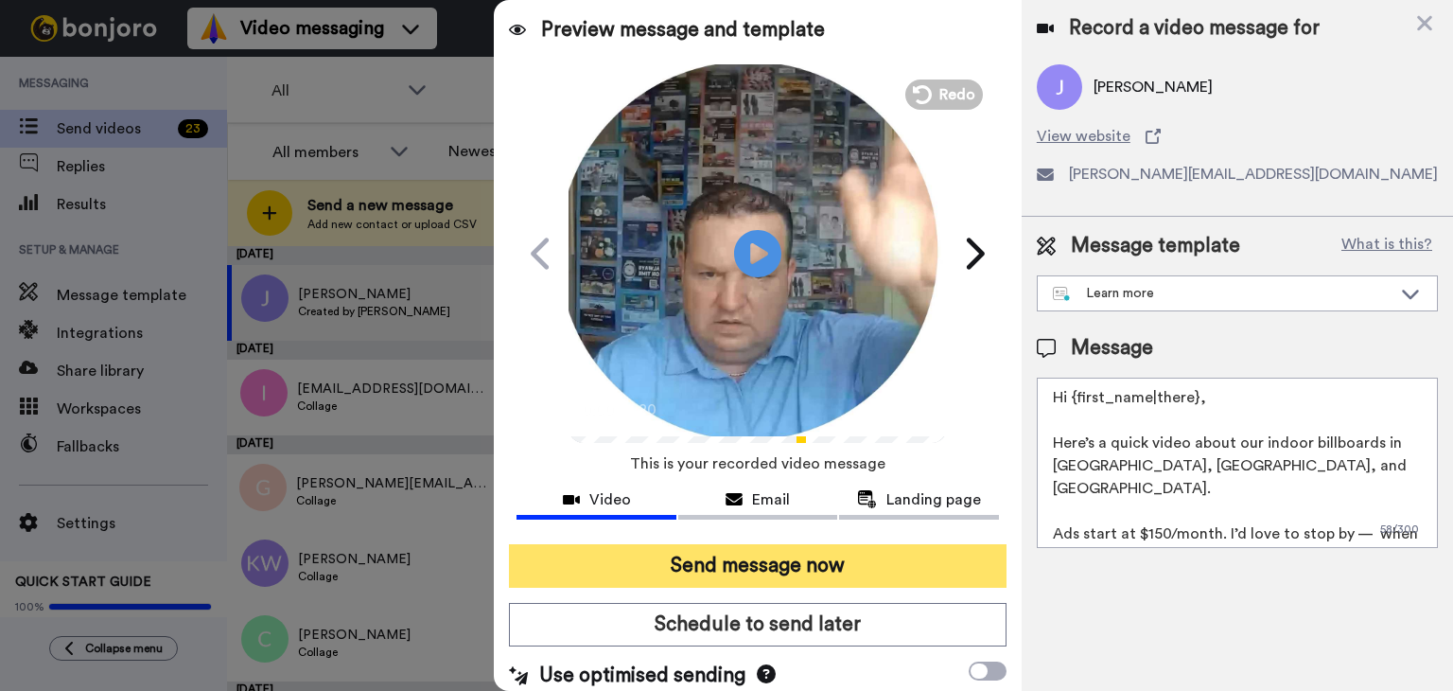
click at [694, 559] on button "Send message now" at bounding box center [758, 566] width 498 height 44
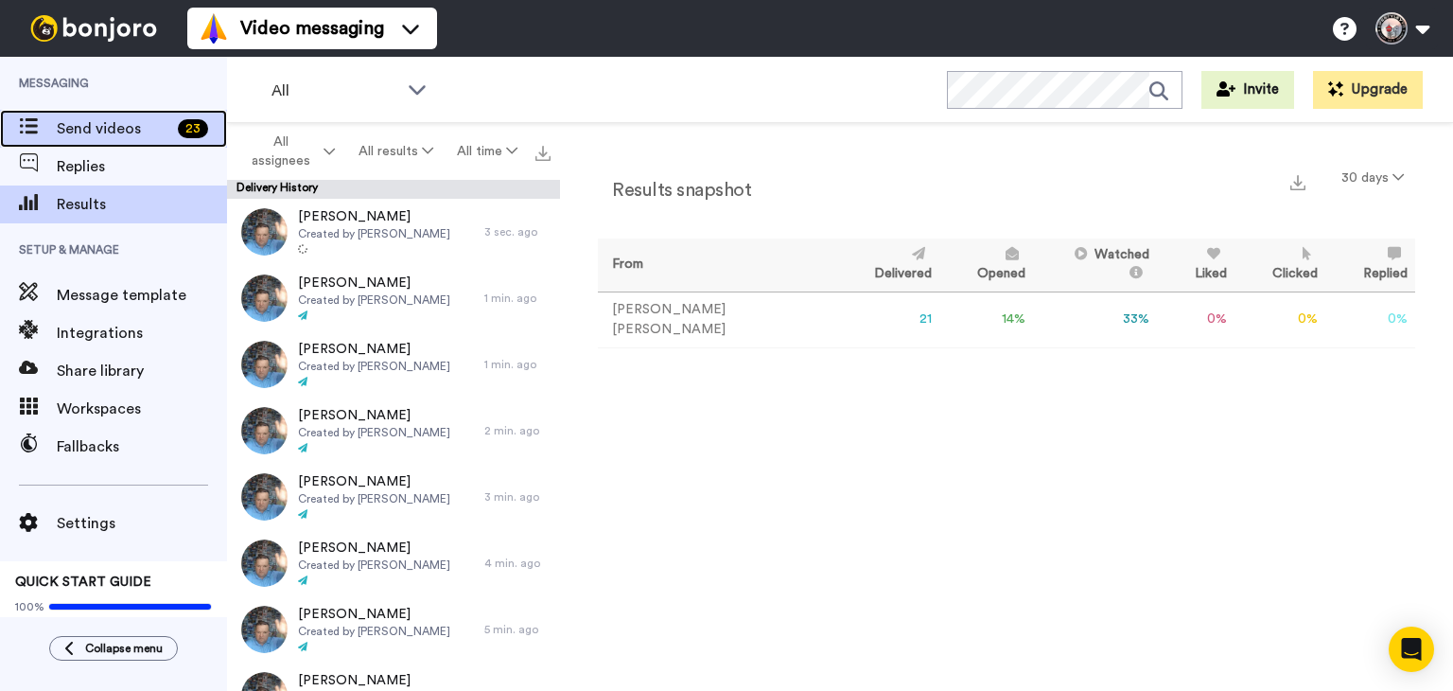
click at [135, 122] on span "Send videos" at bounding box center [114, 128] width 114 height 23
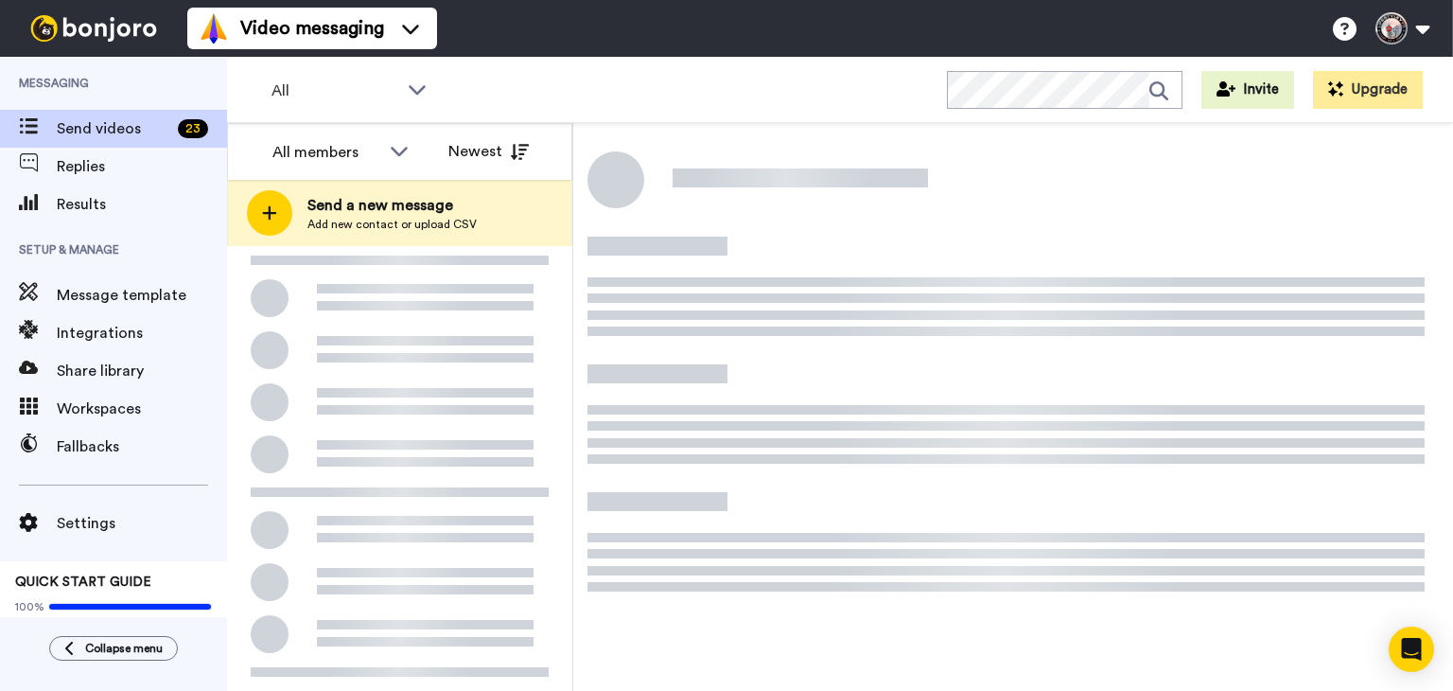
click at [359, 205] on span "Send a new message" at bounding box center [391, 205] width 169 height 23
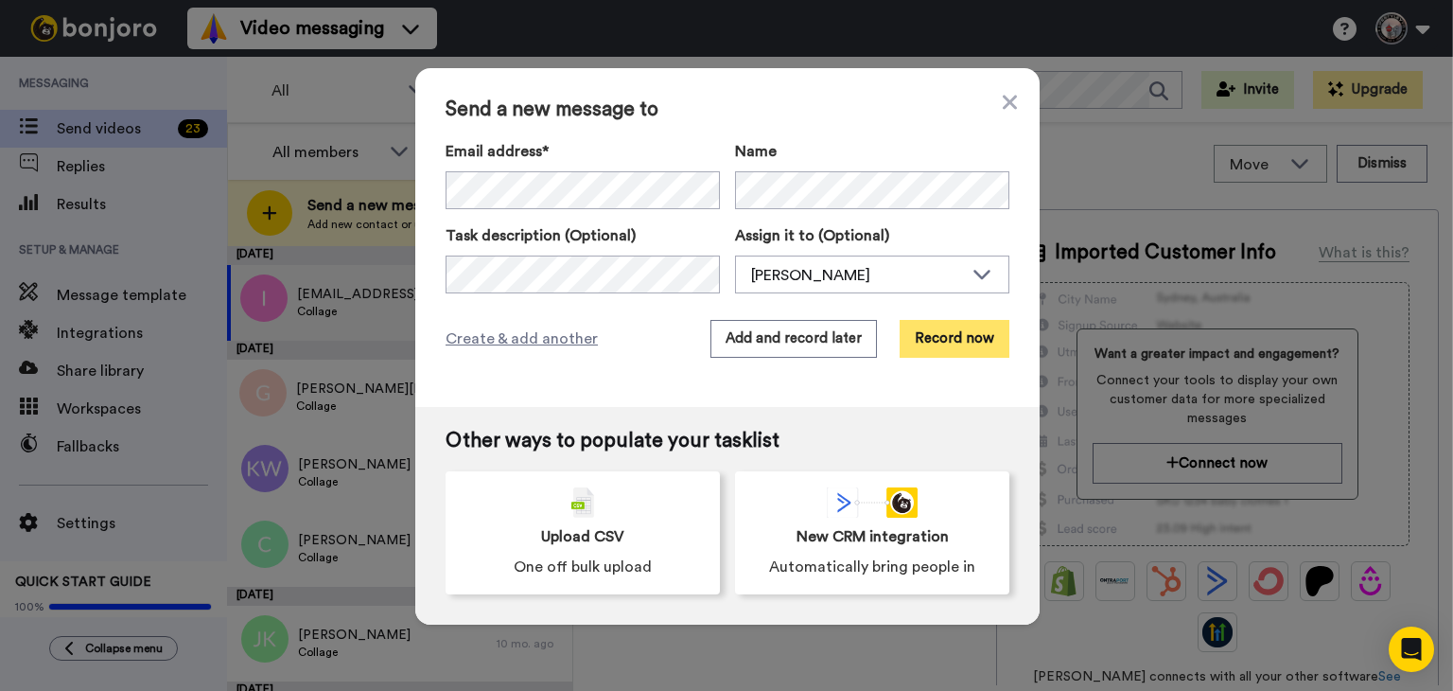
click at [943, 353] on button "Record now" at bounding box center [955, 339] width 110 height 38
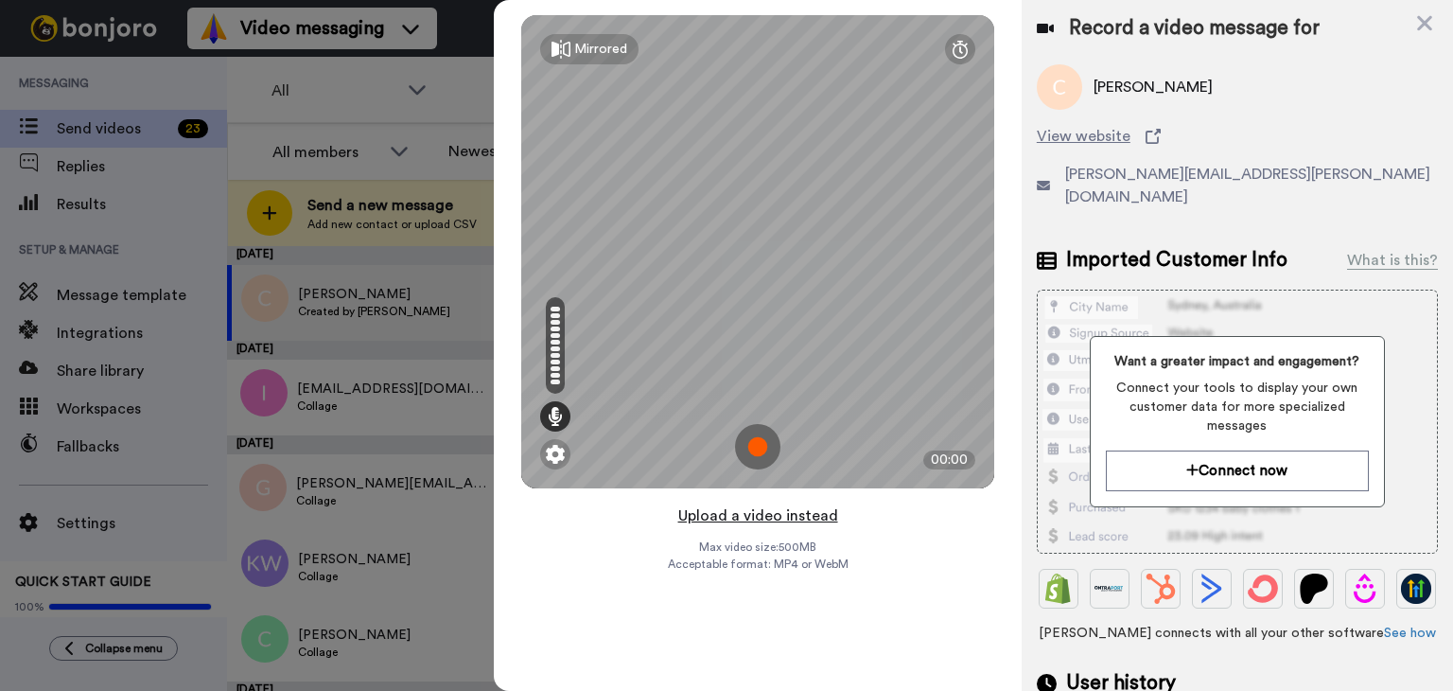
click at [746, 516] on button "Upload a video instead" at bounding box center [758, 515] width 171 height 25
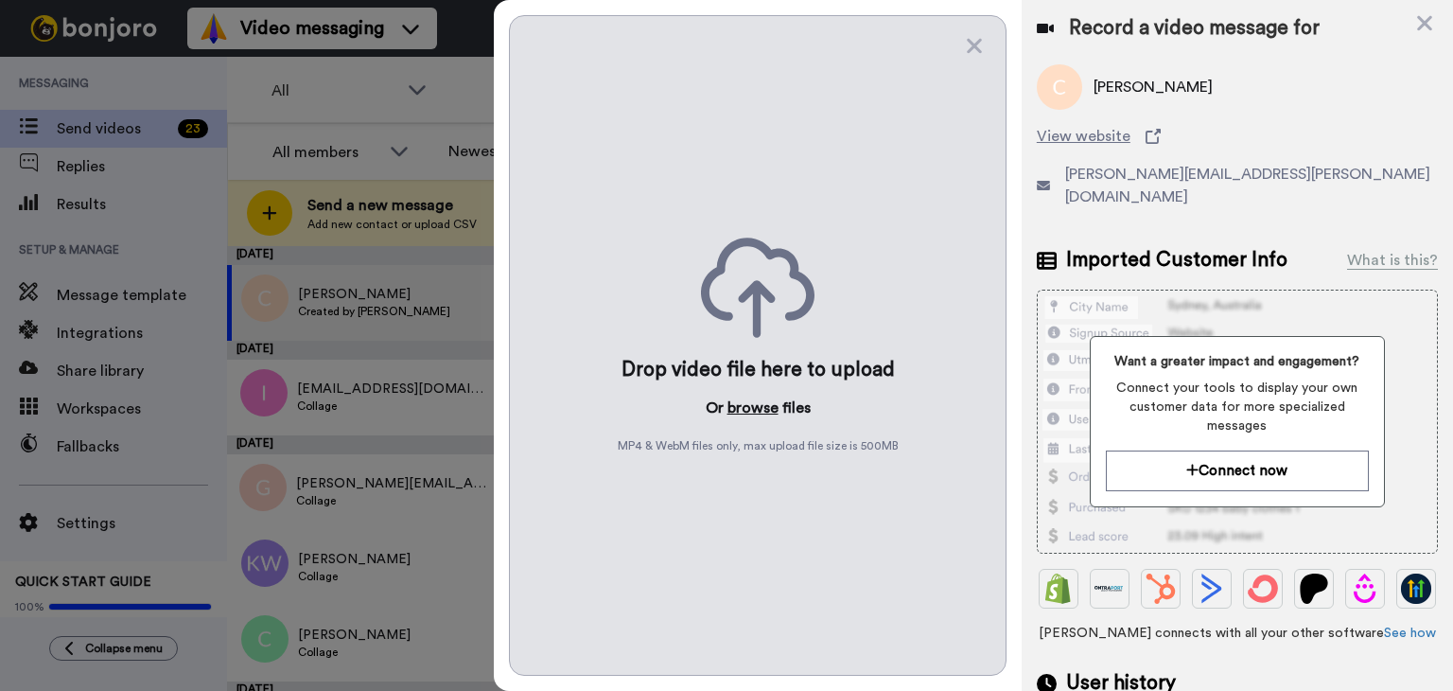
click at [750, 413] on button "browse" at bounding box center [753, 407] width 51 height 23
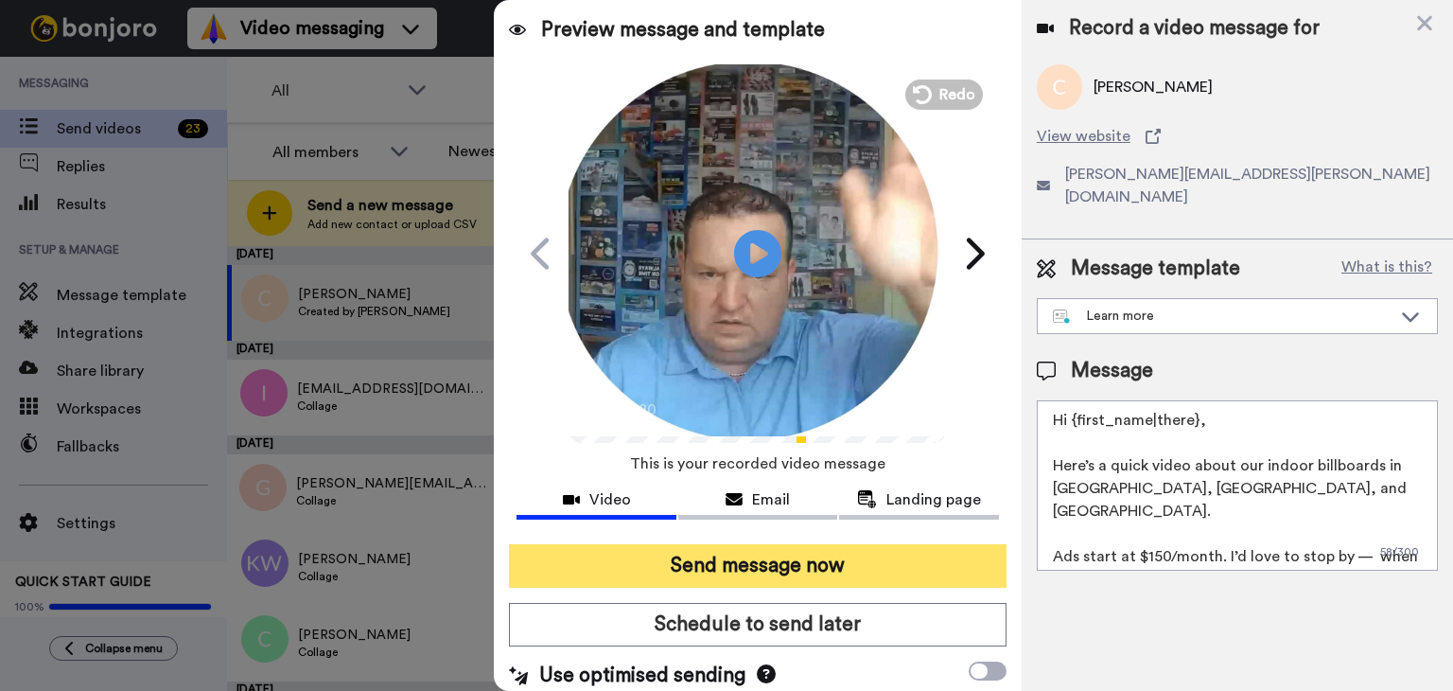
click at [728, 560] on button "Send message now" at bounding box center [758, 566] width 498 height 44
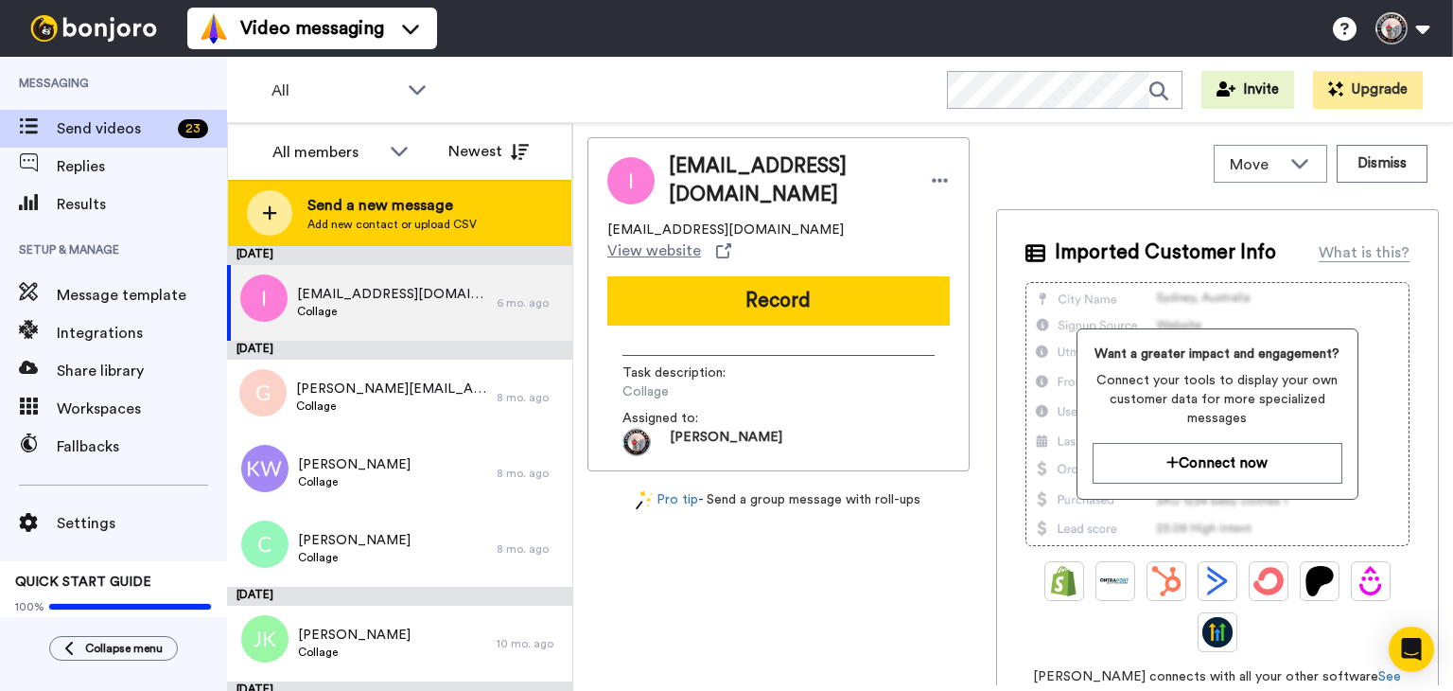
click at [416, 209] on span "Send a new message" at bounding box center [391, 205] width 169 height 23
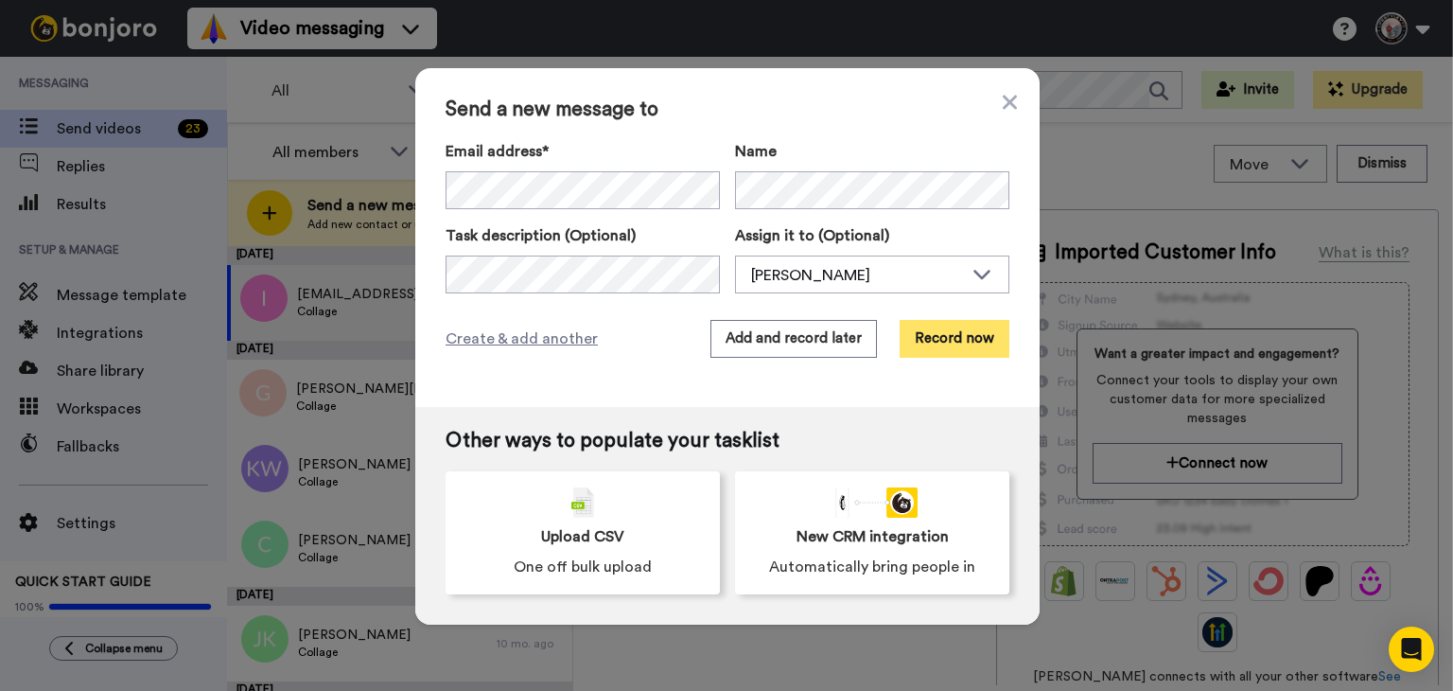
click at [941, 338] on button "Record now" at bounding box center [955, 339] width 110 height 38
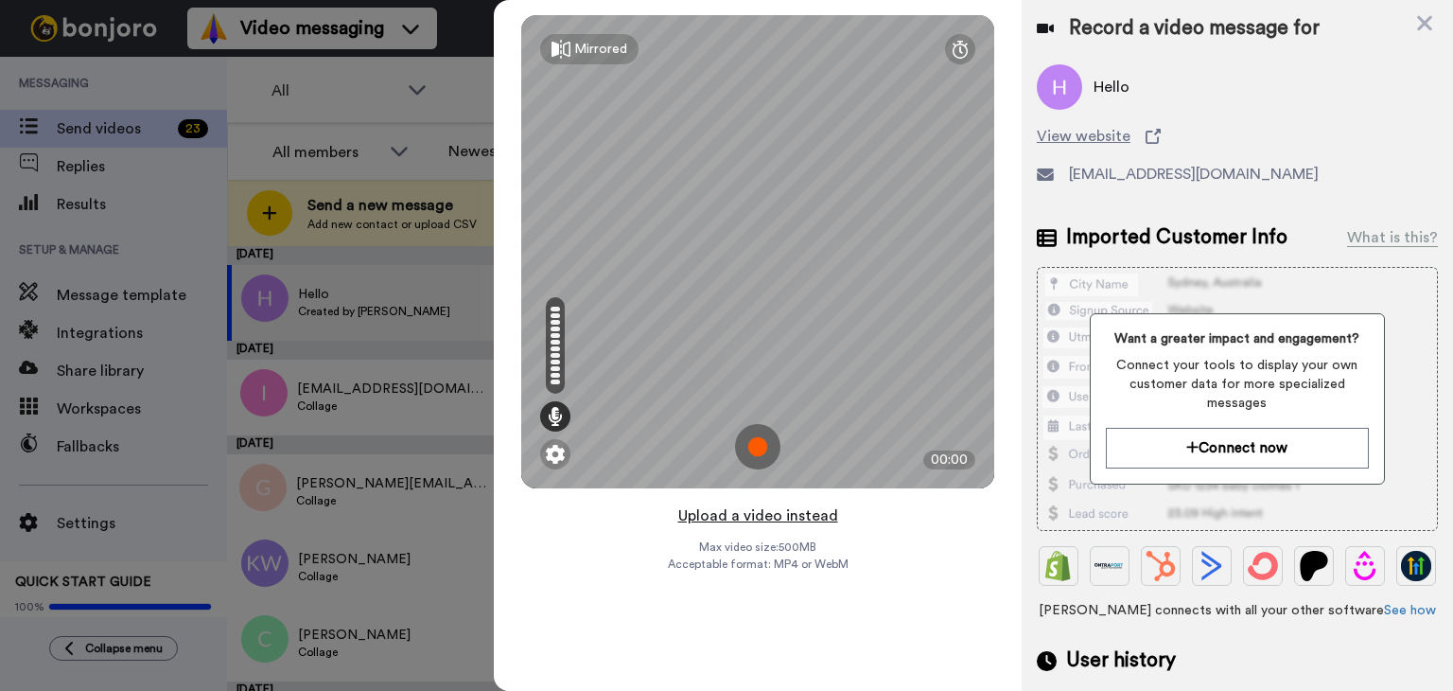
click at [746, 518] on button "Upload a video instead" at bounding box center [758, 515] width 171 height 25
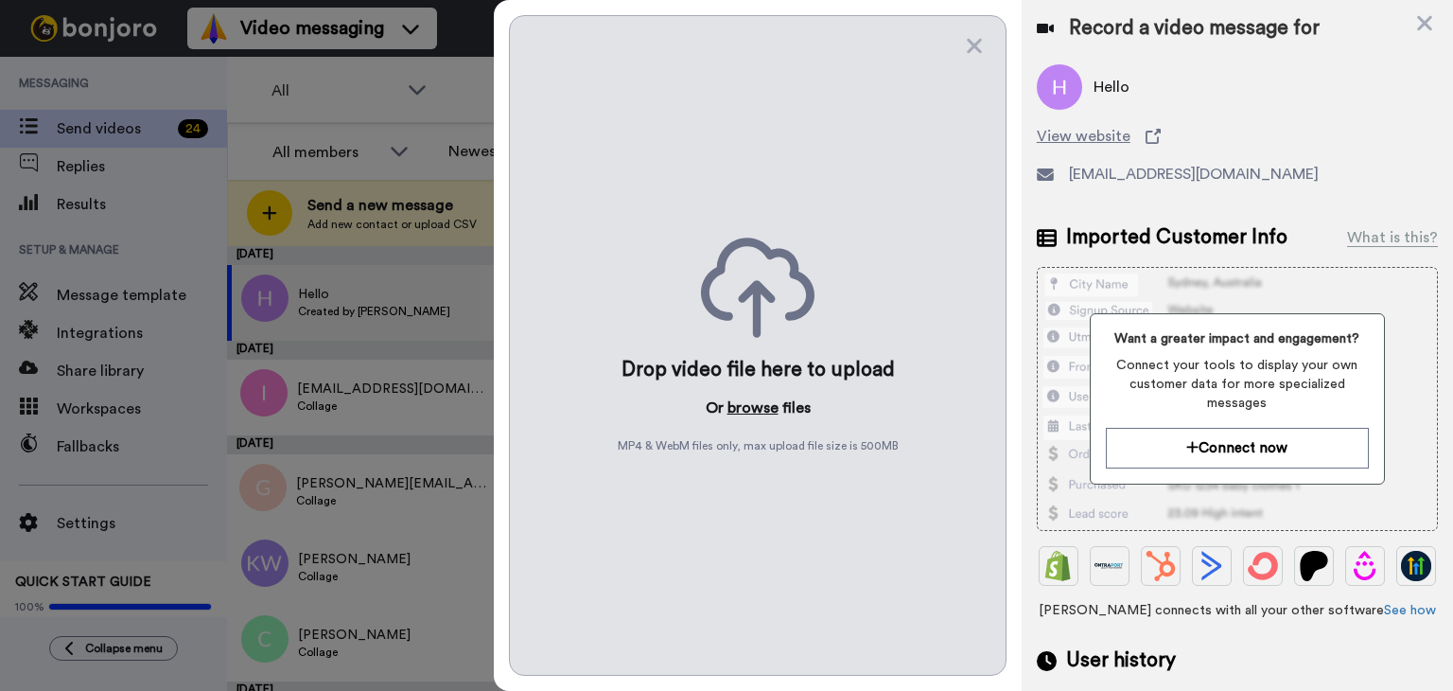
click at [746, 403] on button "browse" at bounding box center [753, 407] width 51 height 23
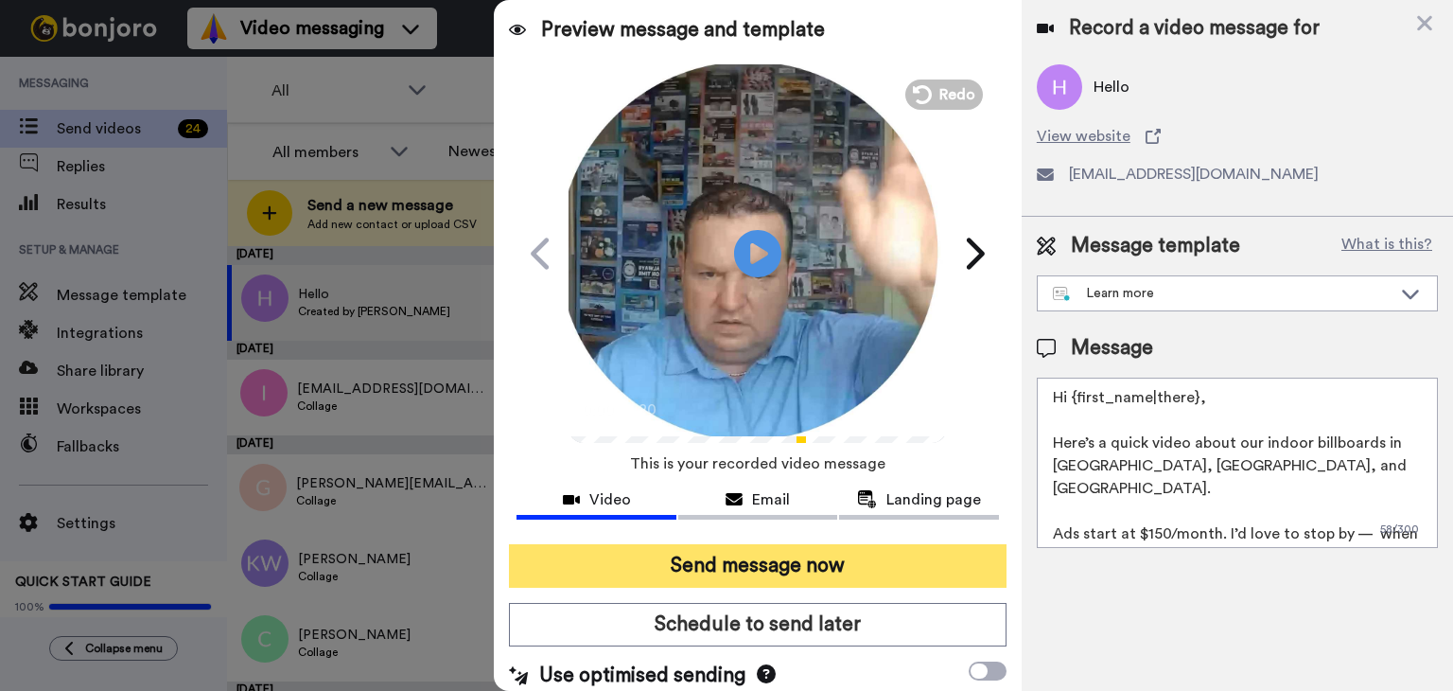
click at [764, 552] on button "Send message now" at bounding box center [758, 566] width 498 height 44
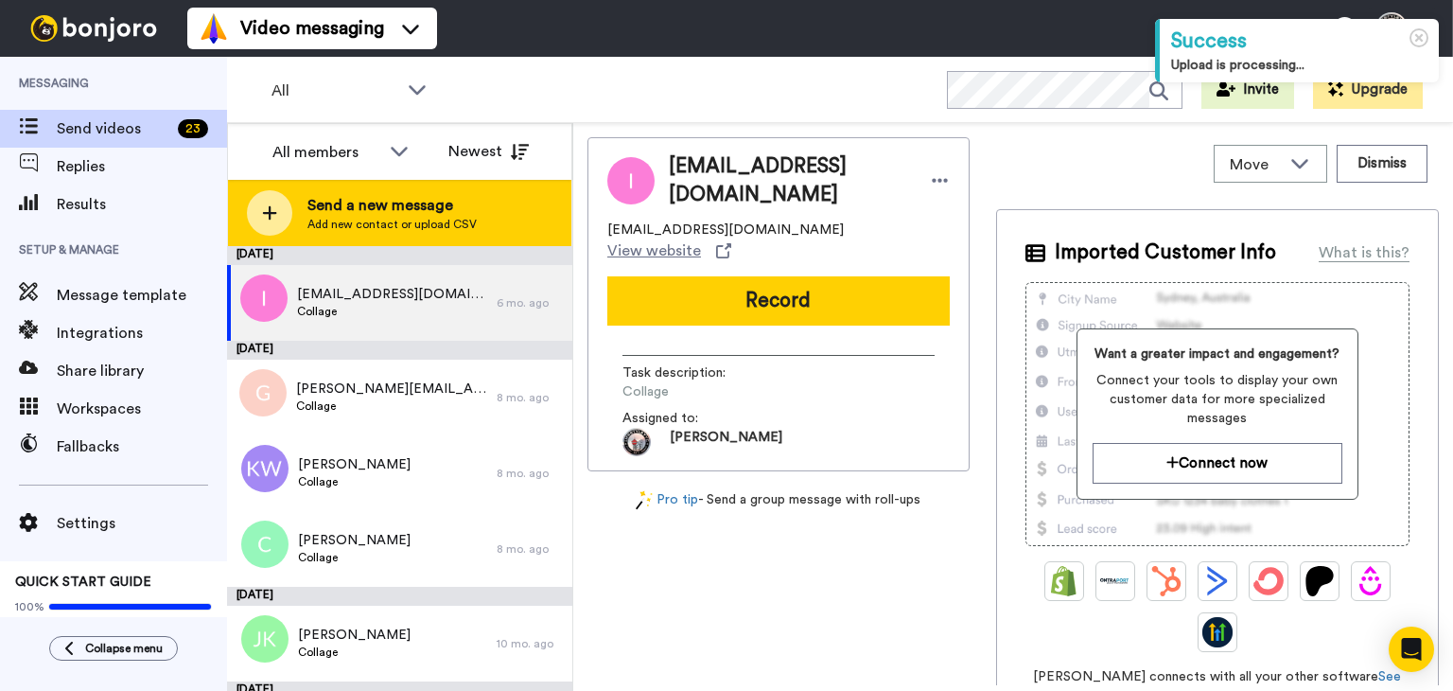
click at [440, 217] on span "Add new contact or upload CSV" at bounding box center [391, 224] width 169 height 15
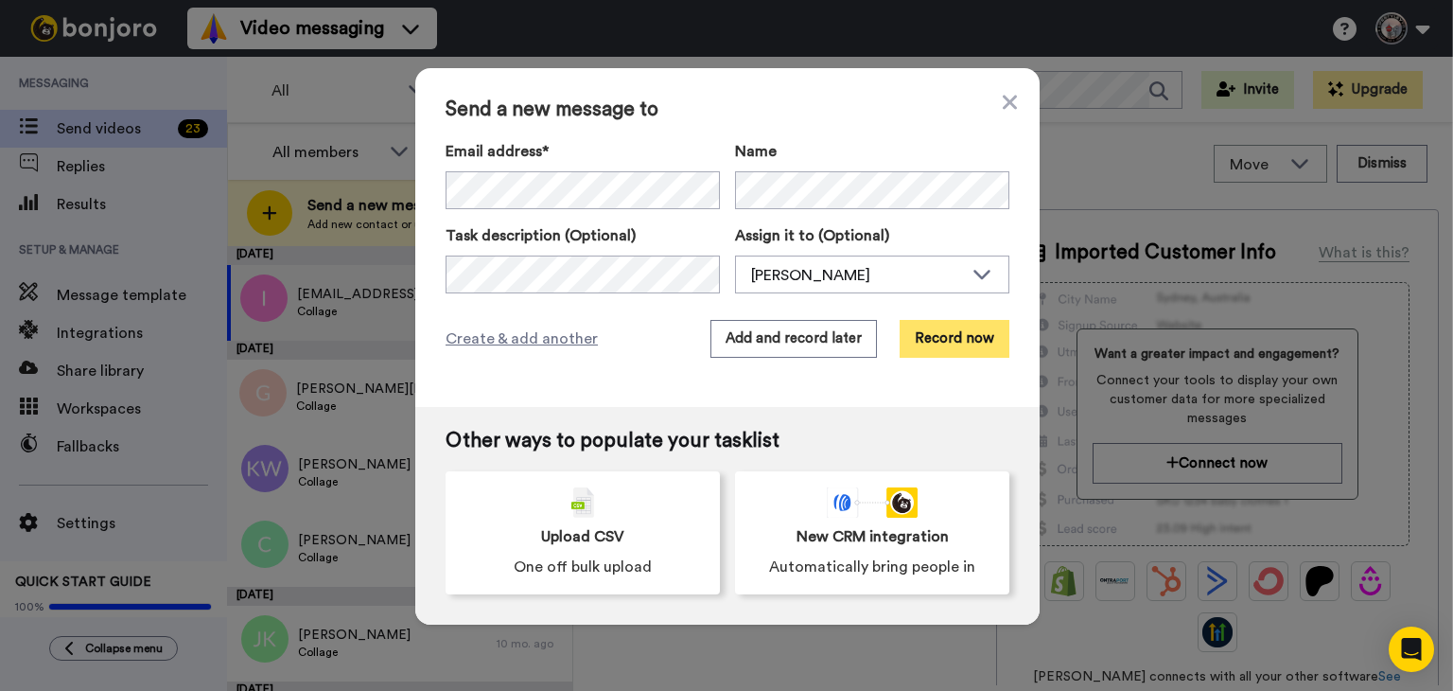
click at [953, 338] on button "Record now" at bounding box center [955, 339] width 110 height 38
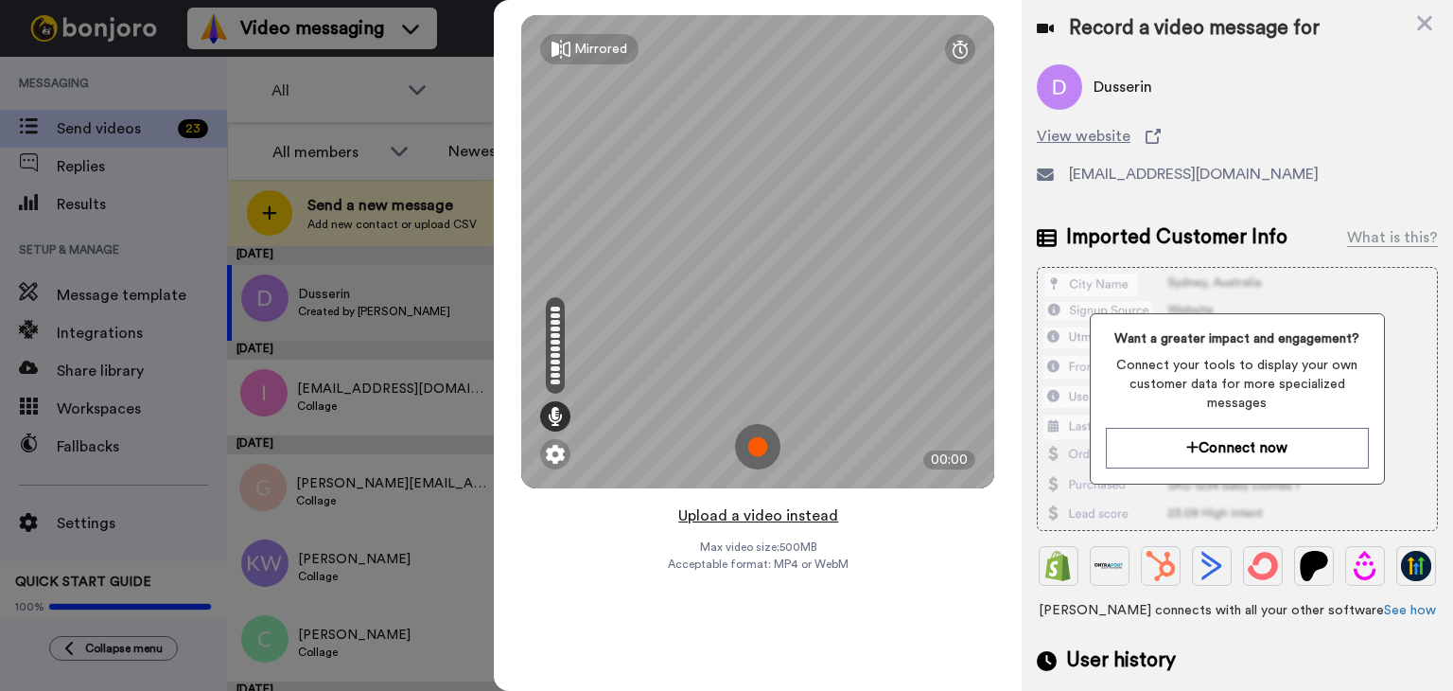
click at [756, 514] on button "Upload a video instead" at bounding box center [758, 515] width 171 height 25
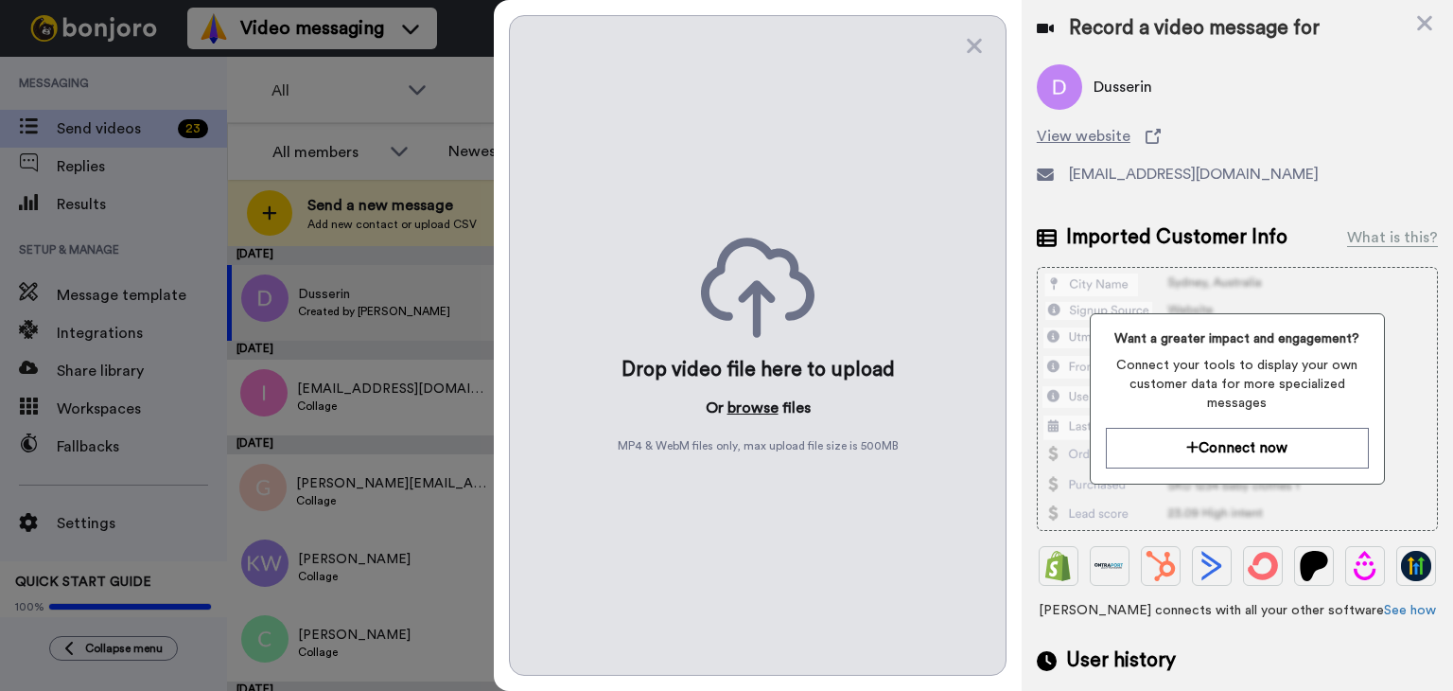
click at [753, 408] on button "browse" at bounding box center [753, 407] width 51 height 23
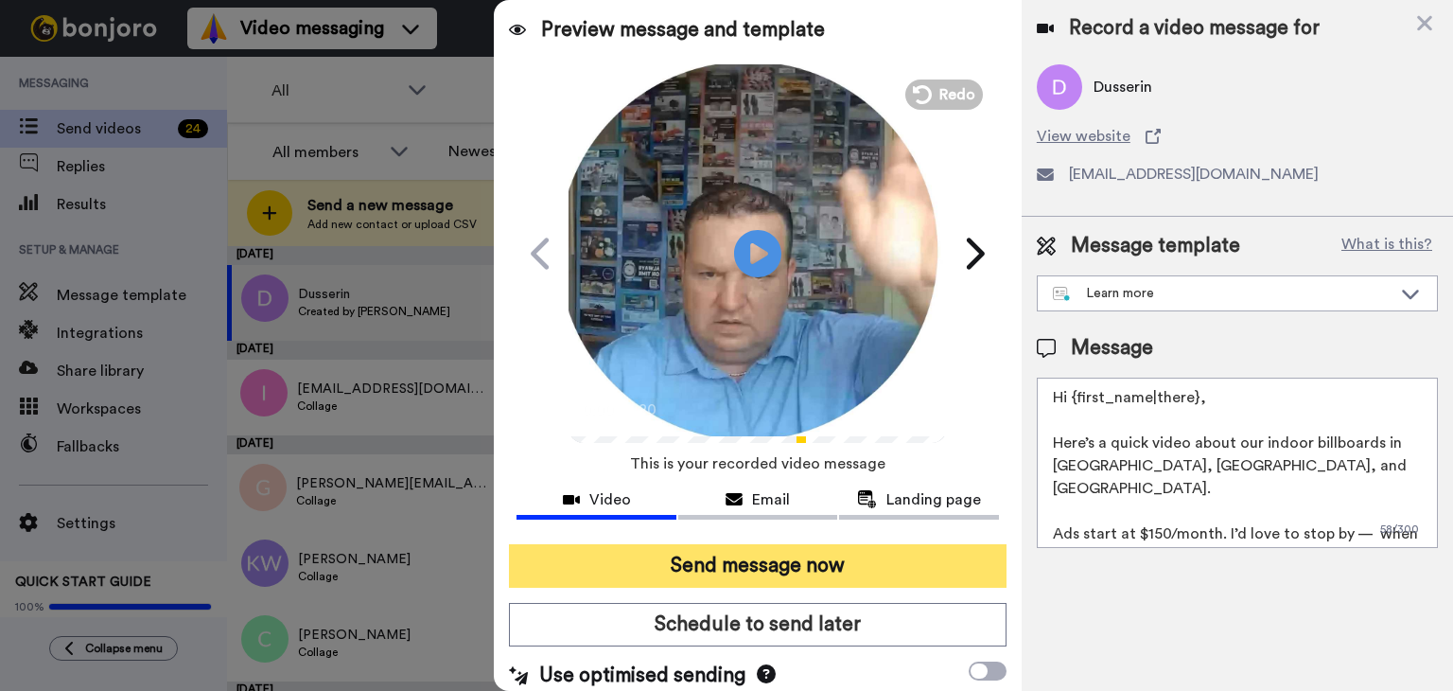
click at [727, 552] on button "Send message now" at bounding box center [758, 566] width 498 height 44
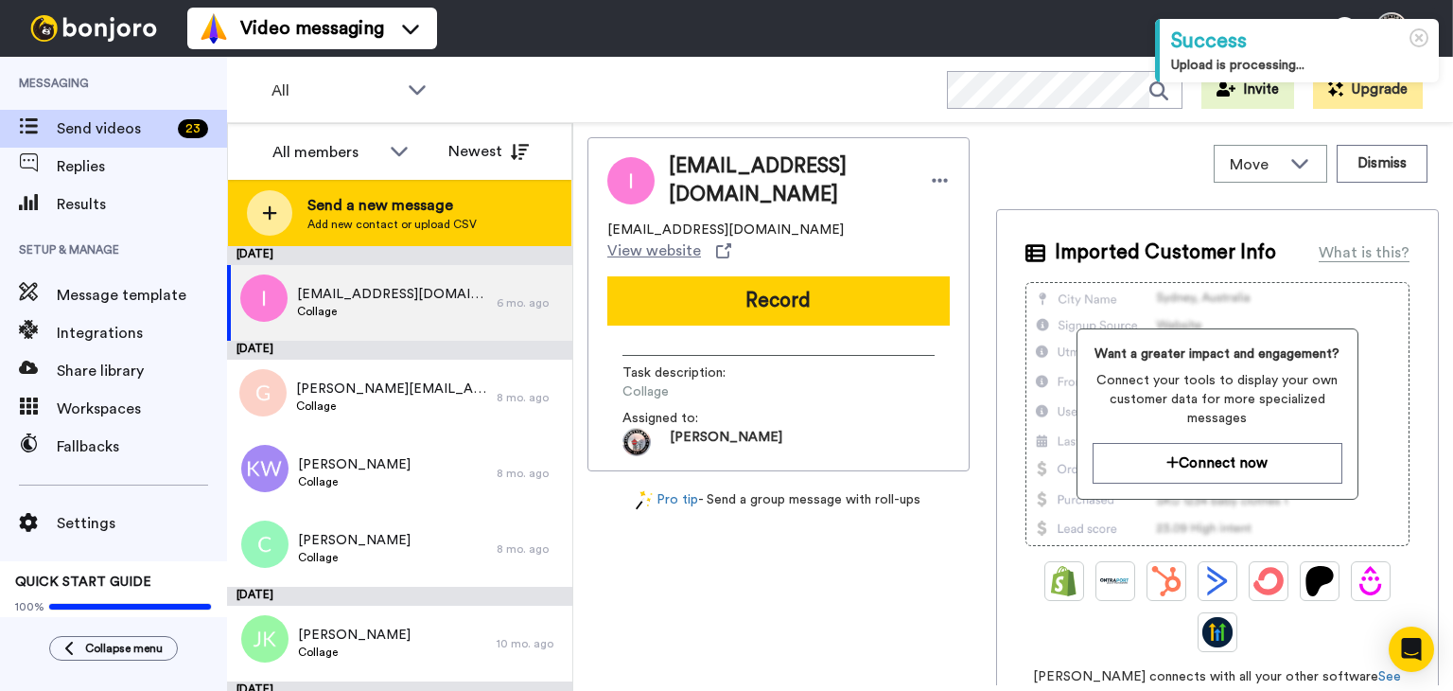
click at [394, 217] on span "Add new contact or upload CSV" at bounding box center [391, 224] width 169 height 15
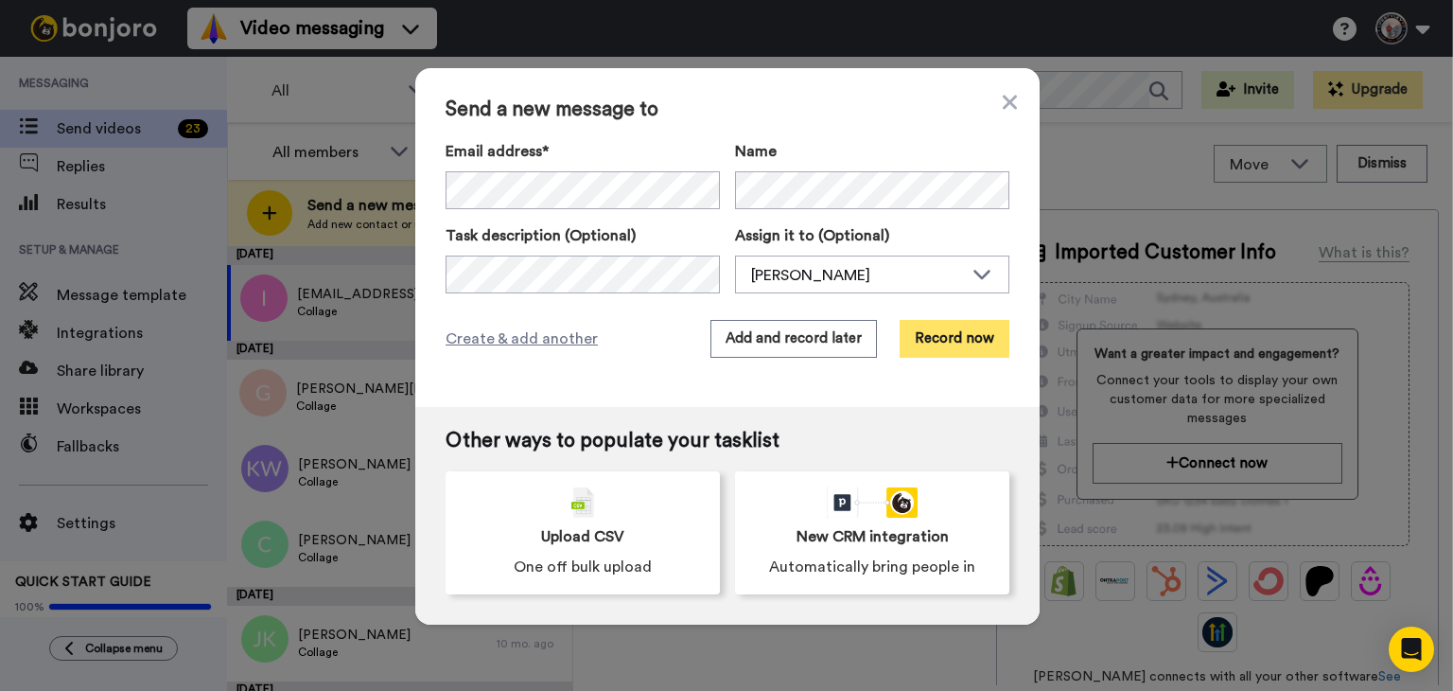
click at [936, 345] on button "Record now" at bounding box center [955, 339] width 110 height 38
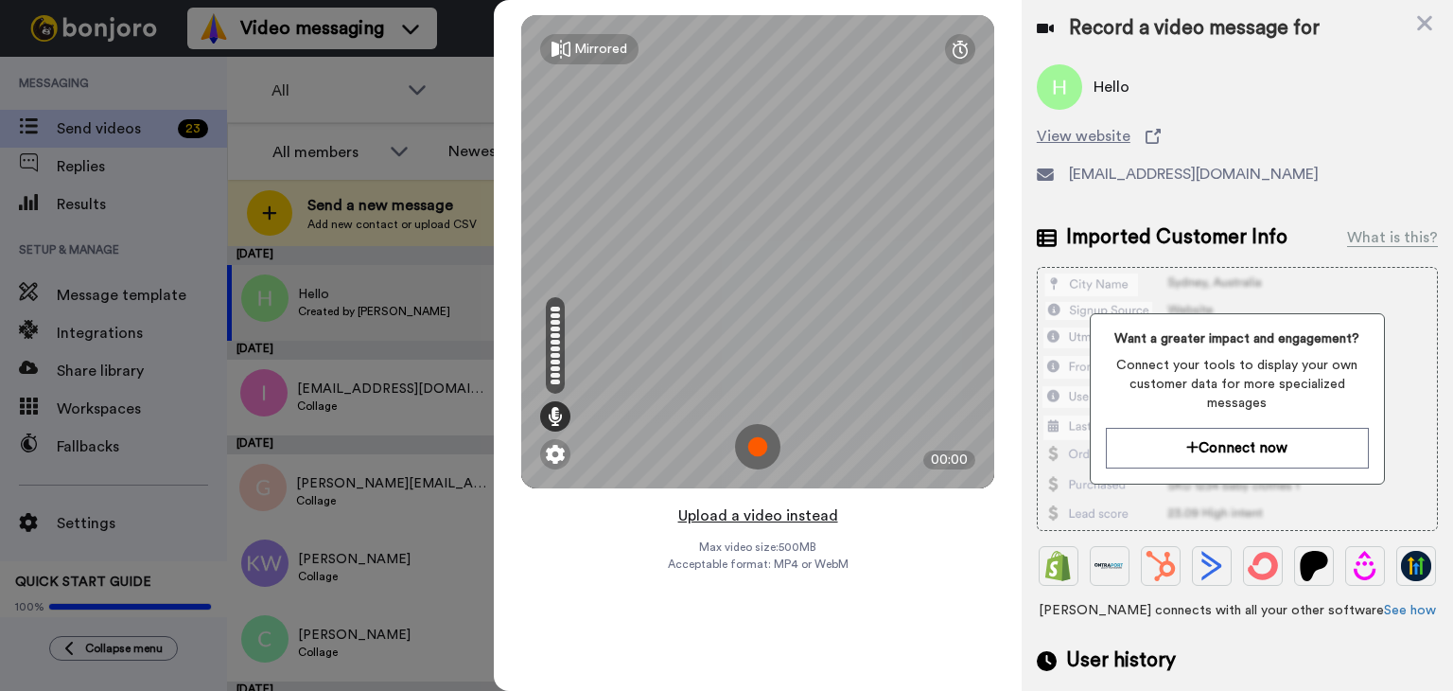
click at [745, 516] on button "Upload a video instead" at bounding box center [758, 515] width 171 height 25
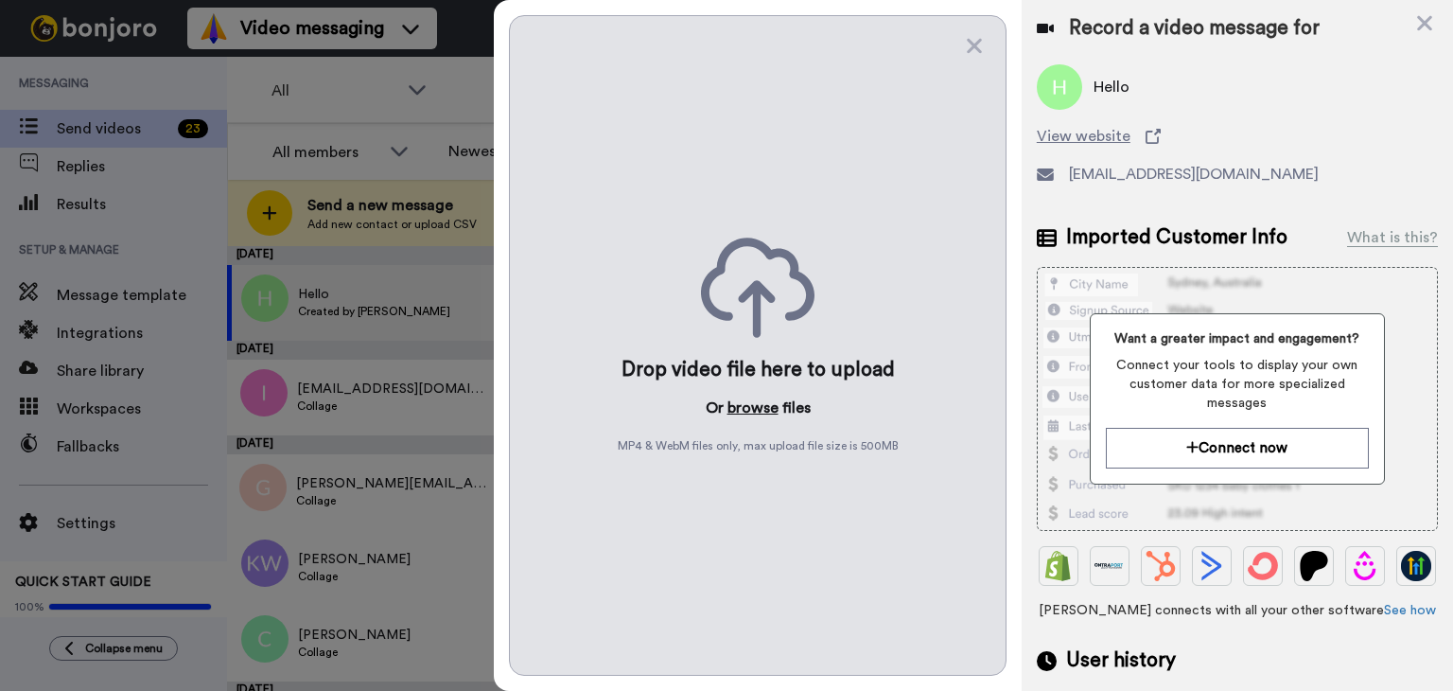
click at [742, 410] on button "browse" at bounding box center [753, 407] width 51 height 23
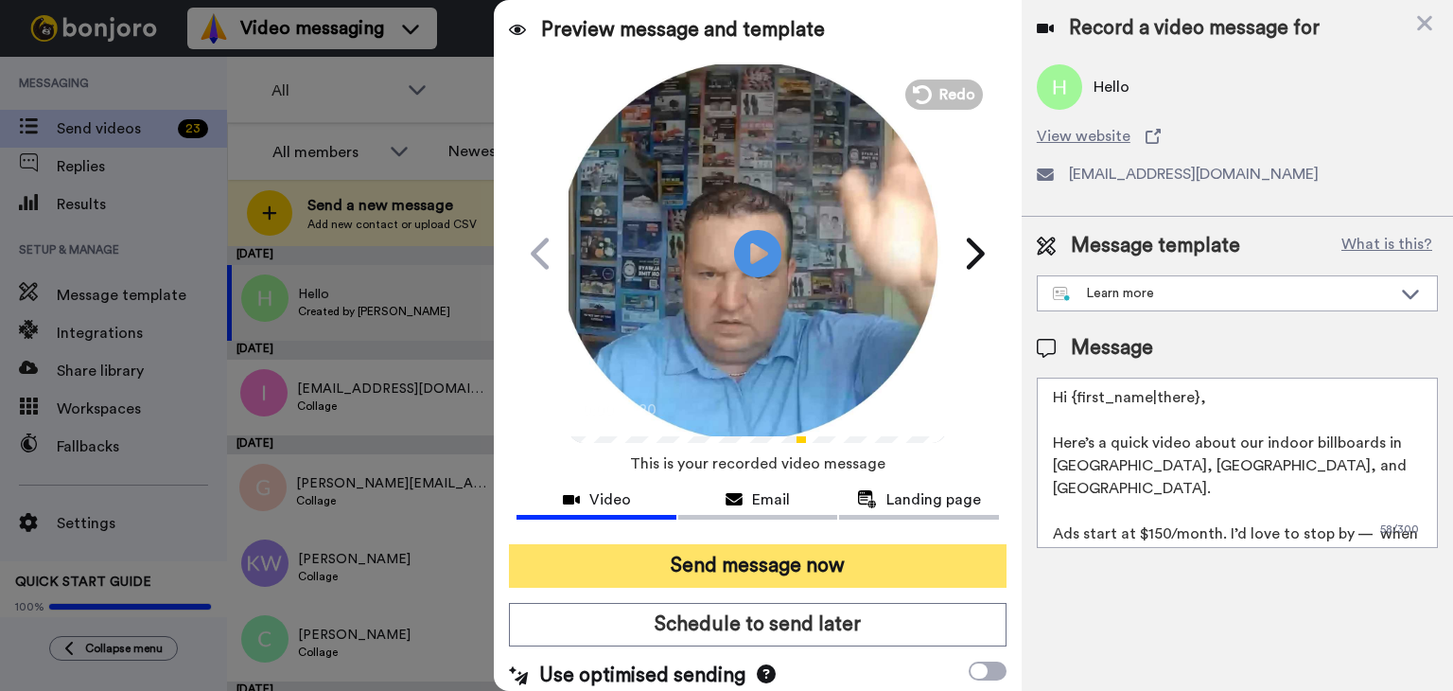
click at [665, 570] on button "Send message now" at bounding box center [758, 566] width 498 height 44
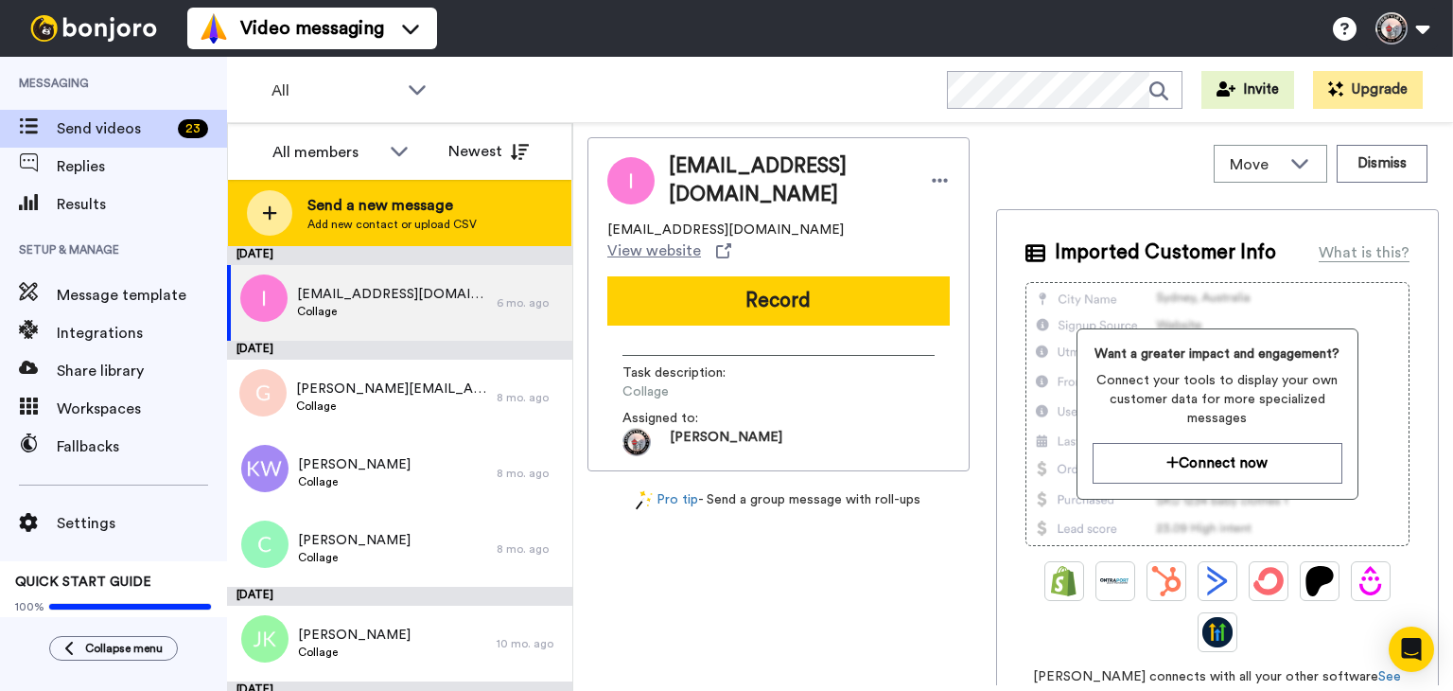
click at [519, 218] on div "Send a new message Add new contact or upload CSV" at bounding box center [399, 213] width 343 height 66
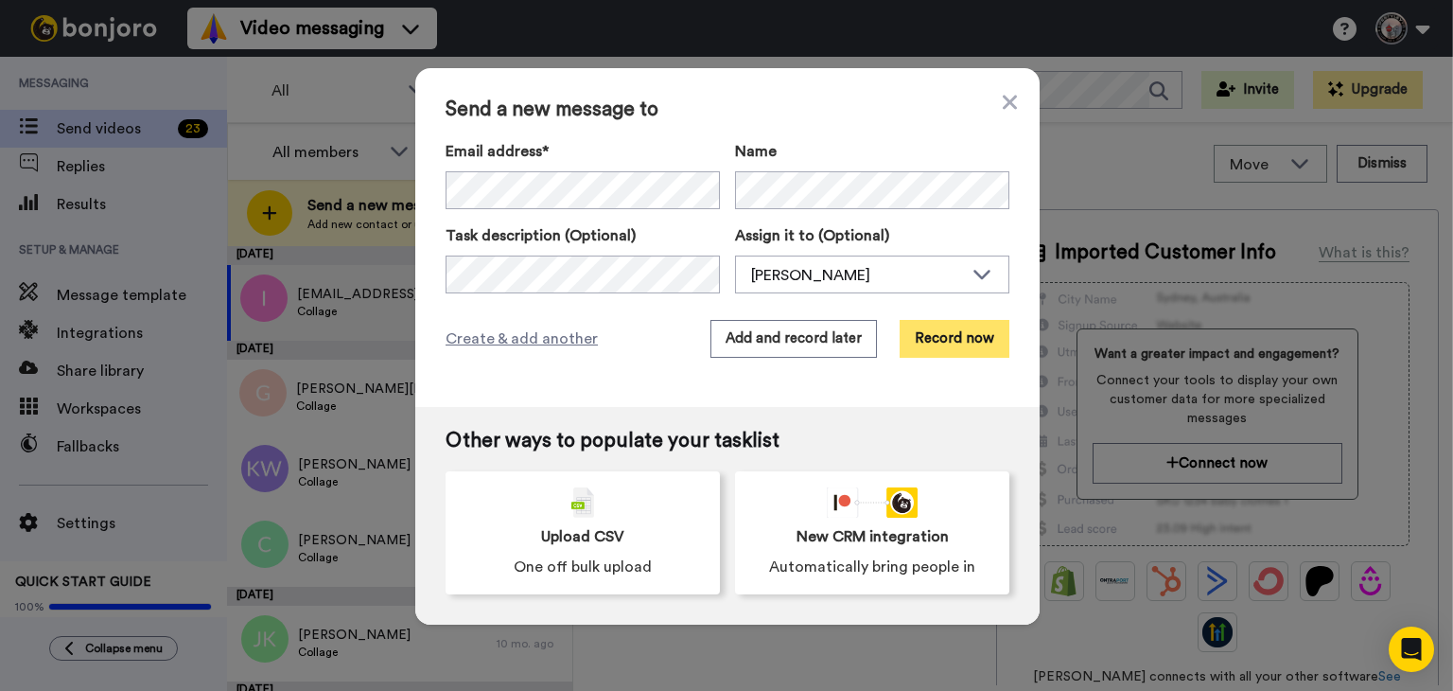
click at [944, 323] on button "Record now" at bounding box center [955, 339] width 110 height 38
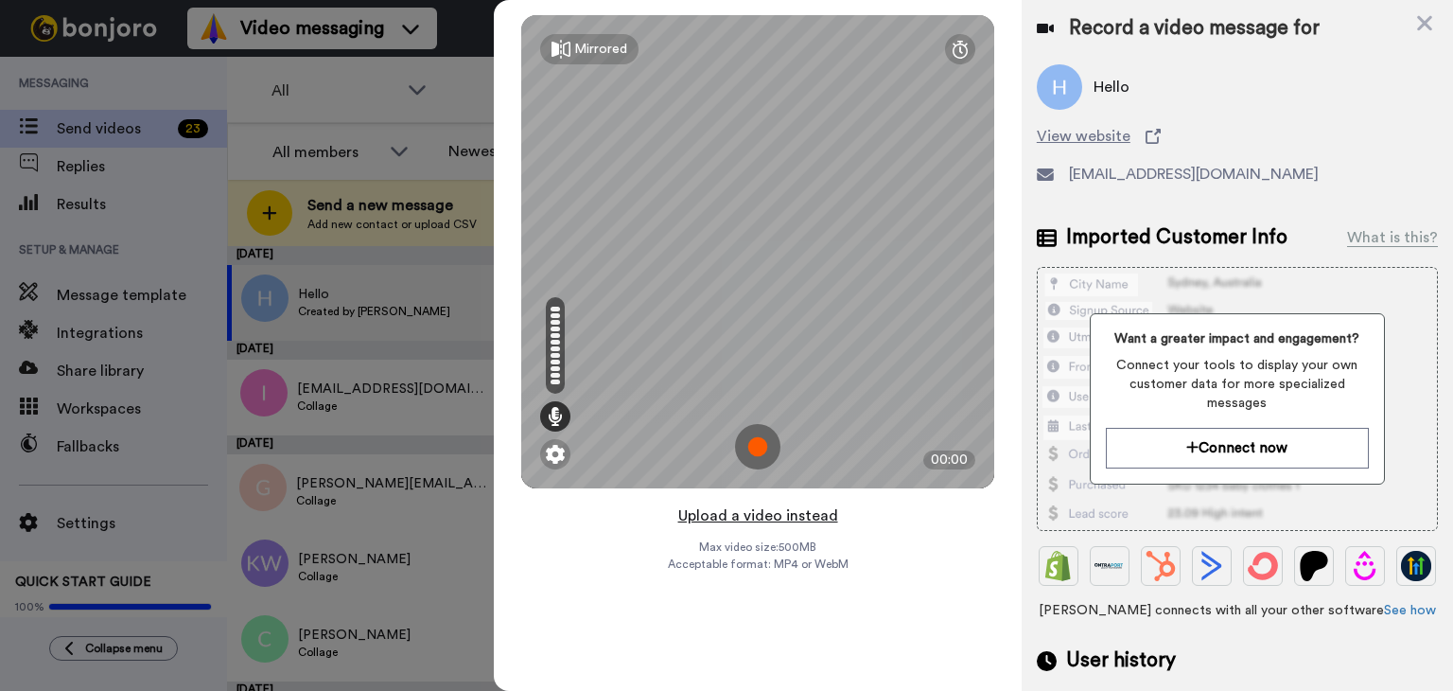
click at [750, 512] on button "Upload a video instead" at bounding box center [758, 515] width 171 height 25
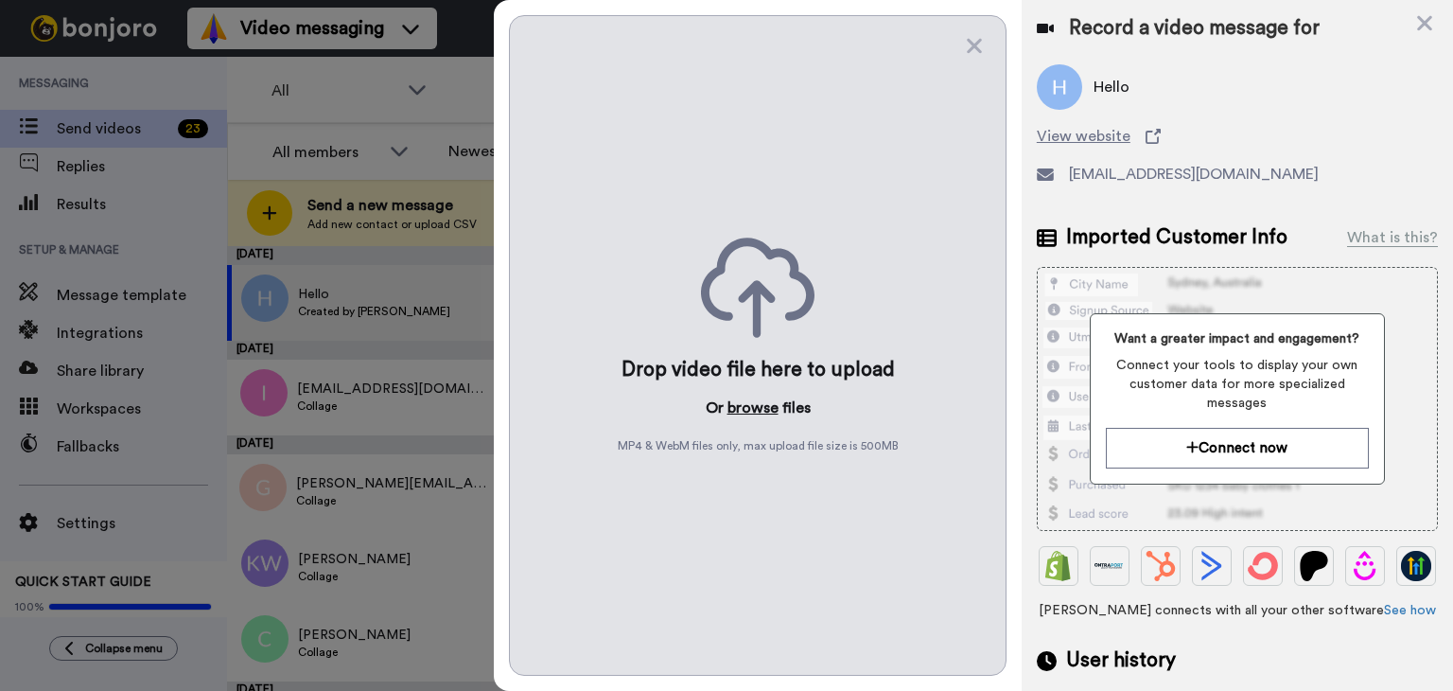
click at [763, 406] on button "browse" at bounding box center [753, 407] width 51 height 23
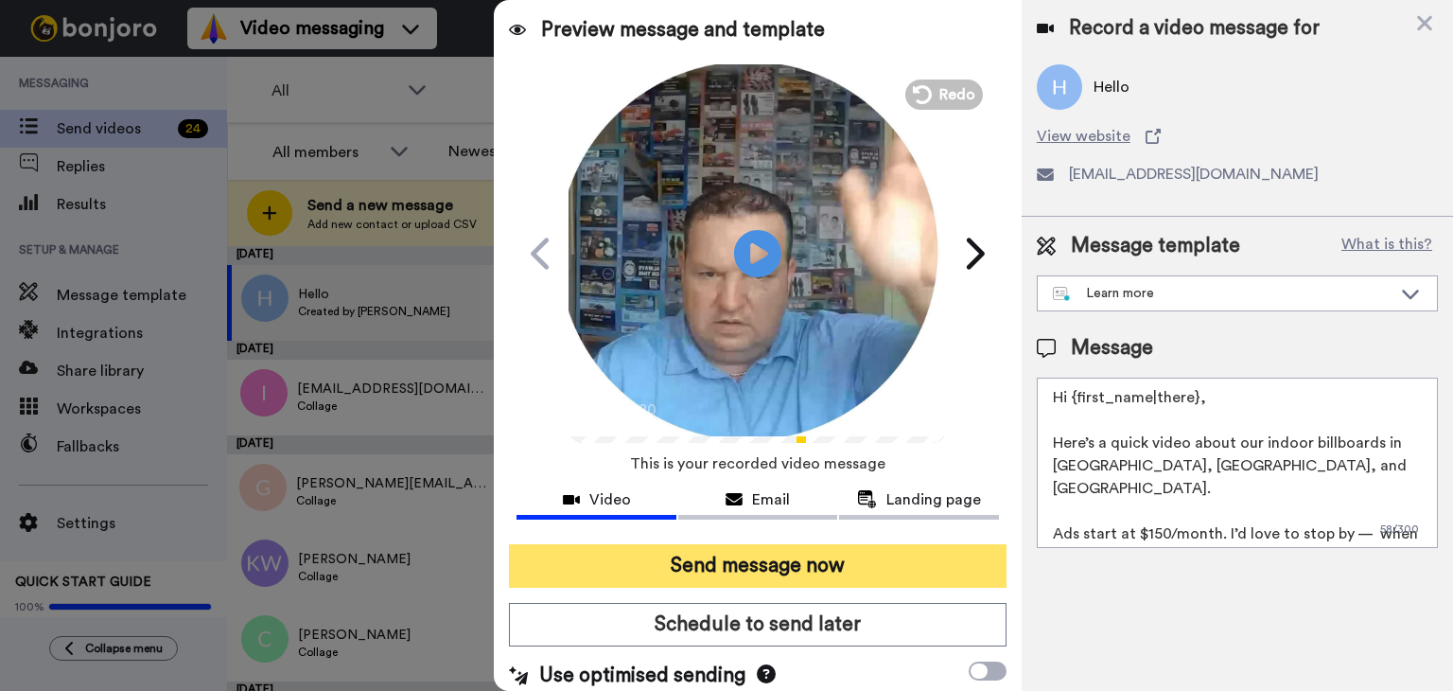
click at [785, 557] on button "Send message now" at bounding box center [758, 566] width 498 height 44
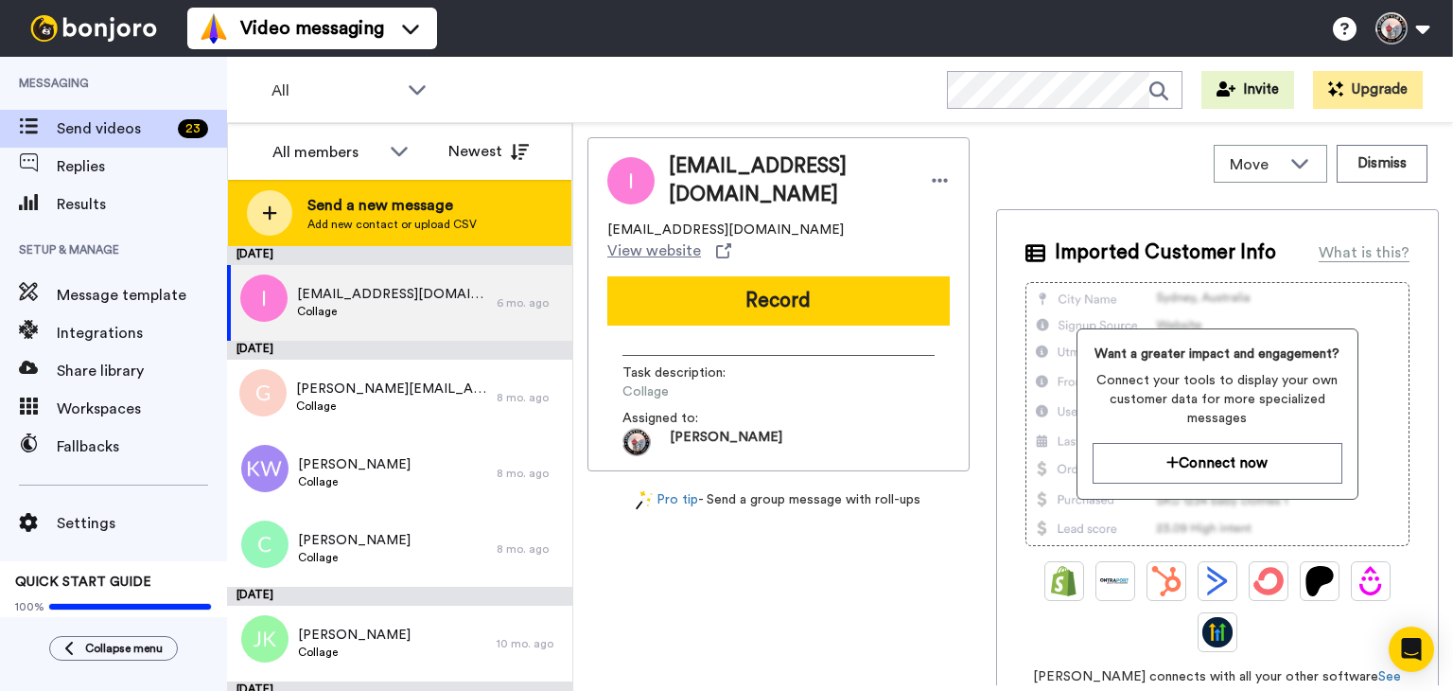
click at [405, 196] on span "Send a new message" at bounding box center [391, 205] width 169 height 23
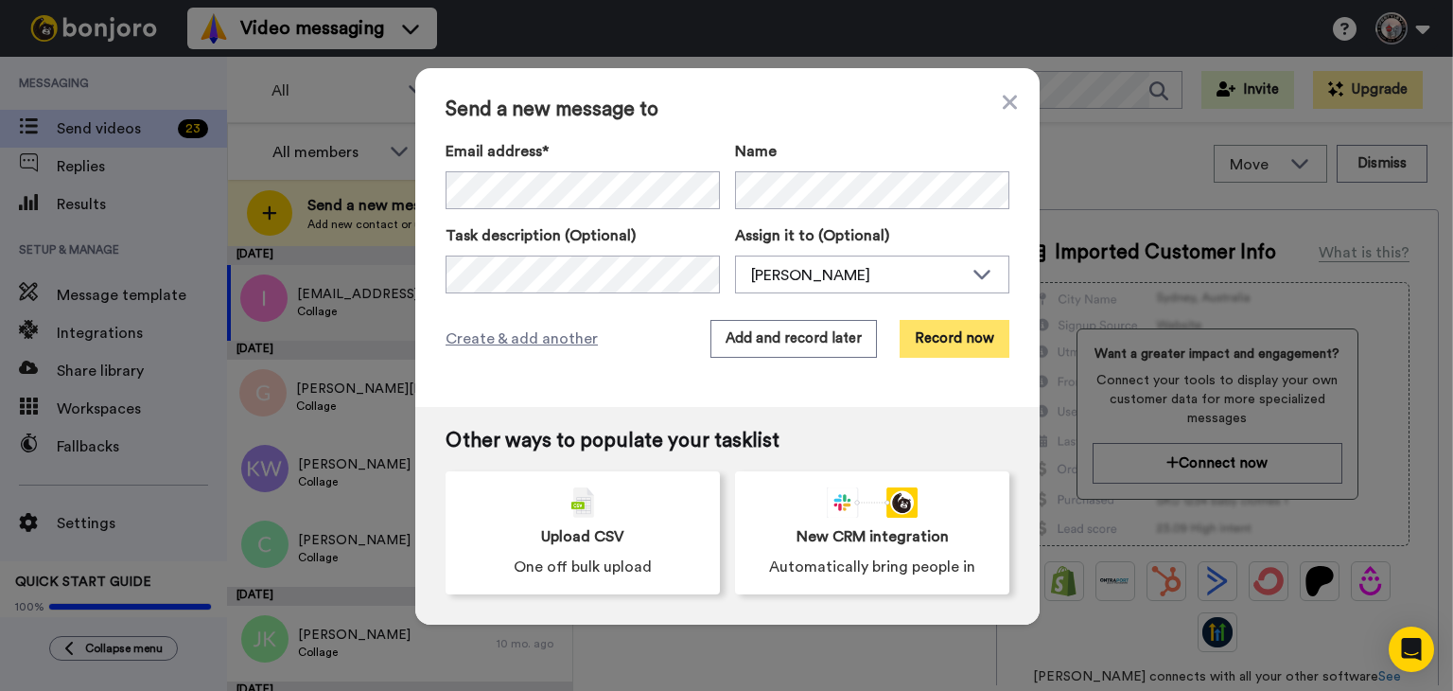
click at [920, 342] on button "Record now" at bounding box center [955, 339] width 110 height 38
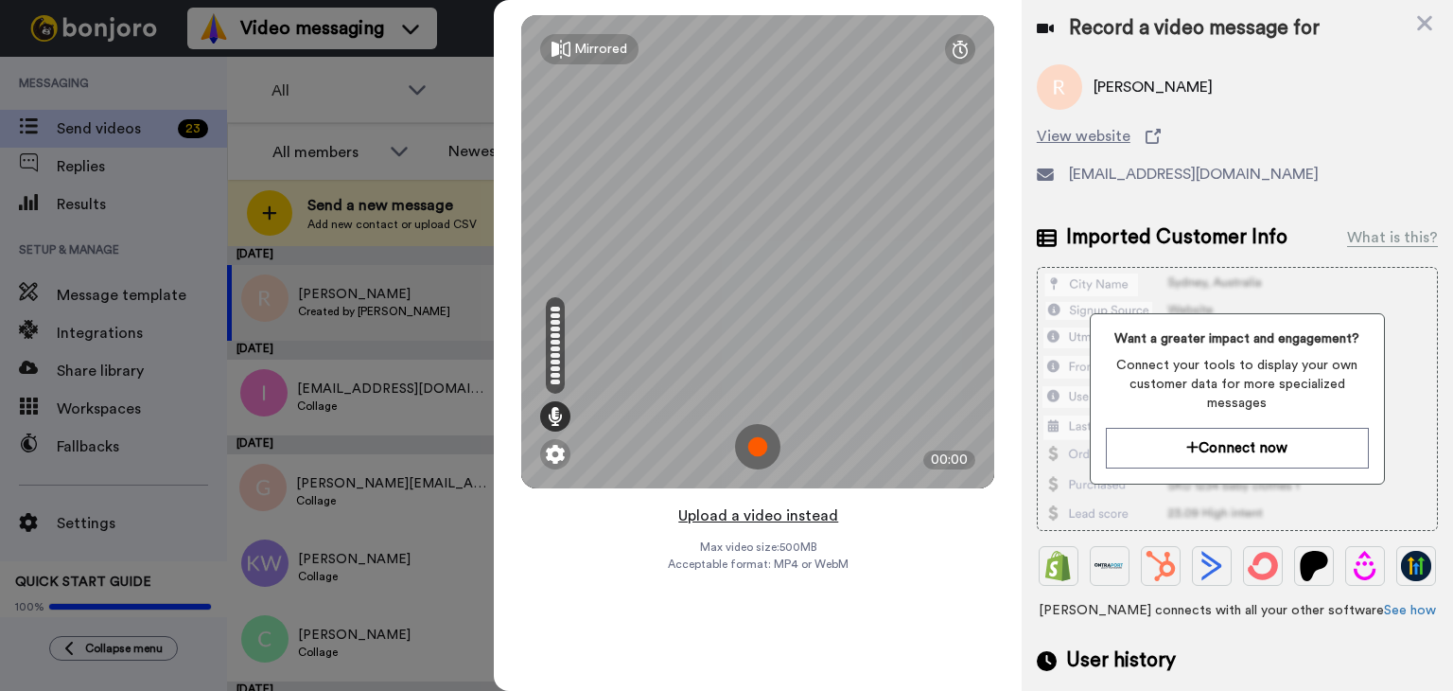
click at [746, 515] on button "Upload a video instead" at bounding box center [758, 515] width 171 height 25
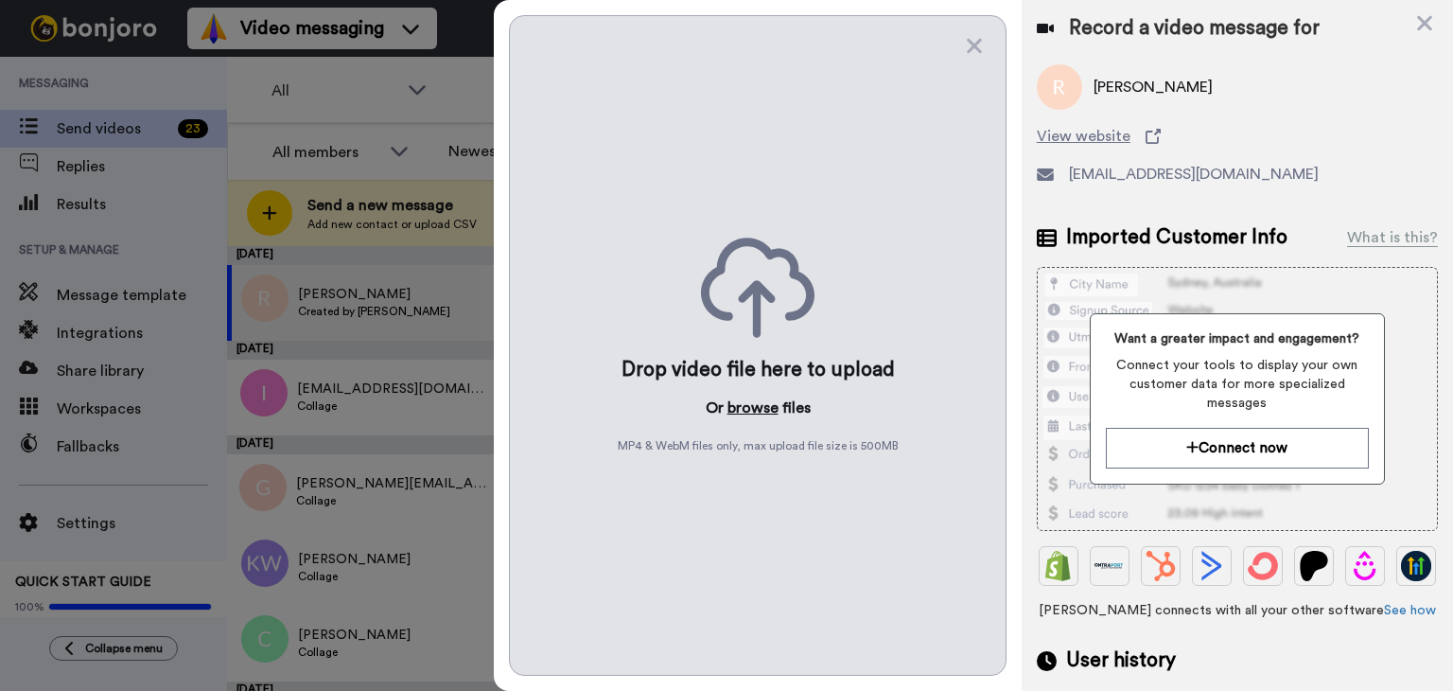
click at [747, 410] on button "browse" at bounding box center [753, 407] width 51 height 23
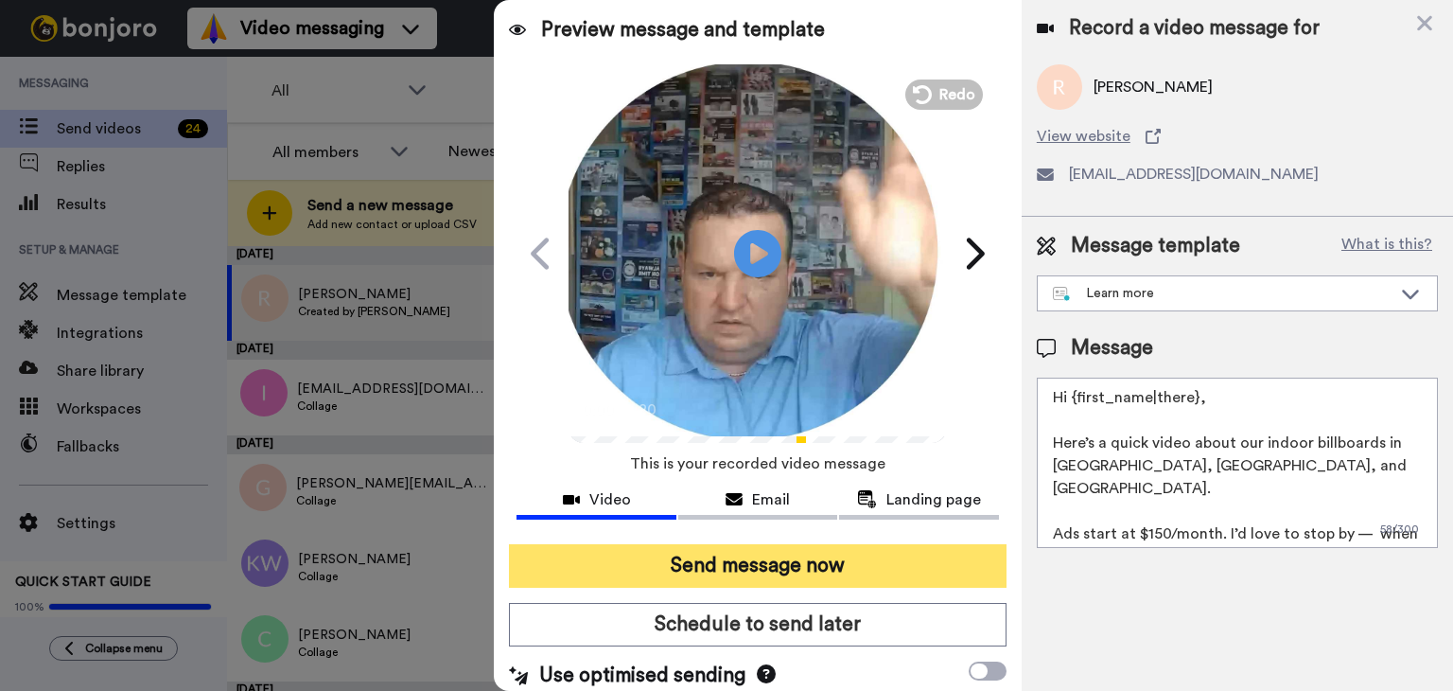
click at [810, 563] on button "Send message now" at bounding box center [758, 566] width 498 height 44
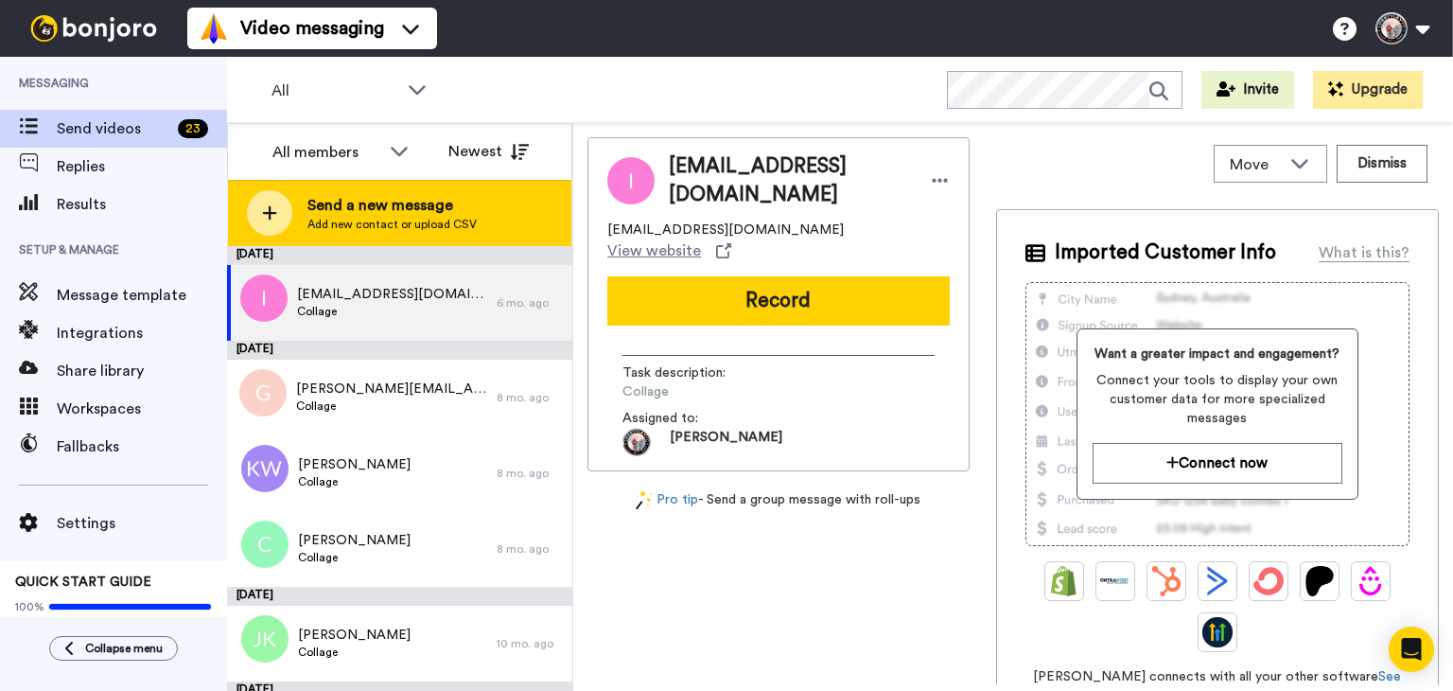
click at [454, 210] on span "Send a new message" at bounding box center [391, 205] width 169 height 23
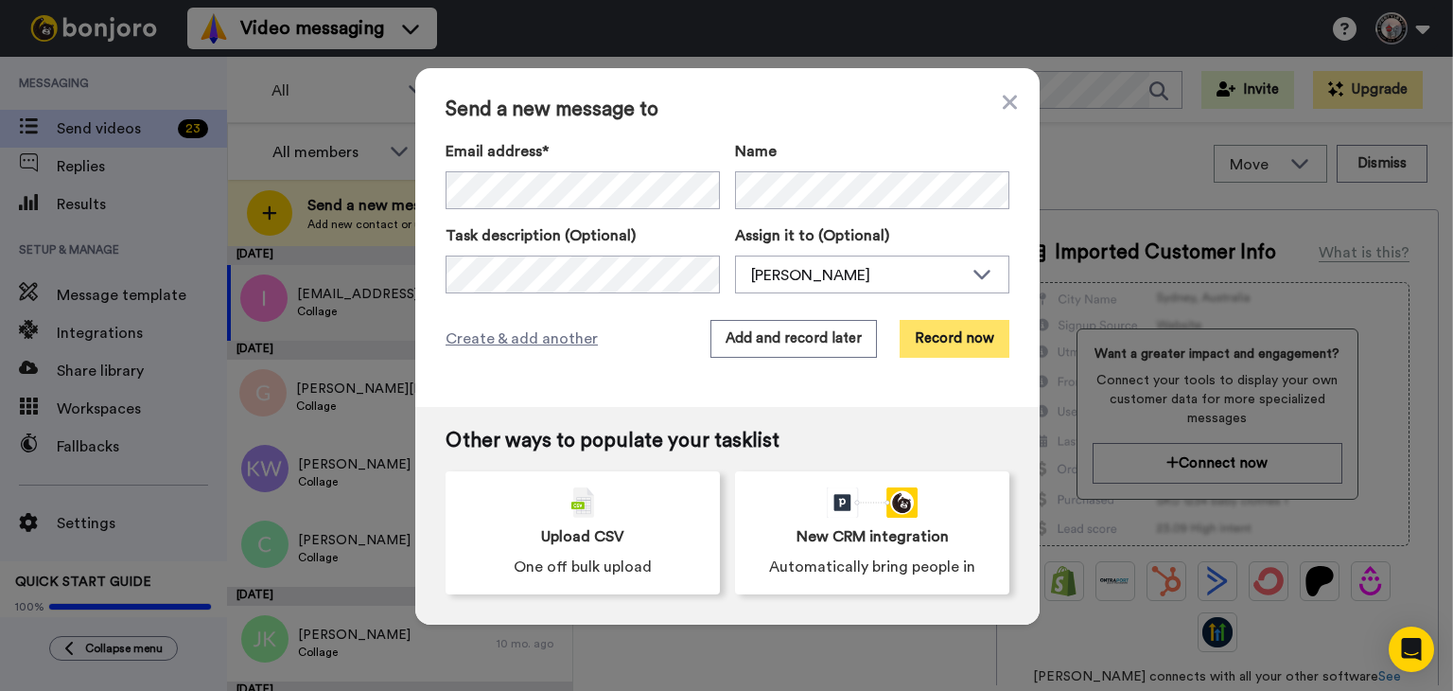
click at [916, 335] on button "Record now" at bounding box center [955, 339] width 110 height 38
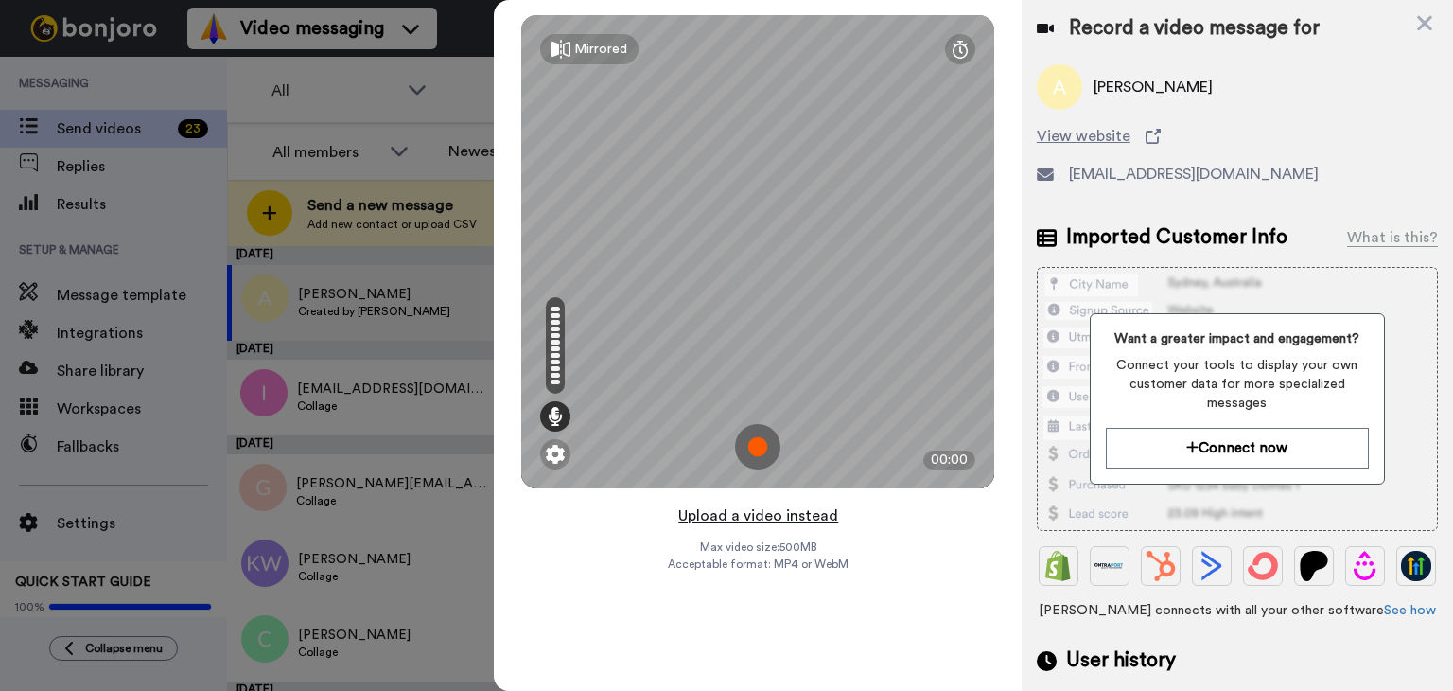
click at [747, 517] on button "Upload a video instead" at bounding box center [758, 515] width 171 height 25
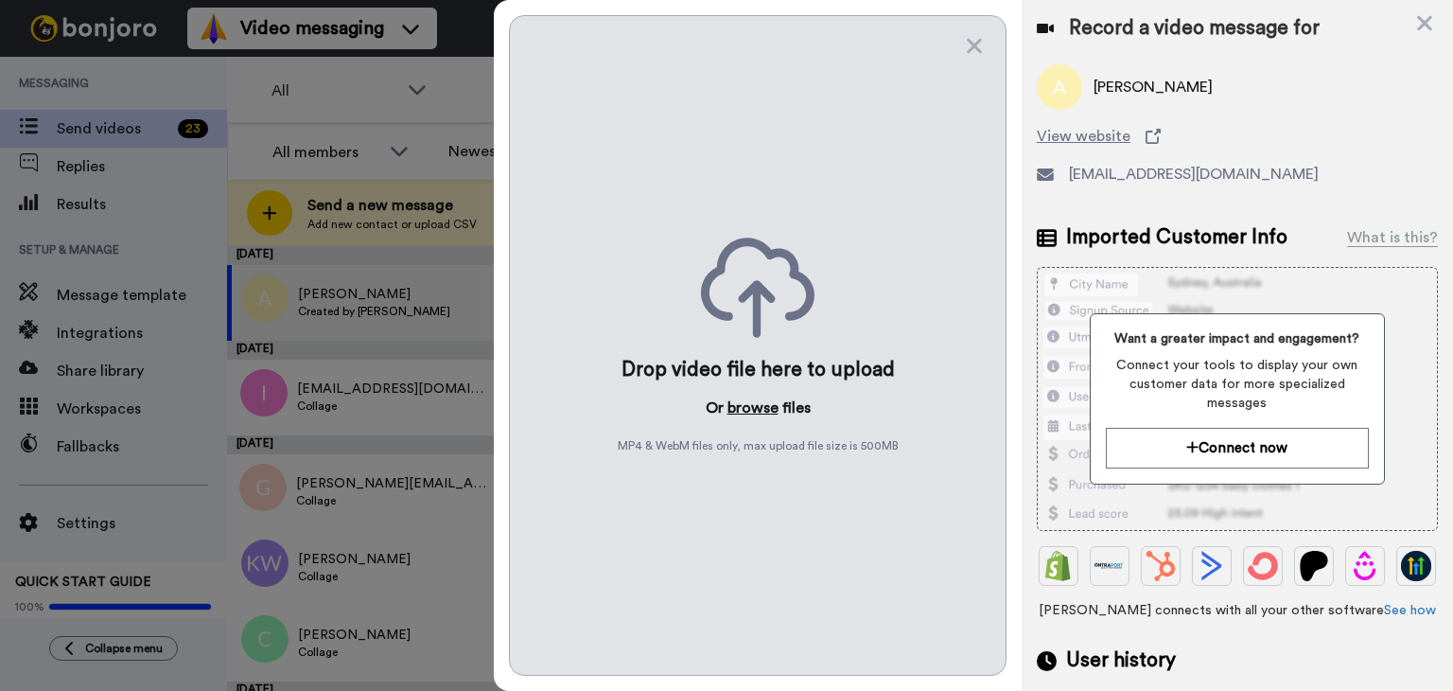
click at [747, 412] on button "browse" at bounding box center [753, 407] width 51 height 23
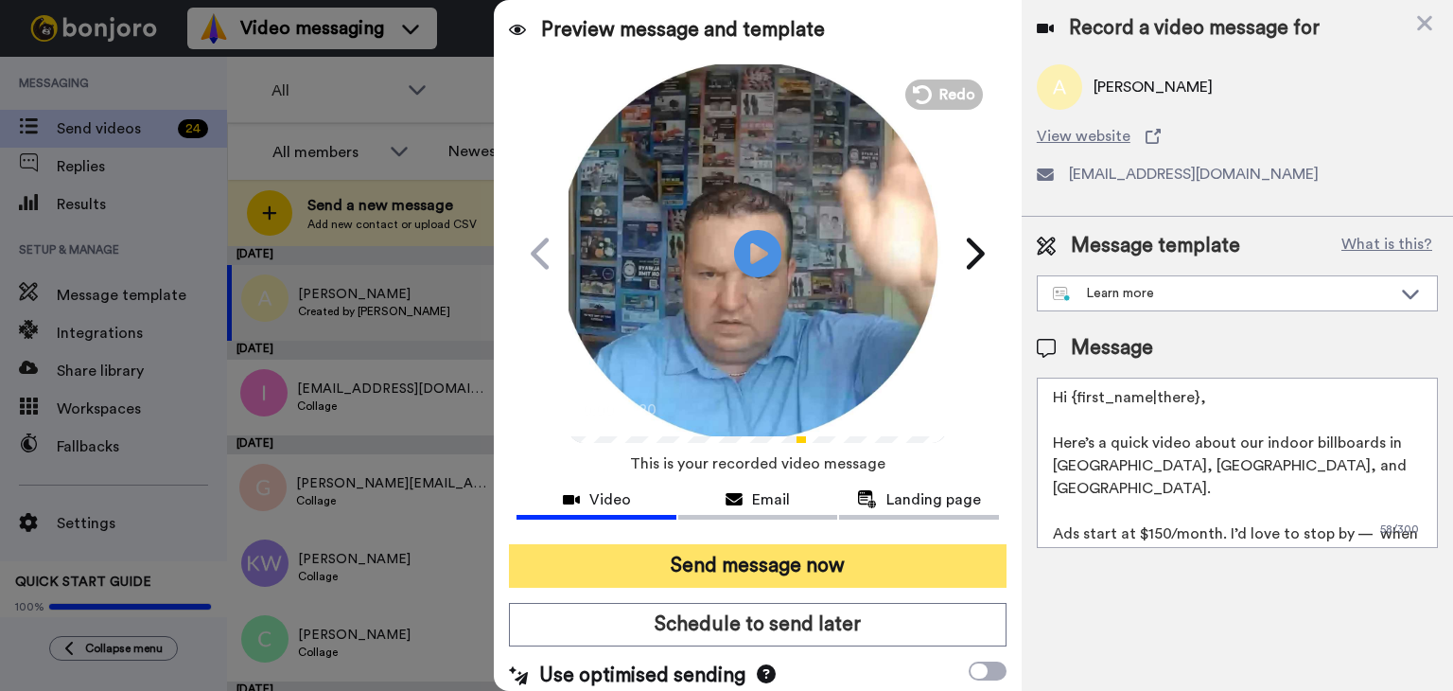
click at [715, 559] on button "Send message now" at bounding box center [758, 566] width 498 height 44
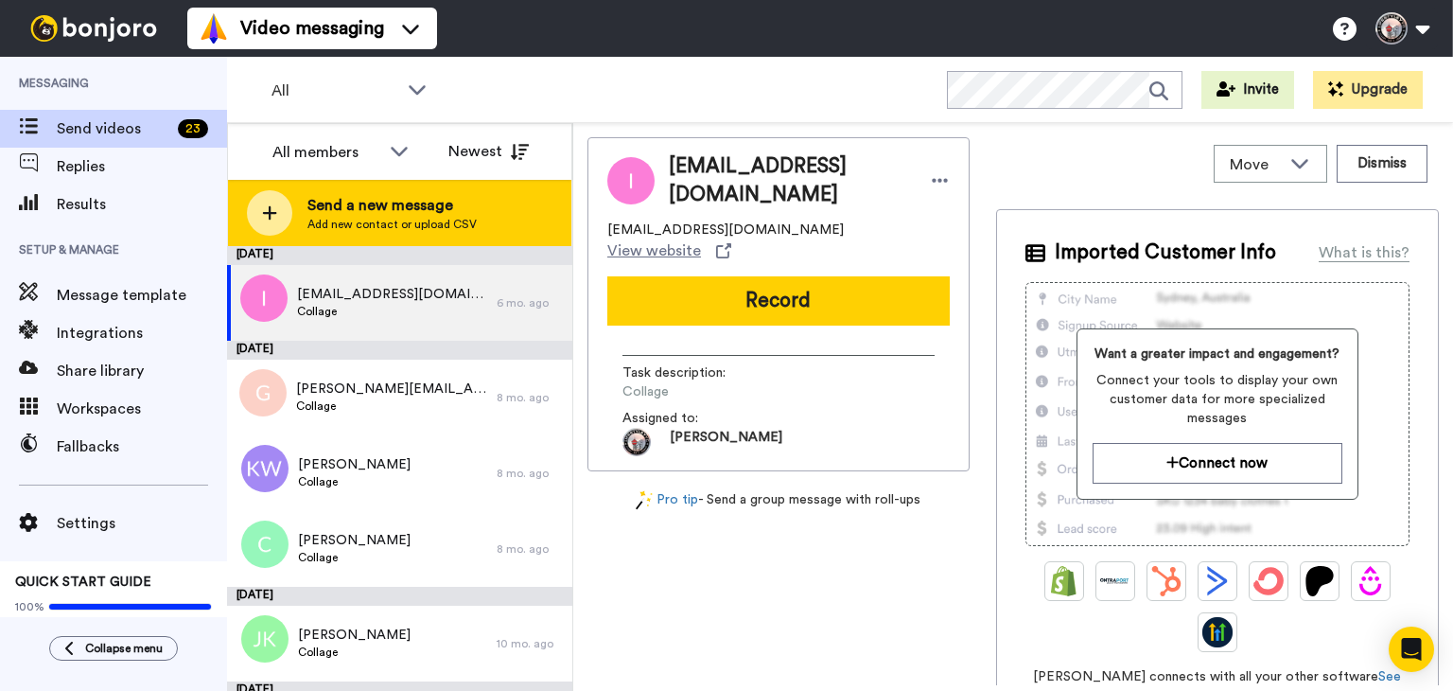
click at [461, 214] on span "Send a new message" at bounding box center [391, 205] width 169 height 23
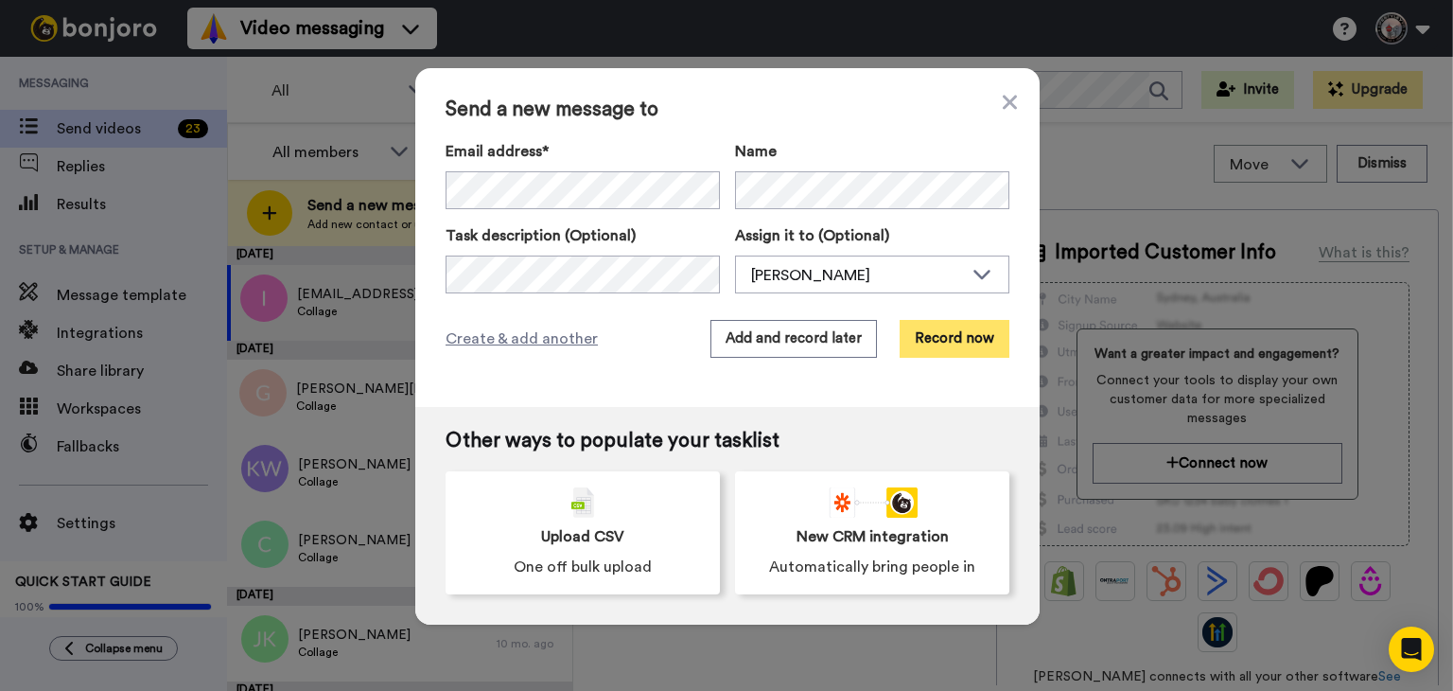
click at [935, 337] on button "Record now" at bounding box center [955, 339] width 110 height 38
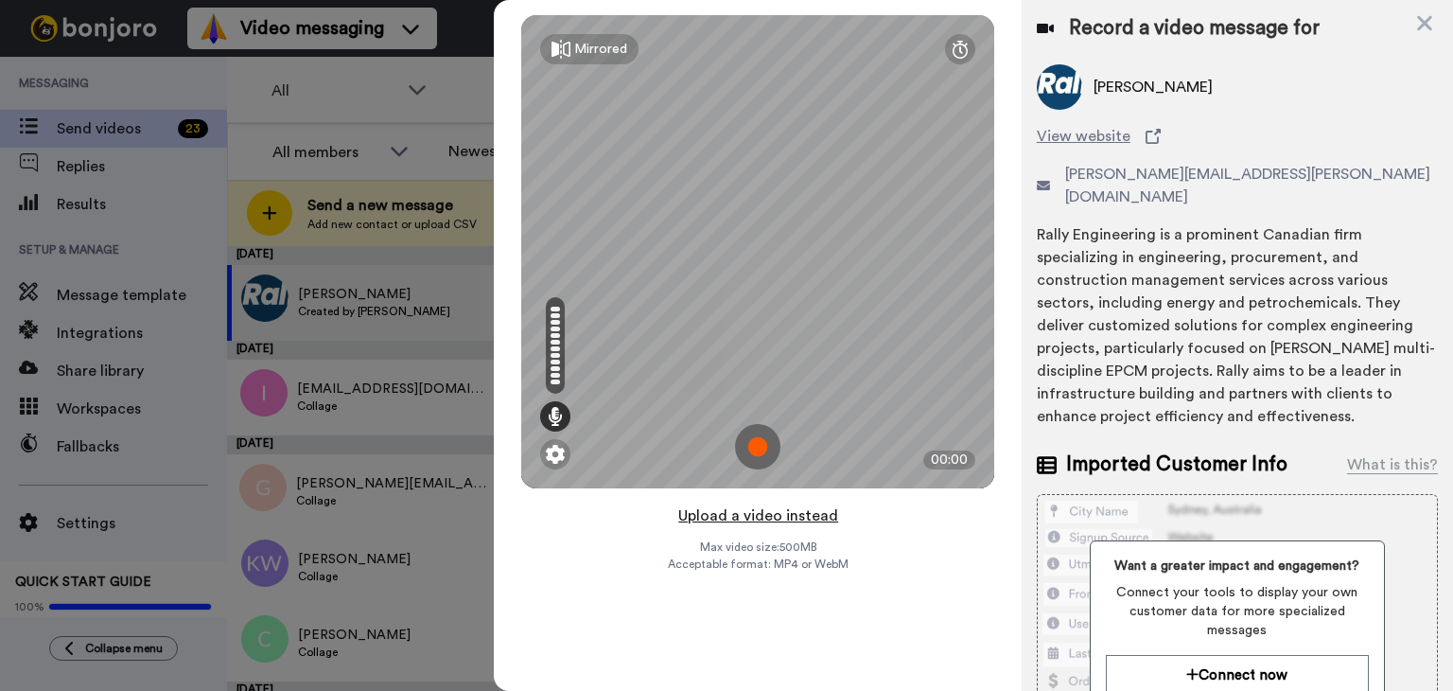
click at [749, 511] on button "Upload a video instead" at bounding box center [758, 515] width 171 height 25
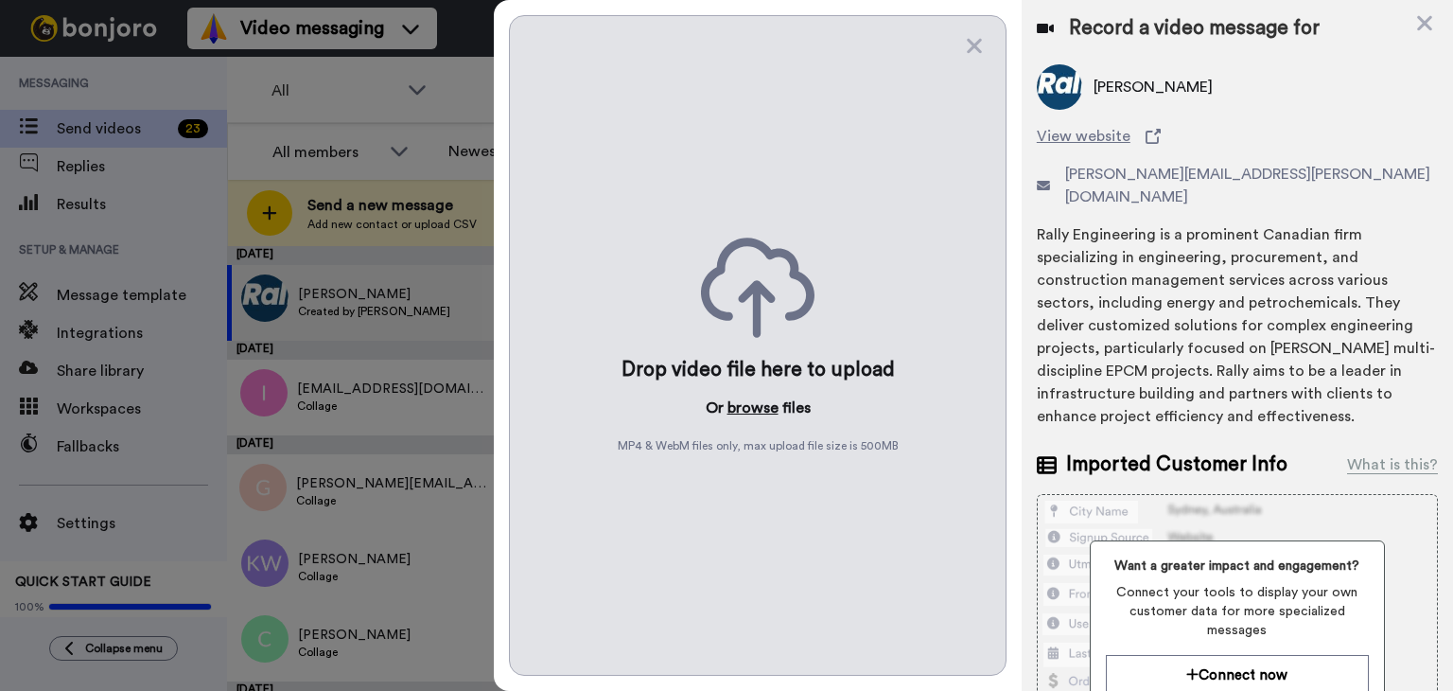
click at [764, 404] on button "browse" at bounding box center [753, 407] width 51 height 23
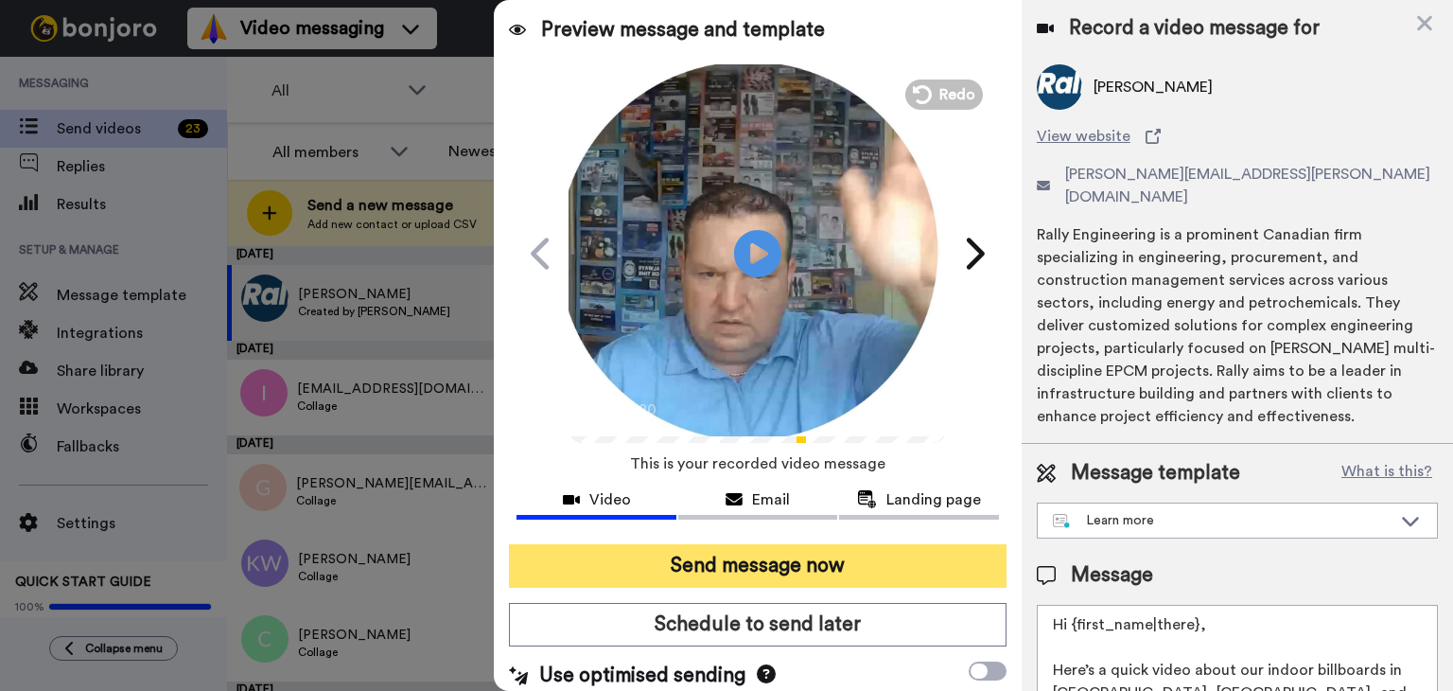
click at [710, 561] on button "Send message now" at bounding box center [758, 566] width 498 height 44
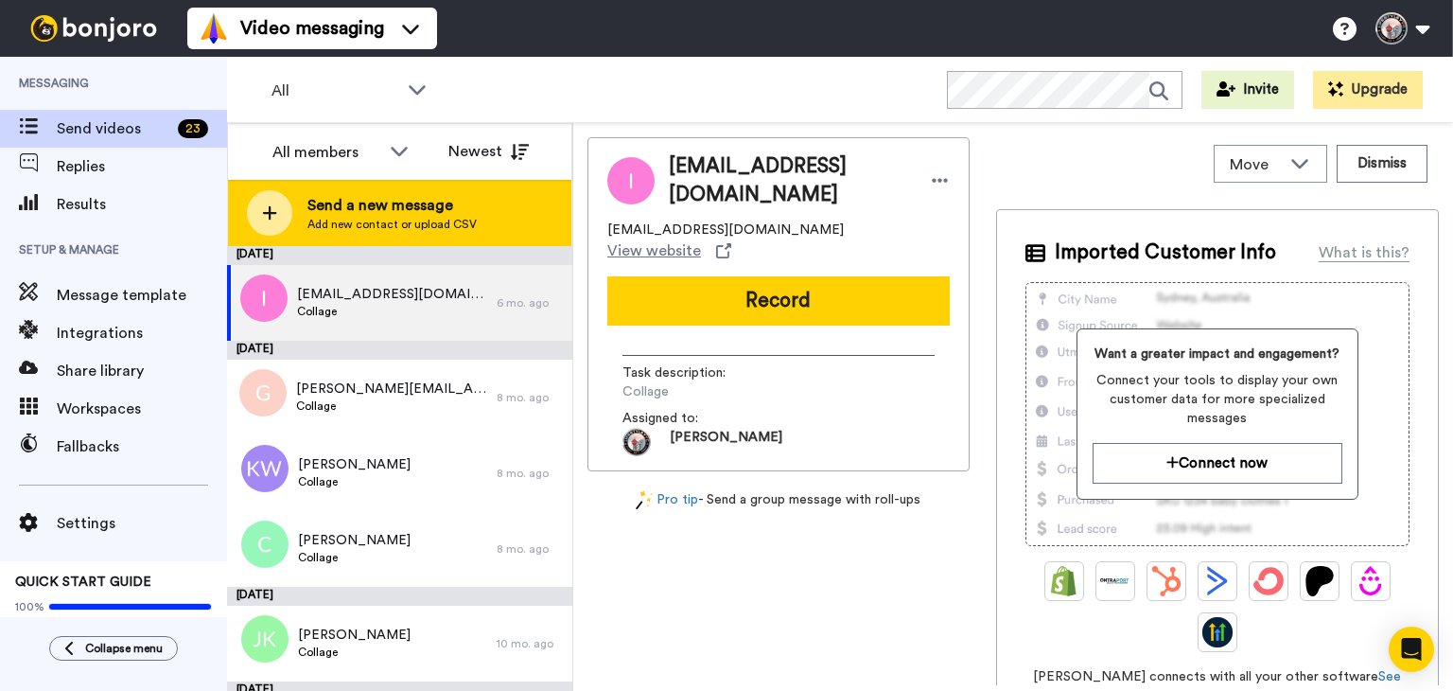
click at [467, 232] on div "Send a new message Add new contact or upload CSV" at bounding box center [399, 213] width 343 height 66
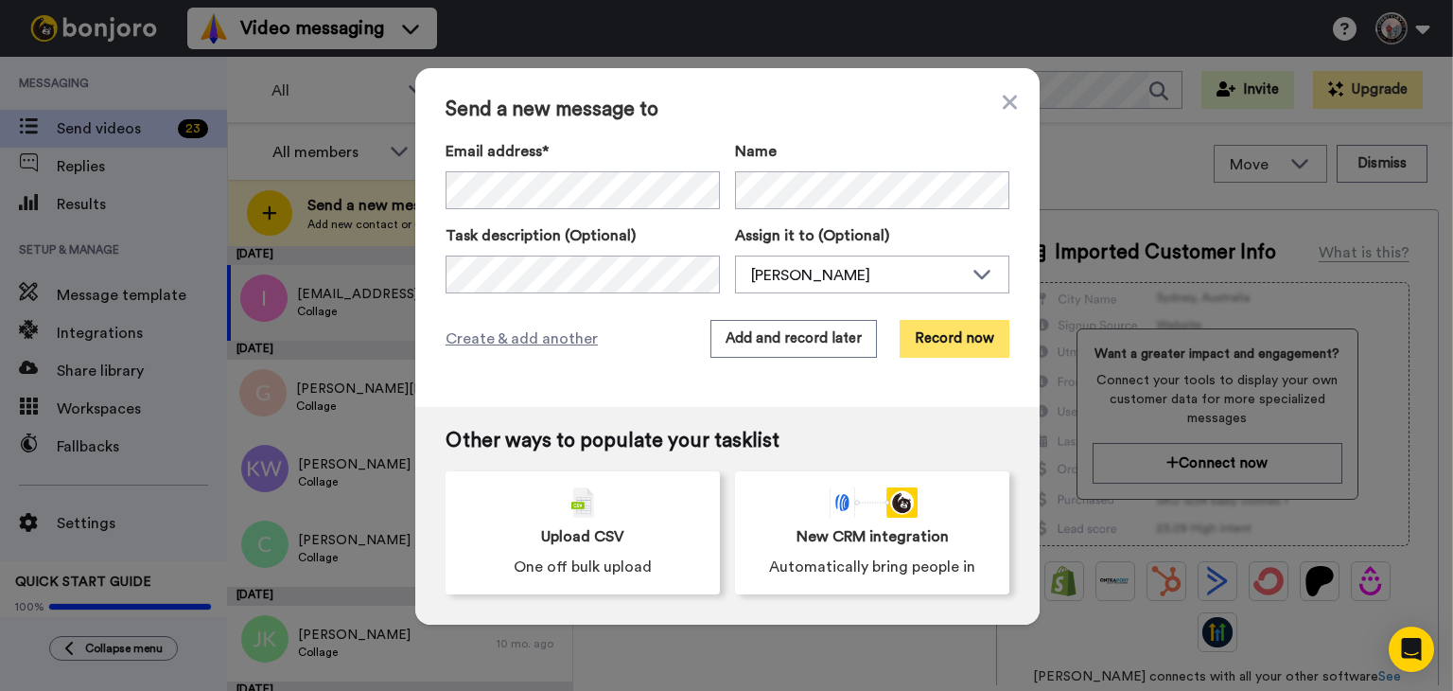
click at [928, 334] on button "Record now" at bounding box center [955, 339] width 110 height 38
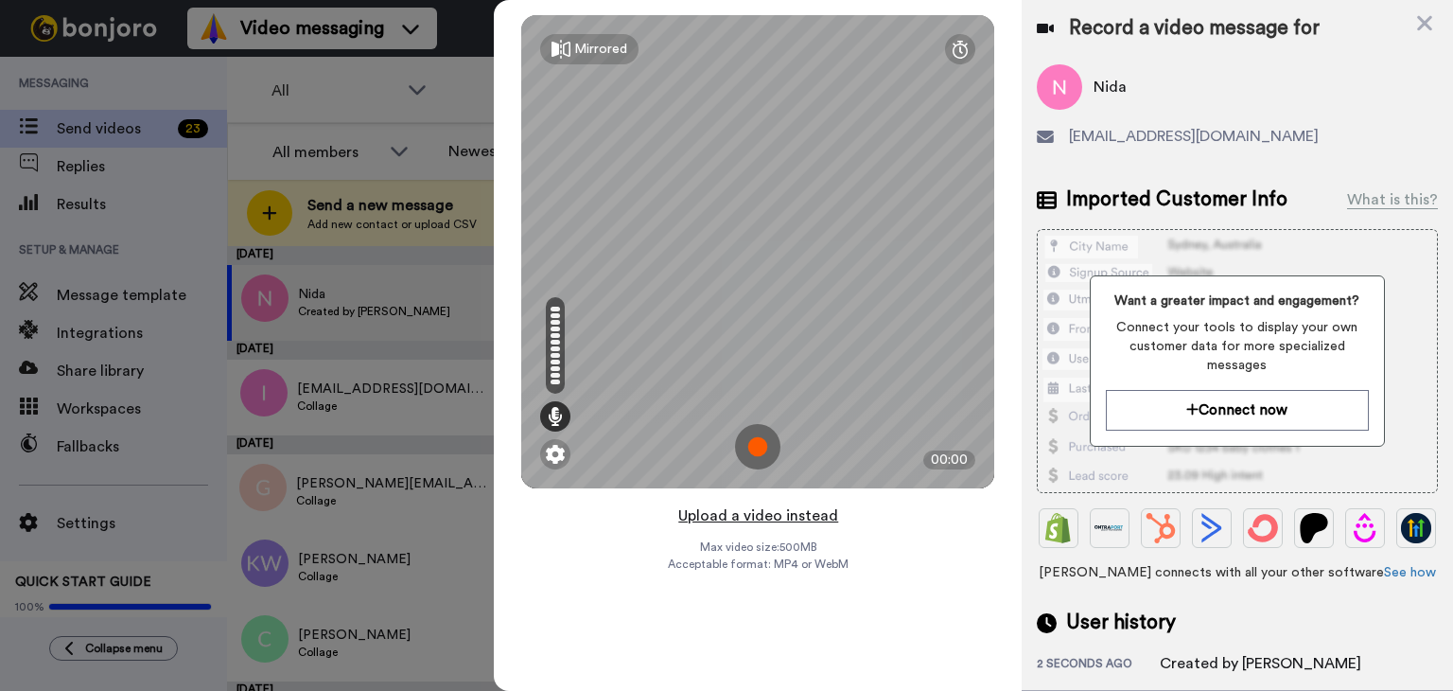
click at [776, 516] on button "Upload a video instead" at bounding box center [758, 515] width 171 height 25
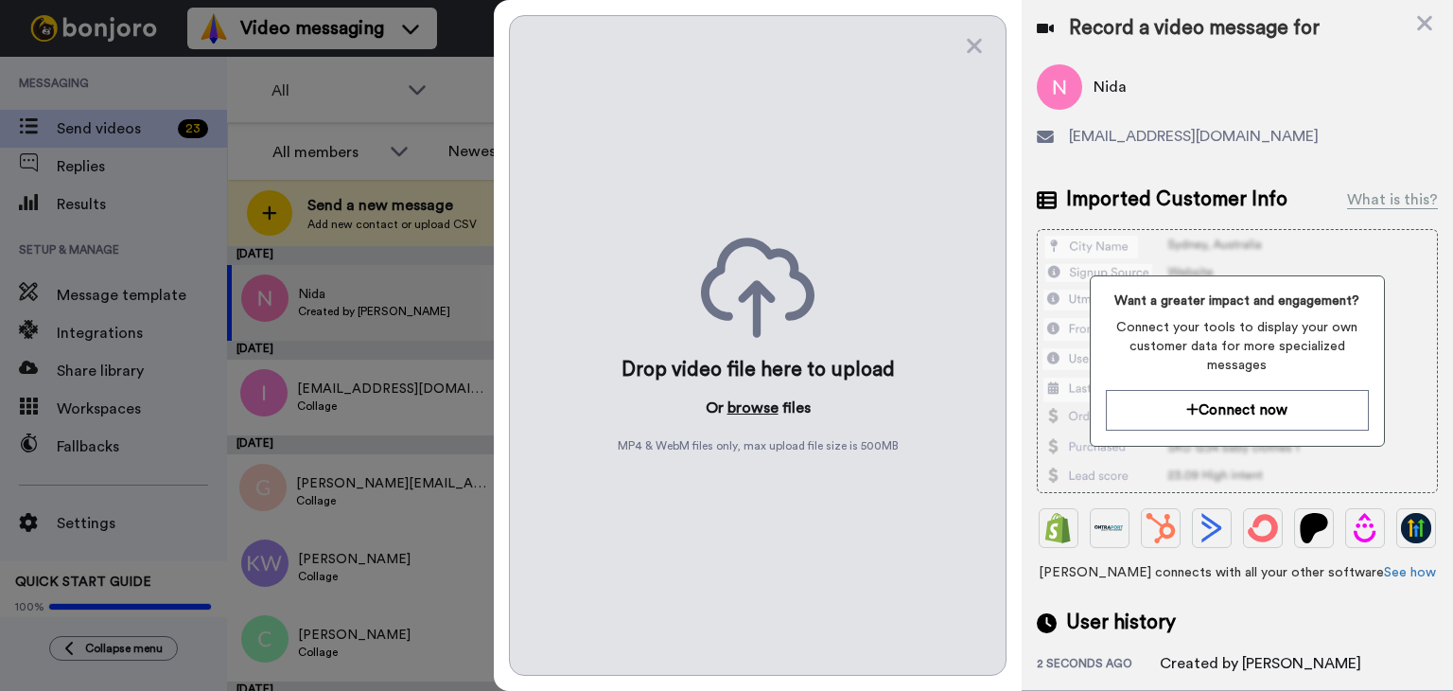
click at [736, 412] on button "browse" at bounding box center [753, 407] width 51 height 23
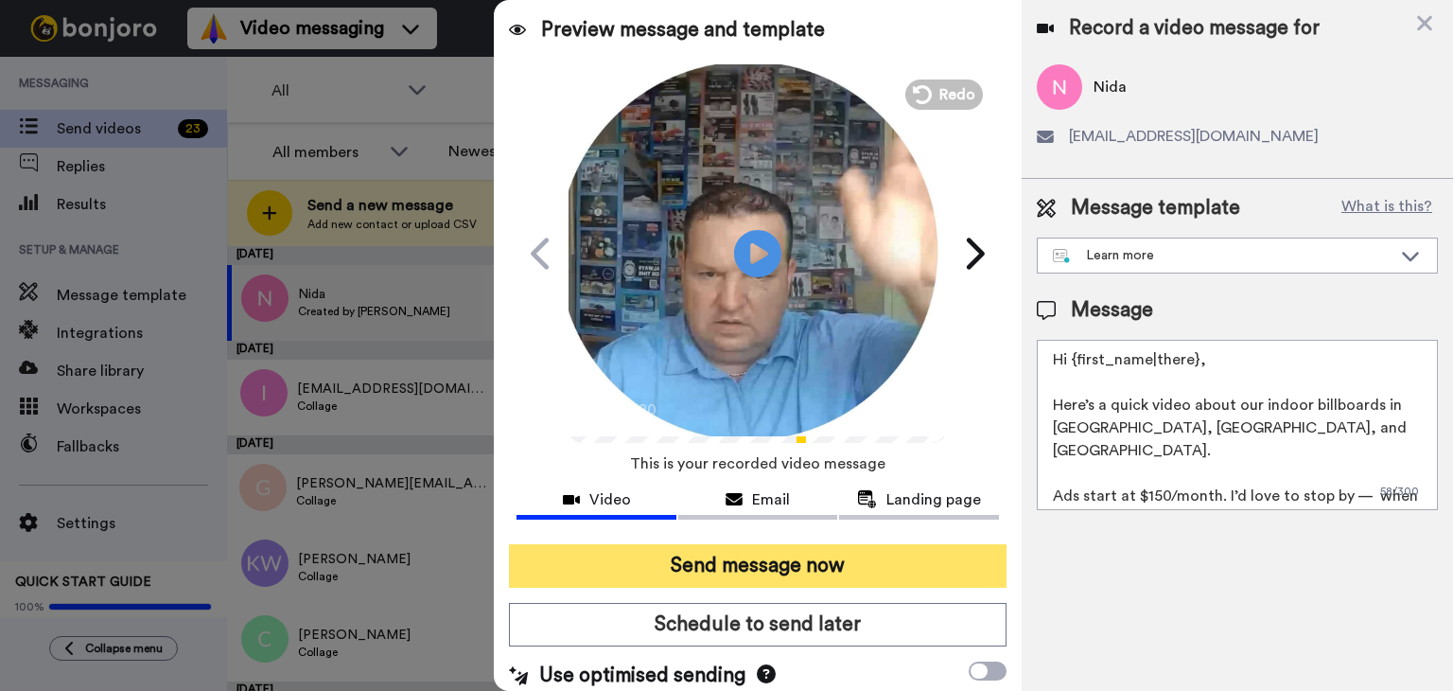
click at [731, 560] on button "Send message now" at bounding box center [758, 566] width 498 height 44
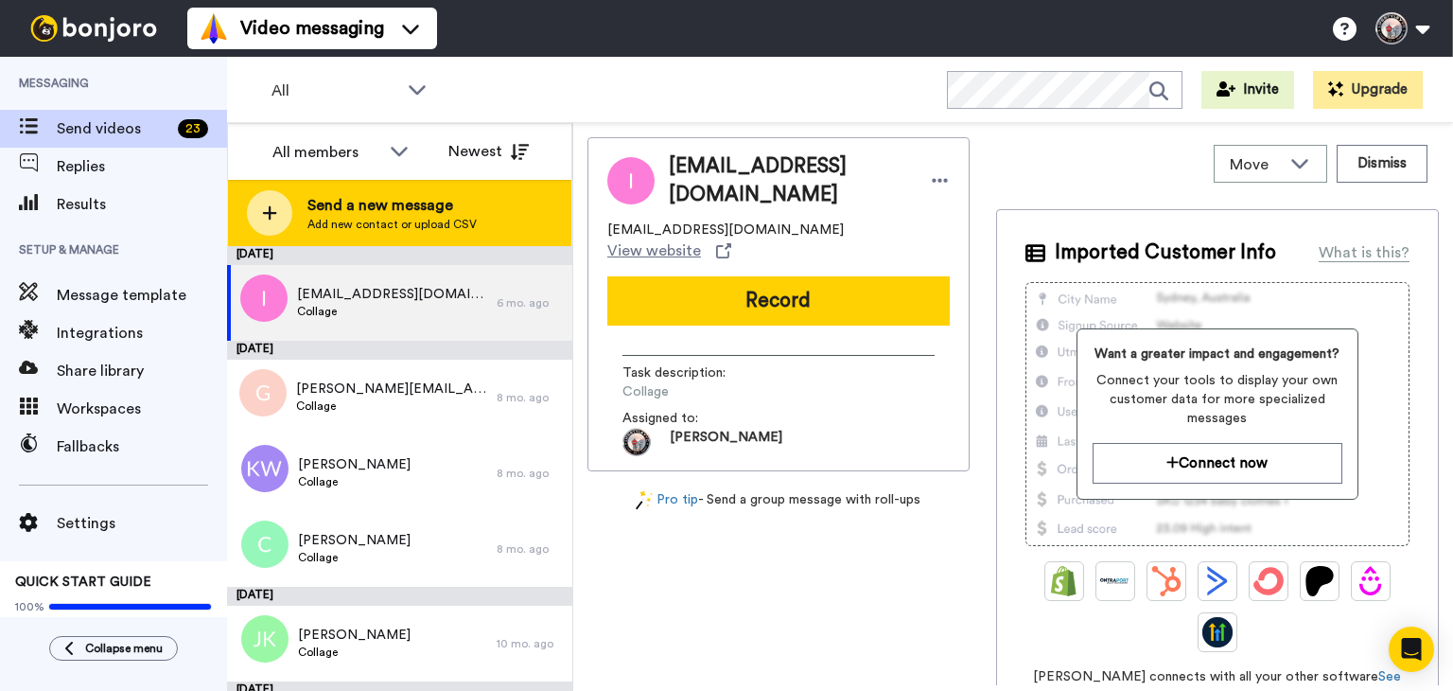
click at [488, 219] on div "Send a new message Add new contact or upload CSV" at bounding box center [399, 213] width 343 height 66
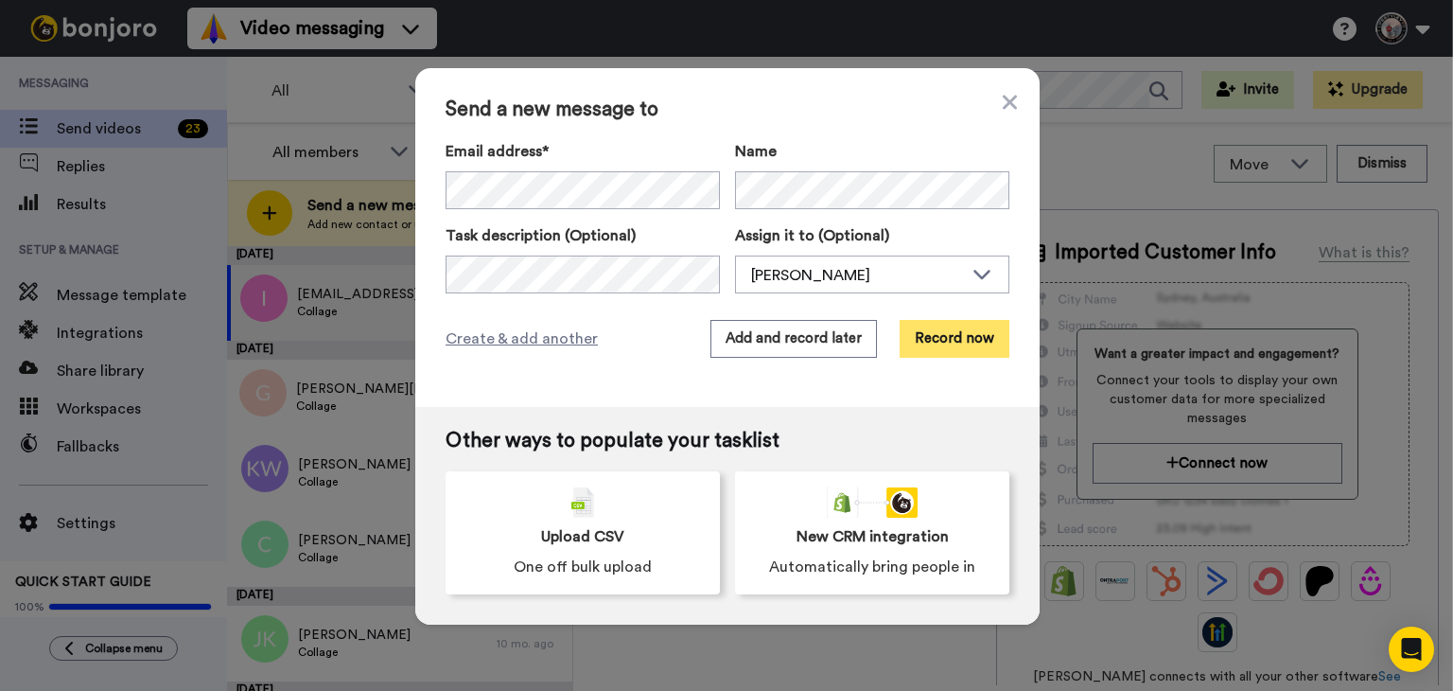
click at [943, 338] on button "Record now" at bounding box center [955, 339] width 110 height 38
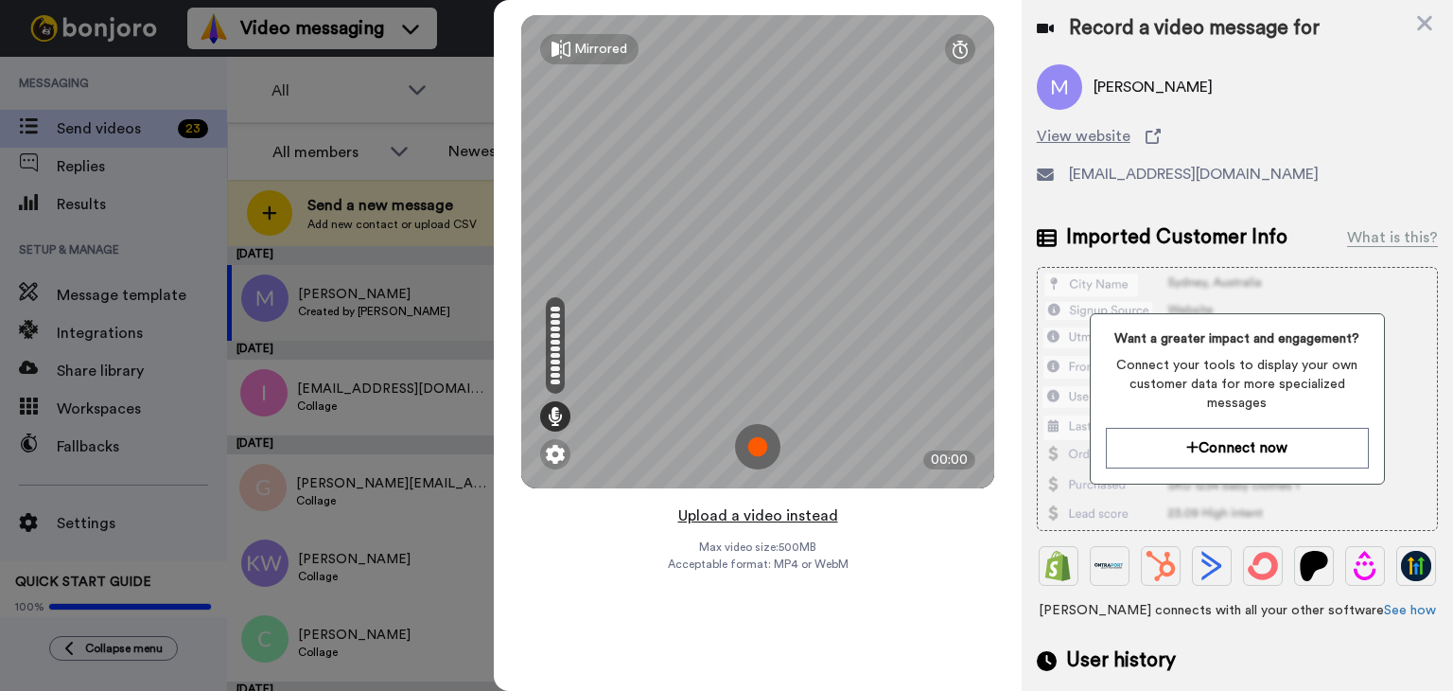
click at [745, 518] on button "Upload a video instead" at bounding box center [758, 515] width 171 height 25
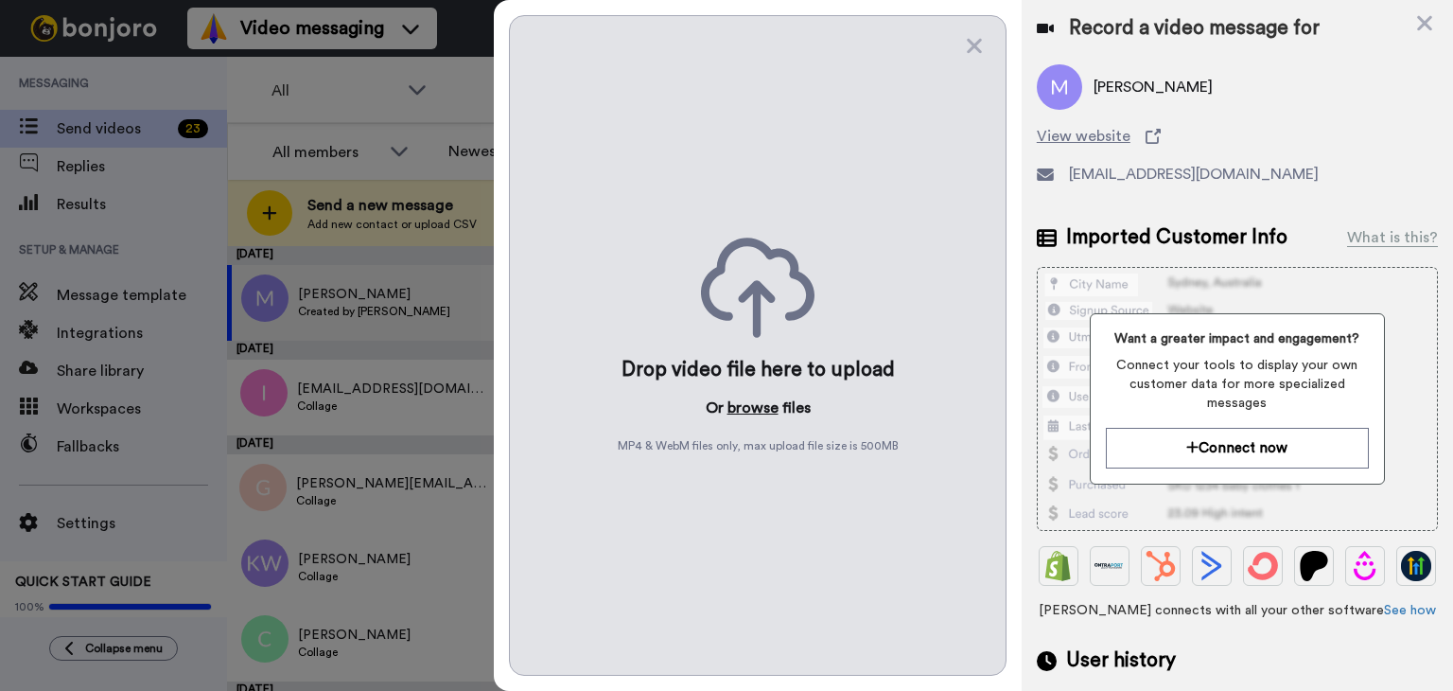
click at [759, 412] on button "browse" at bounding box center [753, 407] width 51 height 23
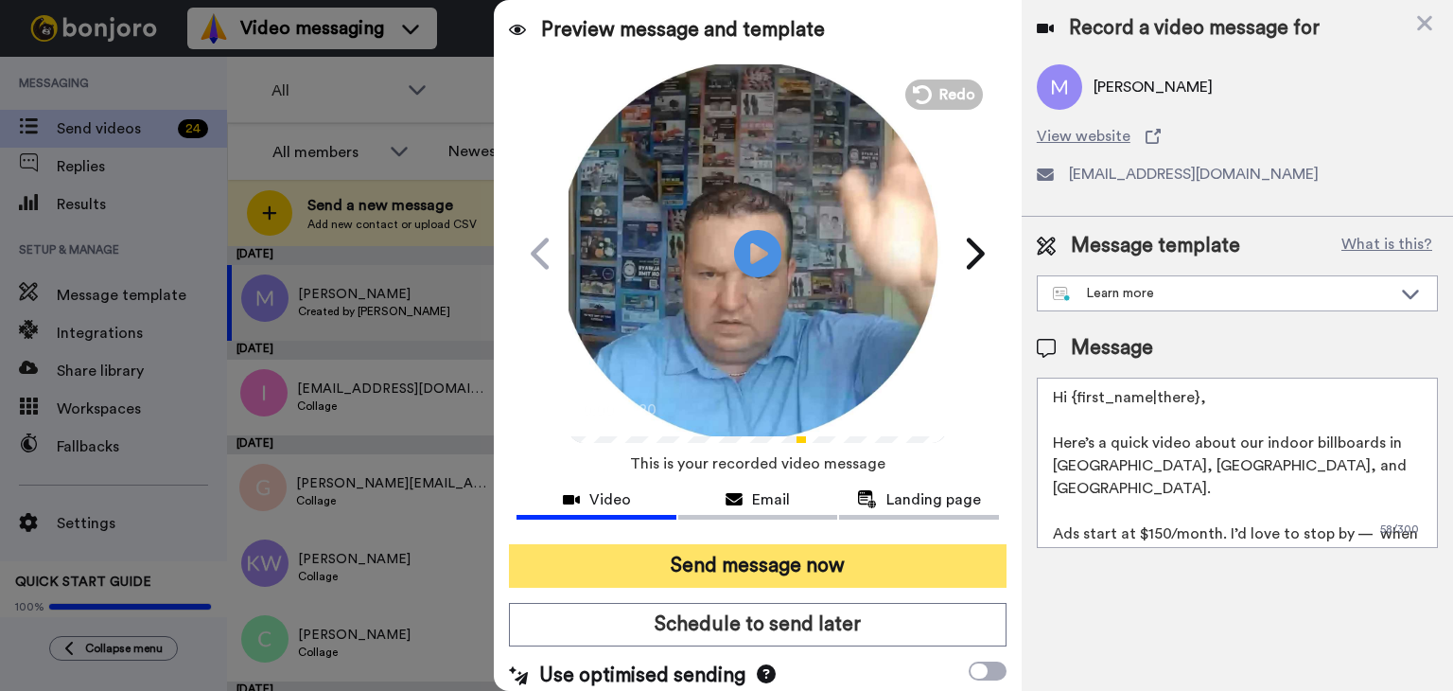
click at [746, 563] on button "Send message now" at bounding box center [758, 566] width 498 height 44
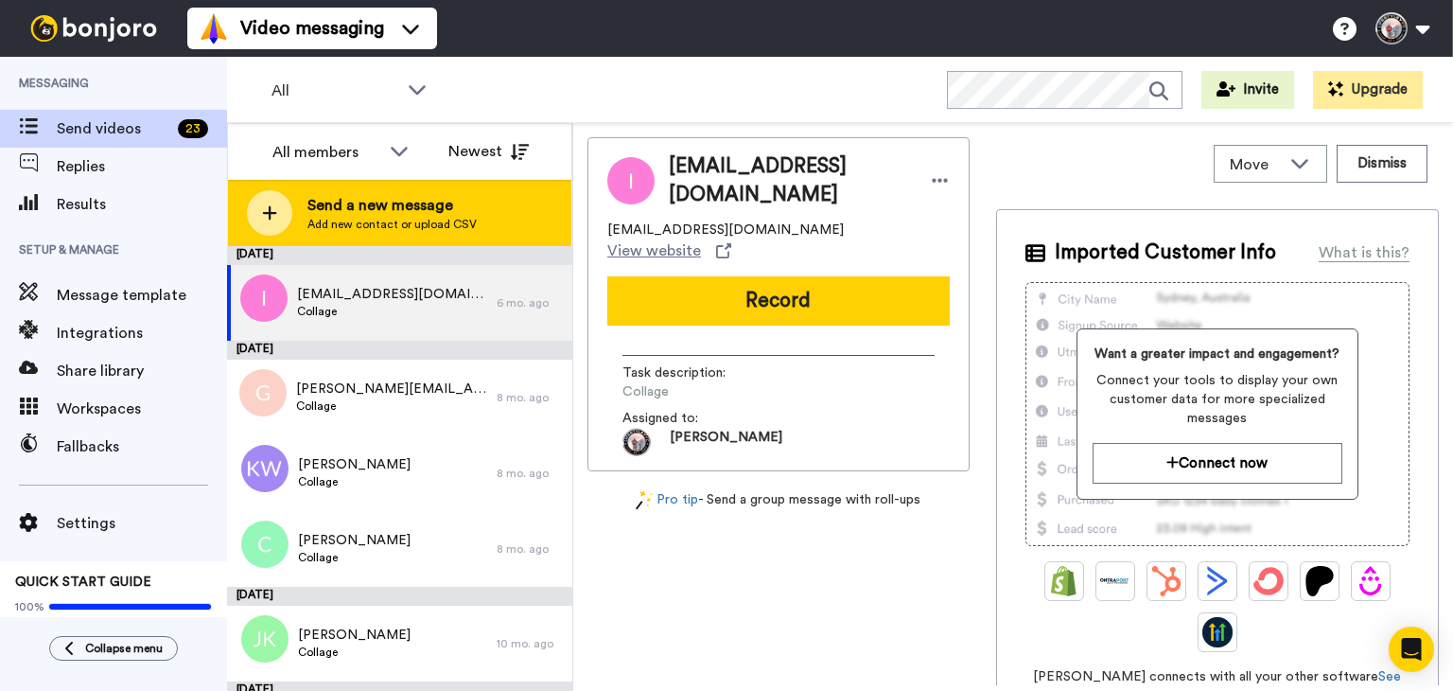
click at [450, 224] on span "Add new contact or upload CSV" at bounding box center [391, 224] width 169 height 15
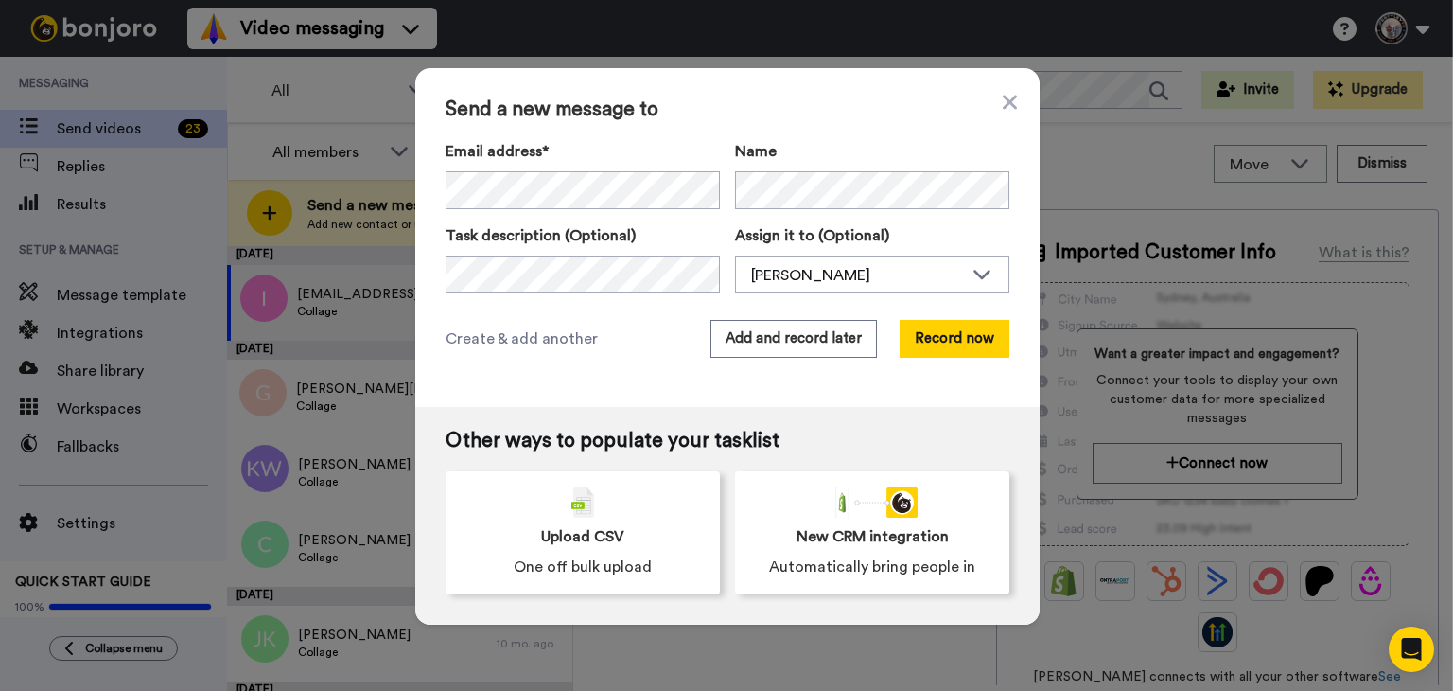
click at [778, 169] on div "Name" at bounding box center [872, 174] width 274 height 69
click at [939, 341] on button "Record now" at bounding box center [955, 339] width 110 height 38
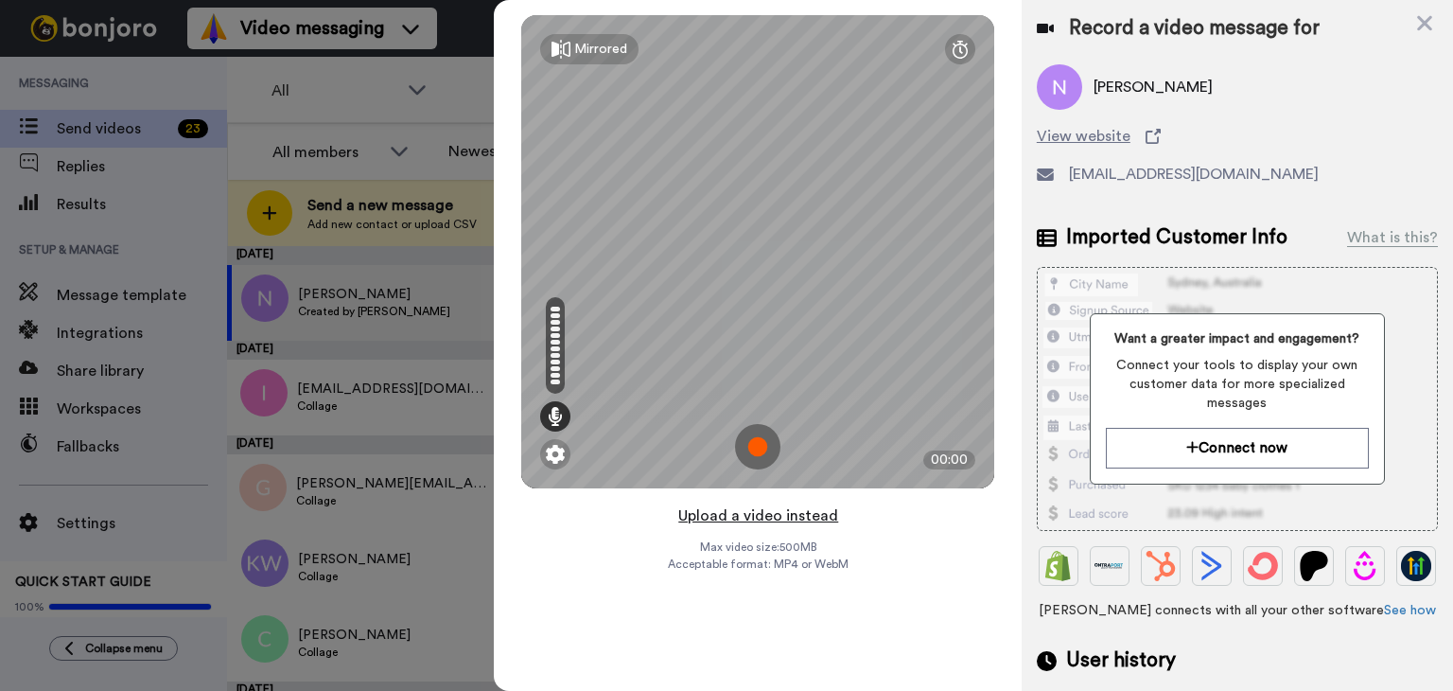
click at [746, 516] on button "Upload a video instead" at bounding box center [758, 515] width 171 height 25
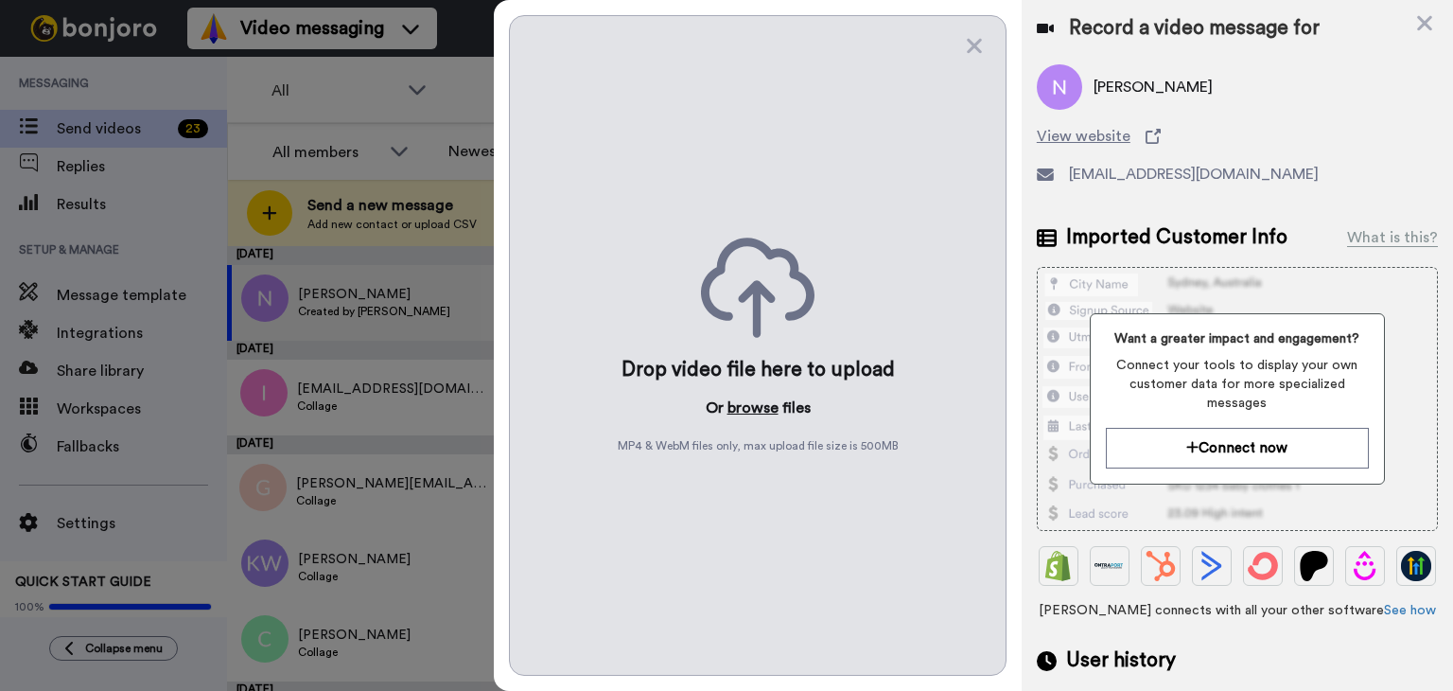
click at [747, 412] on button "browse" at bounding box center [753, 407] width 51 height 23
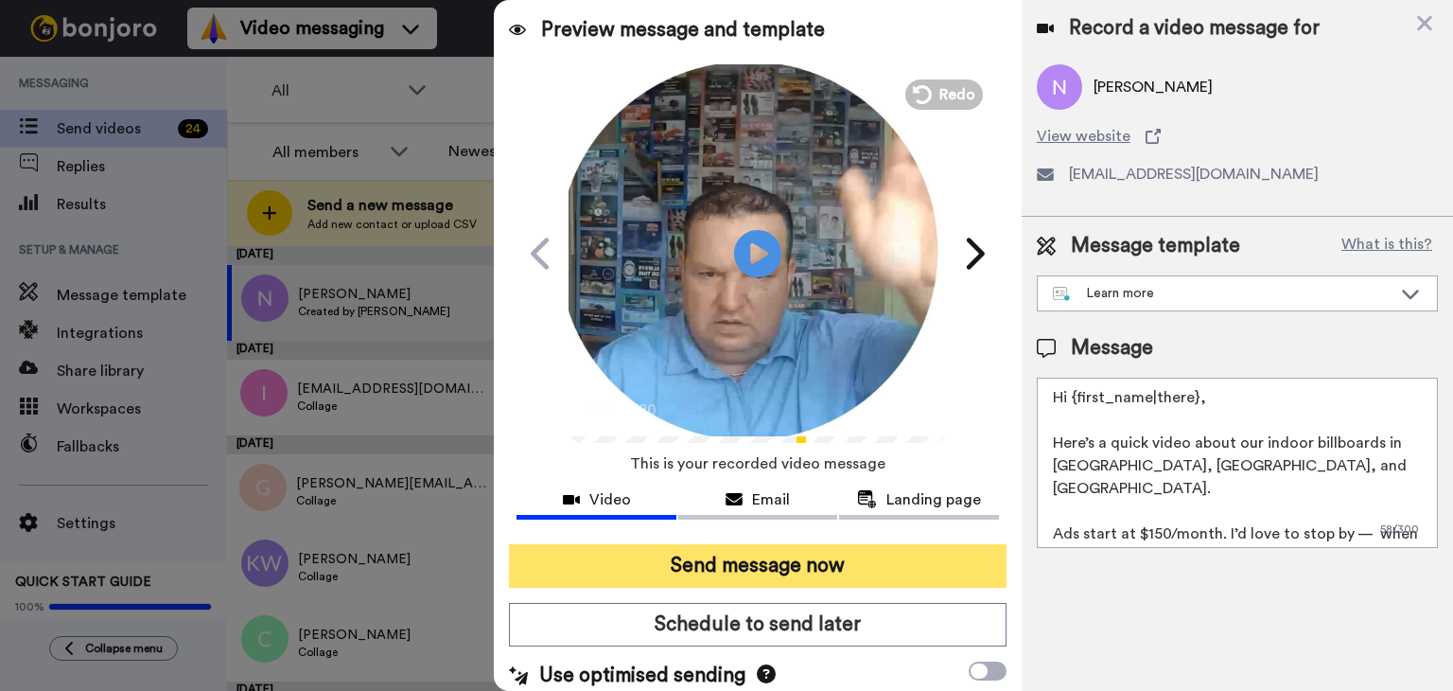
click at [752, 557] on button "Send message now" at bounding box center [758, 566] width 498 height 44
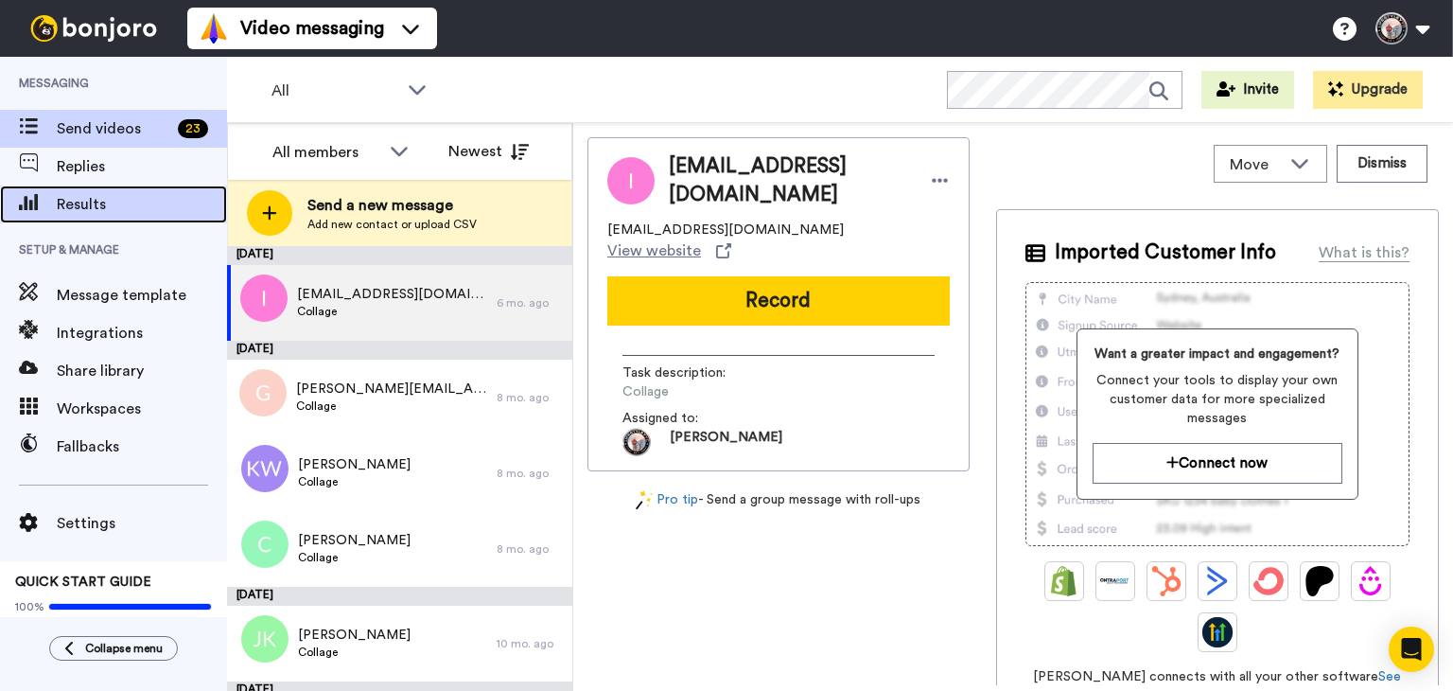
click at [87, 209] on span "Results" at bounding box center [142, 204] width 170 height 23
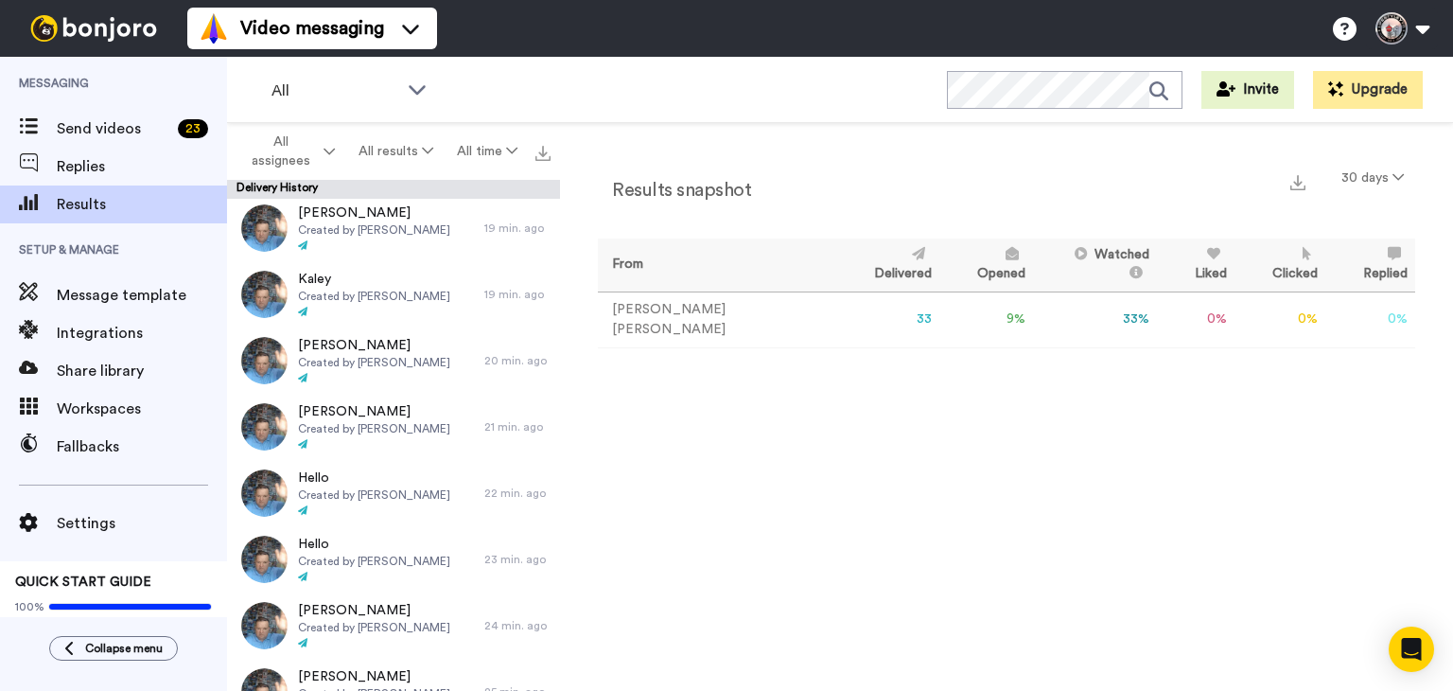
scroll to position [1261, 0]
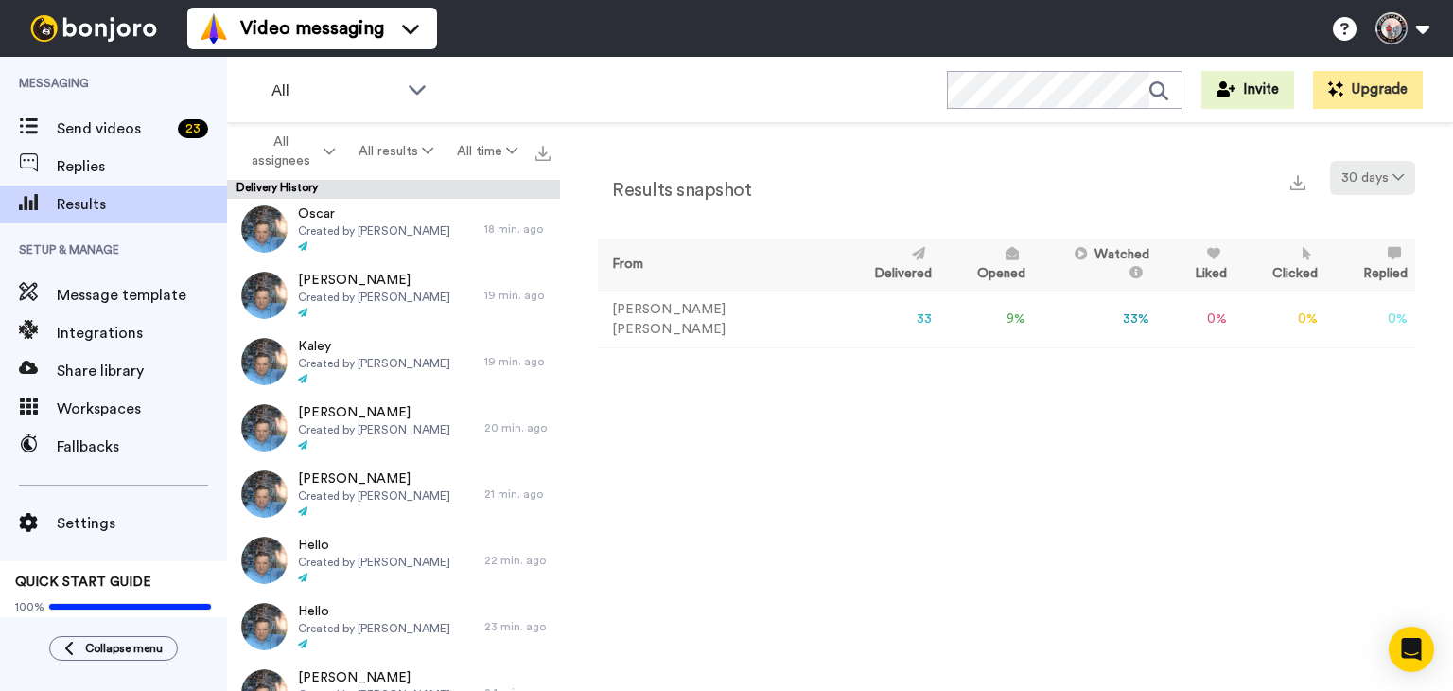
click at [1389, 183] on button "30 days" at bounding box center [1372, 178] width 85 height 34
click at [921, 200] on div "Results snapshot 30 days" at bounding box center [1006, 185] width 817 height 49
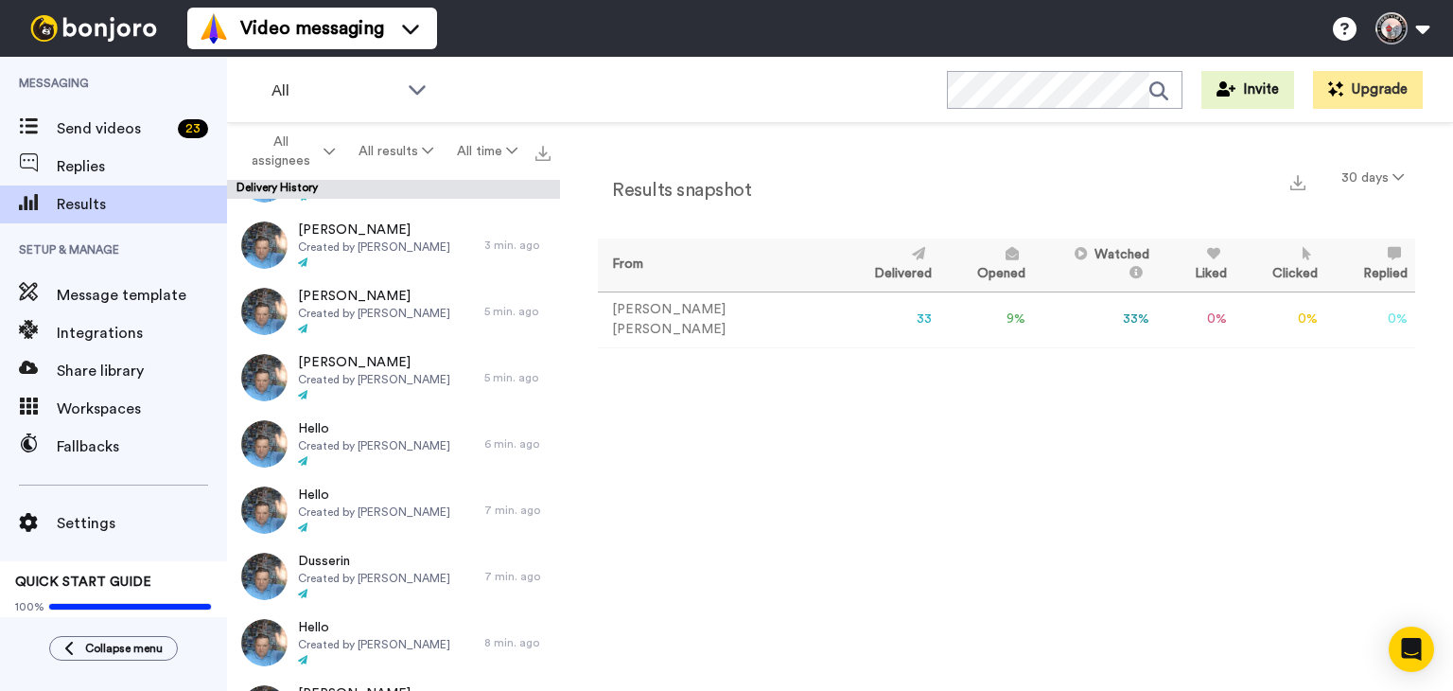
scroll to position [0, 0]
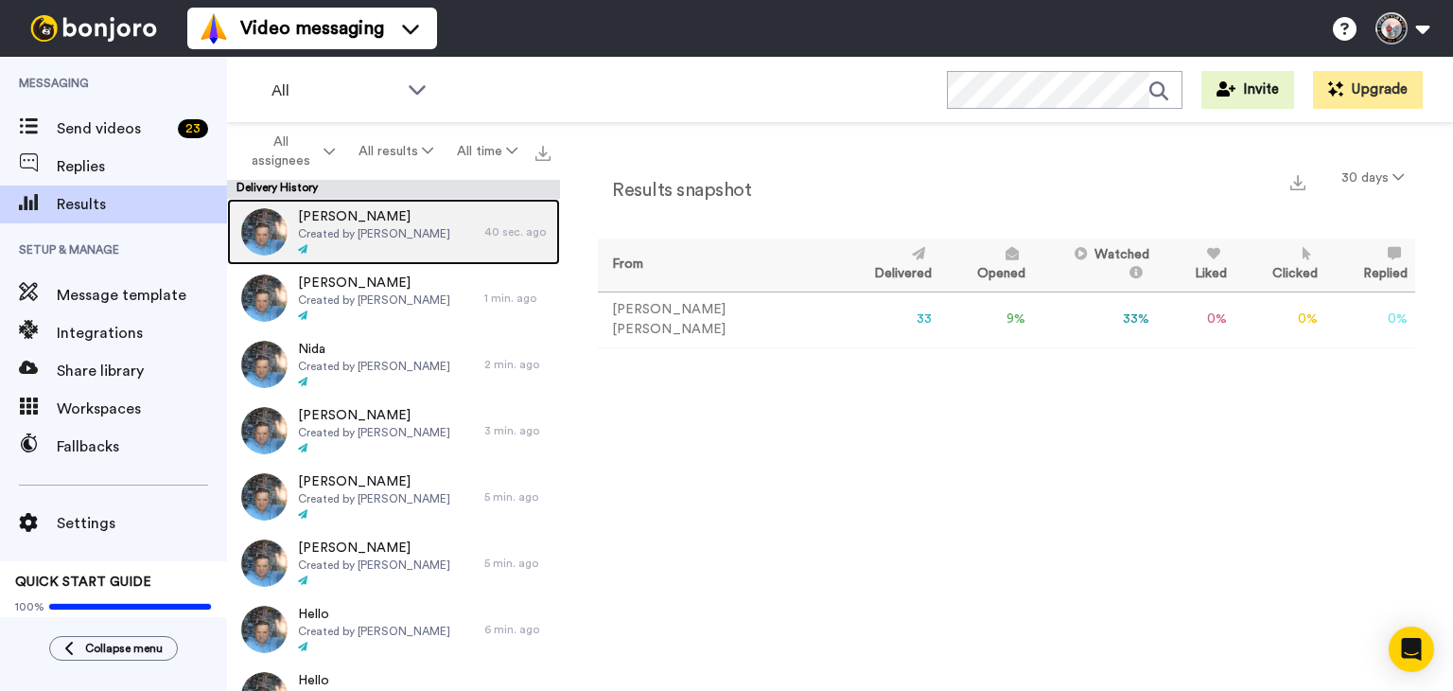
click at [360, 229] on span "Created by [PERSON_NAME]" at bounding box center [374, 233] width 152 height 15
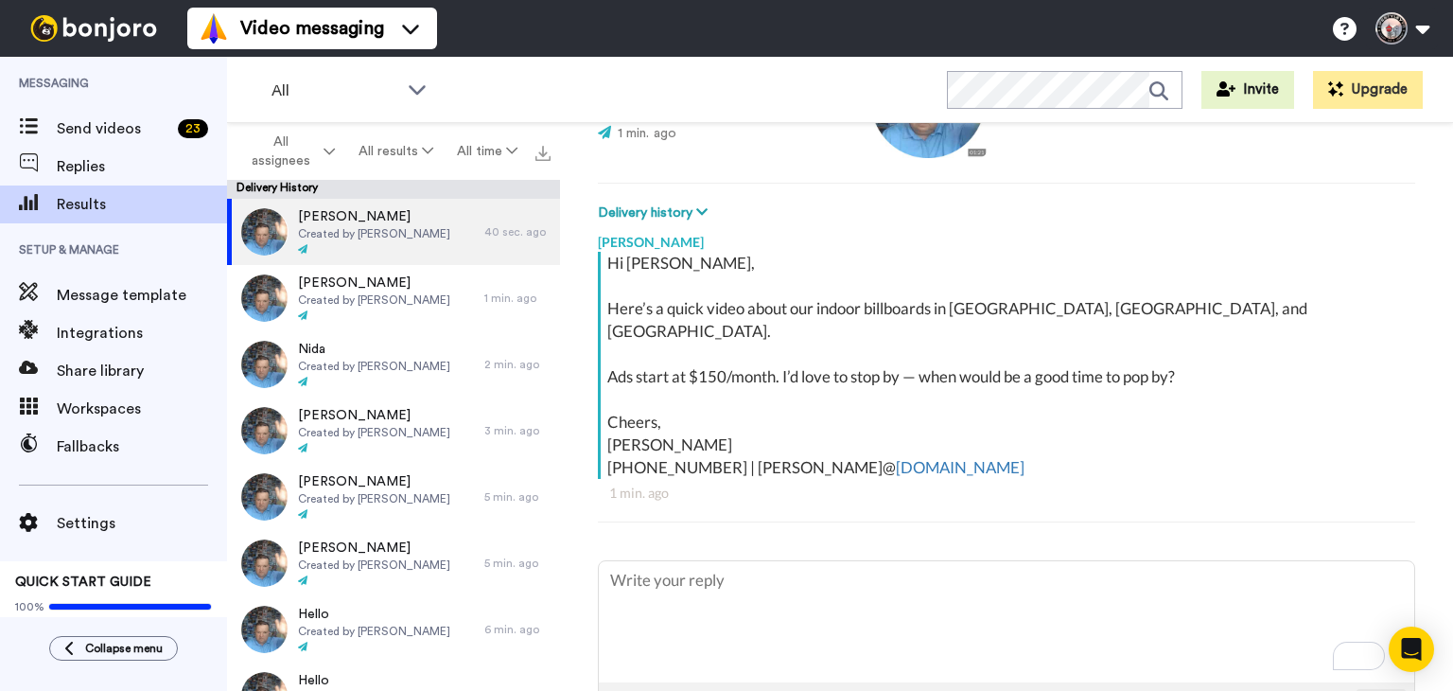
scroll to position [219, 0]
type textarea "x"
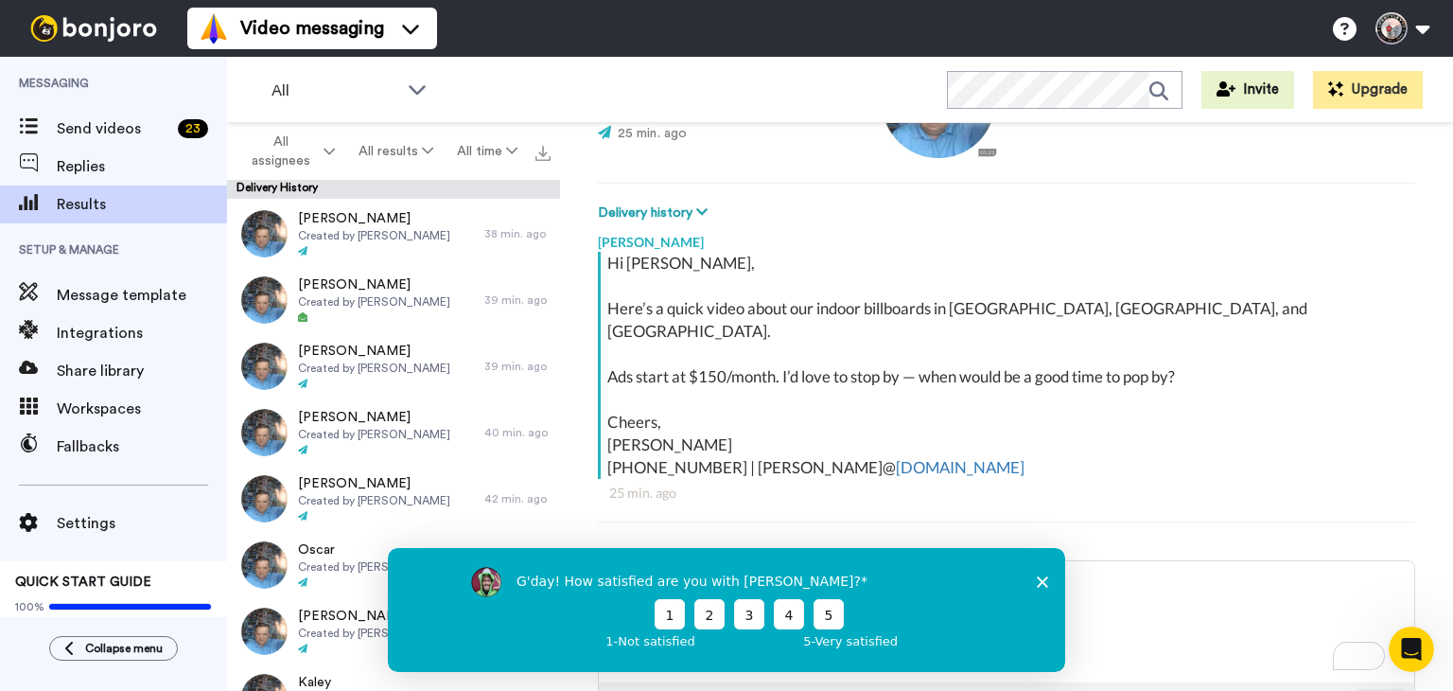
scroll to position [978, 0]
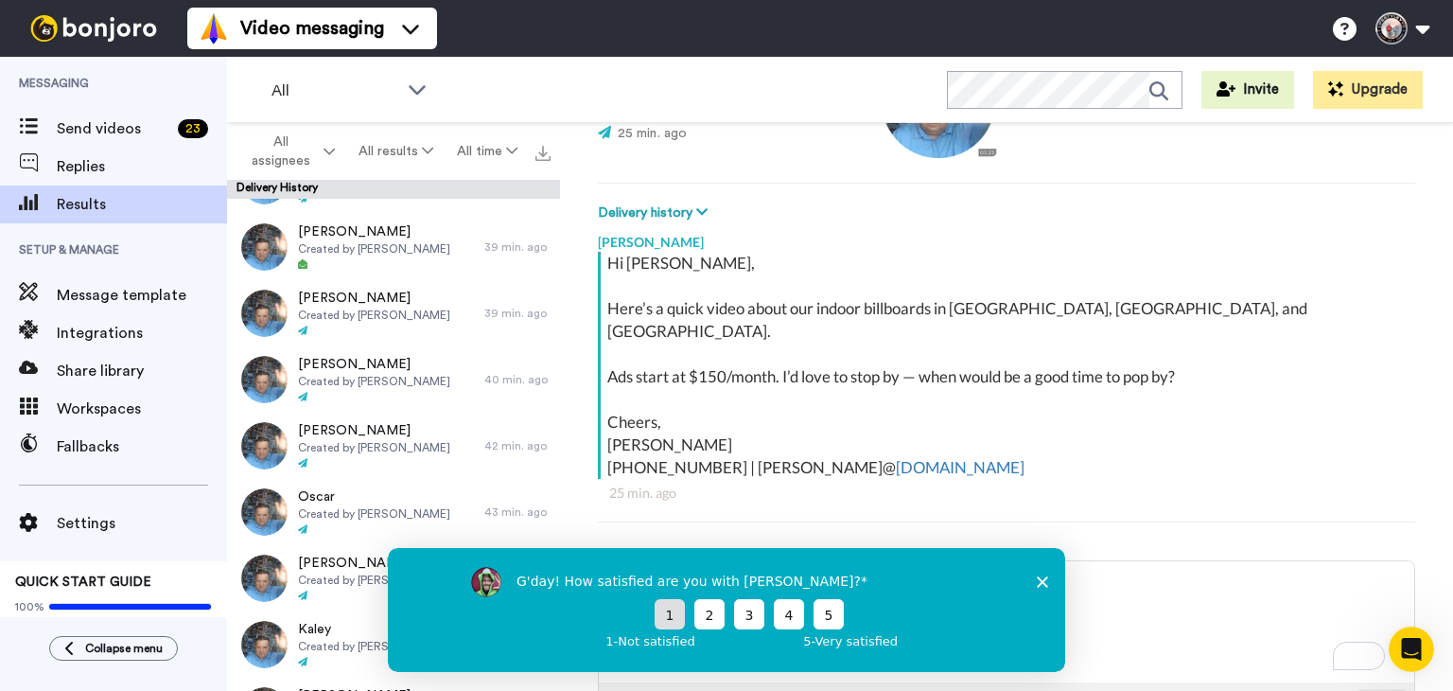
click at [655, 612] on div "1 2 3 4 5" at bounding box center [749, 613] width 465 height 30
click at [671, 612] on button "1" at bounding box center [670, 613] width 30 height 30
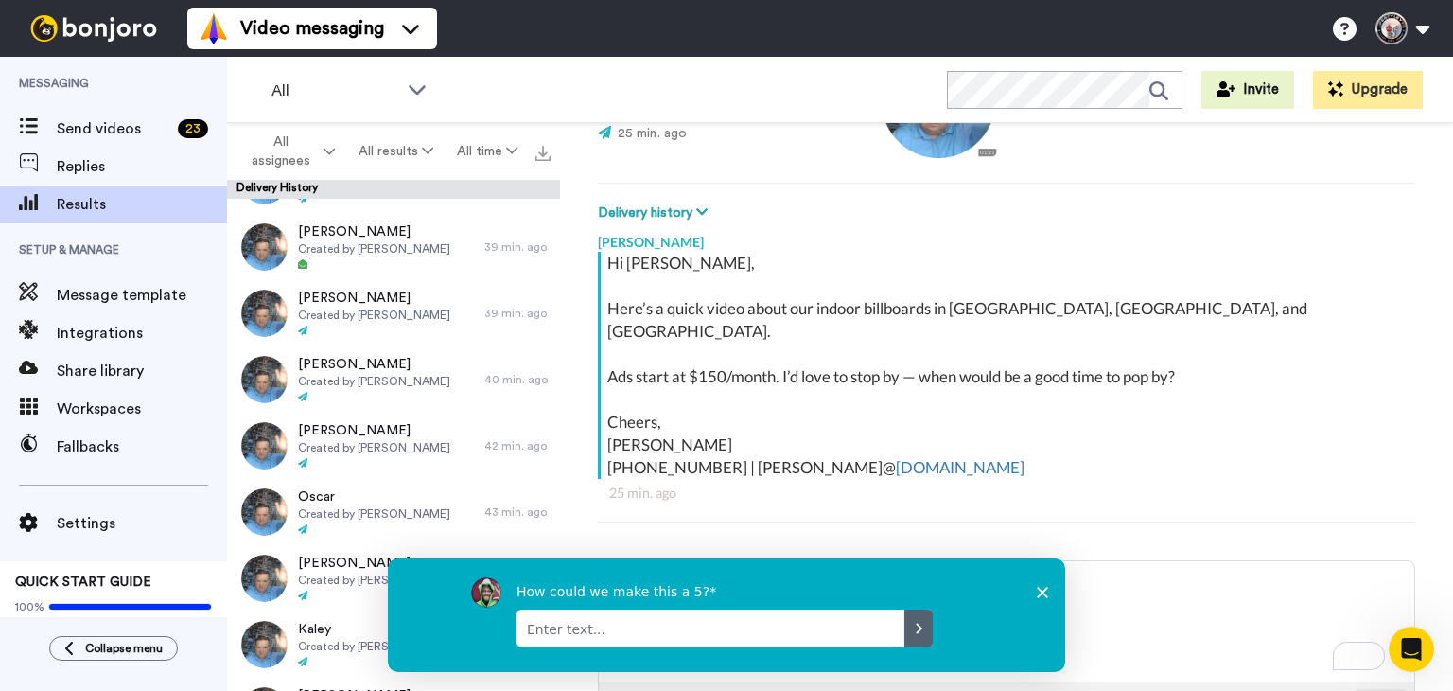
click at [1042, 594] on icon "Close survey" at bounding box center [1042, 591] width 11 height 11
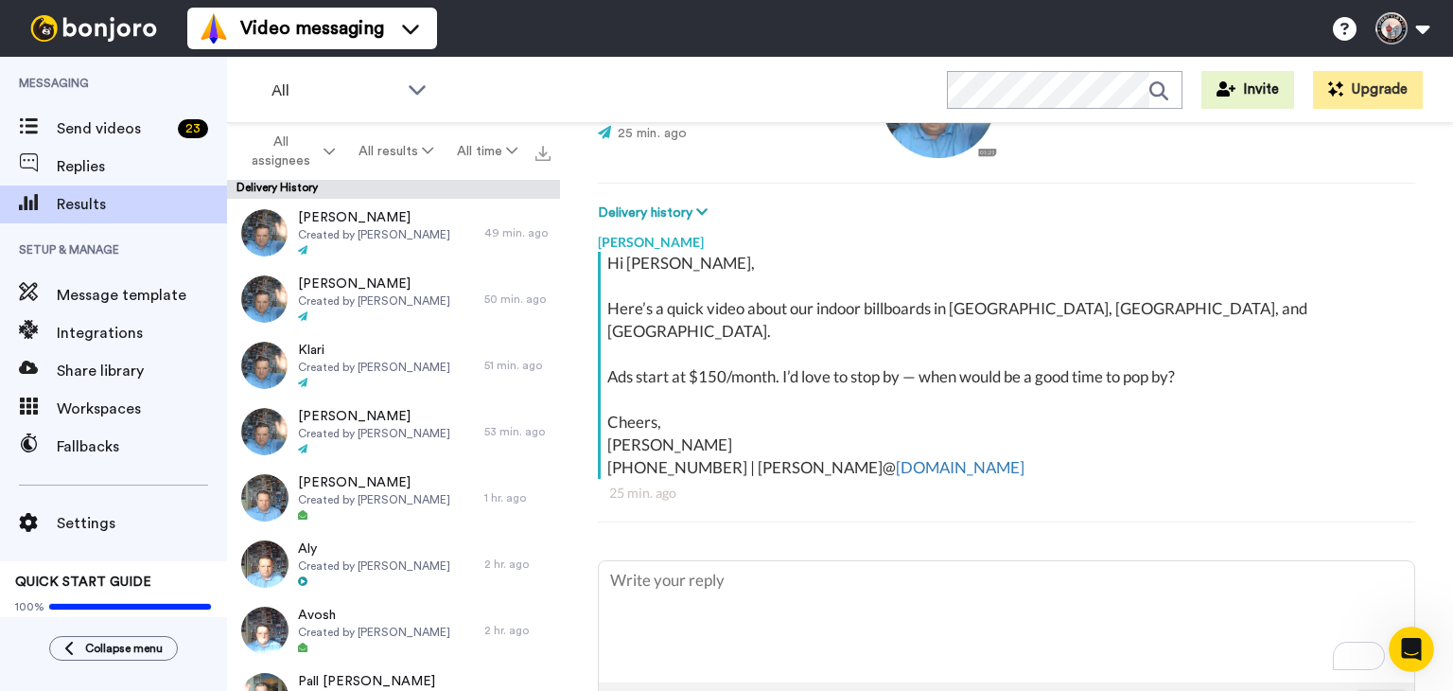
scroll to position [1798, 0]
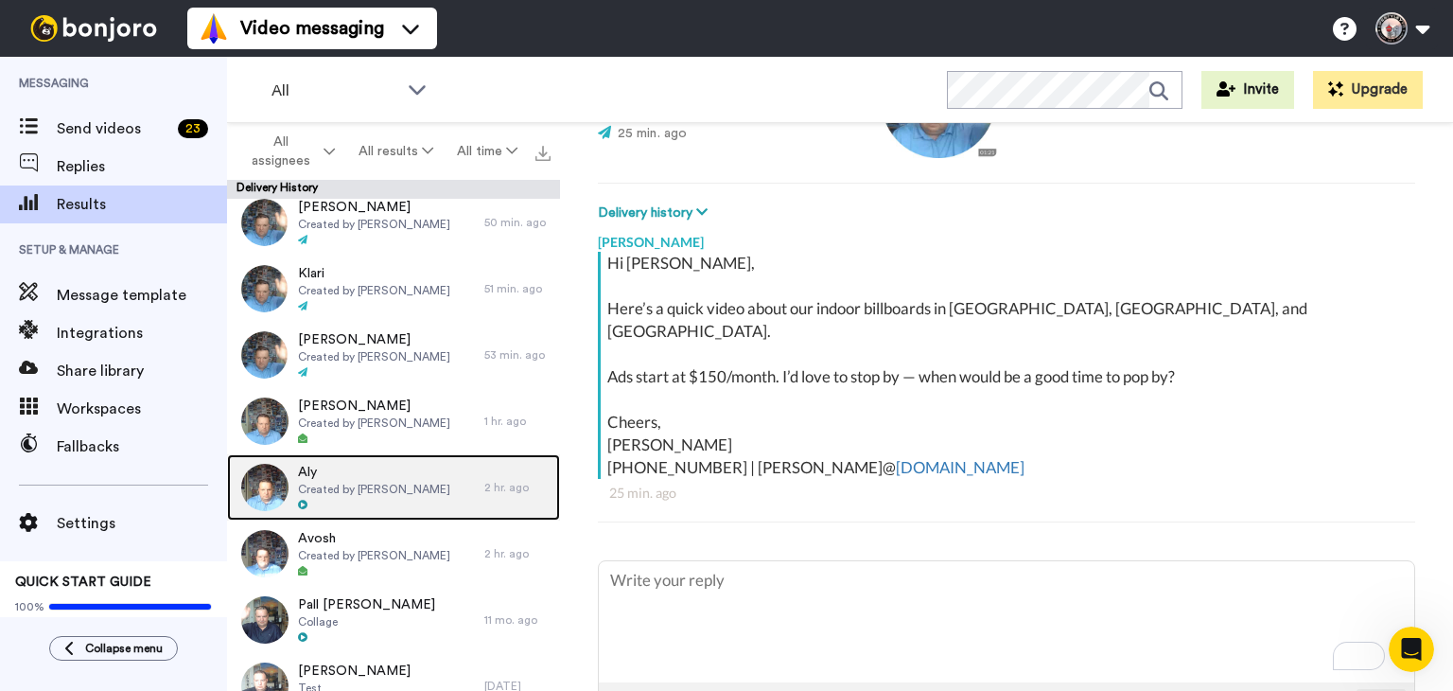
click at [416, 500] on div at bounding box center [374, 505] width 152 height 13
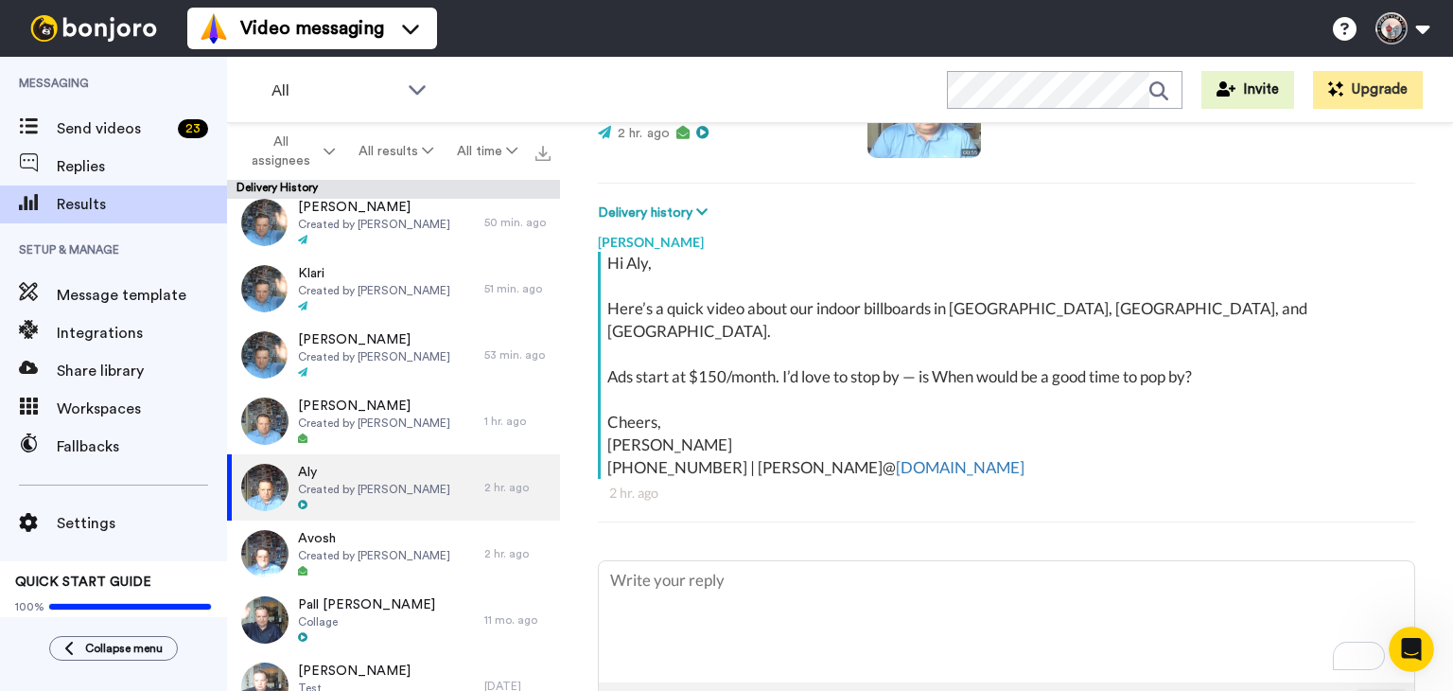
scroll to position [219, 0]
click at [704, 209] on icon at bounding box center [701, 211] width 11 height 13
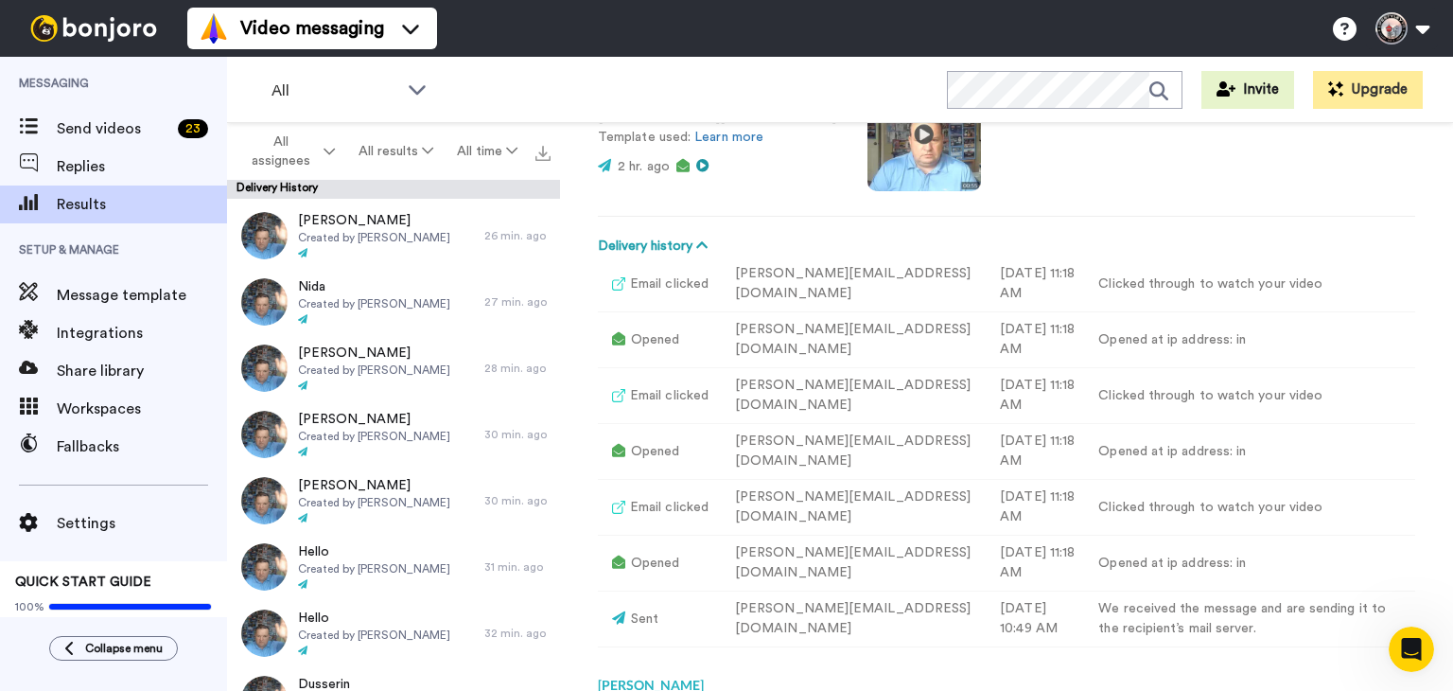
scroll to position [0, 0]
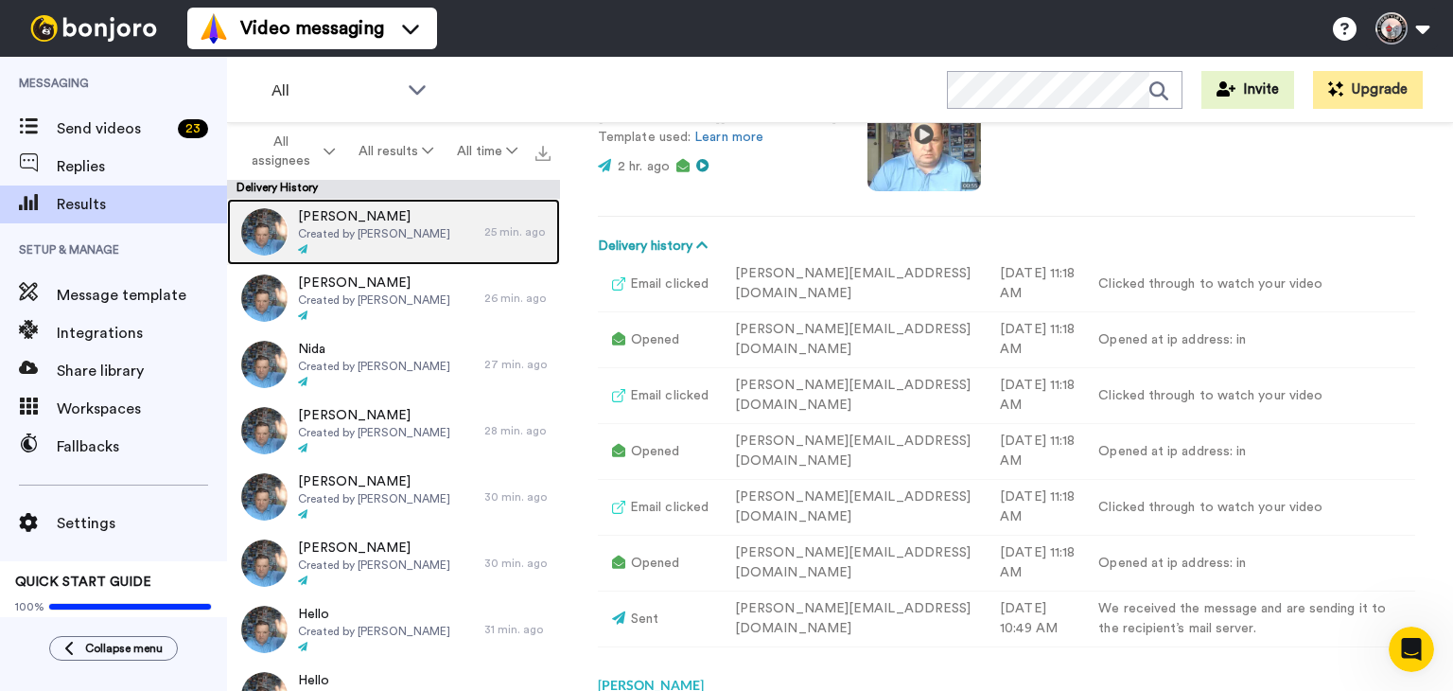
click at [434, 251] on div "[PERSON_NAME] Created by [PERSON_NAME]" at bounding box center [355, 232] width 257 height 66
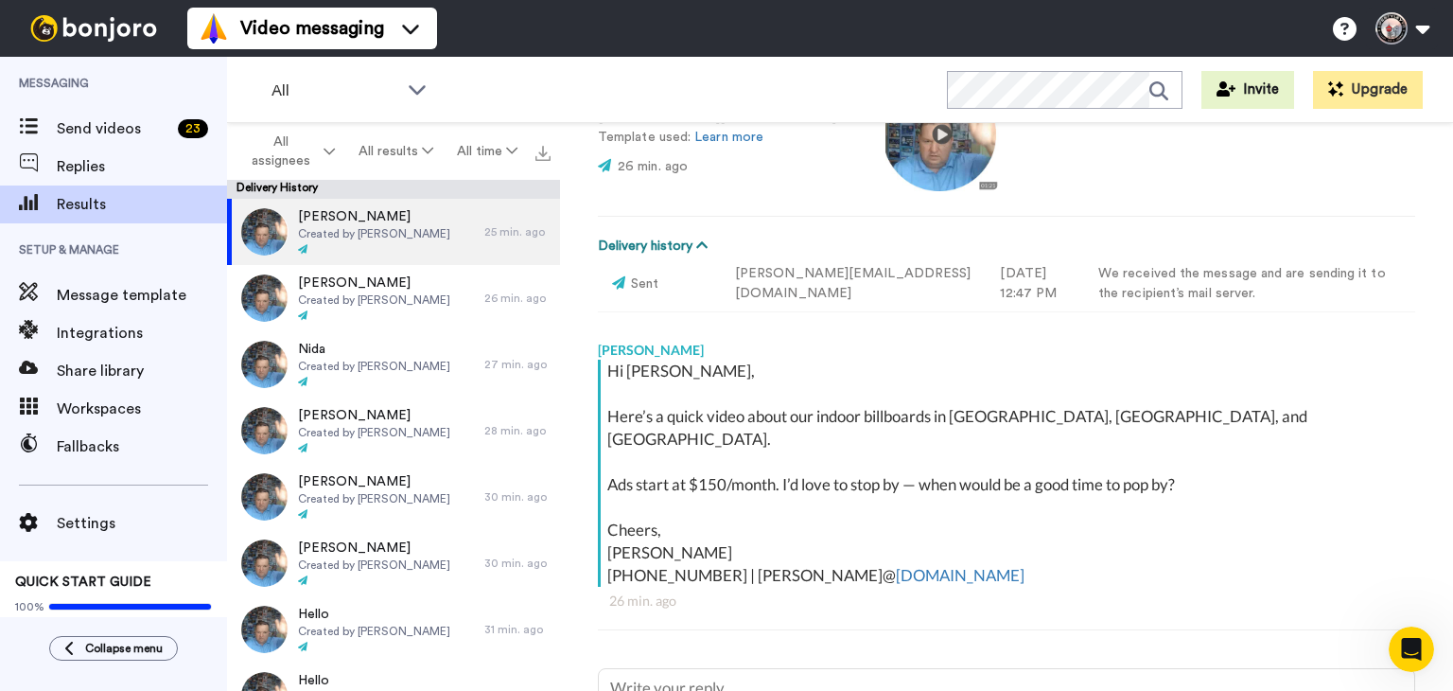
click at [704, 244] on icon at bounding box center [701, 244] width 11 height 13
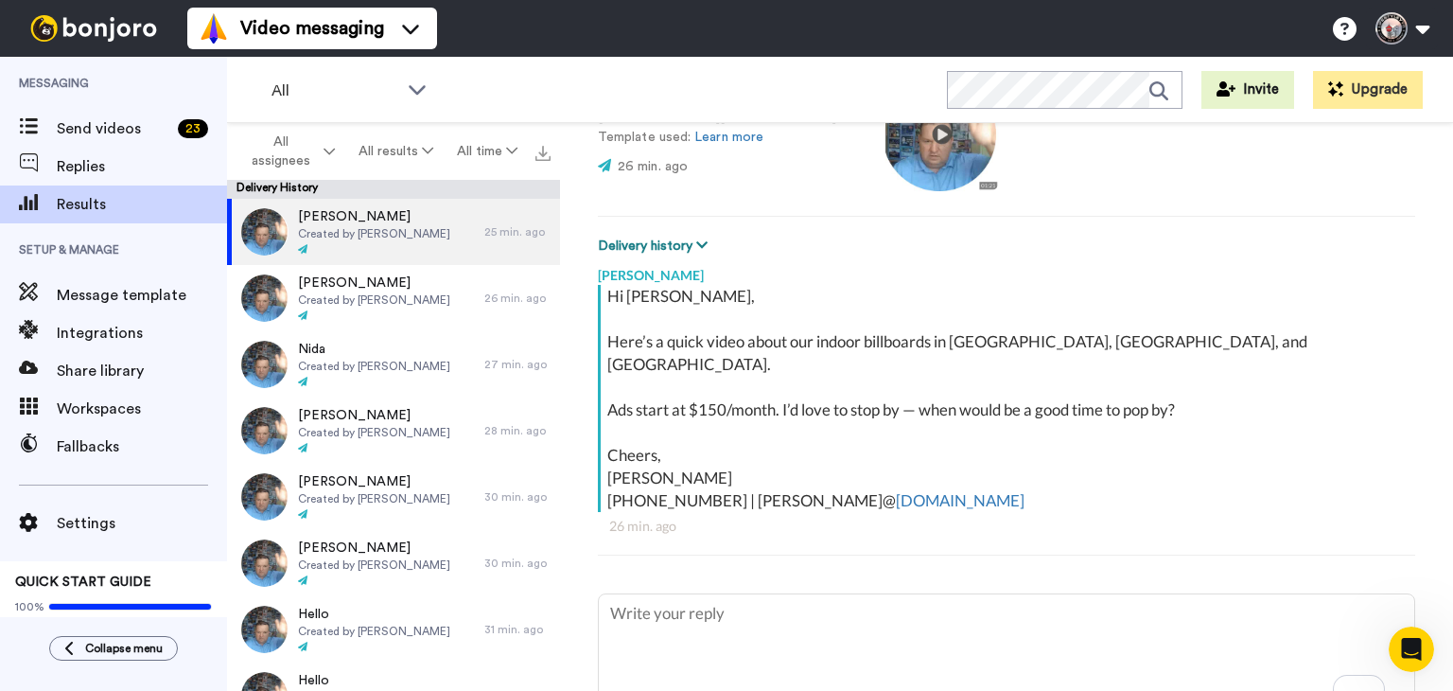
click at [704, 244] on icon at bounding box center [701, 244] width 11 height 13
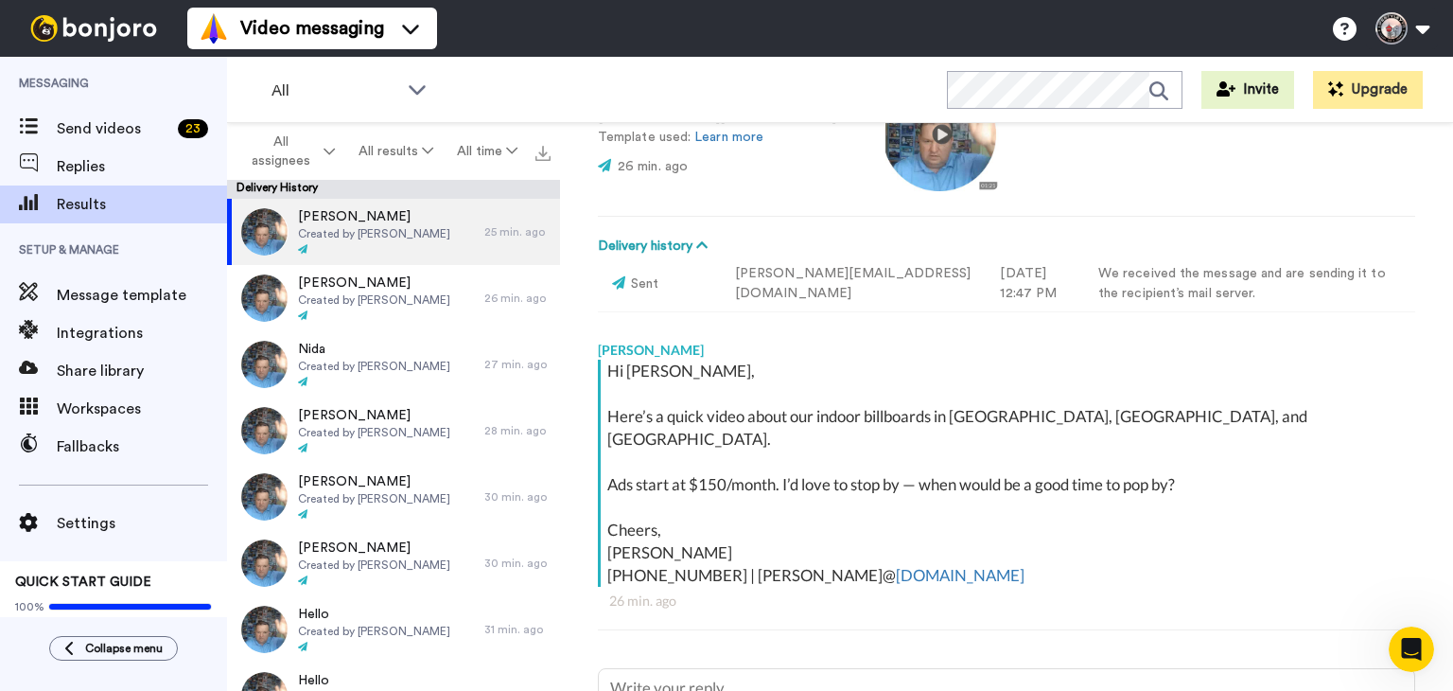
type textarea "x"
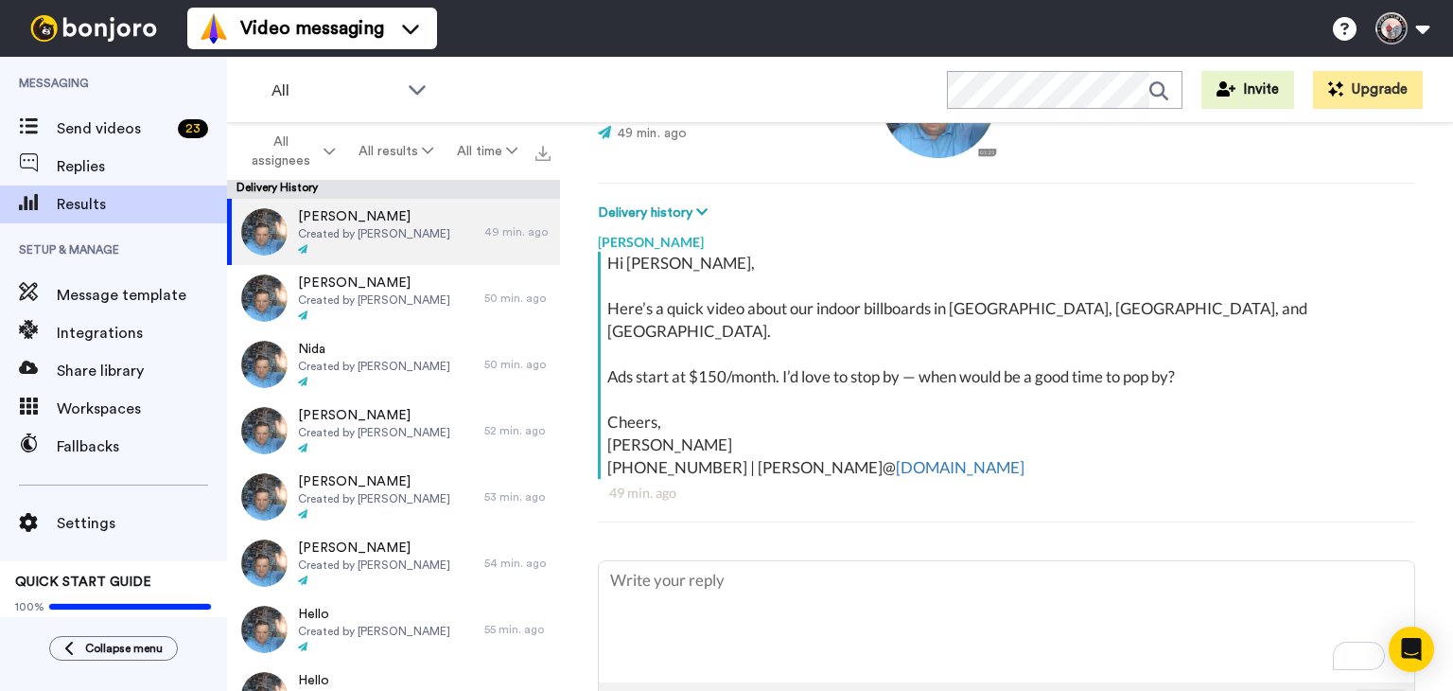
type textarea "x"
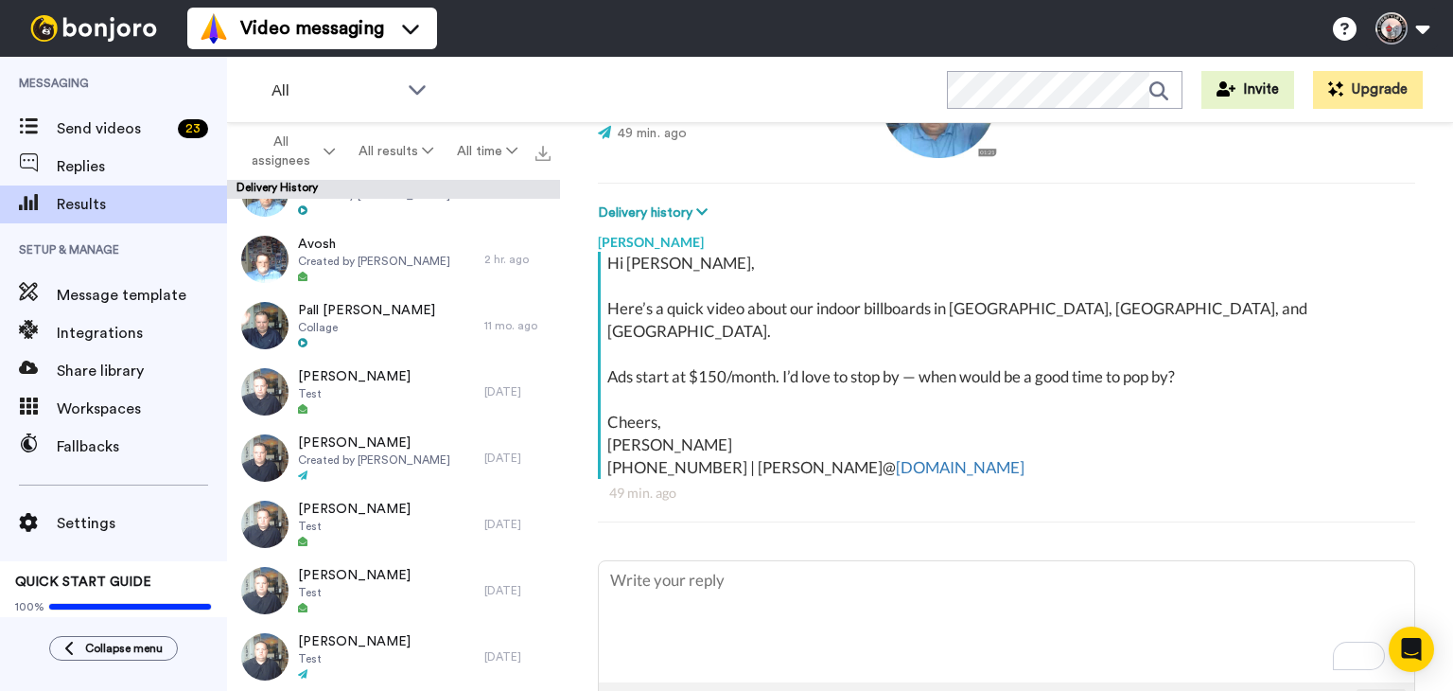
scroll to position [2135, 0]
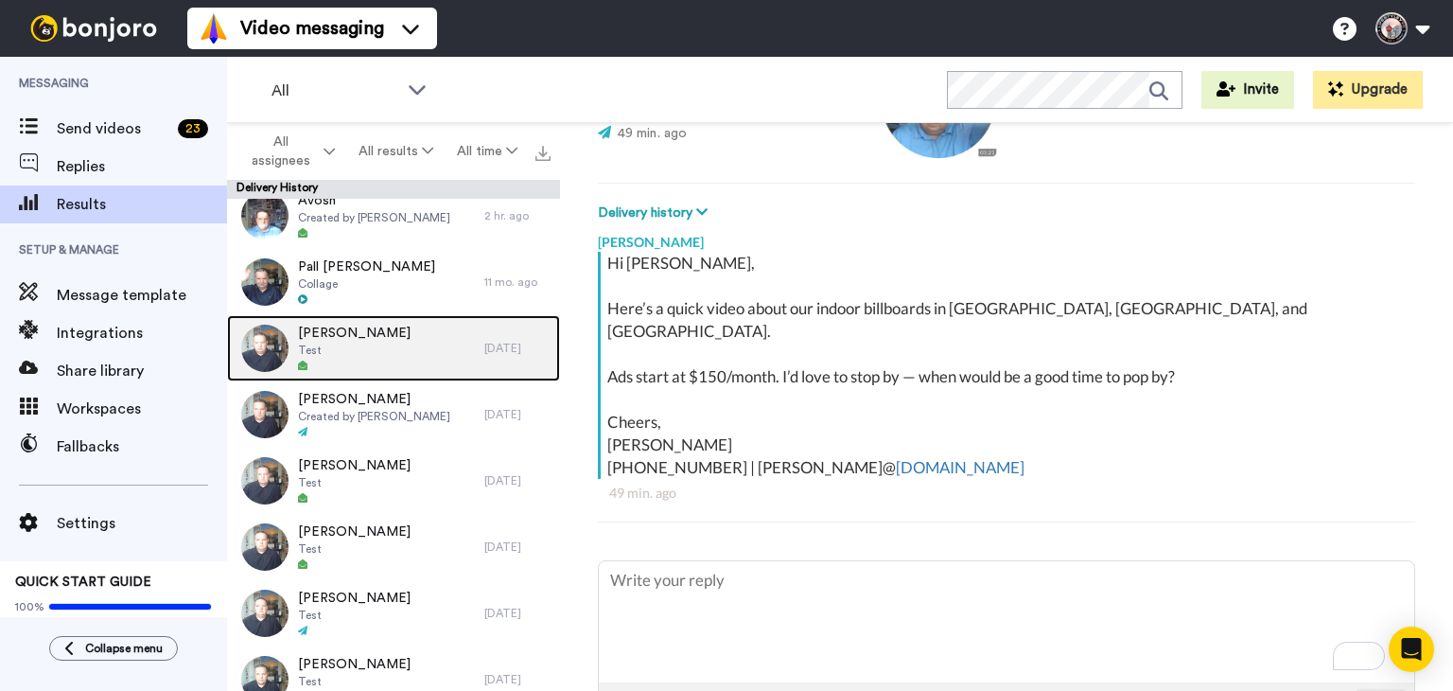
click at [395, 361] on div "Joyce Test" at bounding box center [355, 348] width 257 height 66
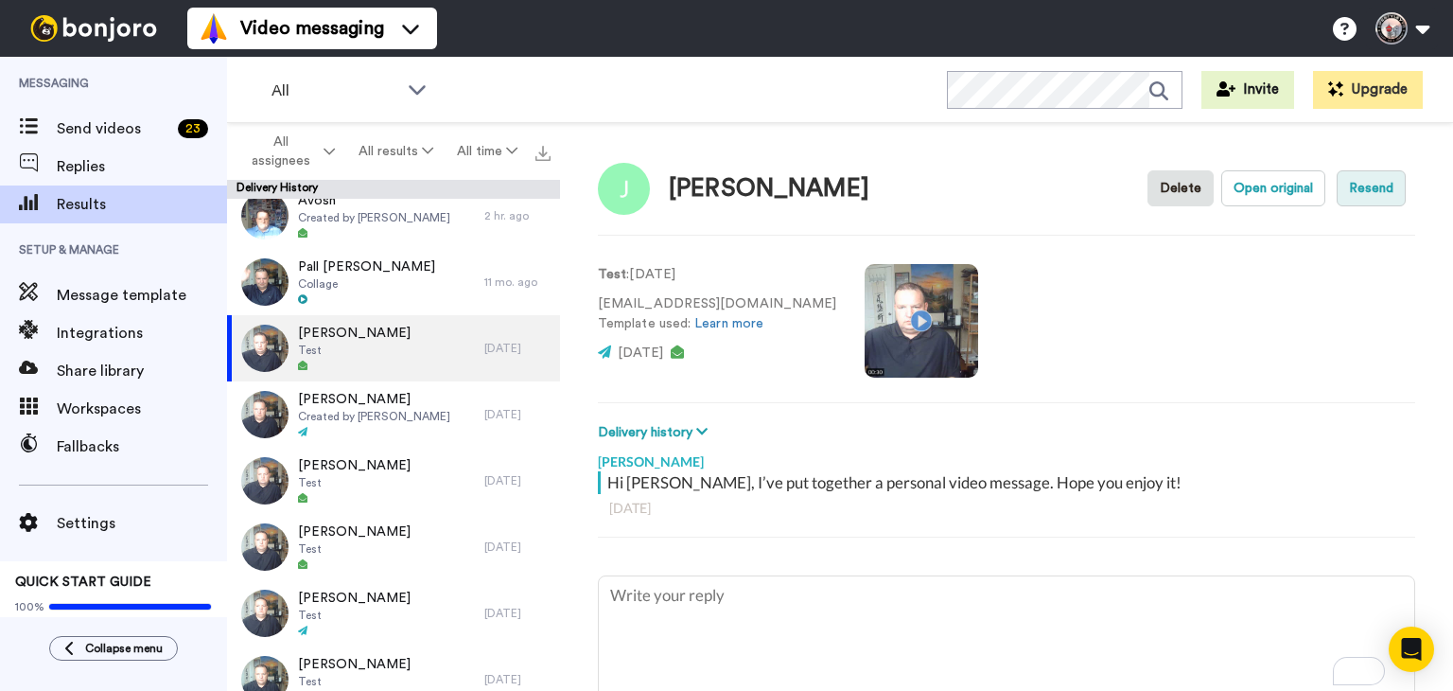
click at [1355, 190] on button "Resend" at bounding box center [1371, 188] width 69 height 36
click at [991, 351] on div "Test : 1 yr. ago info@joycescloset.ca Template used: Learn more 1 yr. ago" at bounding box center [1006, 318] width 817 height 129
type textarea "x"
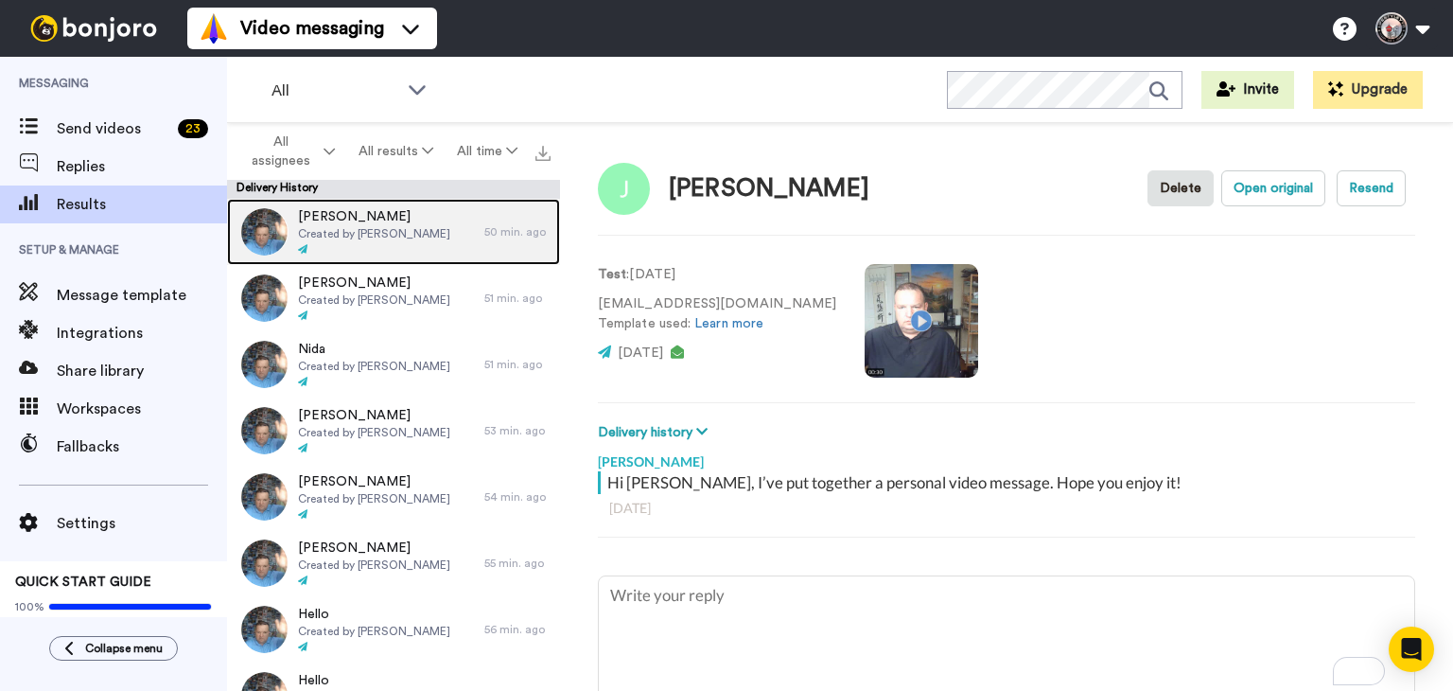
click at [424, 218] on div "[PERSON_NAME] Created by [PERSON_NAME]" at bounding box center [355, 232] width 257 height 66
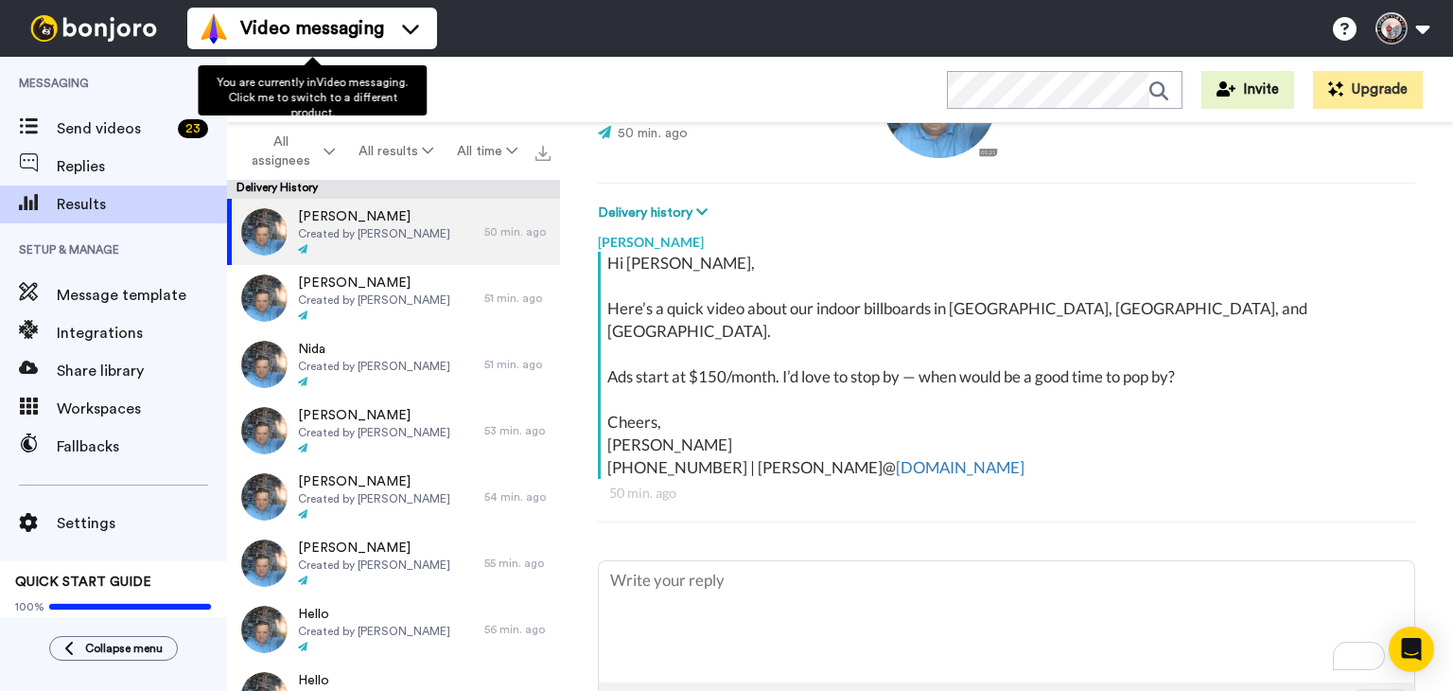
scroll to position [219, 0]
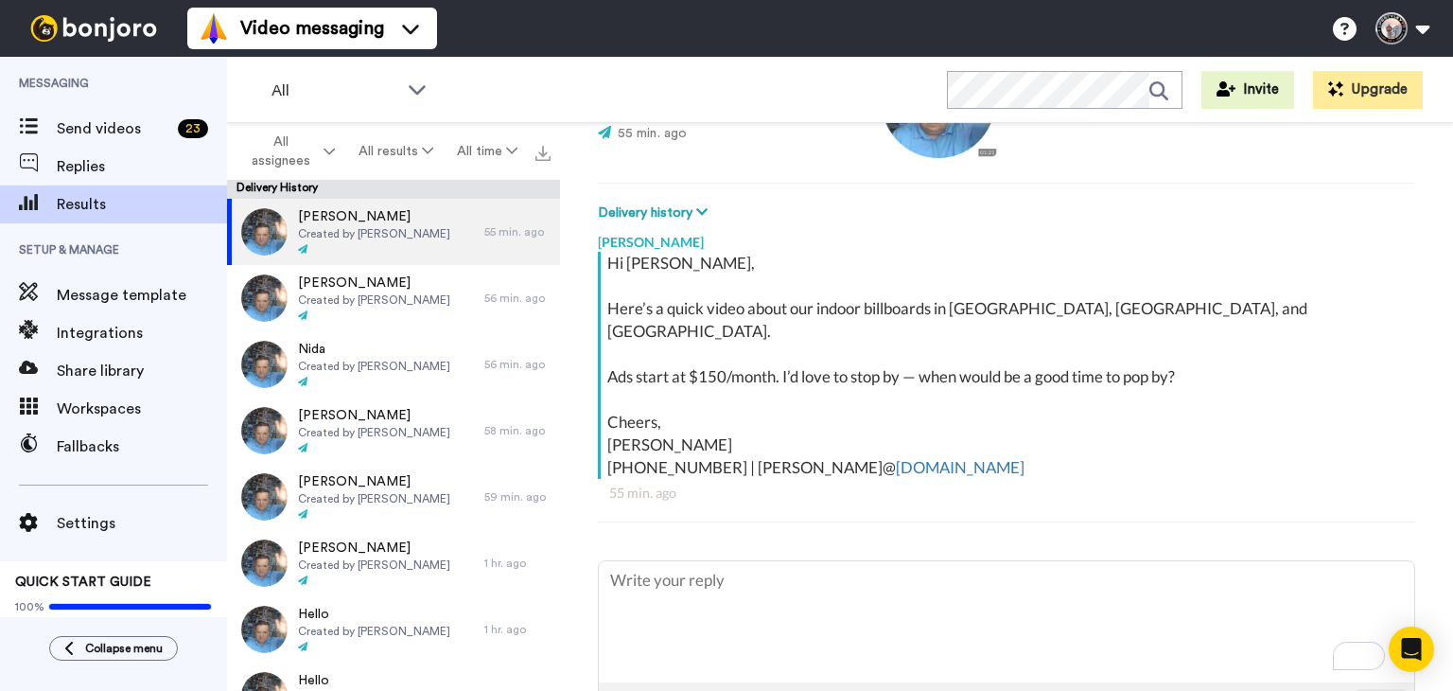
type textarea "x"
